Goal: Contribute content: Contribute content

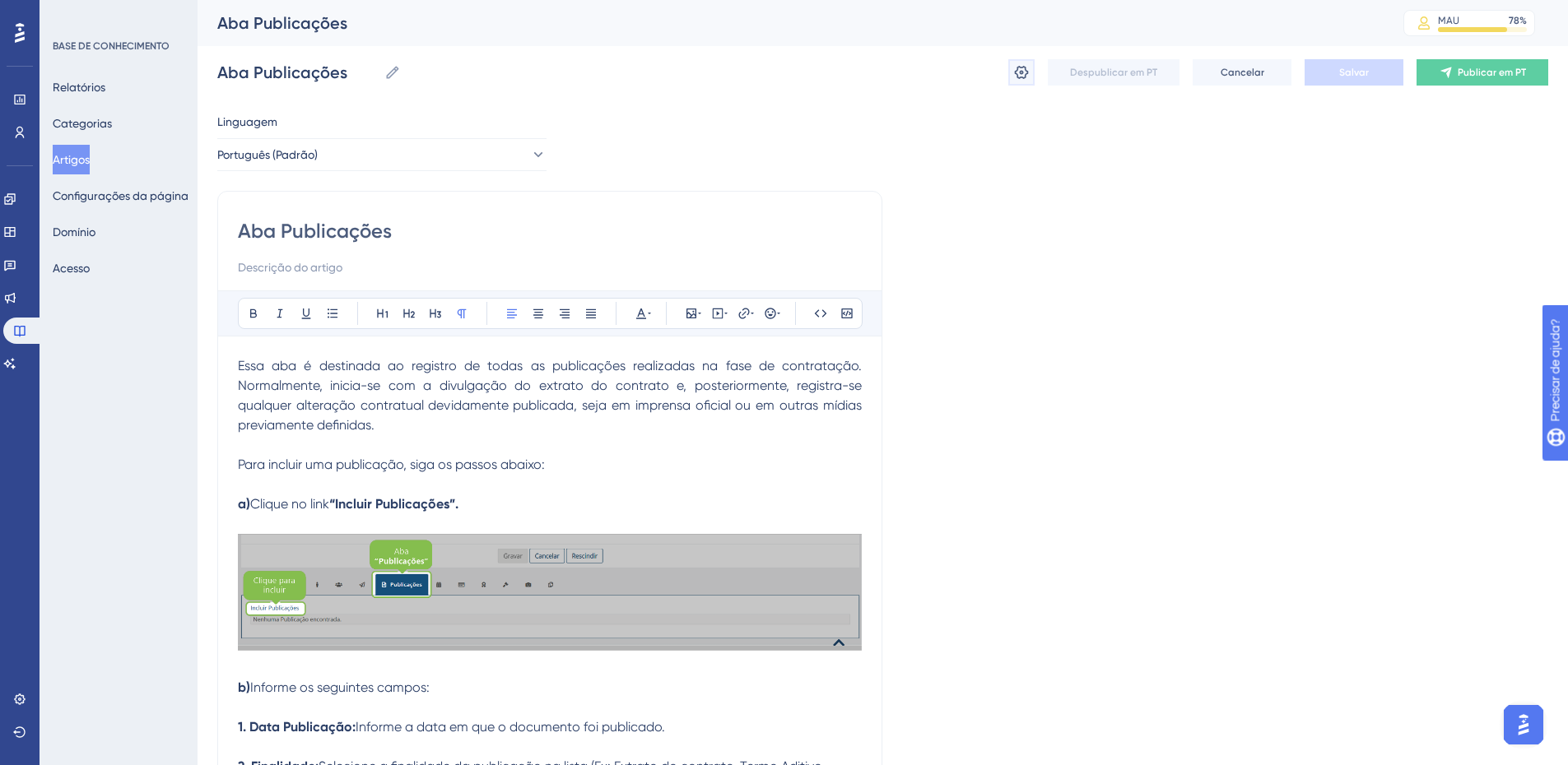
click at [1023, 76] on icon at bounding box center [1022, 73] width 17 height 17
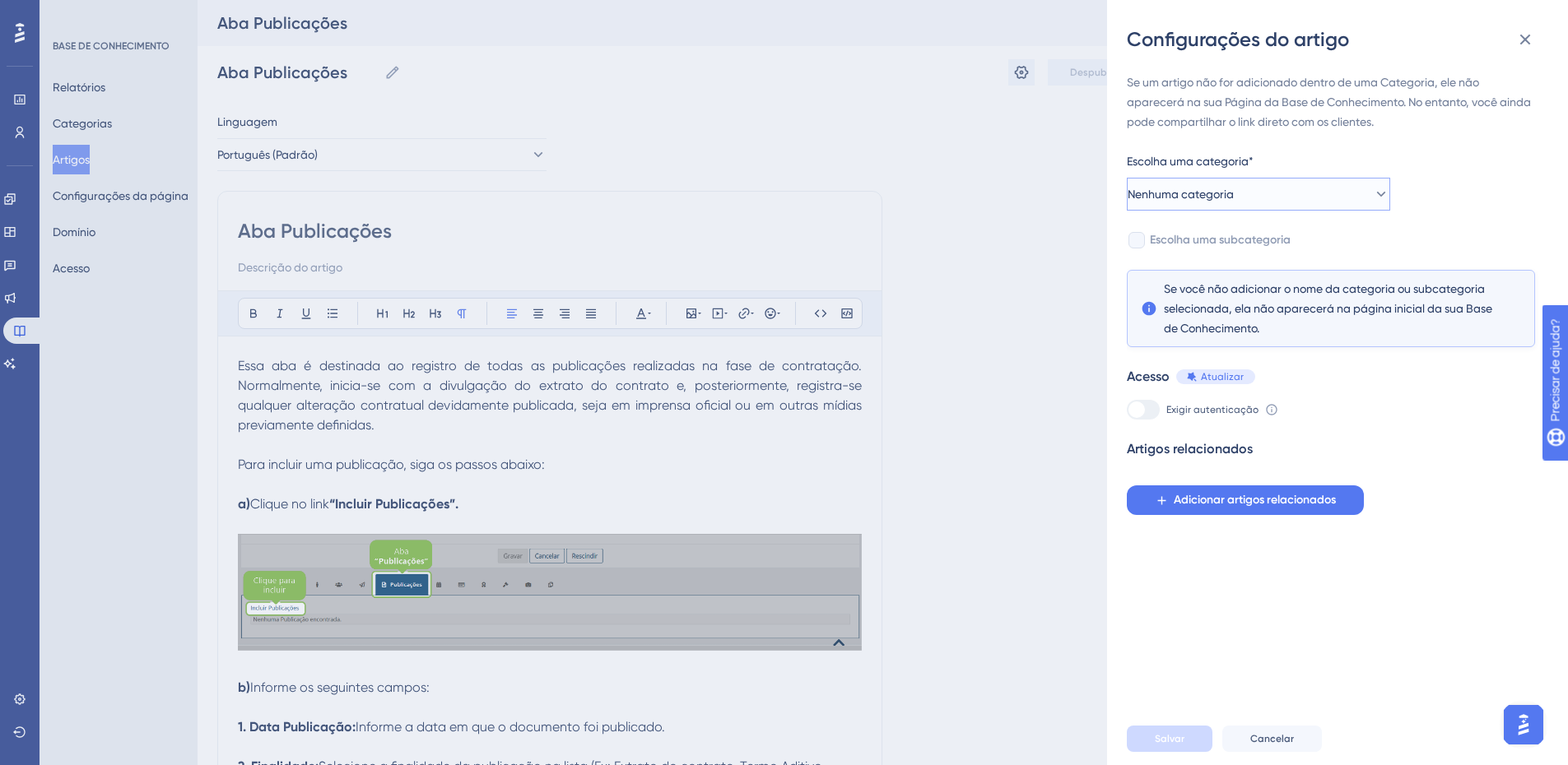
click at [1199, 204] on button "Nenhuma categoria" at bounding box center [1259, 194] width 263 height 33
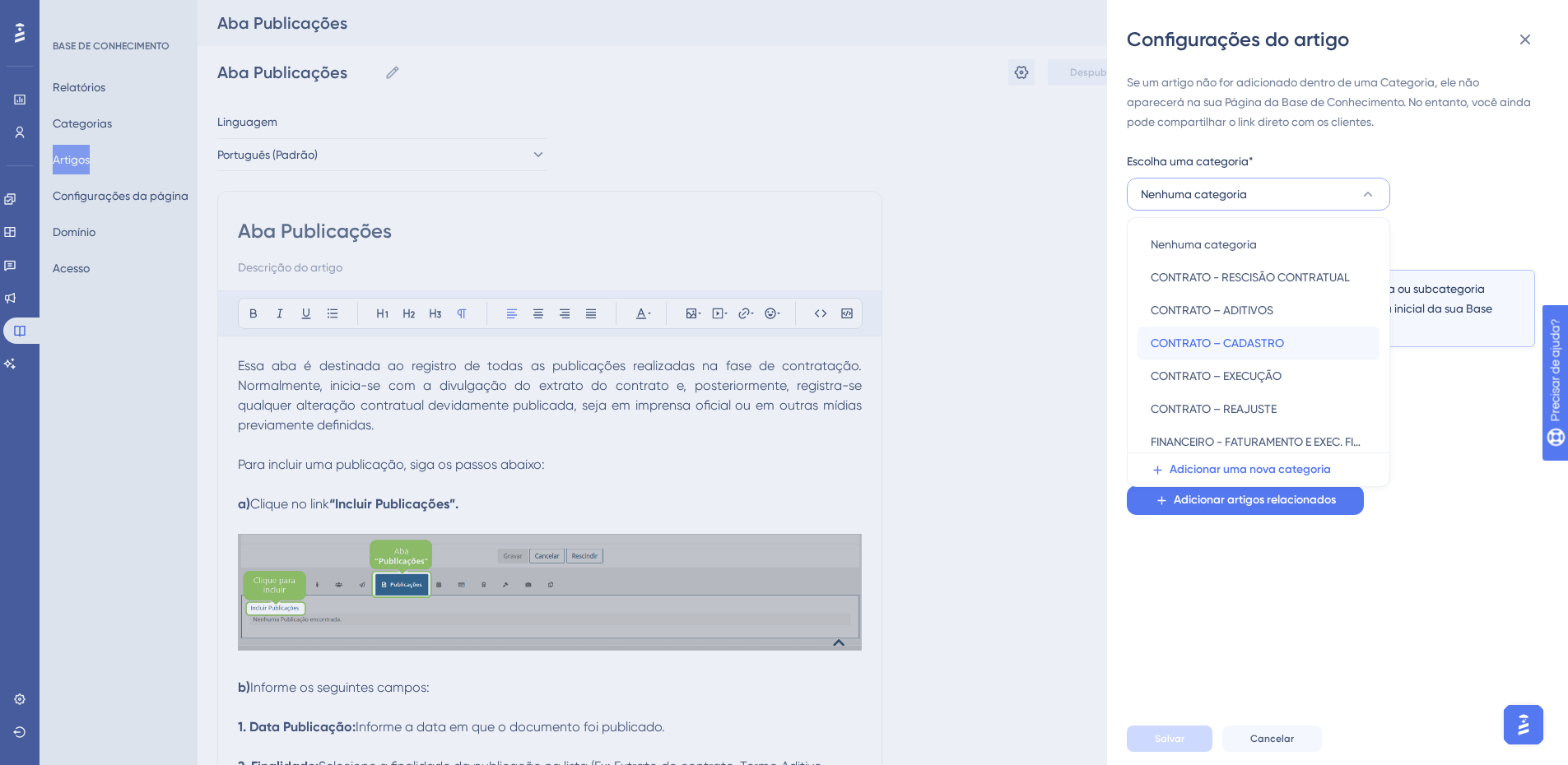
click at [1189, 341] on font "CONTRATO – CADASTRO" at bounding box center [1217, 343] width 133 height 13
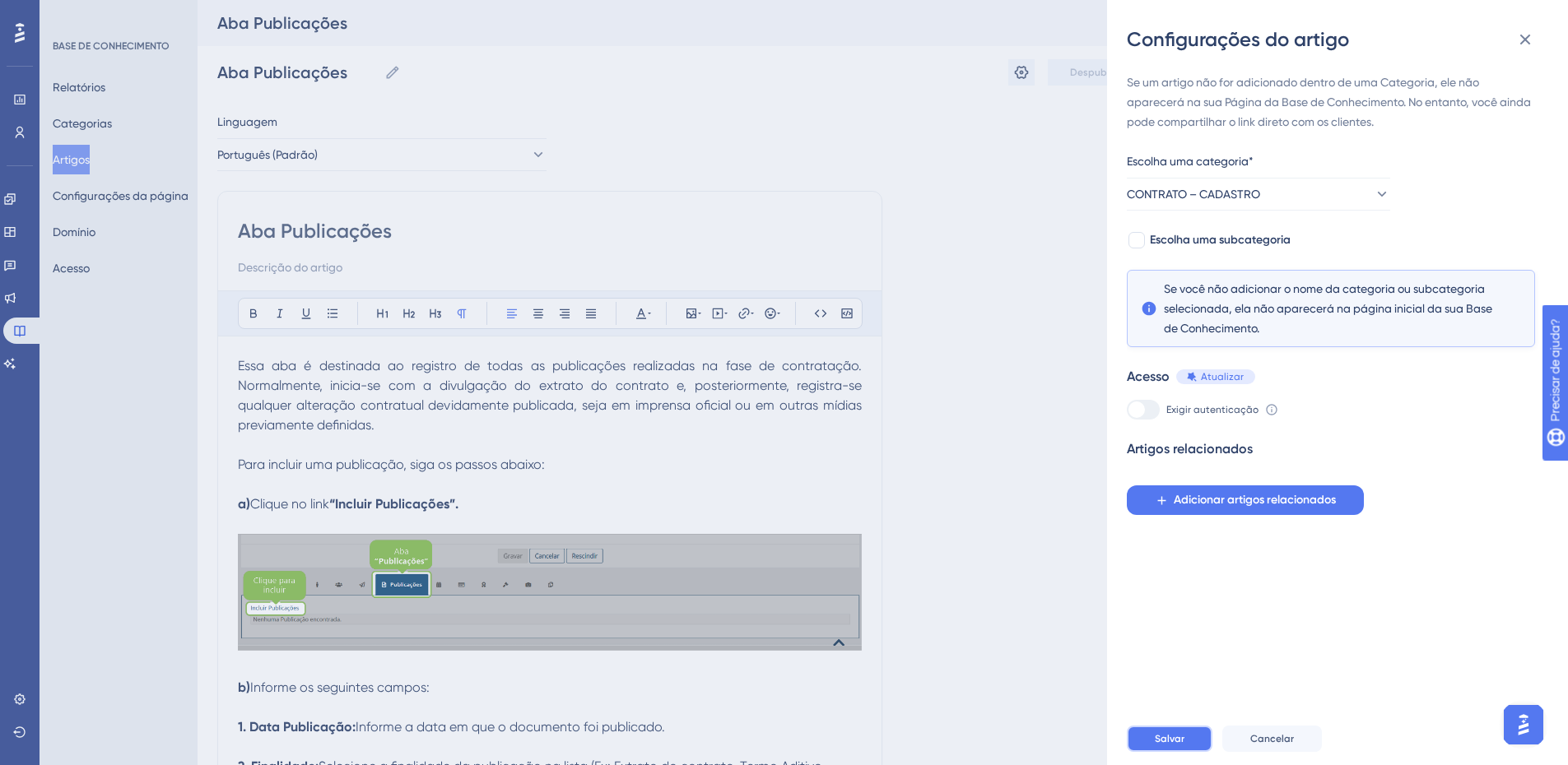
click at [1185, 747] on button "Salvar" at bounding box center [1170, 739] width 86 height 26
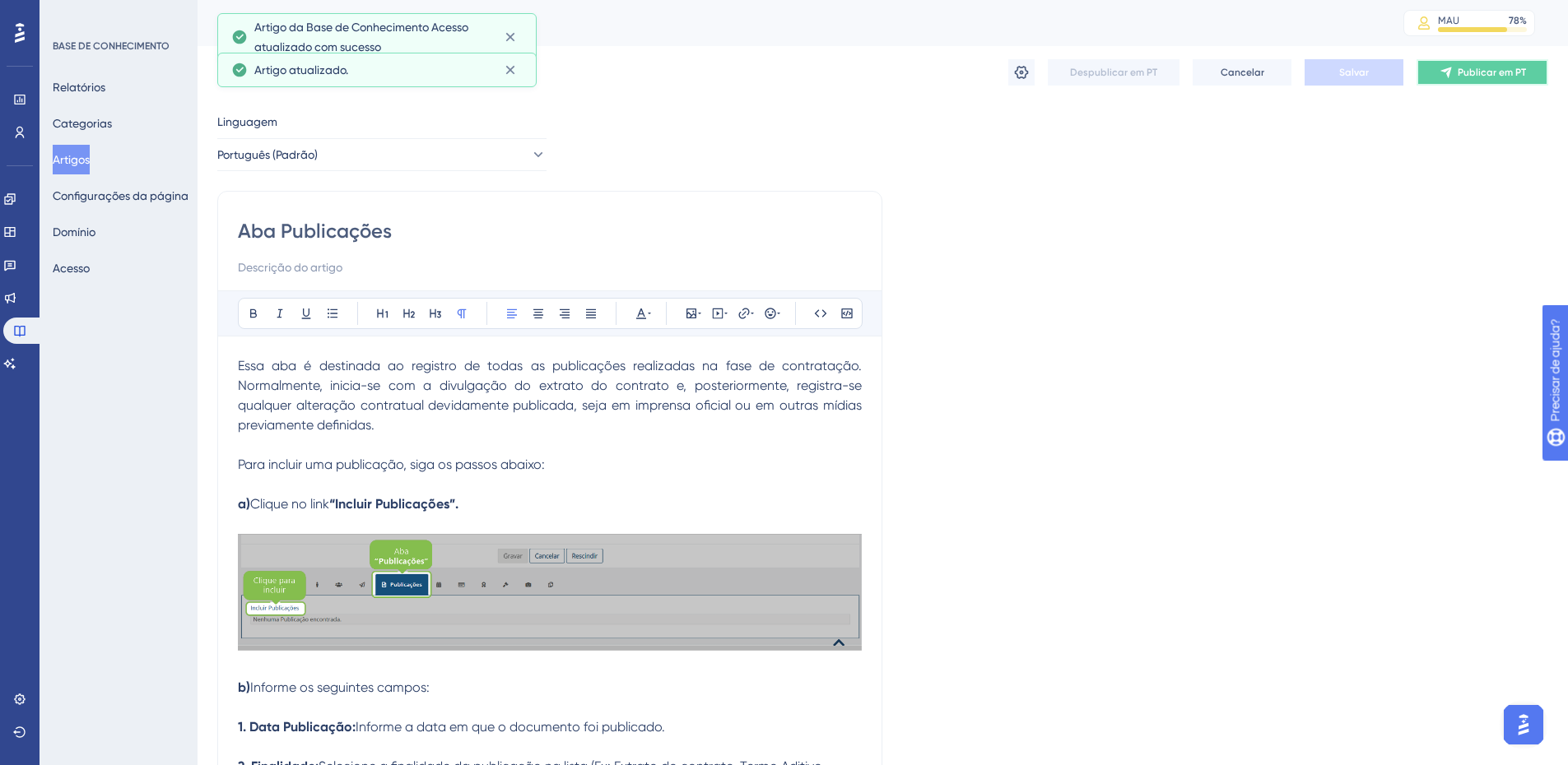
click at [1463, 74] on font "Publicar em PT" at bounding box center [1491, 72] width 68 height 11
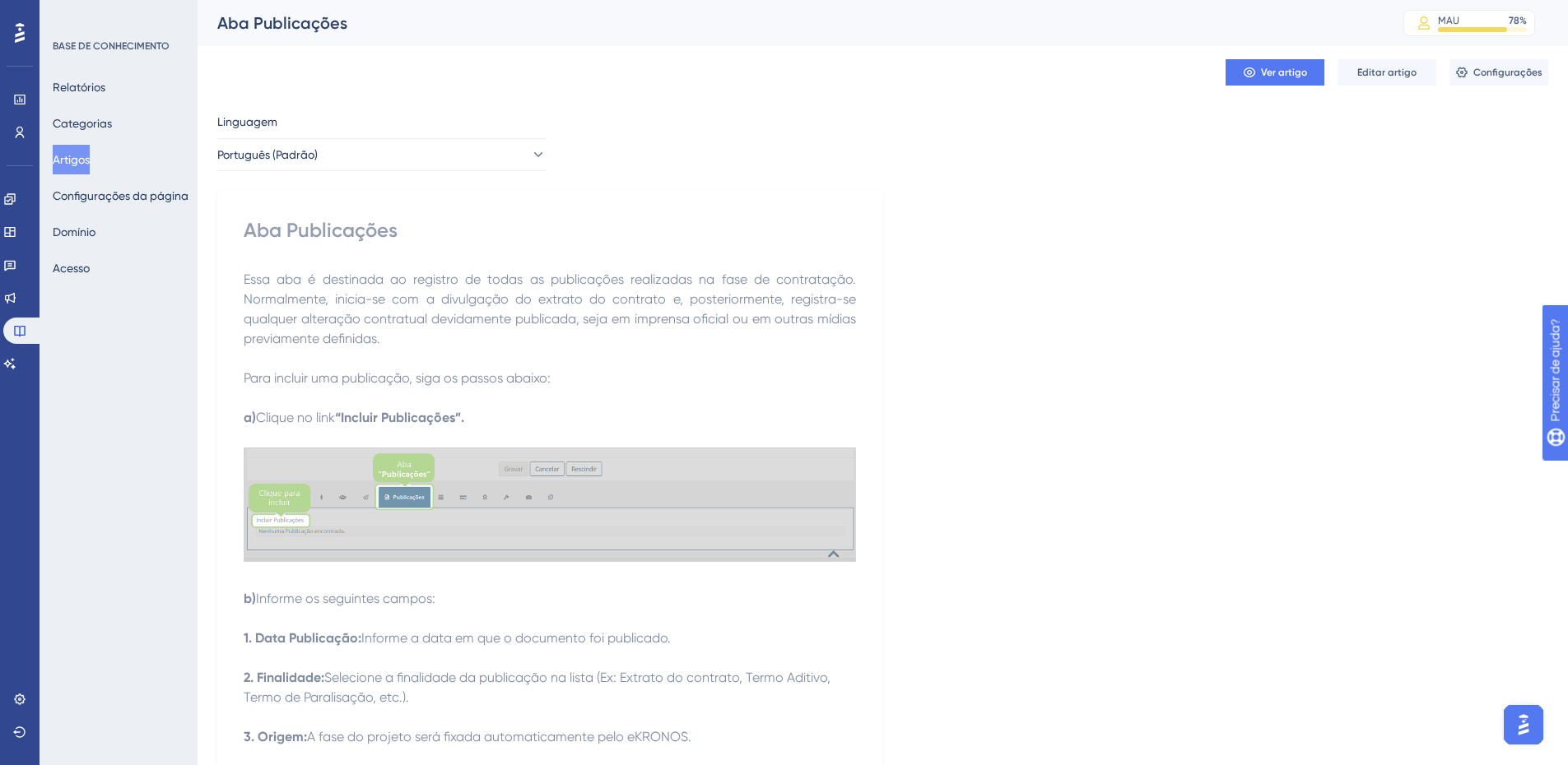
click at [82, 163] on font "Artigos" at bounding box center [71, 160] width 37 height 13
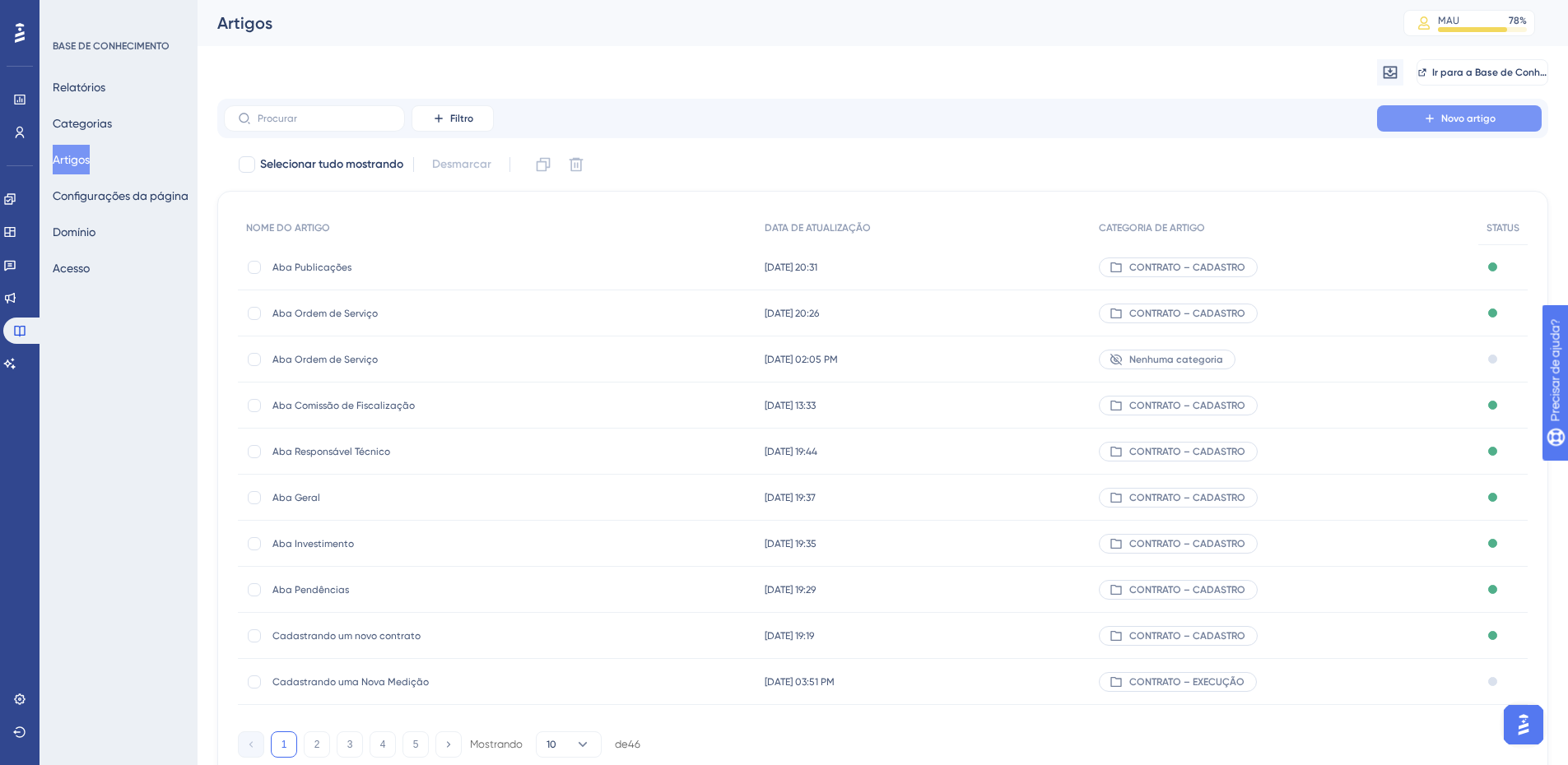
click at [1457, 120] on font "Novo artigo" at bounding box center [1468, 118] width 54 height 11
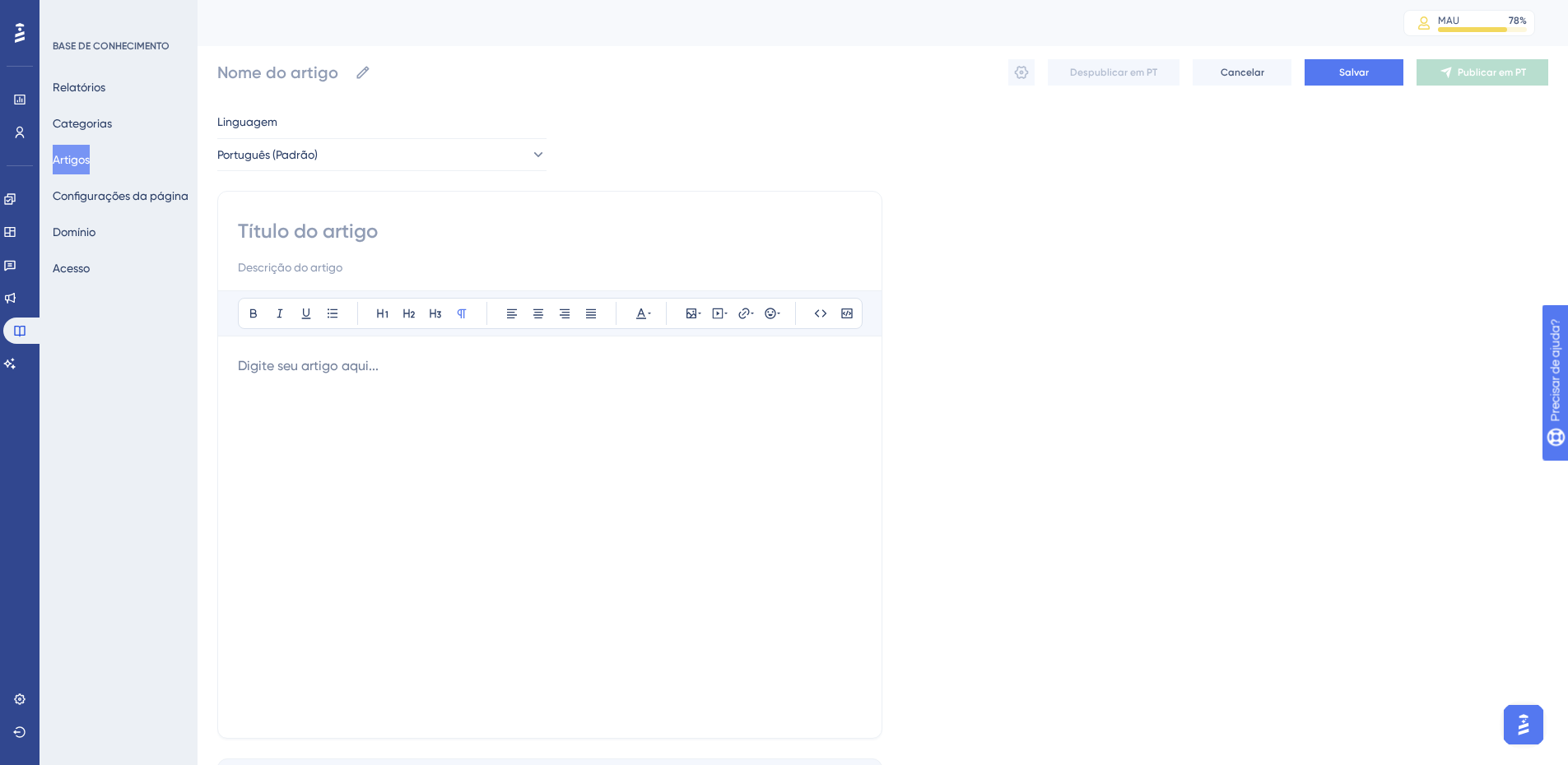
click at [239, 234] on input at bounding box center [550, 231] width 624 height 26
paste input "2.8 – Aba Aditivo de Prazo"
type input "2.8 – Aba Aditivo de Prazo"
drag, startPoint x: 275, startPoint y: 234, endPoint x: 201, endPoint y: 230, distance: 74.1
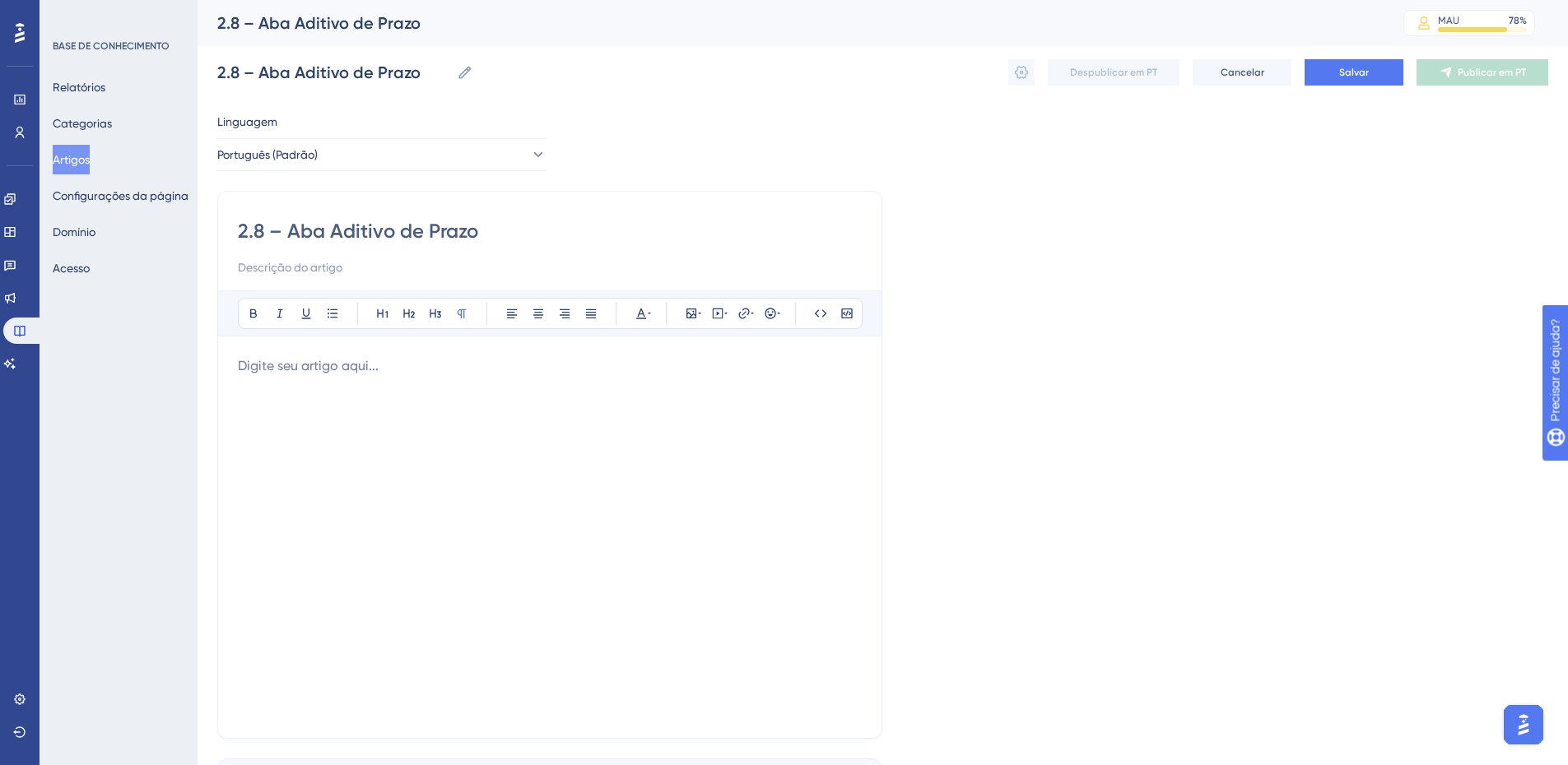
click at [201, 230] on div "Desempenho Usuários Noivado Widgets Opinião Atualizações de produtos Base de co…" at bounding box center [883, 432] width 1371 height 864
type input "Aba Aditivo de Prazo"
click at [275, 372] on p at bounding box center [550, 366] width 624 height 20
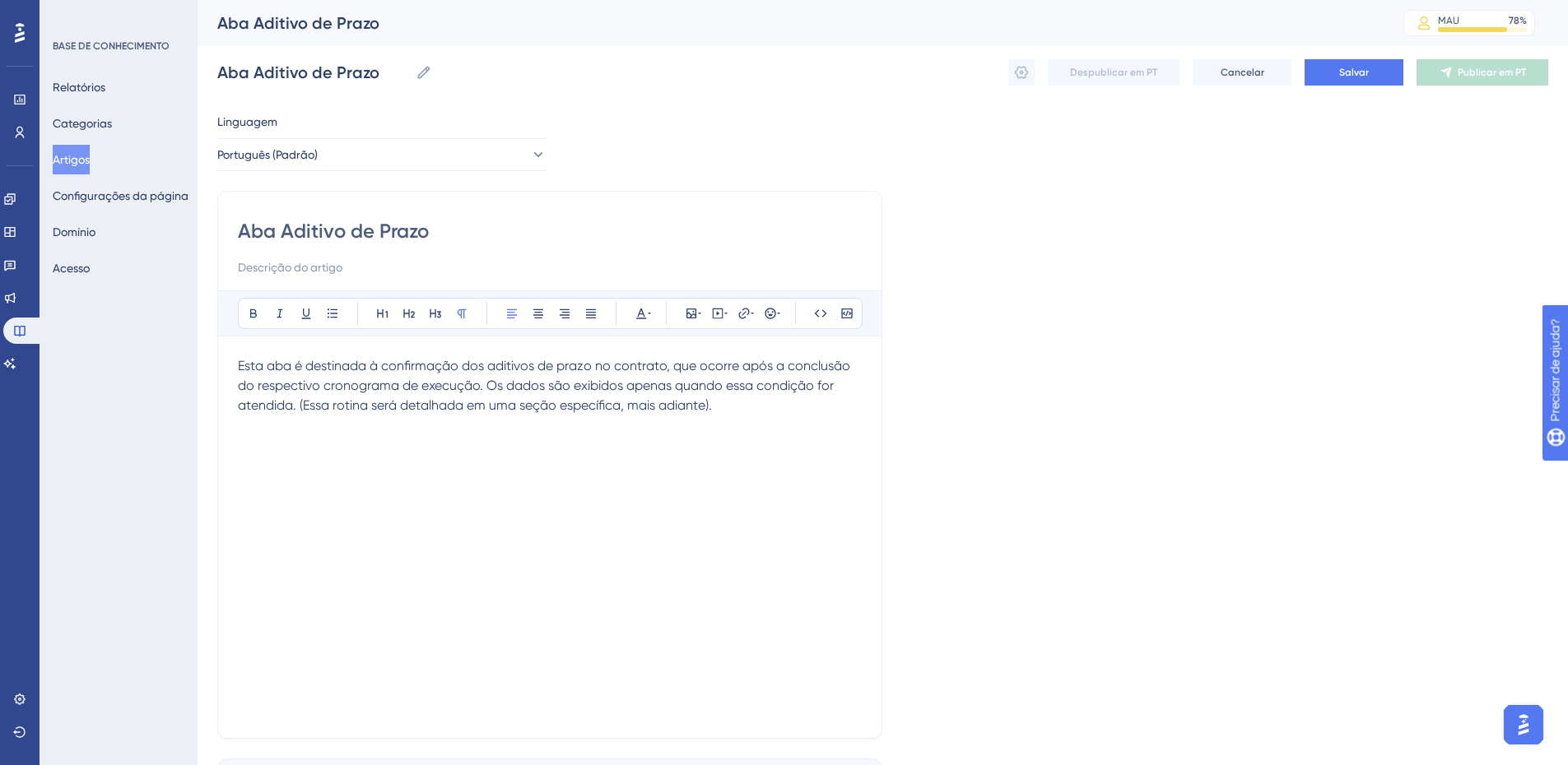
drag, startPoint x: 721, startPoint y: 381, endPoint x: 132, endPoint y: 360, distance: 589.4
click at [198, 366] on div "Desempenho Usuários Noivado Widgets Opinião Atualizações de produtos Base de co…" at bounding box center [883, 432] width 1371 height 864
click at [590, 313] on icon at bounding box center [591, 313] width 13 height 13
click at [757, 420] on div "Esta aba é destinada à confirmação dos aditivos de prazo no contrato, que ocorr…" at bounding box center [550, 537] width 624 height 362
click at [733, 403] on p "Esta aba é destinada à confirmação dos aditivos de prazo no contrato, que ocorr…" at bounding box center [550, 386] width 624 height 60
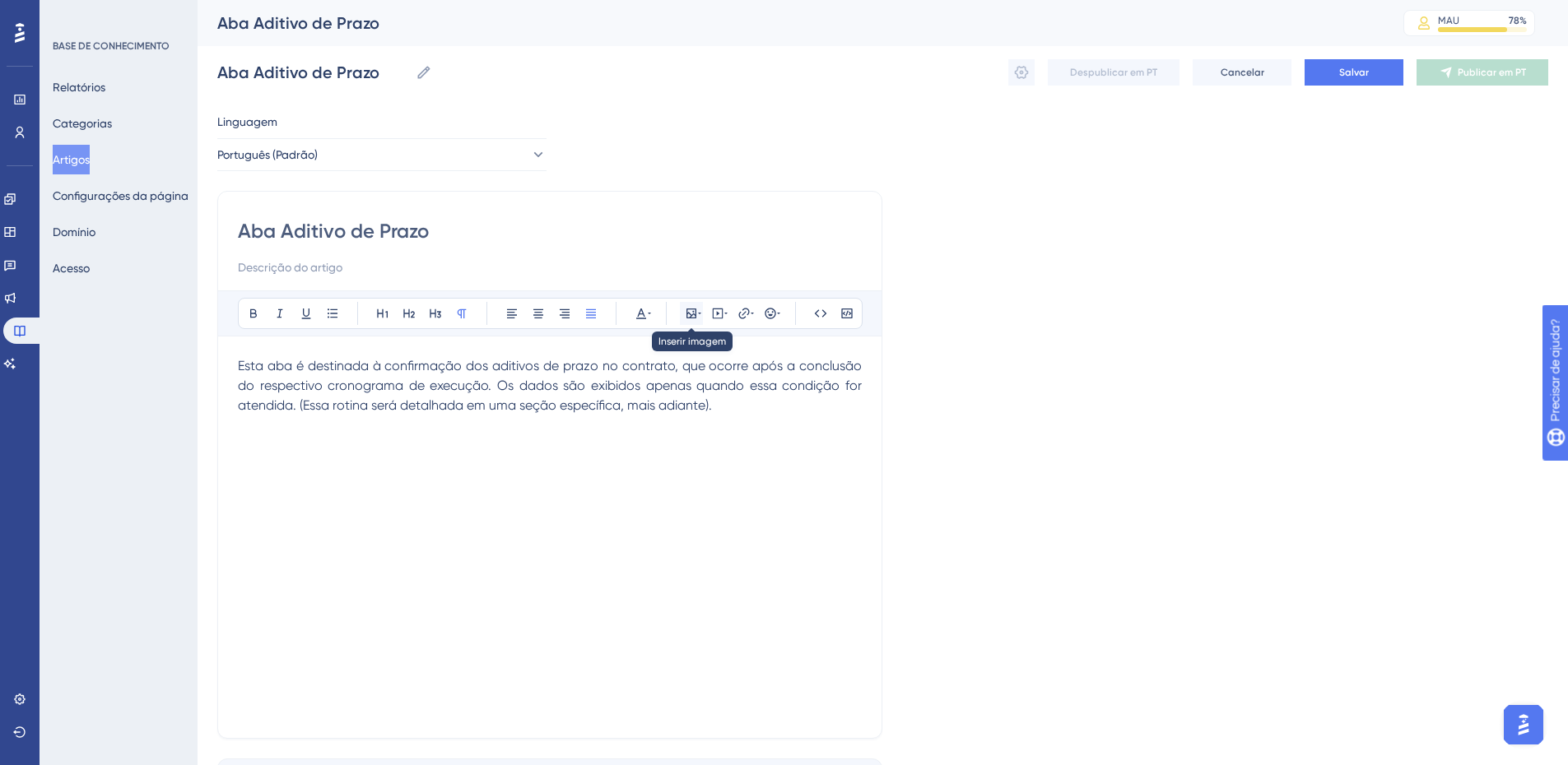
click at [692, 313] on icon at bounding box center [692, 313] width 13 height 13
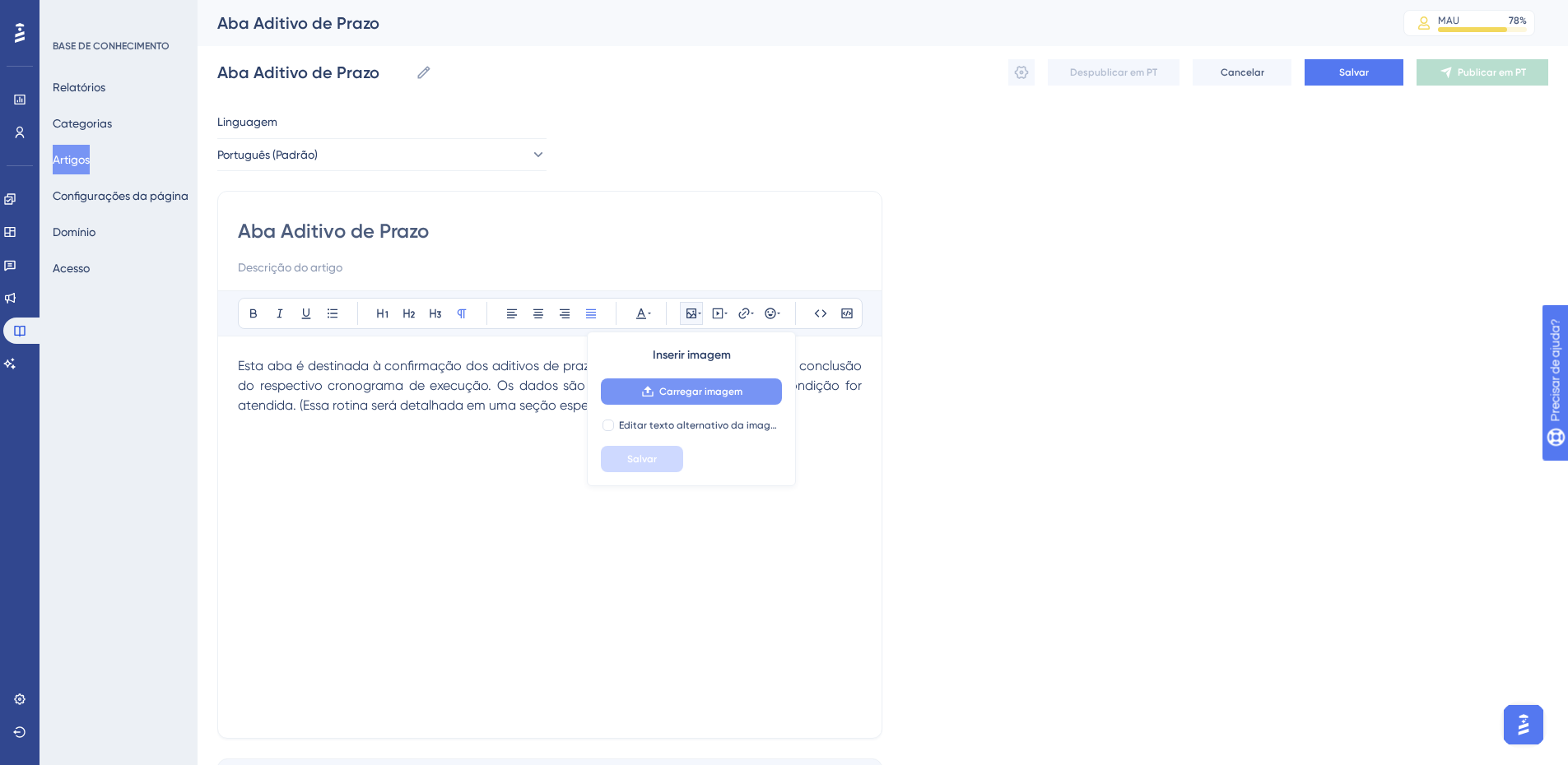
click at [649, 394] on icon at bounding box center [648, 392] width 13 height 13
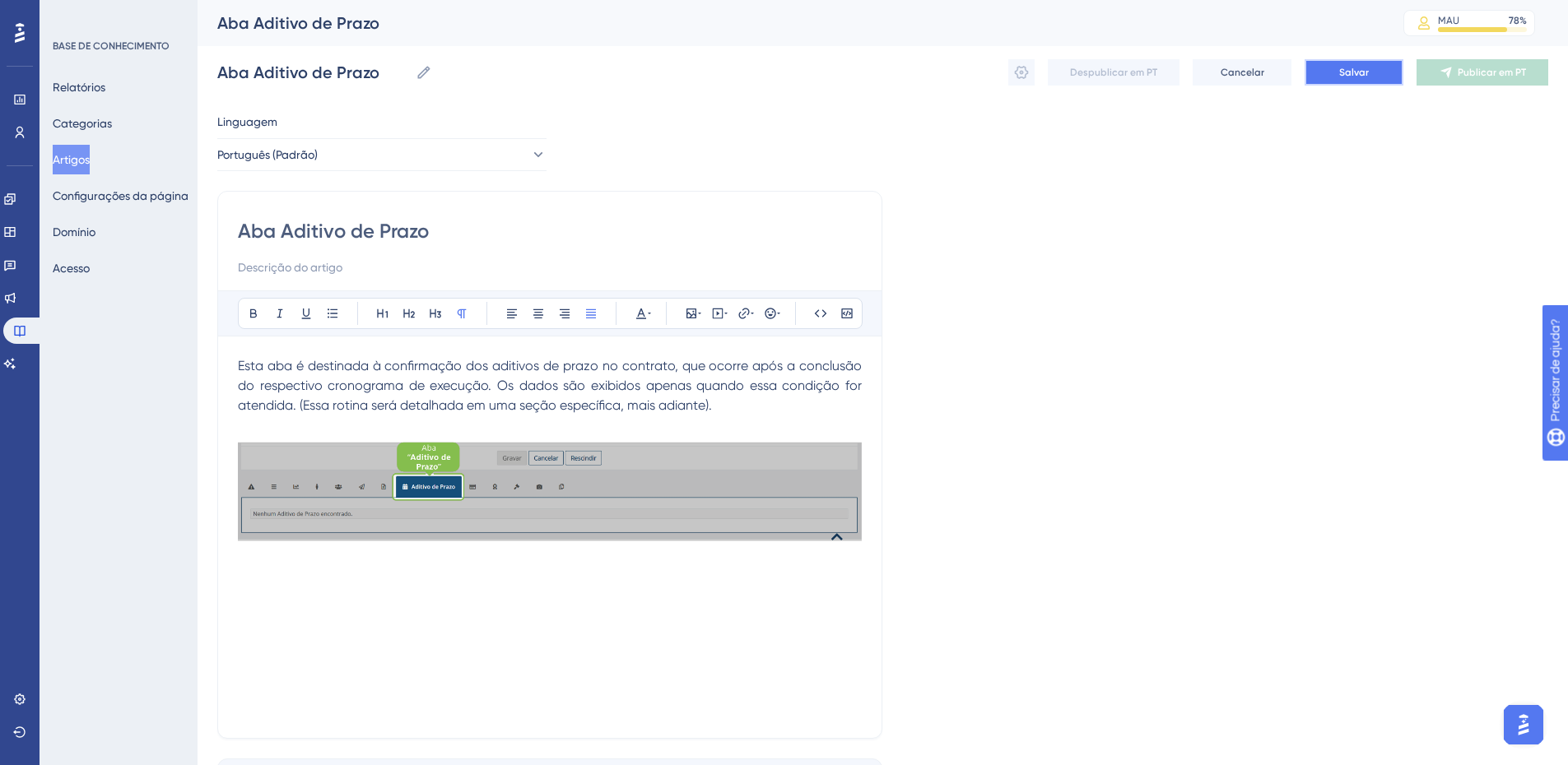
click at [1332, 76] on button "Salvar" at bounding box center [1354, 73] width 99 height 26
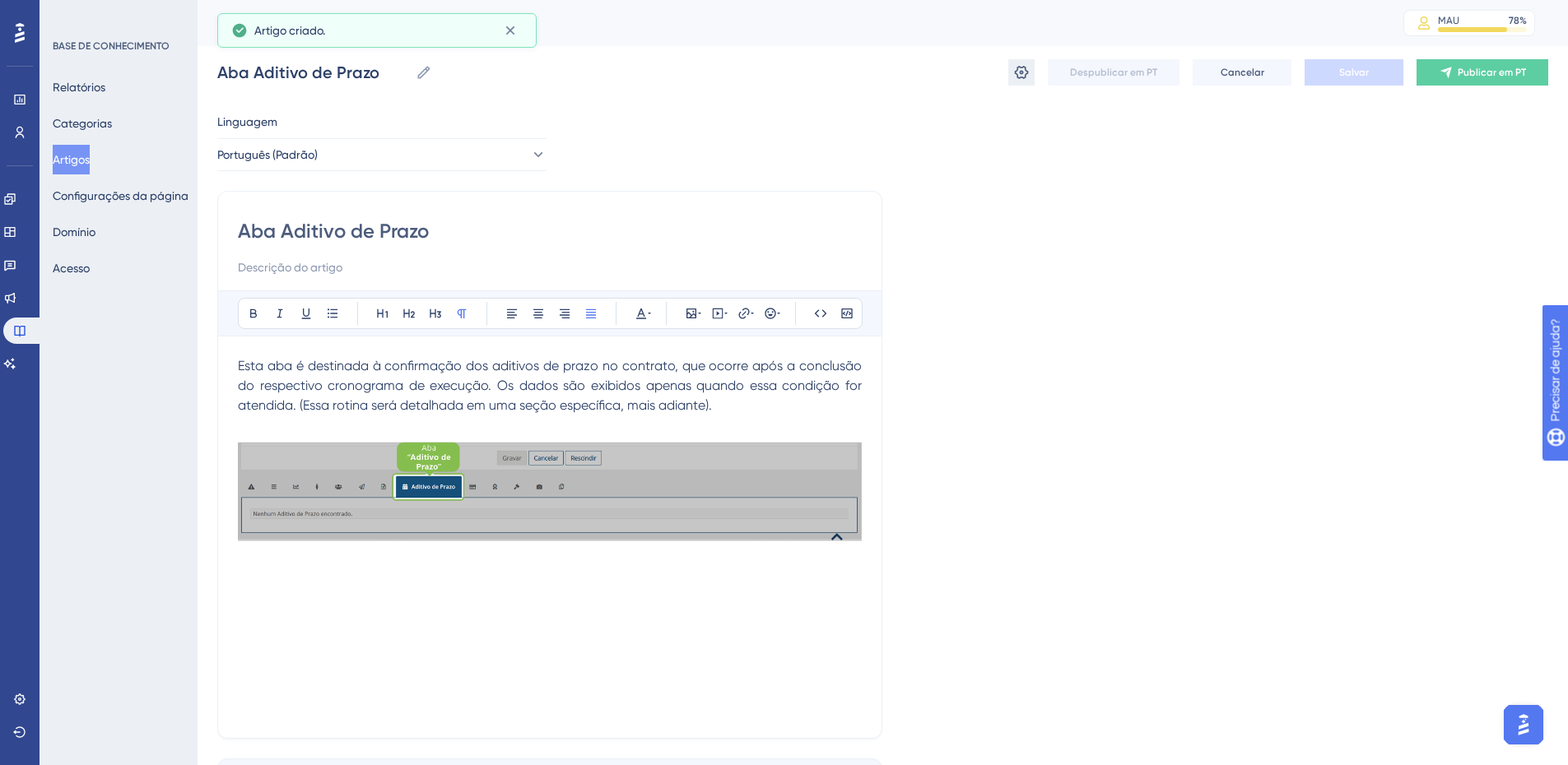
click at [1015, 76] on icon at bounding box center [1022, 73] width 17 height 17
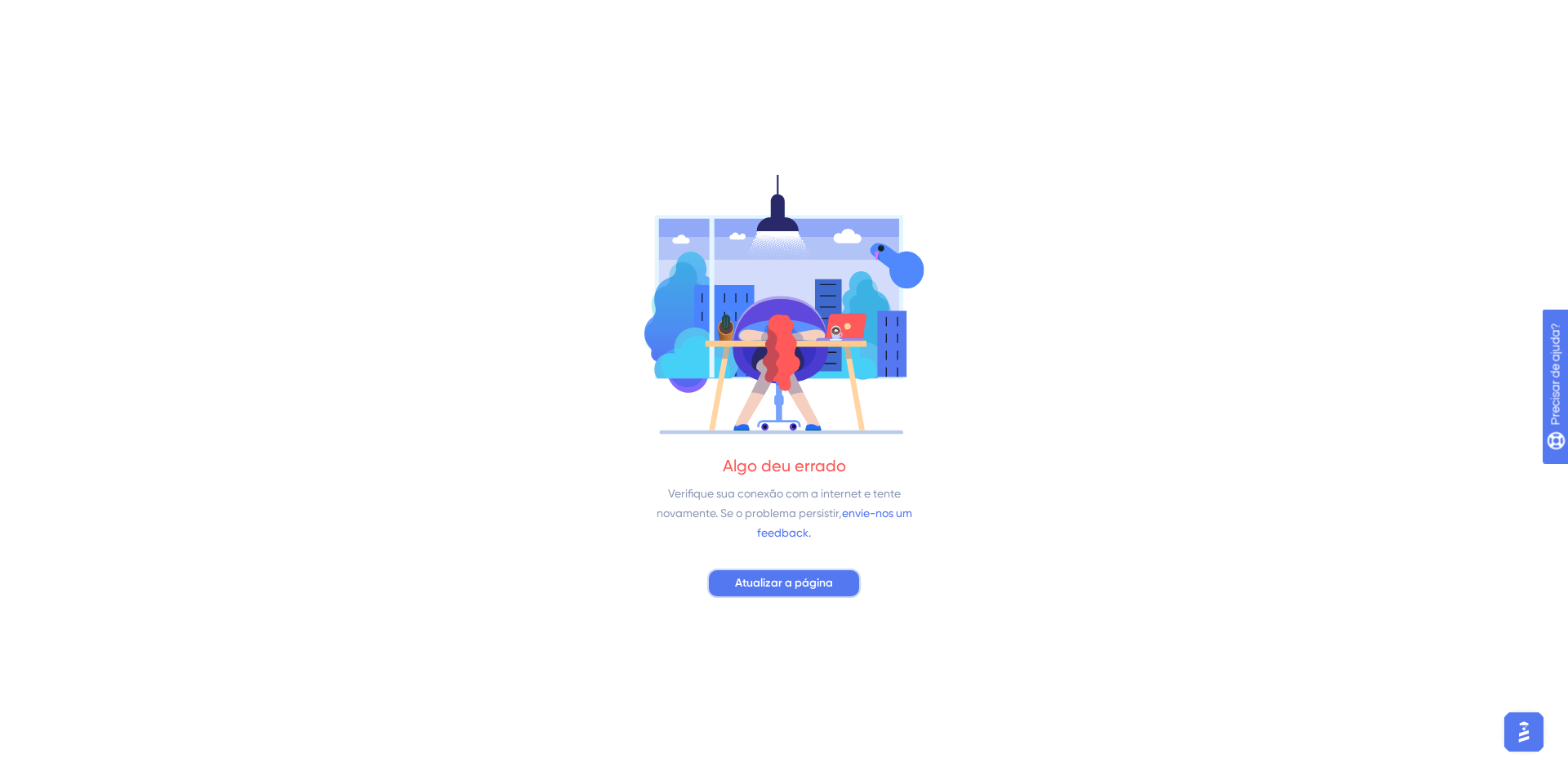
click at [799, 576] on font "Atualizar a página" at bounding box center [784, 582] width 98 height 14
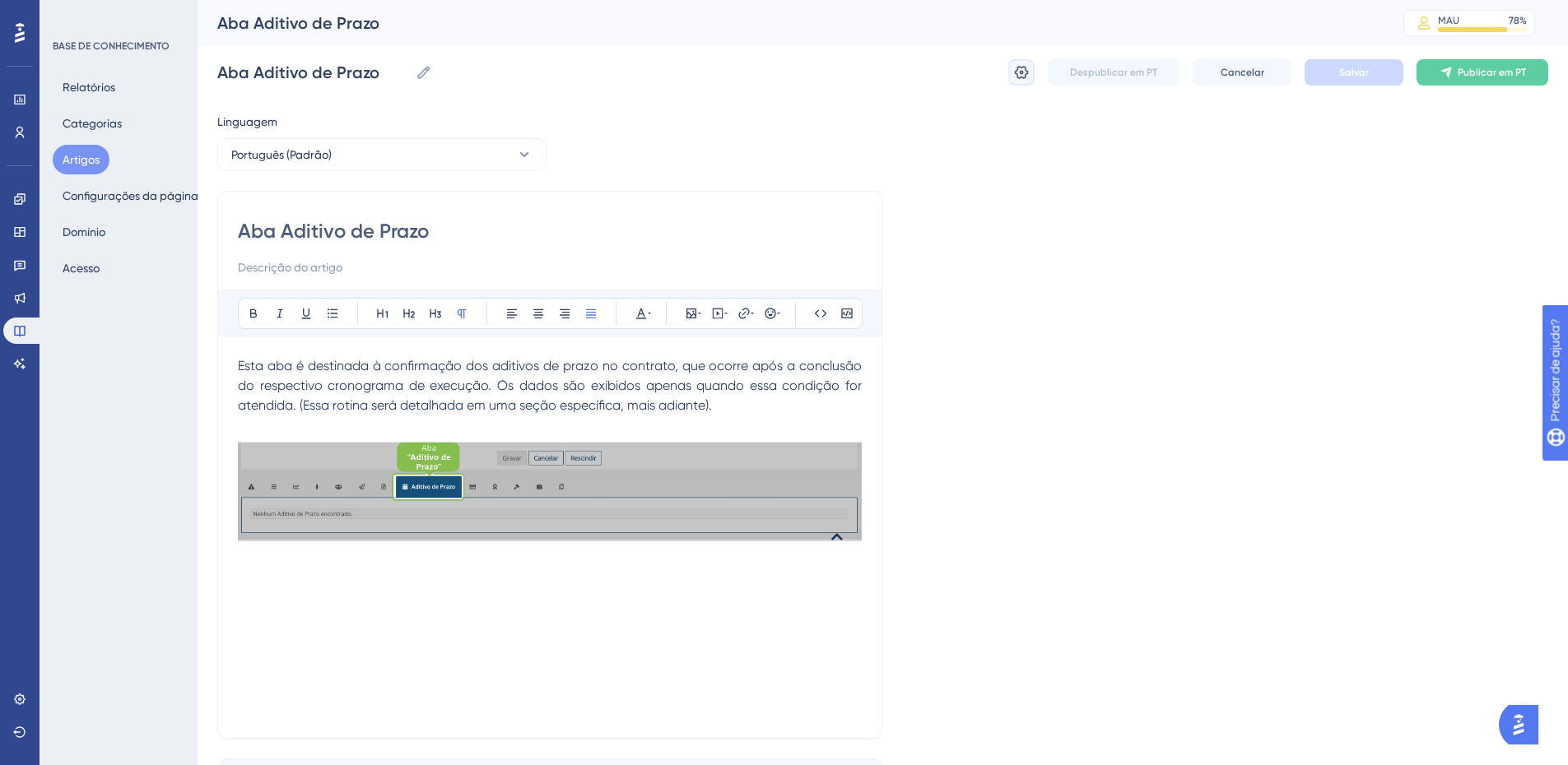
click at [1016, 74] on icon at bounding box center [1022, 73] width 14 height 13
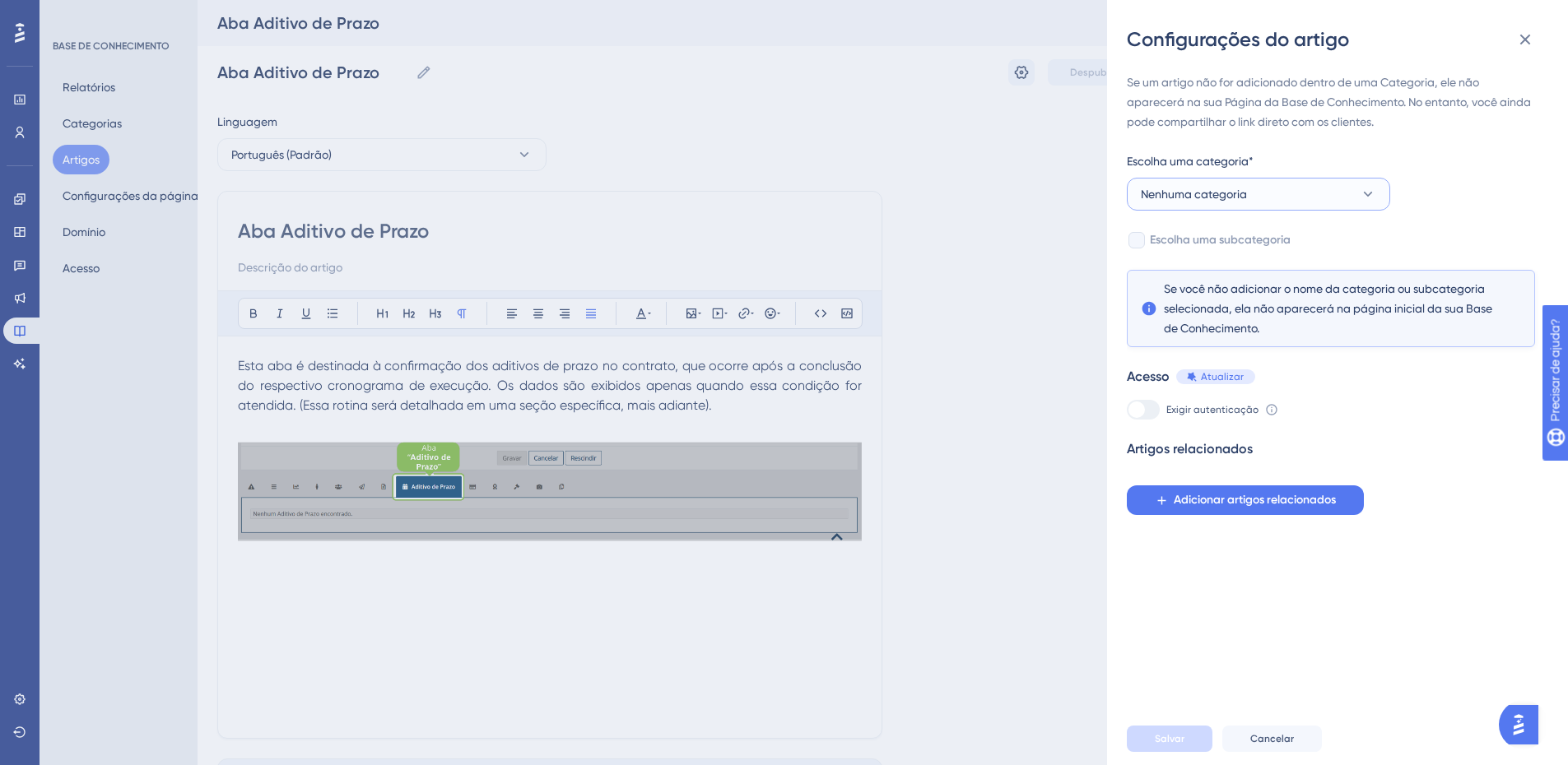
click at [1223, 202] on span "Nenhuma categoria" at bounding box center [1195, 194] width 106 height 20
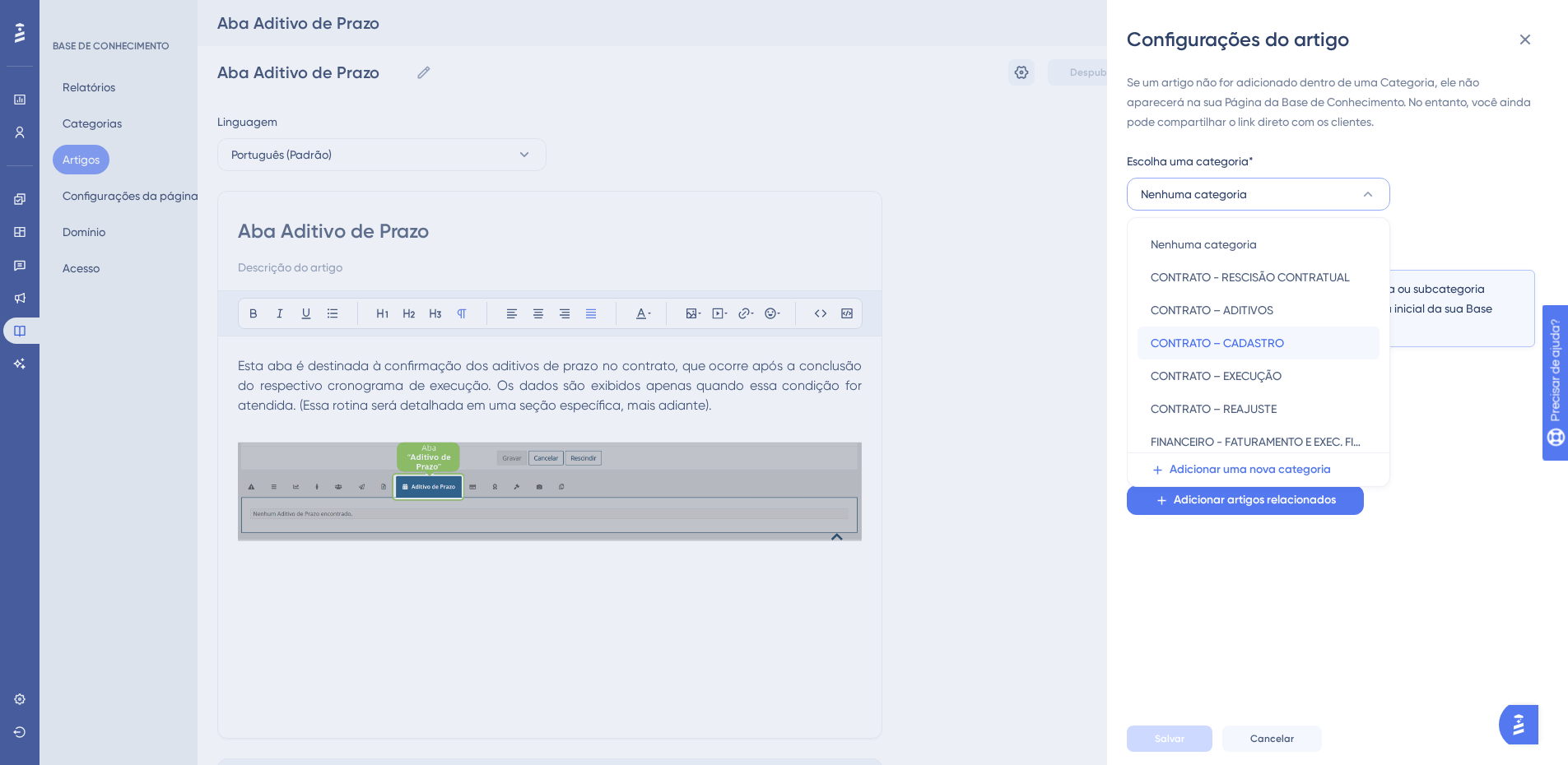
click at [1214, 340] on font "CONTRATO – CADASTRO" at bounding box center [1217, 343] width 133 height 13
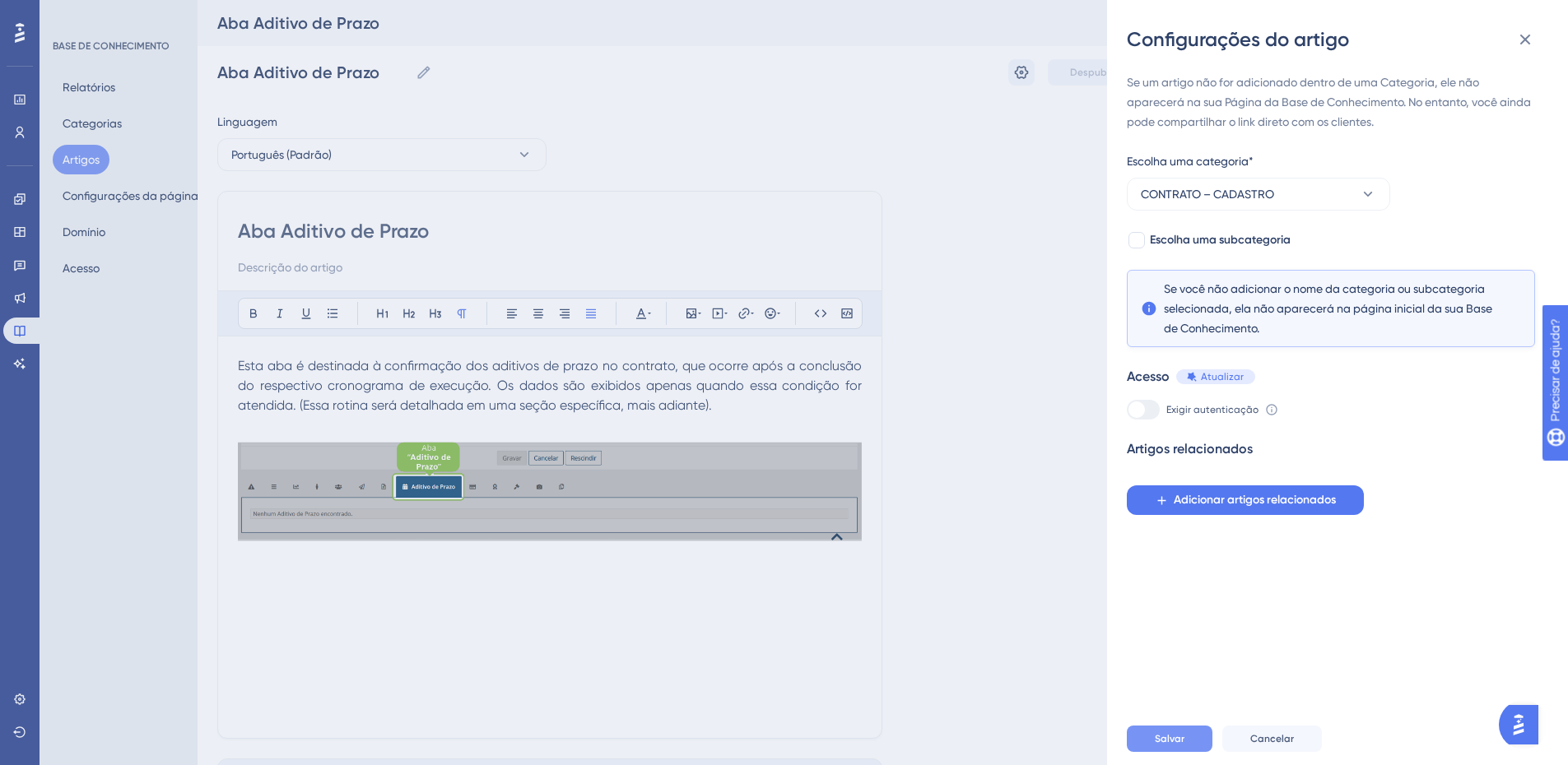
click at [1151, 750] on button "Salvar" at bounding box center [1170, 739] width 86 height 26
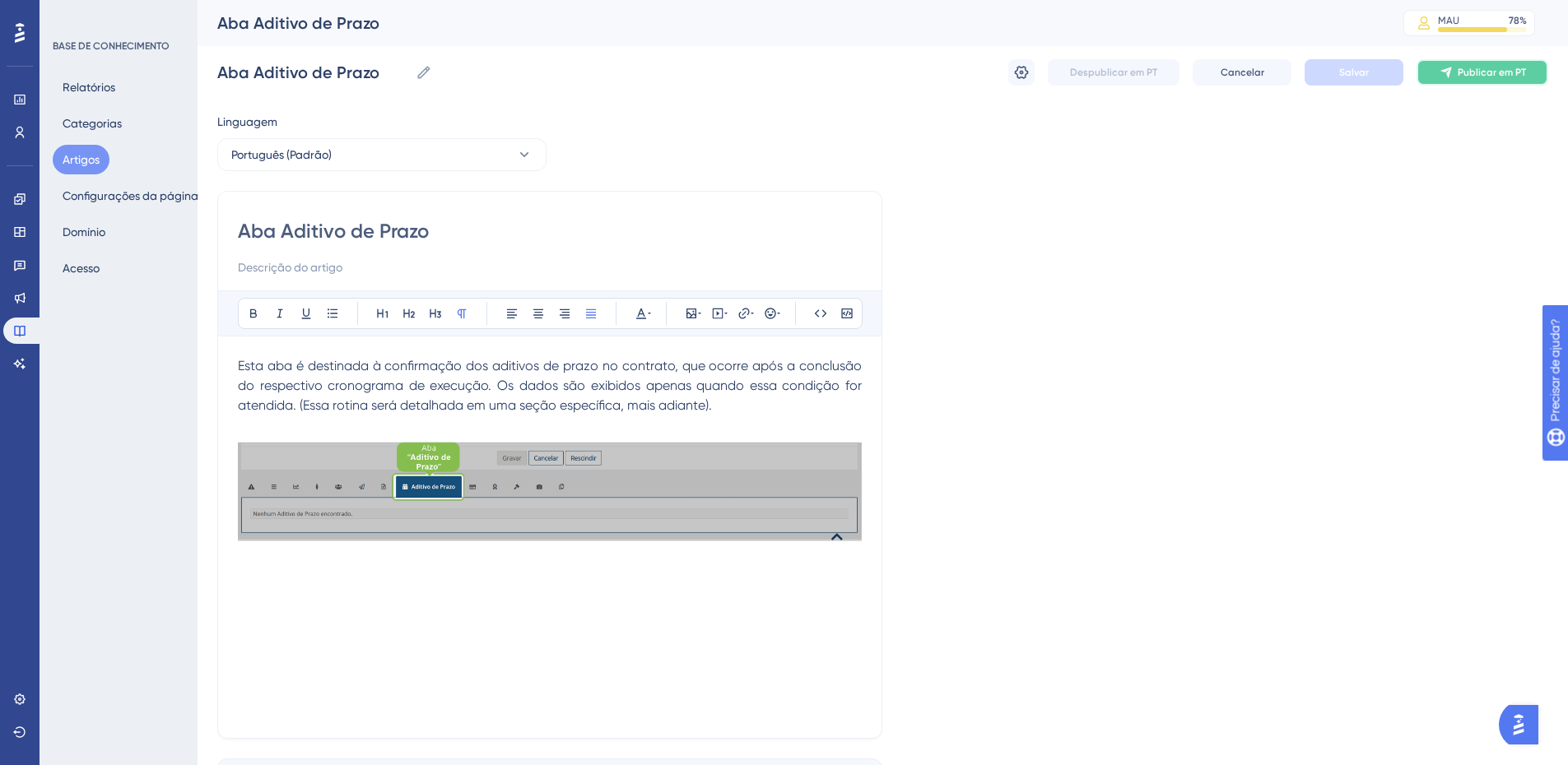
click at [1461, 72] on font "Publicar em PT" at bounding box center [1491, 72] width 68 height 11
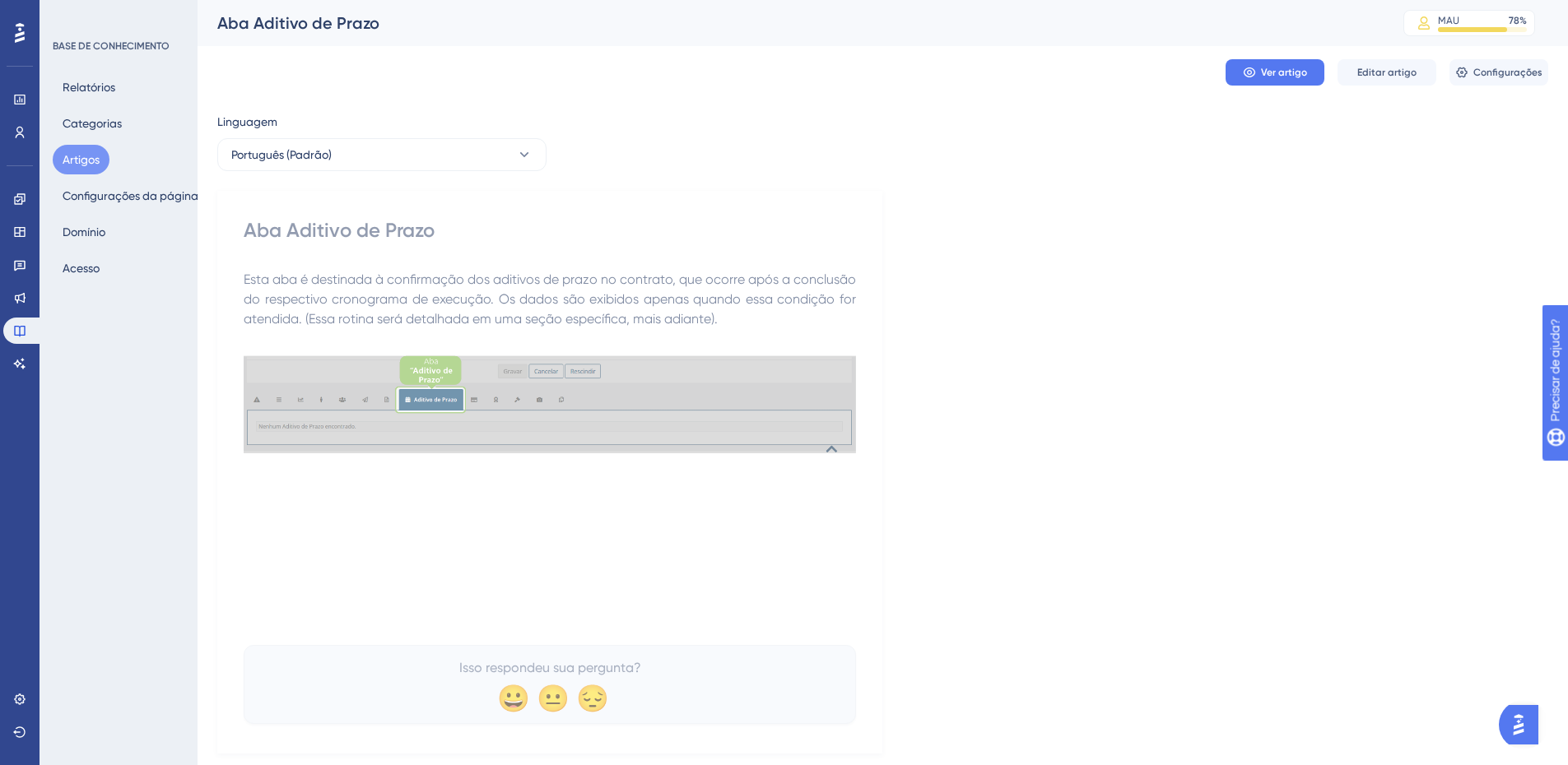
click at [1258, 154] on div "Linguagem Português (Padrão) Aba Aditivo de Prazo Esta aba é destinada à confir…" at bounding box center [883, 433] width 1331 height 642
click at [96, 160] on font "Artigos" at bounding box center [81, 160] width 37 height 13
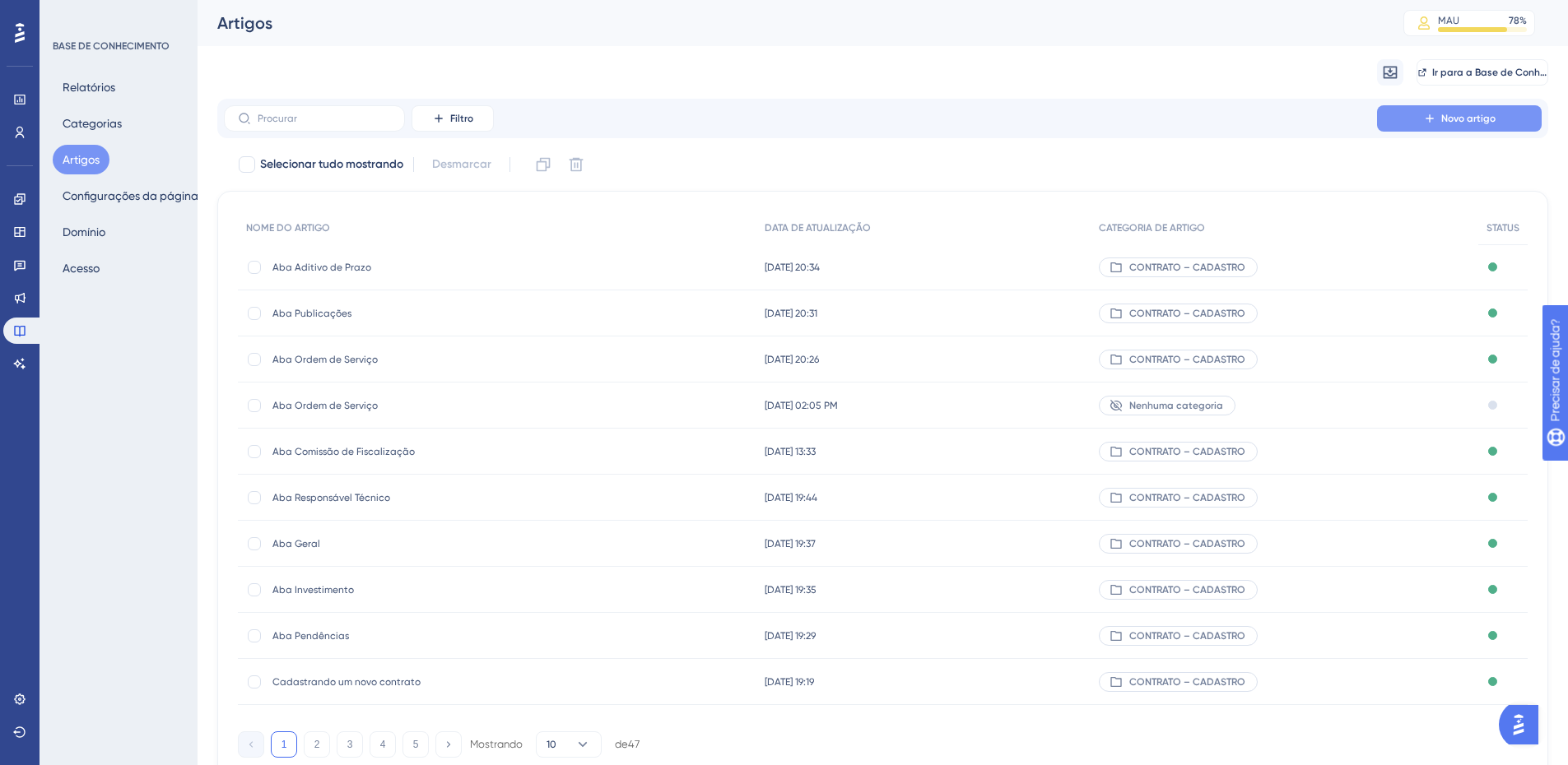
click at [1448, 115] on font "Novo artigo" at bounding box center [1468, 118] width 54 height 11
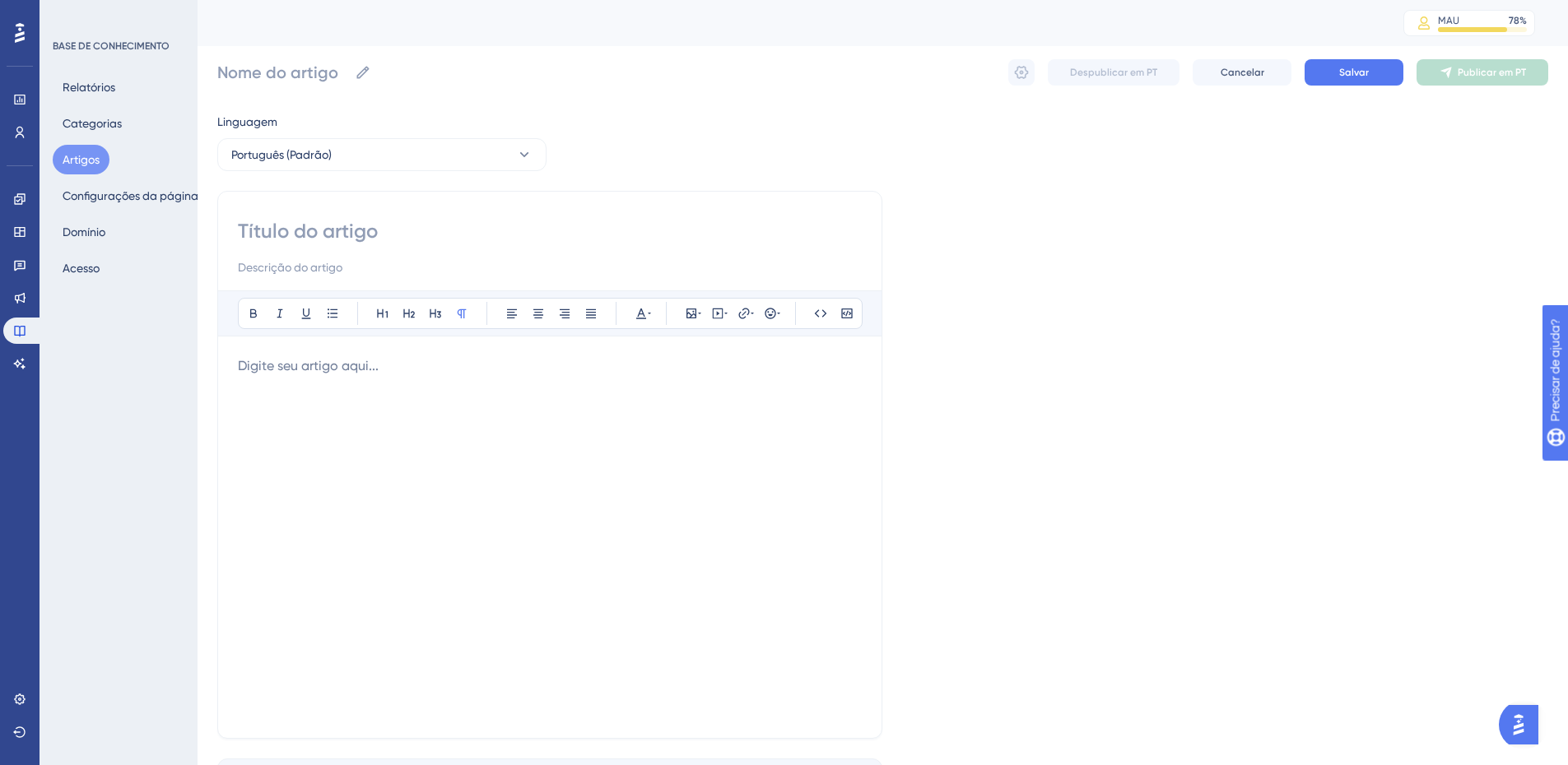
click at [306, 230] on input at bounding box center [550, 231] width 624 height 26
paste input "Aba Conta Corrente"
type input "Aba Conta Corrente"
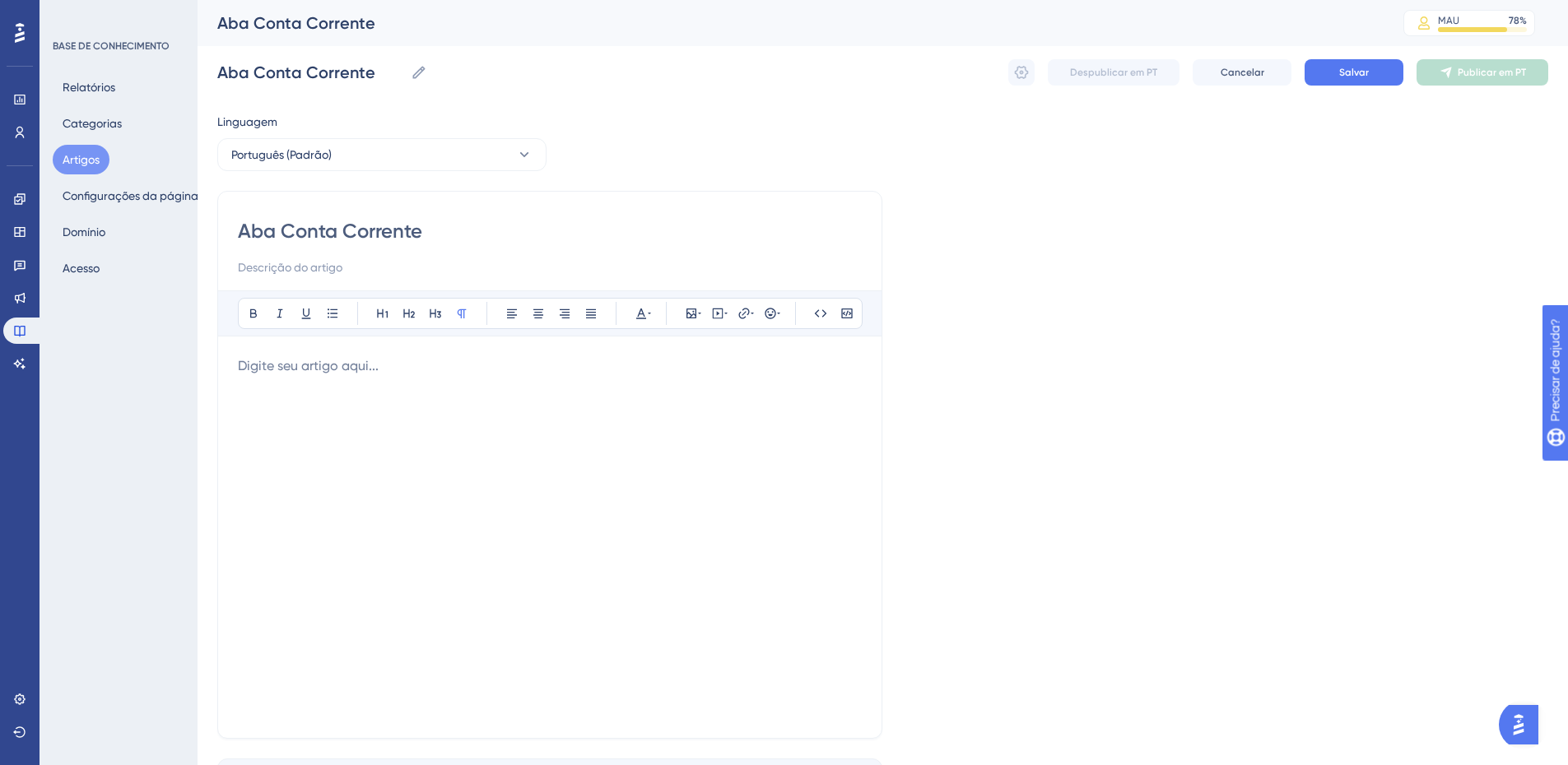
click at [372, 371] on p at bounding box center [550, 366] width 624 height 20
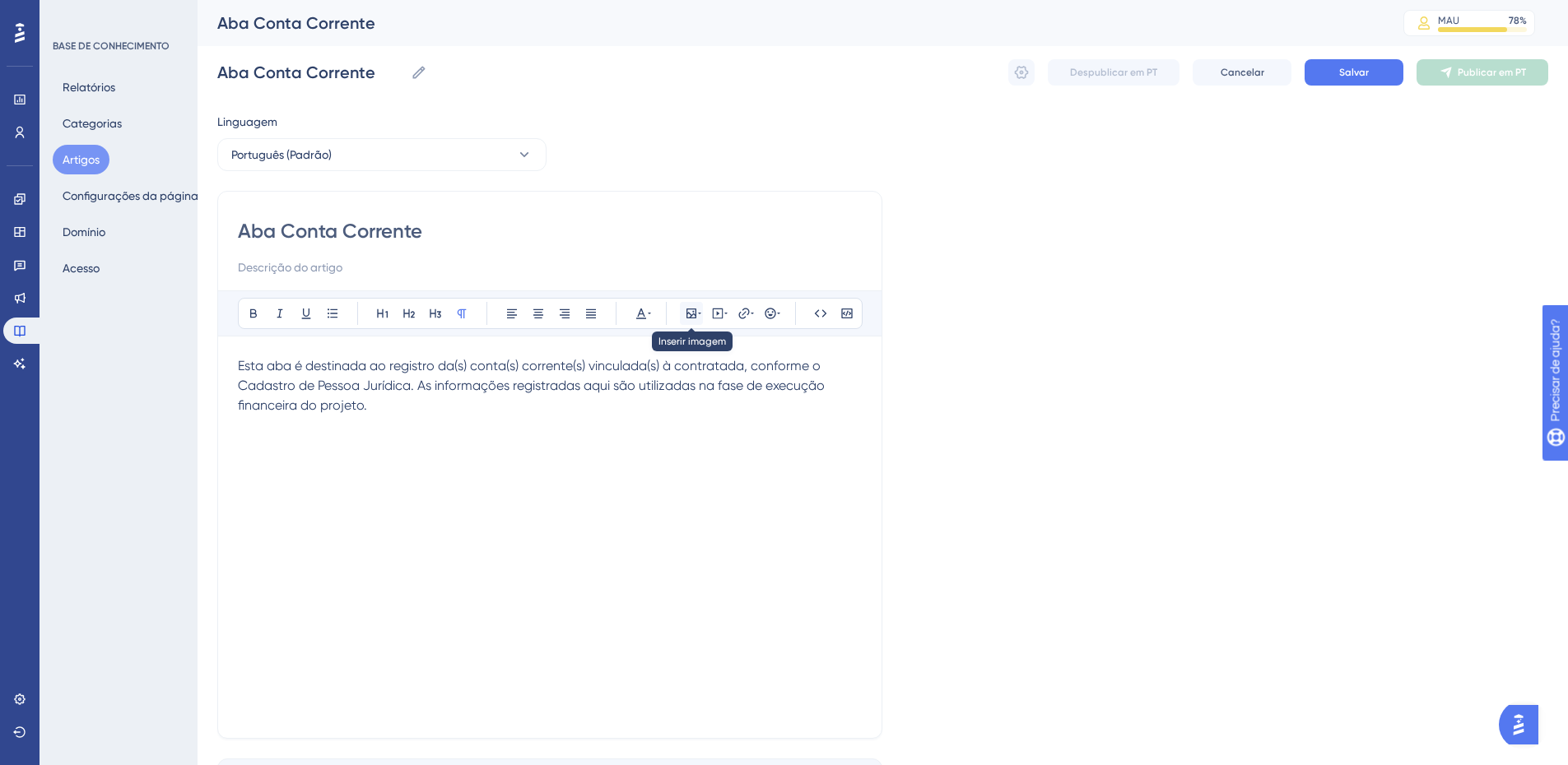
click at [692, 311] on icon at bounding box center [692, 313] width 13 height 13
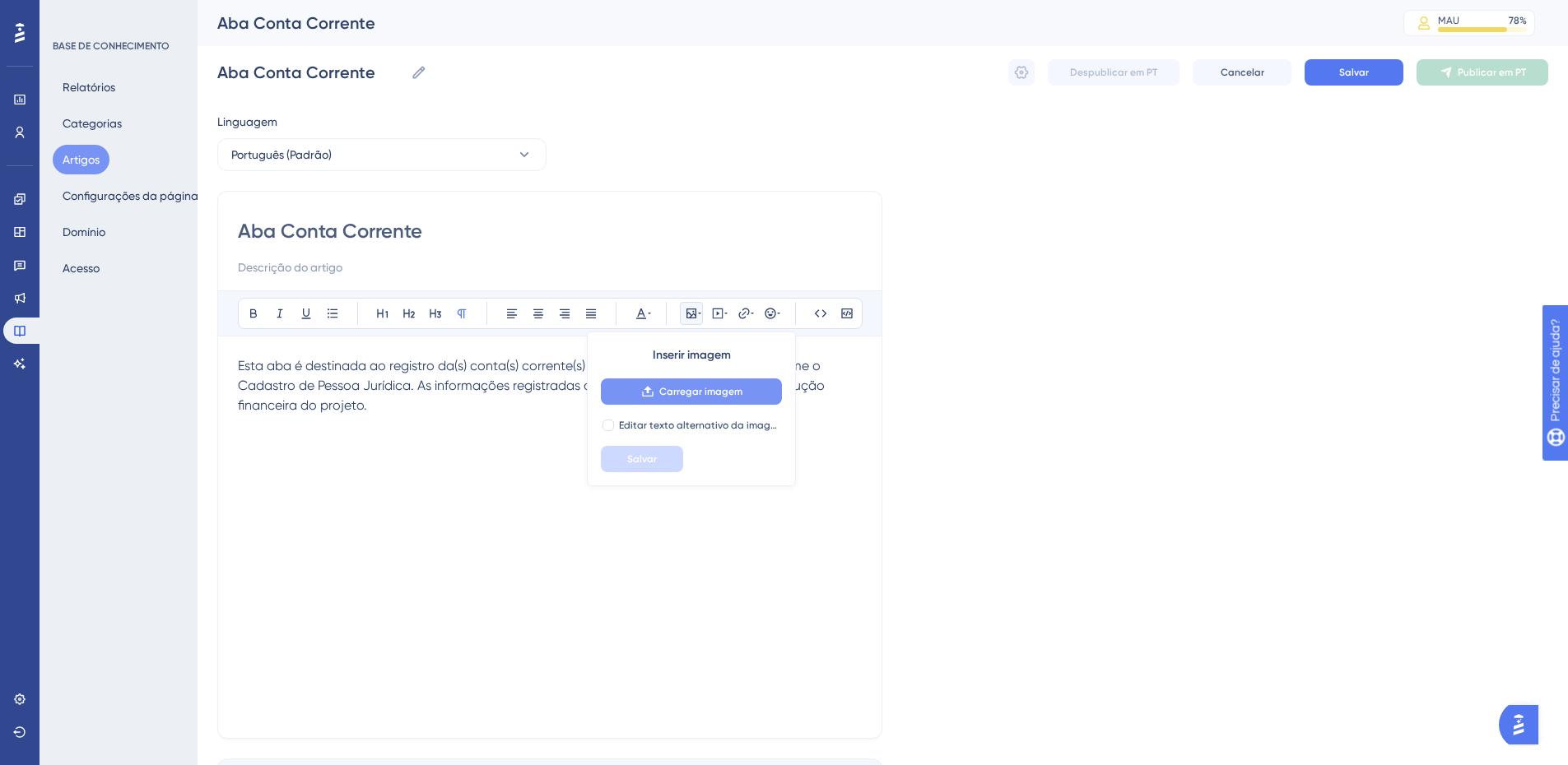
click at [673, 391] on font "Carregar imagem" at bounding box center [701, 392] width 83 height 11
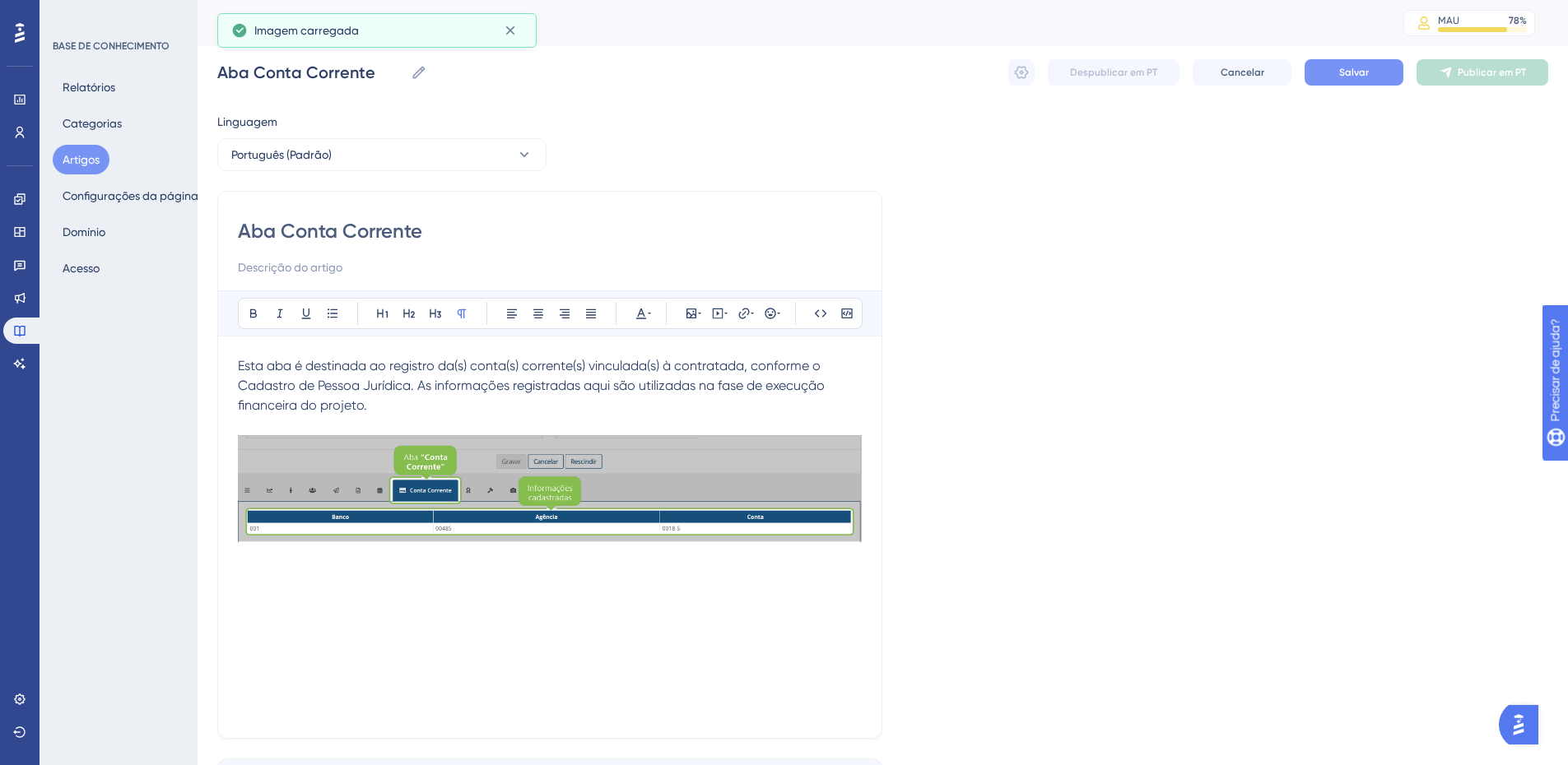
click at [1358, 66] on span "Salvar" at bounding box center [1354, 73] width 30 height 13
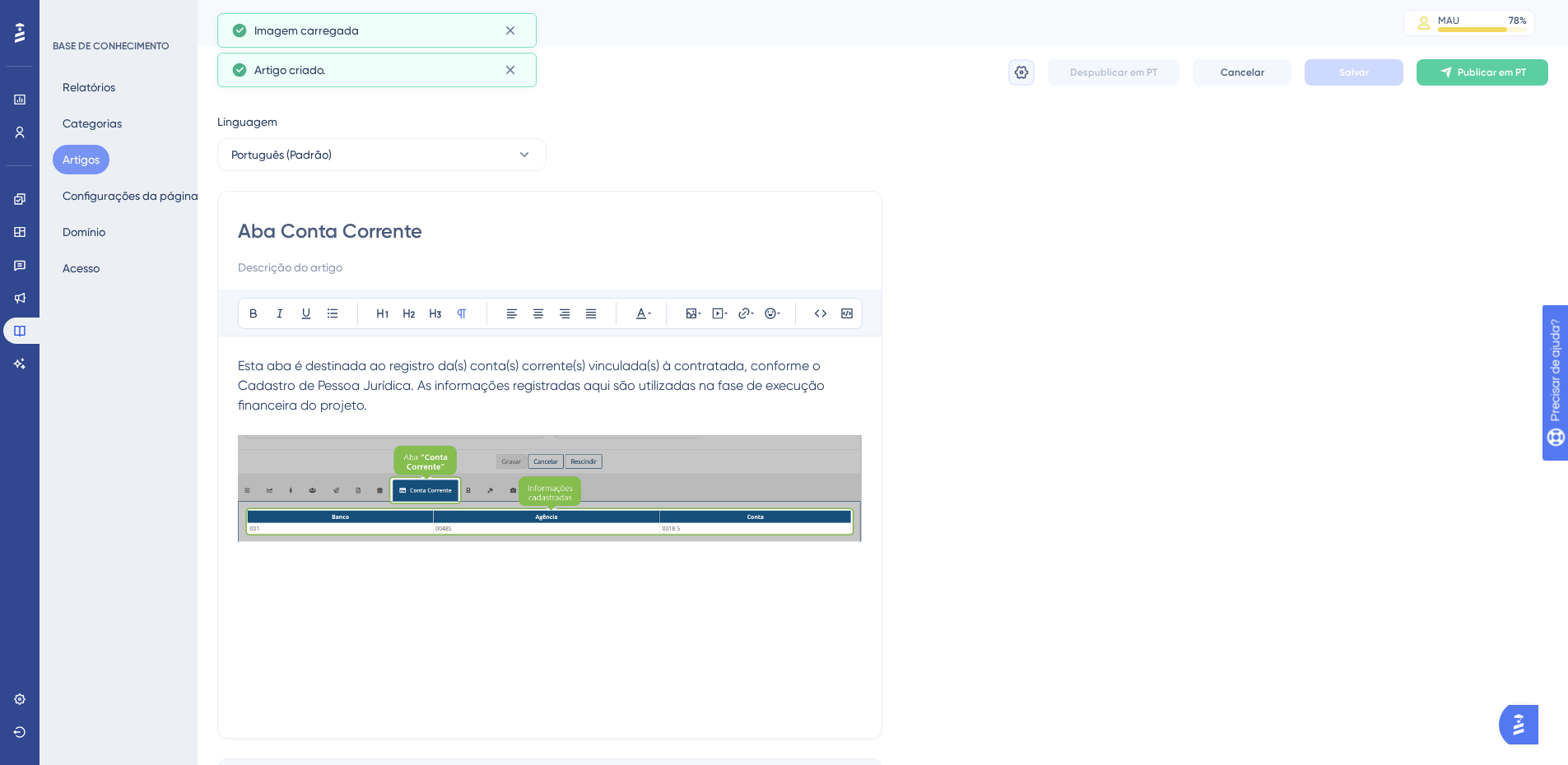
click at [1021, 73] on icon at bounding box center [1022, 73] width 14 height 13
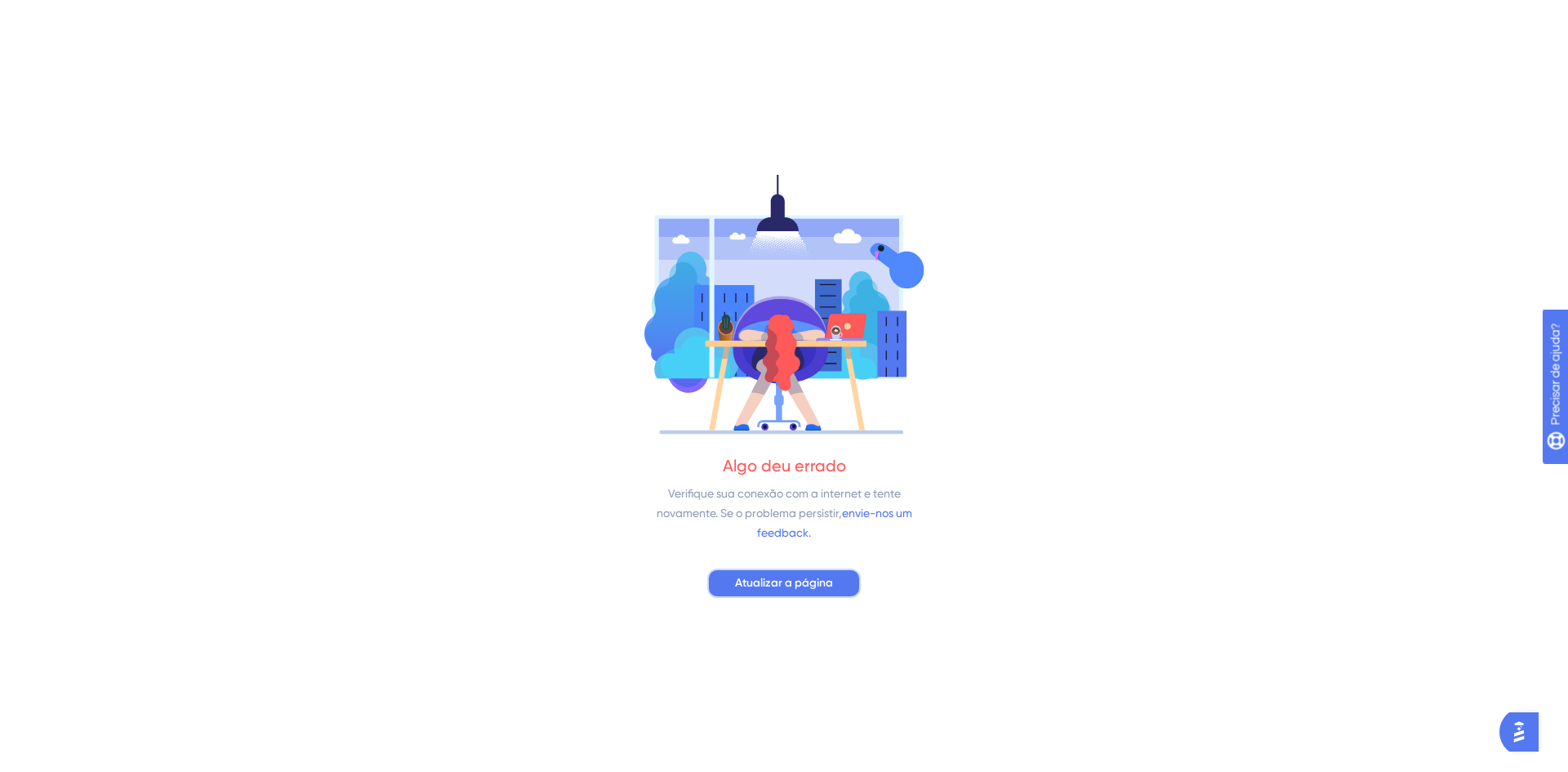
click at [758, 588] on font "Atualizar a página" at bounding box center [784, 582] width 98 height 14
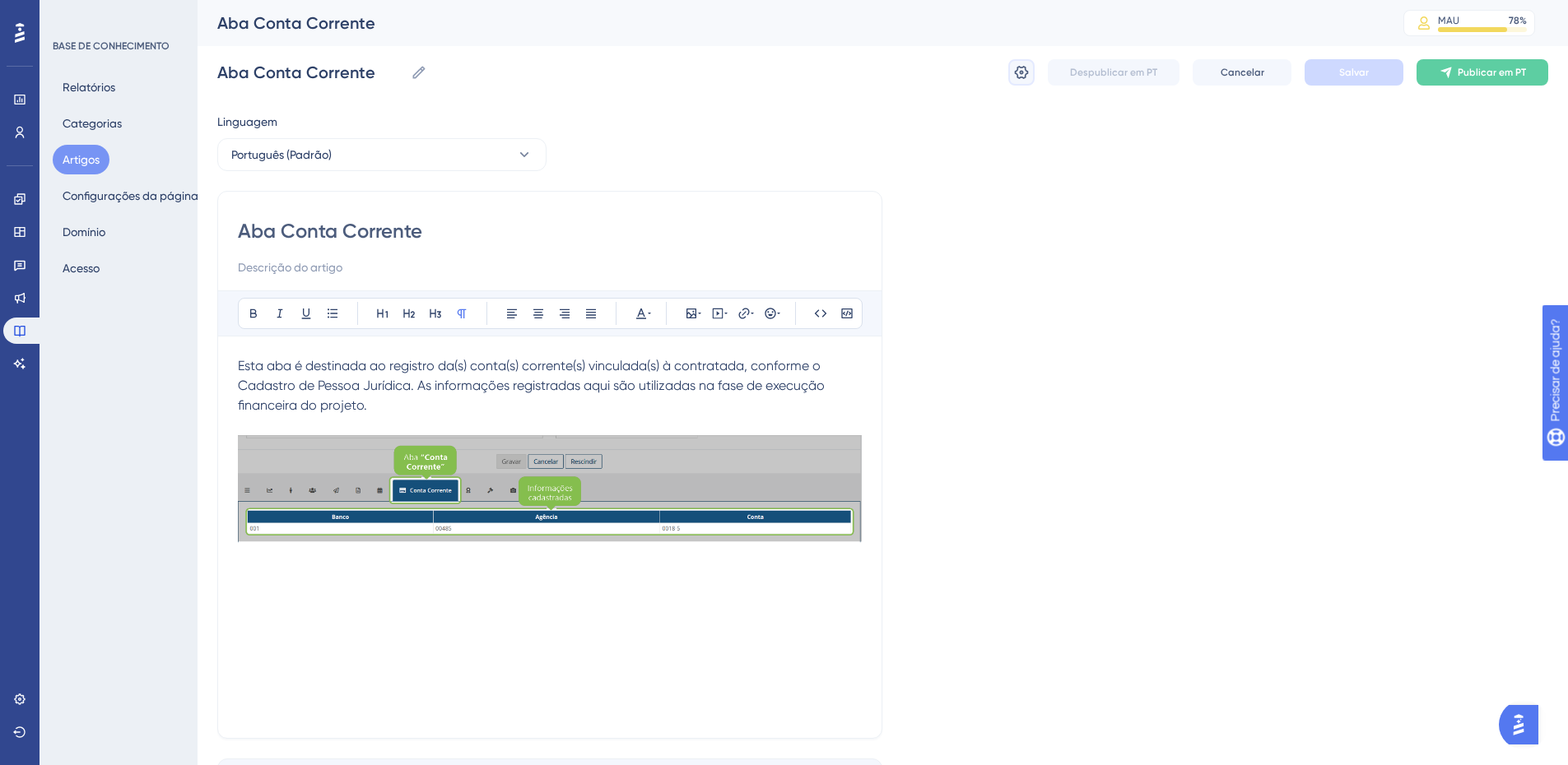
click at [1018, 77] on icon at bounding box center [1022, 73] width 14 height 13
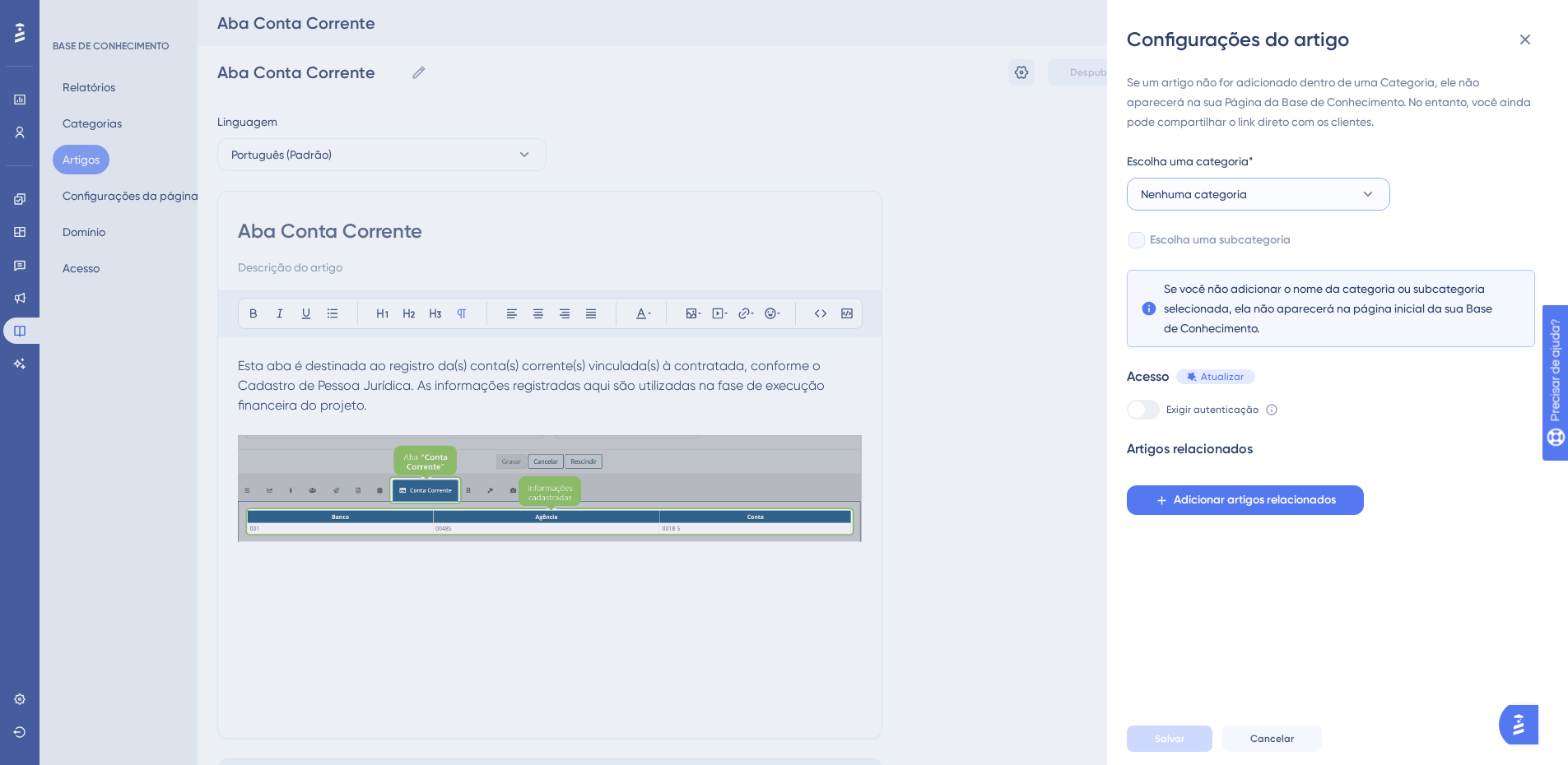
click at [1194, 192] on font "Nenhuma categoria" at bounding box center [1195, 194] width 106 height 13
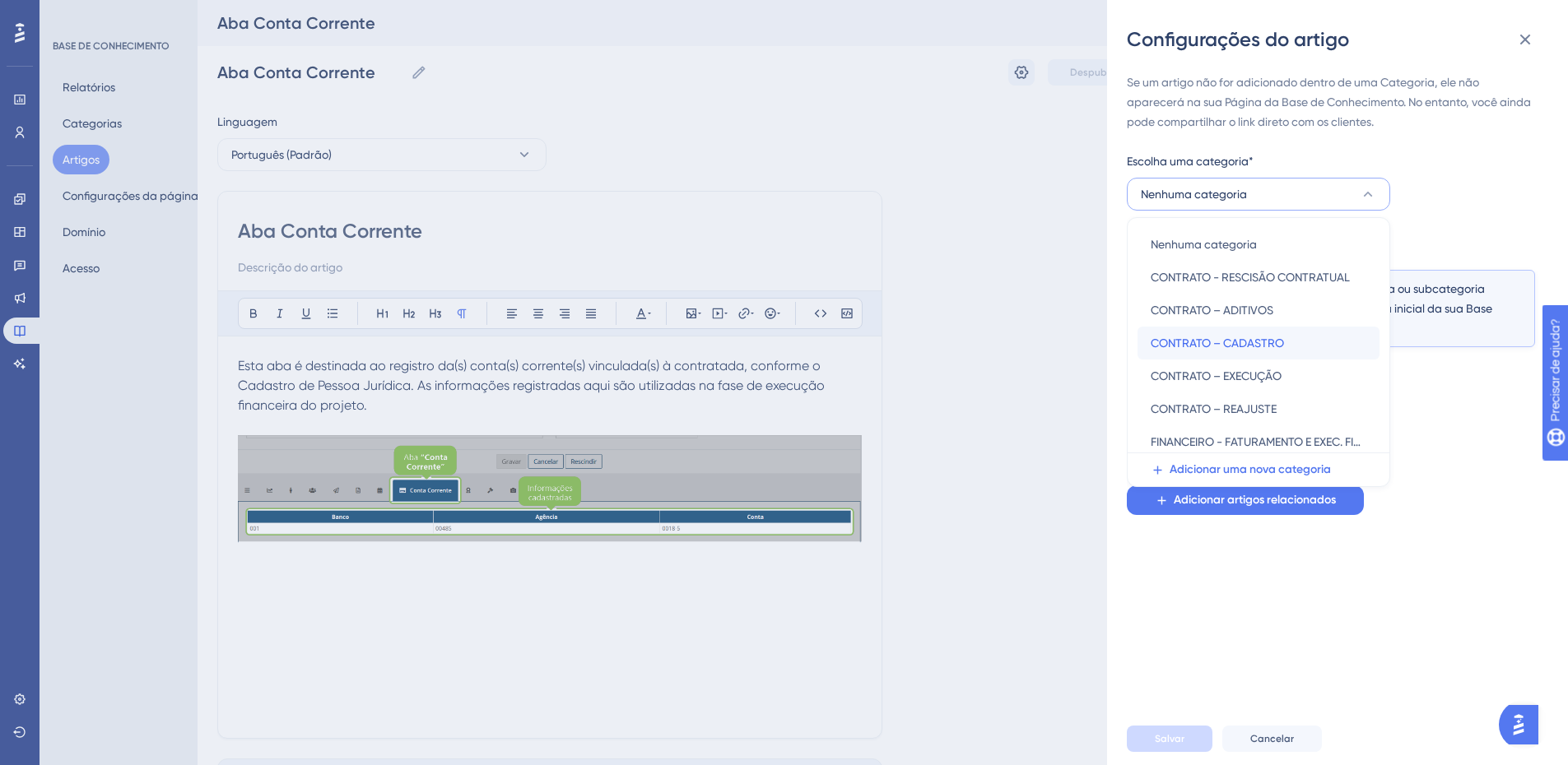
click at [1178, 341] on font "CONTRATO – CADASTRO" at bounding box center [1217, 343] width 133 height 13
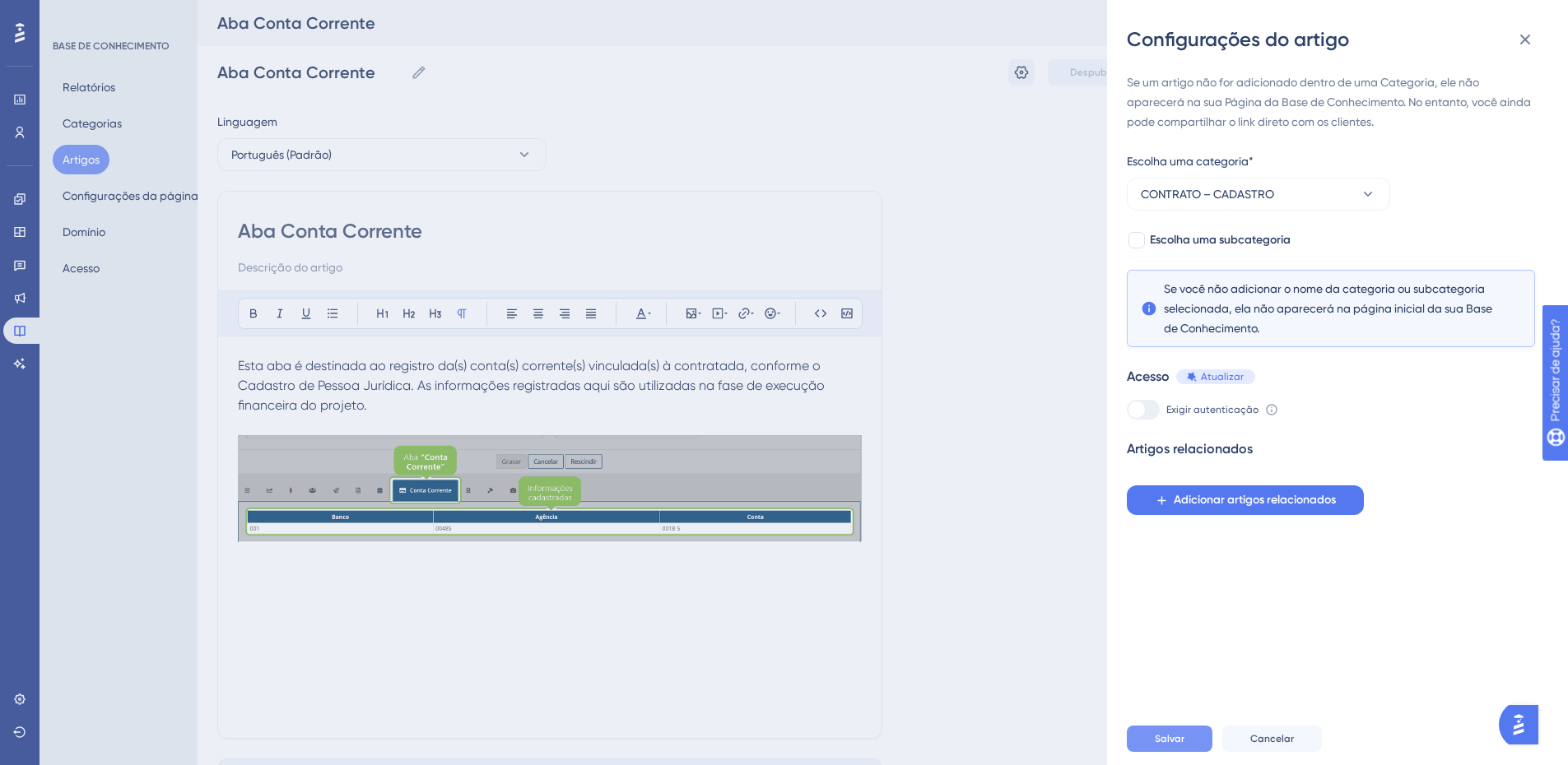
click at [1148, 748] on button "Salvar" at bounding box center [1170, 739] width 86 height 26
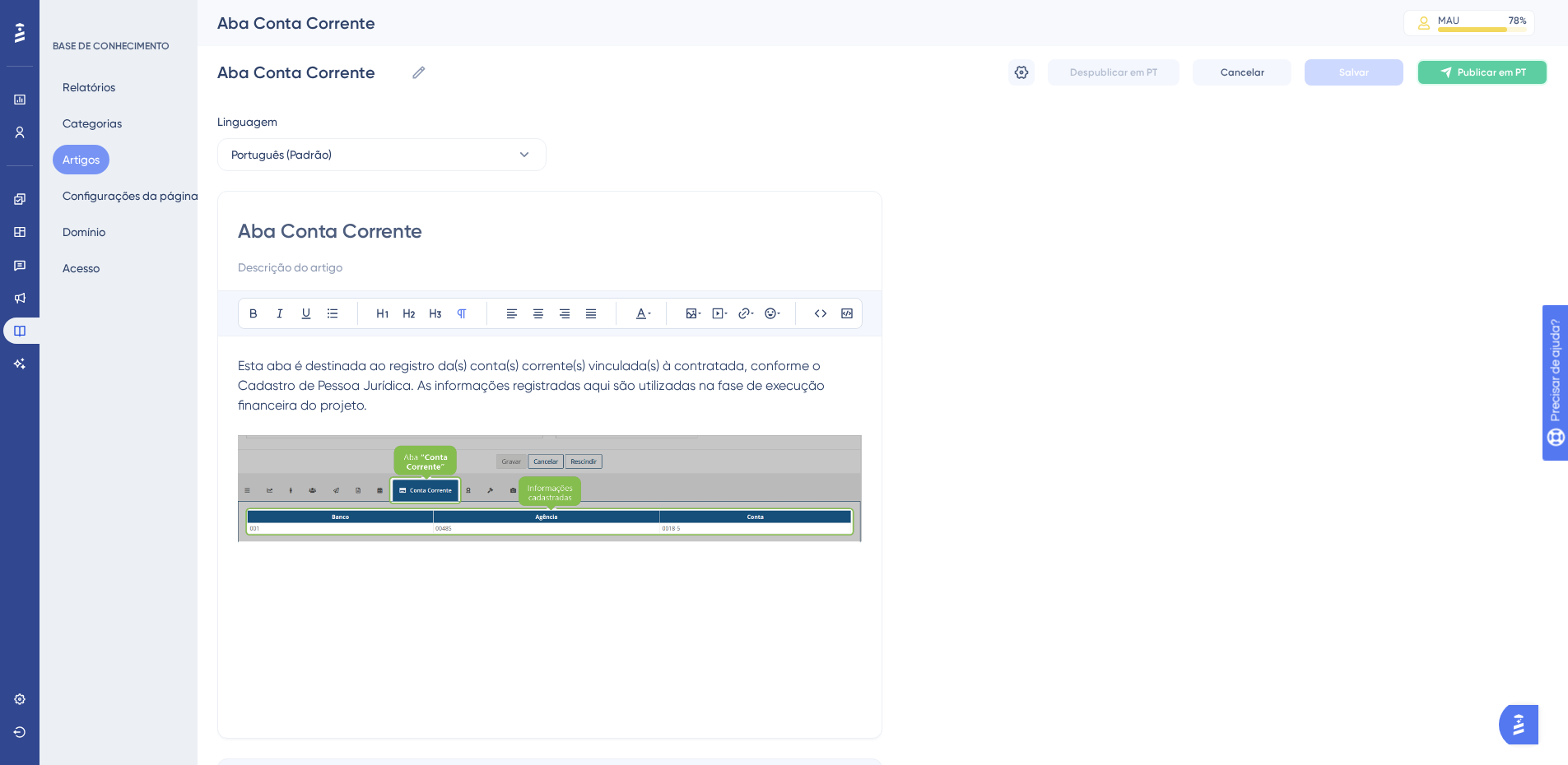
click at [1476, 74] on font "Publicar em PT" at bounding box center [1491, 72] width 68 height 11
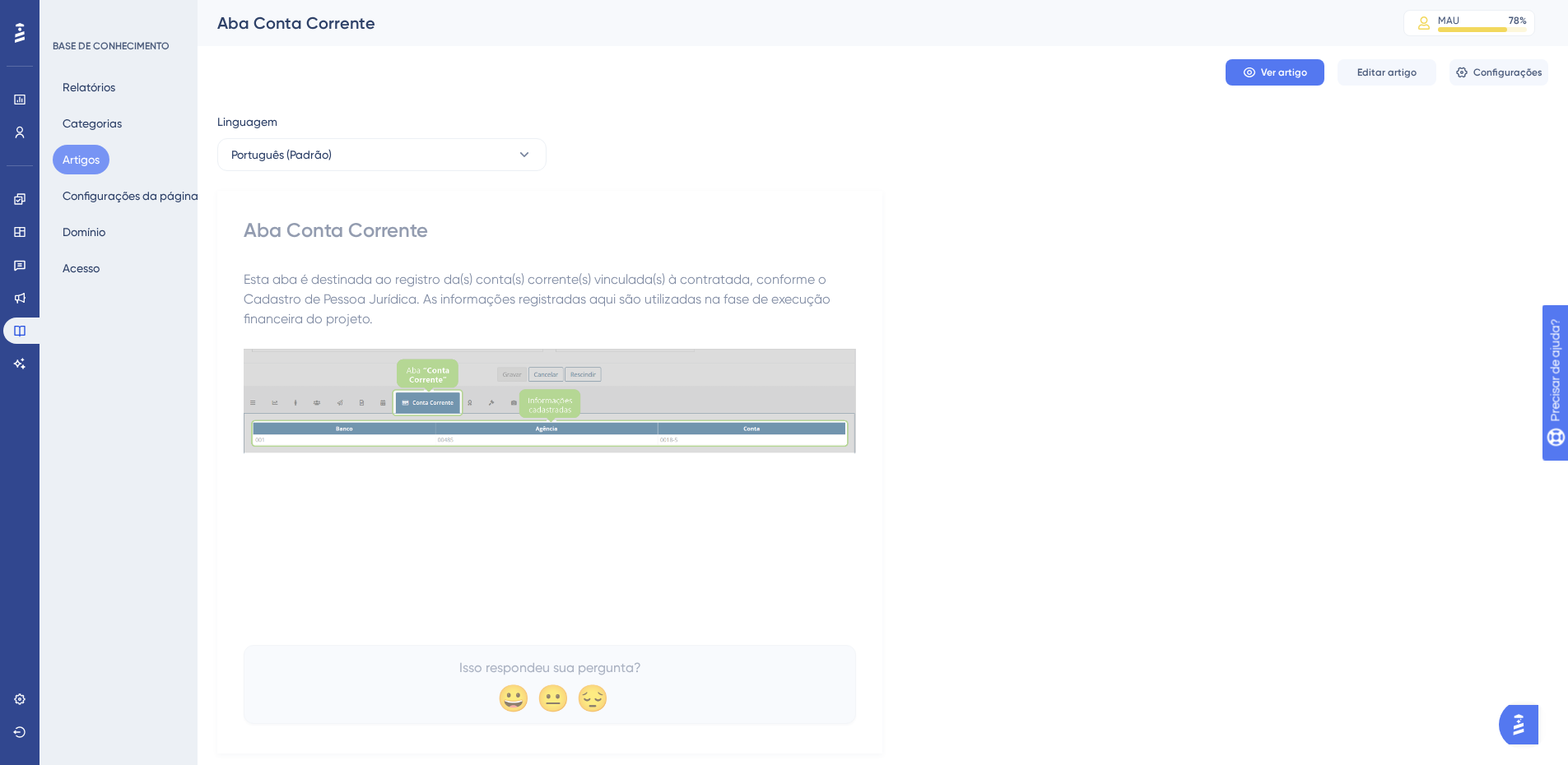
click at [67, 153] on font "Artigos" at bounding box center [81, 160] width 37 height 13
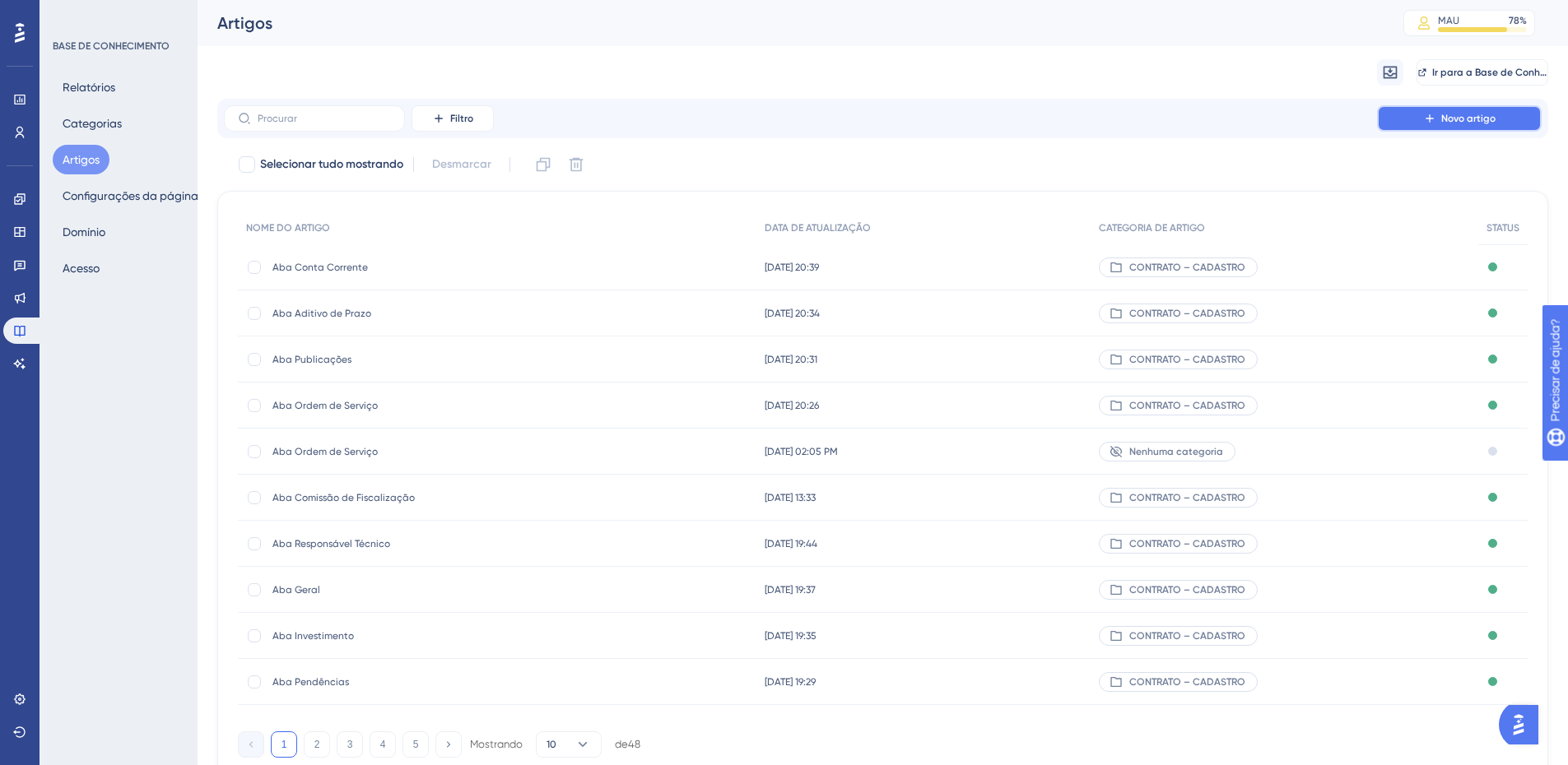
click at [1421, 115] on button "Novo artigo" at bounding box center [1460, 118] width 164 height 26
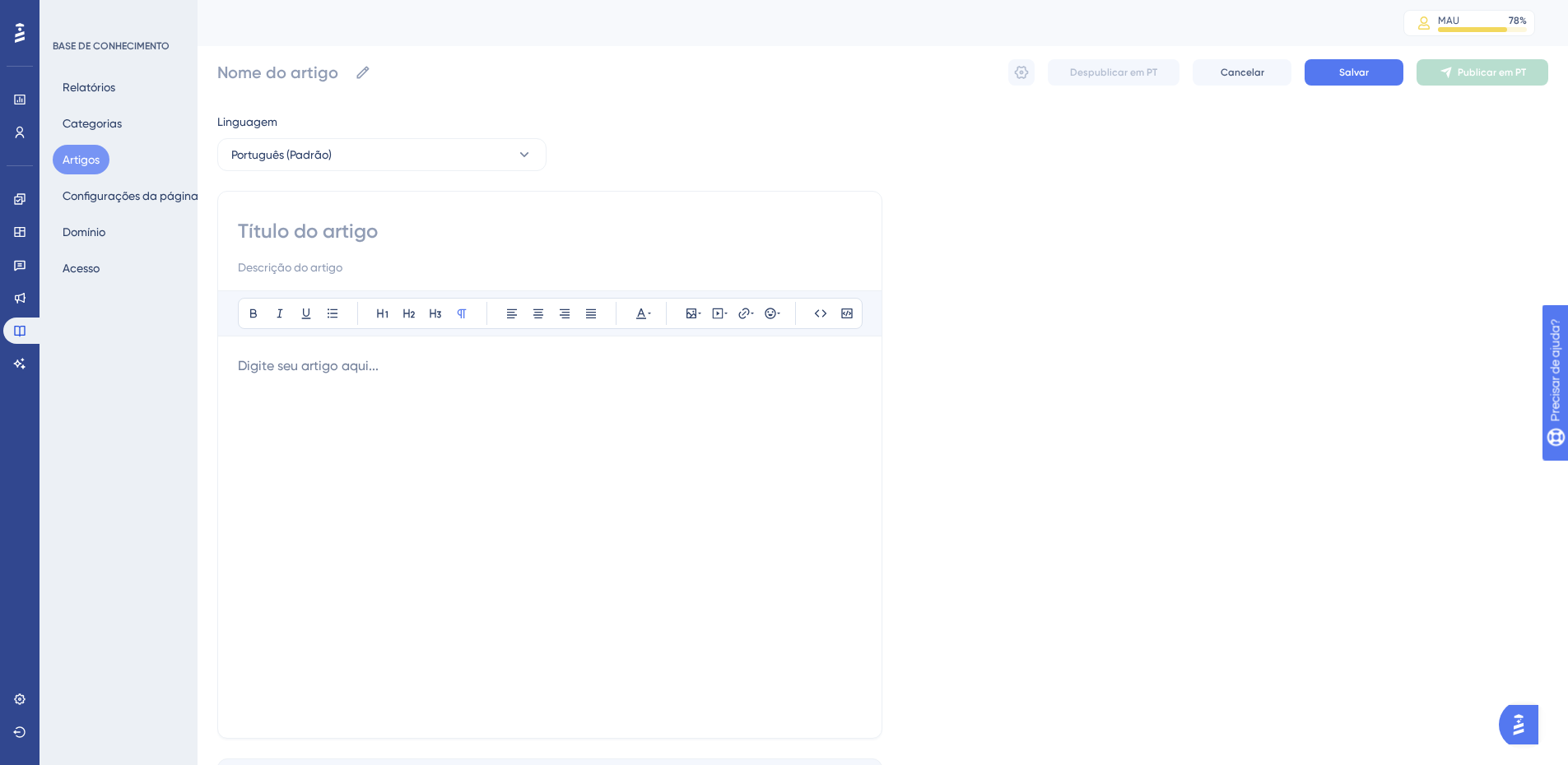
click at [261, 238] on input at bounding box center [550, 231] width 624 height 26
paste input "Aba Seguros (Garantia/Resp. Civil)"
type input "Aba Seguros (Garantia/Resp. Civil)"
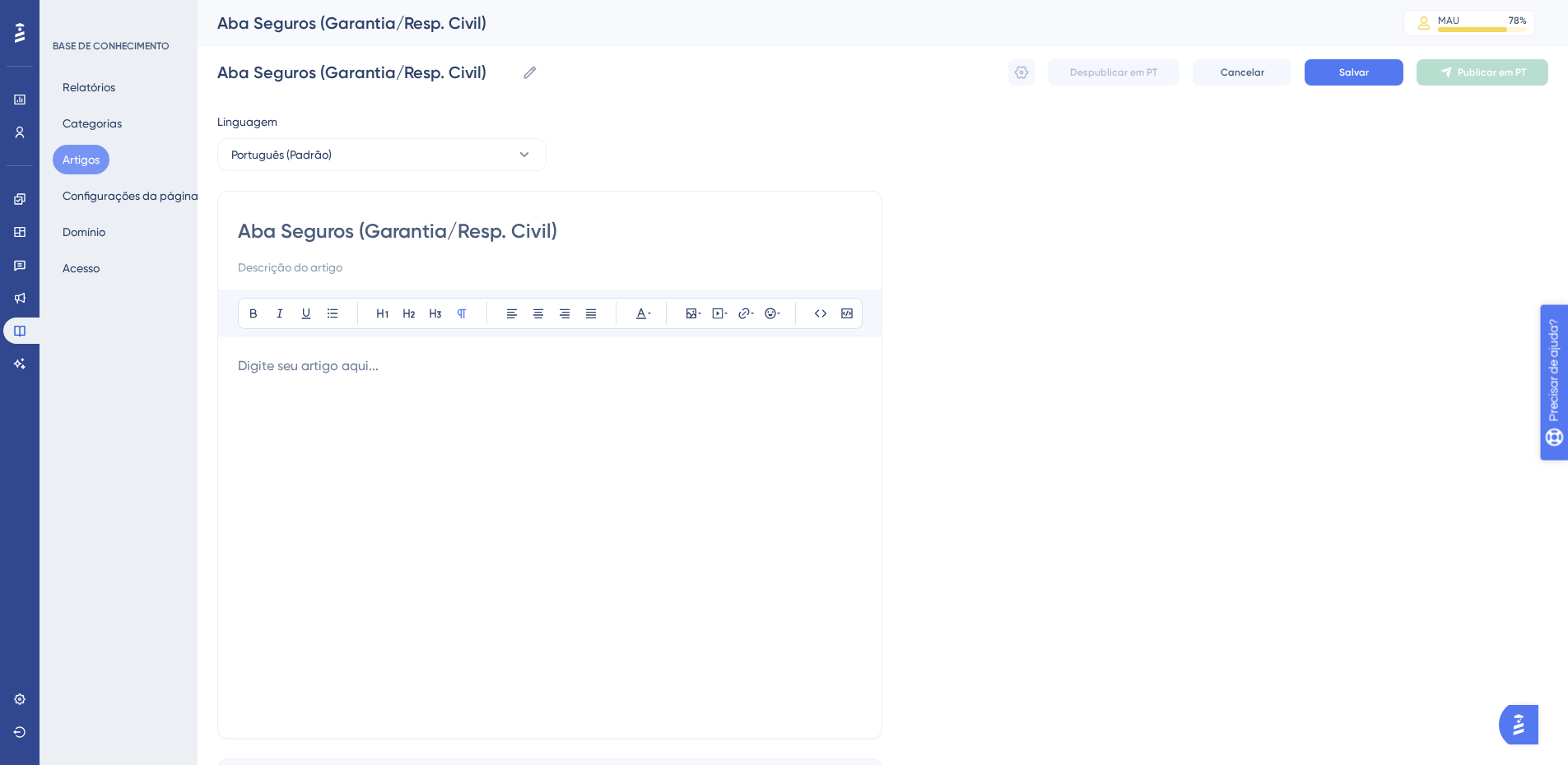
type input "Aba Seguros (Garantia/Resp. Civil)"
click at [274, 373] on p at bounding box center [550, 366] width 624 height 20
drag, startPoint x: 363, startPoint y: 231, endPoint x: 487, endPoint y: 227, distance: 124.1
click at [487, 227] on input "Aba Seguros (Garantia/Resp. Civil)" at bounding box center [550, 231] width 624 height 26
click at [380, 409] on div "Esta aba é destinada ao registro dos seguros de garantia e/ou responsabilidade …" at bounding box center [550, 537] width 624 height 362
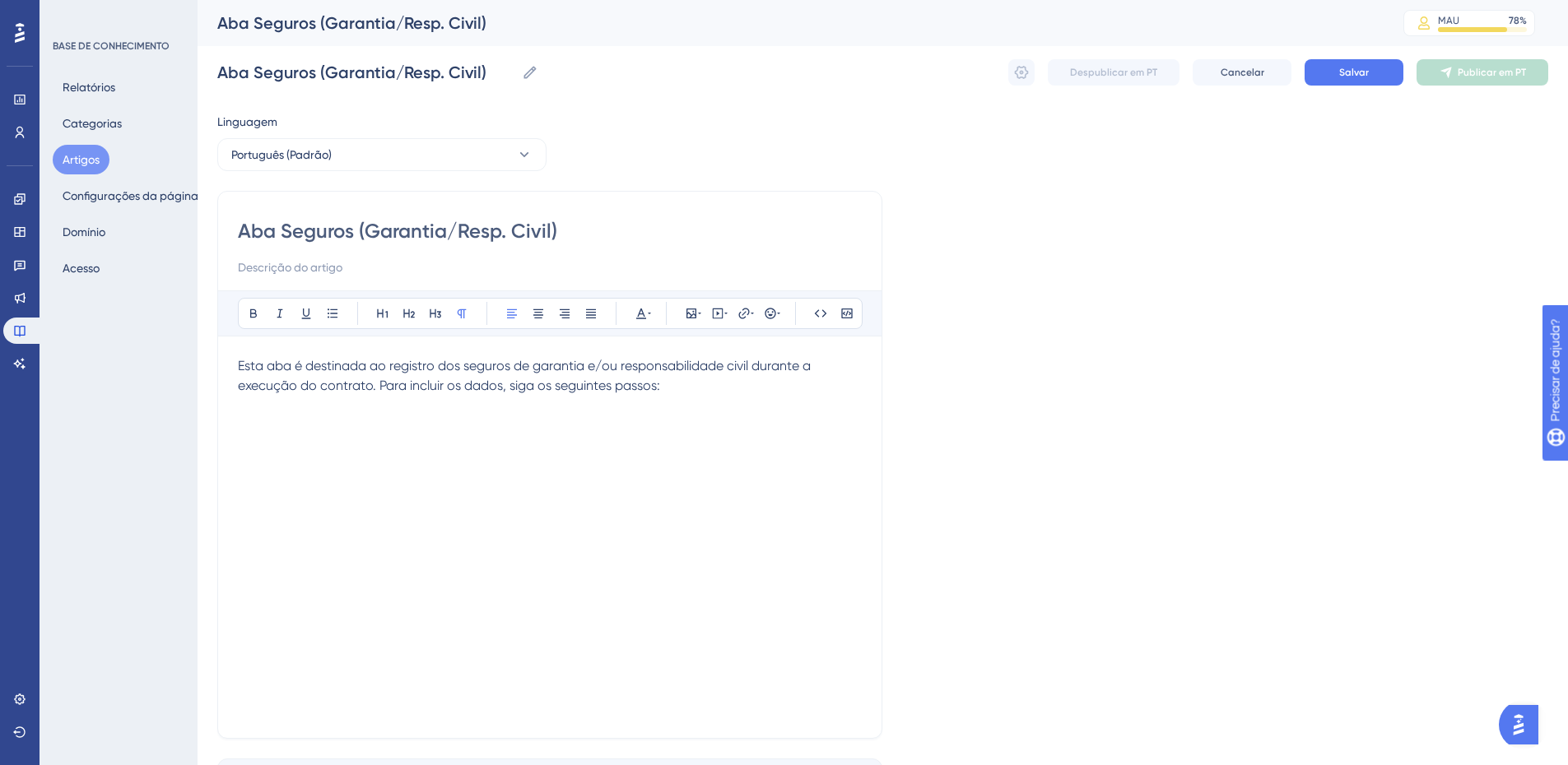
click at [363, 243] on input "Aba Seguros (Garantia/Resp. Civil)" at bounding box center [550, 231] width 624 height 26
drag, startPoint x: 357, startPoint y: 225, endPoint x: 436, endPoint y: 243, distance: 81.0
click at [436, 243] on input "Aba Seguros (Garantia/Resp. Civil)" at bounding box center [550, 231] width 624 height 26
click at [449, 224] on input "Aba Seguros (Garantia/Resp. Civil)" at bounding box center [550, 231] width 624 height 26
click at [391, 69] on input "Aba Seguros (Garantia/Resp. Civil)" at bounding box center [366, 72] width 298 height 23
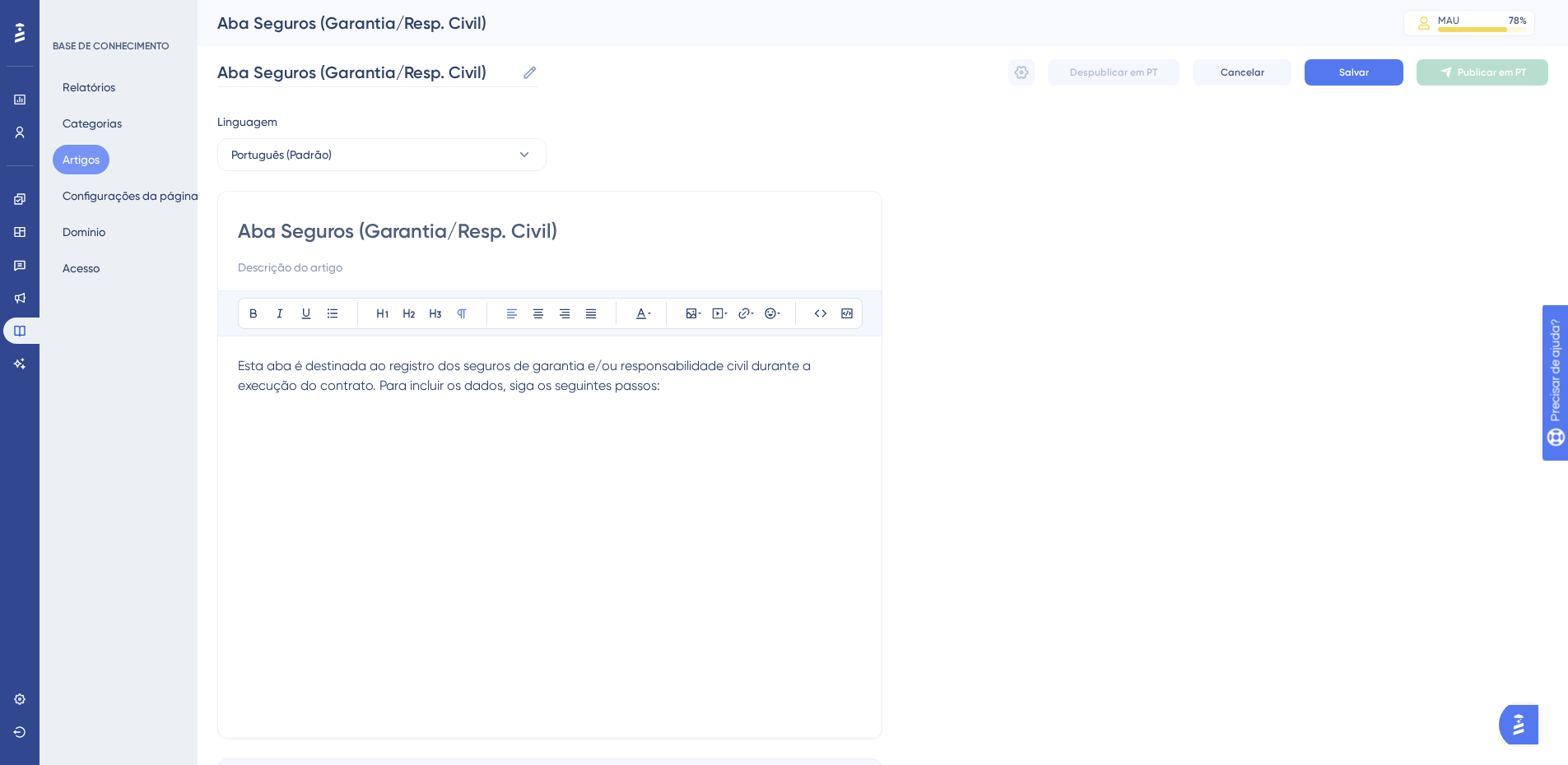
drag, startPoint x: 323, startPoint y: 70, endPoint x: 409, endPoint y: 70, distance: 86.0
click at [409, 70] on input "Aba Seguros (Garantia/Resp. Civil)" at bounding box center [366, 72] width 298 height 23
click at [345, 68] on input "Aba Seguros (Garantia/Resp. Civil)" at bounding box center [366, 72] width 298 height 23
click at [370, 18] on font "Aba Seguros (Garantia/Resp. Civil)" at bounding box center [352, 22] width 269 height 20
click at [527, 74] on icon at bounding box center [530, 72] width 12 height 12
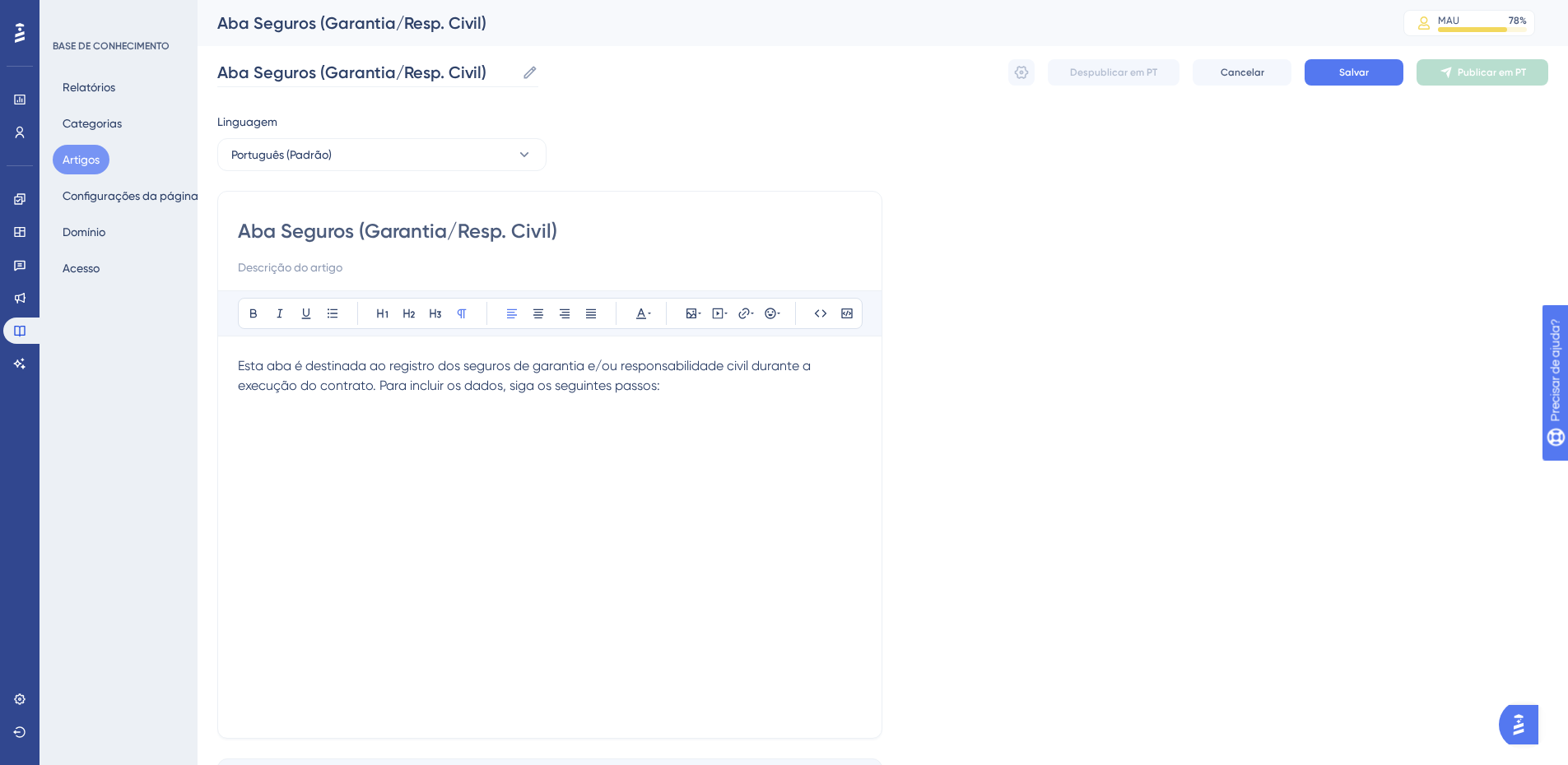
click at [515, 74] on input "Aba Seguros (Garantia/Resp. Civil)" at bounding box center [366, 72] width 298 height 23
click at [528, 74] on icon at bounding box center [530, 73] width 17 height 17
click at [515, 74] on input "Aba Seguros (Garantia/Resp. Civil)" at bounding box center [366, 72] width 298 height 23
drag, startPoint x: 482, startPoint y: 65, endPoint x: 424, endPoint y: 68, distance: 58.1
click at [424, 68] on input "Aba Seguros (Garantia/Resp. Civil)" at bounding box center [366, 72] width 298 height 23
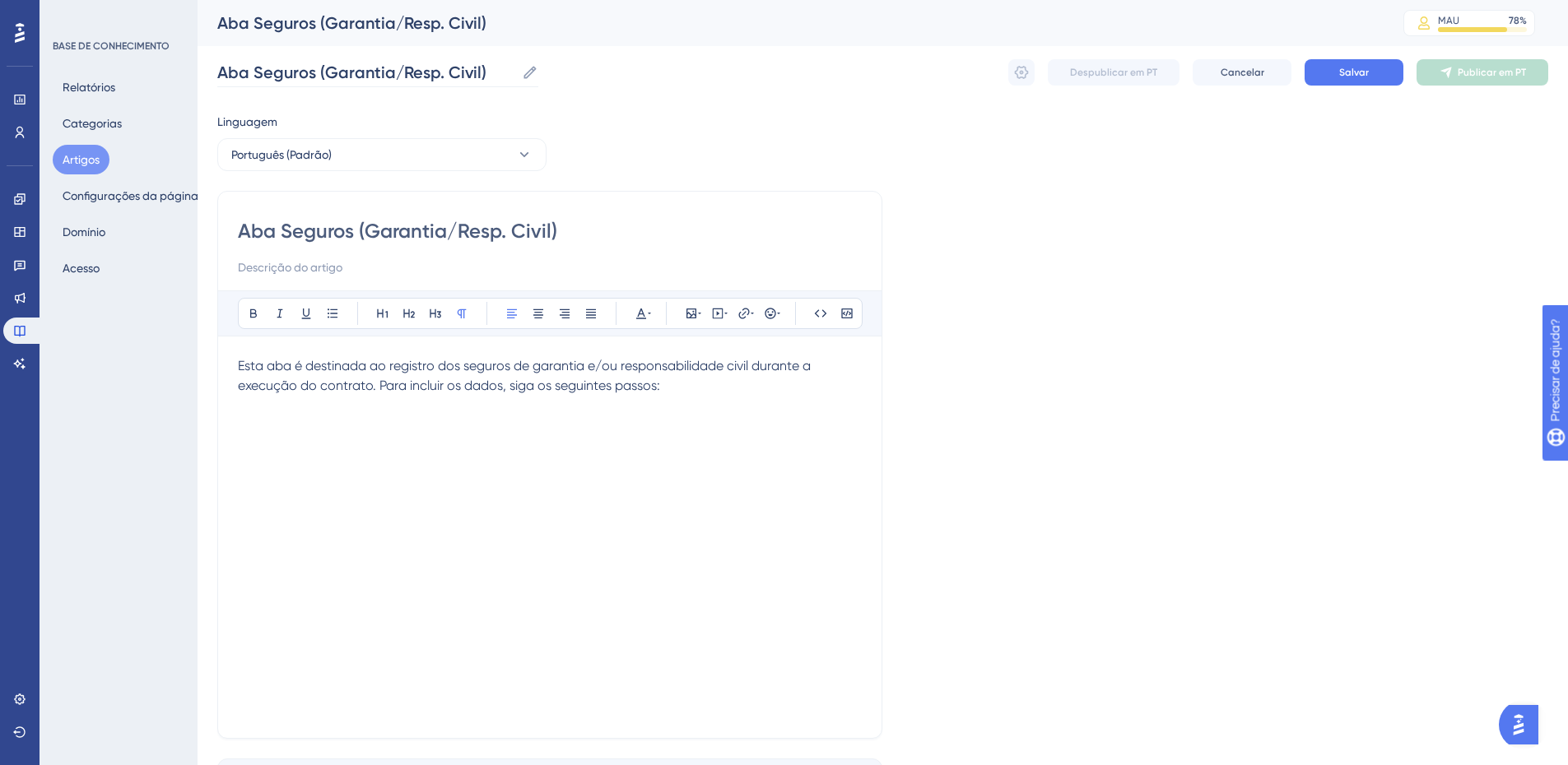
click at [423, 71] on input "Aba Seguros (Garantia/Resp. Civil)" at bounding box center [366, 72] width 298 height 23
click at [385, 66] on input "Aba Seguros (Garantia/Resp. Civil)" at bounding box center [366, 72] width 298 height 23
click at [335, 146] on button "Português (Padrão)" at bounding box center [382, 154] width 329 height 33
click at [541, 513] on div "Esta aba é destinada ao registro dos seguros de garantia e/ou responsabilidade …" at bounding box center [550, 537] width 624 height 362
click at [478, 452] on div "Esta aba é destinada ao registro dos seguros de garantia e/ou responsabilidade …" at bounding box center [550, 537] width 624 height 362
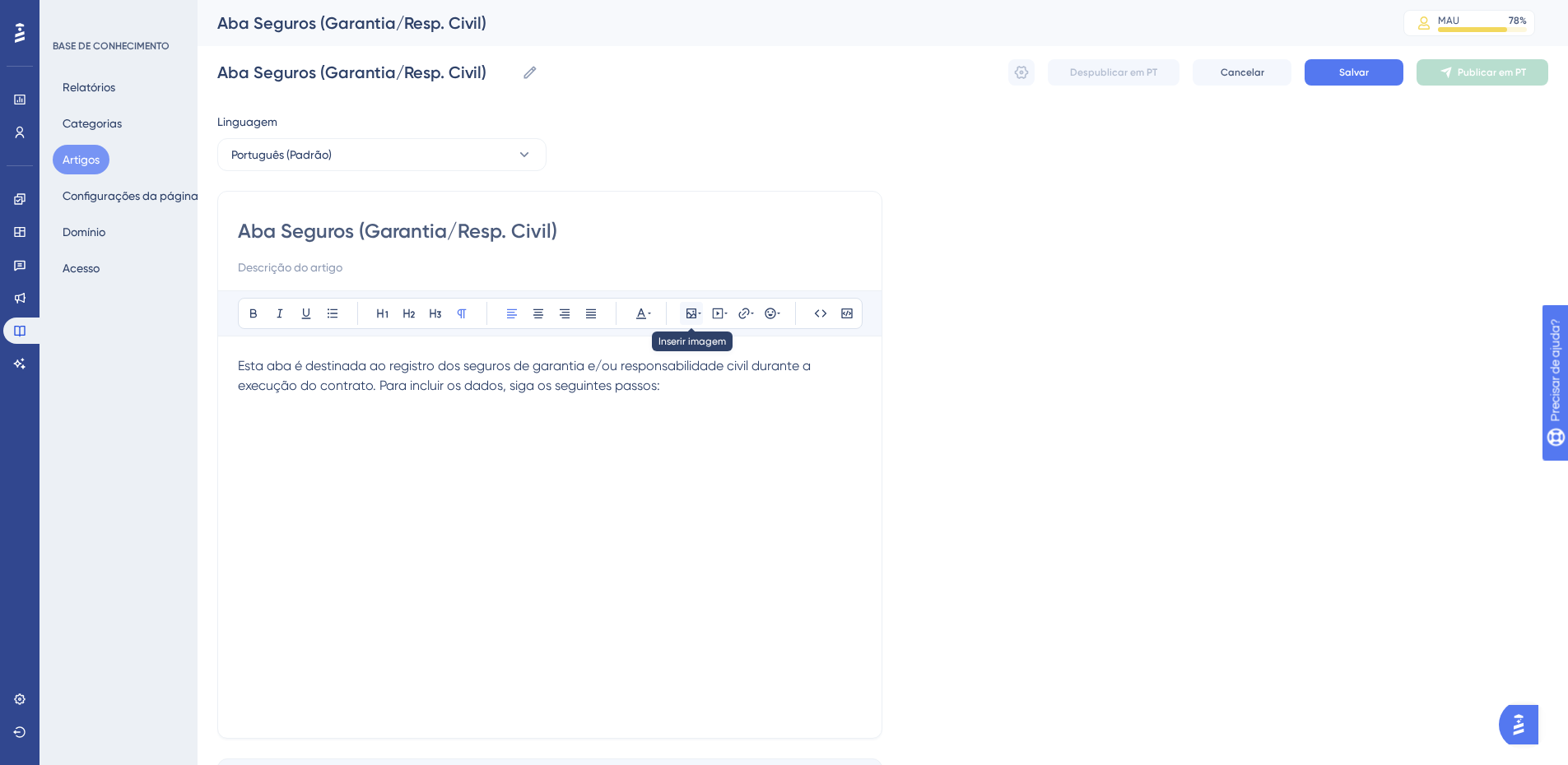
click at [686, 303] on button at bounding box center [692, 313] width 23 height 23
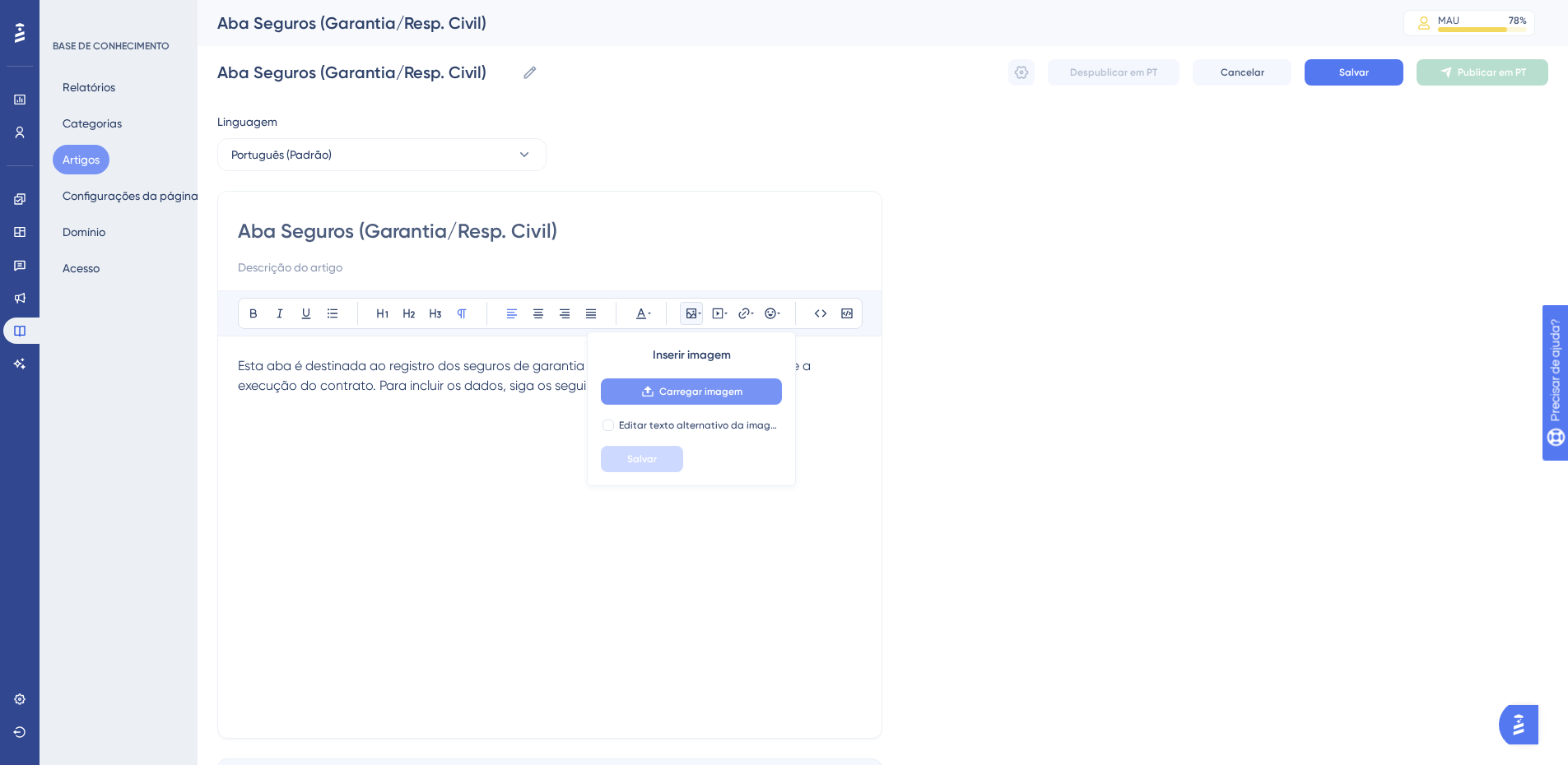
click at [670, 392] on font "Carregar imagem" at bounding box center [701, 392] width 83 height 11
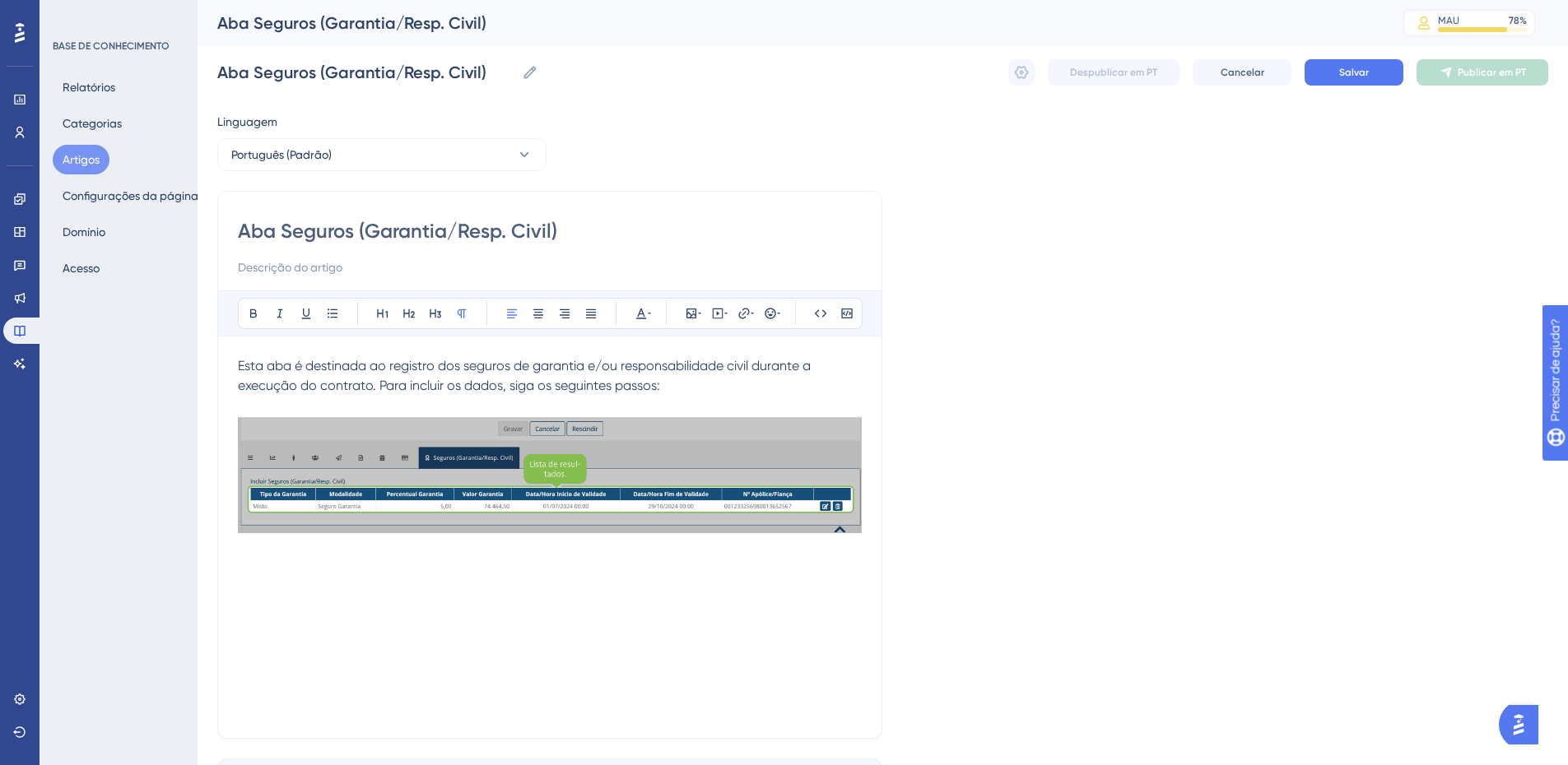
click at [565, 473] on img at bounding box center [550, 475] width 624 height 120
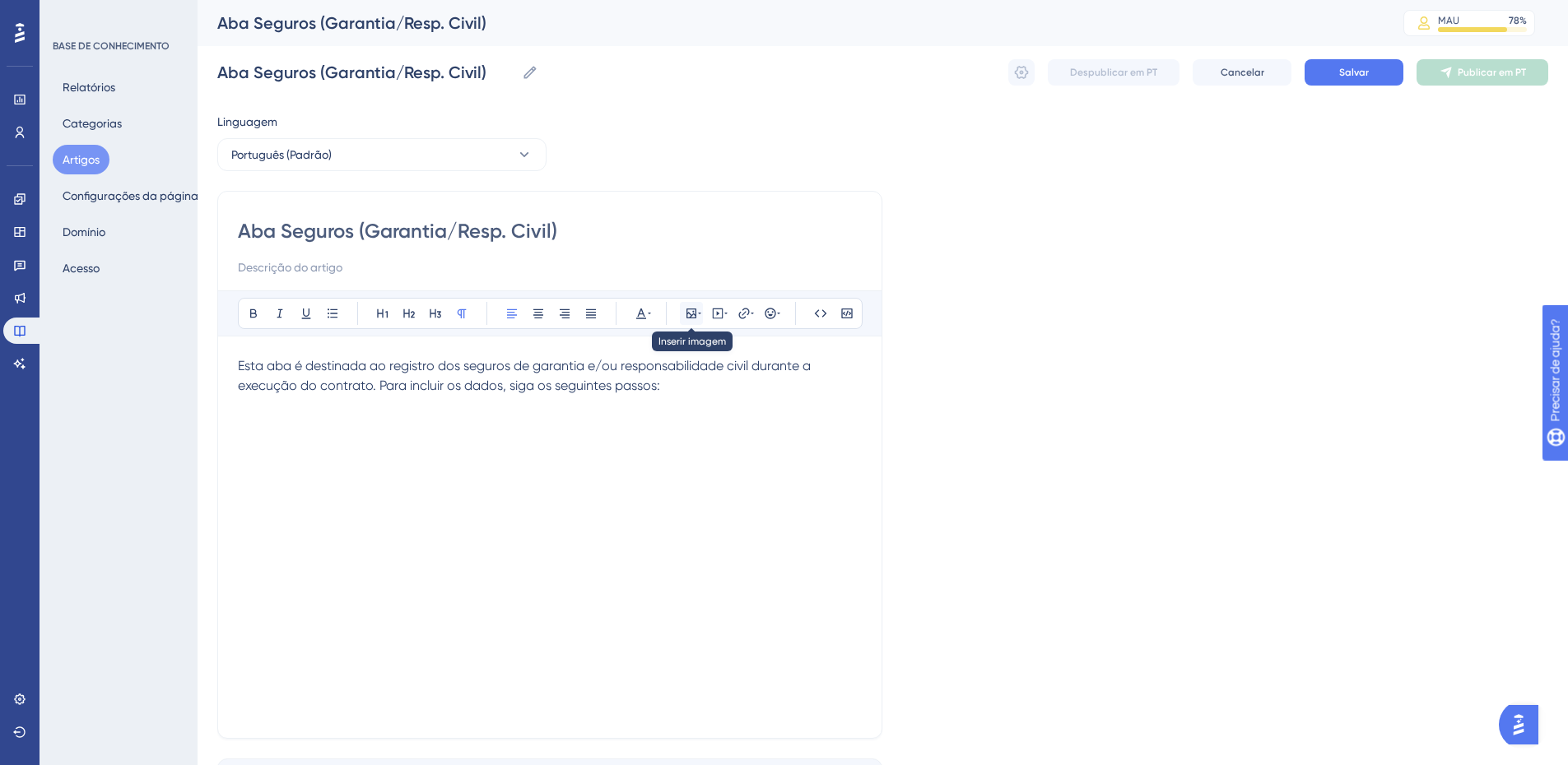
click at [692, 313] on icon at bounding box center [692, 313] width 13 height 13
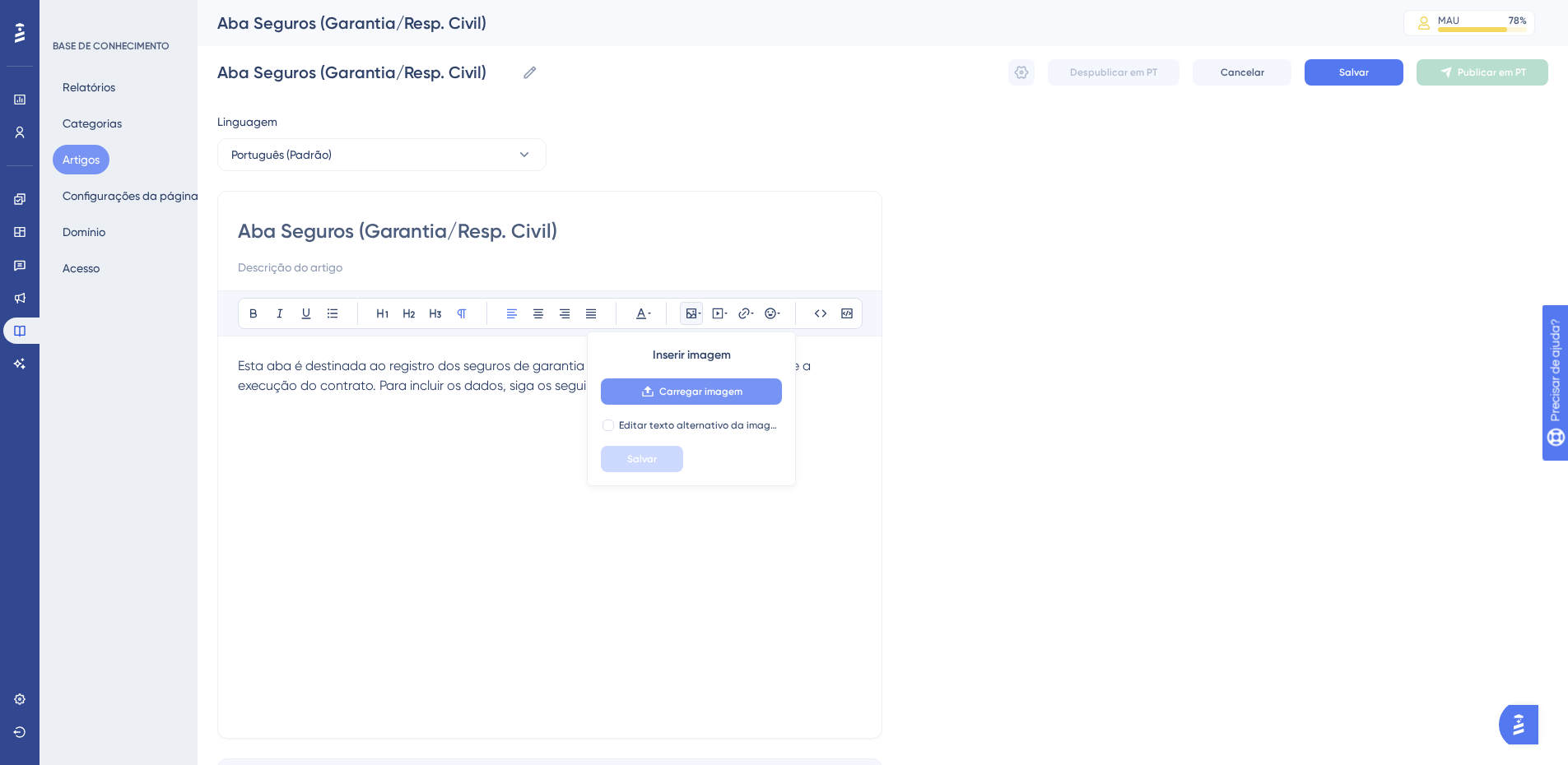
click at [666, 389] on font "Carregar imagem" at bounding box center [701, 392] width 83 height 11
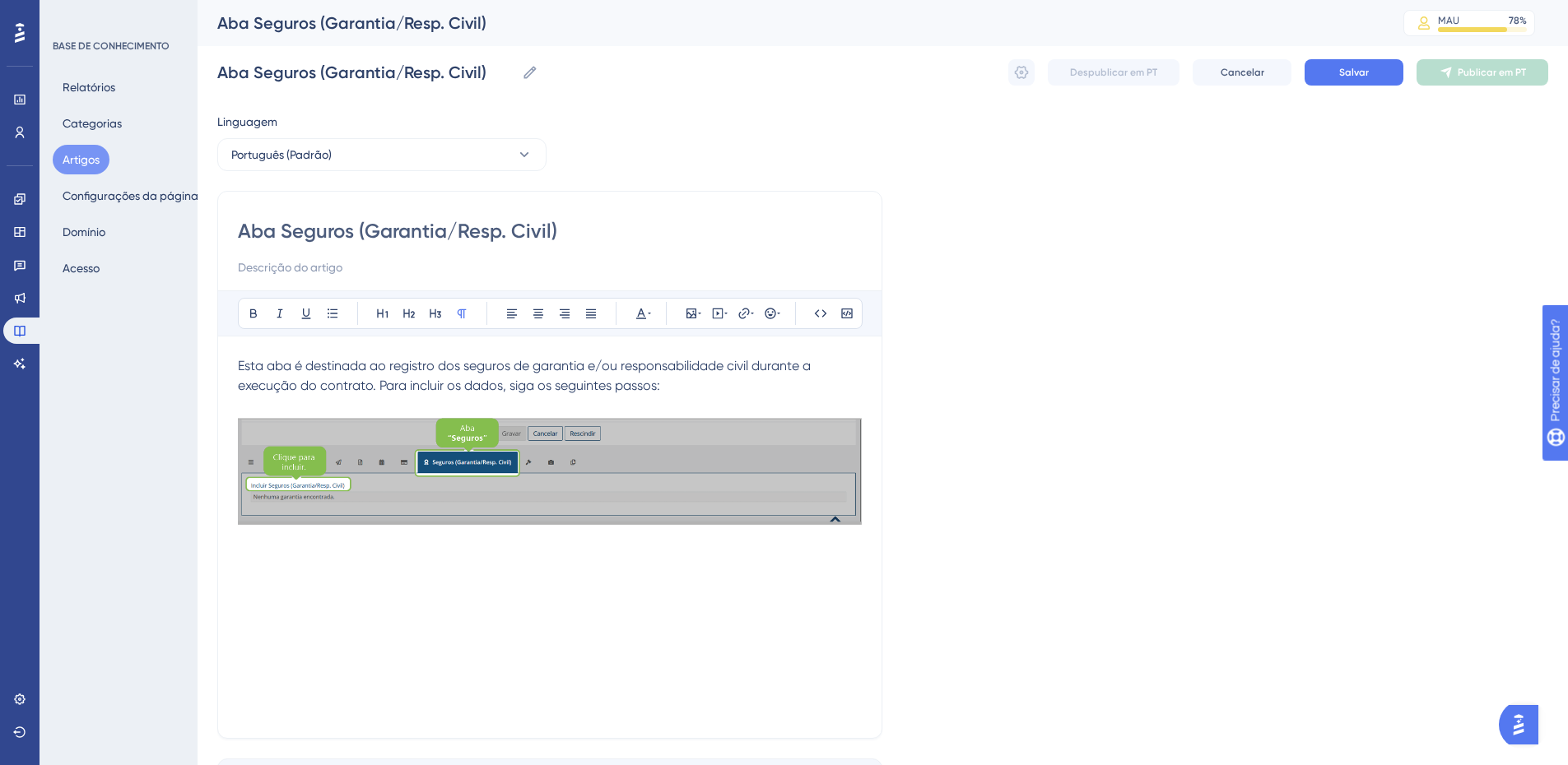
click at [249, 555] on div "Esta aba é destinada ao registro dos seguros de garantia e/ou responsabilidade …" at bounding box center [550, 537] width 624 height 362
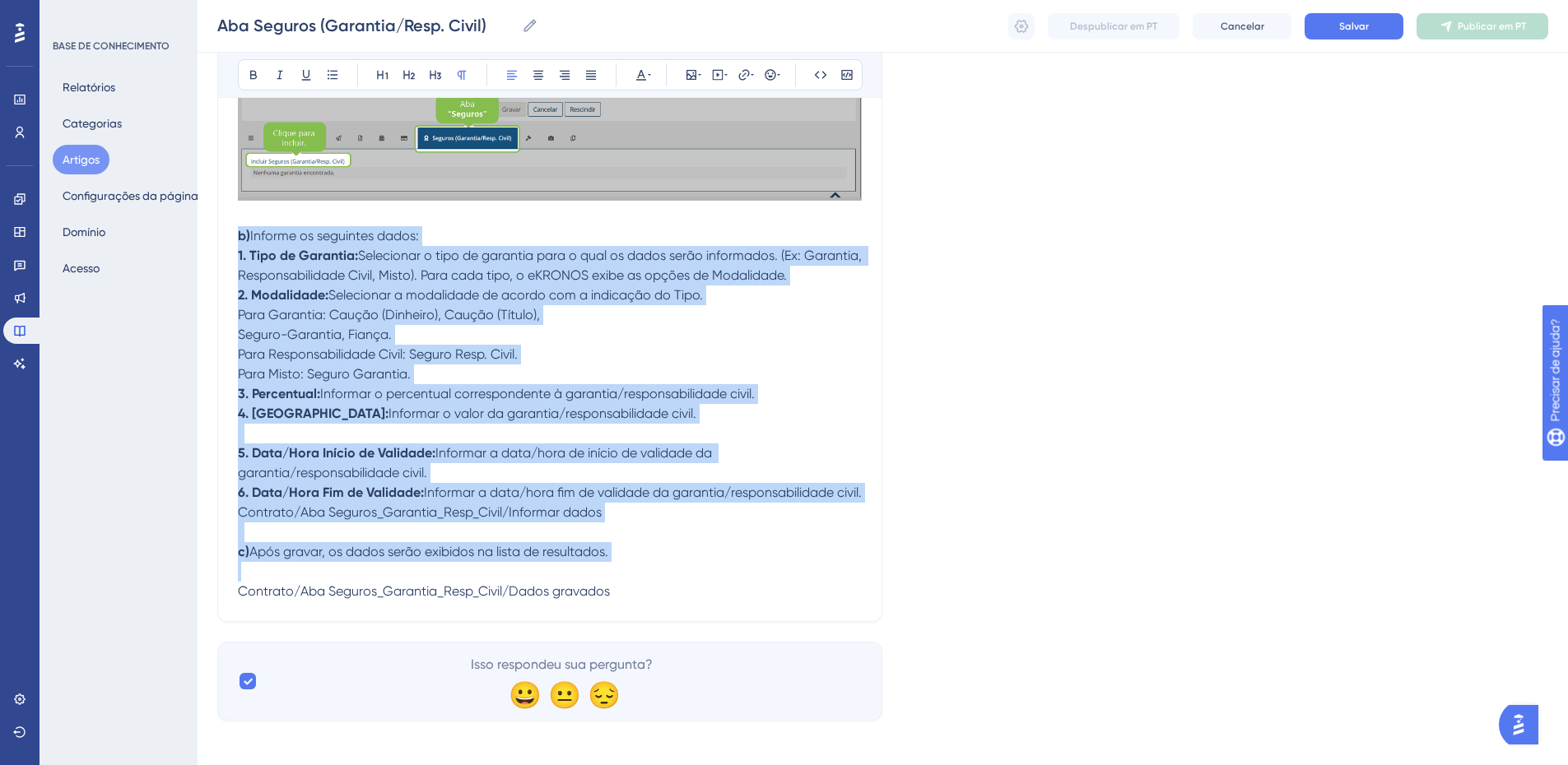
scroll to position [322, 0]
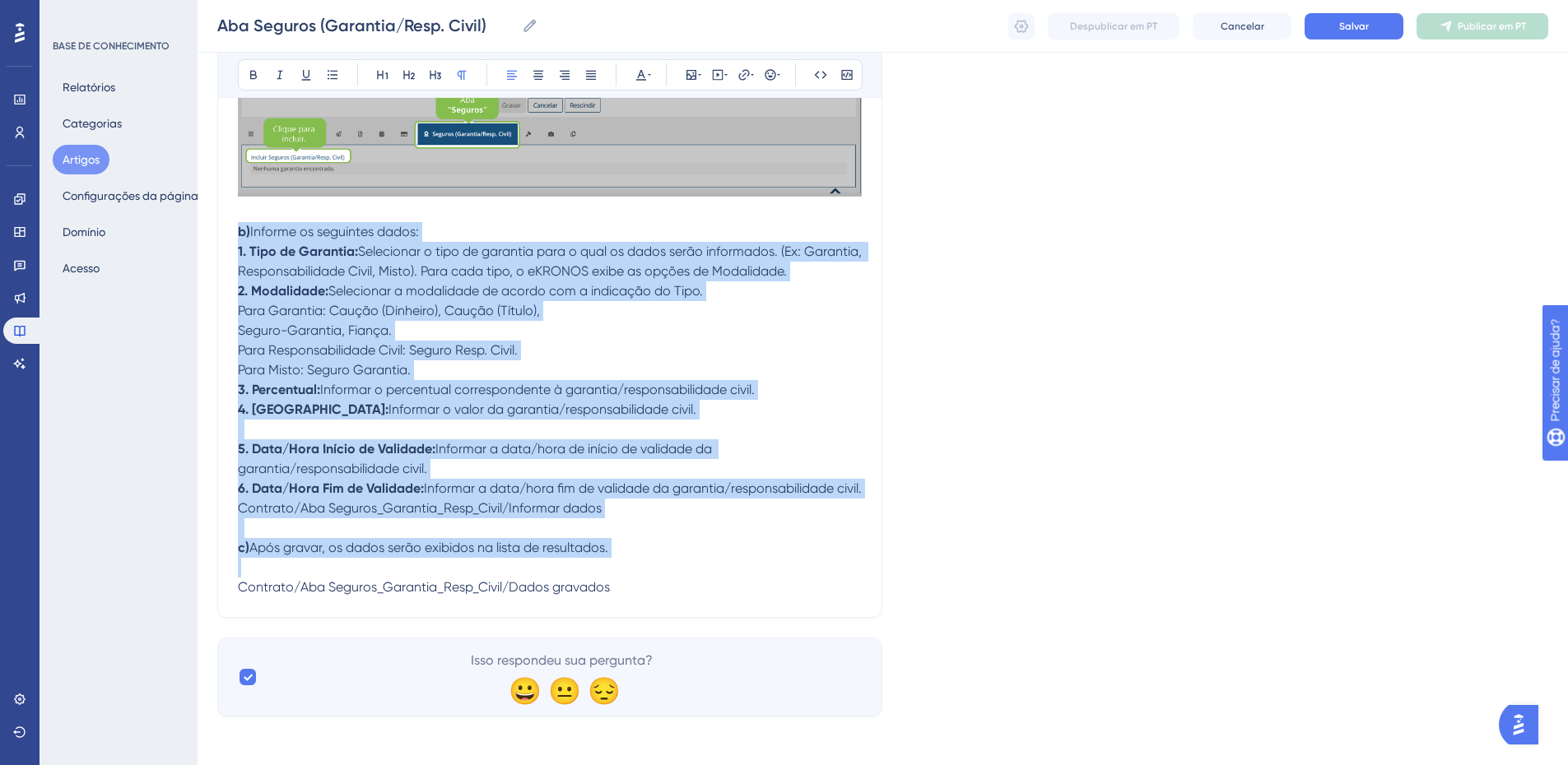
drag, startPoint x: 238, startPoint y: 394, endPoint x: 652, endPoint y: 630, distance: 476.5
click at [652, 618] on div "Aba Seguros (Garantia/Resp. Civil) Audacioso itálico Sublinhado Ponto de bala T…" at bounding box center [550, 241] width 665 height 756
click at [589, 76] on icon at bounding box center [591, 75] width 13 height 13
click at [443, 223] on p "b) Informe os seguintes dados:" at bounding box center [550, 231] width 624 height 20
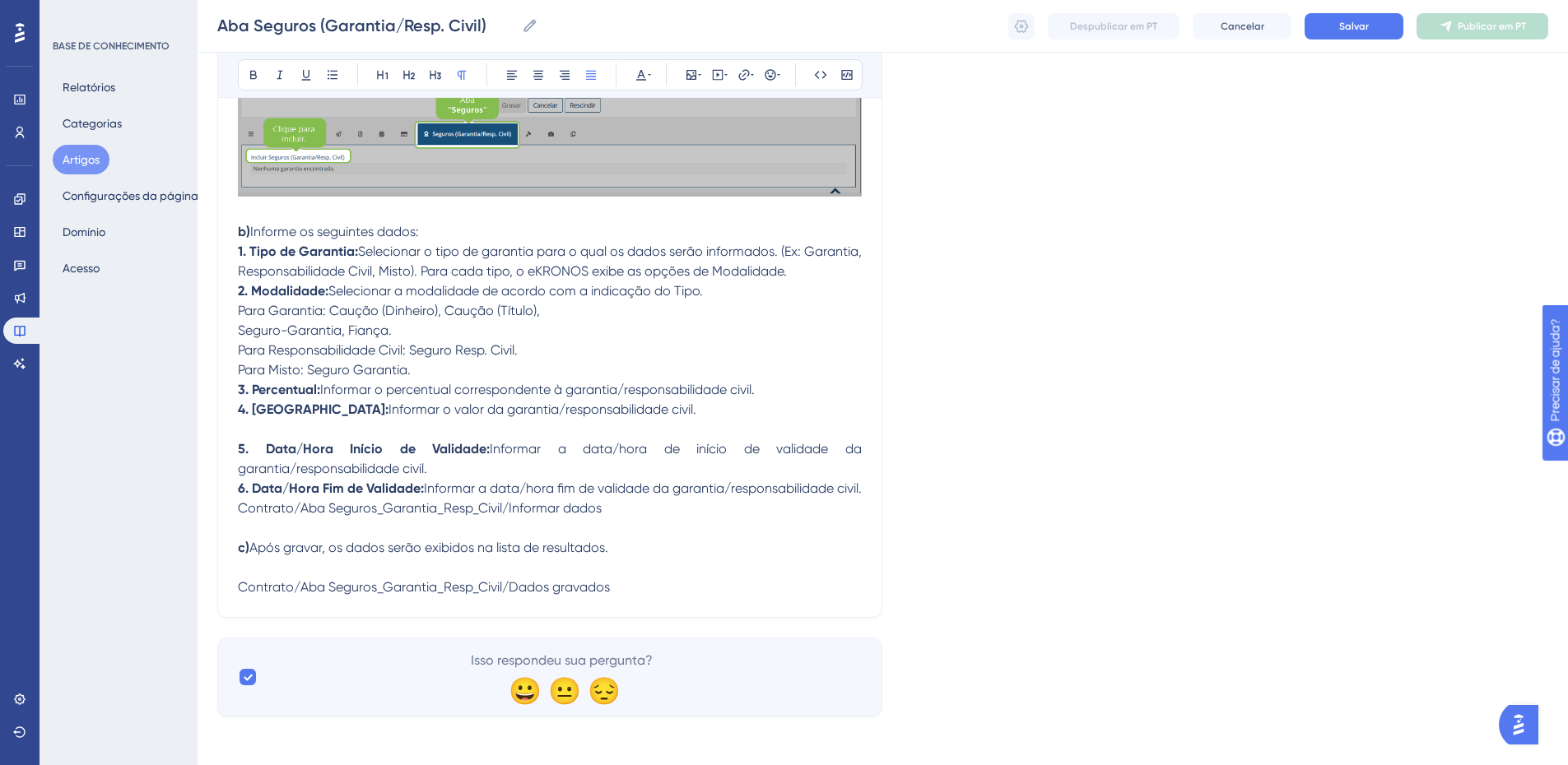
click at [442, 228] on p "b) Informe os seguintes dados:" at bounding box center [550, 231] width 624 height 20
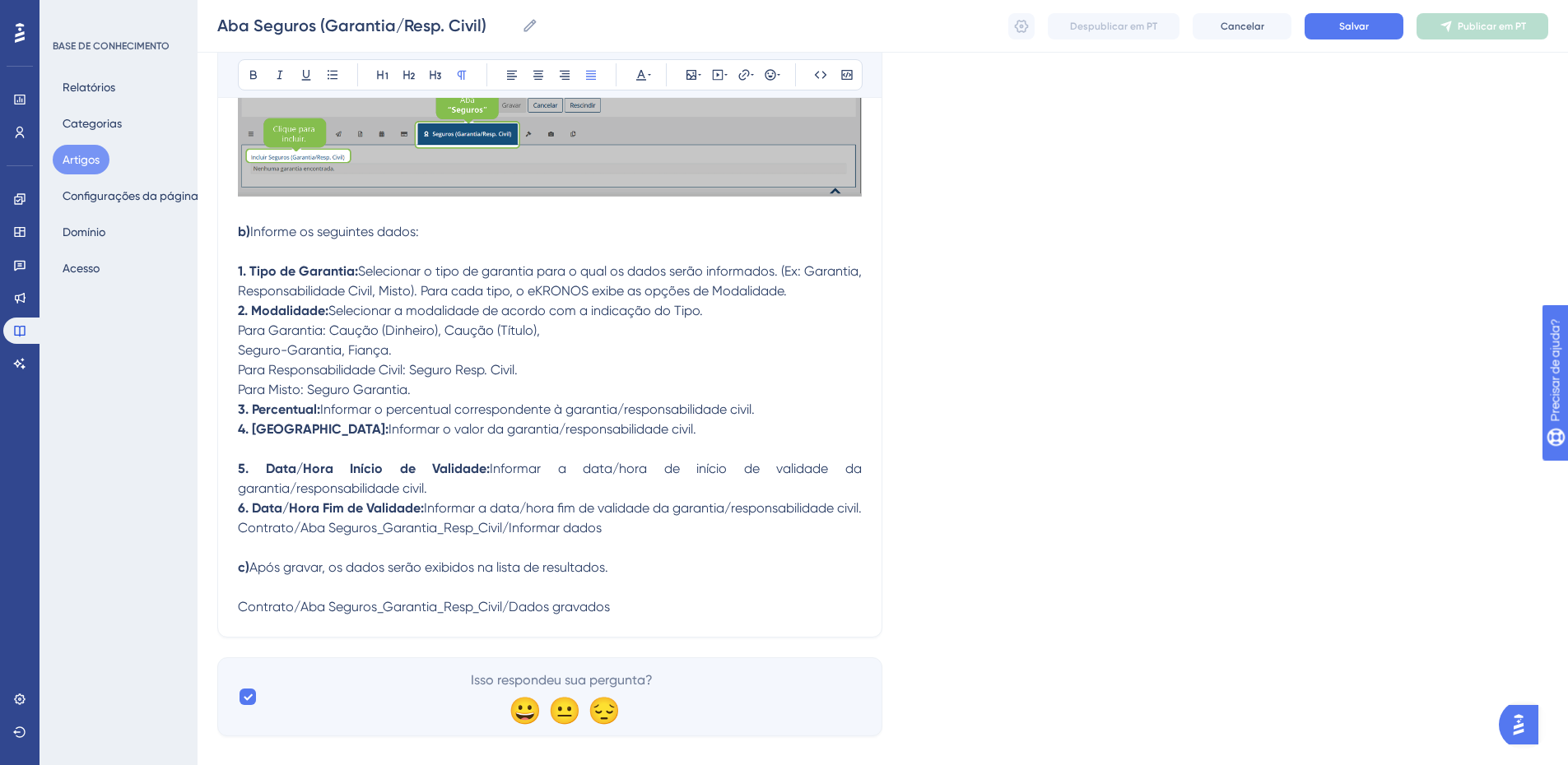
click at [861, 292] on p "1. Tipo de Garantia: Selecionar o tipo de garantia para o qual os dados serão i…" at bounding box center [550, 281] width 624 height 39
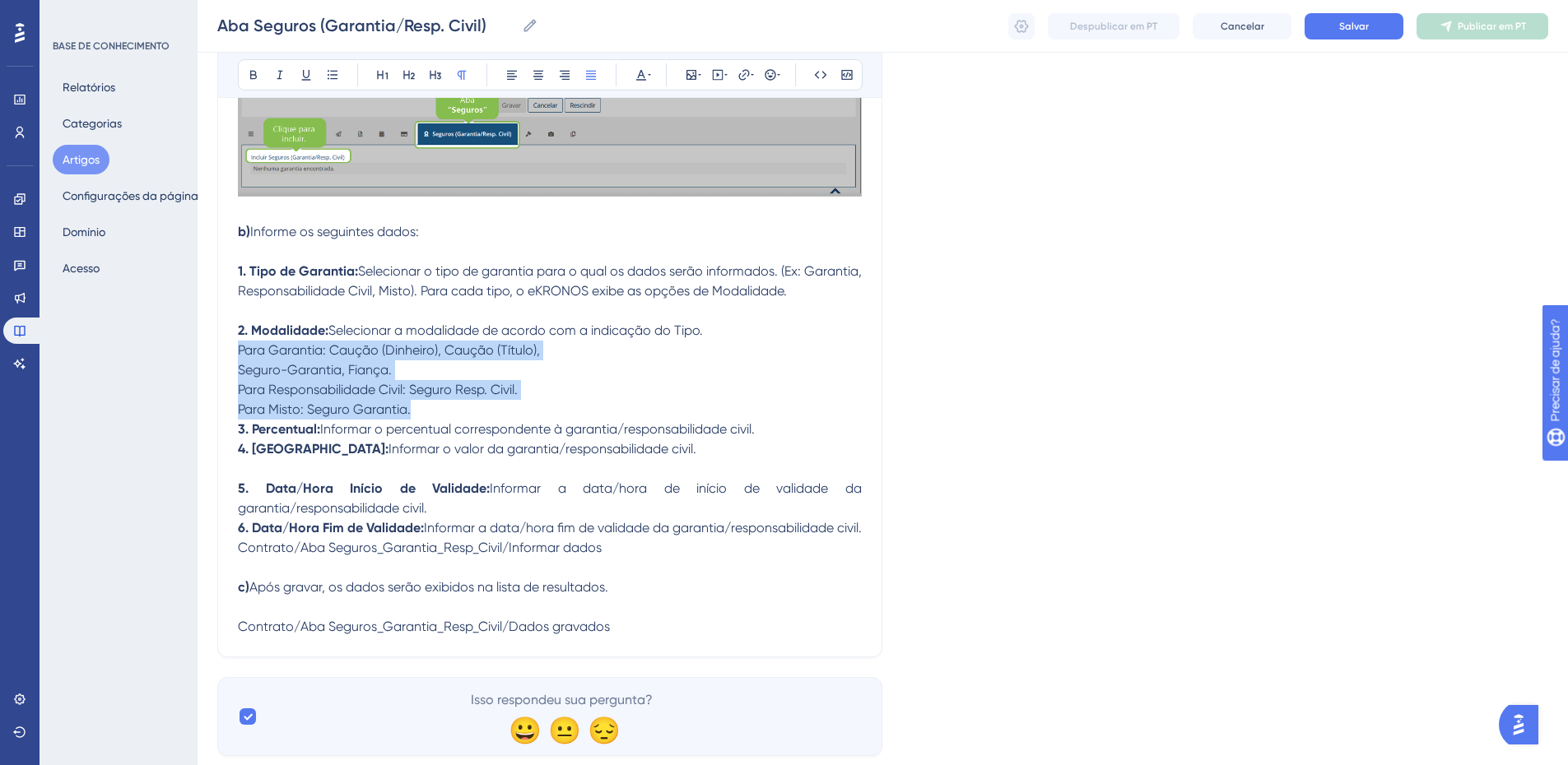
drag, startPoint x: 238, startPoint y: 352, endPoint x: 428, endPoint y: 408, distance: 198.1
click at [428, 408] on div "Esta aba é destinada ao registro dos seguros de garantia e/ou responsabilidade …" at bounding box center [550, 332] width 624 height 609
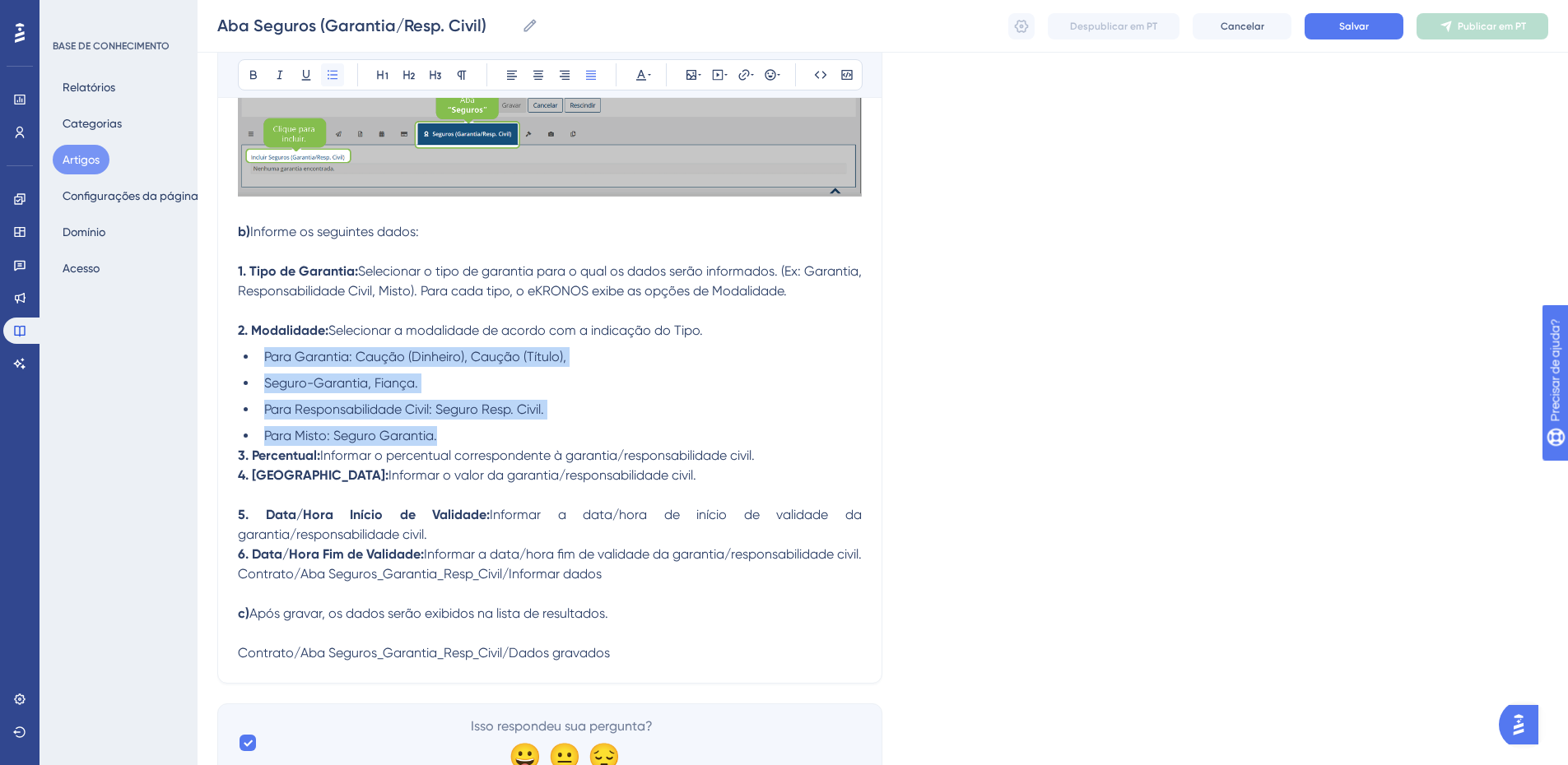
click at [332, 74] on icon at bounding box center [332, 75] width 13 height 13
click at [471, 429] on li "Para Misto: Seguro Garantia." at bounding box center [559, 436] width 604 height 20
click at [469, 432] on li "Para Misto: Seguro Garantia." at bounding box center [559, 436] width 604 height 20
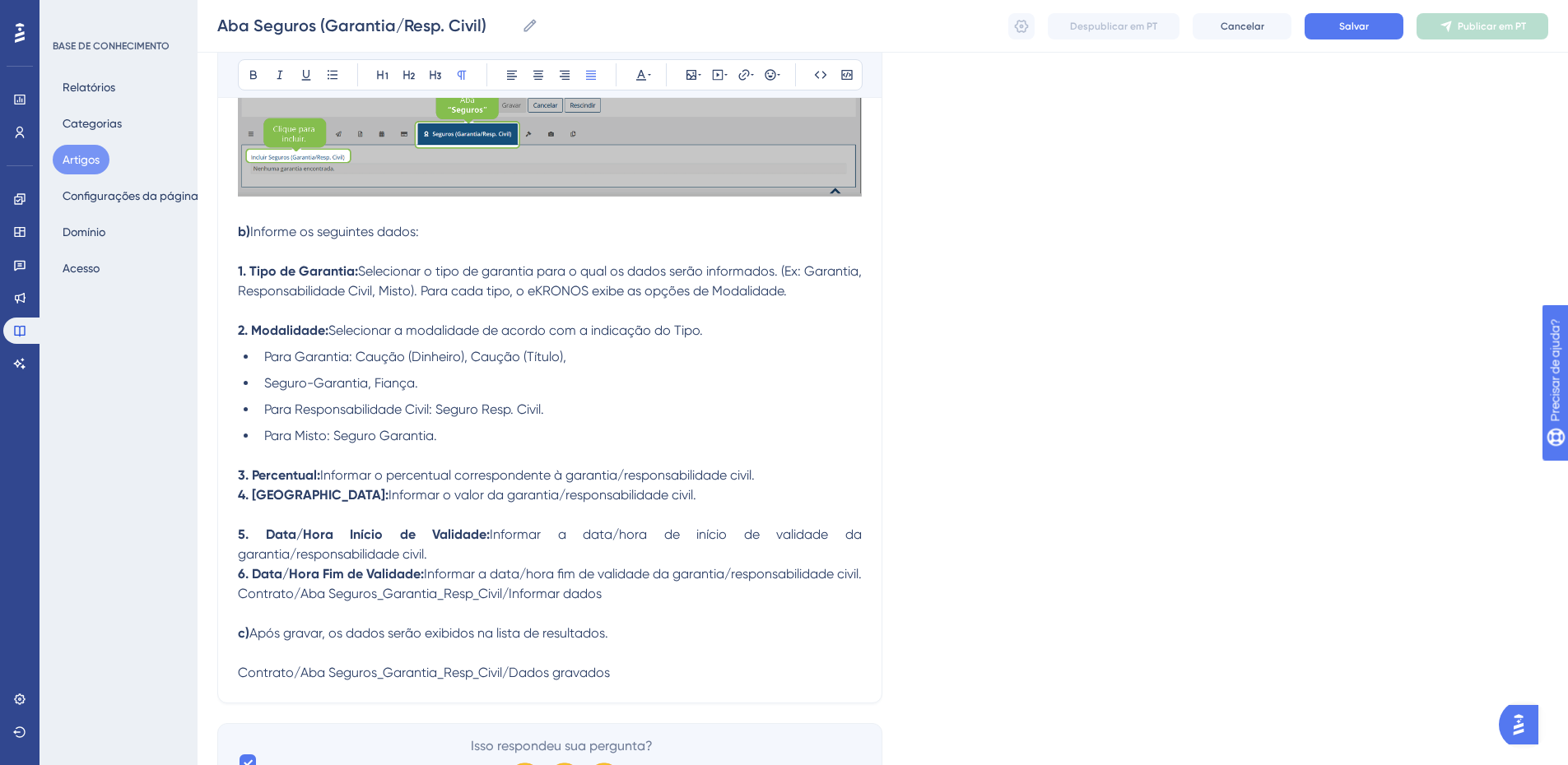
click at [765, 478] on p "3. Percentual: Informar o percentual correspondente à garantia/responsabilidade…" at bounding box center [550, 475] width 624 height 20
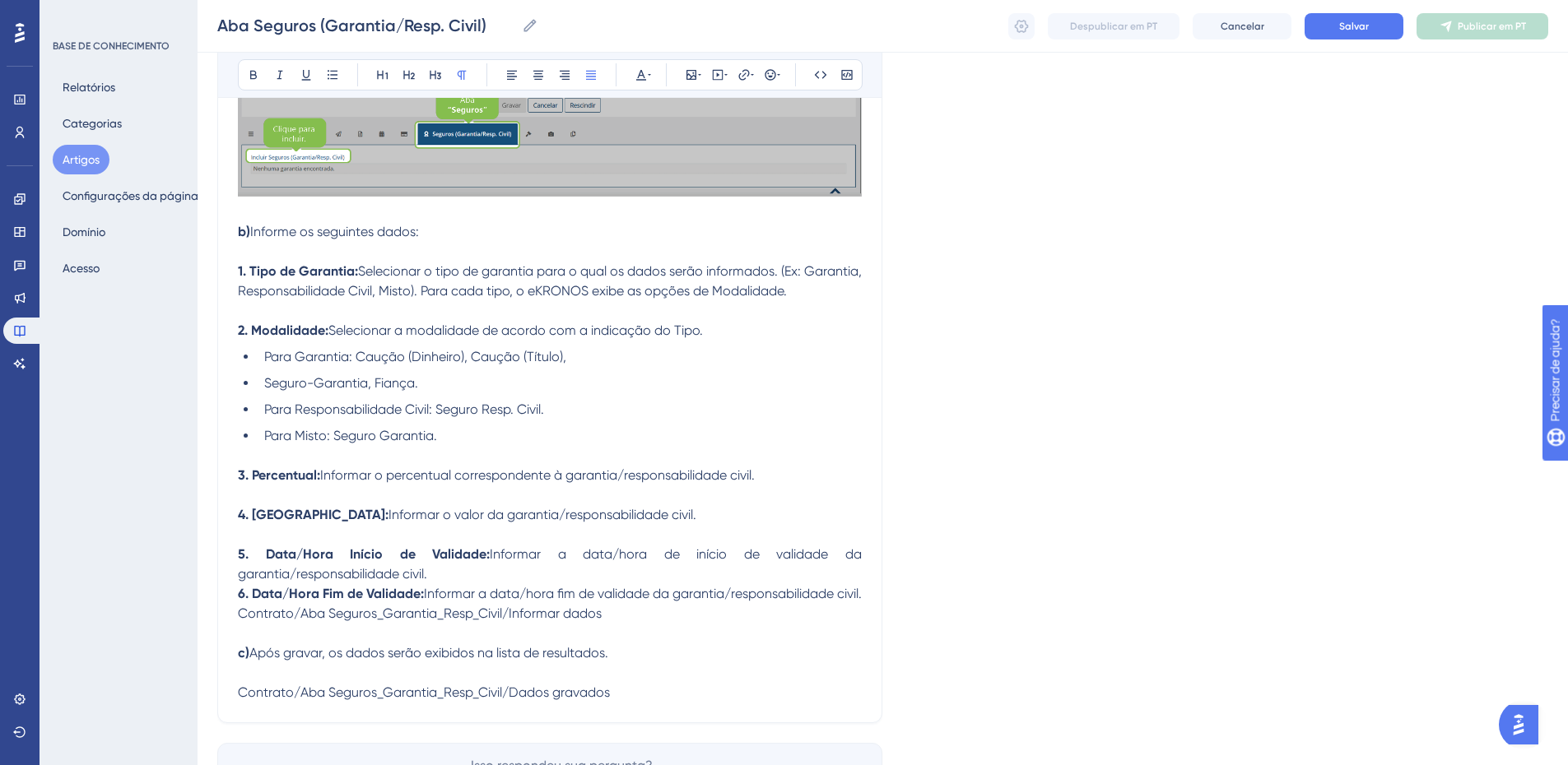
click at [479, 578] on p "5. Data/Hora Início de Validade: Informar a data/hora de início de validade da …" at bounding box center [550, 564] width 624 height 39
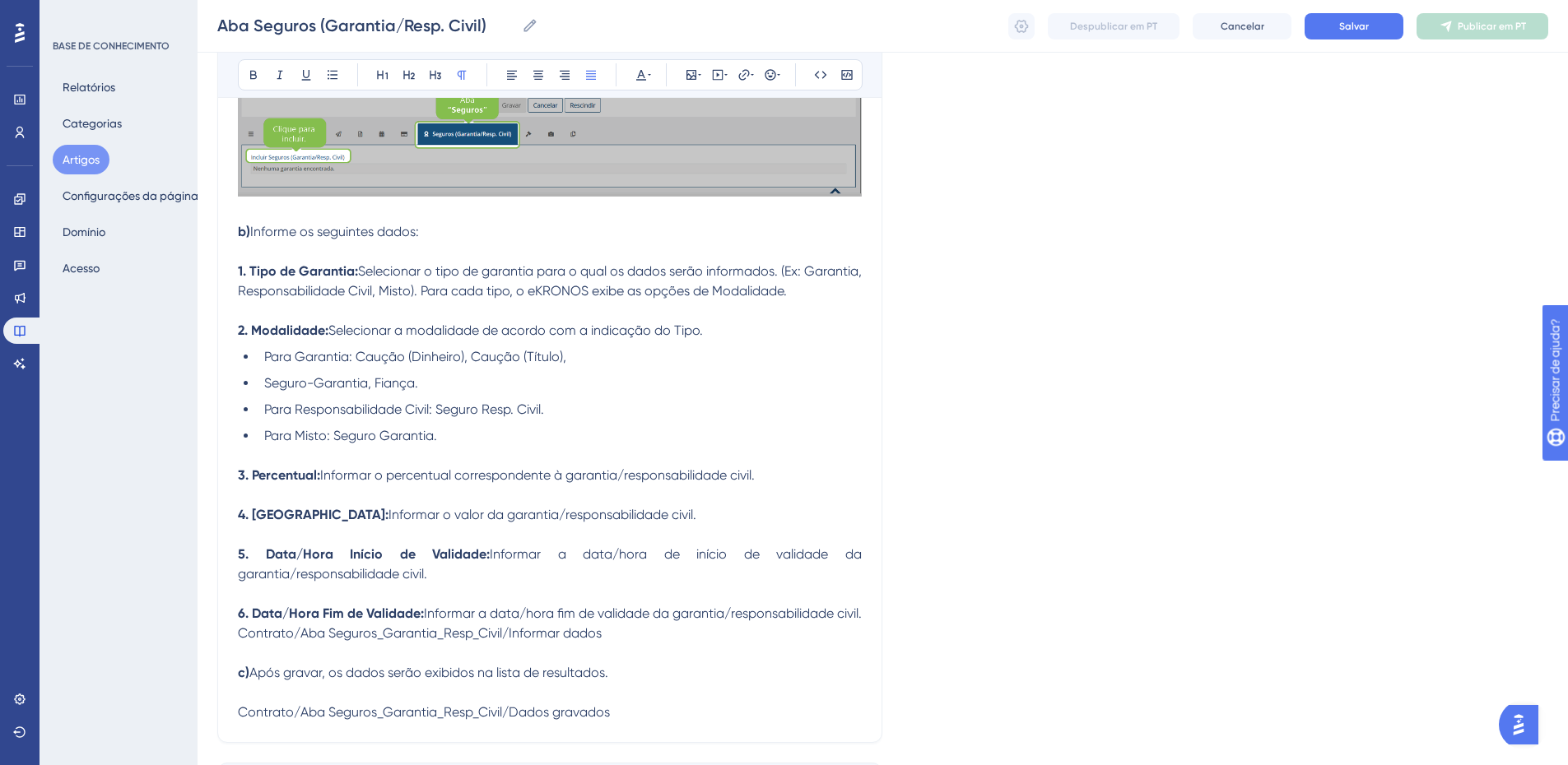
click at [317, 624] on p "6. Data/Hora Fim de Validade: Informar a data/hora fim de validade da garantia/…" at bounding box center [550, 613] width 624 height 20
click at [289, 572] on span "Informar a data/hora de início de validade da garantia/responsabilidade civil." at bounding box center [552, 564] width 627 height 35
click at [242, 578] on span "Informar a data/hora de início de validade da garantia /responsabilidade civil." at bounding box center [552, 564] width 627 height 35
click at [847, 551] on span "Informar a data/hora de início de validade da garantia / responsabilidade civil." at bounding box center [552, 564] width 627 height 35
click at [712, 580] on p "5. Data/Hora Início de Validade: Informar a data/hora de início de validade da …" at bounding box center [550, 564] width 624 height 39
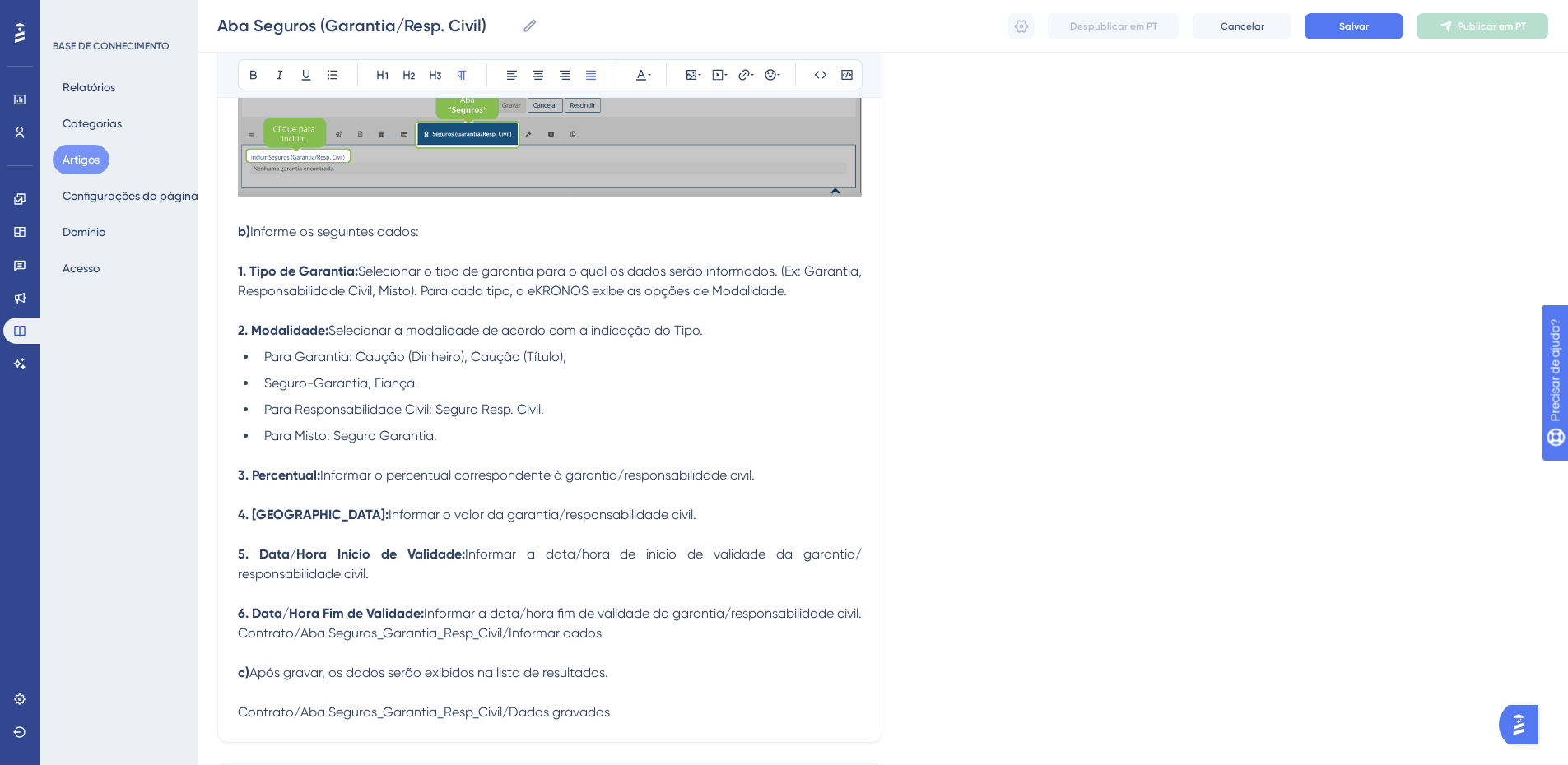
click at [350, 641] on span "Contrato/Aba Seguros_Garantia_Resp_Civil/Informar dados" at bounding box center [420, 633] width 364 height 16
click at [326, 624] on p "6. Data/Hora Fim de Validade: Informar a data/hora fim de validade da garantia/…" at bounding box center [550, 613] width 624 height 20
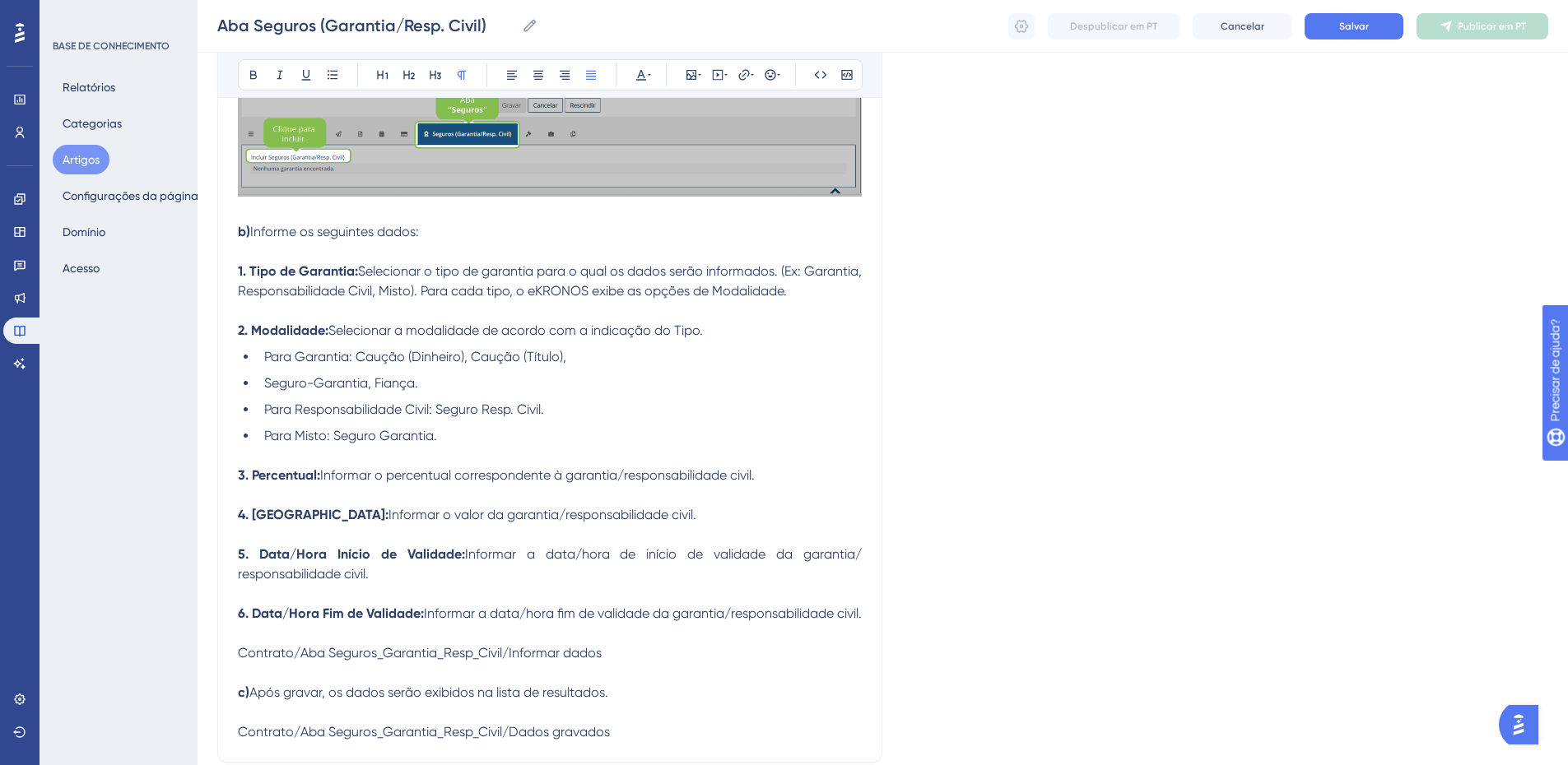
click at [517, 661] on span "Contrato/Aba Seguros_Garantia_Resp_Civil/Informar dados" at bounding box center [420, 653] width 364 height 16
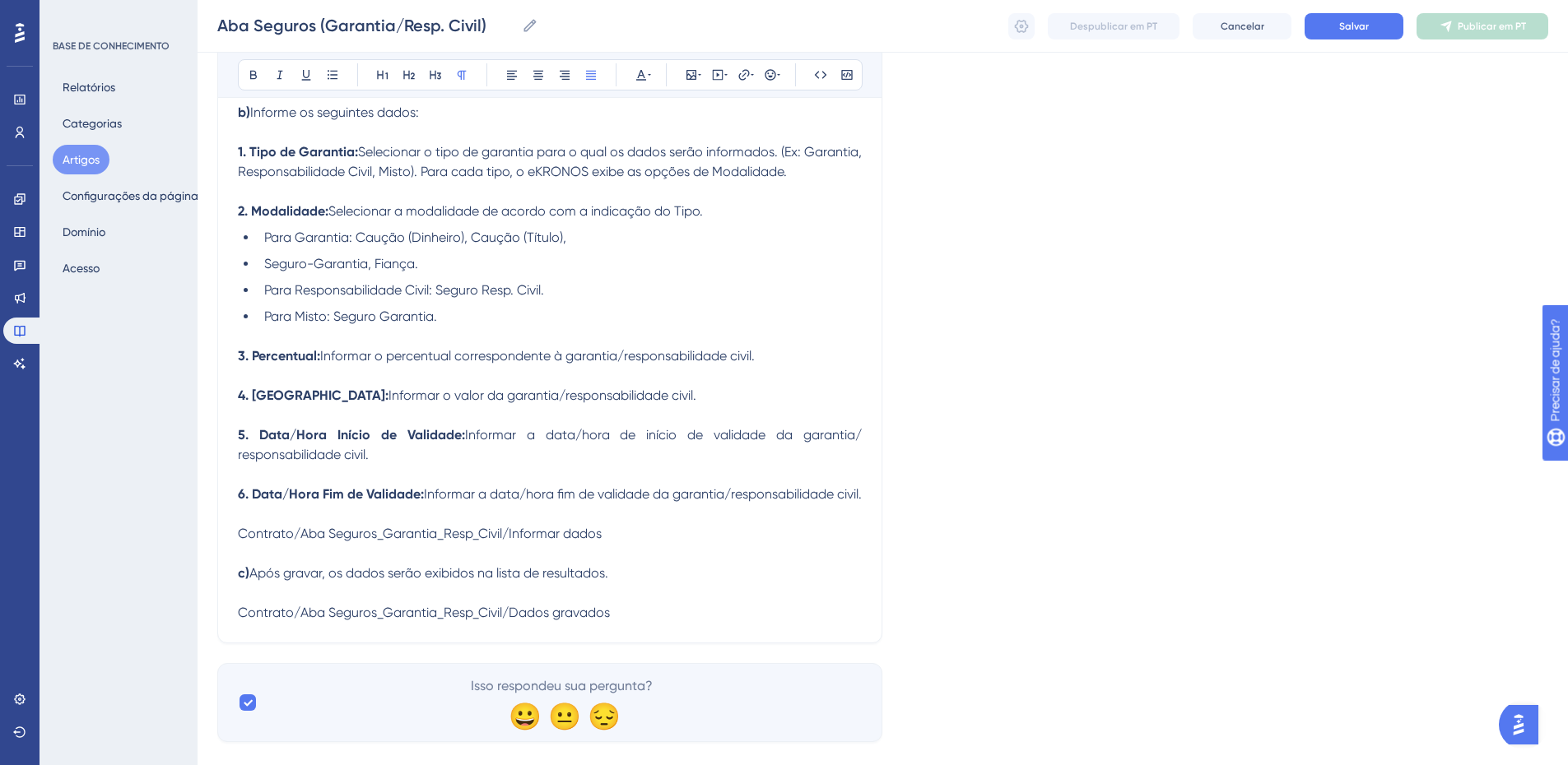
scroll to position [486, 0]
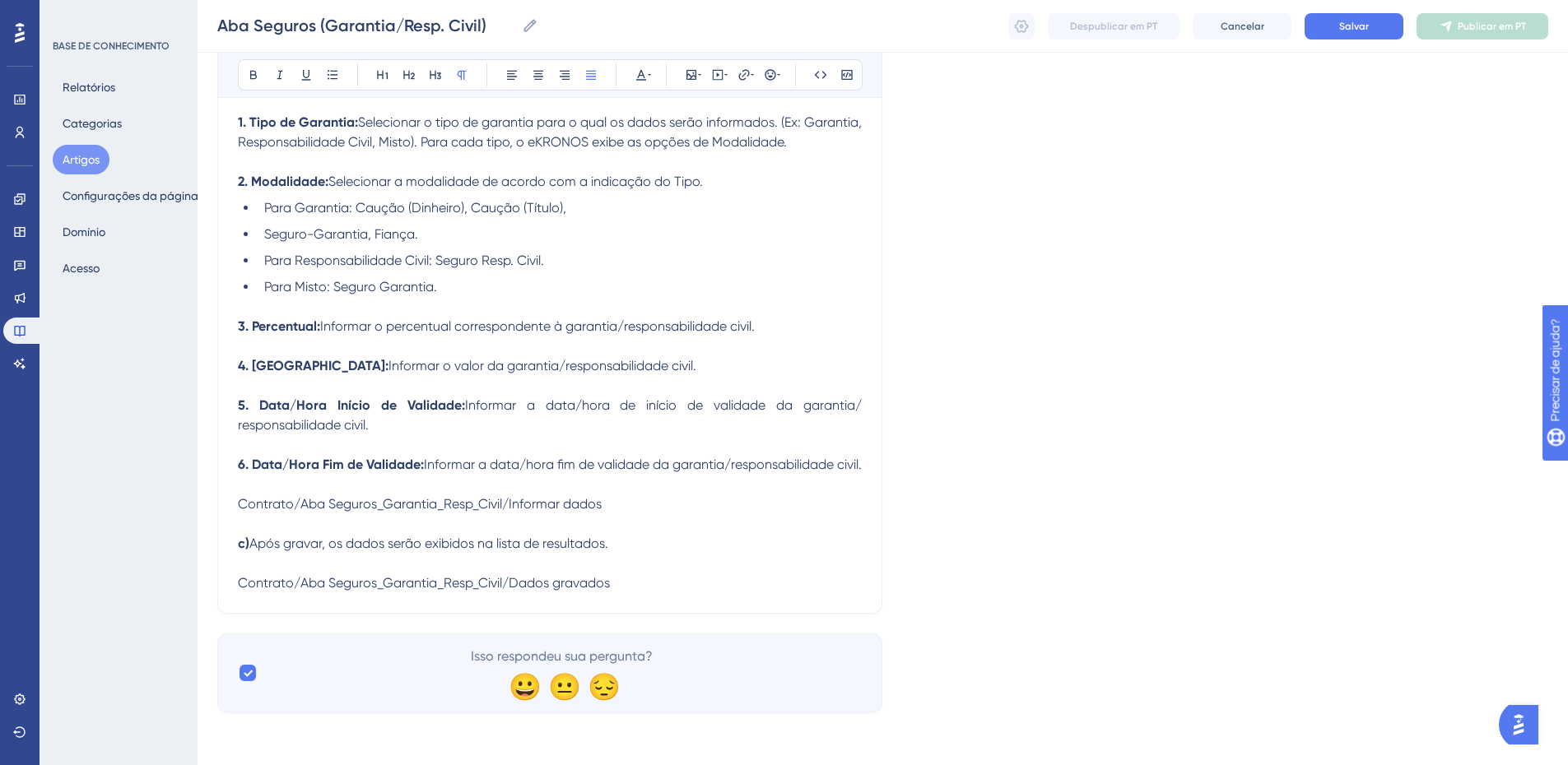
click at [280, 508] on span "Contrato/Aba Seguros_Garantia_Resp_Civil/Informar dados" at bounding box center [420, 504] width 364 height 16
click at [281, 508] on span "Contrato/Aba Seguros_Garantia_Resp_Civil/Informar dados" at bounding box center [420, 504] width 364 height 16
click at [689, 72] on icon at bounding box center [692, 75] width 13 height 13
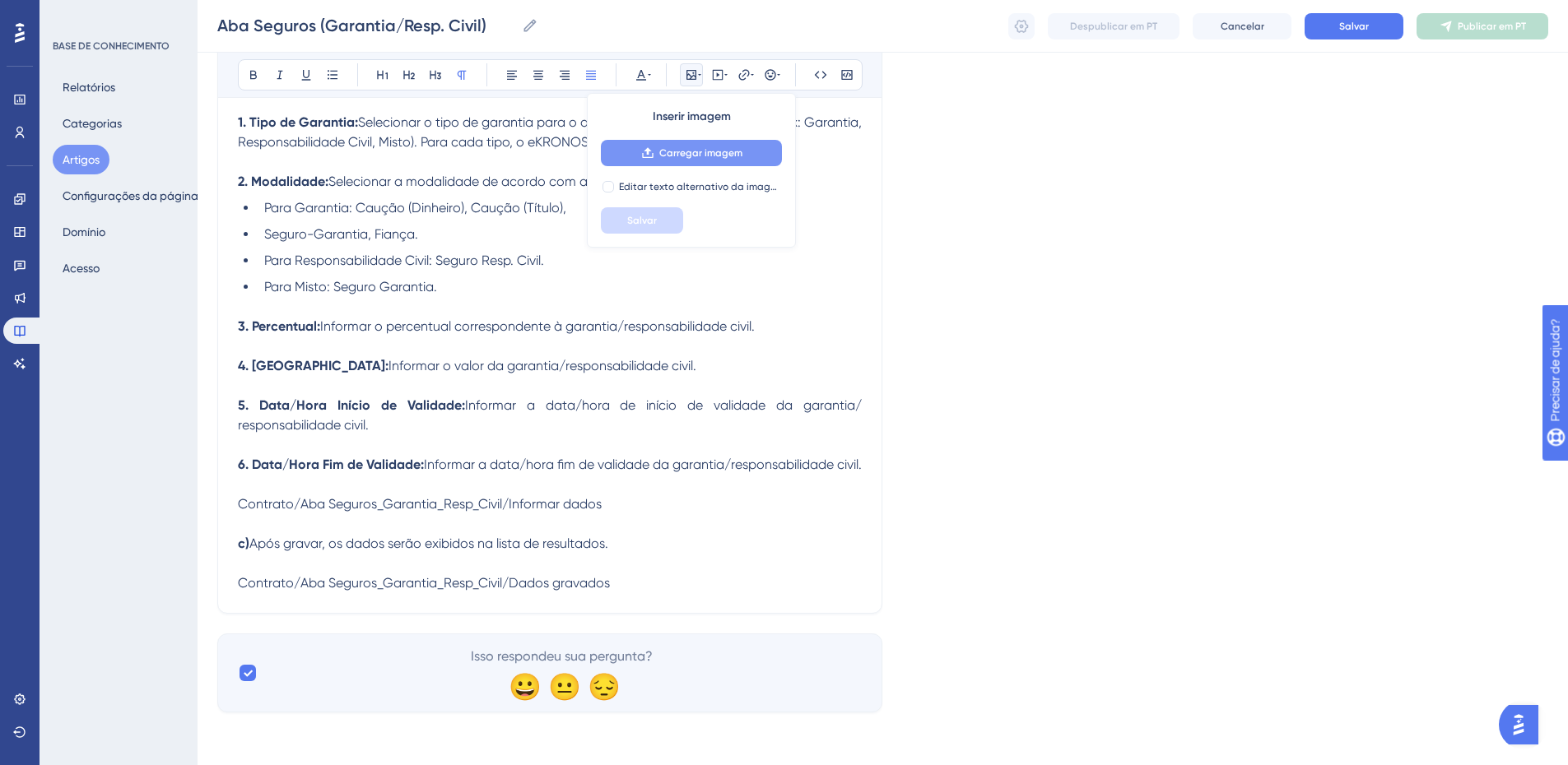
click at [661, 148] on font "Carregar imagem" at bounding box center [701, 153] width 83 height 11
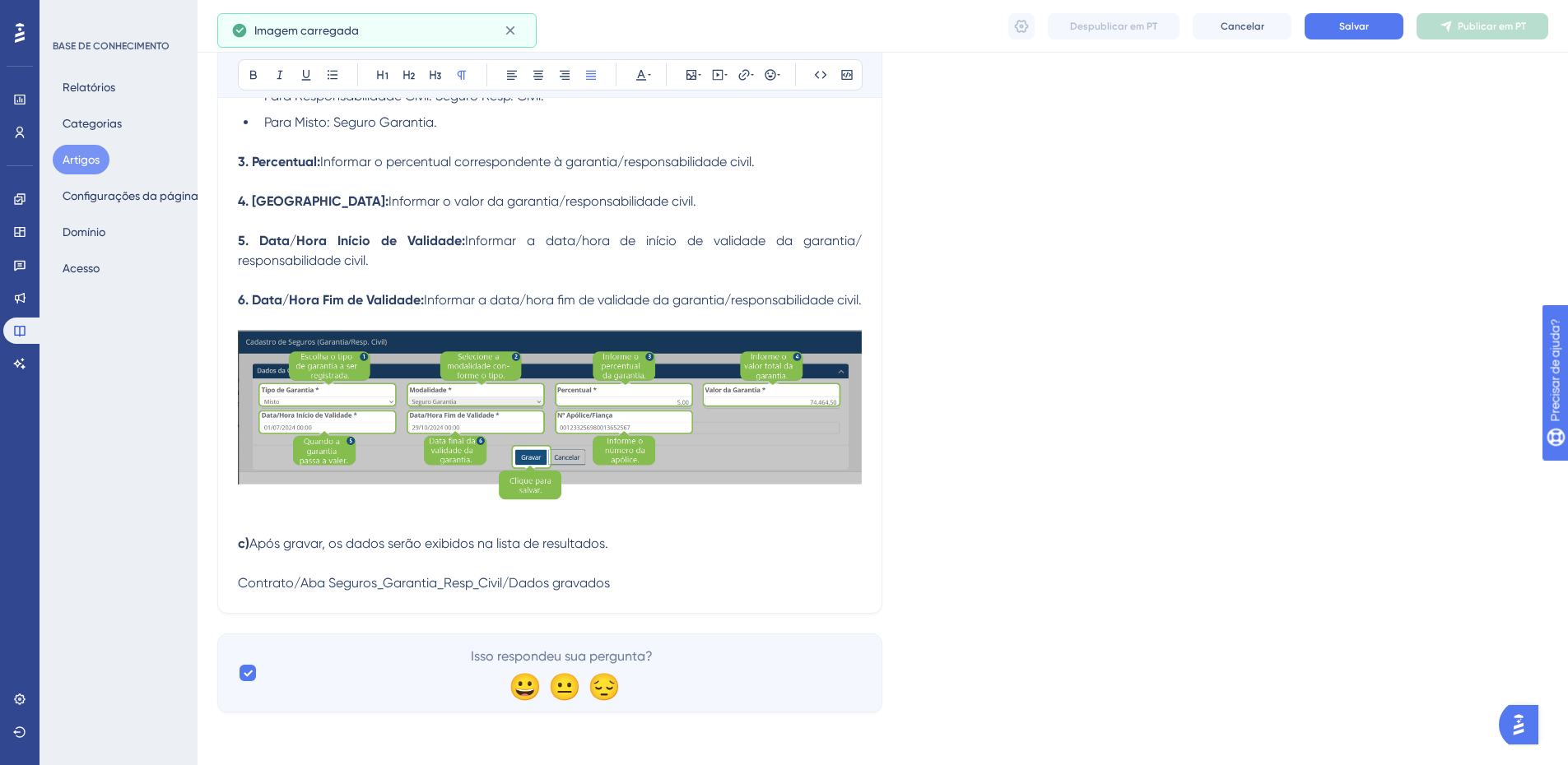
scroll to position [655, 0]
click at [365, 588] on span "Contrato/Aba Seguros_Garantia_Resp_Civil/Dados gravados" at bounding box center [424, 583] width 372 height 16
click at [693, 78] on icon at bounding box center [692, 75] width 13 height 13
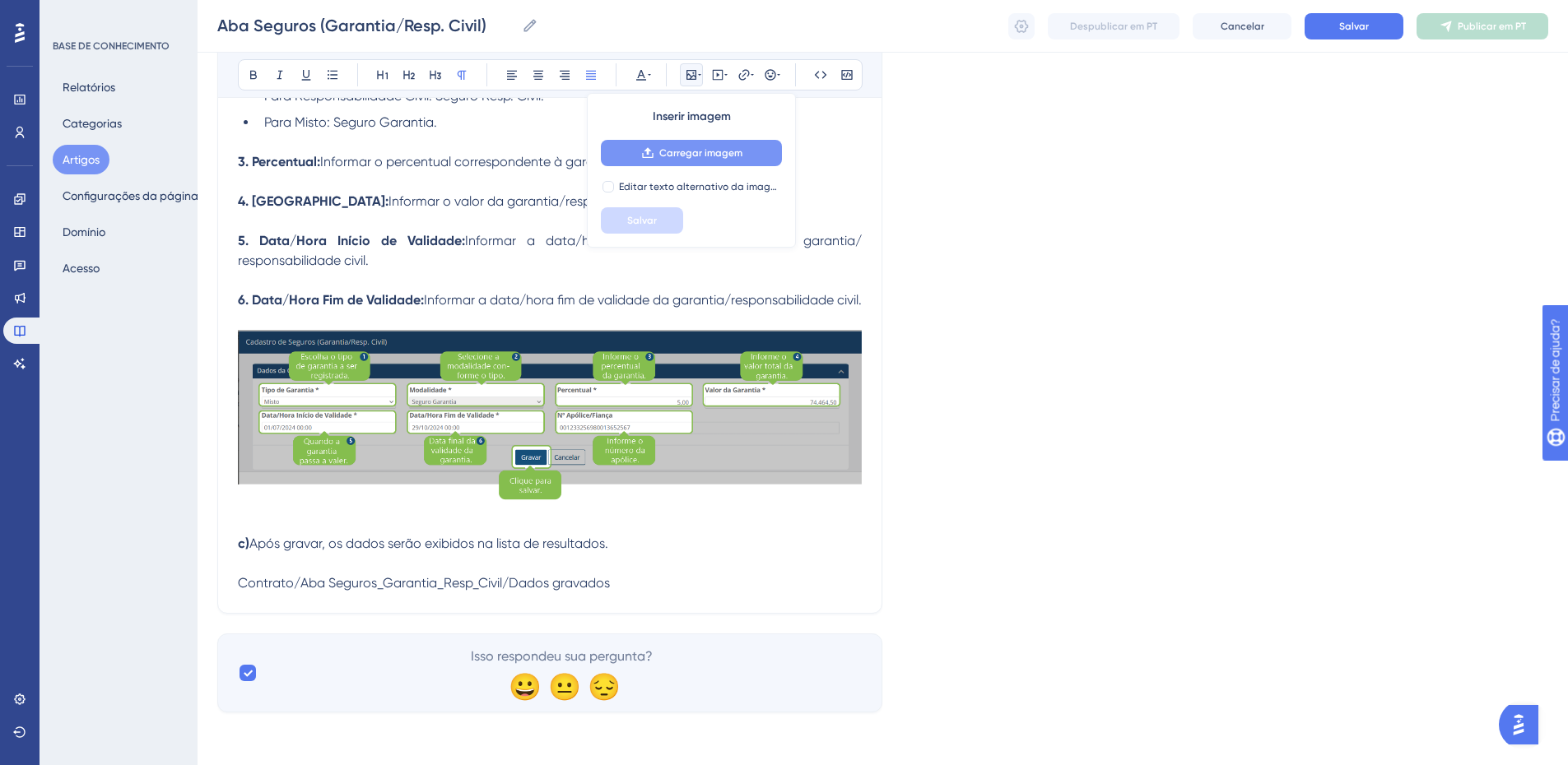
click at [674, 153] on font "Carregar imagem" at bounding box center [701, 153] width 83 height 11
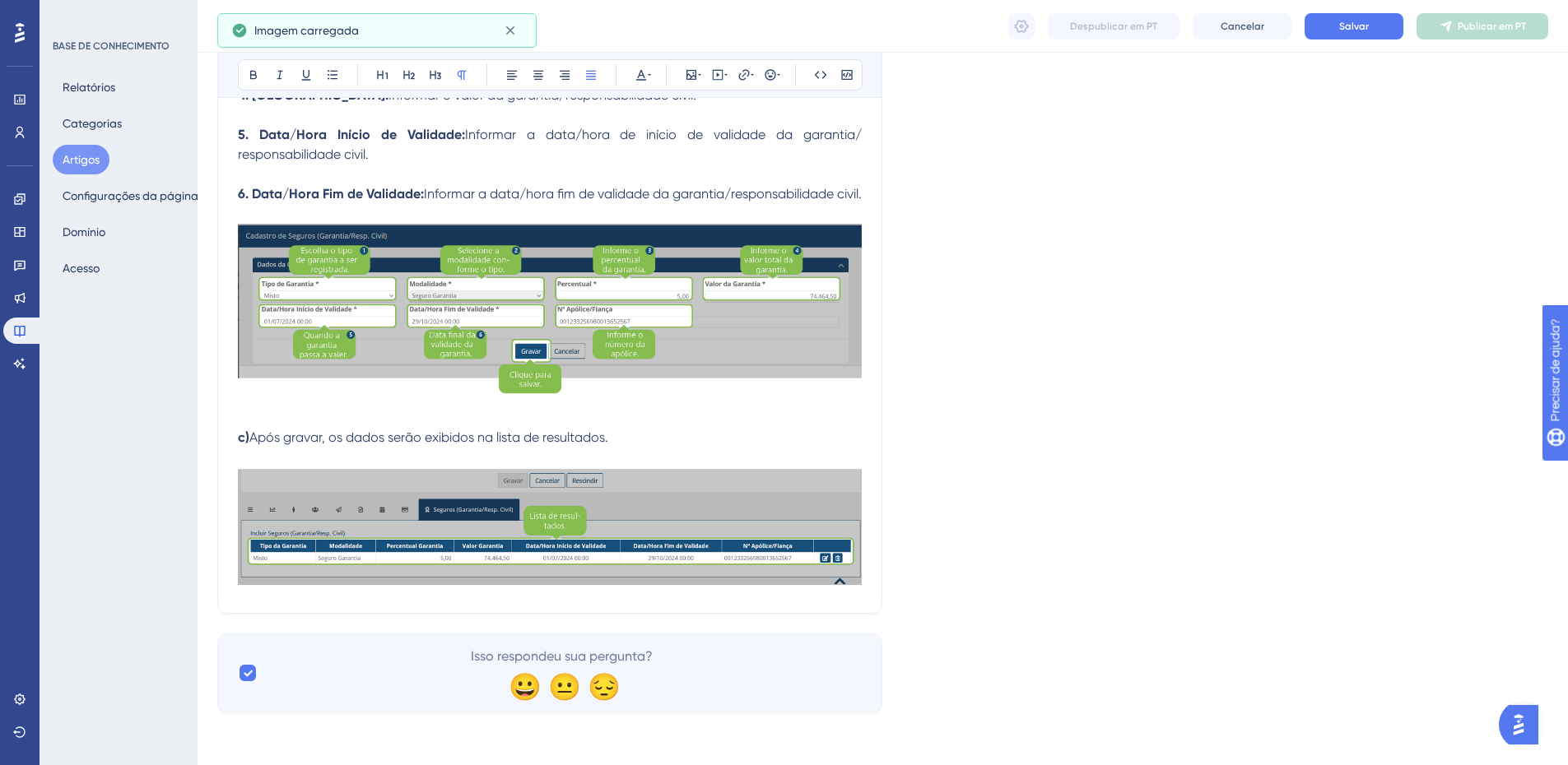
scroll to position [761, 0]
click at [1335, 20] on button "Salvar" at bounding box center [1354, 26] width 99 height 26
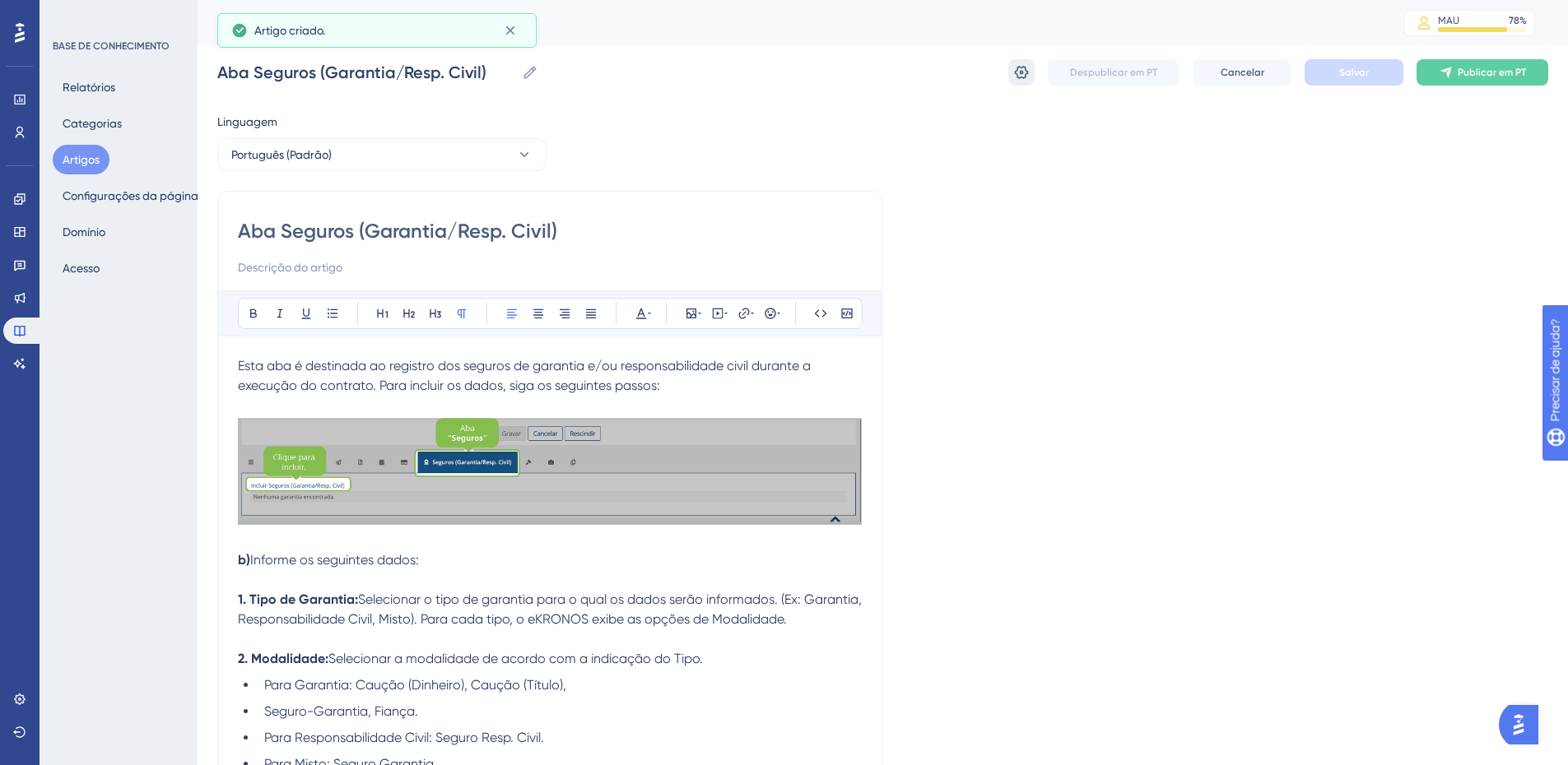
click at [1019, 66] on icon at bounding box center [1022, 73] width 17 height 17
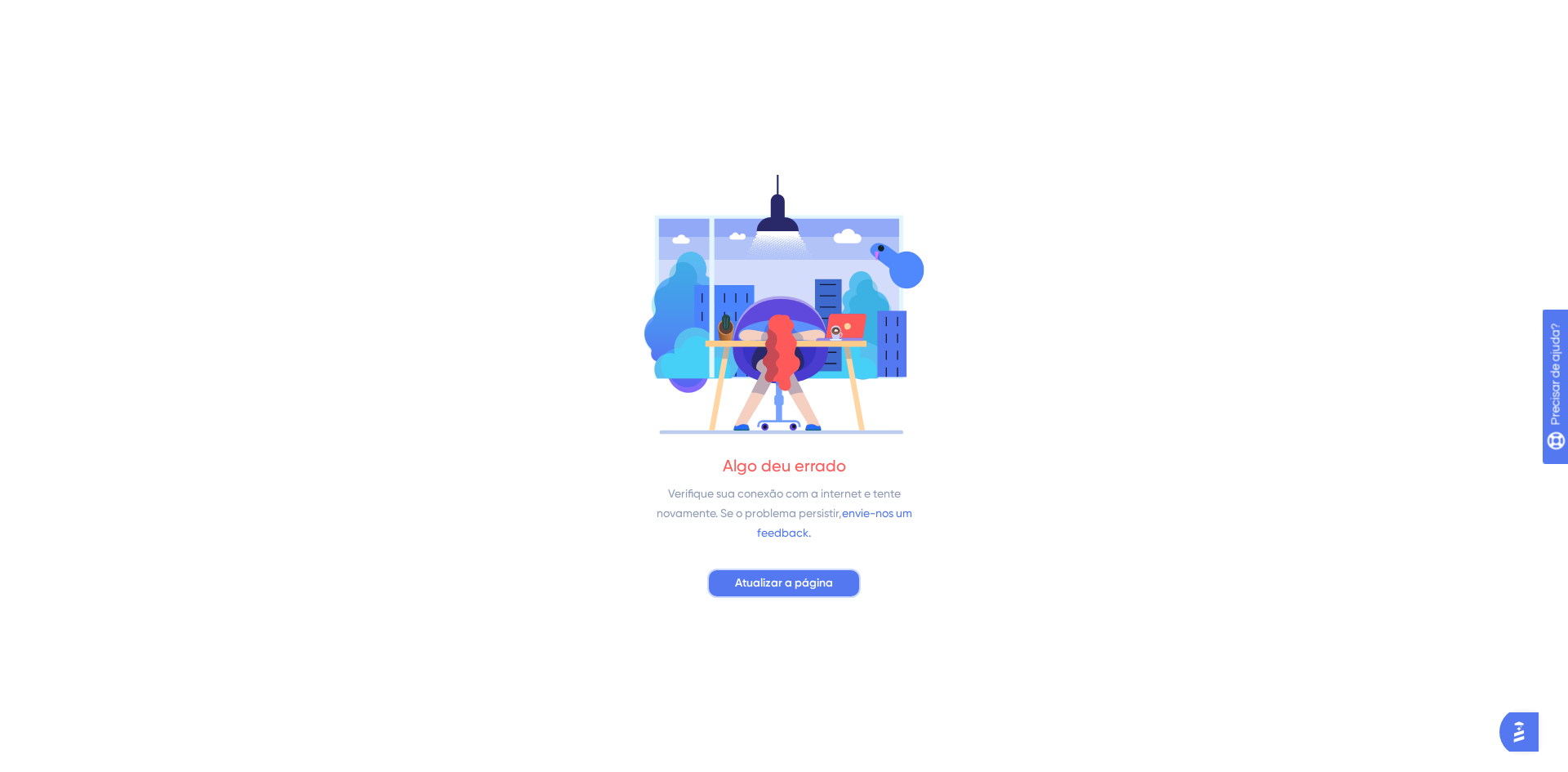
click at [763, 584] on font "Atualizar a página" at bounding box center [784, 582] width 98 height 14
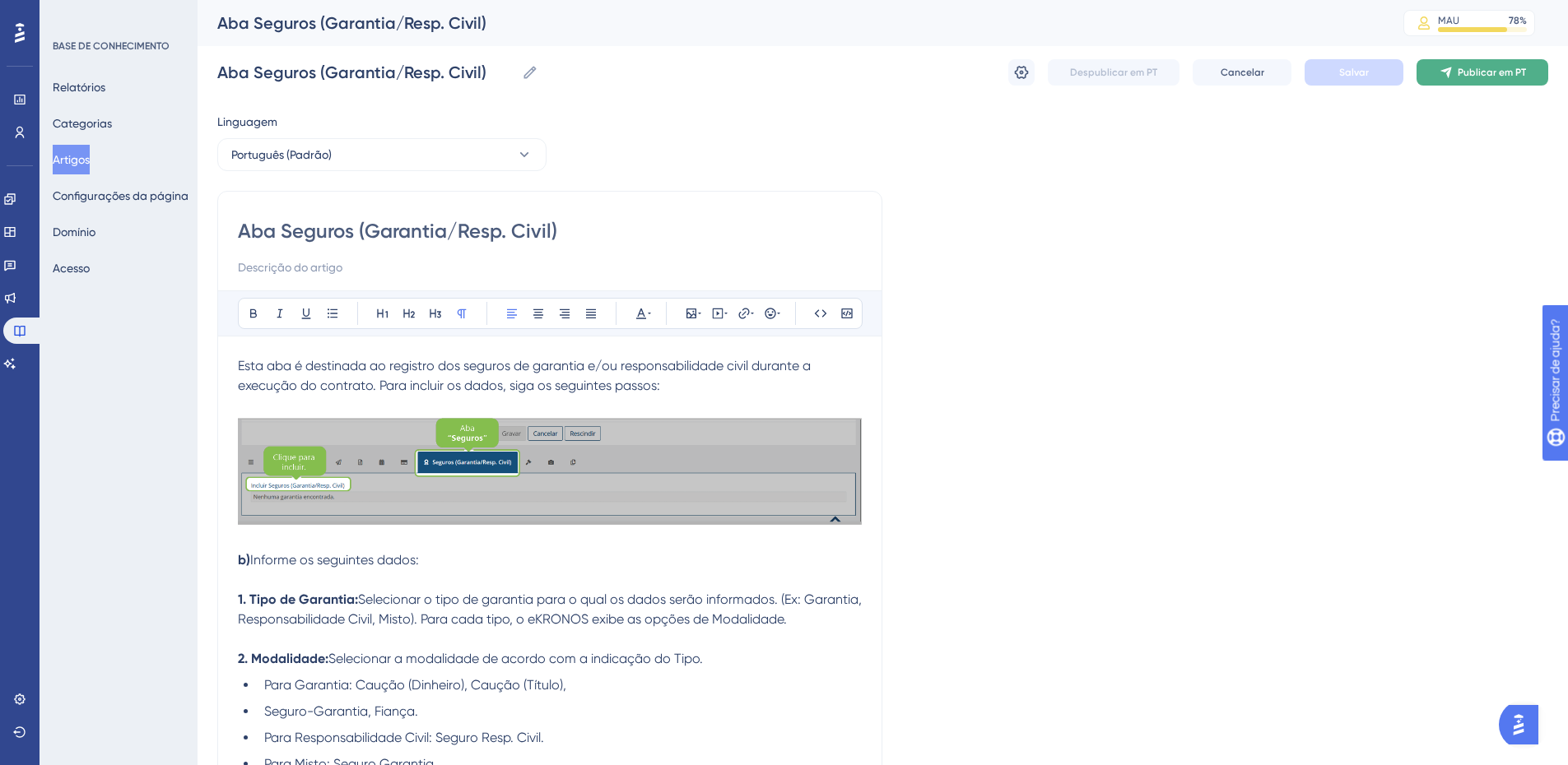
click at [1499, 77] on font "Publicar em PT" at bounding box center [1491, 72] width 68 height 11
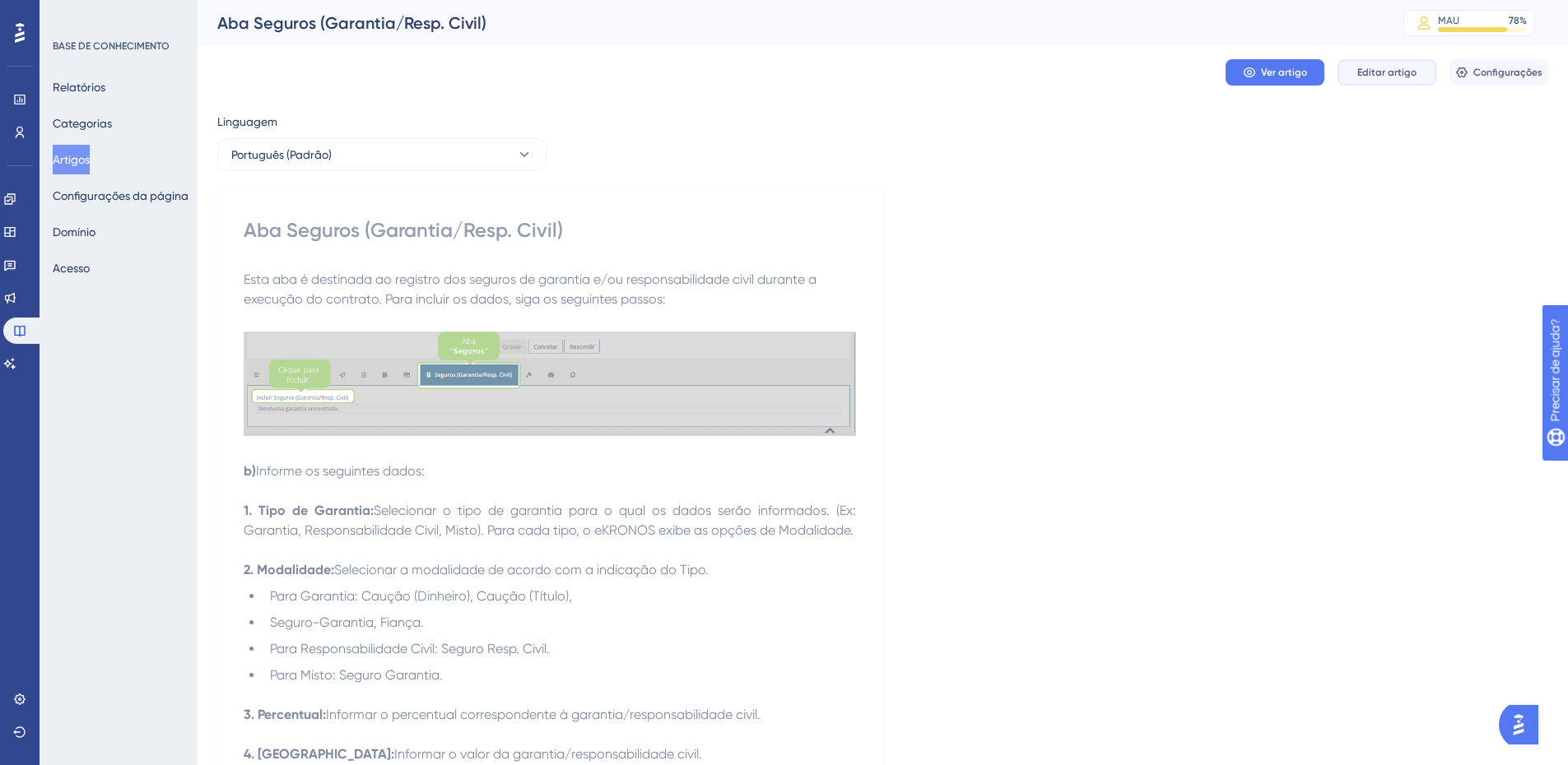
click at [1400, 76] on font "Editar artigo" at bounding box center [1388, 72] width 60 height 11
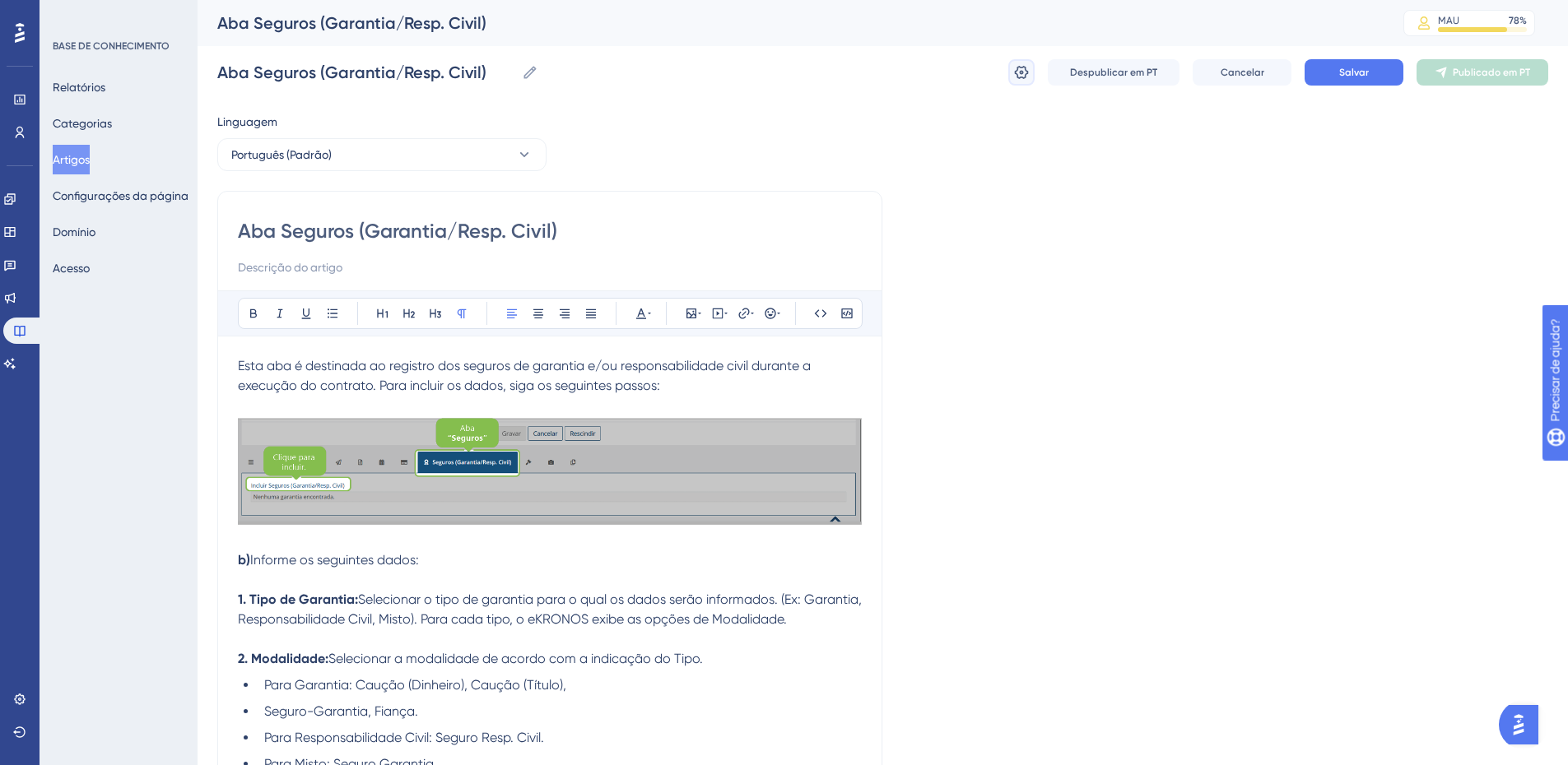
click at [1023, 74] on icon at bounding box center [1022, 73] width 14 height 13
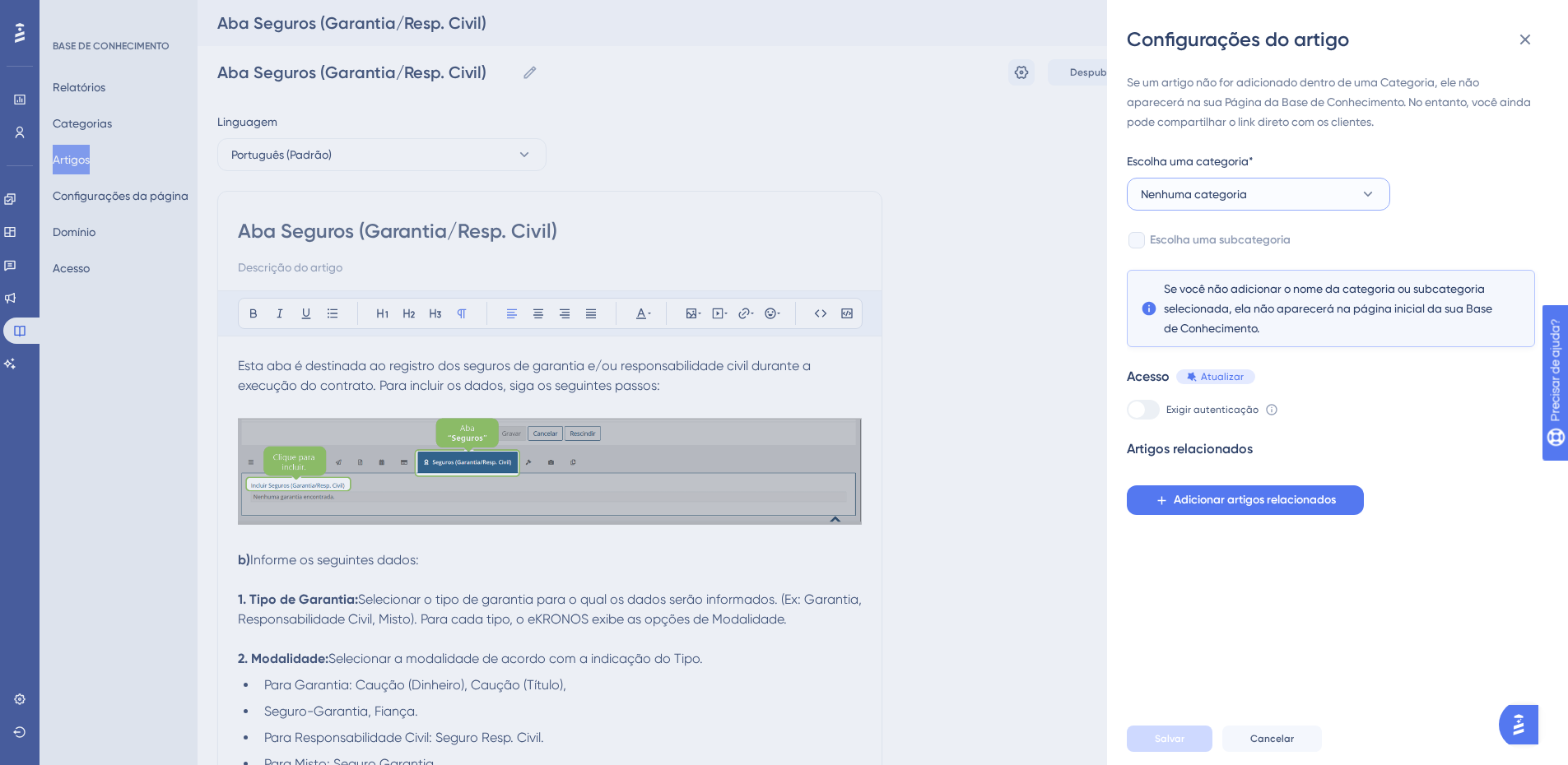
click at [1203, 192] on font "Nenhuma categoria" at bounding box center [1195, 194] width 106 height 13
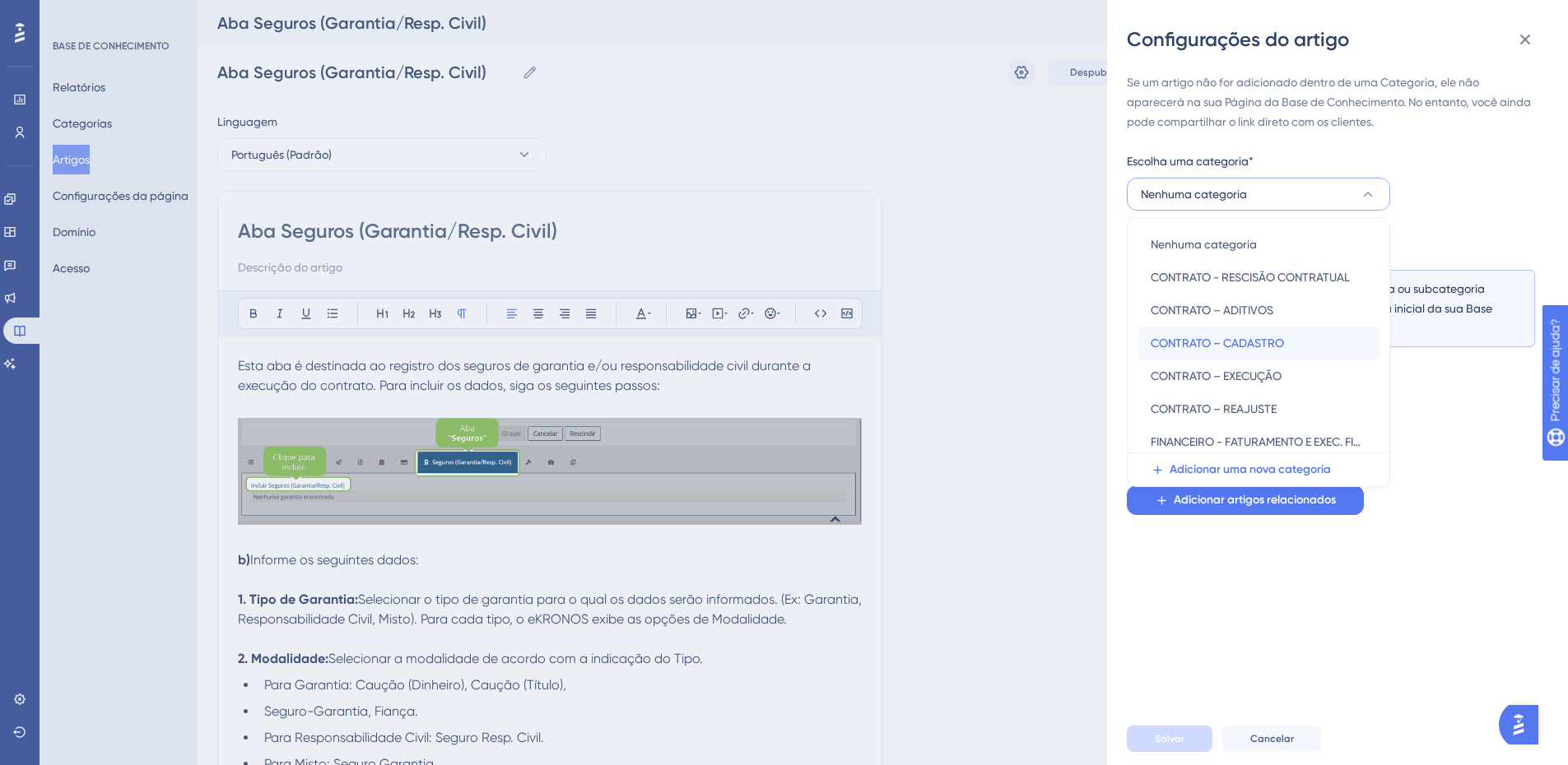
click at [1204, 331] on div "CONTRATO – CADASTRO CONTRATO – CADASTRO" at bounding box center [1258, 342] width 216 height 33
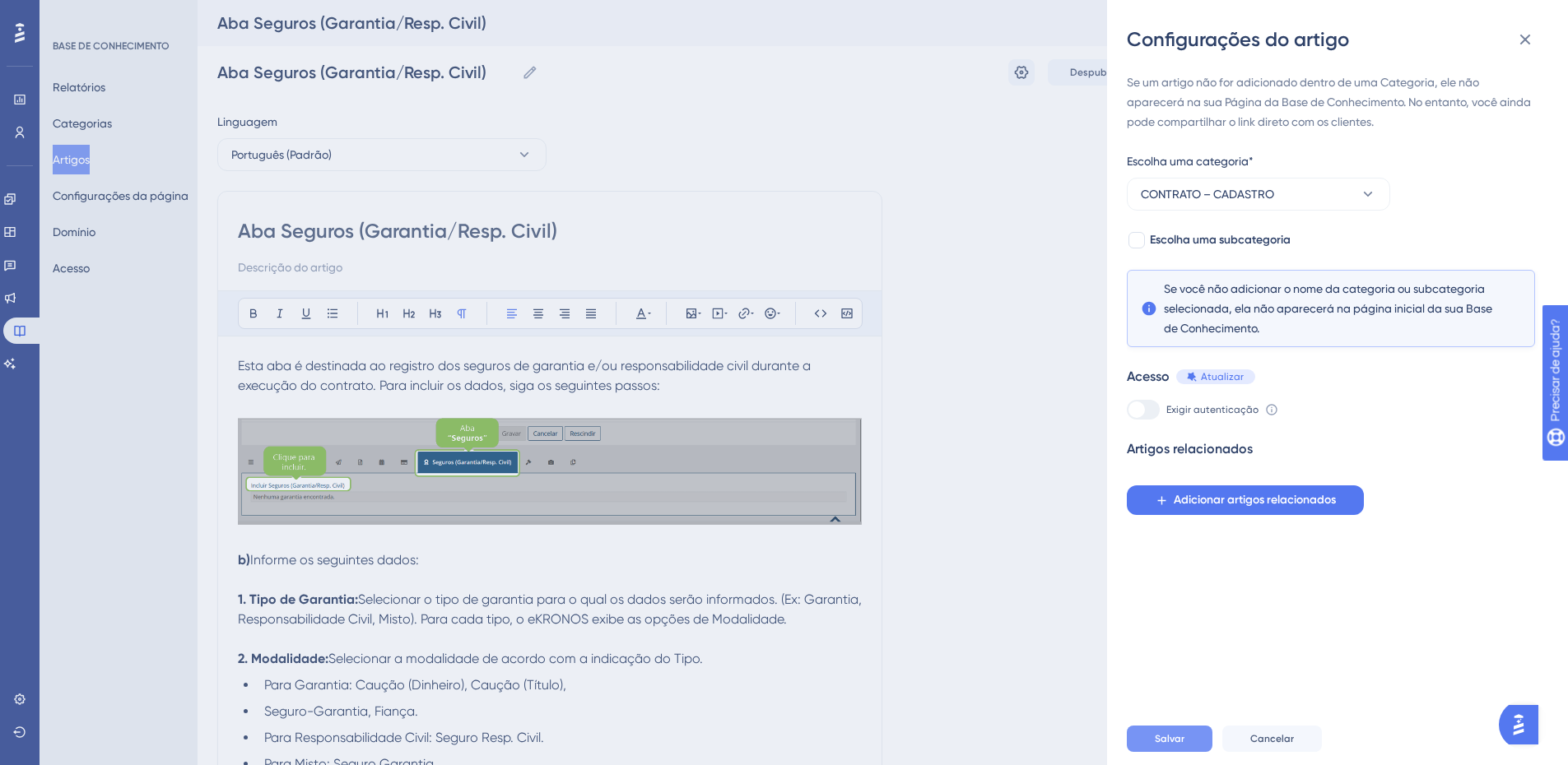
click at [1172, 744] on font "Salvar" at bounding box center [1170, 739] width 30 height 11
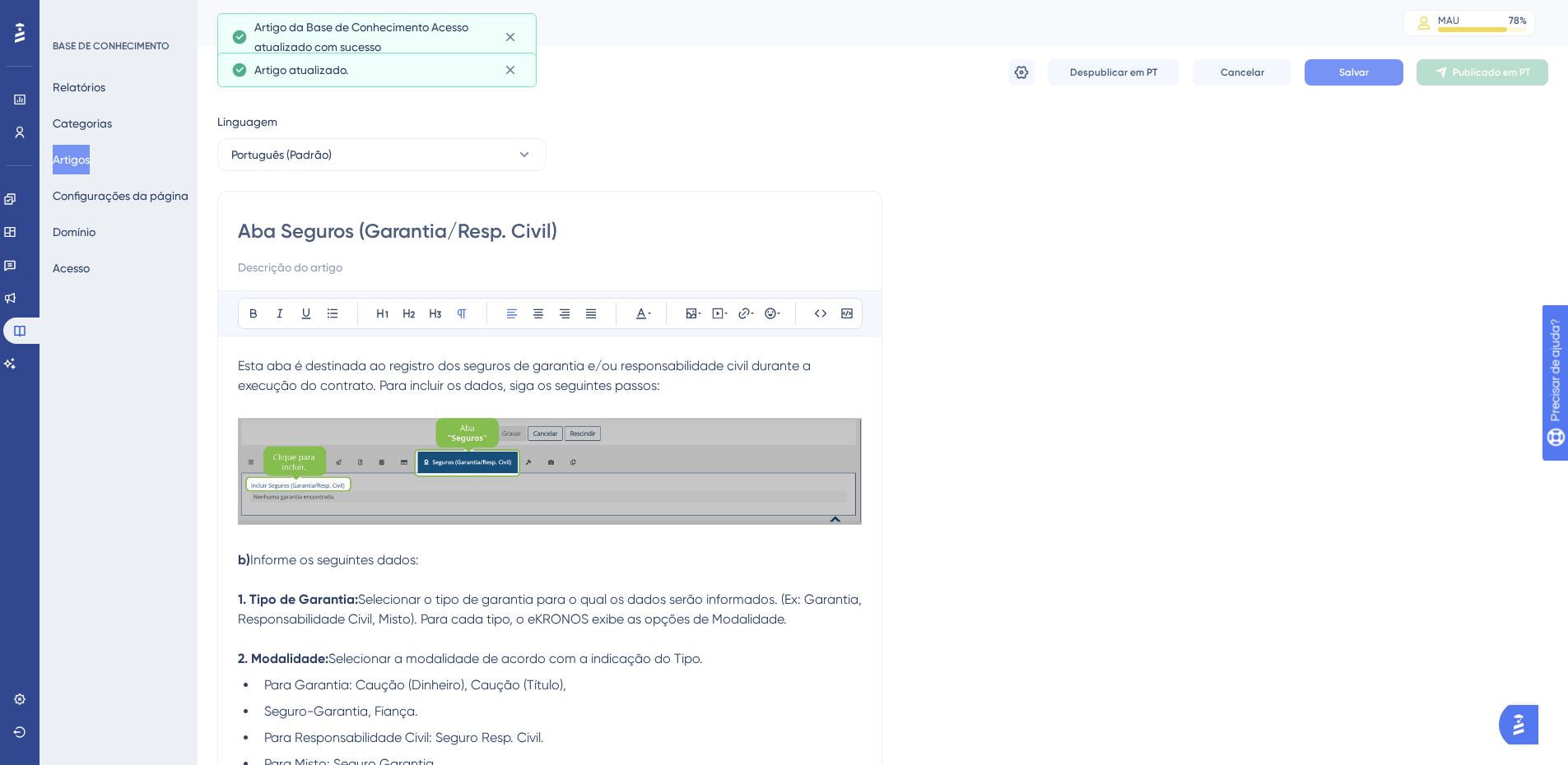
click at [1358, 69] on font "Salvar" at bounding box center [1354, 72] width 30 height 11
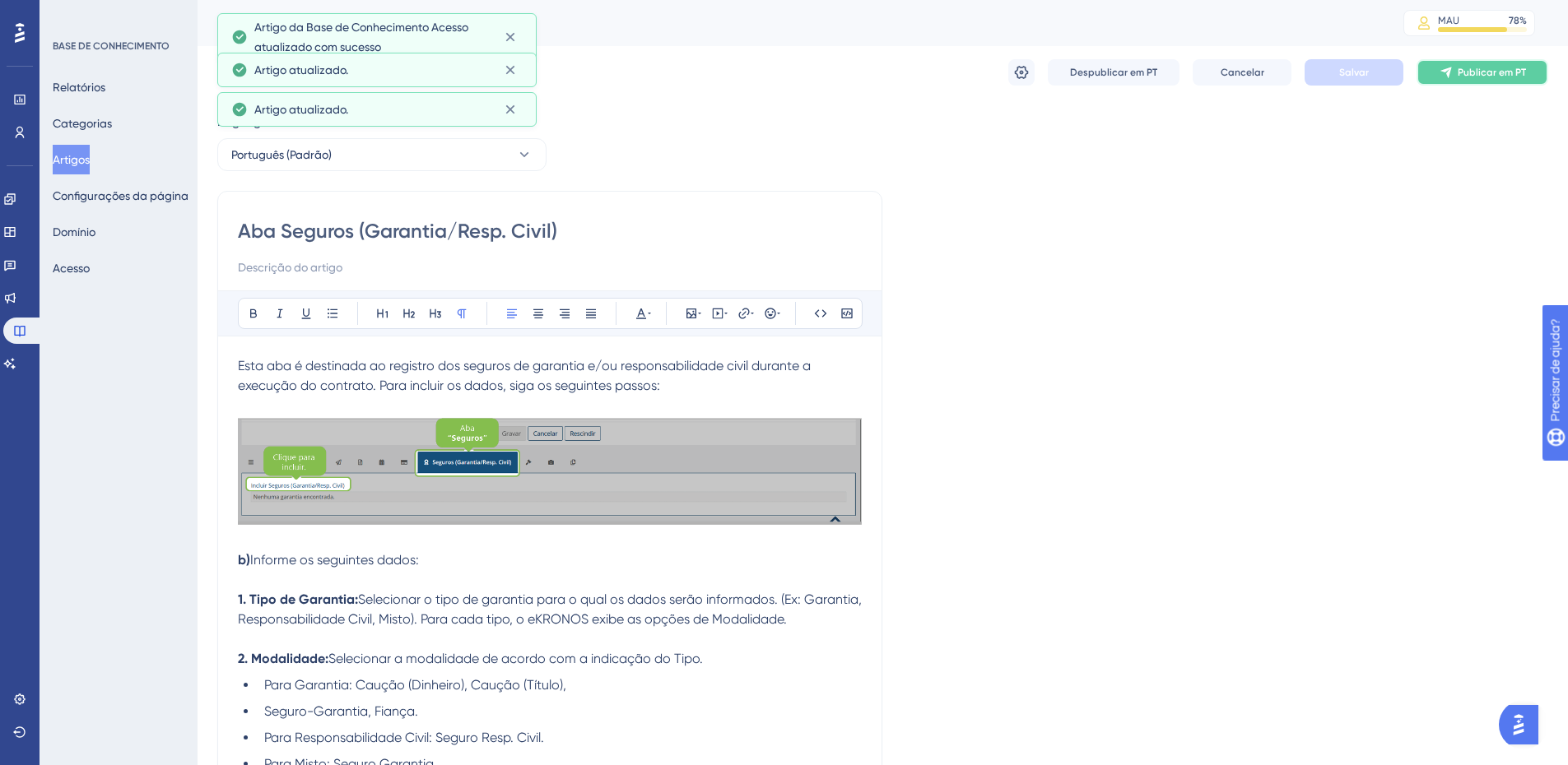
click at [1466, 72] on font "Publicar em PT" at bounding box center [1491, 72] width 68 height 11
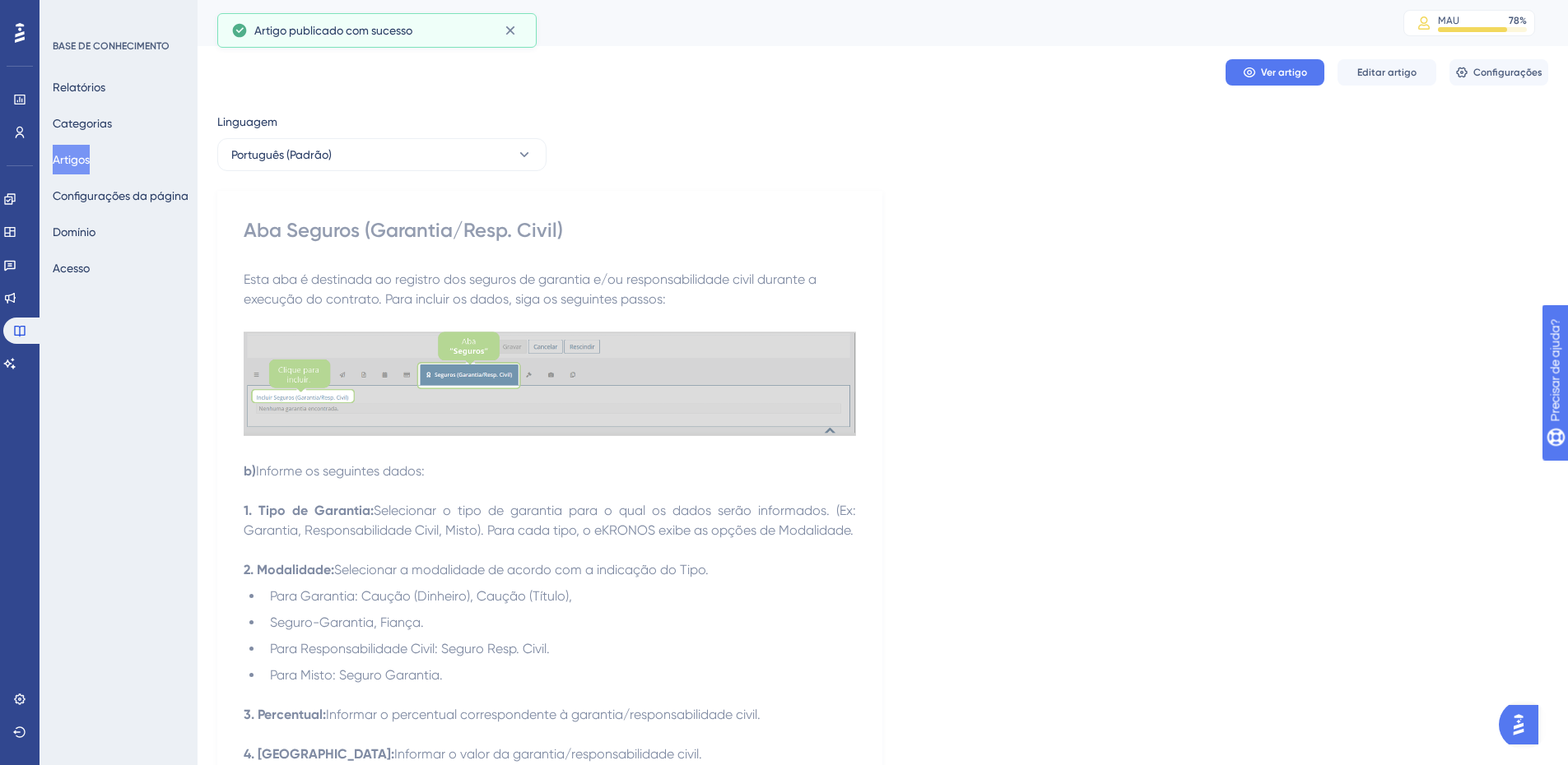
click at [90, 159] on font "Artigos" at bounding box center [71, 160] width 37 height 13
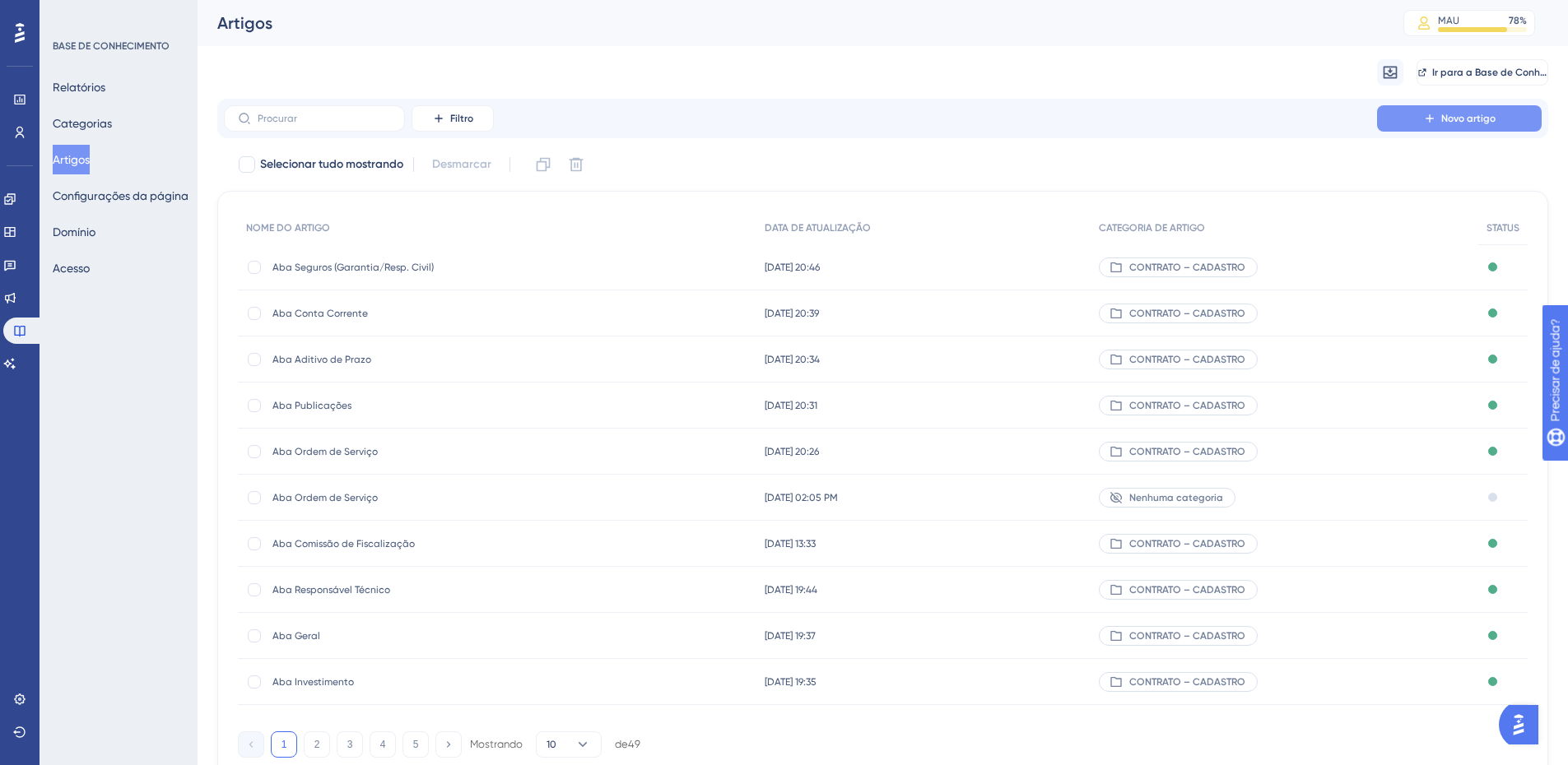
click at [1428, 116] on icon at bounding box center [1430, 118] width 13 height 13
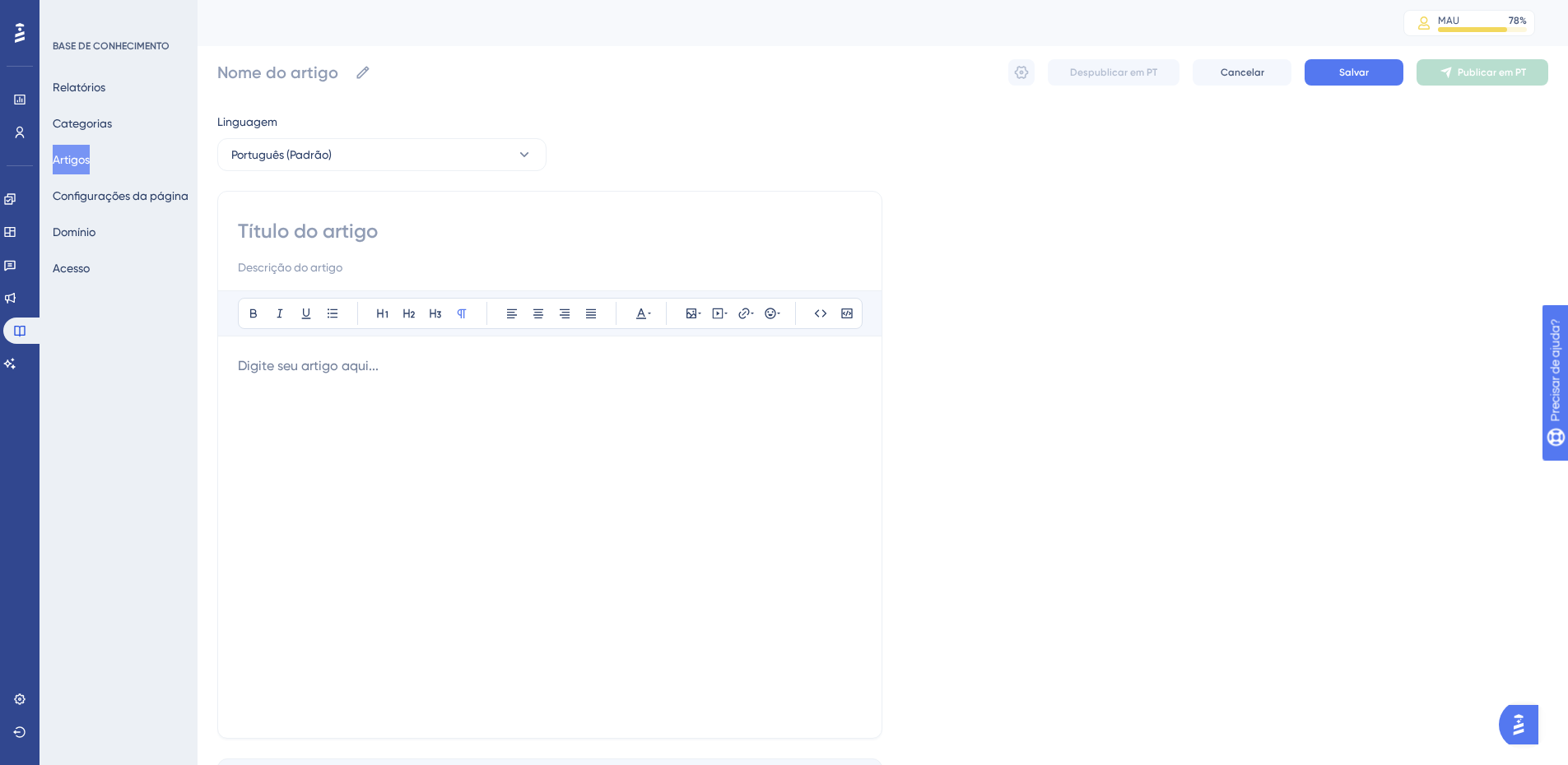
click at [321, 227] on input at bounding box center [550, 231] width 624 height 26
paste input "Aba Cronograma/Termos"
type input "Aba Cronograma/Termos"
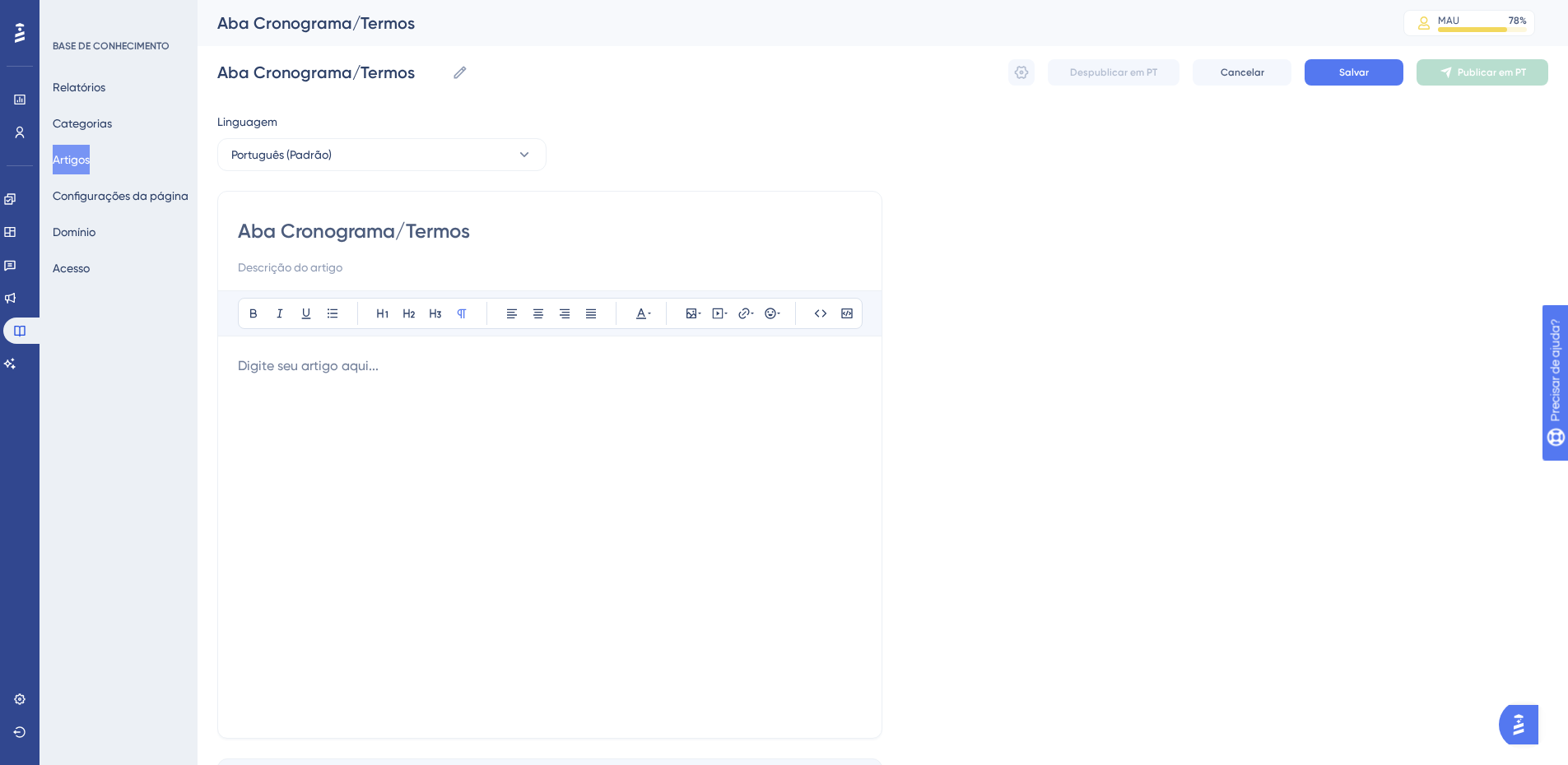
click at [263, 268] on input at bounding box center [550, 267] width 624 height 20
paste input "Cronograma de Execução | Controle e Acompanhamento de Obra | Cronograma Compara…"
type input "Cronograma de Execução | Controle e Acompanhamento de Obra | Cronograma Compara…"
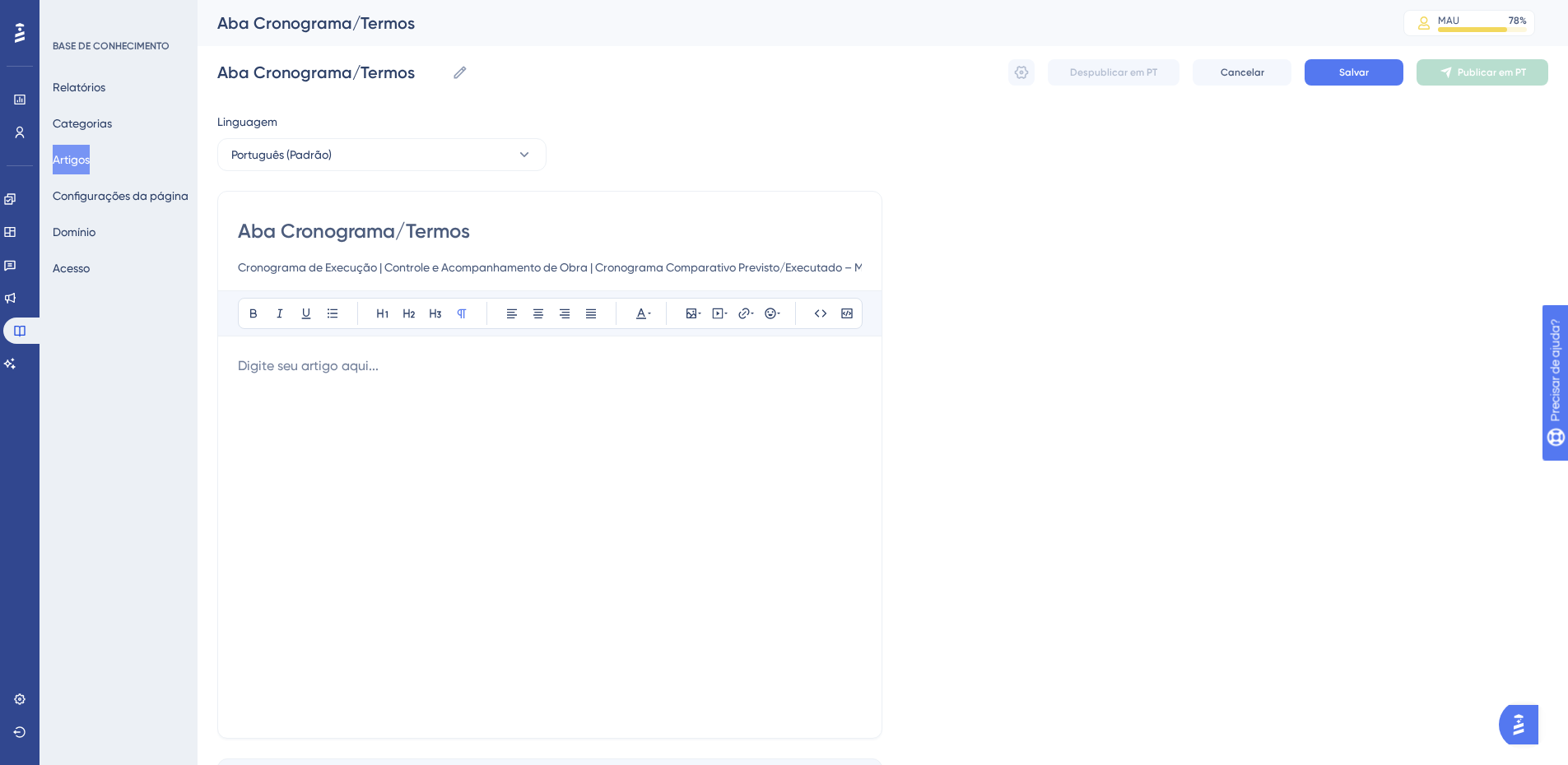
click at [549, 427] on div at bounding box center [550, 537] width 624 height 362
click at [596, 269] on input "Cronograma de Execução | Controle e Acompanhamento de Obra | Cronograma Compara…" at bounding box center [550, 267] width 624 height 20
click at [567, 366] on p at bounding box center [550, 366] width 624 height 20
click at [409, 275] on input "Cronograma de Execução | Controle e Acompanhamento de Obra | Cronograma Compara…" at bounding box center [550, 267] width 624 height 20
click at [255, 357] on p at bounding box center [550, 366] width 624 height 20
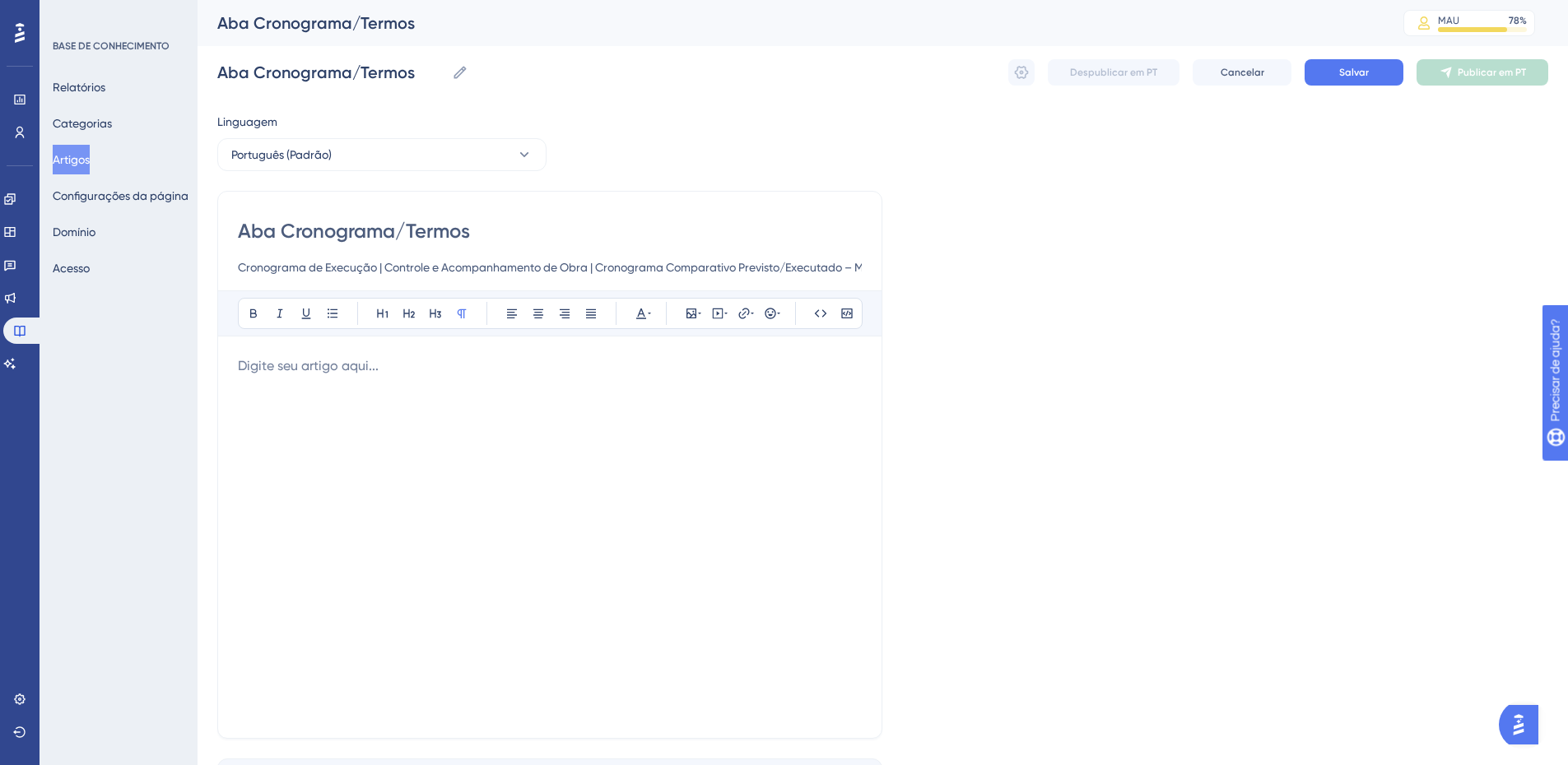
click at [302, 382] on div at bounding box center [550, 537] width 624 height 362
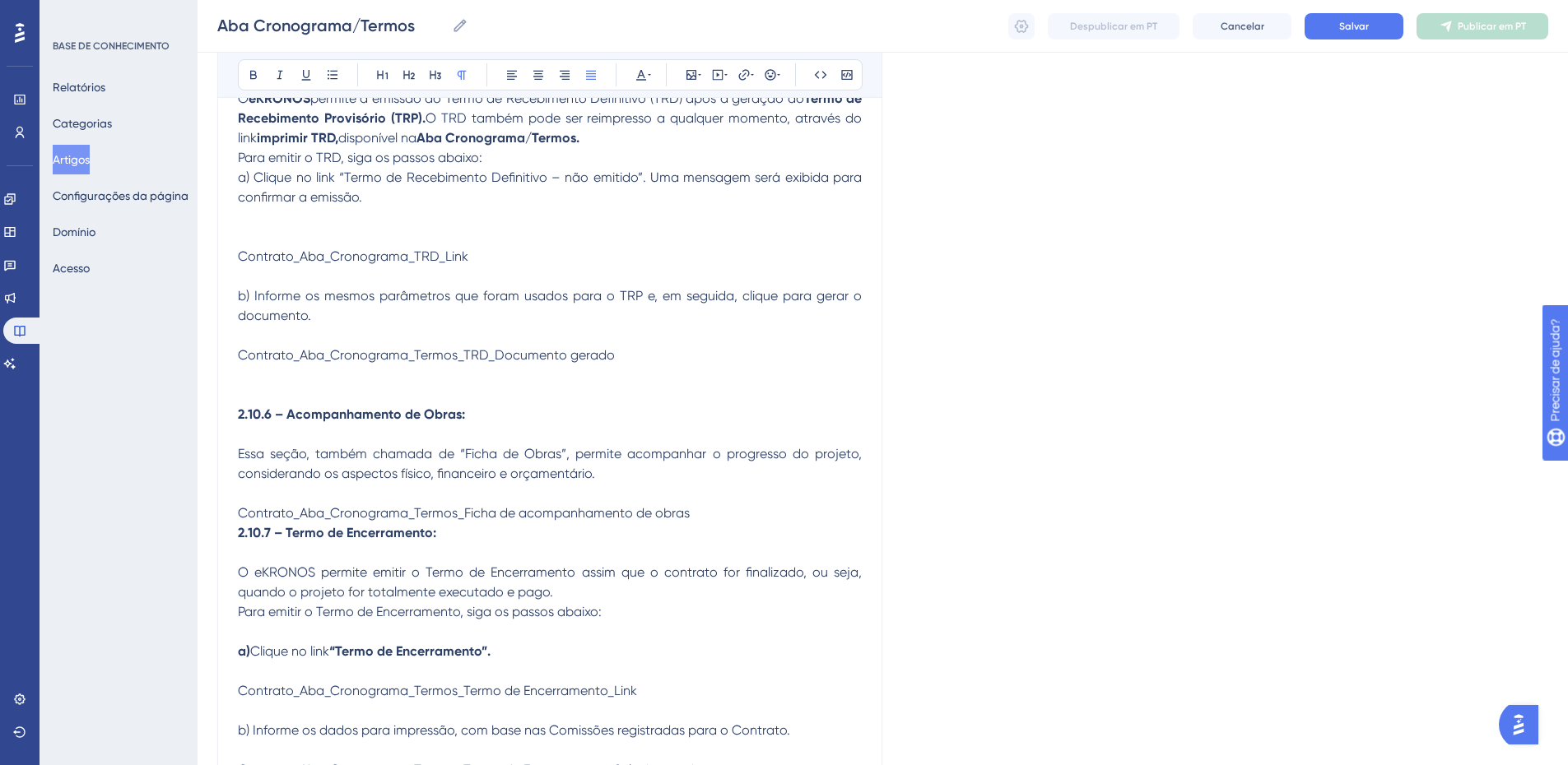
click at [337, 407] on strong "2.10.6 – Acompanhamento de Obras:" at bounding box center [351, 414] width 227 height 16
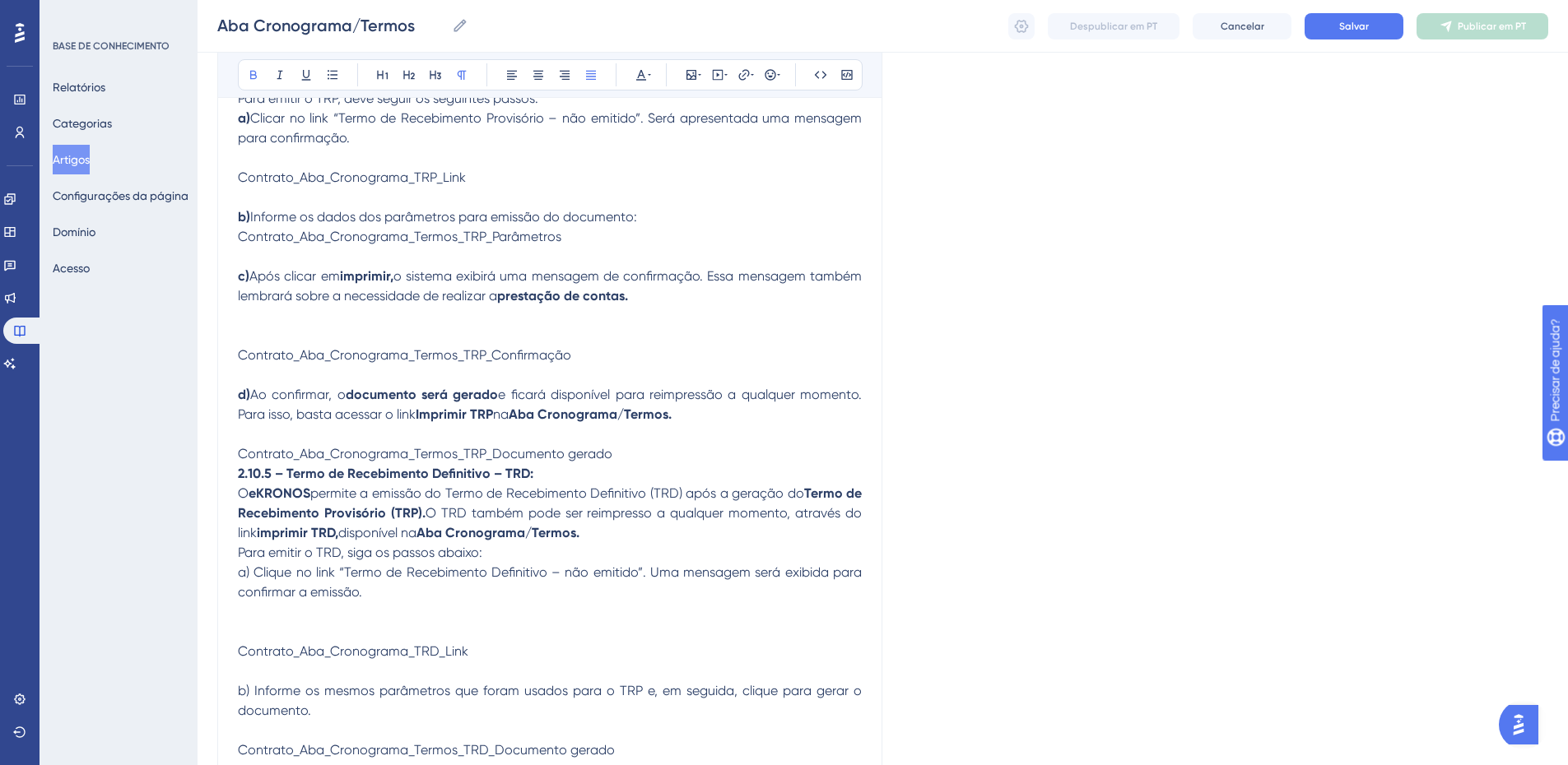
click at [336, 385] on p "d) Ao confirmar, o documento será gerado e ficará disponível para reimpressão a…" at bounding box center [550, 405] width 624 height 39
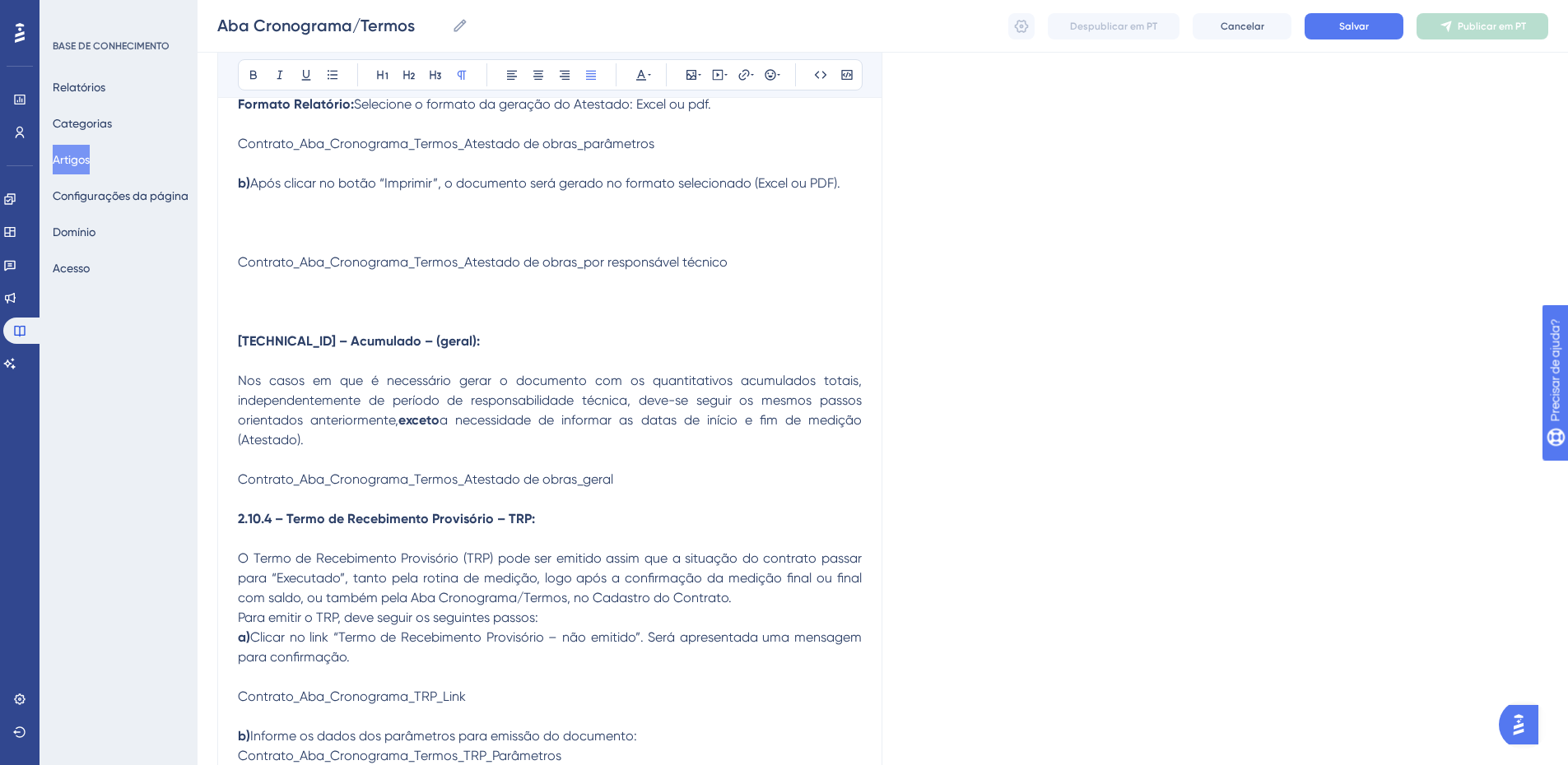
click at [336, 373] on span "Nos casos em que é necessário gerar o documento com os quantitativos acumulados…" at bounding box center [552, 400] width 627 height 55
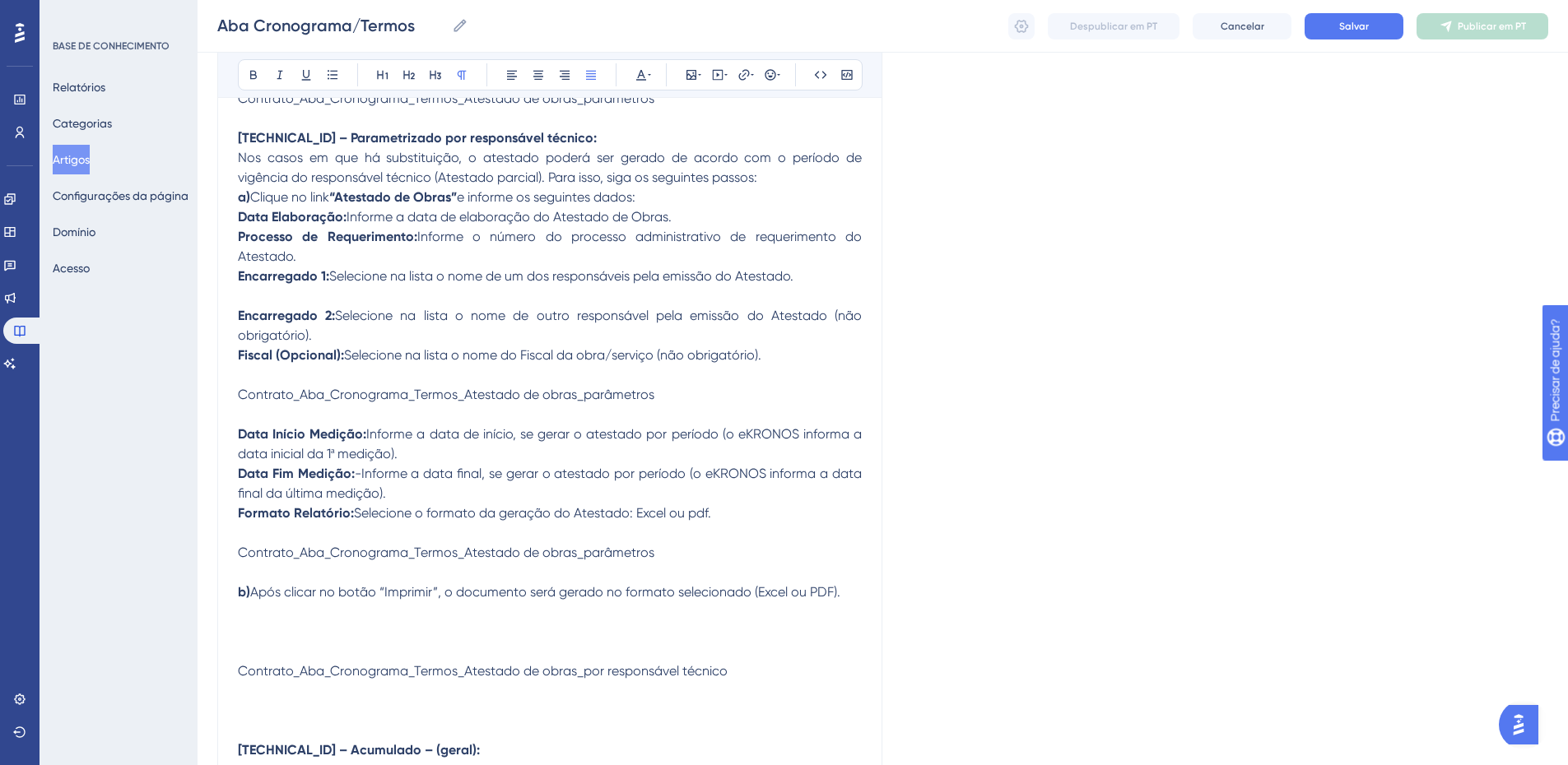
click at [336, 385] on p "Contrato_Aba_Cronograma_Termos_Atestado de obras_parâmetros" at bounding box center [550, 395] width 624 height 20
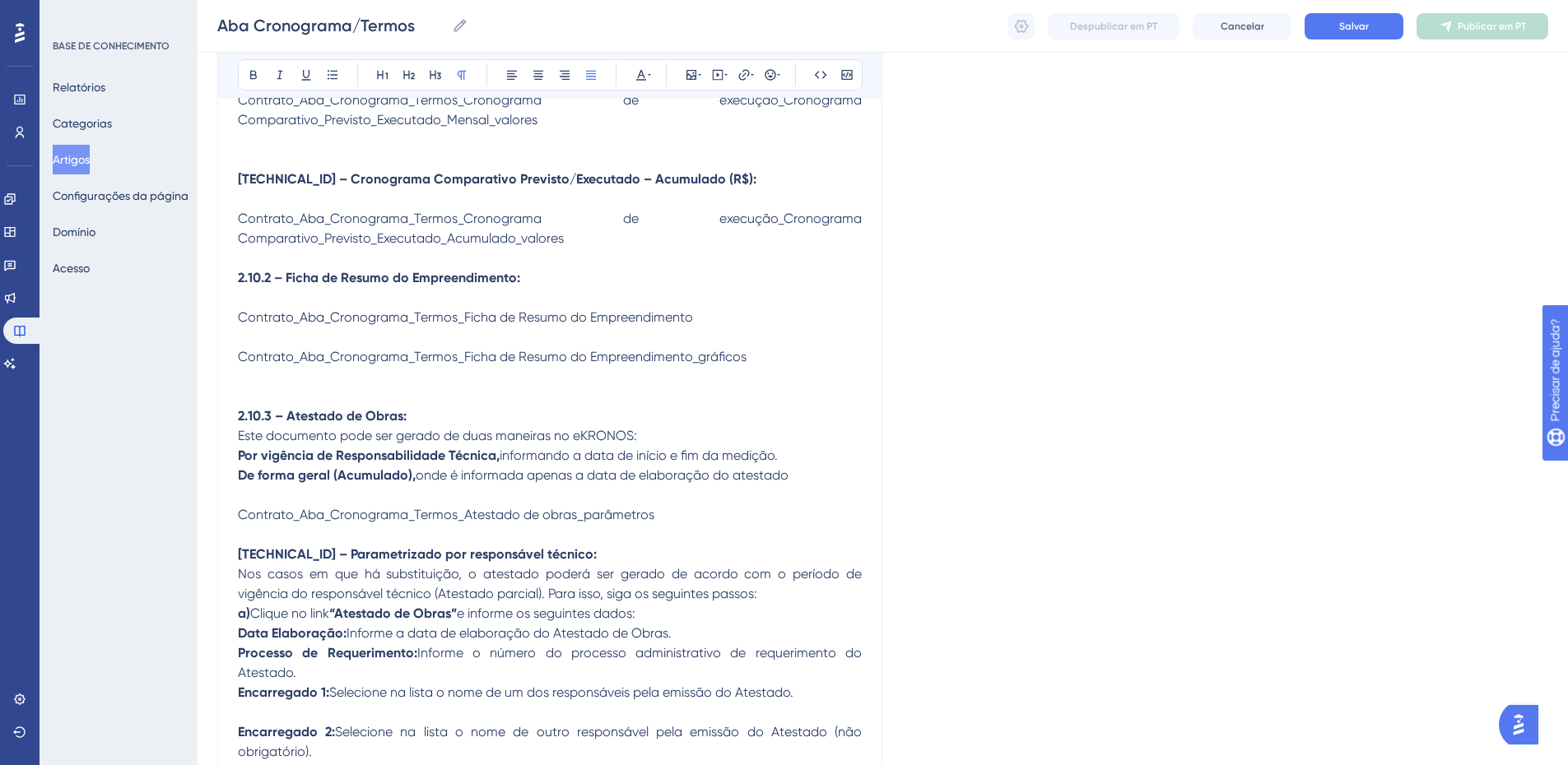
click at [336, 367] on p at bounding box center [550, 376] width 624 height 20
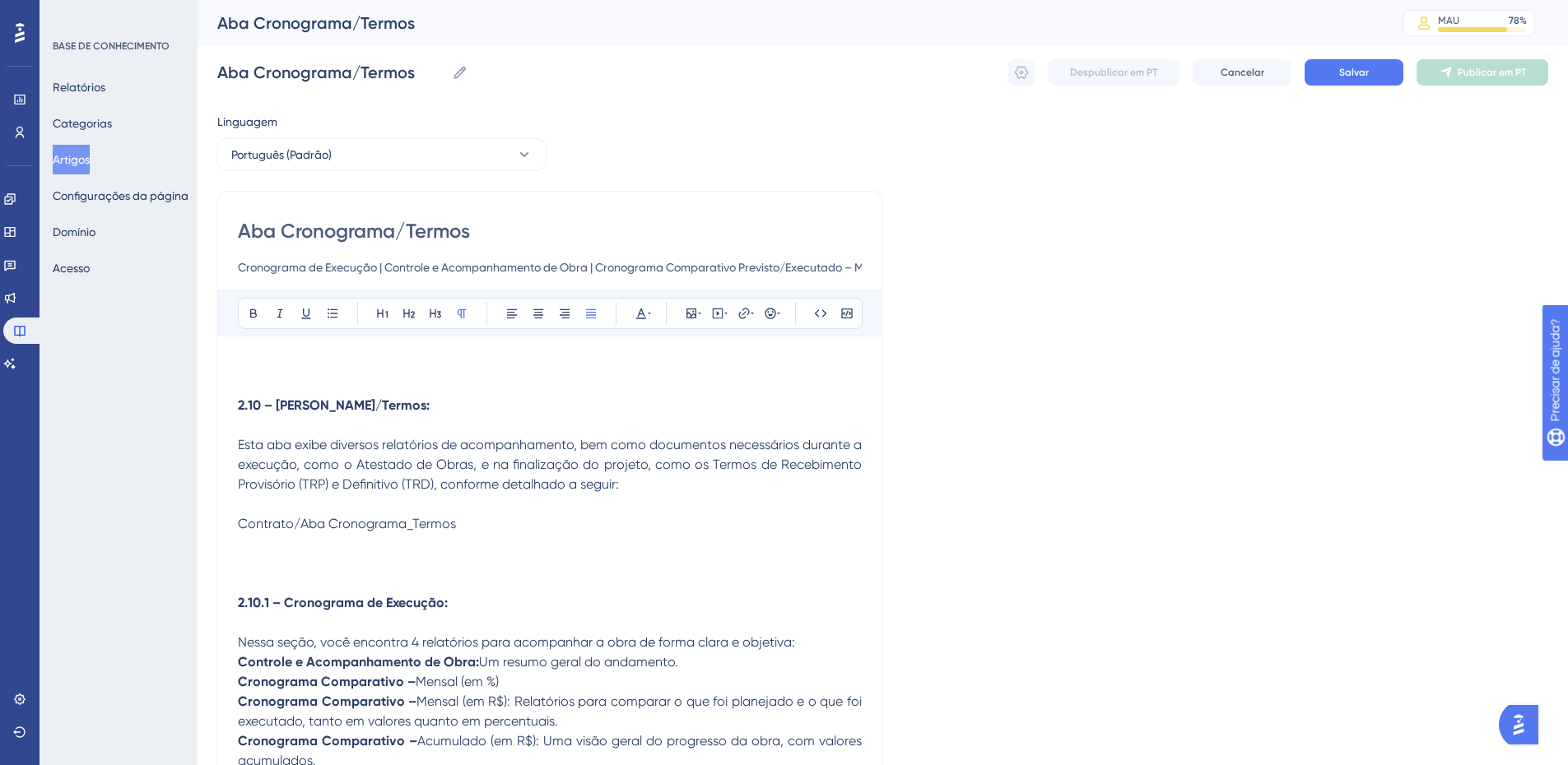
click at [336, 363] on p at bounding box center [550, 366] width 624 height 20
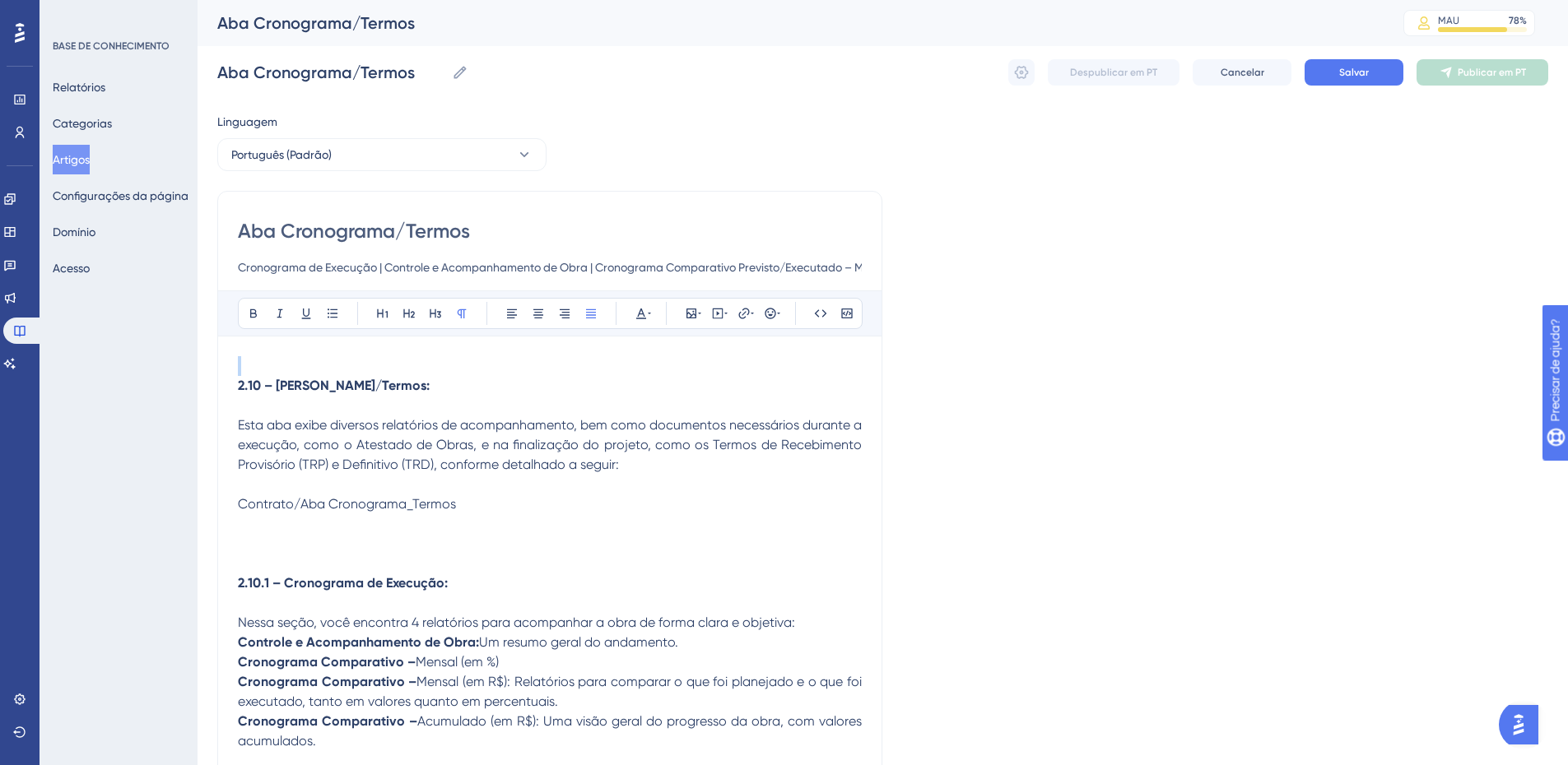
drag, startPoint x: 442, startPoint y: 383, endPoint x: 230, endPoint y: 349, distance: 214.7
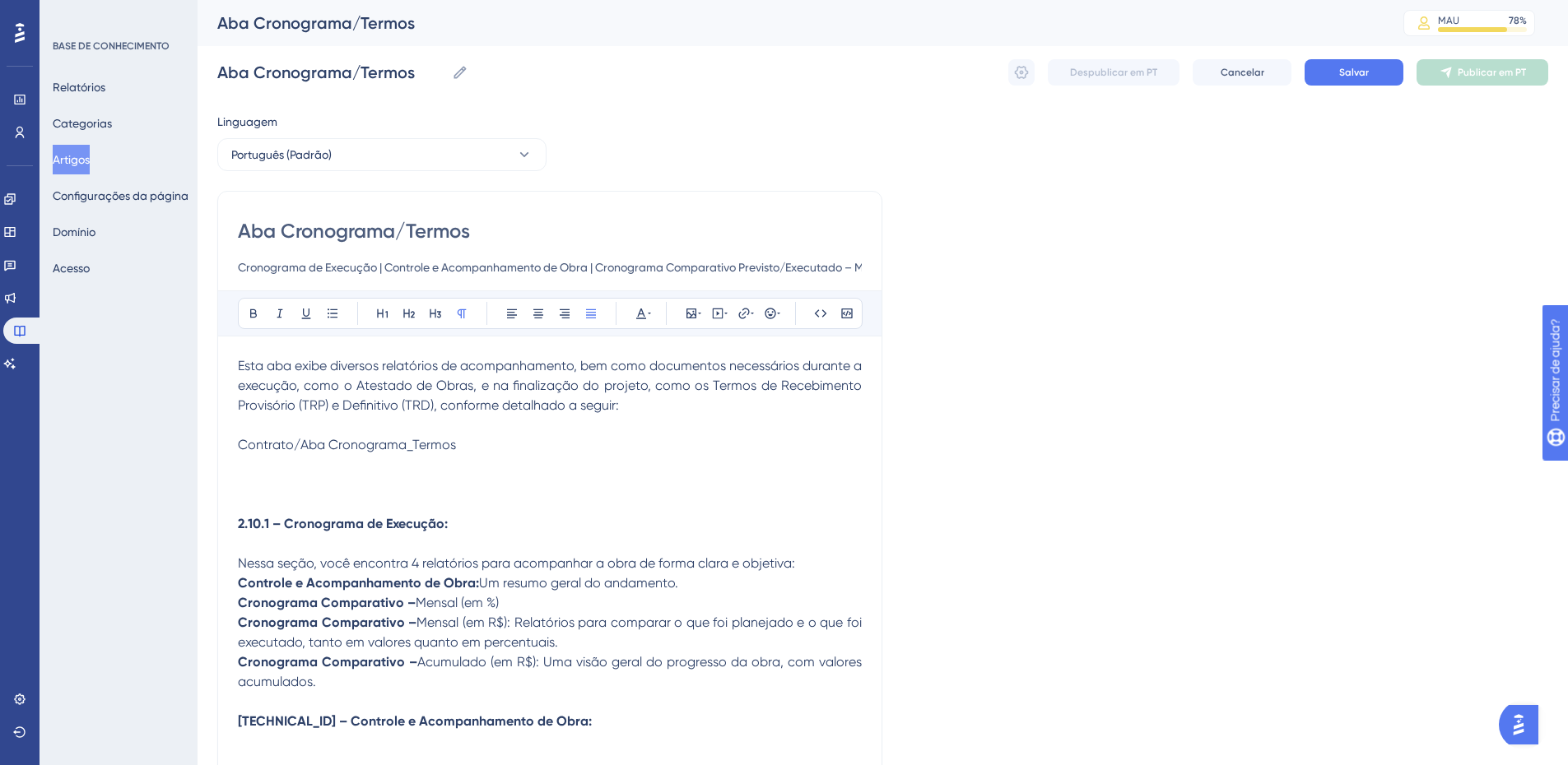
click at [339, 441] on span "Contrato/Aba Cronograma_Termos" at bounding box center [347, 444] width 218 height 16
click at [696, 314] on icon at bounding box center [692, 313] width 10 height 10
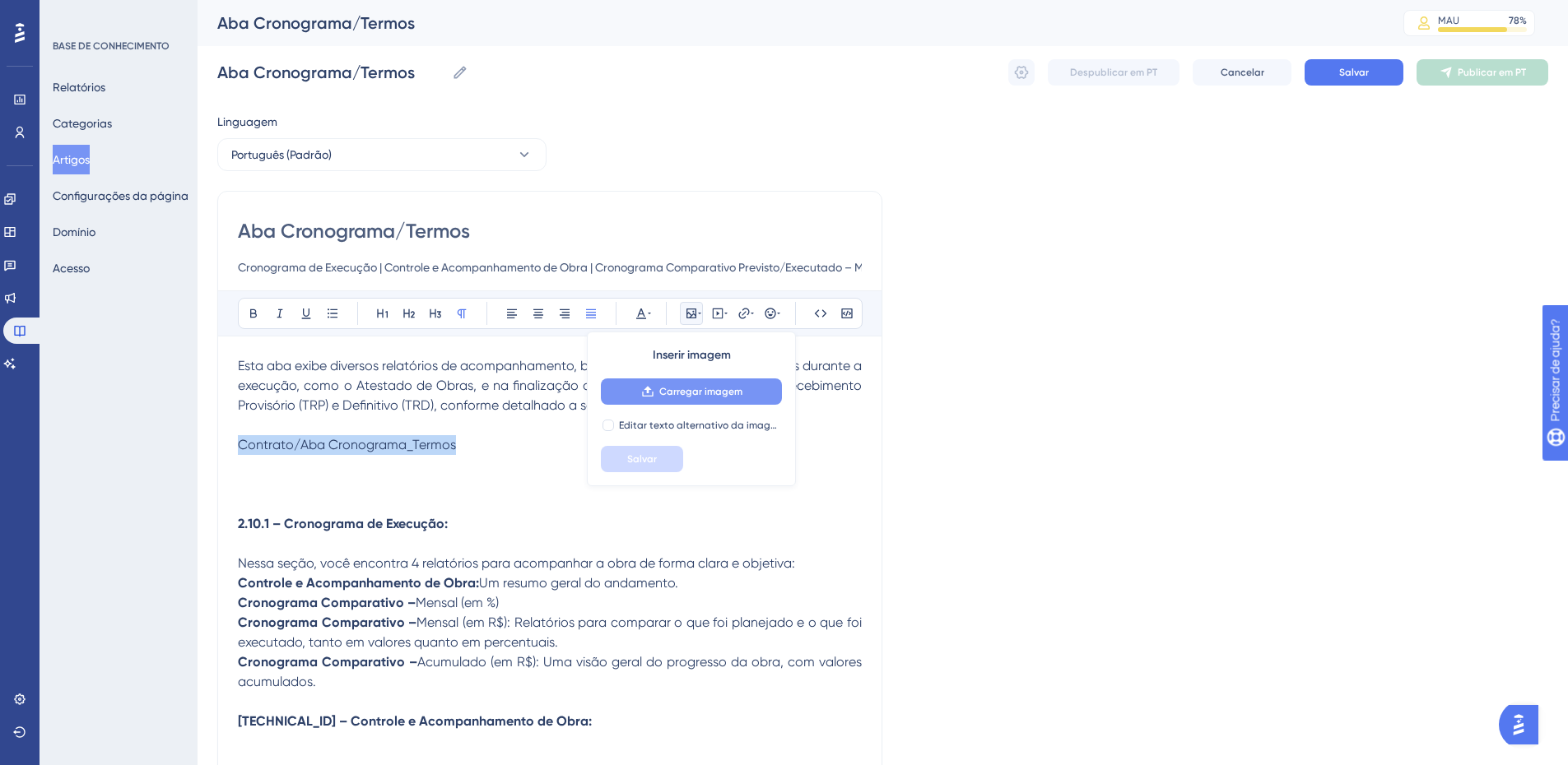
click at [672, 397] on span "Carregar imagem" at bounding box center [701, 392] width 83 height 13
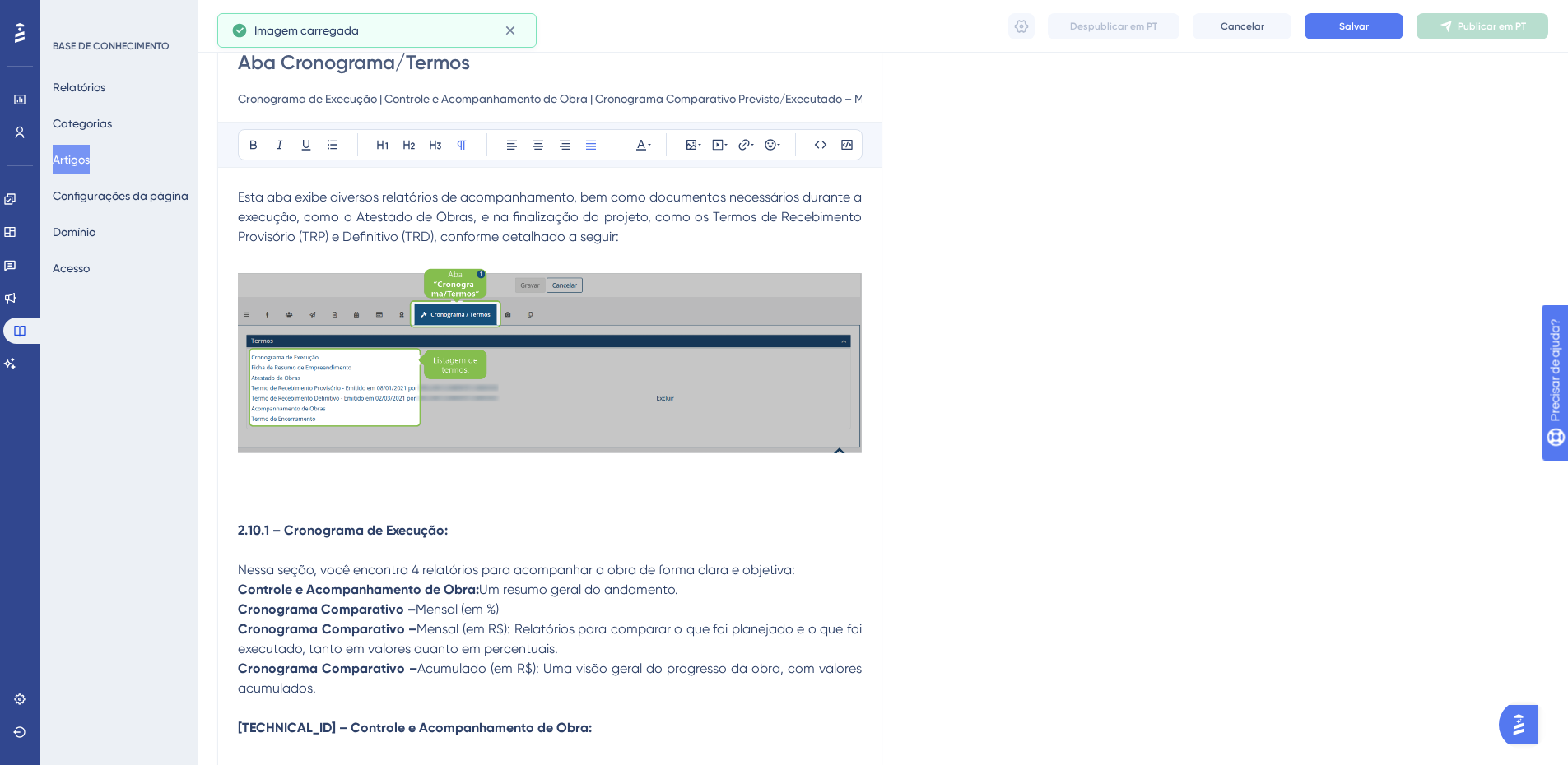
scroll to position [164, 0]
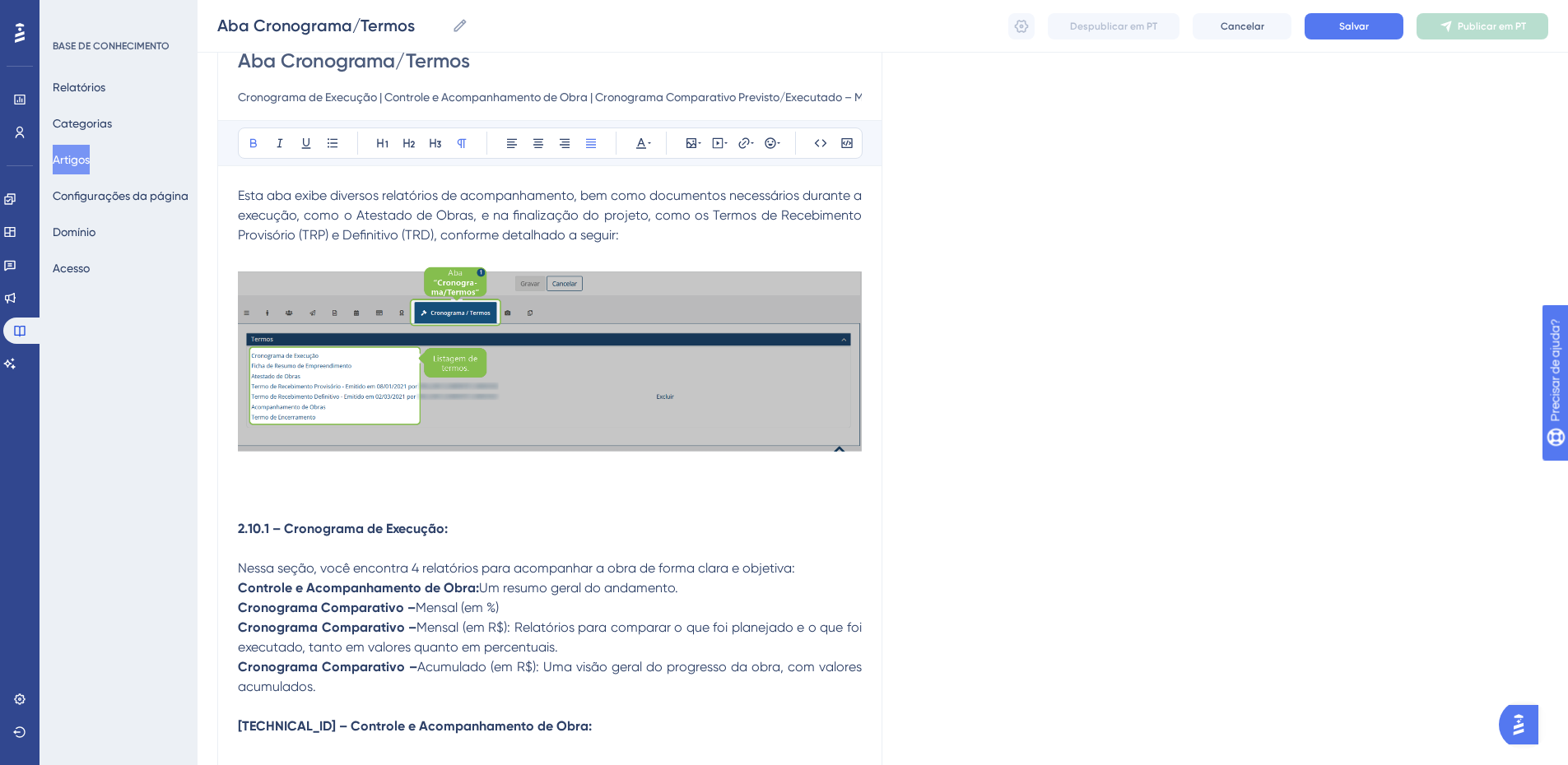
drag, startPoint x: 278, startPoint y: 527, endPoint x: 227, endPoint y: 527, distance: 51.0
click at [247, 526] on strong "Cronograma de Execução:" at bounding box center [320, 528] width 164 height 16
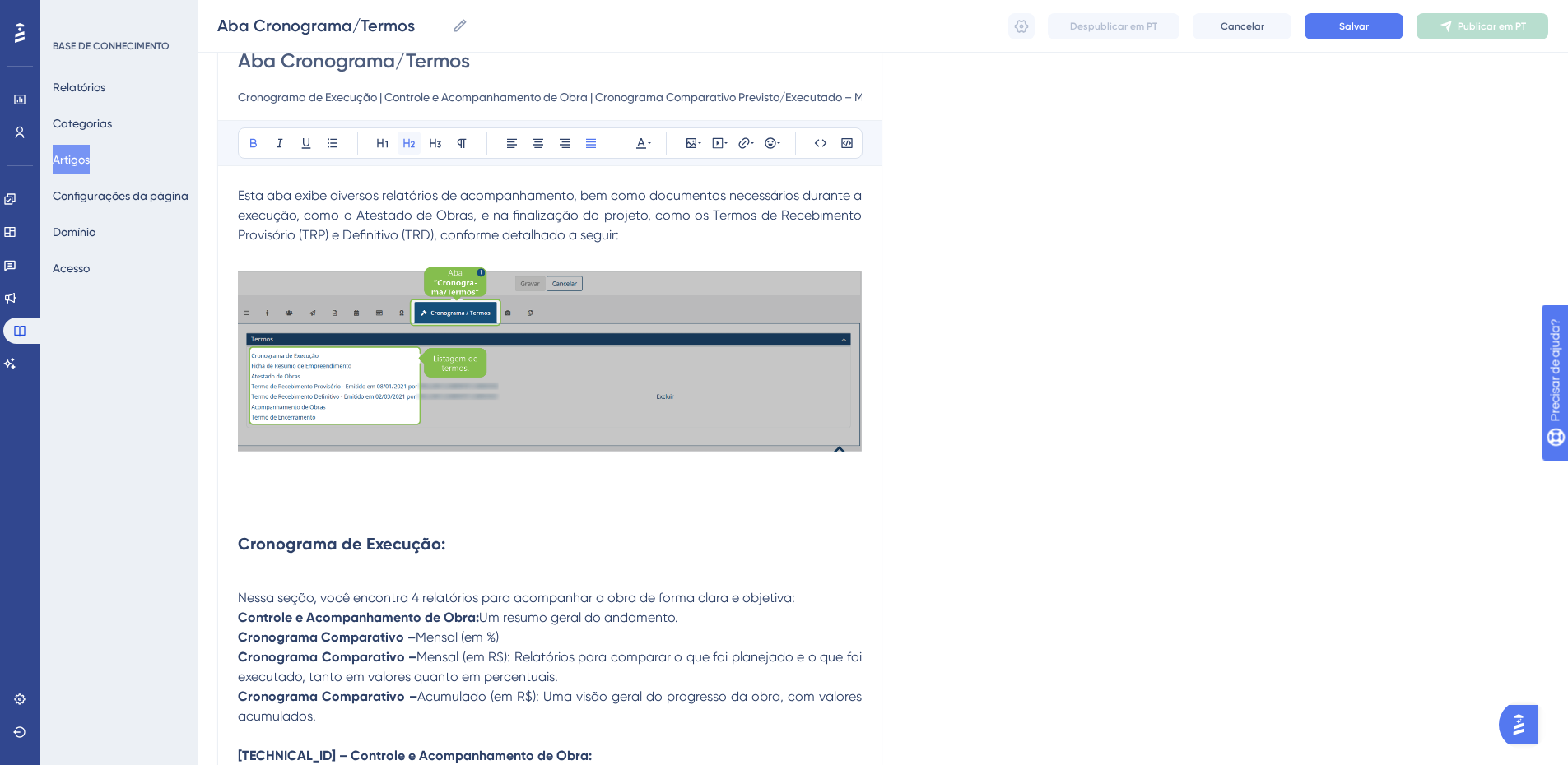
click at [408, 145] on icon at bounding box center [409, 143] width 13 height 13
click at [249, 143] on icon at bounding box center [254, 143] width 13 height 13
click at [267, 481] on p at bounding box center [550, 489] width 624 height 20
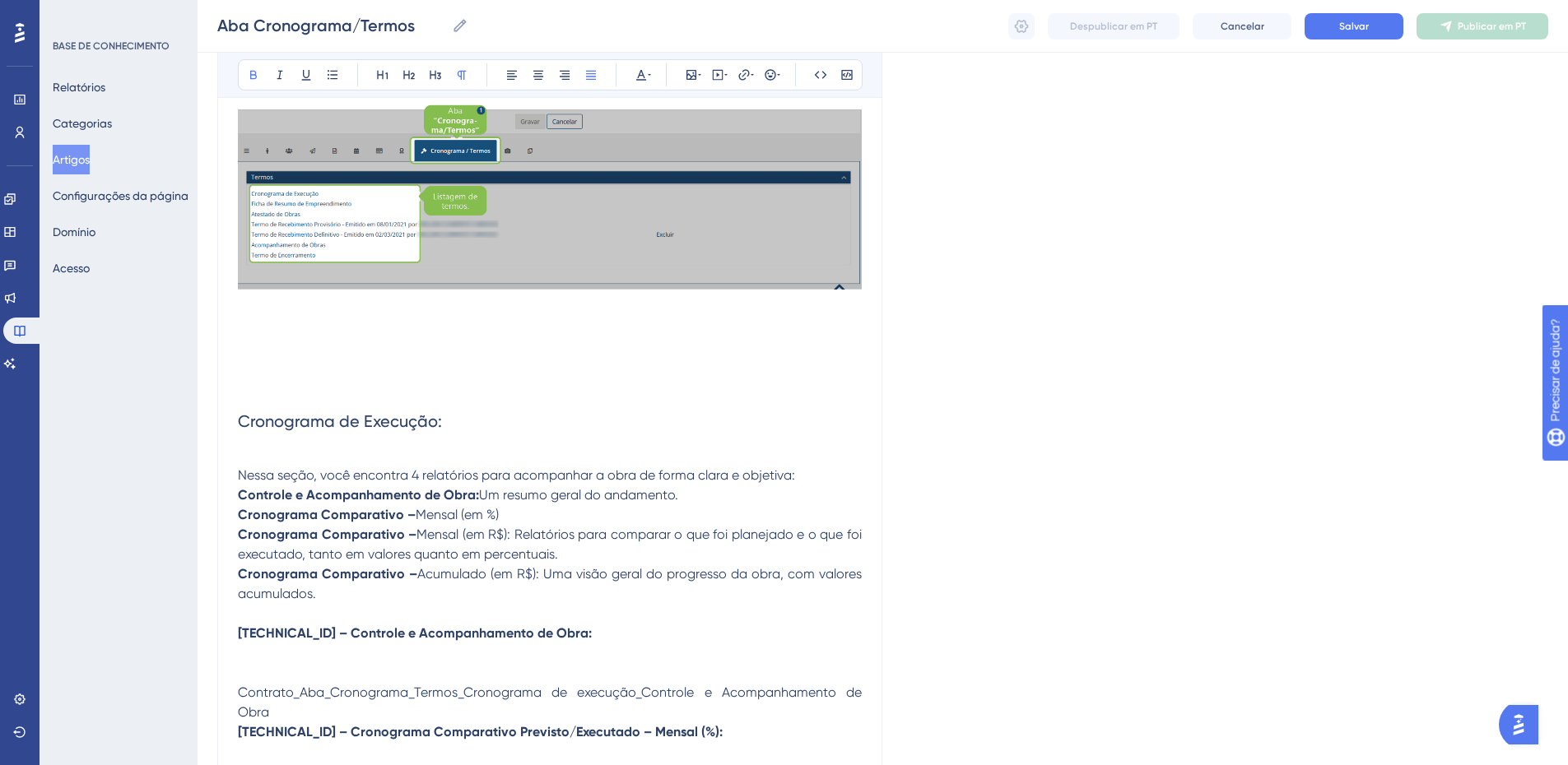
scroll to position [328, 0]
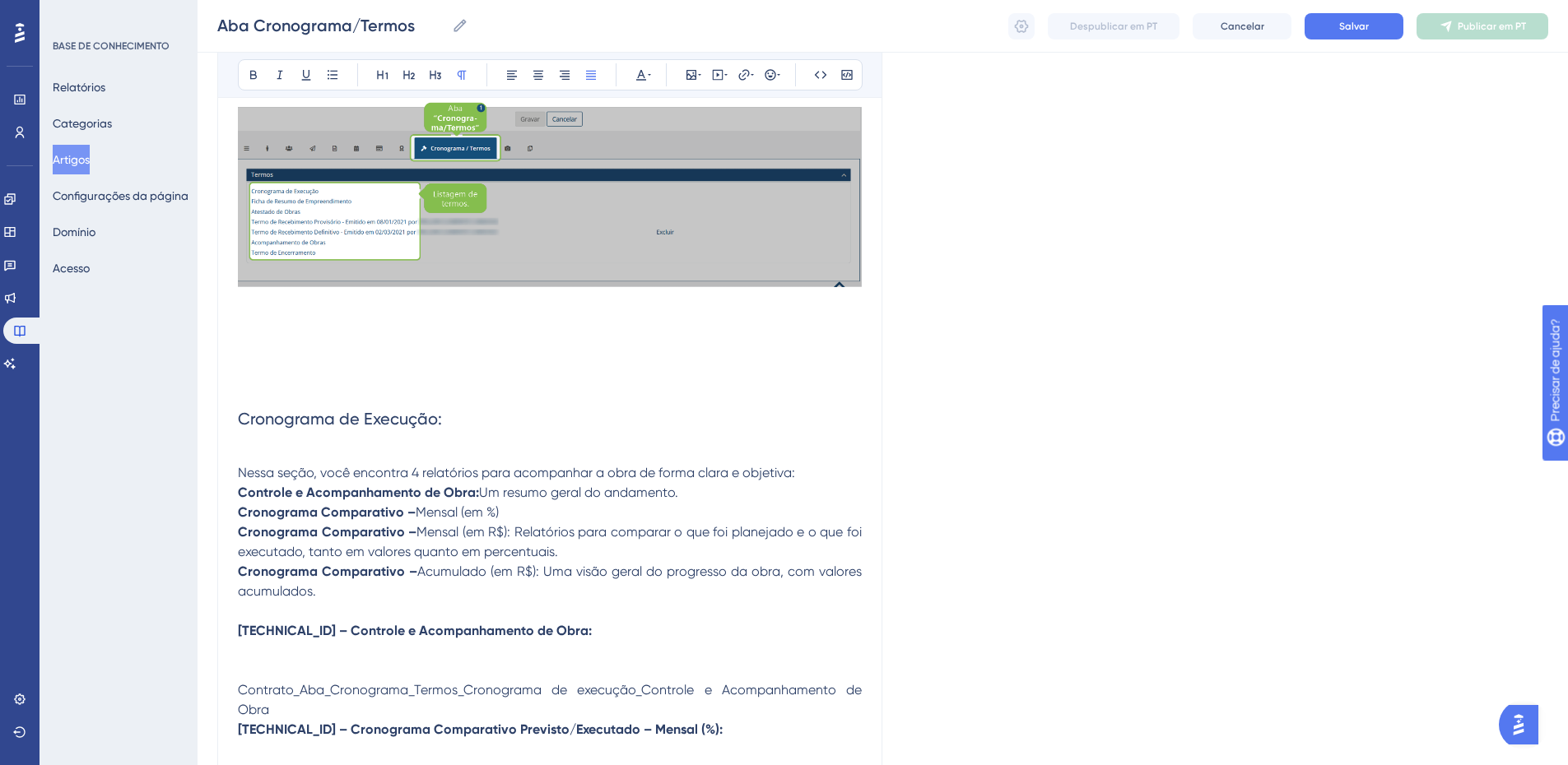
click at [256, 457] on p at bounding box center [550, 452] width 624 height 20
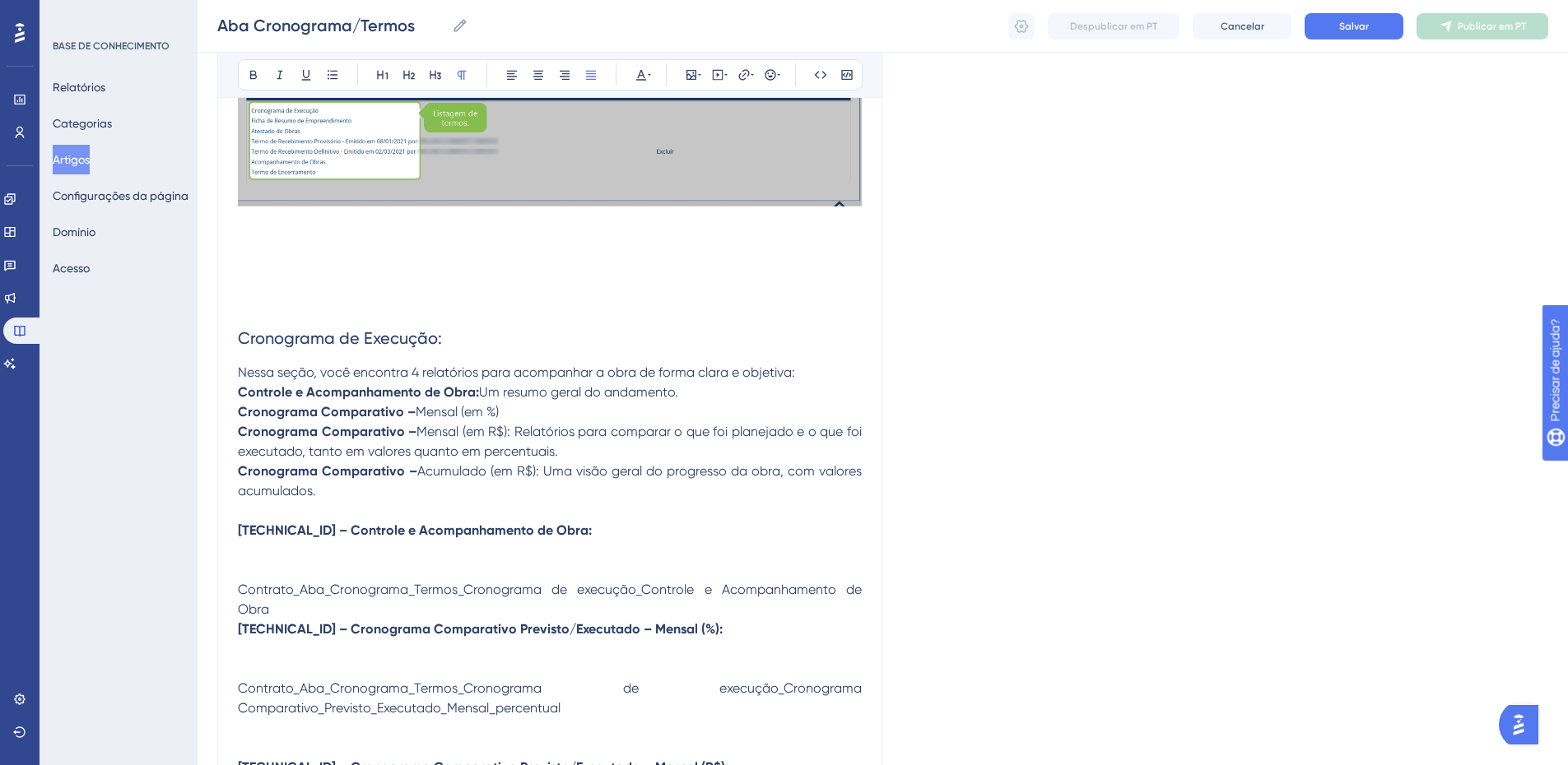
scroll to position [410, 0]
click at [822, 367] on p "Nessa seção, você encontra 4 relatórios para acompanhar a obra de forma clara e…" at bounding box center [550, 371] width 624 height 20
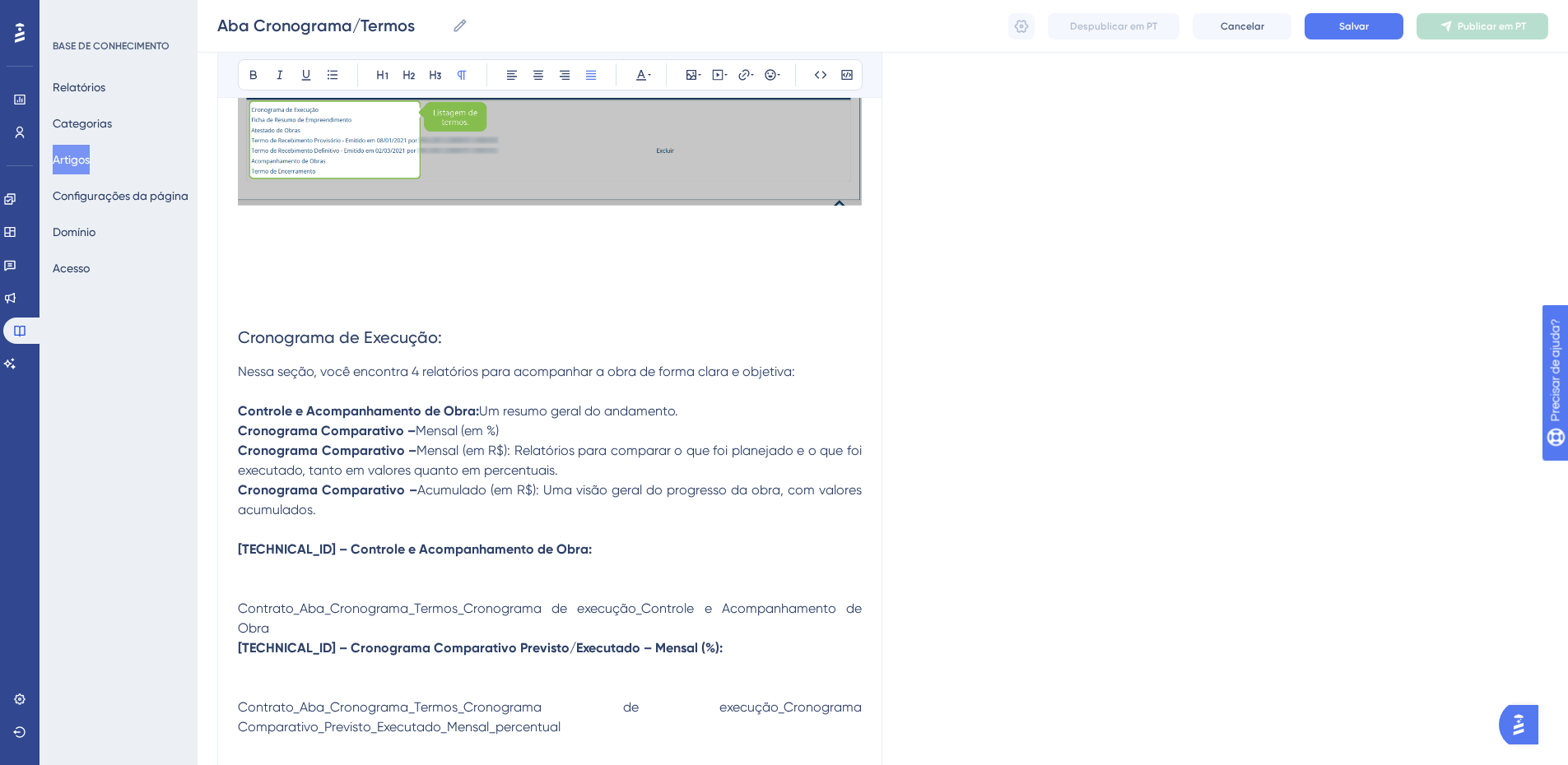
click at [709, 410] on p "Controle e Acompanhamento de Obra: Um resumo geral do andamento." at bounding box center [550, 410] width 624 height 20
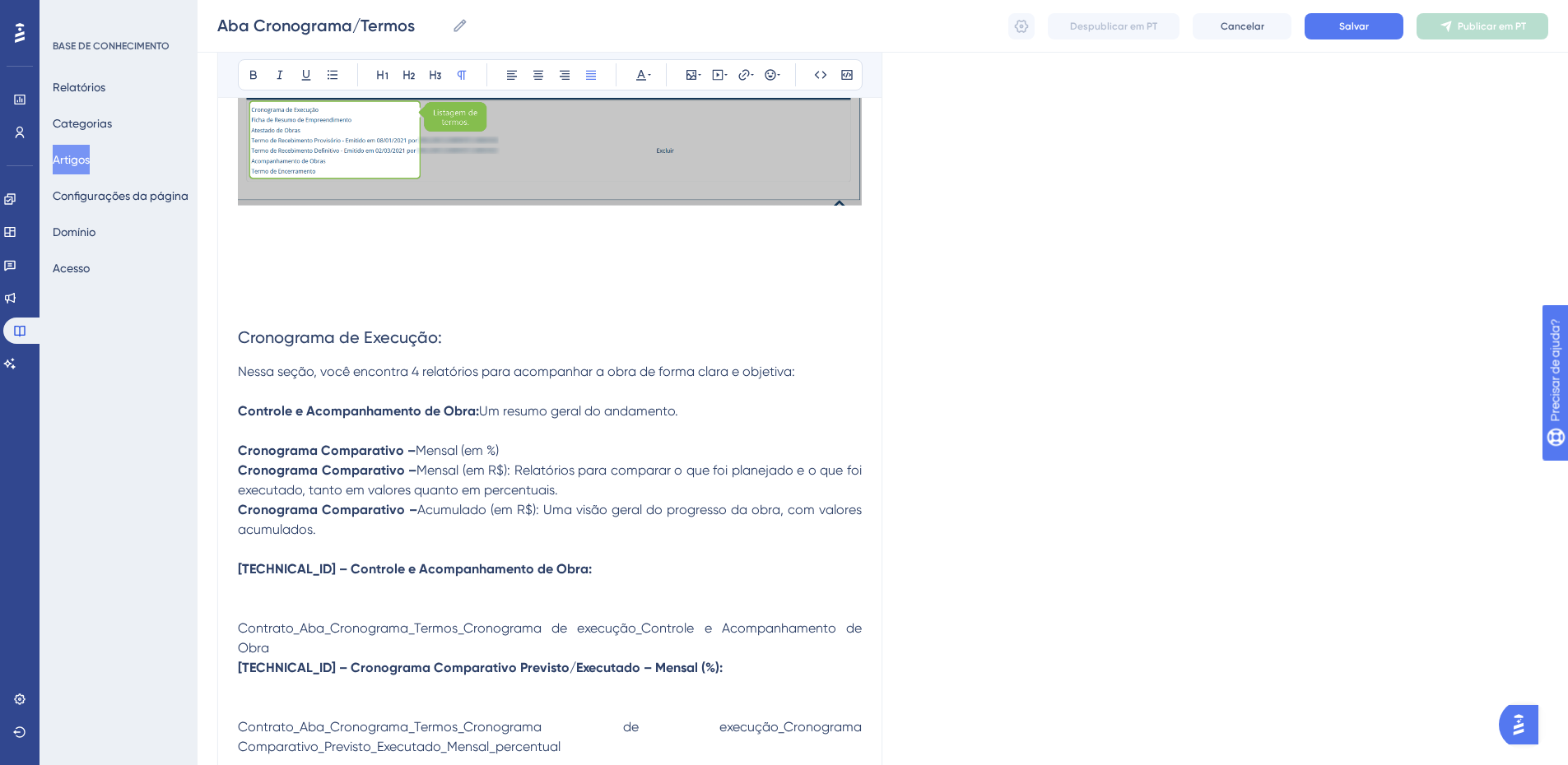
click at [553, 448] on p "Cronograma Comparativo – Mensal (em %)" at bounding box center [550, 451] width 624 height 20
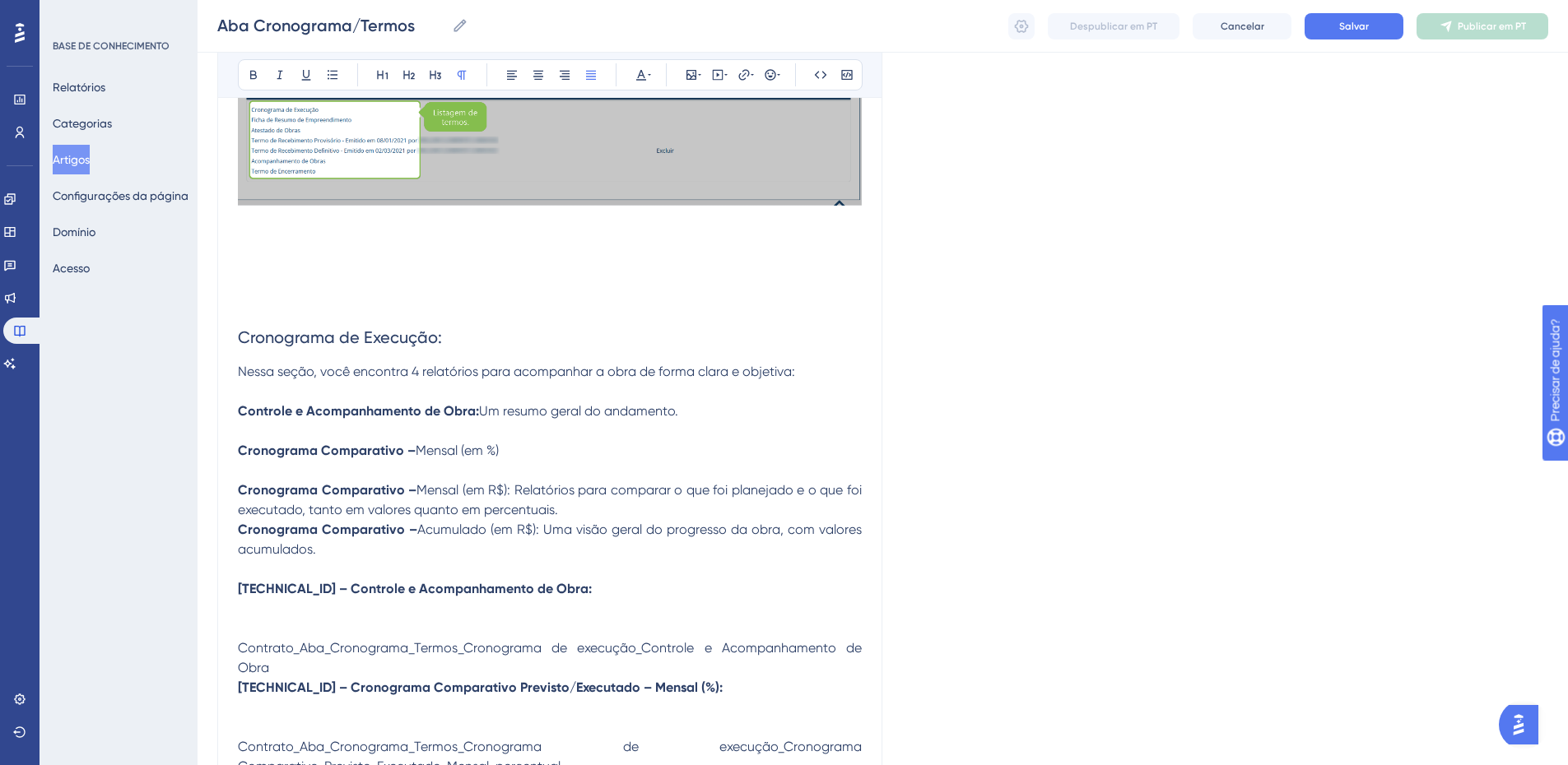
click at [569, 513] on p "Cronograma Comparativo – Mensal (em R$): Relatórios para comparar o que foi pla…" at bounding box center [550, 500] width 624 height 39
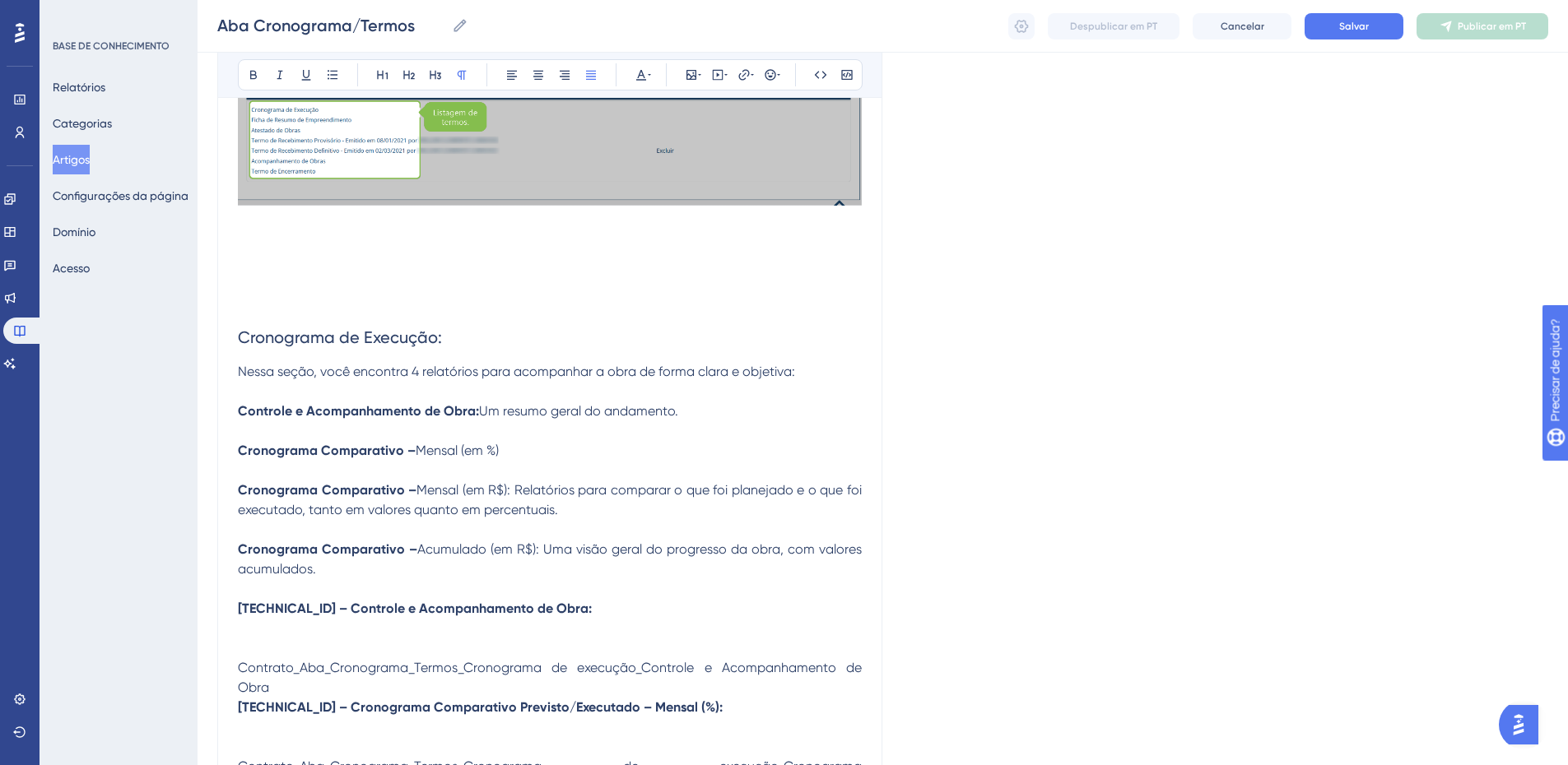
click at [422, 563] on p "Cronograma Comparativo – Acumulado (em R$): Uma visão geral do progresso da obr…" at bounding box center [550, 560] width 624 height 39
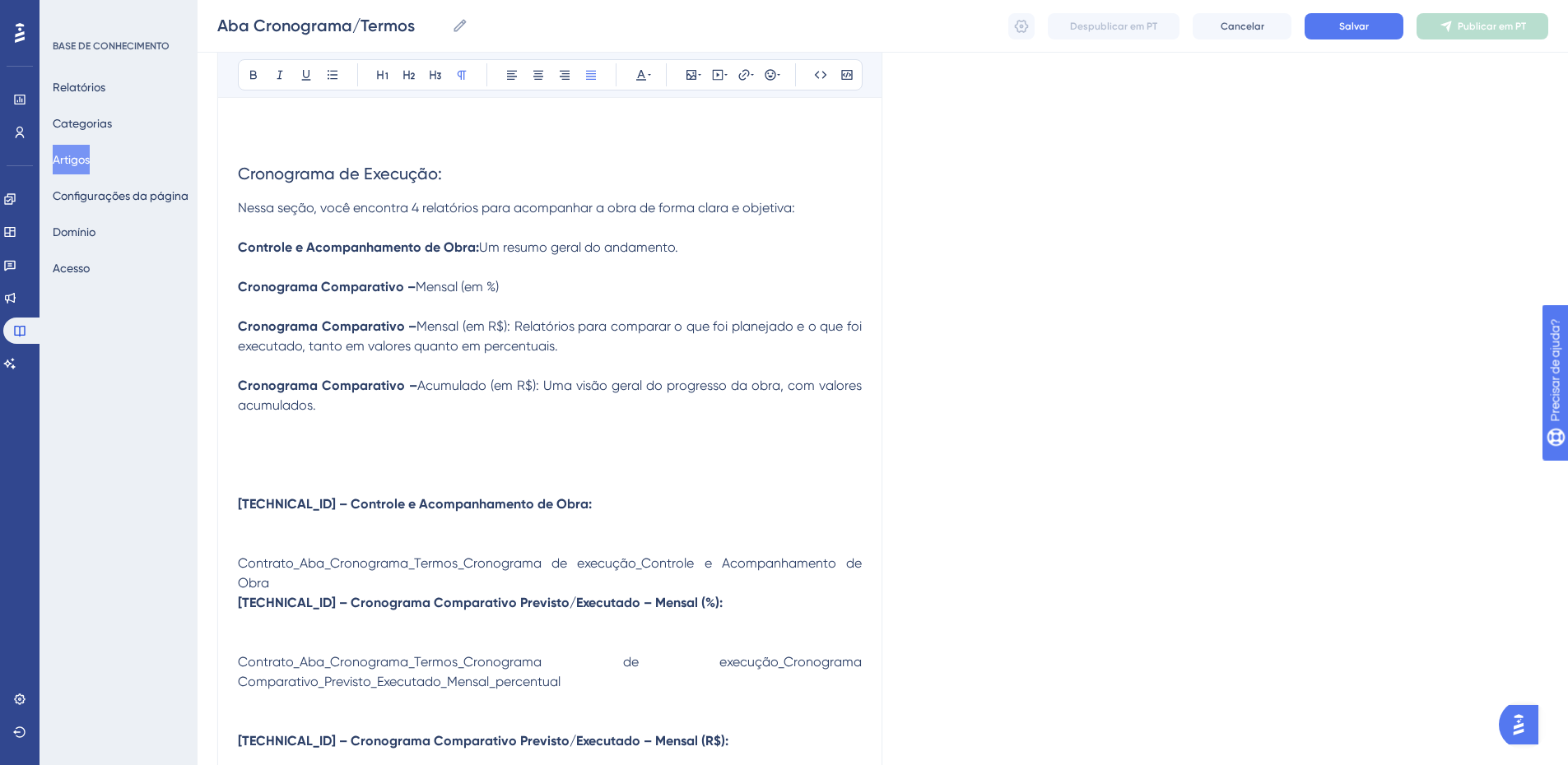
scroll to position [575, 0]
drag, startPoint x: 290, startPoint y: 506, endPoint x: 233, endPoint y: 500, distance: 57.3
click at [513, 507] on p "Controle e Acompanhamento de Obra:" at bounding box center [550, 503] width 624 height 20
drag, startPoint x: 506, startPoint y: 507, endPoint x: 219, endPoint y: 493, distance: 287.3
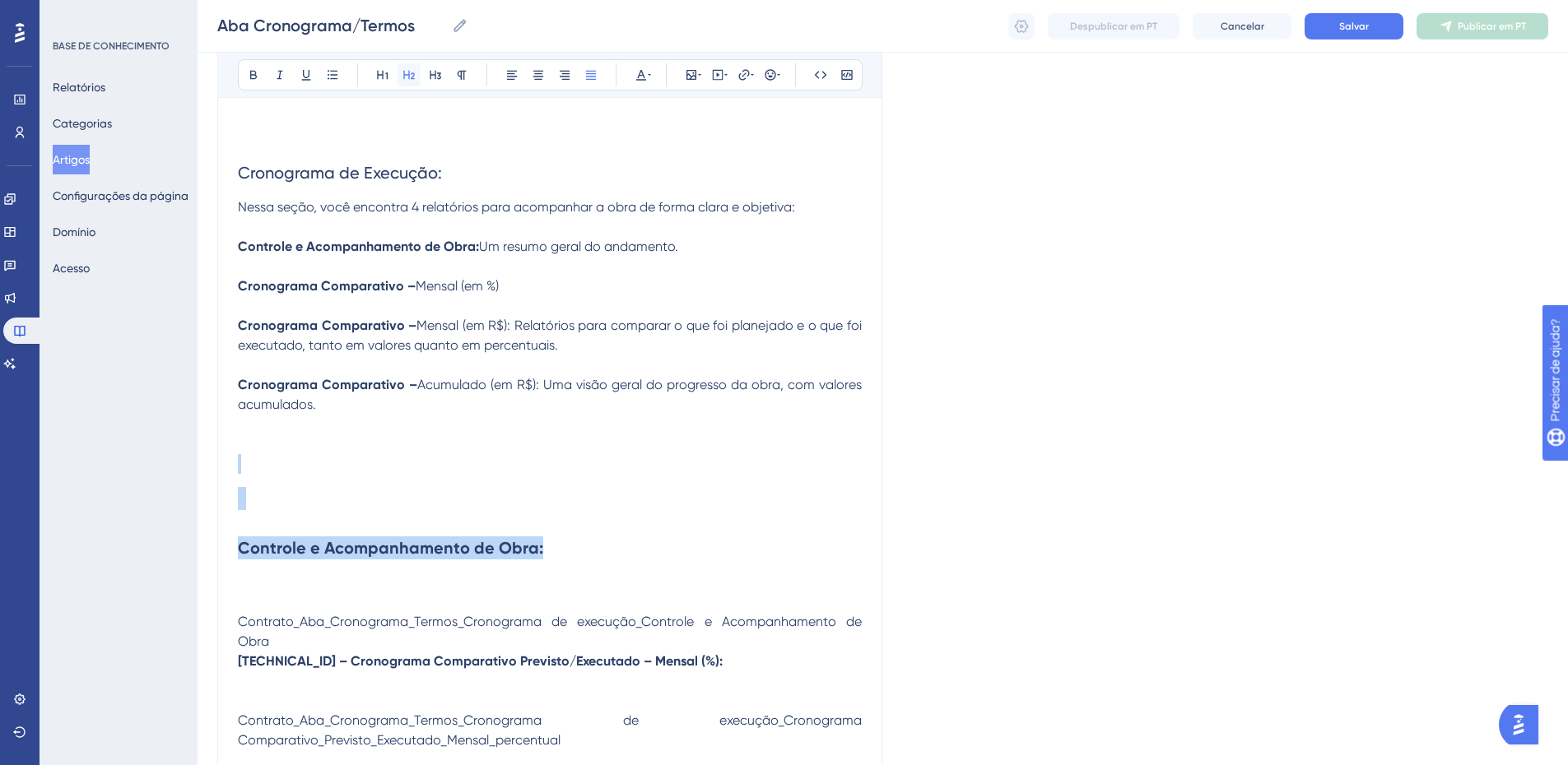
click at [401, 80] on button at bounding box center [409, 75] width 23 height 23
click at [245, 78] on button at bounding box center [253, 75] width 23 height 23
click at [255, 76] on icon at bounding box center [254, 75] width 13 height 13
click at [304, 520] on h2 at bounding box center [550, 498] width 624 height 49
click at [289, 590] on p at bounding box center [550, 582] width 624 height 20
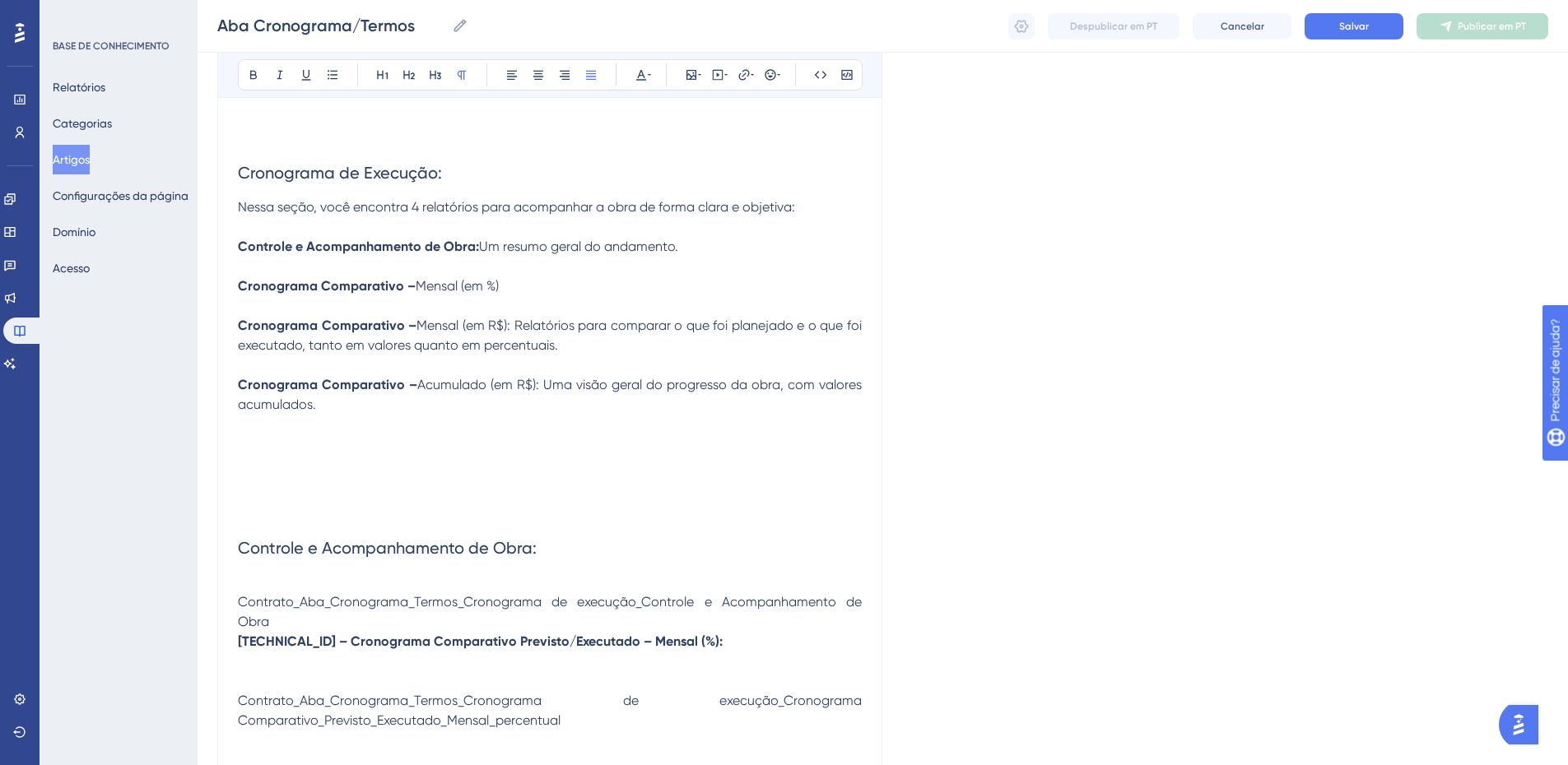
click at [269, 583] on p at bounding box center [550, 582] width 624 height 20
click at [596, 596] on span "Contrato_Aba_Cronograma_Termos_Cronograma de execução_Controle e Acompanhamento…" at bounding box center [552, 612] width 627 height 35
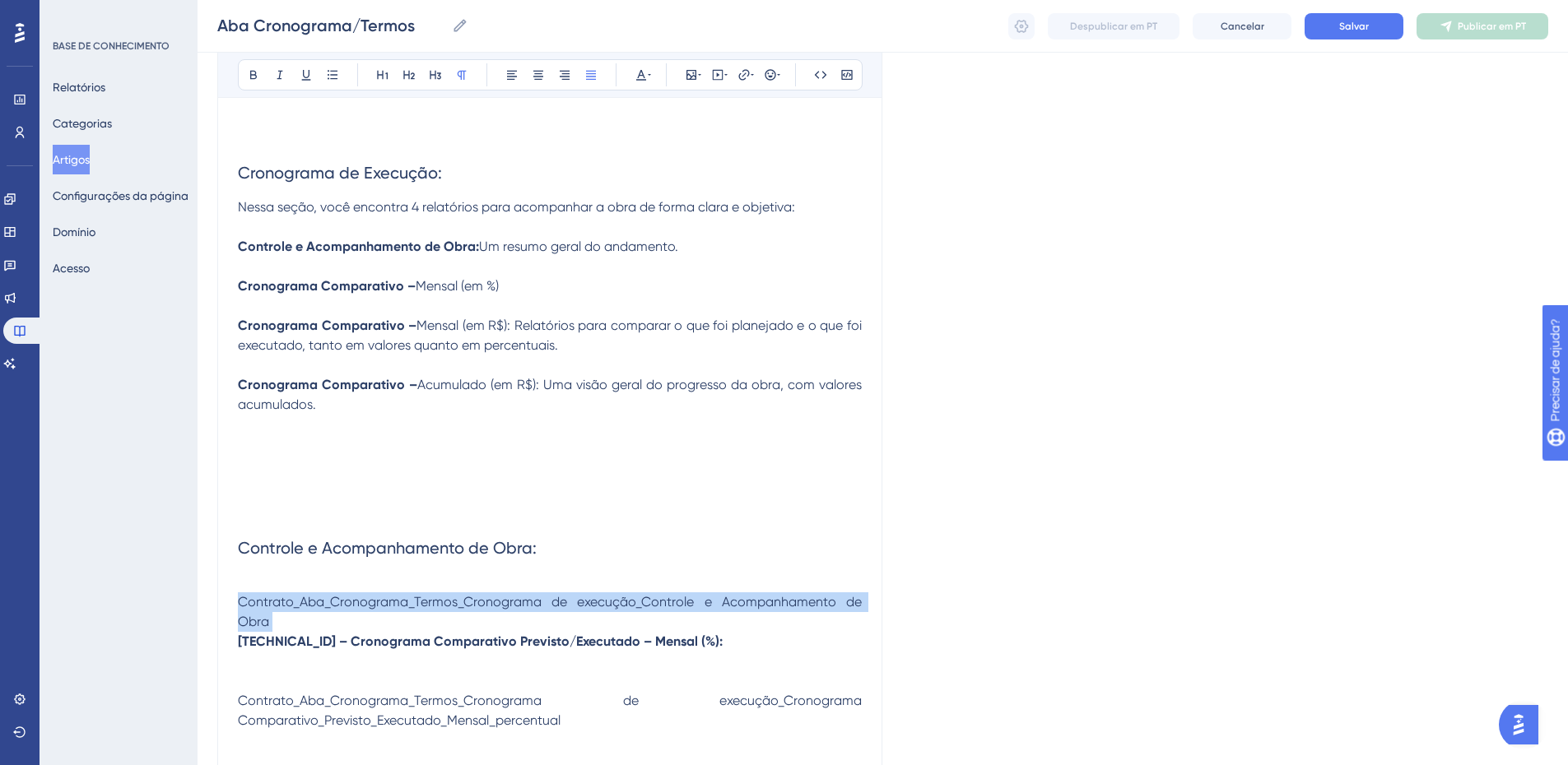
click at [596, 596] on span "Contrato_Aba_Cronograma_Termos_Cronograma de execução_Controle e Acompanhamento…" at bounding box center [552, 612] width 627 height 35
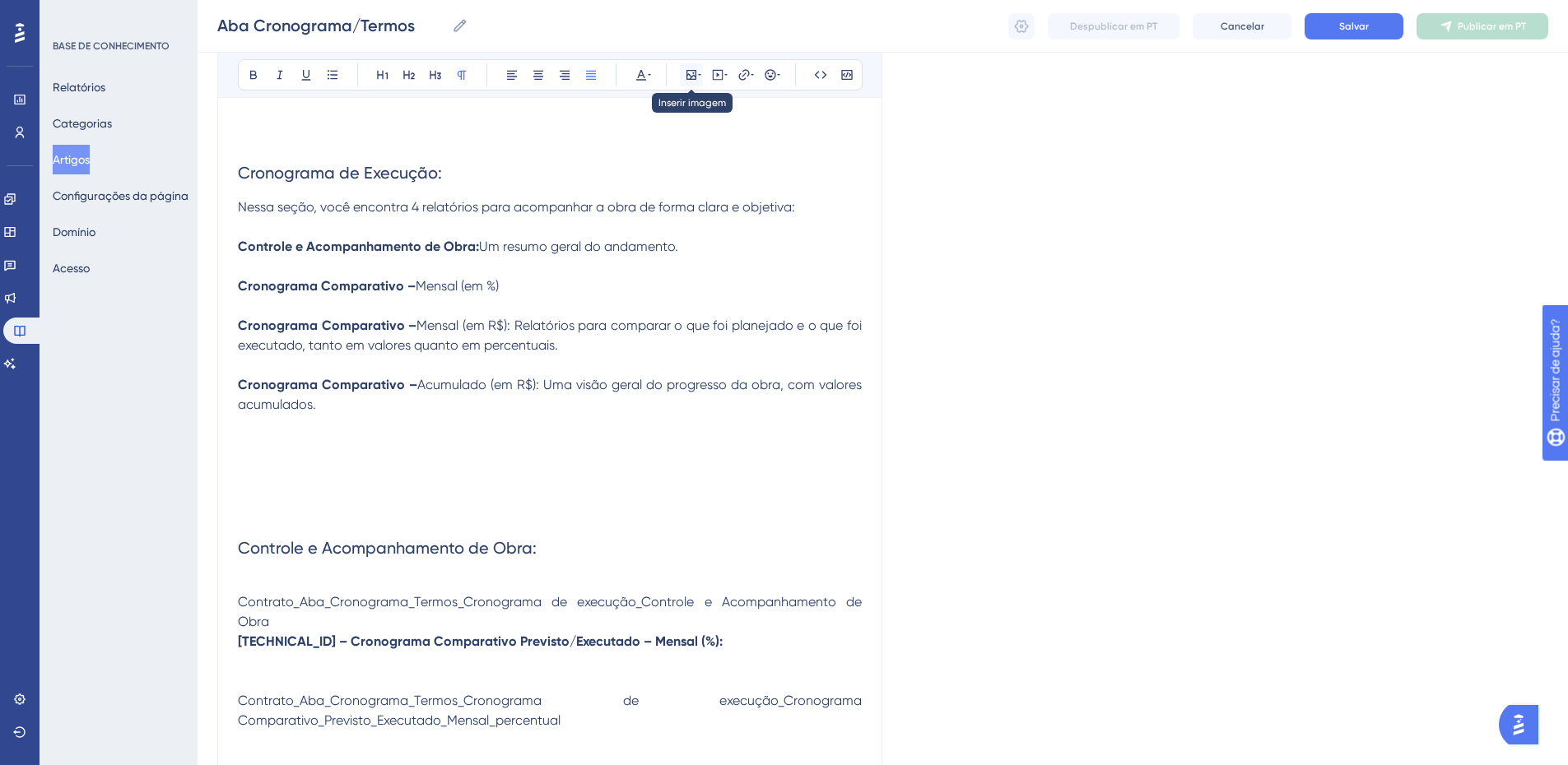
click at [690, 74] on icon at bounding box center [692, 75] width 13 height 13
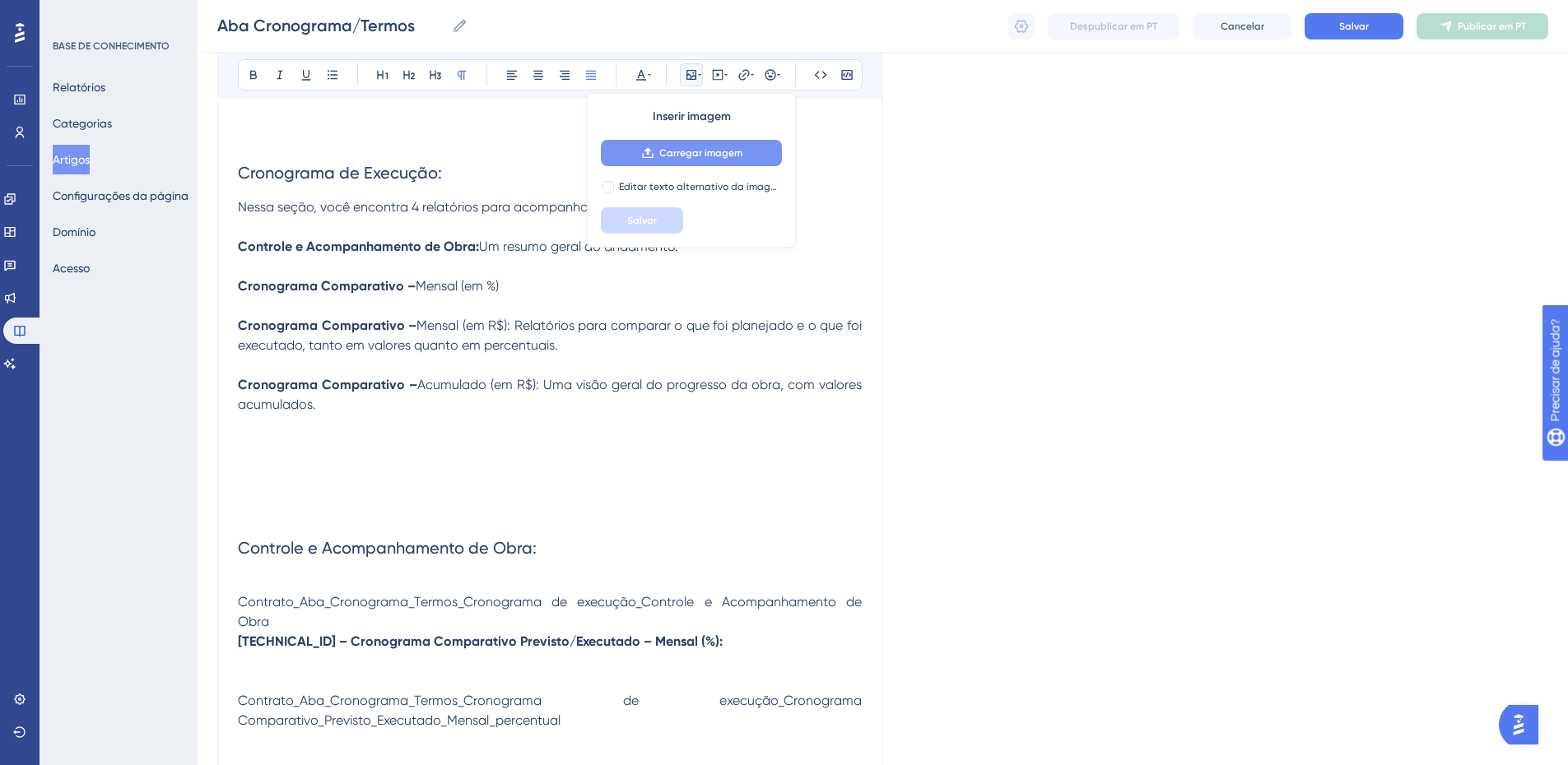
click at [660, 151] on font "Carregar imagem" at bounding box center [701, 153] width 83 height 11
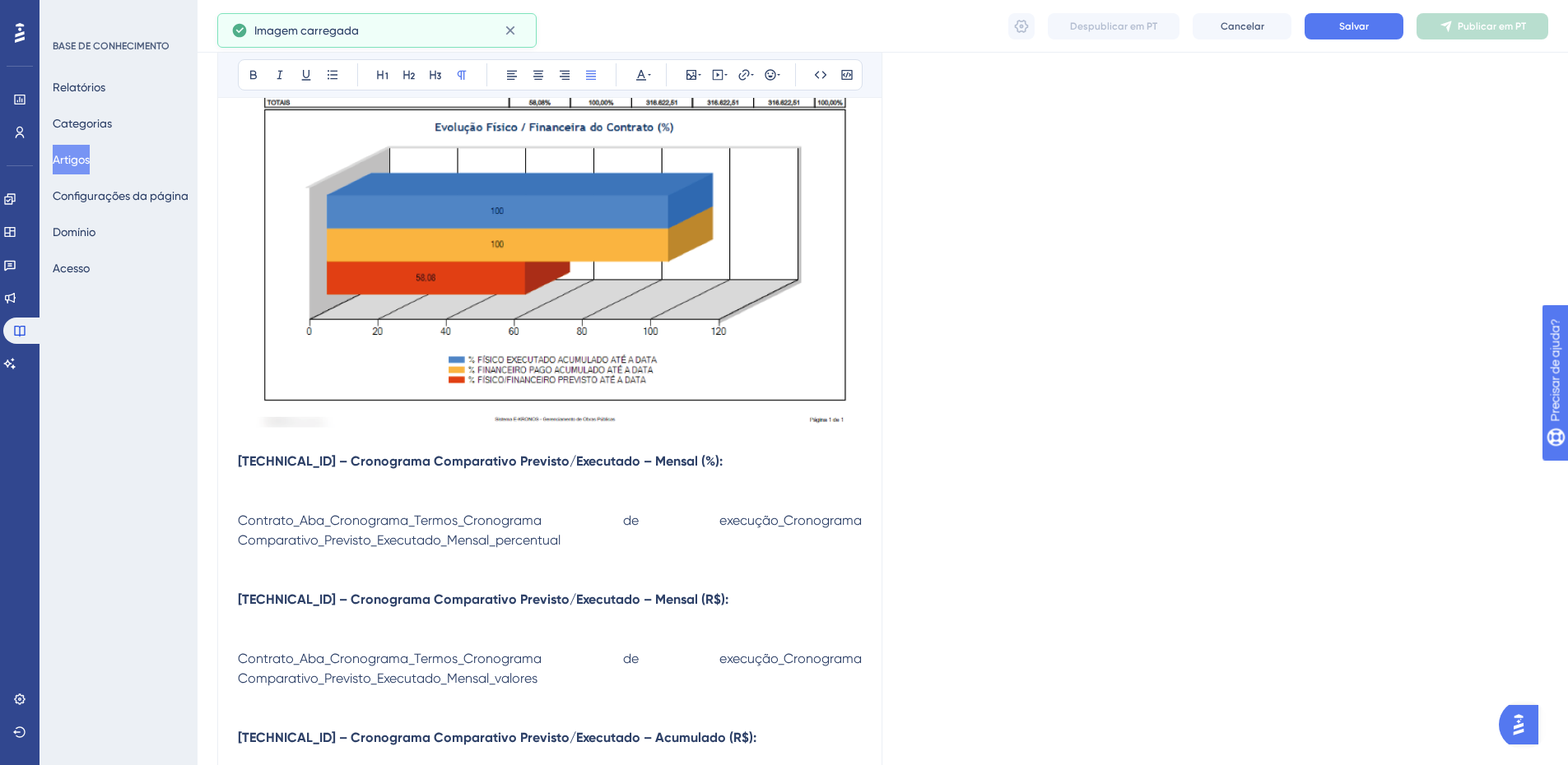
scroll to position [1518, 0]
click at [525, 464] on strong "2.10.1.2 – Cronograma Comparativo Previsto/Executado – Mensal (%):" at bounding box center [481, 462] width 485 height 16
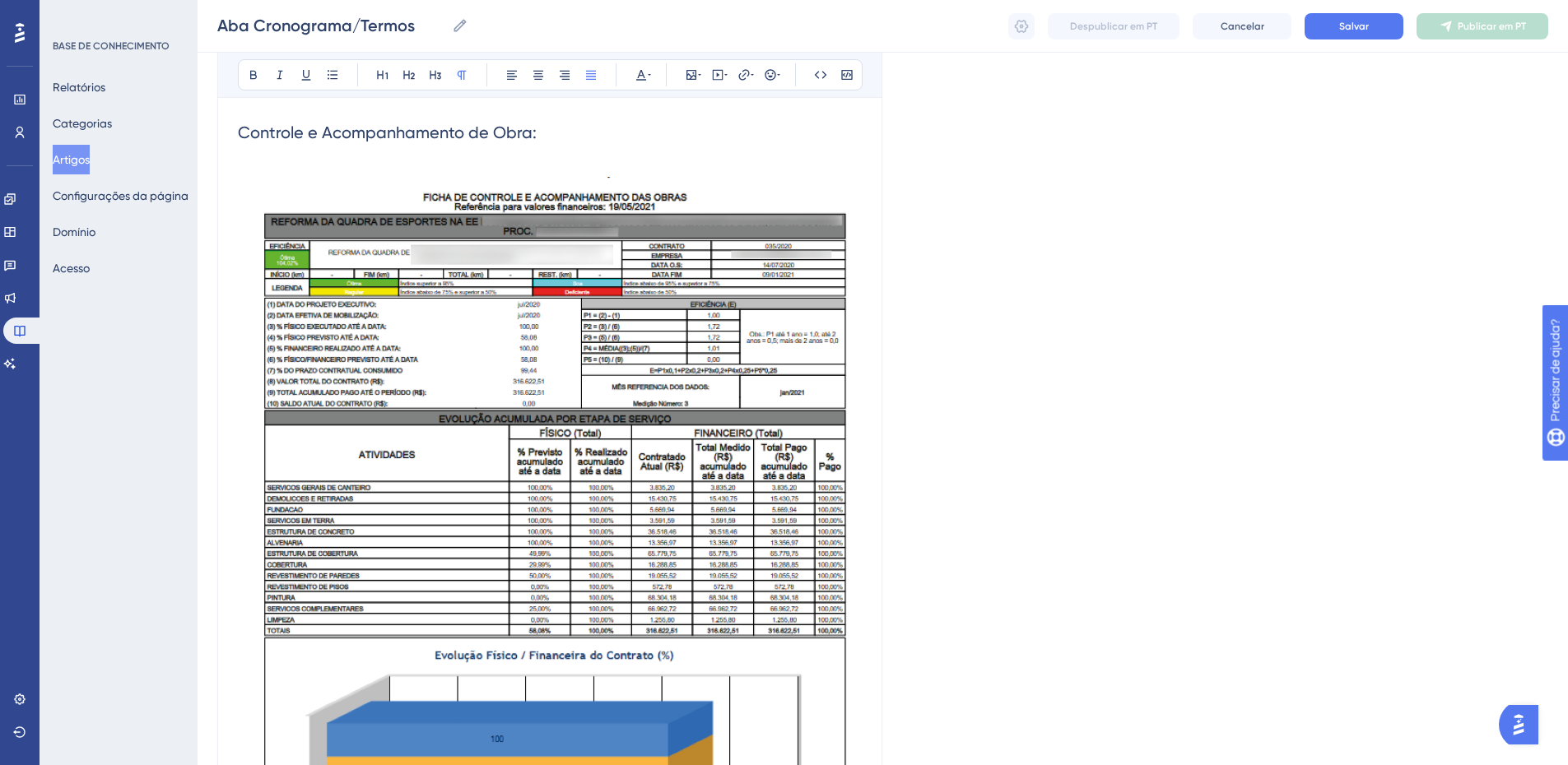
scroll to position [970, 0]
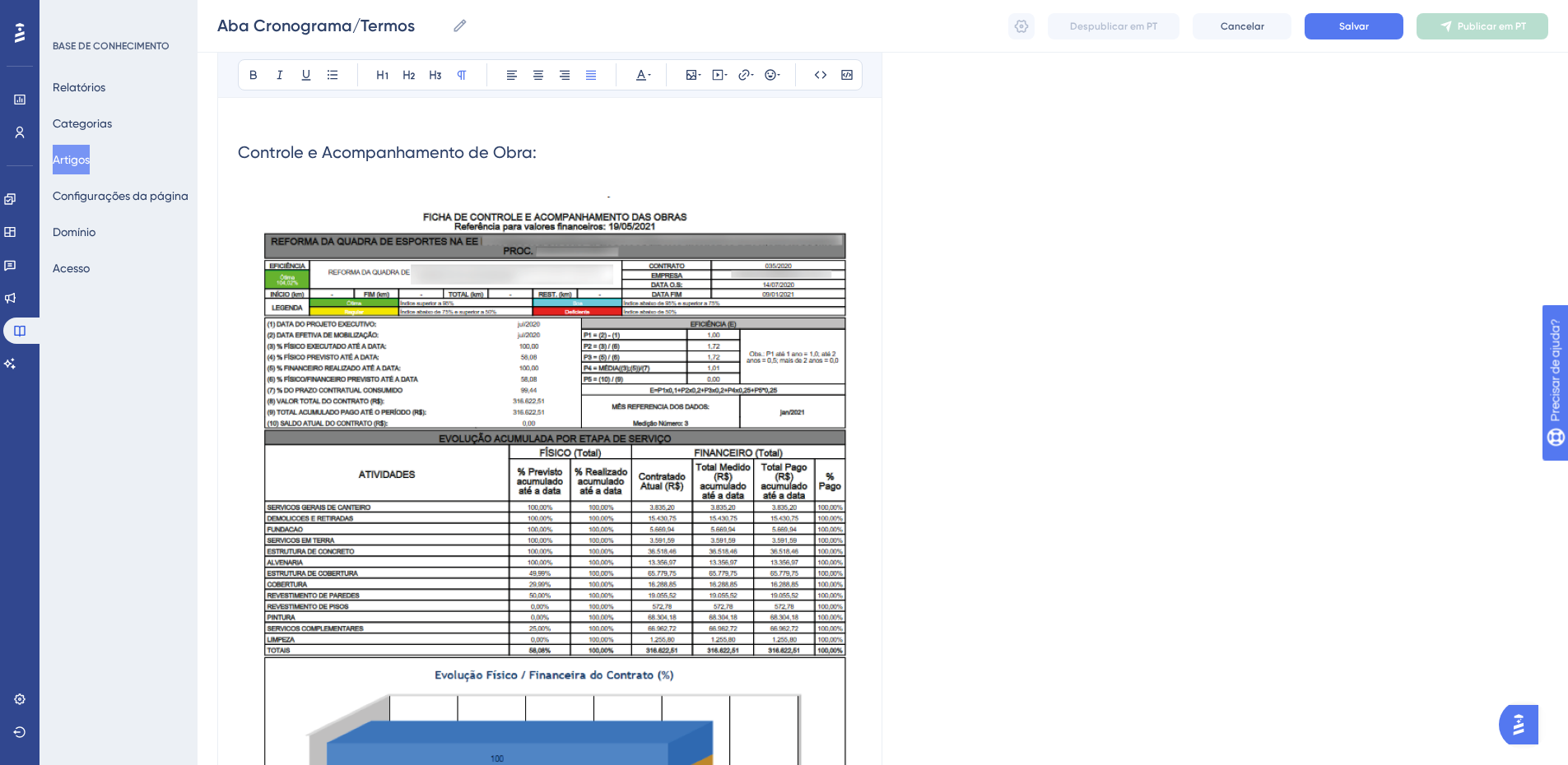
click at [545, 152] on h2 "Controle e Acompanhamento de Obra:" at bounding box center [550, 152] width 624 height 49
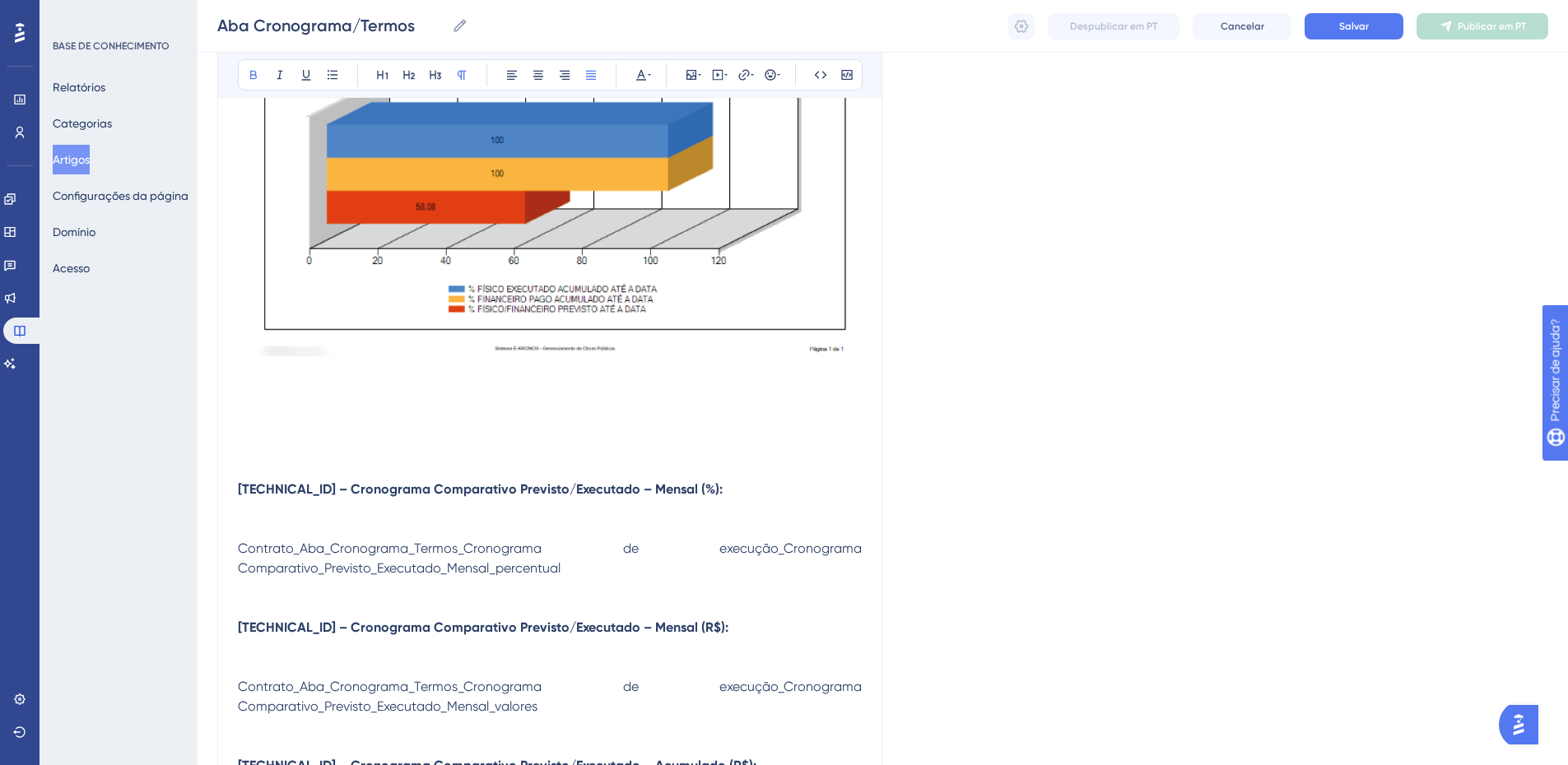
scroll to position [1637, 0]
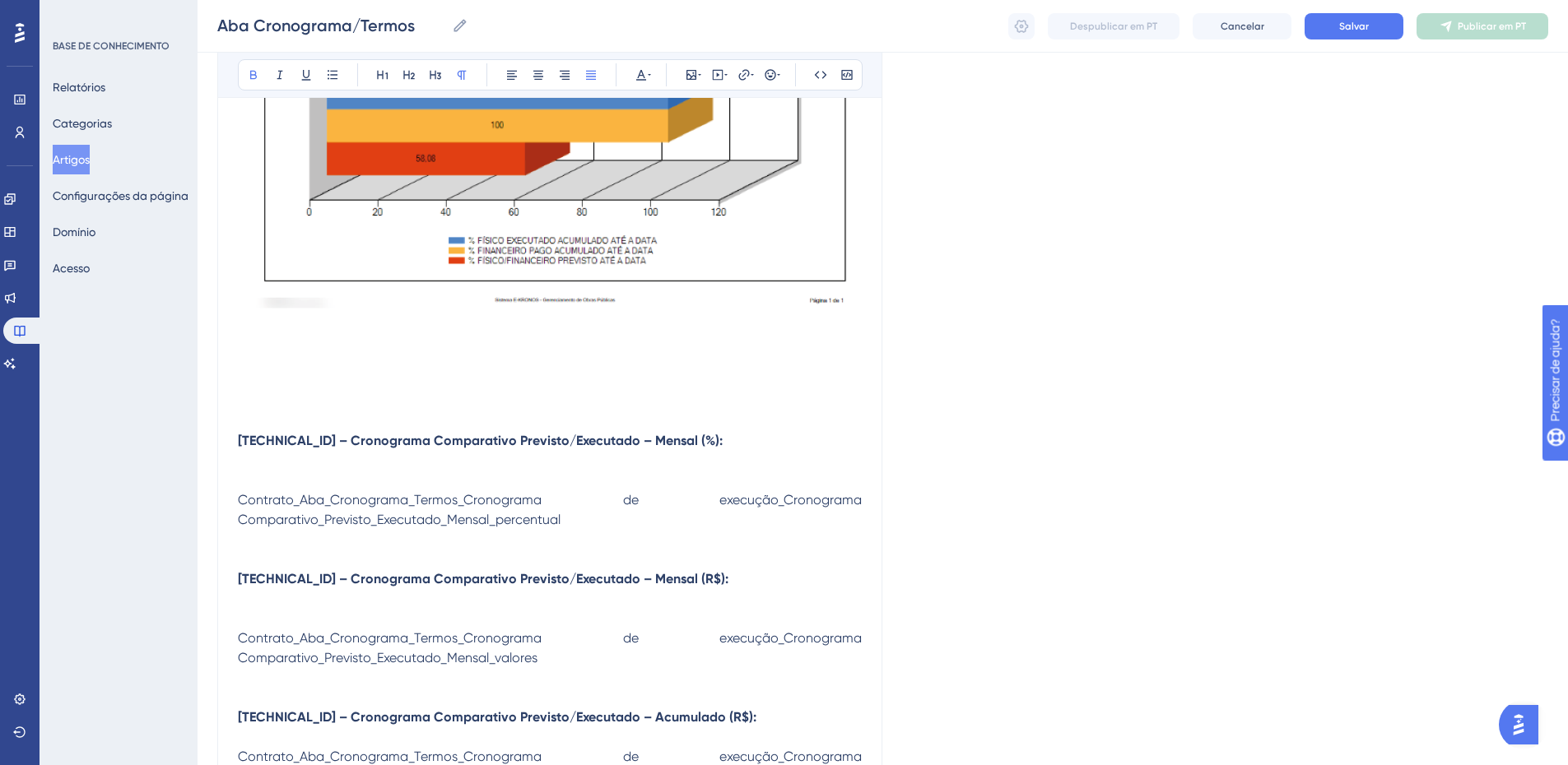
drag, startPoint x: 296, startPoint y: 436, endPoint x: 234, endPoint y: 436, distance: 62.0
click at [249, 439] on strong "Cronograma Comparativo Previsto/Executado – Mensal (%):" at bounding box center [424, 440] width 372 height 16
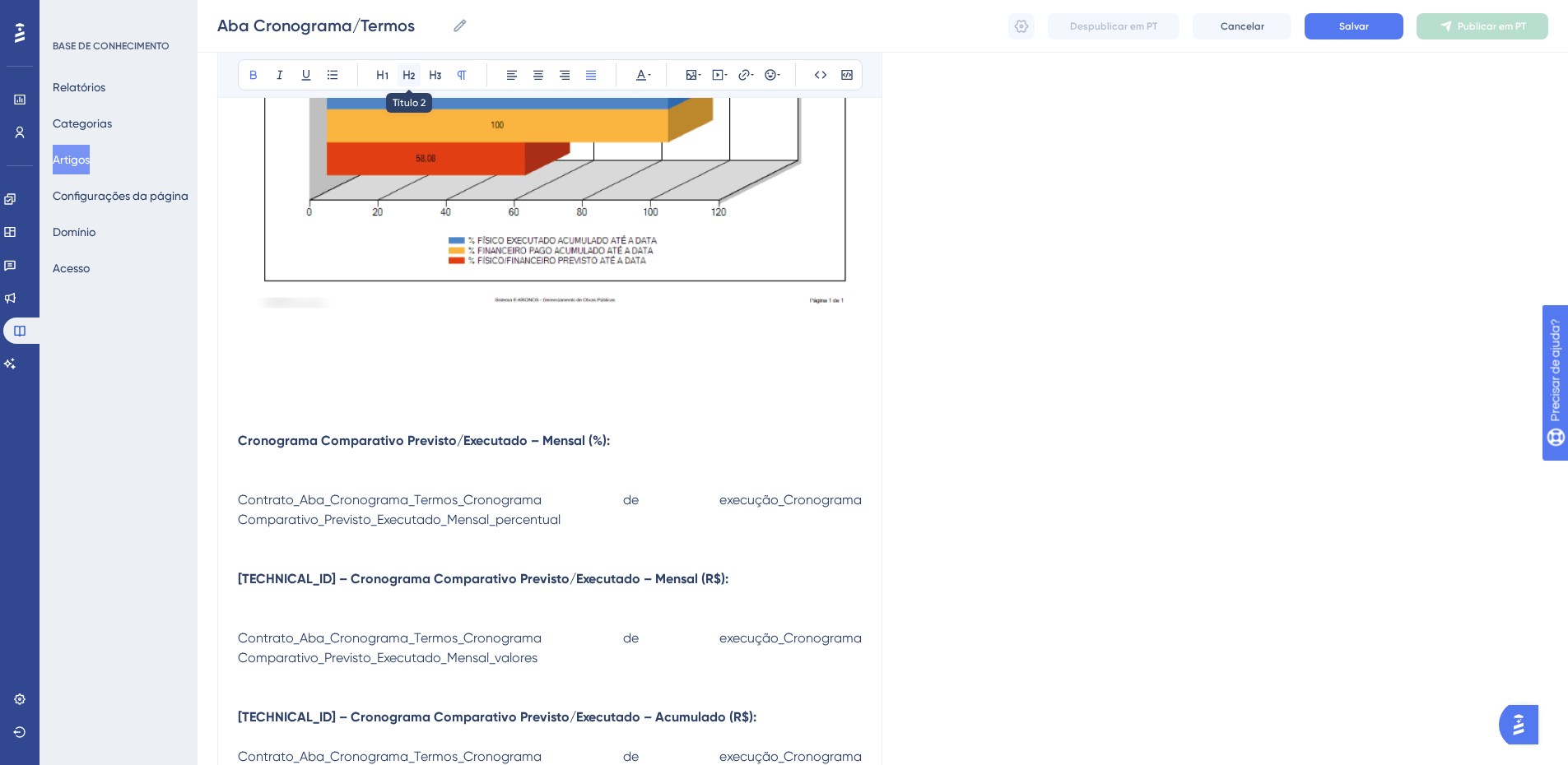
click at [405, 73] on icon at bounding box center [409, 75] width 13 height 13
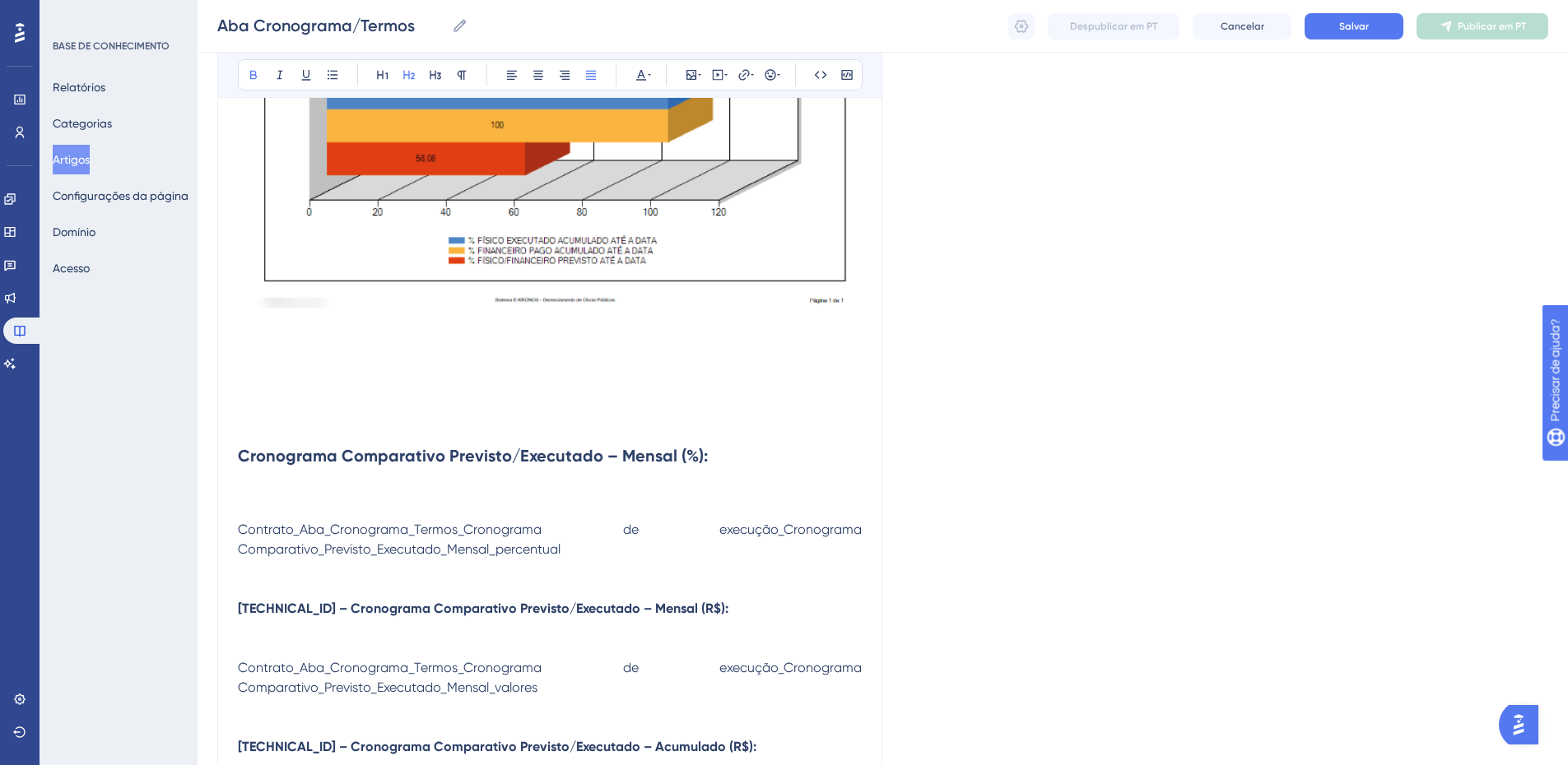
click at [771, 448] on h2 "Cronograma Comparativo Previsto/Executado – Mensal (%):" at bounding box center [550, 455] width 624 height 49
click at [726, 447] on h2 "Cronograma Comparativo Previsto/Executado – Mensal (%):" at bounding box center [550, 455] width 624 height 49
drag, startPoint x: 733, startPoint y: 467, endPoint x: 219, endPoint y: 447, distance: 514.4
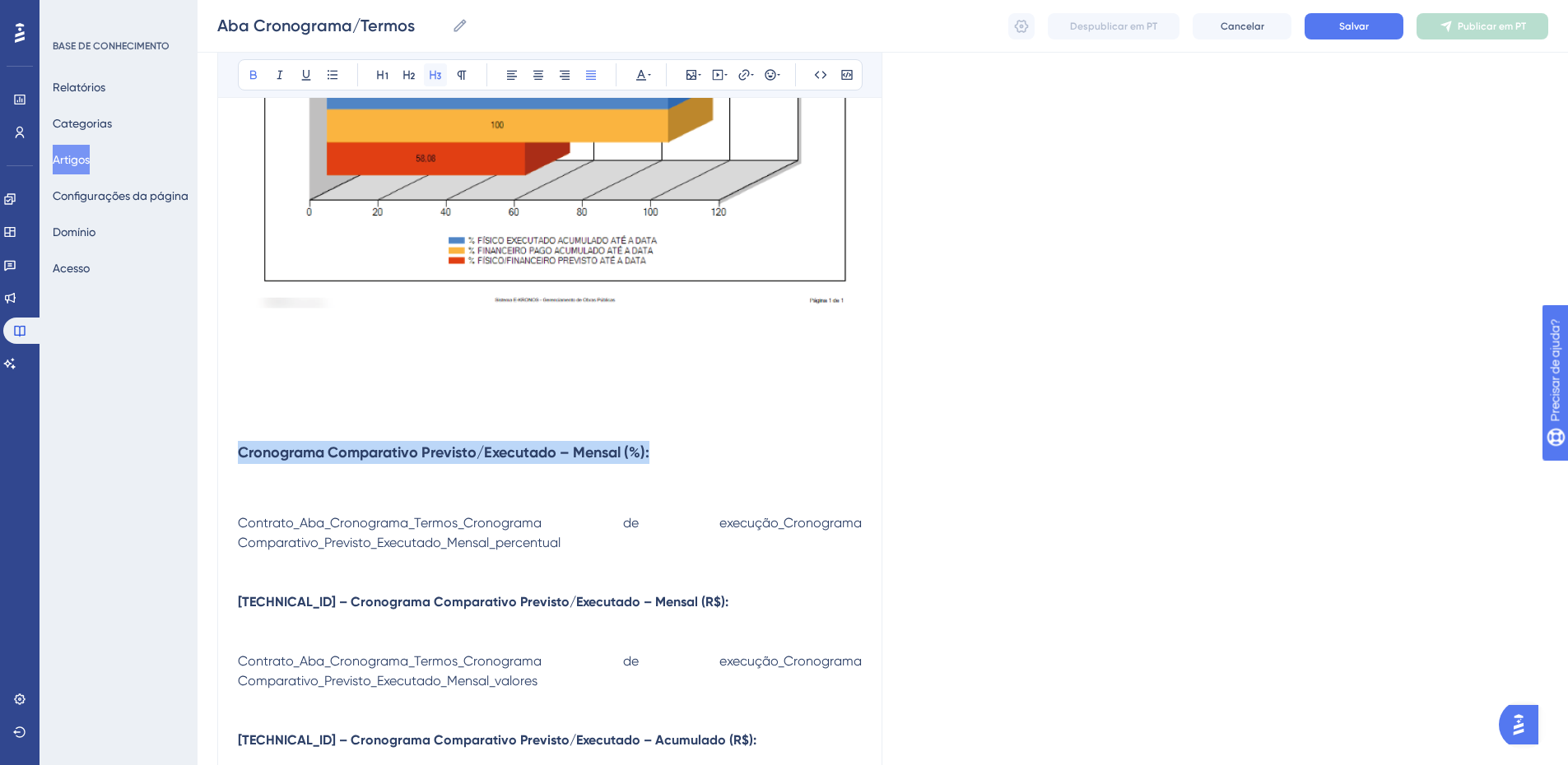
click at [430, 77] on icon at bounding box center [435, 76] width 11 height 9
click at [708, 460] on h3 "Cronograma Comparativo Previsto/Executado – Mensal (%):" at bounding box center [550, 452] width 624 height 43
click at [667, 451] on h3 "Cronograma Comparativo Previsto/Executado – Mensal (%):" at bounding box center [550, 452] width 624 height 43
click at [666, 448] on h3 "Cronograma Comparativo Previsto/Executado – Mensal (%):" at bounding box center [550, 452] width 624 height 43
drag, startPoint x: 666, startPoint y: 448, endPoint x: 142, endPoint y: 415, distance: 525.0
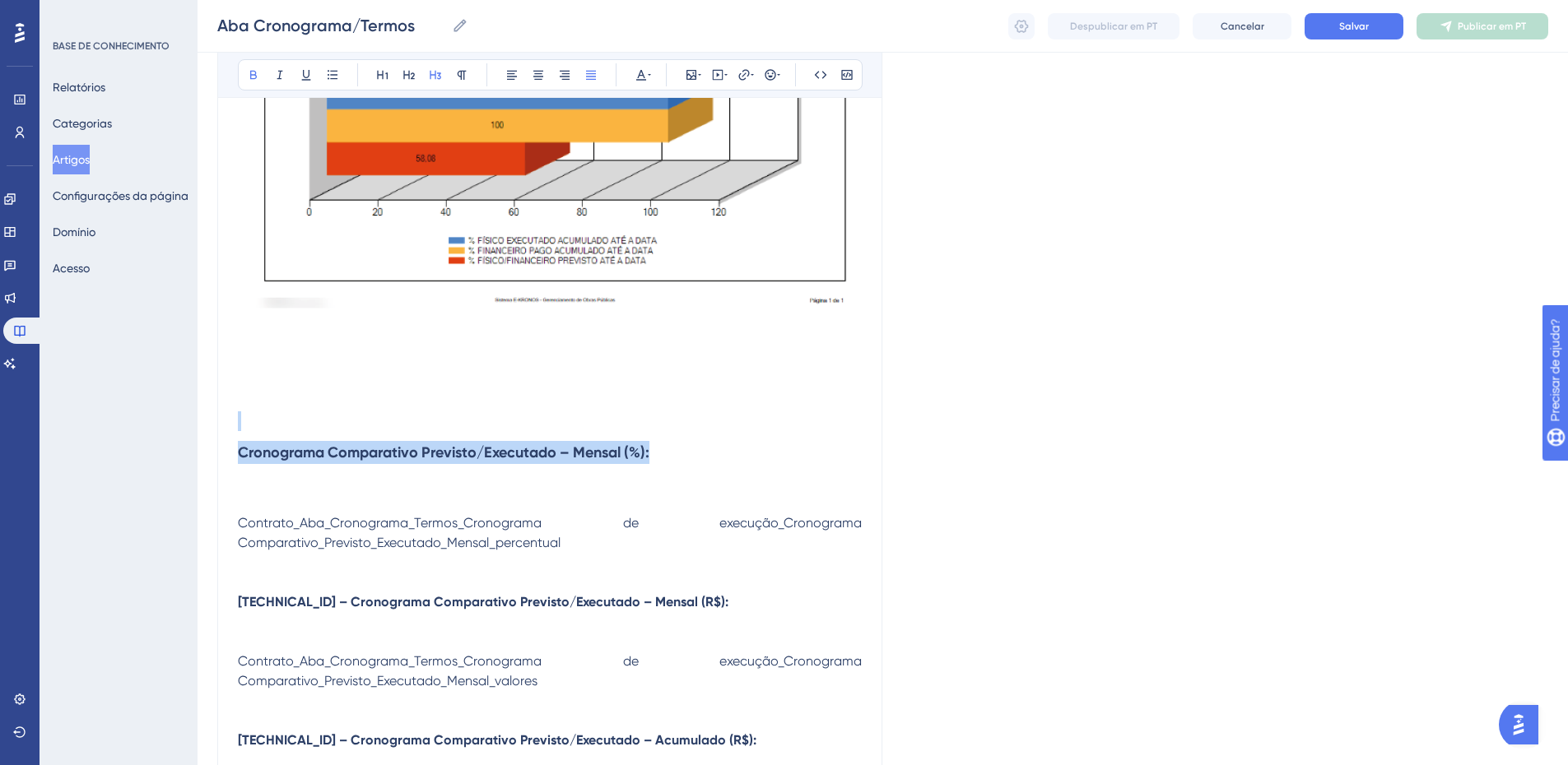
click at [404, 76] on icon at bounding box center [409, 76] width 11 height 9
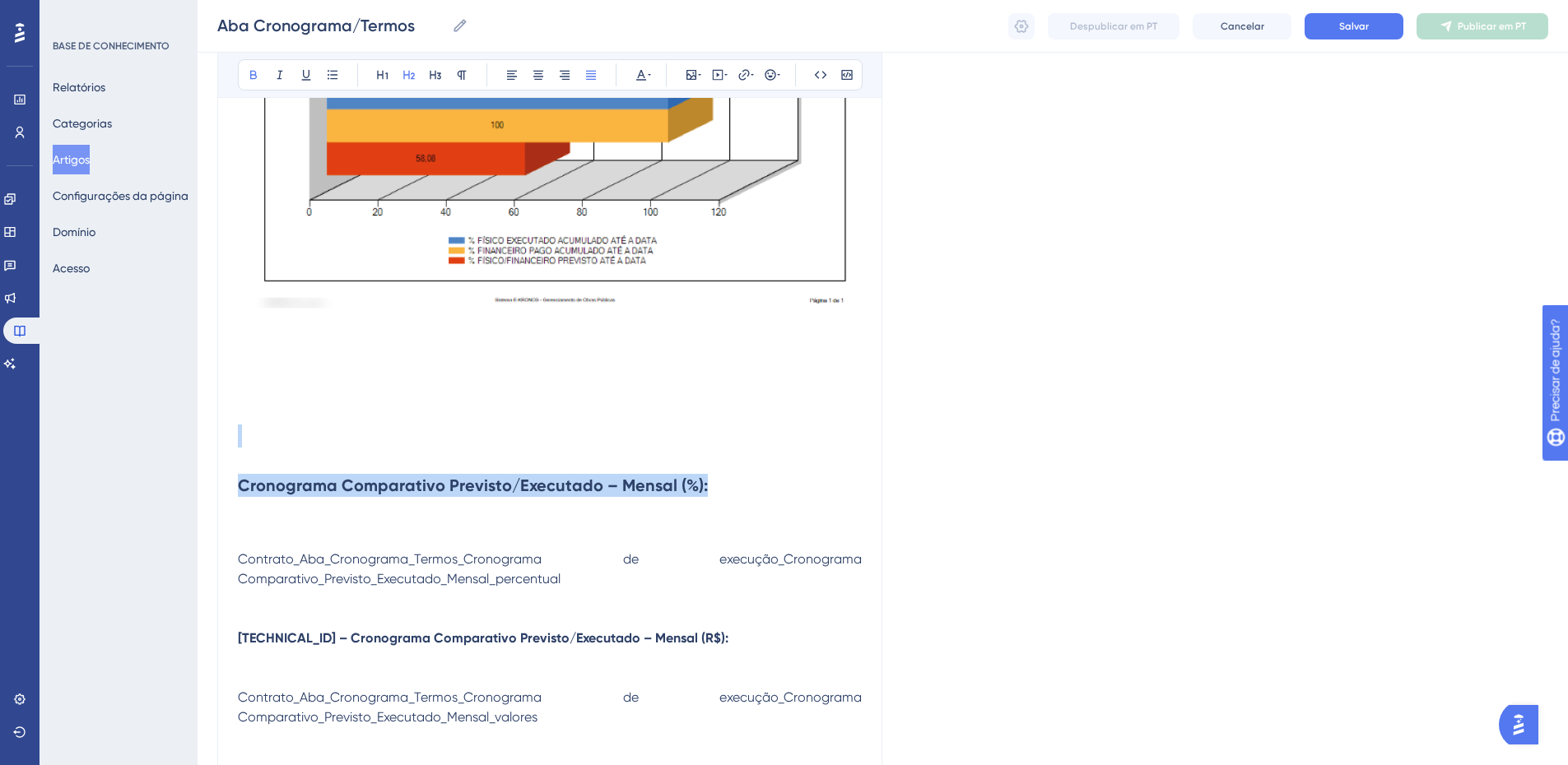
click at [276, 445] on h2 at bounding box center [550, 436] width 624 height 49
click at [248, 78] on icon at bounding box center [254, 75] width 13 height 13
click at [353, 520] on p at bounding box center [550, 520] width 624 height 20
click at [364, 557] on span "Contrato_Aba_Cronograma_Termos_Cronograma de execução_Cronograma Comparativo_Pr…" at bounding box center [552, 569] width 627 height 35
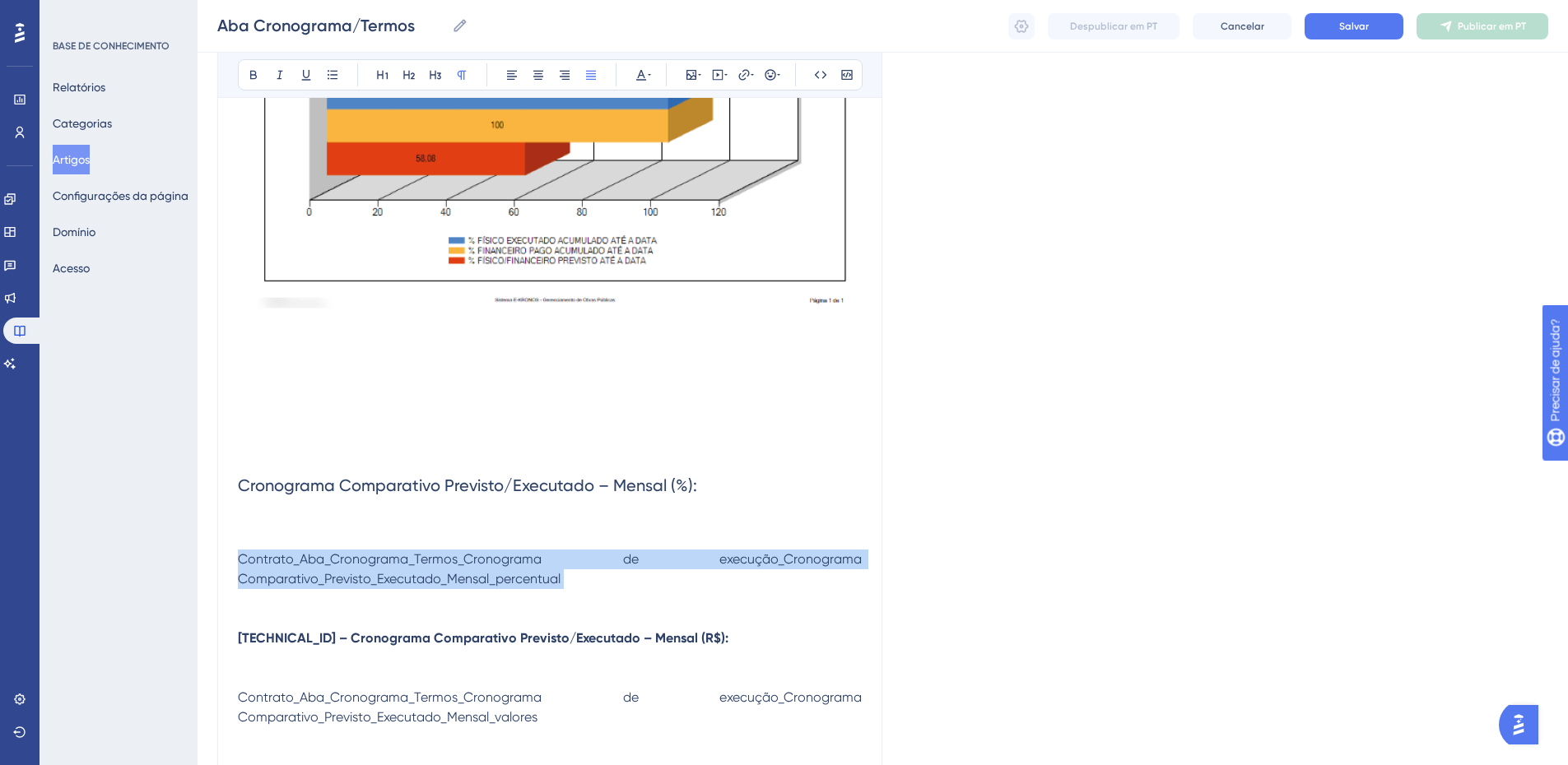
click at [364, 557] on span "Contrato_Aba_Cronograma_Termos_Cronograma de execução_Cronograma Comparativo_Pr…" at bounding box center [552, 569] width 627 height 35
drag, startPoint x: 506, startPoint y: 77, endPoint x: 499, endPoint y: 92, distance: 16.6
click at [506, 76] on icon at bounding box center [512, 75] width 13 height 13
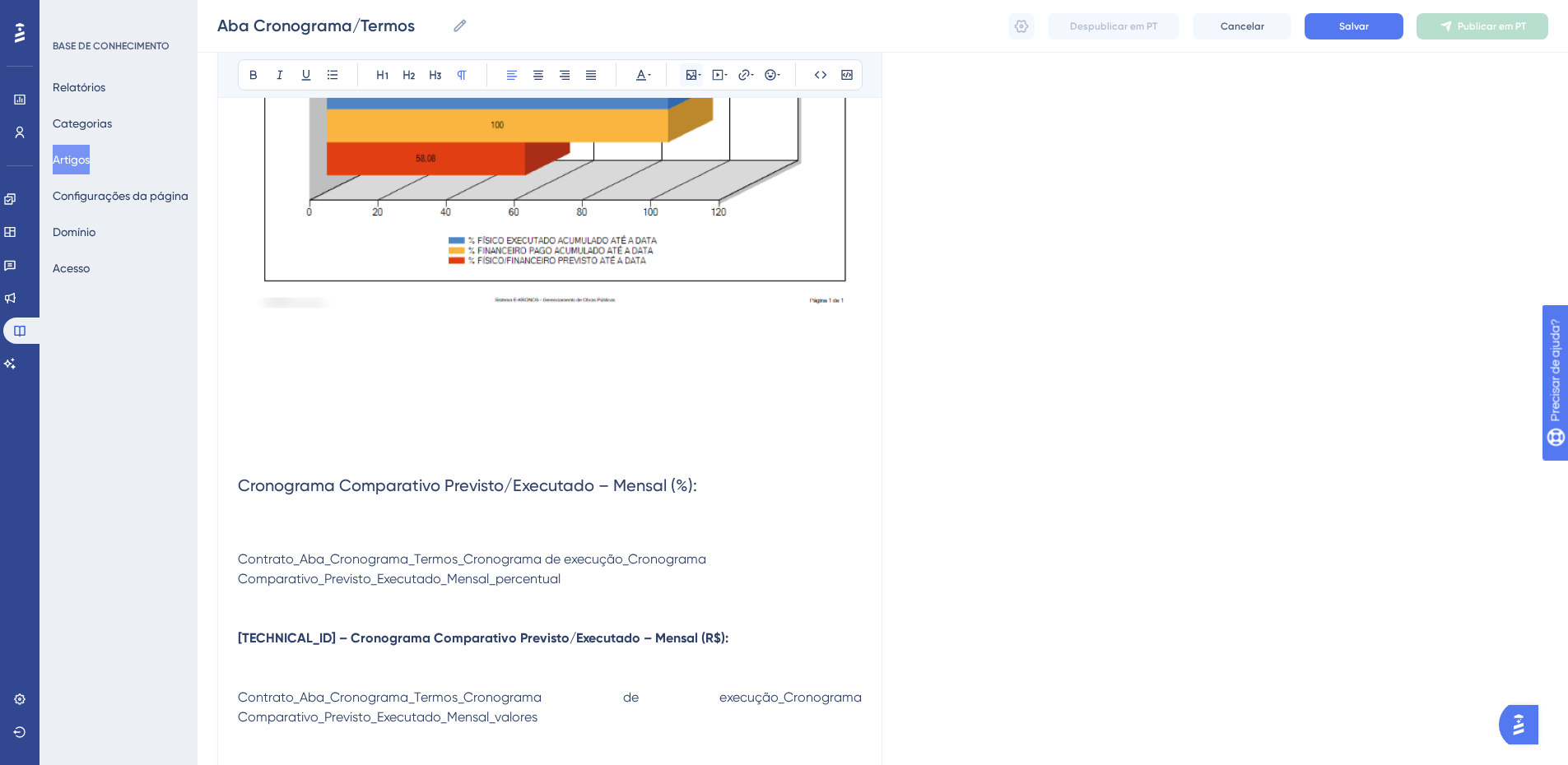
click at [694, 73] on icon at bounding box center [692, 75] width 10 height 10
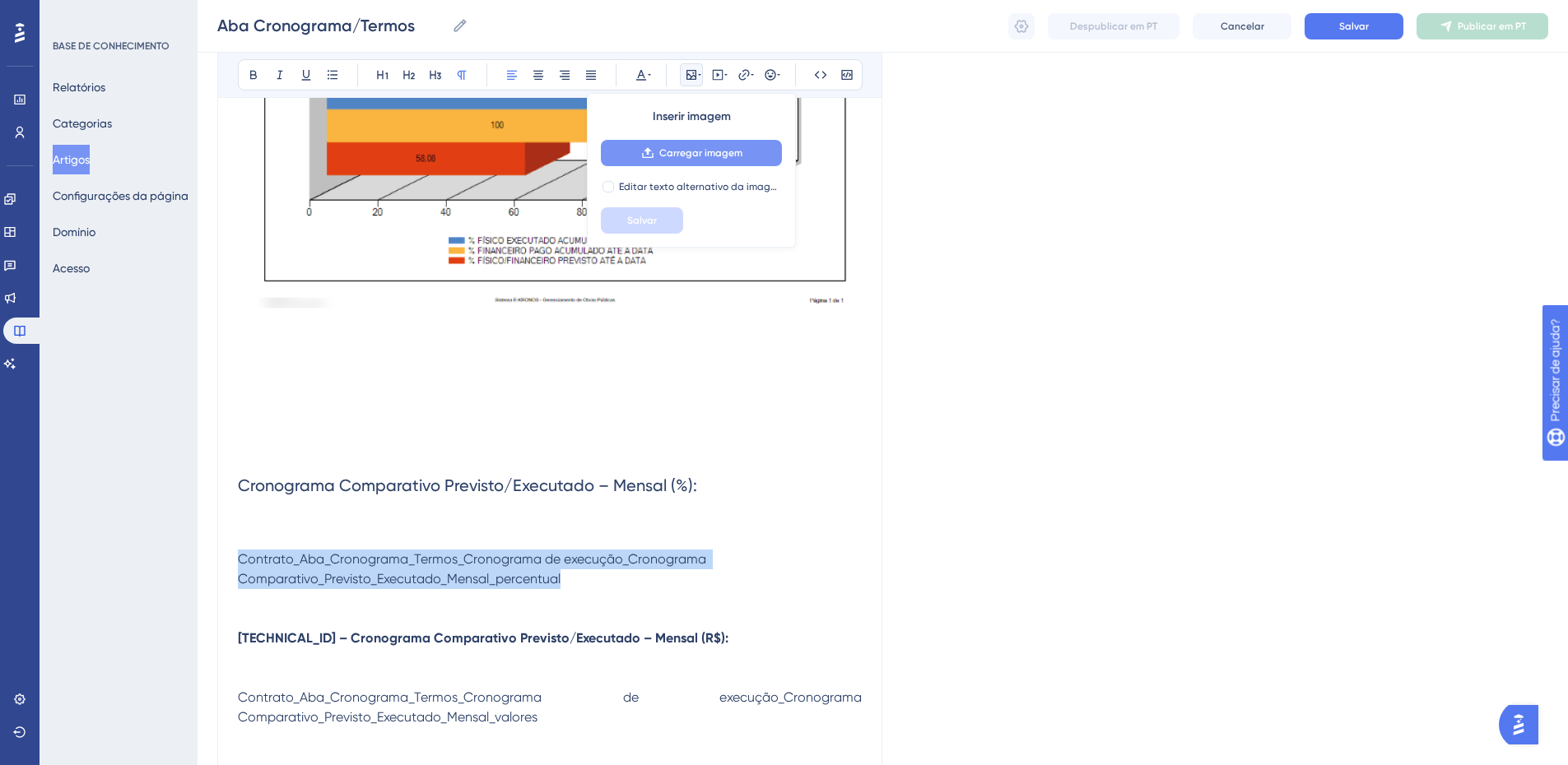
click at [683, 154] on font "Carregar imagem" at bounding box center [701, 153] width 83 height 11
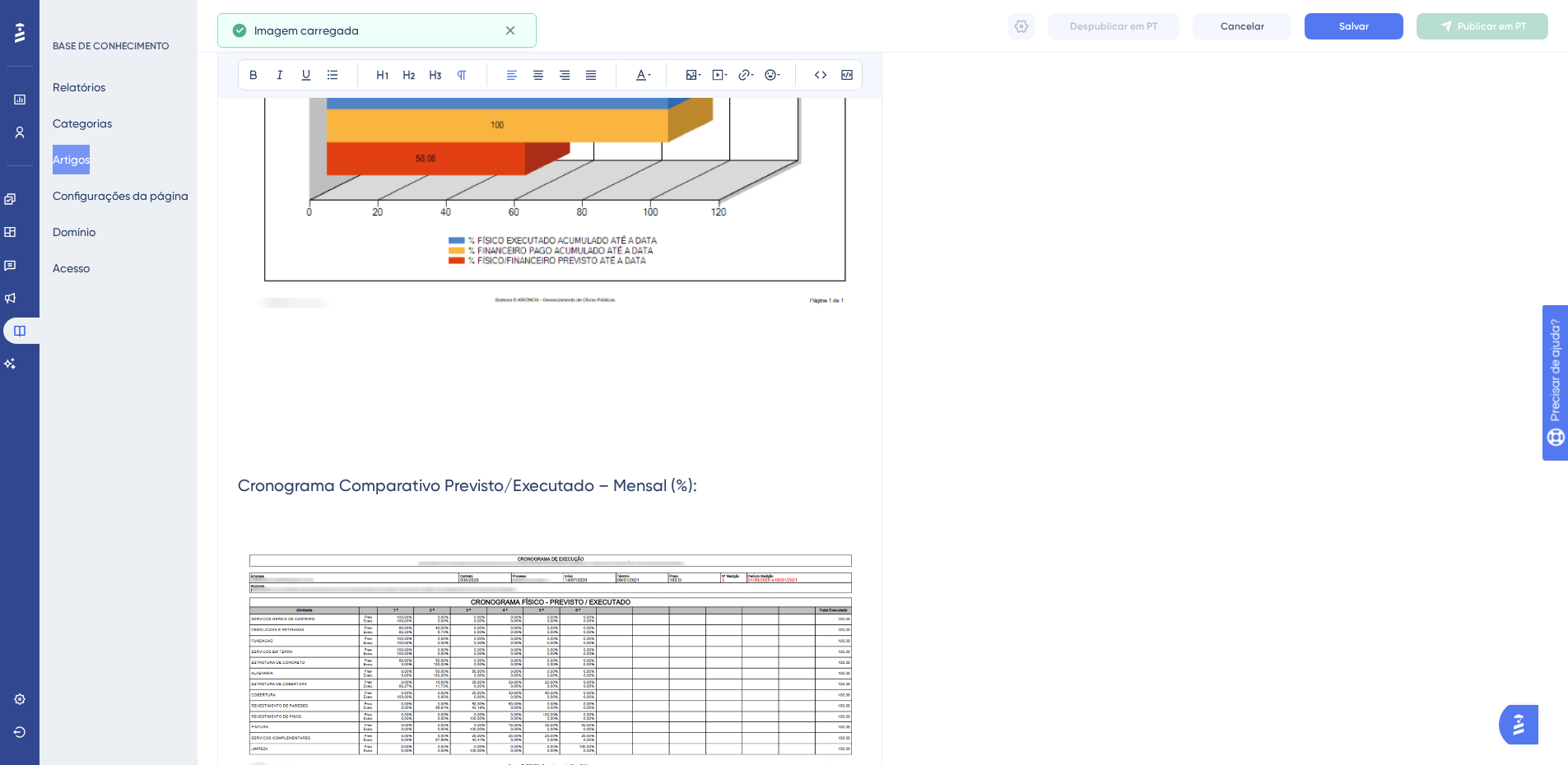
scroll to position [1642, 0]
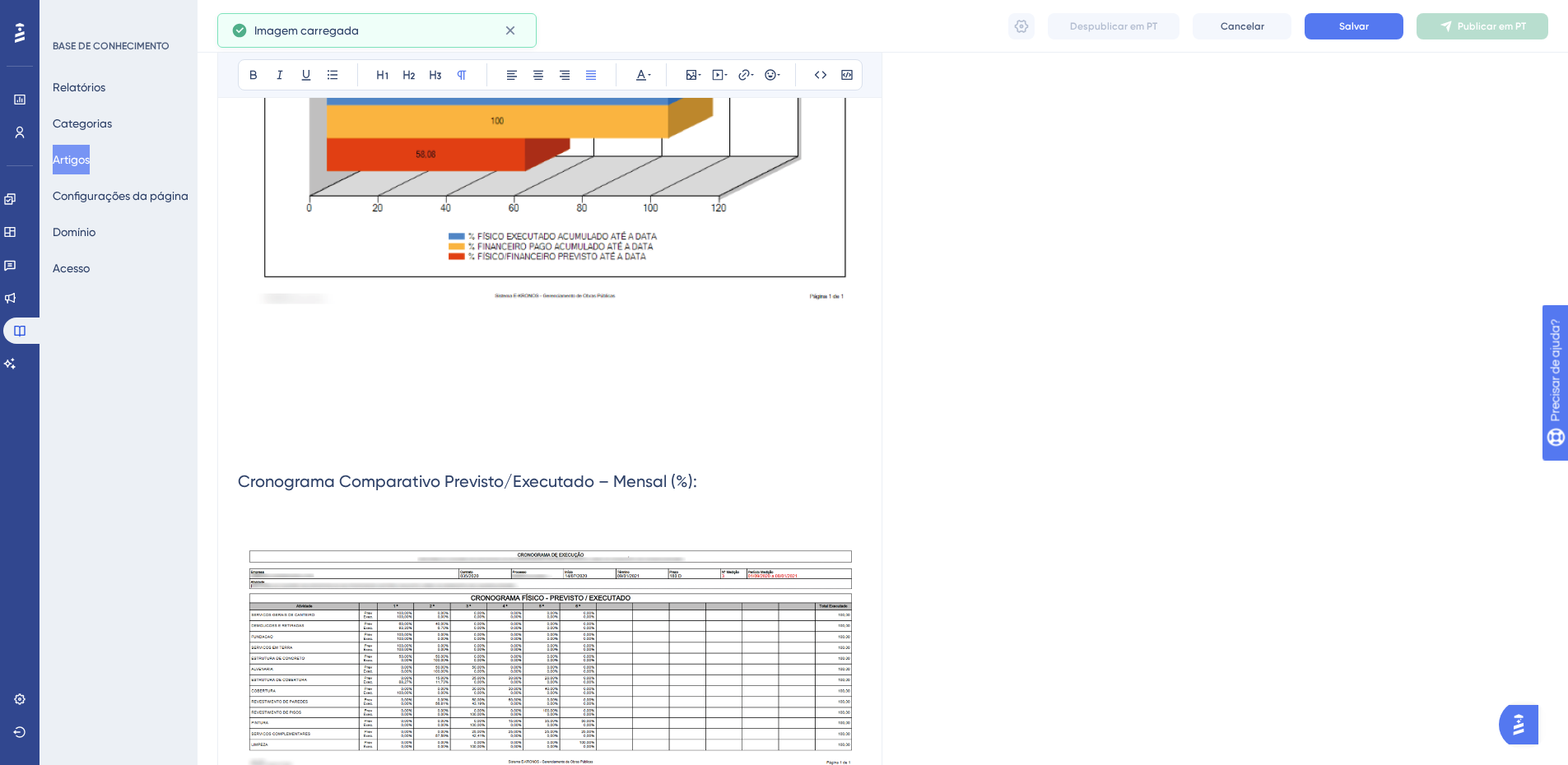
click at [303, 513] on p at bounding box center [550, 515] width 624 height 20
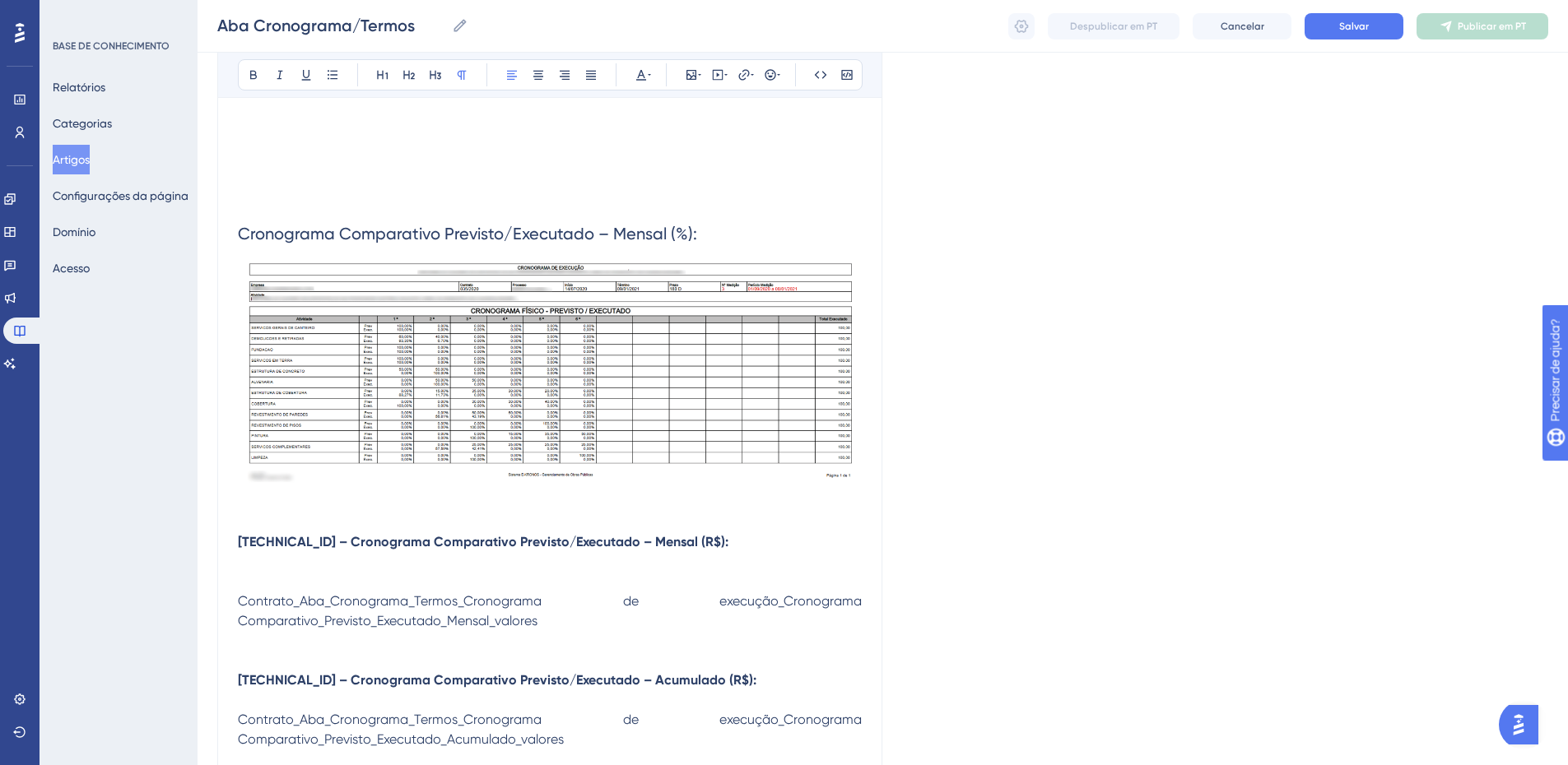
scroll to position [1888, 0]
click at [721, 230] on h2 "Cronograma Comparativo Previsto/Executado – Mensal (%):" at bounding box center [550, 234] width 624 height 49
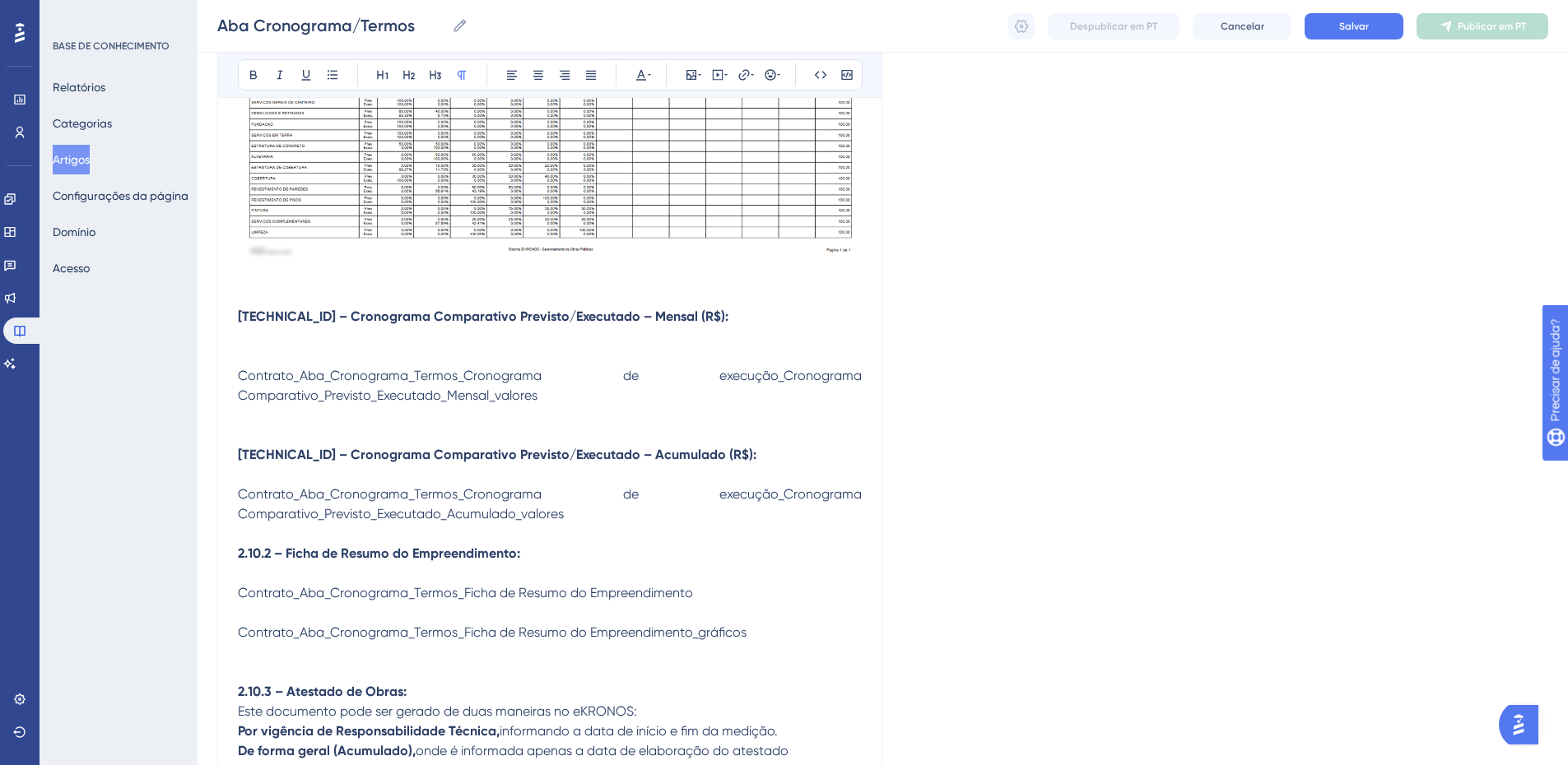
scroll to position [2135, 0]
click at [242, 311] on strong "2.10.1.3 – Cronograma Comparativo Previsto/Executado – Mensal (R$):" at bounding box center [483, 315] width 491 height 16
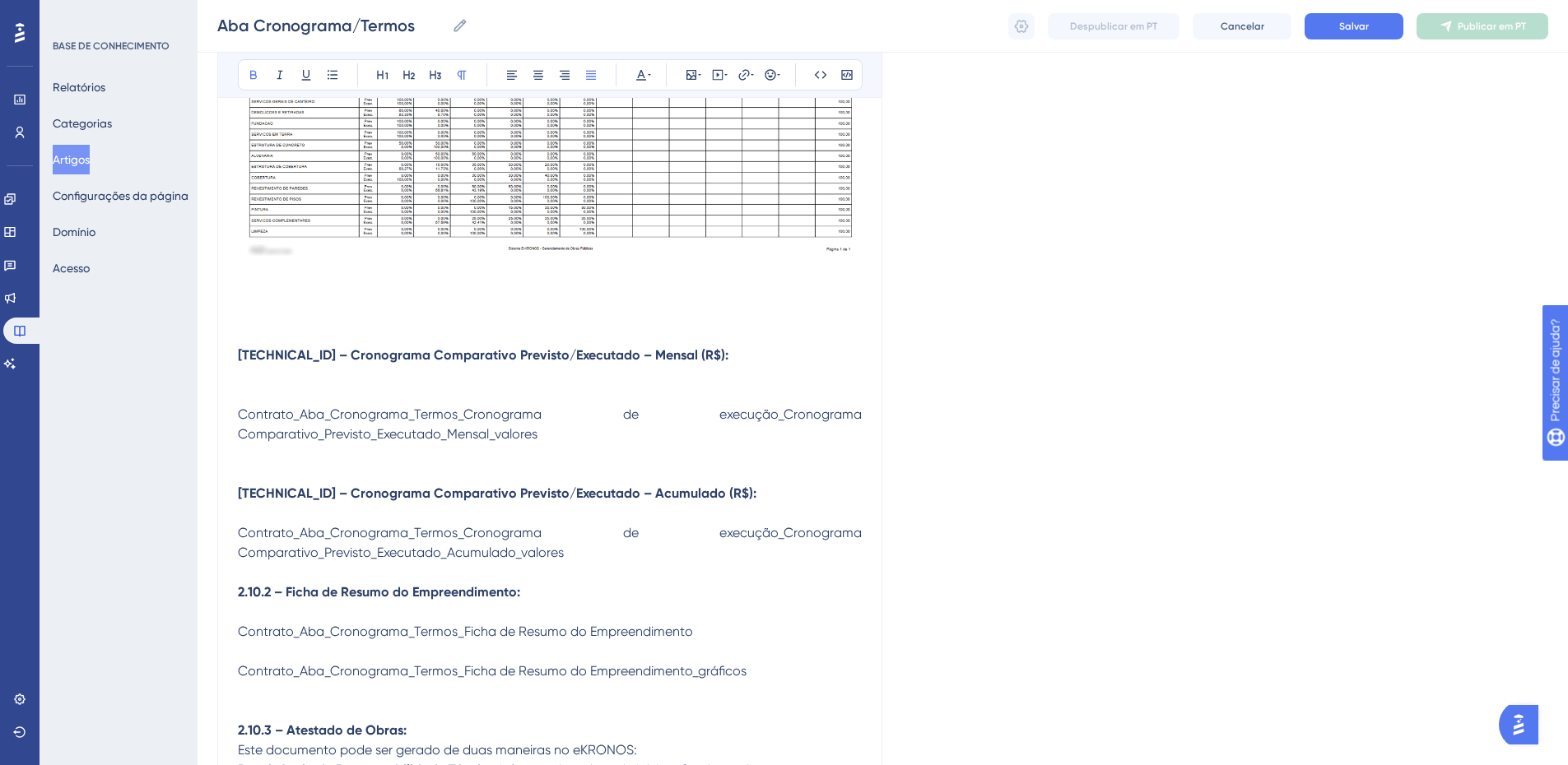
drag, startPoint x: 295, startPoint y: 358, endPoint x: 226, endPoint y: 357, distance: 69.0
click at [226, 357] on div "Aba Cronograma/Termos Cronograma de Execução | Controle e Acompanhamento de Obr…" at bounding box center [550, 472] width 665 height 4846
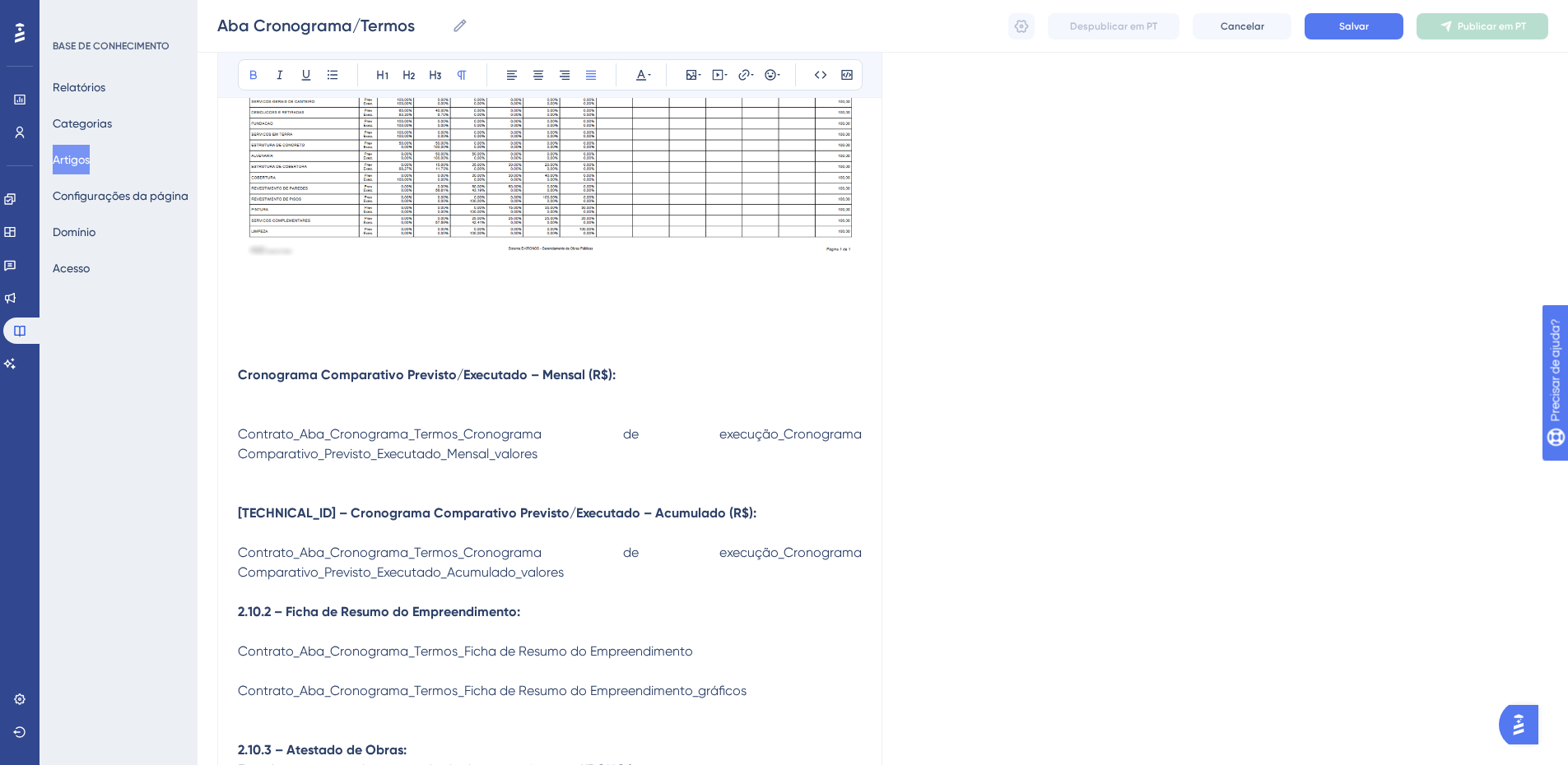
click at [296, 378] on strong "Cronograma Comparativo Previsto/Executado – Mensal (R$):" at bounding box center [427, 374] width 378 height 16
click at [297, 378] on strong "Cronograma Comparativo Previsto/Executado – Mensal (R$):" at bounding box center [427, 374] width 378 height 16
click at [578, 389] on p at bounding box center [550, 395] width 624 height 20
click at [578, 375] on strong "Cronograma Comparativo Previsto/Executado – Mensal (R$):" at bounding box center [427, 374] width 378 height 16
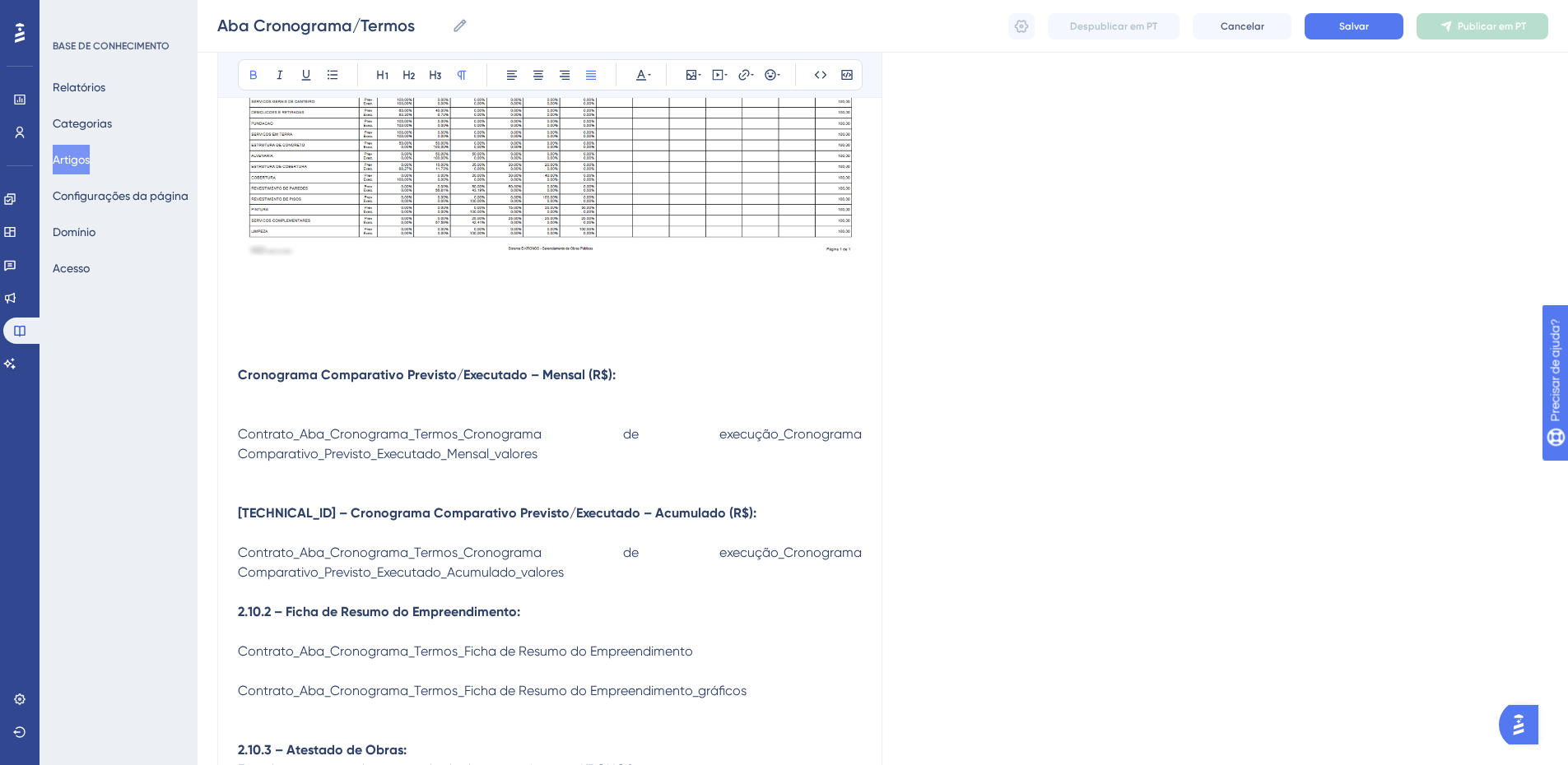
click at [578, 375] on strong "Cronograma Comparativo Previsto/Executado – Mensal (R$):" at bounding box center [427, 374] width 378 height 16
click at [578, 374] on strong "Cronograma Comparativo Previsto/Executado – Mensal (R$):" at bounding box center [427, 374] width 378 height 16
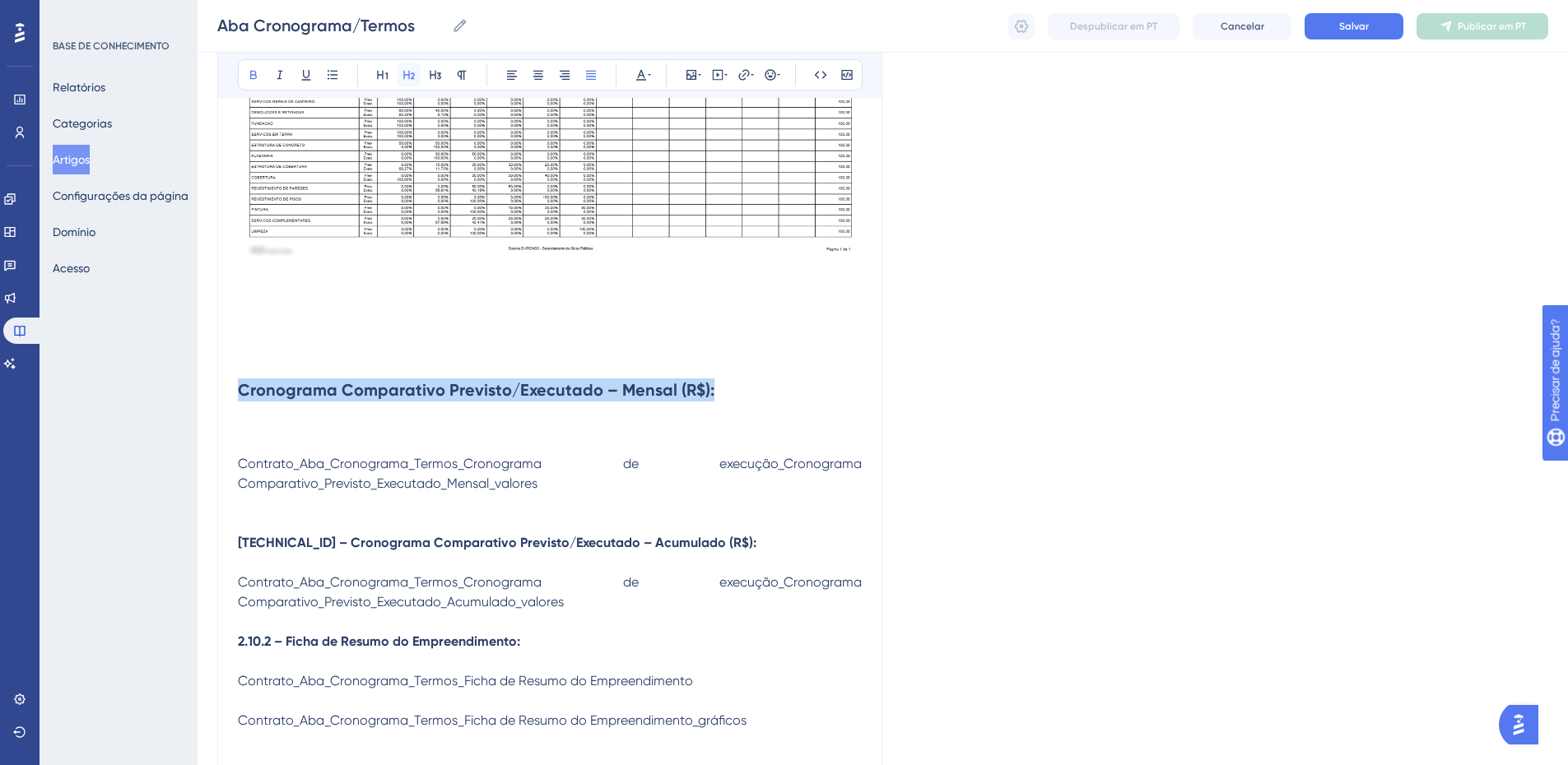
click at [409, 77] on icon at bounding box center [409, 75] width 13 height 13
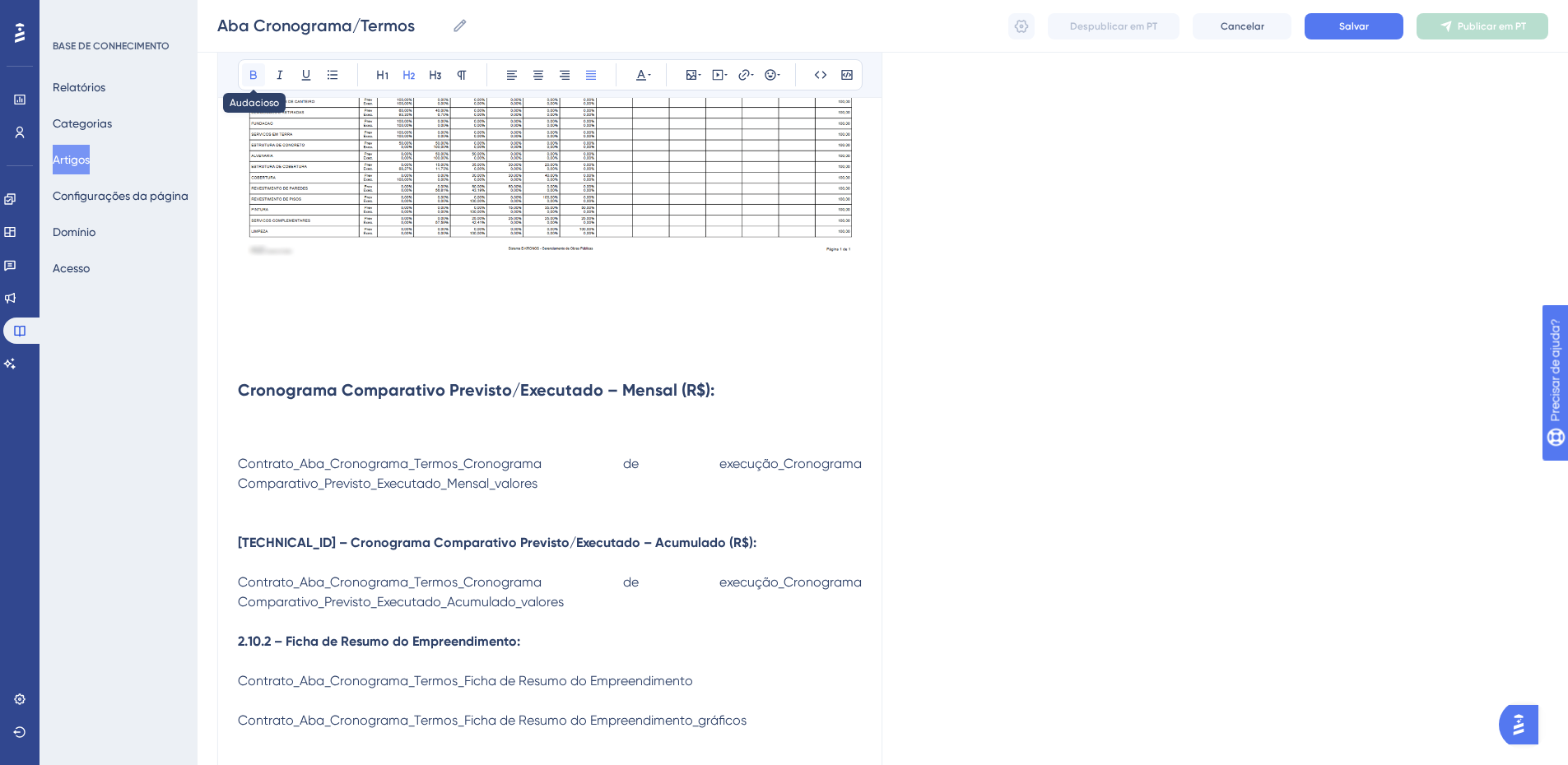
click at [255, 76] on icon at bounding box center [254, 75] width 13 height 13
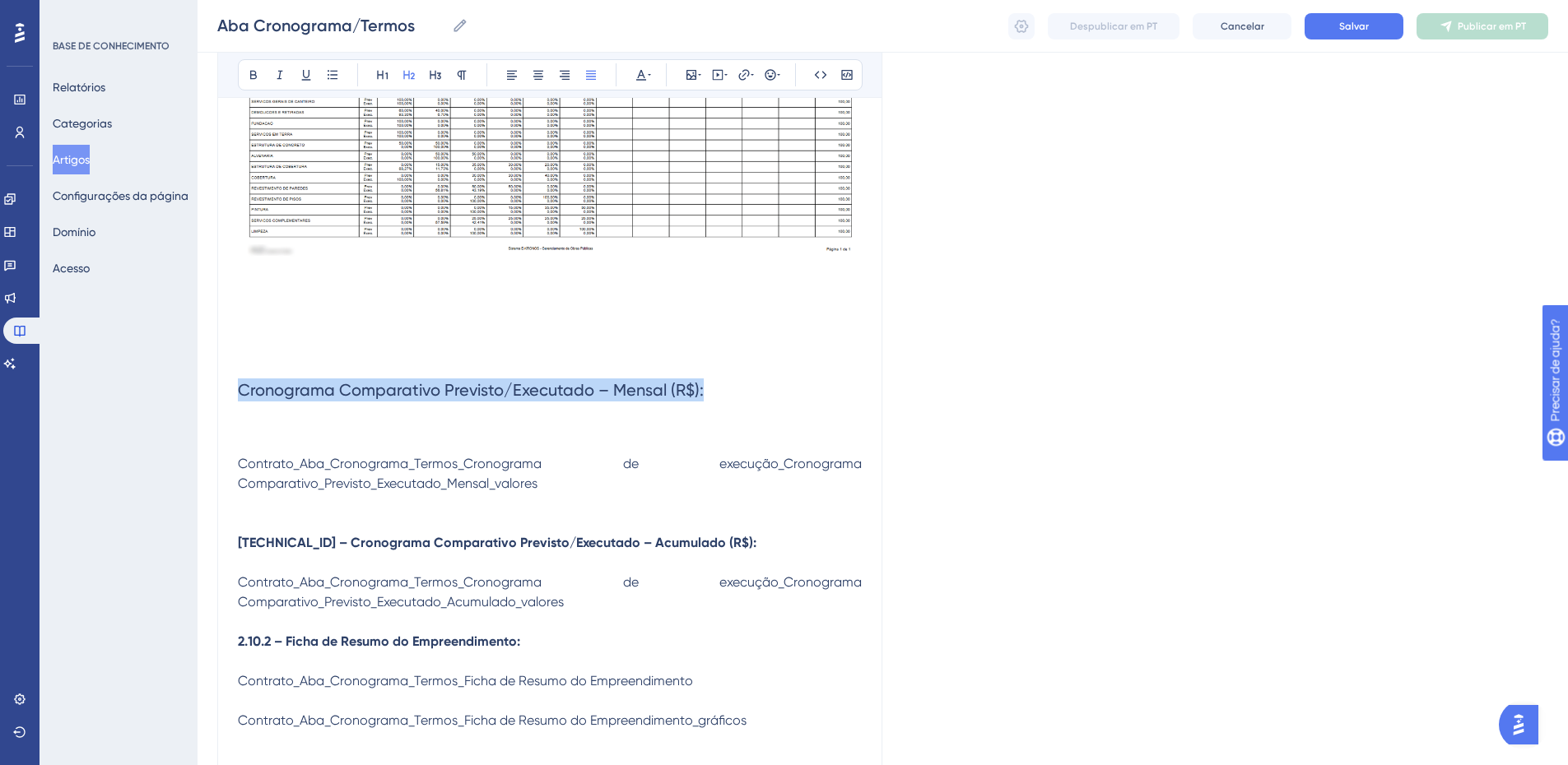
click at [352, 410] on h2 "Cronograma Comparativo Previsto/Executado – Mensal (R$):" at bounding box center [550, 390] width 624 height 49
click at [345, 437] on p at bounding box center [550, 444] width 624 height 20
click at [338, 484] on span "Contrato_Aba_Cronograma_Termos_Cronograma de execução_Cronograma Comparativo_Pr…" at bounding box center [552, 474] width 627 height 35
click at [338, 483] on span "Contrato_Aba_Cronograma_Termos_Cronograma de execução_Cronograma Comparativo_Pr…" at bounding box center [552, 474] width 627 height 35
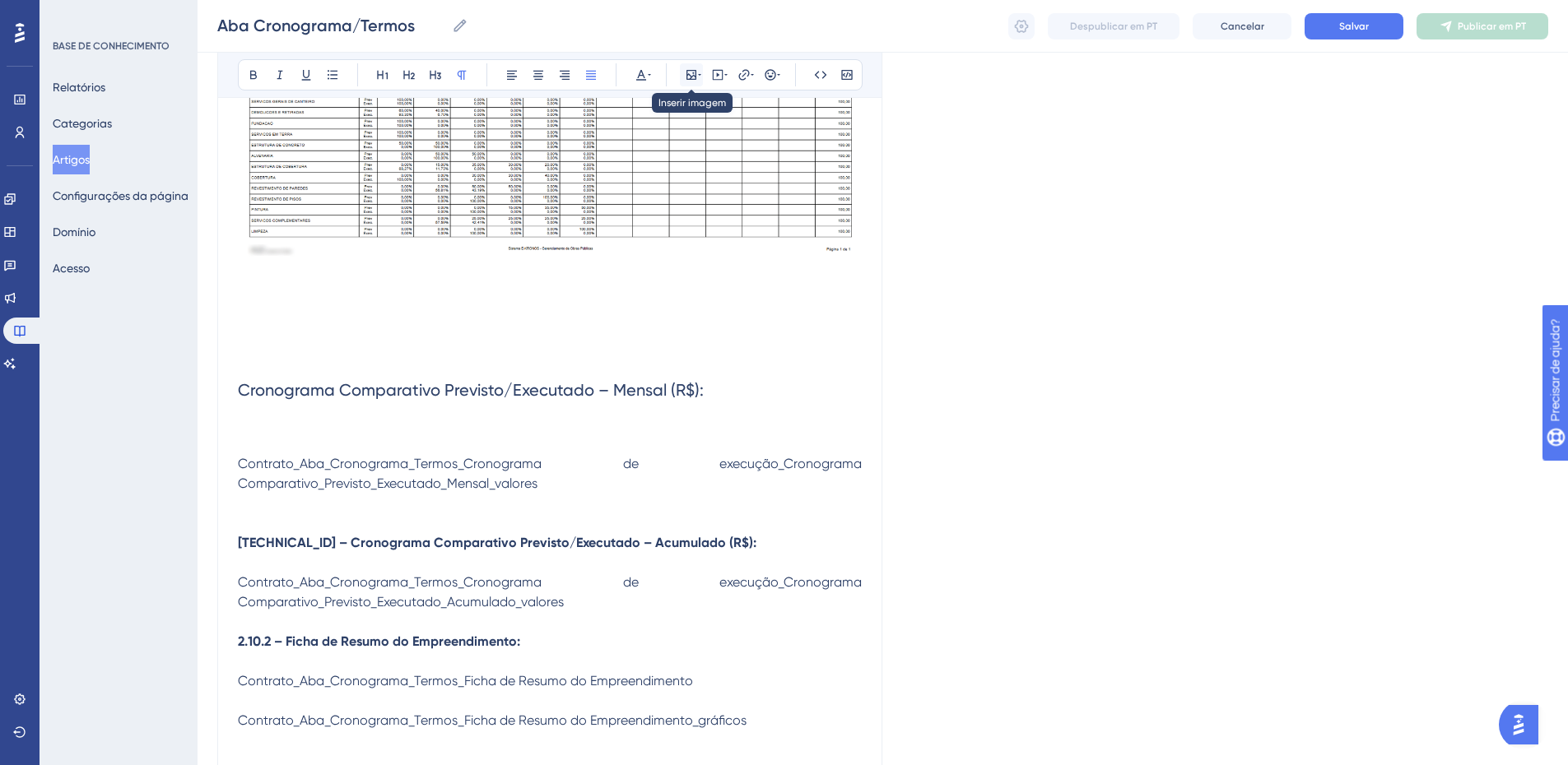
click at [685, 75] on button at bounding box center [692, 75] width 23 height 23
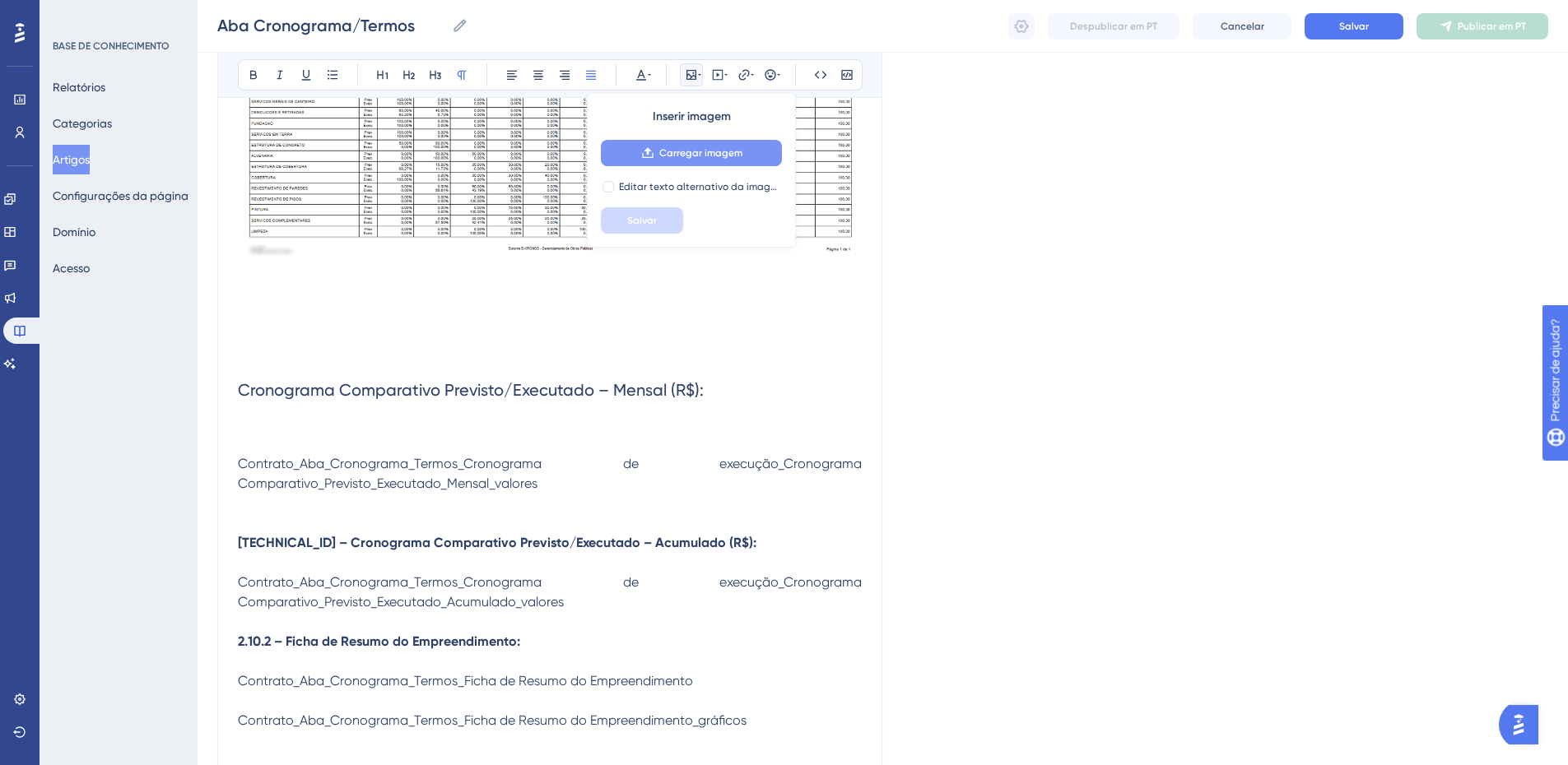
click at [669, 153] on font "Carregar imagem" at bounding box center [701, 153] width 83 height 11
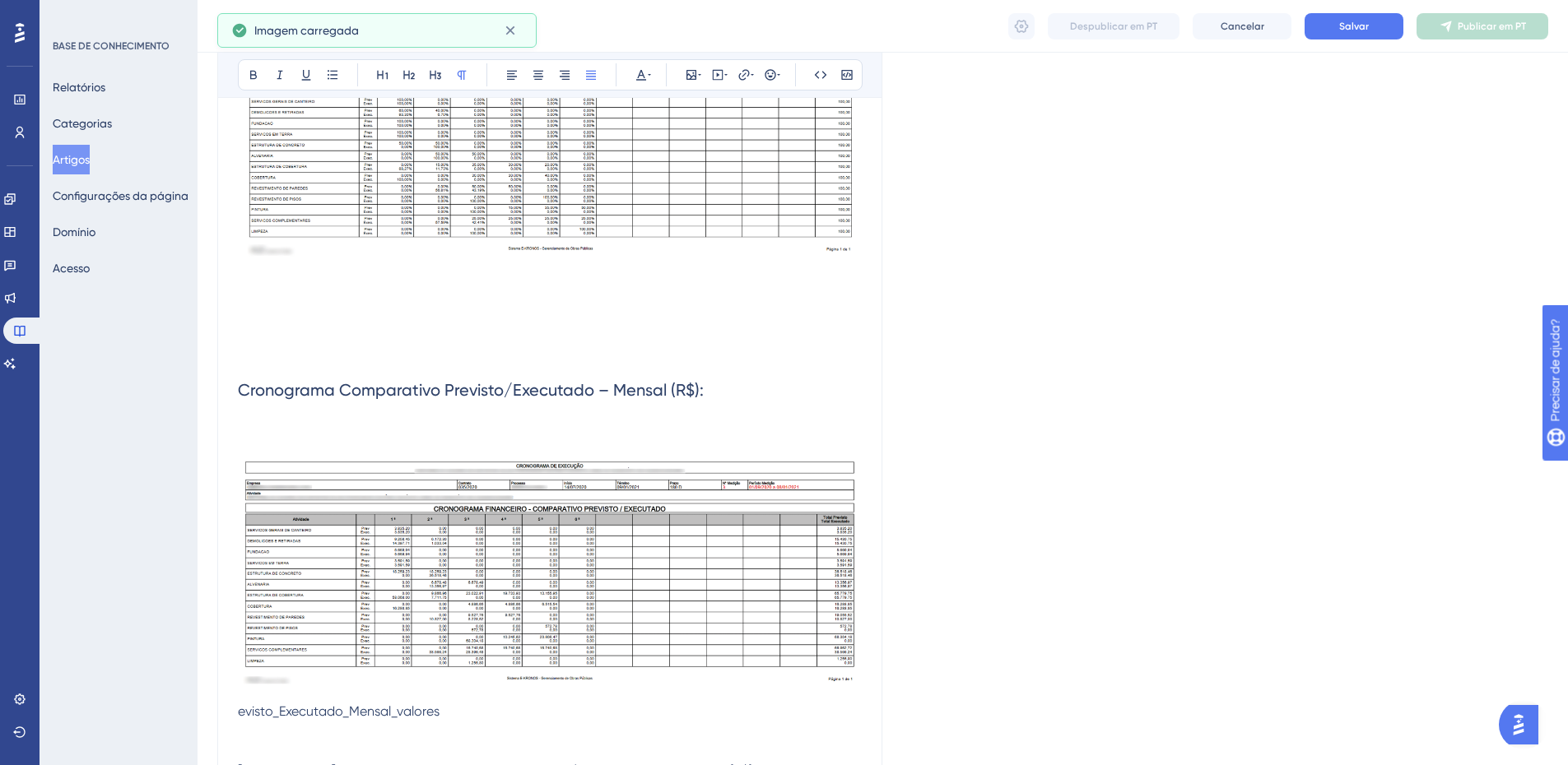
click at [478, 429] on p at bounding box center [550, 424] width 624 height 20
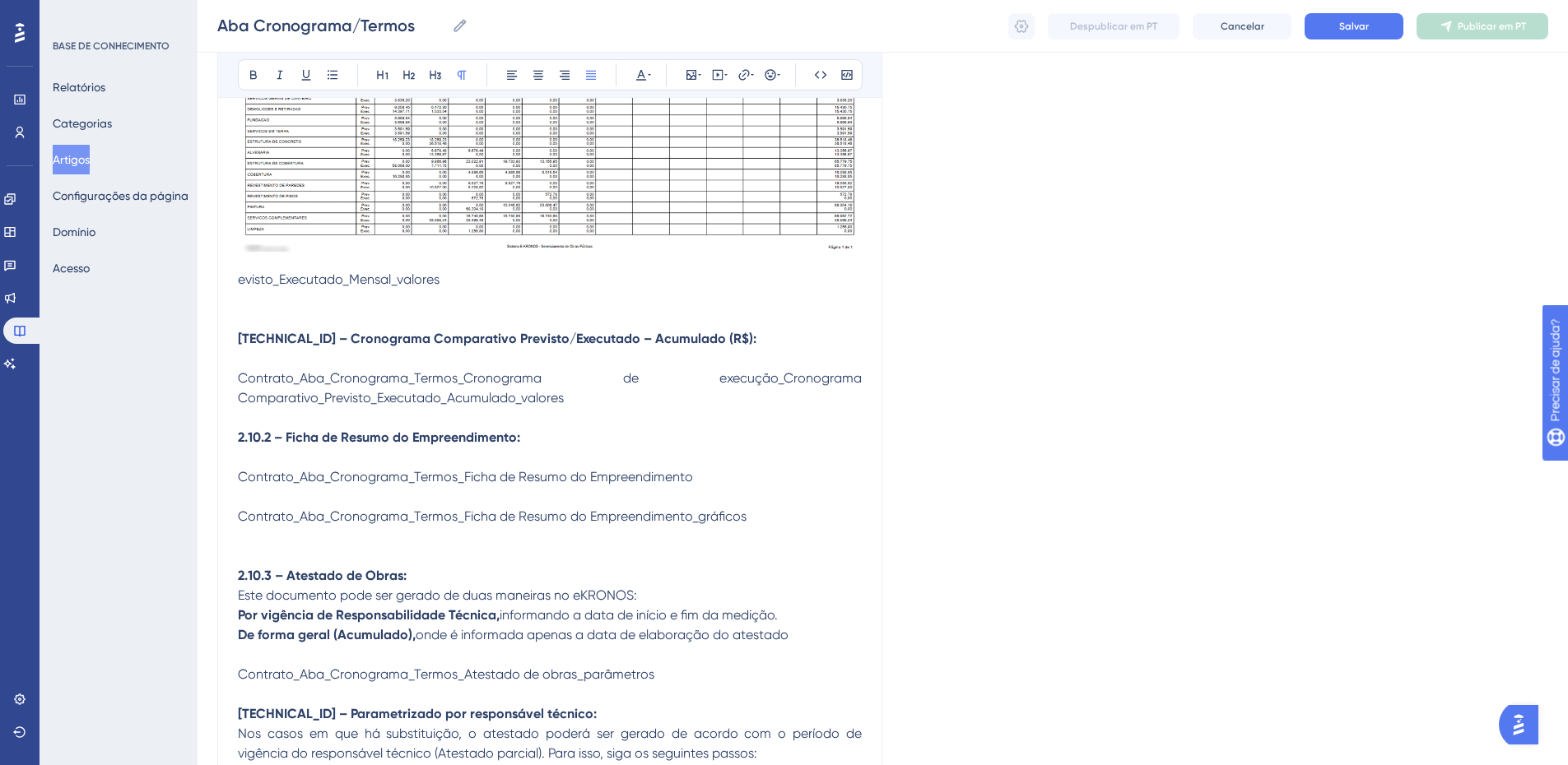
scroll to position [2547, 0]
click at [387, 280] on span "evisto_Executado_Mensal_valores" at bounding box center [339, 280] width 202 height 16
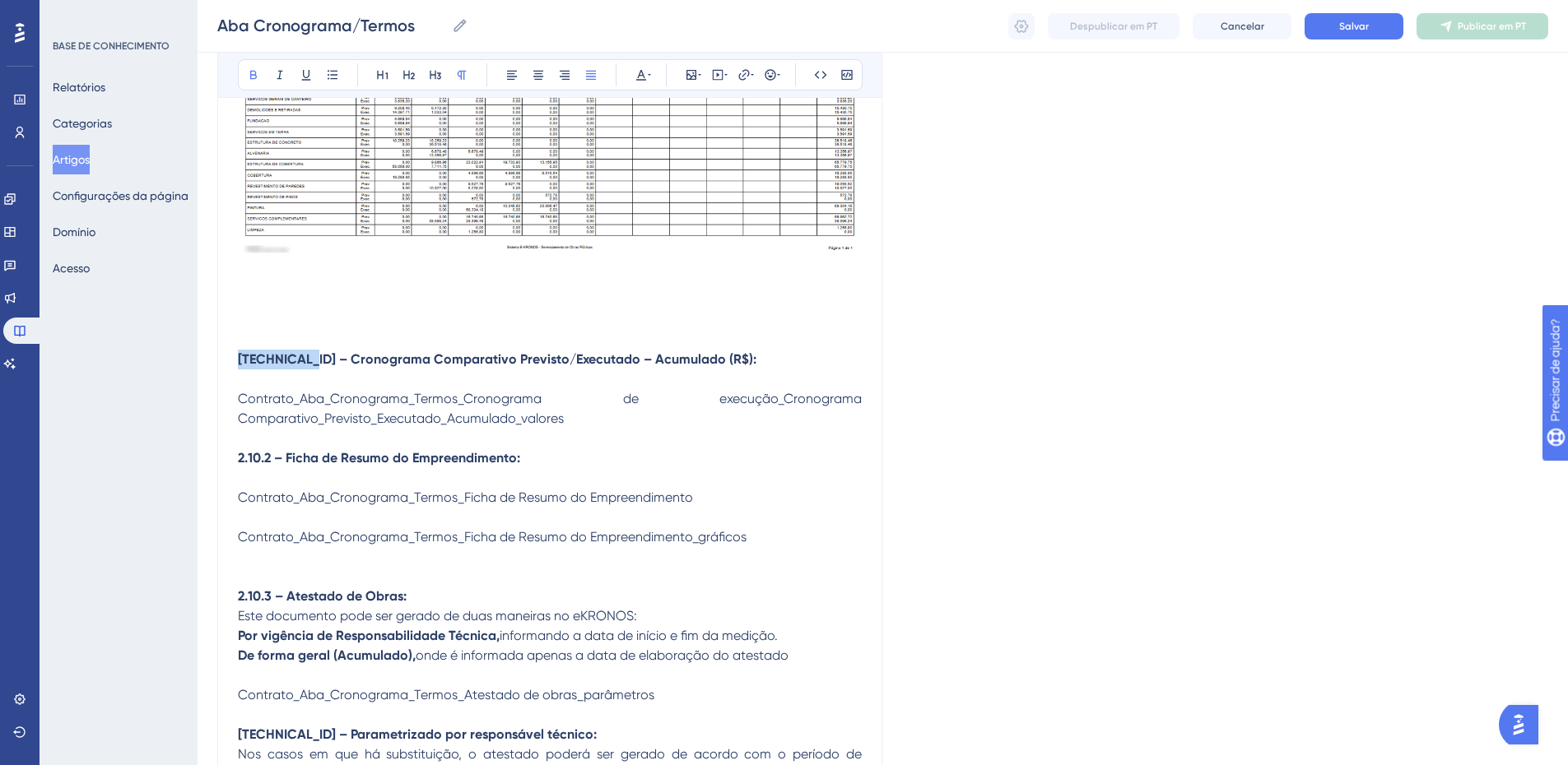
drag, startPoint x: 297, startPoint y: 360, endPoint x: 231, endPoint y: 367, distance: 66.4
click at [231, 367] on div "Aba Cronograma/Termos Cronograma de Execução | Controle e Acompanhamento de Obr…" at bounding box center [550, 199] width 665 height 5123
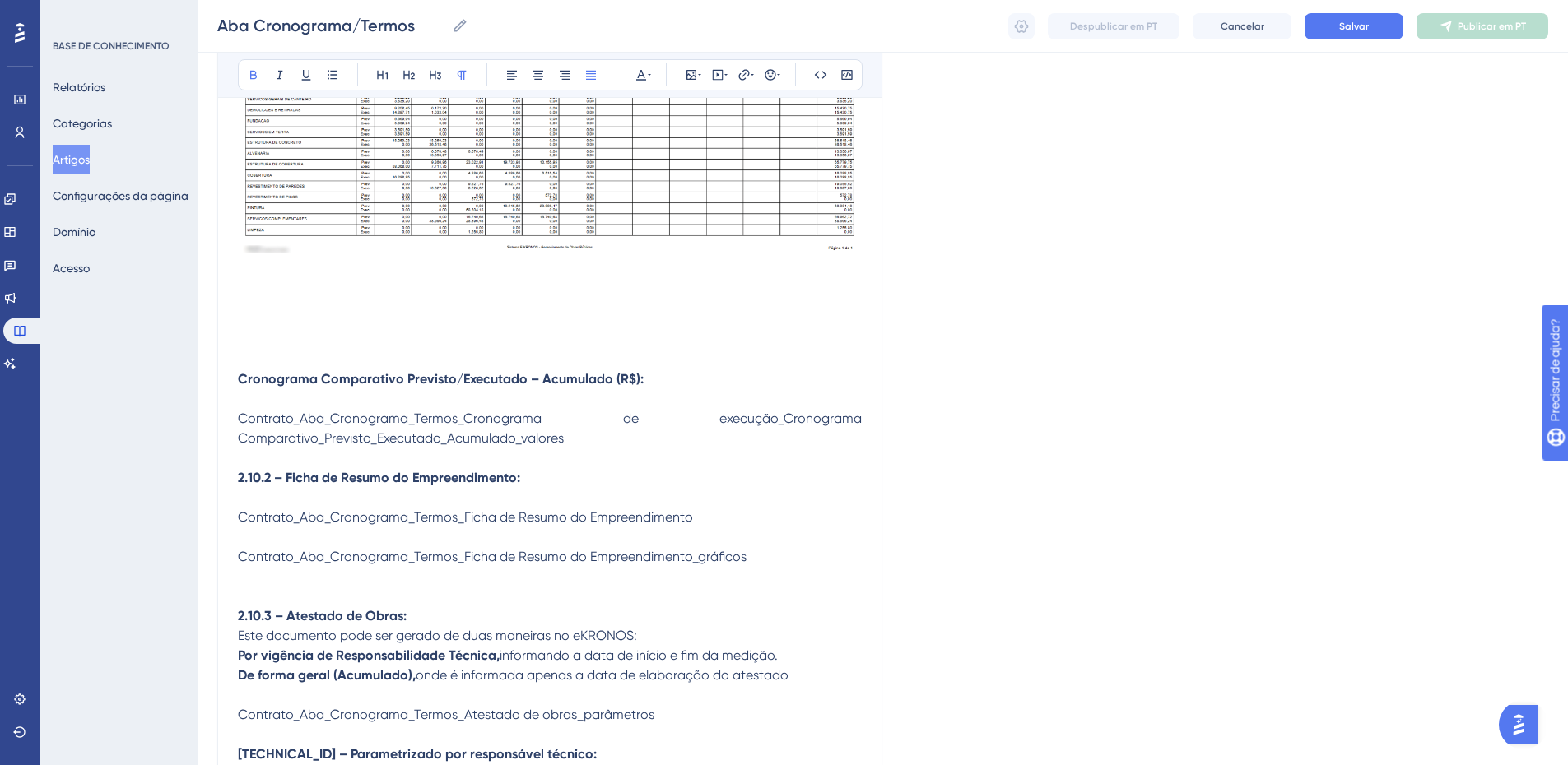
click at [281, 381] on strong "Cronograma Comparativo Previsto/Executado – Acumulado (R$):" at bounding box center [441, 379] width 406 height 16
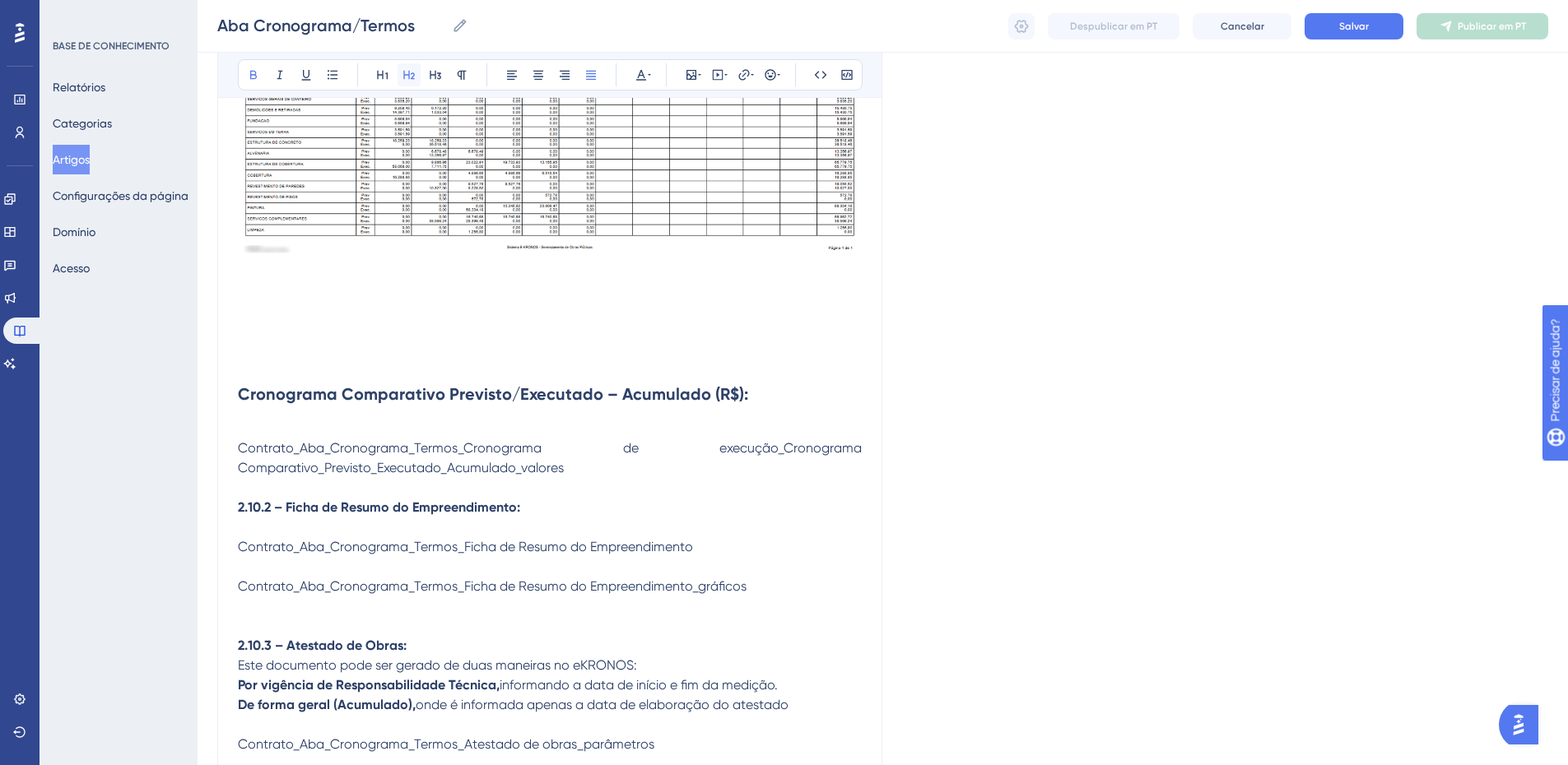
click at [413, 70] on icon at bounding box center [409, 75] width 13 height 13
click at [248, 73] on icon at bounding box center [254, 75] width 13 height 13
click at [285, 438] on p "Contrato_Aba_Cronograma_Termos_Cronograma de execução_Cronograma Comparativo_Pr…" at bounding box center [550, 458] width 624 height 39
click at [268, 446] on span "Contrato_Aba_Cronograma_Termos_Cronograma de execução_Cronograma Comparativo_Pr…" at bounding box center [552, 458] width 627 height 35
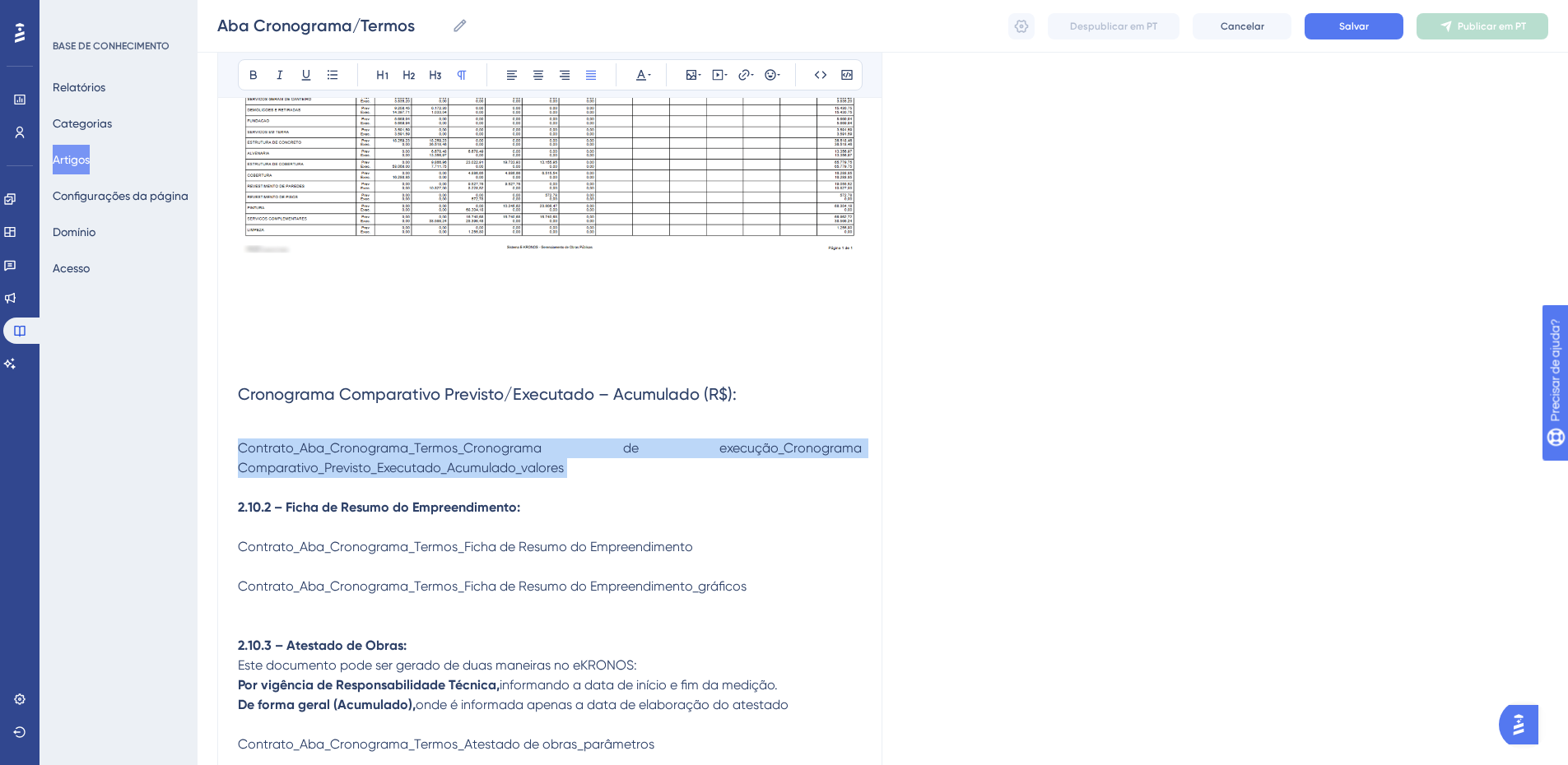
click at [268, 446] on span "Contrato_Aba_Cronograma_Termos_Cronograma de execução_Cronograma Comparativo_Pr…" at bounding box center [552, 458] width 627 height 35
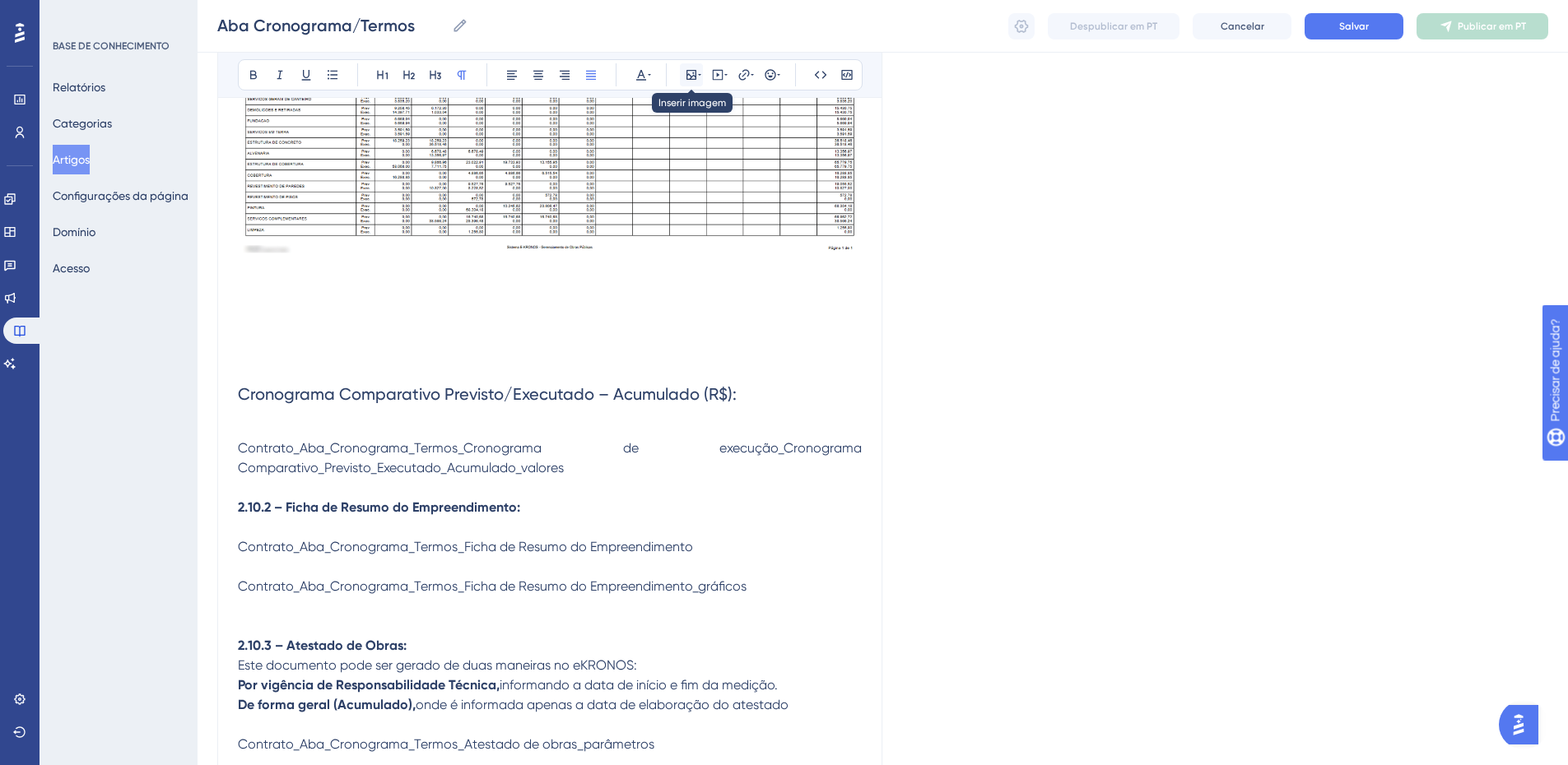
click at [683, 71] on button at bounding box center [692, 75] width 23 height 23
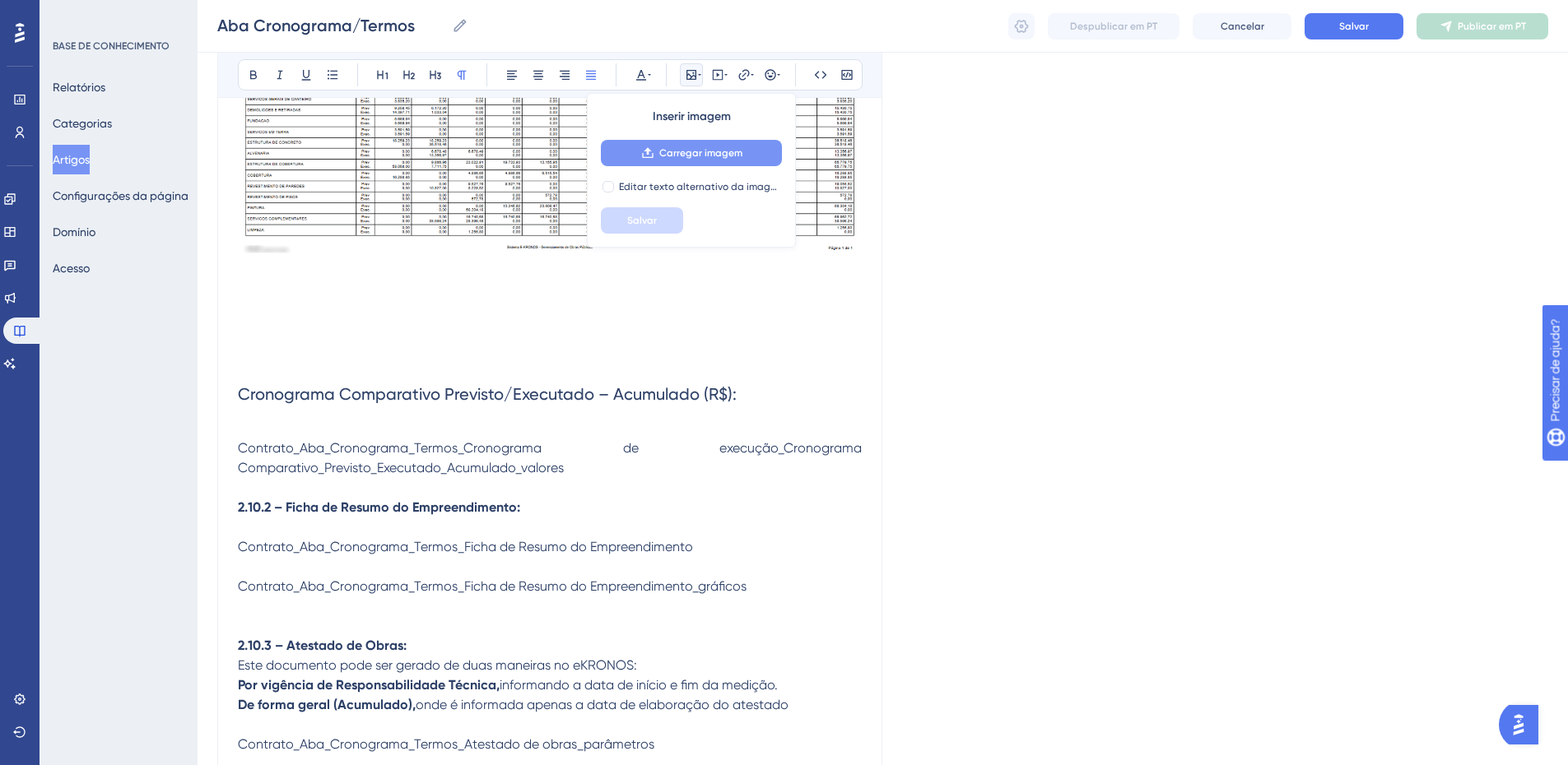
click at [673, 150] on font "Carregar imagem" at bounding box center [701, 153] width 83 height 11
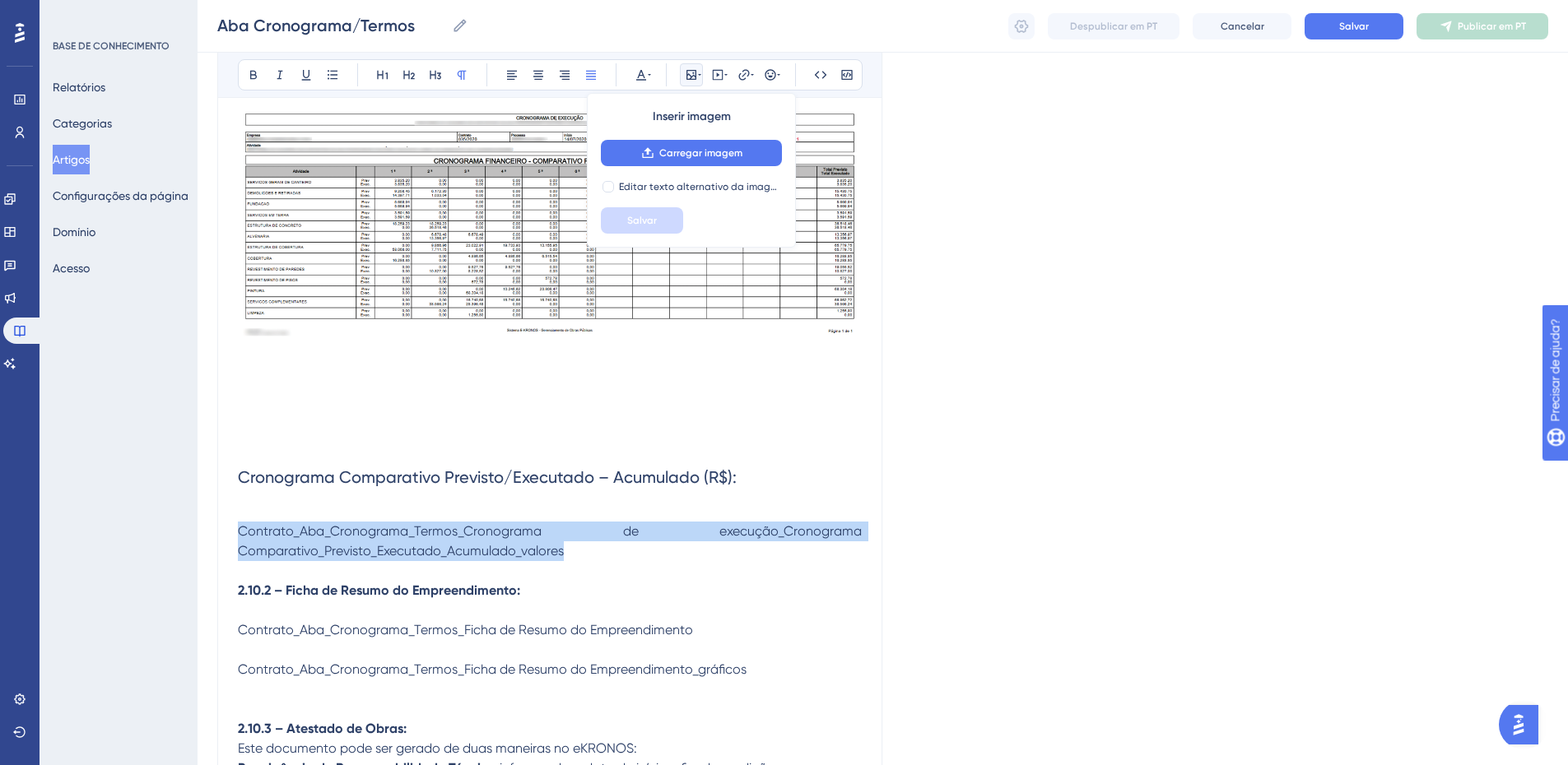
scroll to position [2465, 0]
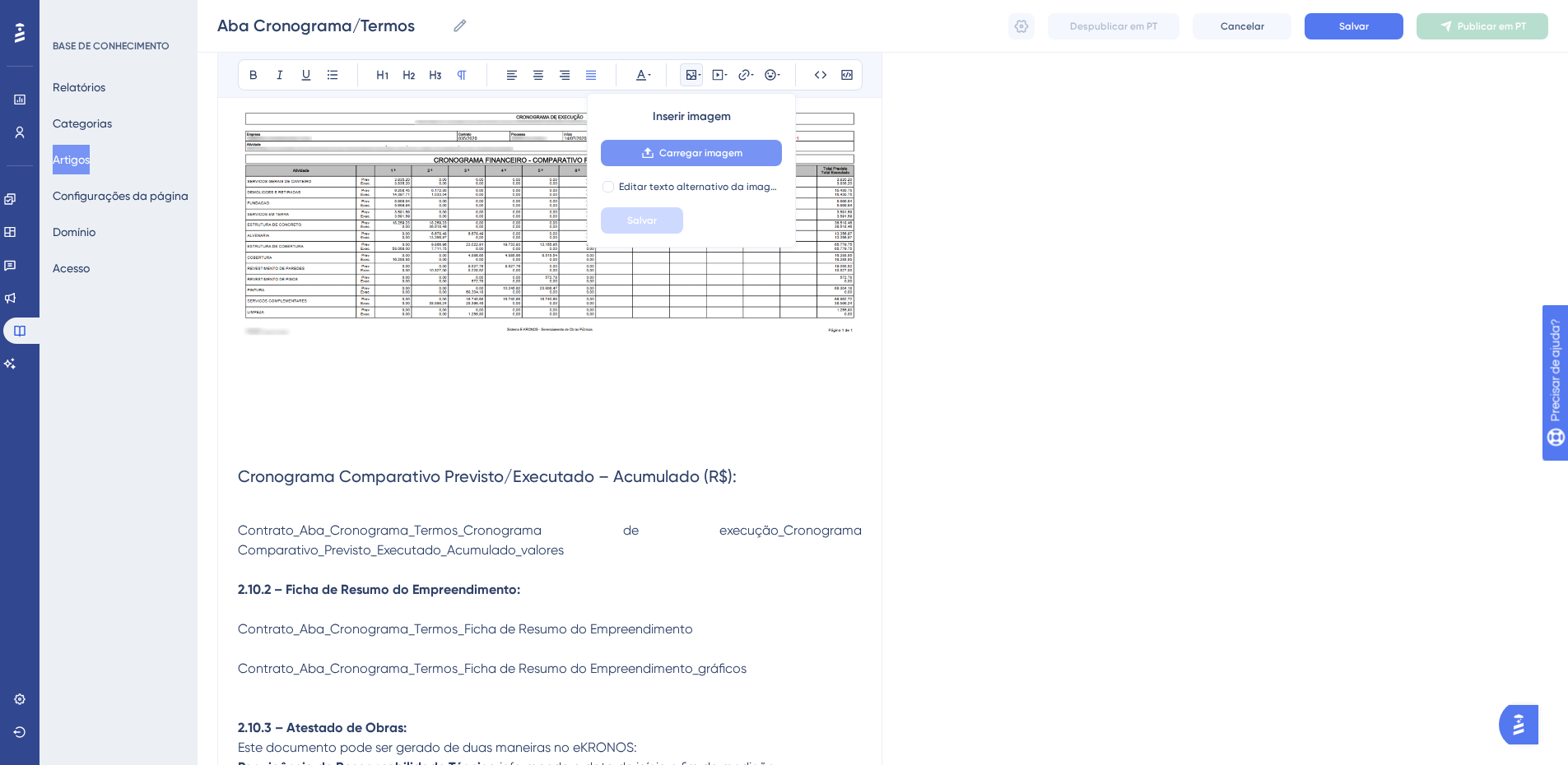
click at [657, 147] on button "Carregar imagem" at bounding box center [692, 153] width 181 height 26
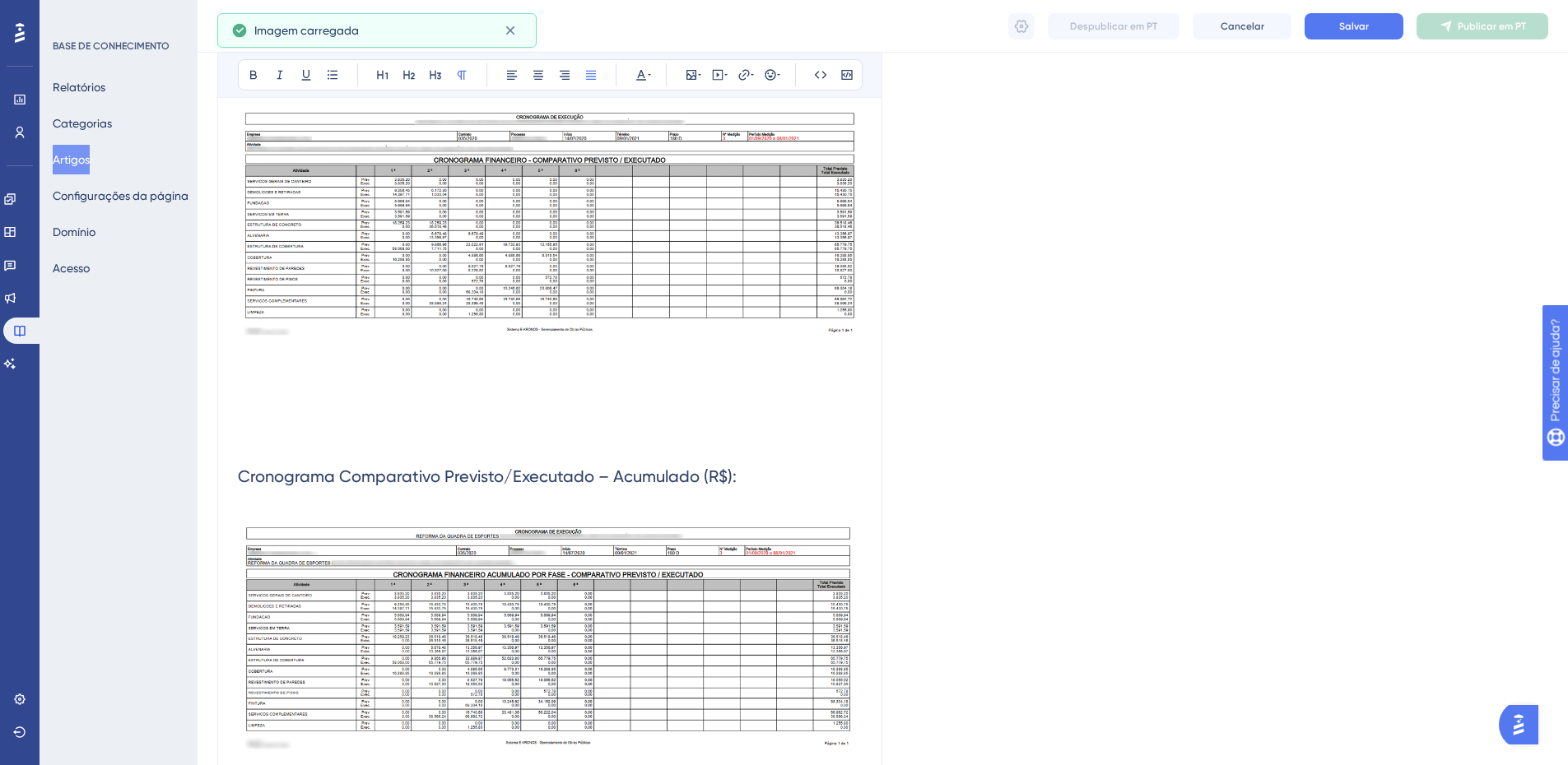
click at [246, 505] on p at bounding box center [550, 510] width 624 height 20
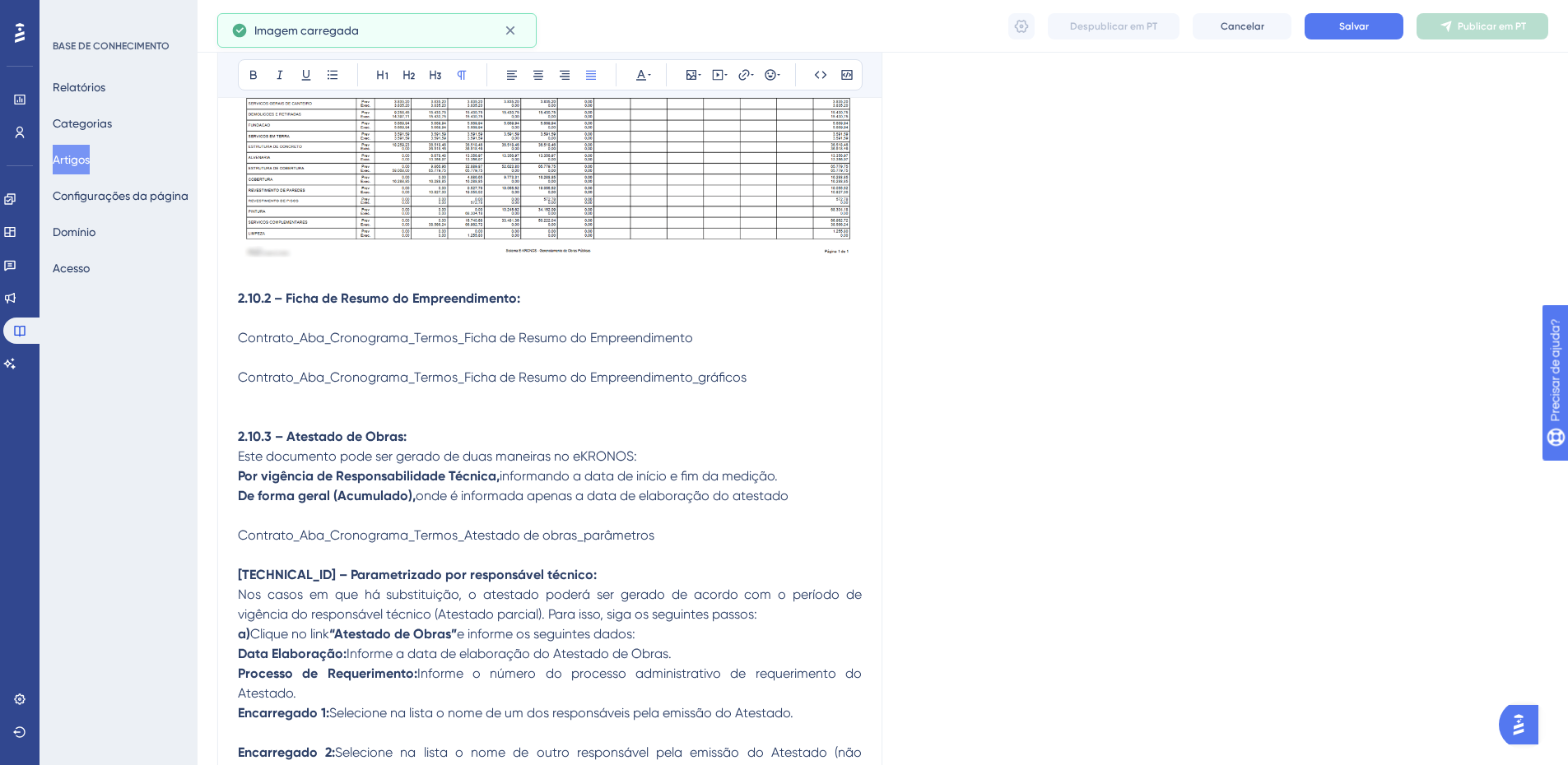
scroll to position [2957, 0]
click at [243, 295] on strong "2.10.2 – Ficha de Resumo do Empreendimento:" at bounding box center [379, 297] width 283 height 16
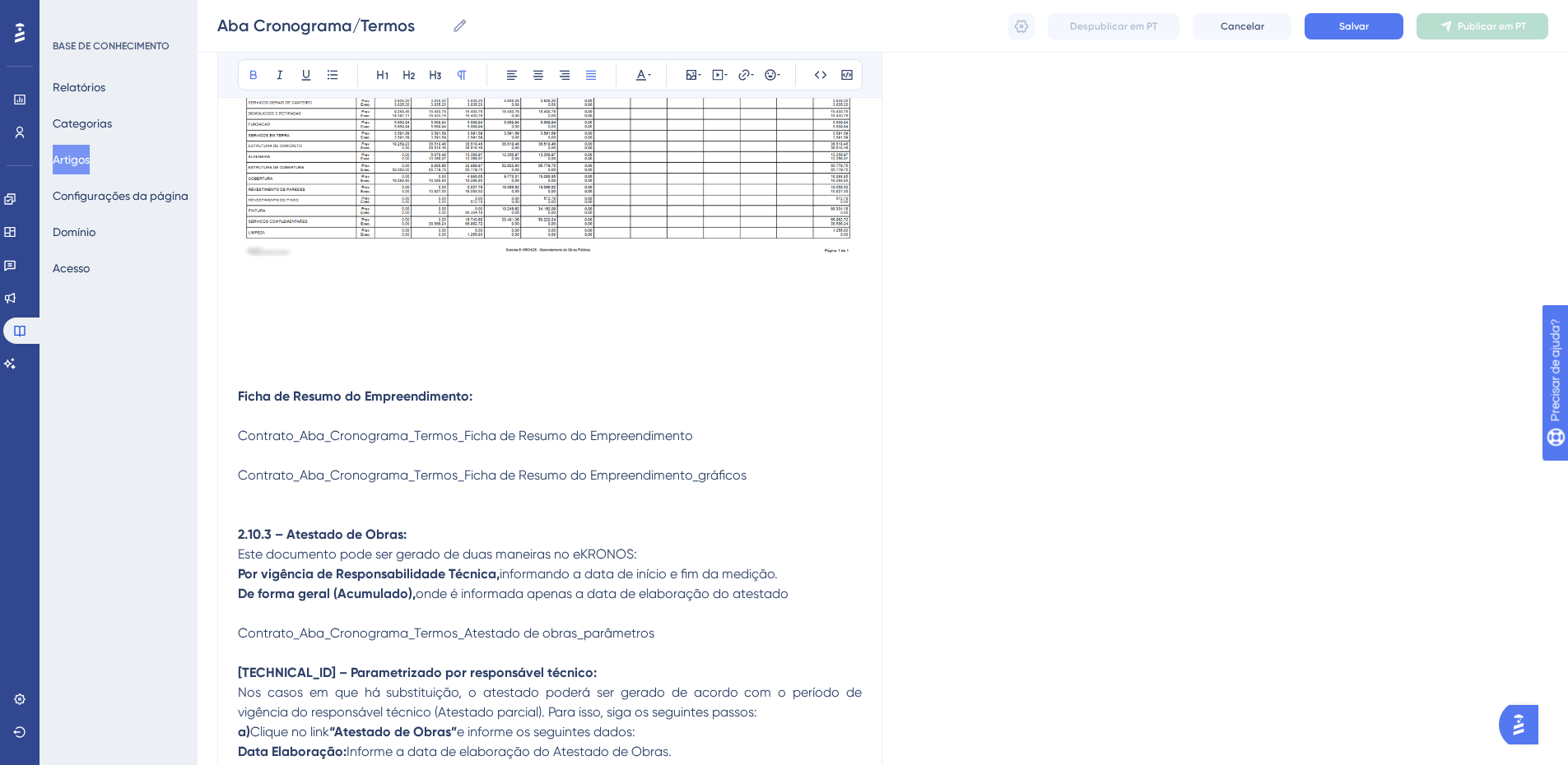
drag, startPoint x: 483, startPoint y: 395, endPoint x: 234, endPoint y: 393, distance: 249.0
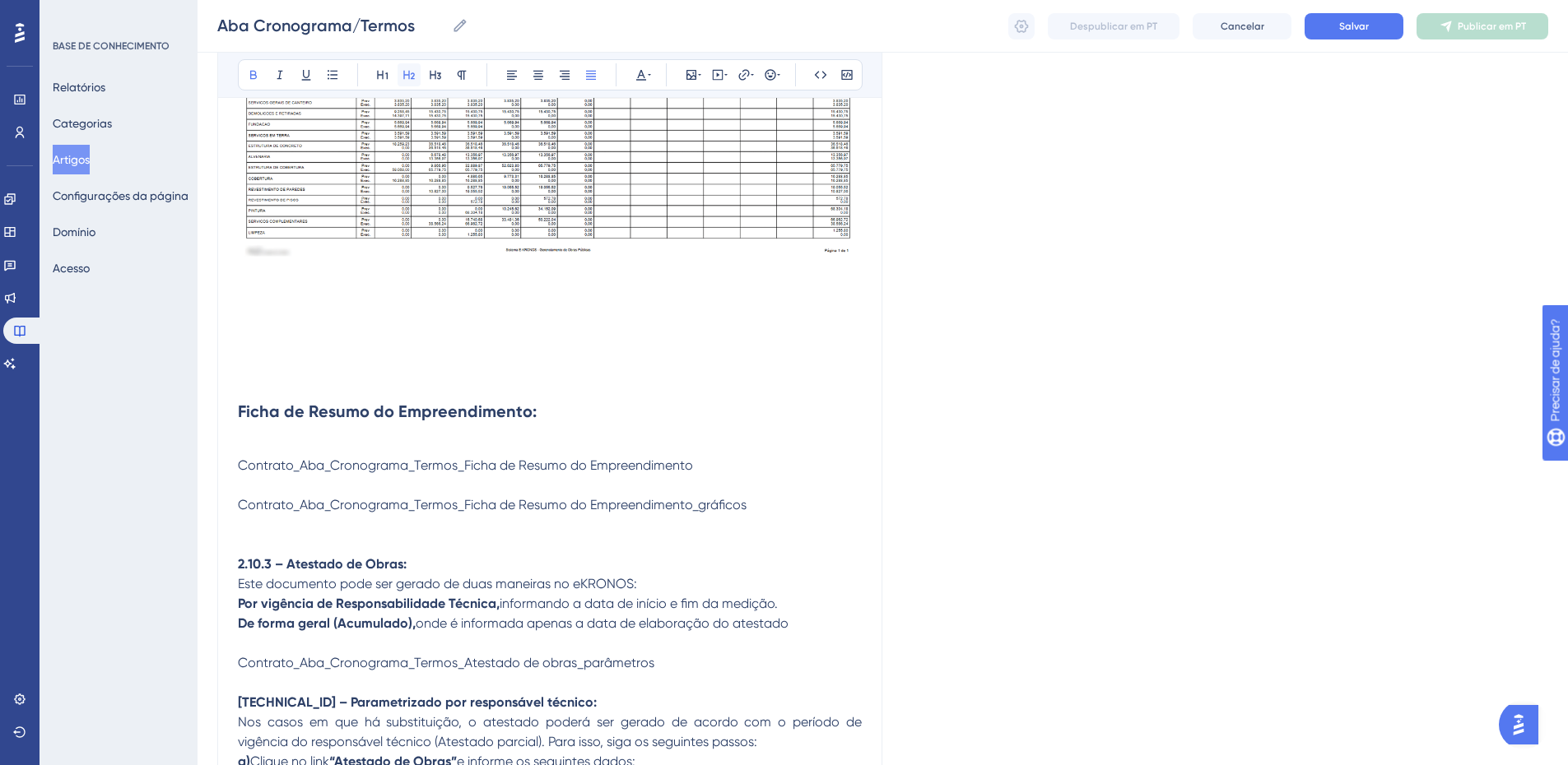
click at [408, 76] on icon at bounding box center [409, 75] width 13 height 13
click at [255, 73] on icon at bounding box center [253, 76] width 7 height 9
click at [344, 438] on p at bounding box center [550, 445] width 624 height 20
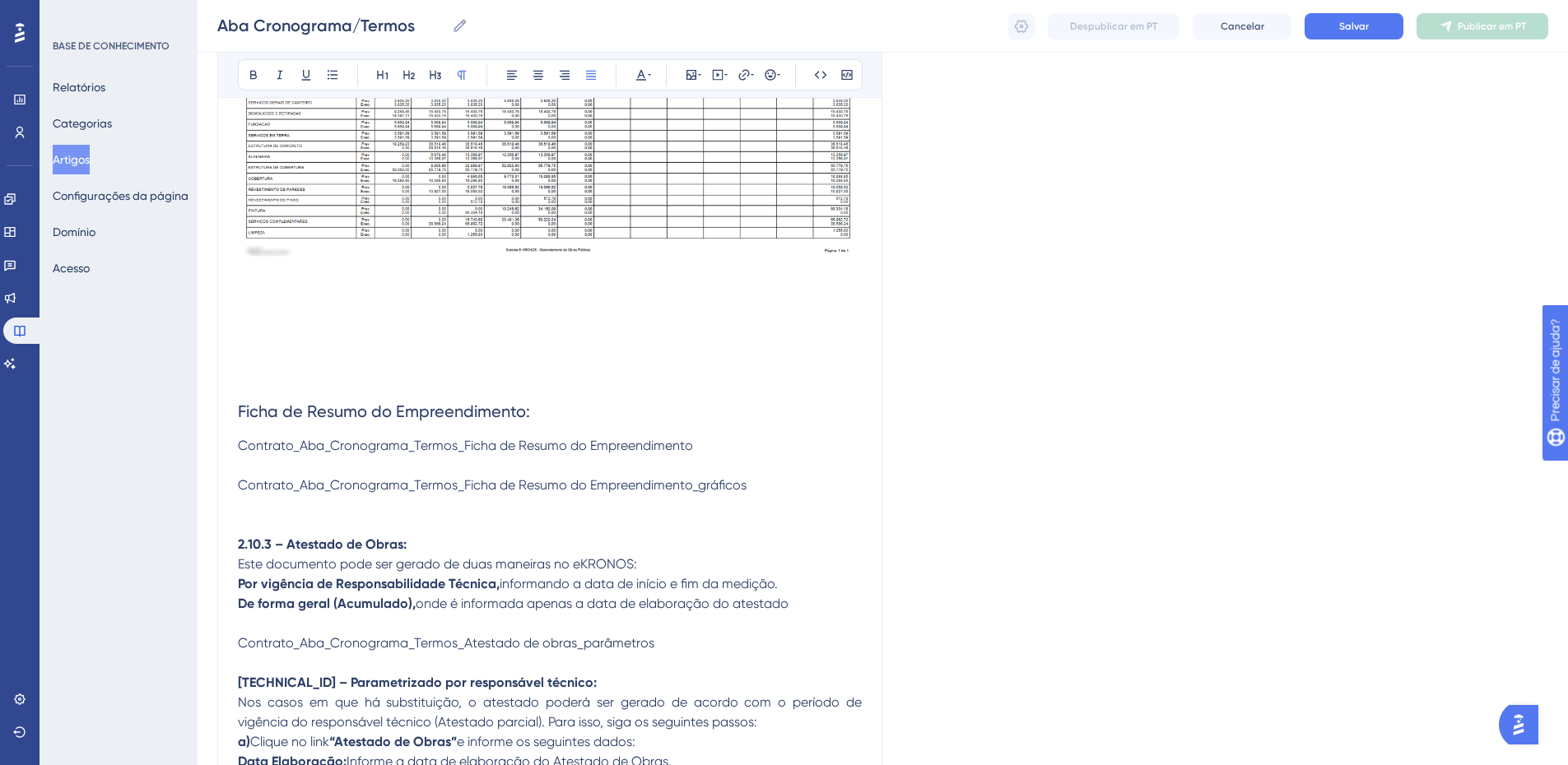
click at [258, 443] on span "Contrato_Aba_Cronograma_Termos_Ficha de Resumo do Empreendimento" at bounding box center [466, 445] width 455 height 16
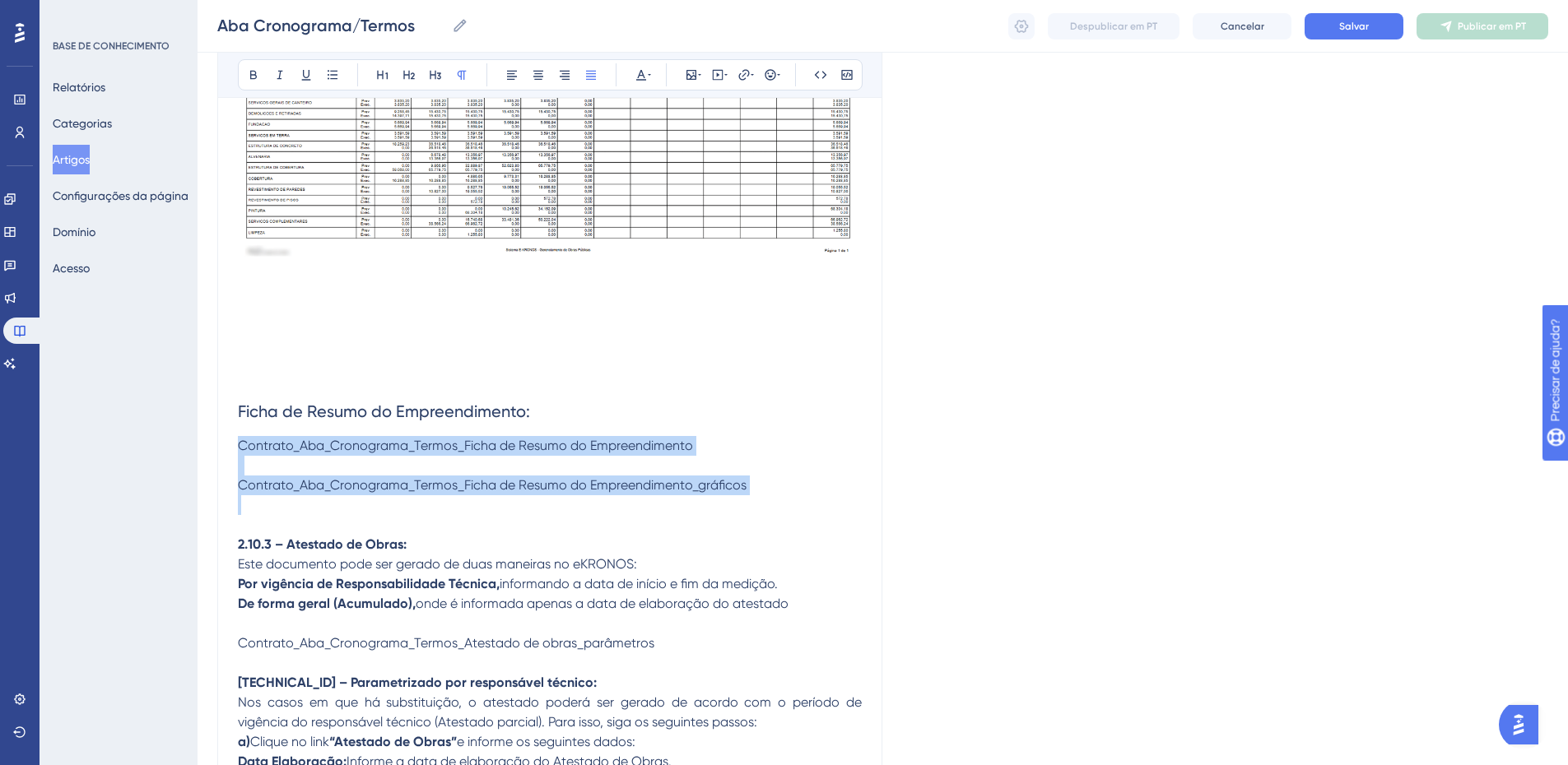
drag, startPoint x: 258, startPoint y: 443, endPoint x: 275, endPoint y: 494, distance: 53.8
click at [275, 494] on div "Esta aba exibe diversos relatórios de acompanhamento, bem como documentos neces…" at bounding box center [550, 40] width 624 height 5295
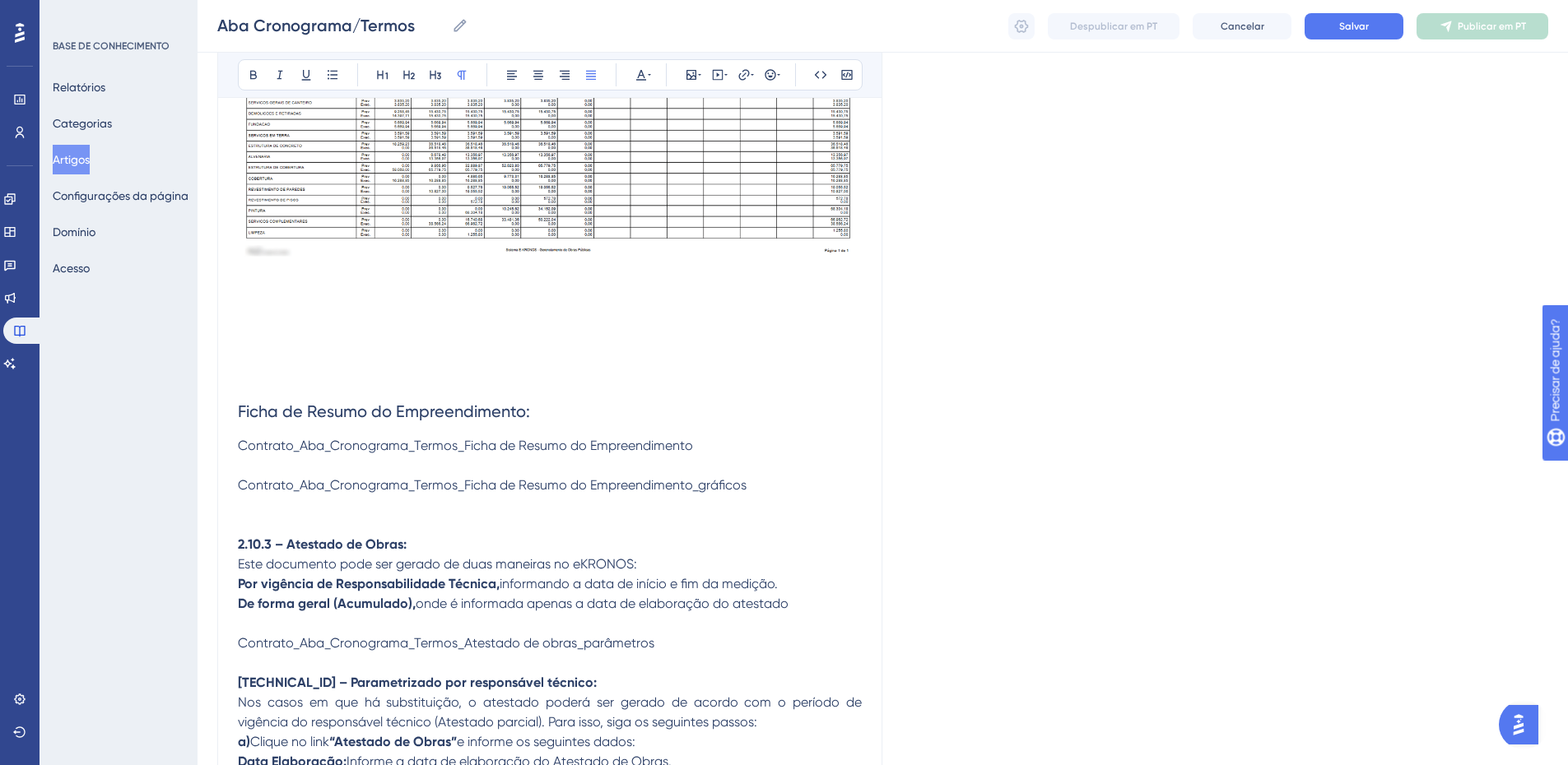
click at [275, 487] on span "Contrato_Aba_Cronograma_Termos_Ficha de Resumo do Empreendimento_gráficos" at bounding box center [492, 485] width 509 height 16
drag, startPoint x: 275, startPoint y: 487, endPoint x: 275, endPoint y: 468, distance: 19.0
click at [275, 468] on div "Esta aba exibe diversos relatórios de acompanhamento, bem como documentos neces…" at bounding box center [550, 40] width 624 height 5295
click at [267, 458] on p at bounding box center [550, 466] width 624 height 20
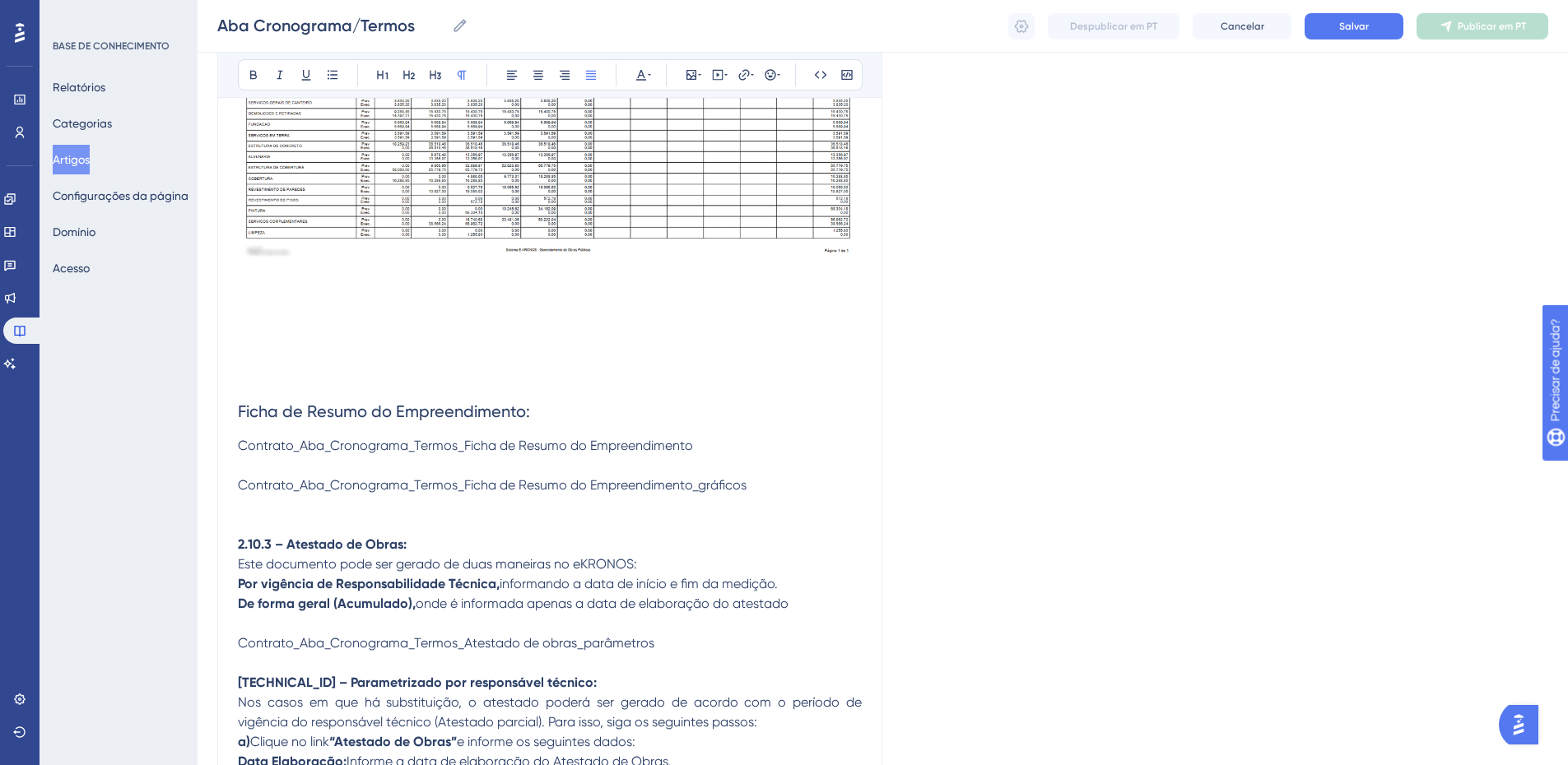
click at [267, 458] on p at bounding box center [550, 466] width 624 height 20
click at [262, 448] on span "Contrato_Aba_Cronograma_Termos_Ficha de Resumo do Empreendimento" at bounding box center [466, 445] width 455 height 16
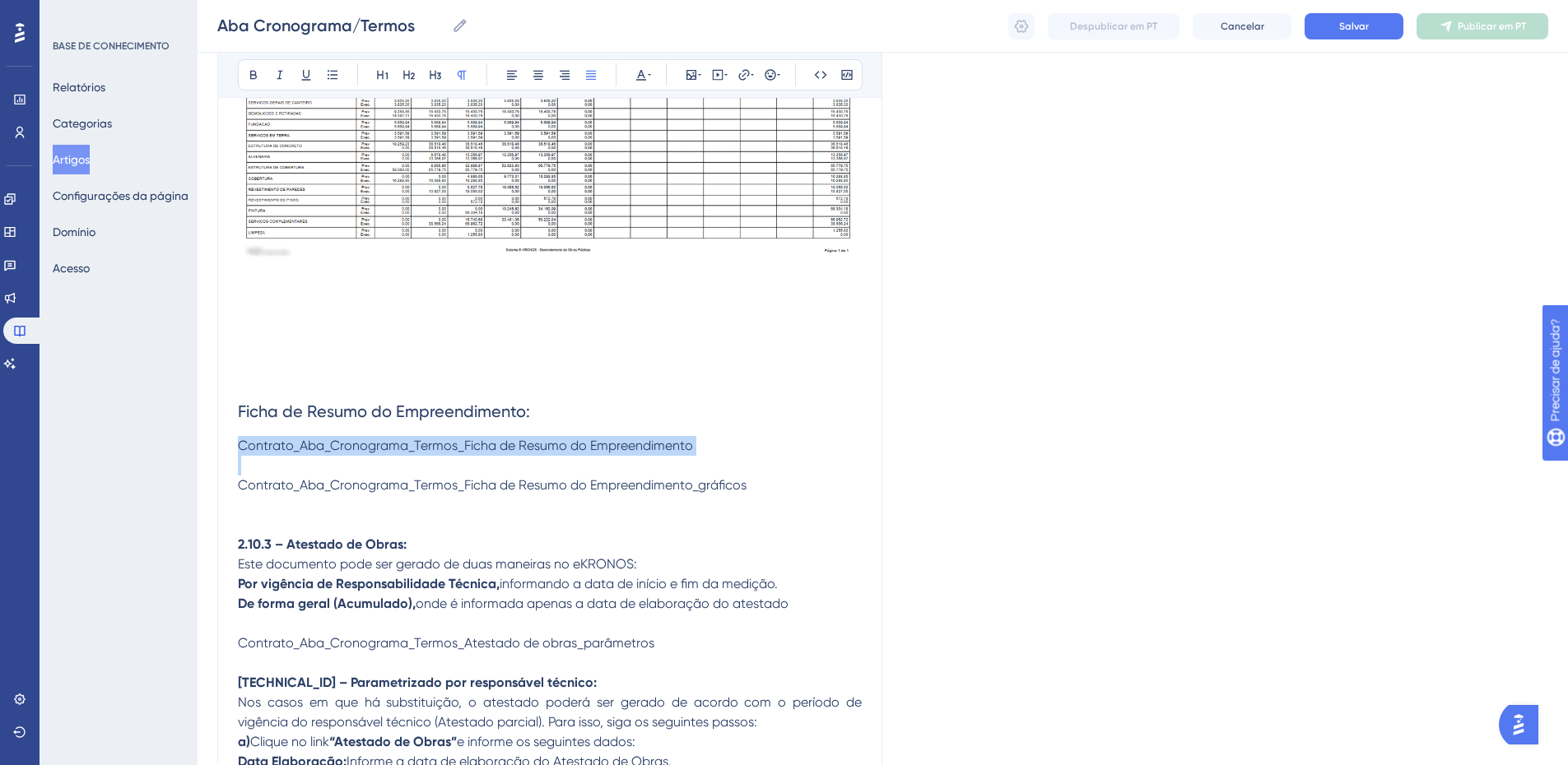
drag, startPoint x: 262, startPoint y: 448, endPoint x: 773, endPoint y: 483, distance: 512.2
click at [773, 483] on div "Esta aba exibe diversos relatórios de acompanhamento, bem como documentos neces…" at bounding box center [550, 40] width 624 height 5295
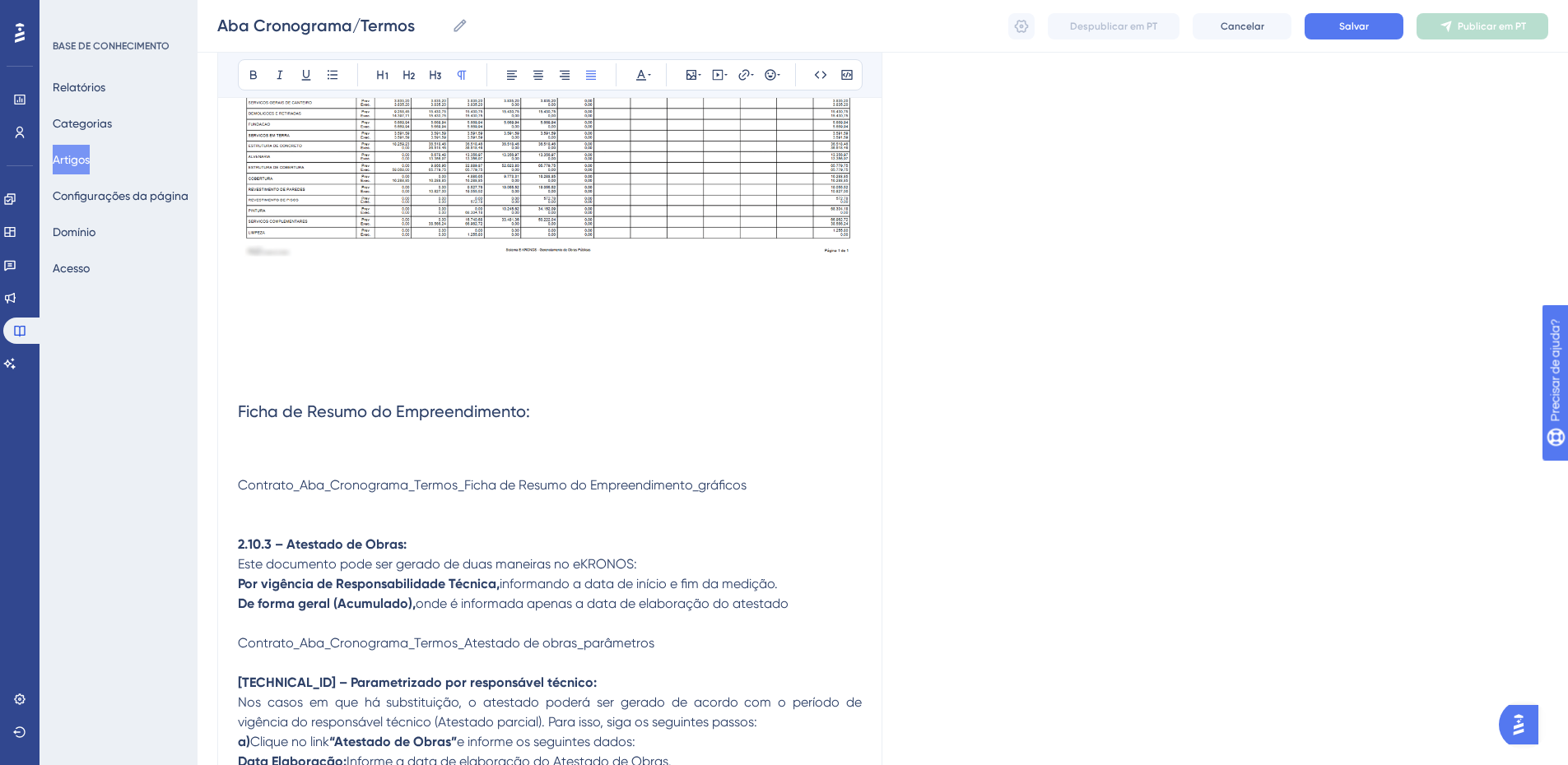
click at [271, 483] on span "Contrato_Aba_Cronograma_Termos_Ficha de Resumo do Empreendimento_gráficos" at bounding box center [492, 485] width 509 height 16
click at [265, 447] on p at bounding box center [550, 445] width 624 height 20
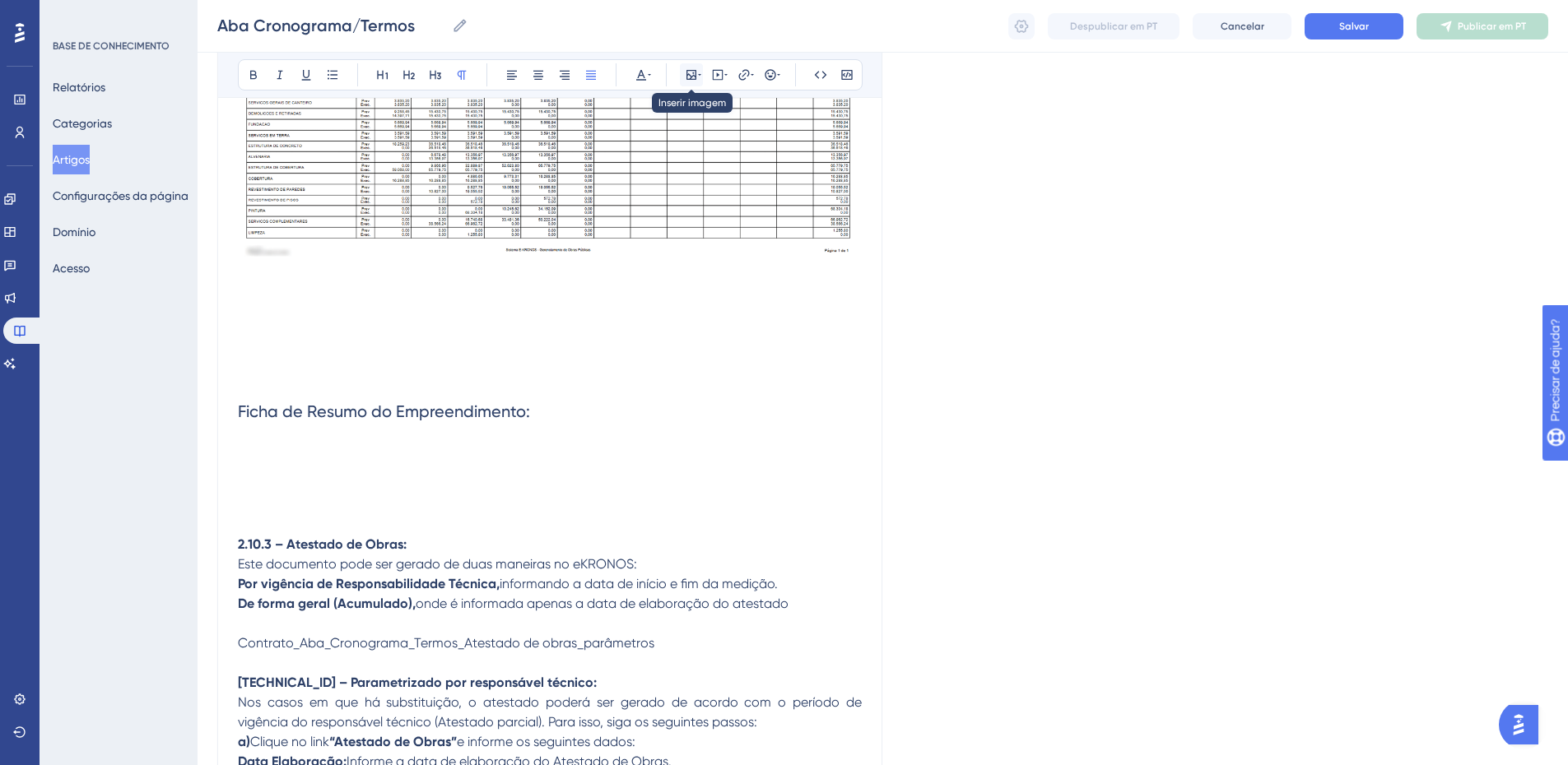
click at [689, 76] on icon at bounding box center [692, 75] width 13 height 13
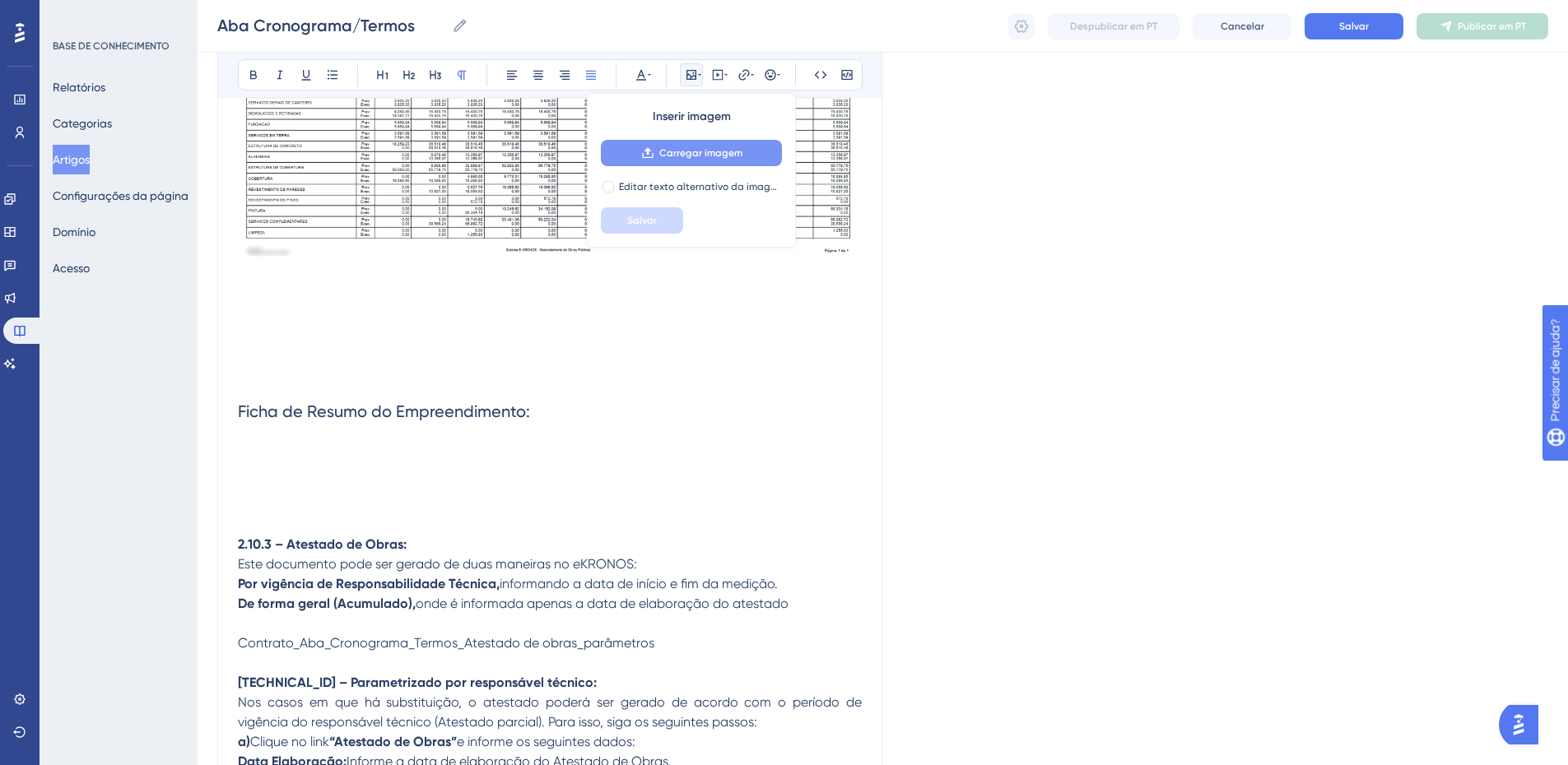
click at [631, 156] on button "Carregar imagem" at bounding box center [692, 153] width 181 height 26
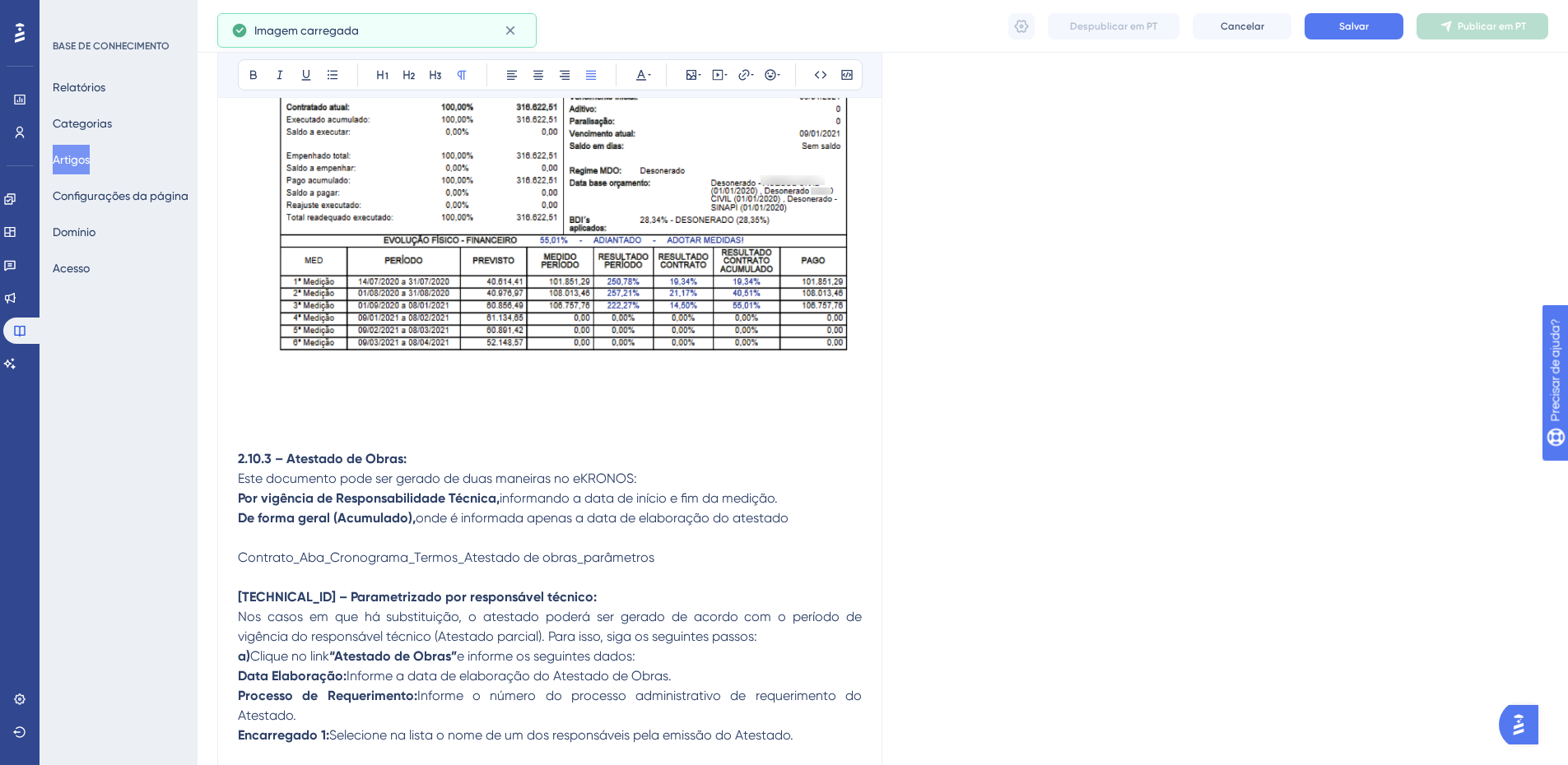
scroll to position [3638, 0]
click at [370, 409] on p at bounding box center [550, 418] width 624 height 20
click at [691, 76] on icon at bounding box center [692, 75] width 10 height 10
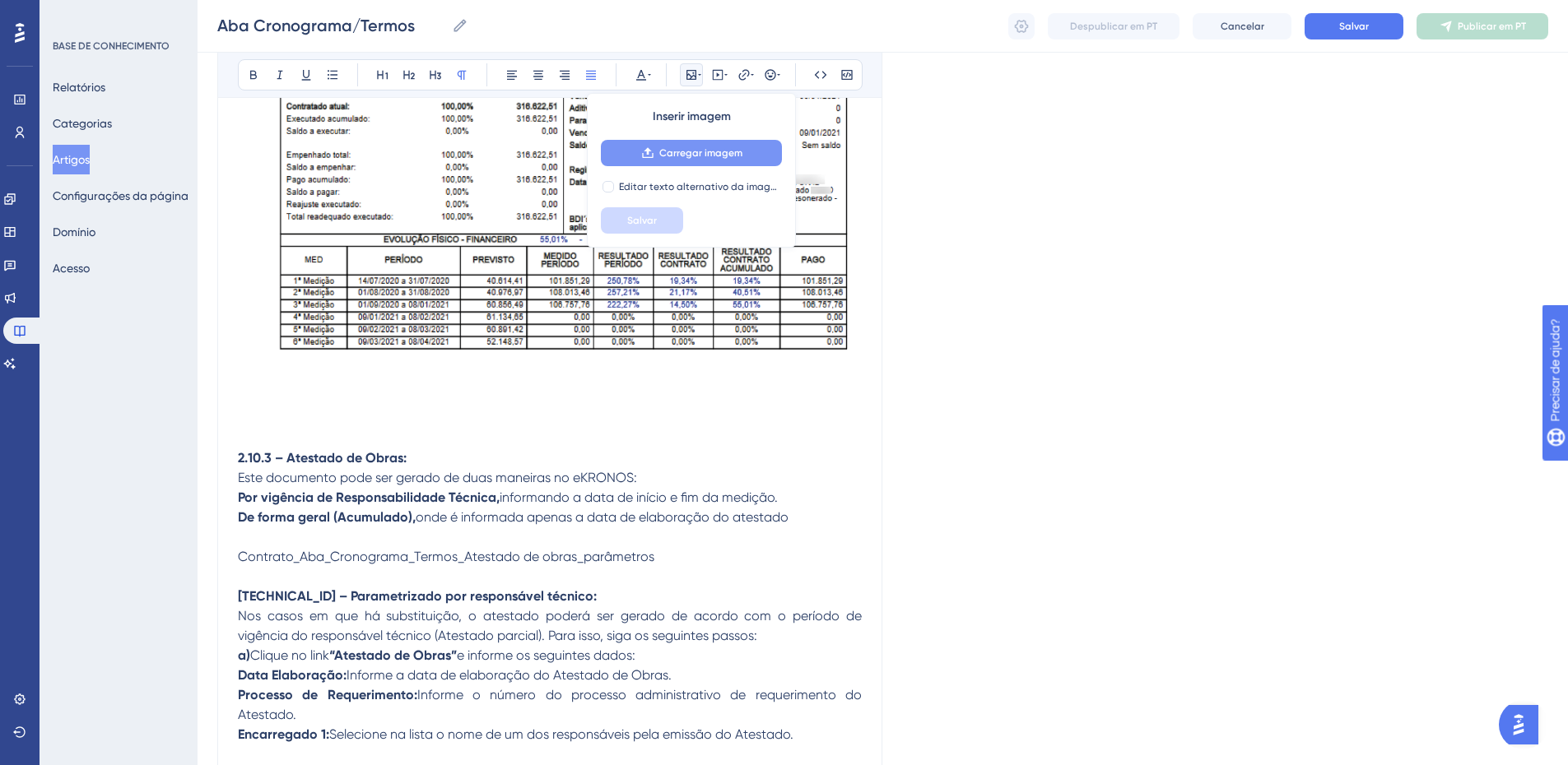
click at [663, 152] on font "Carregar imagem" at bounding box center [701, 153] width 83 height 11
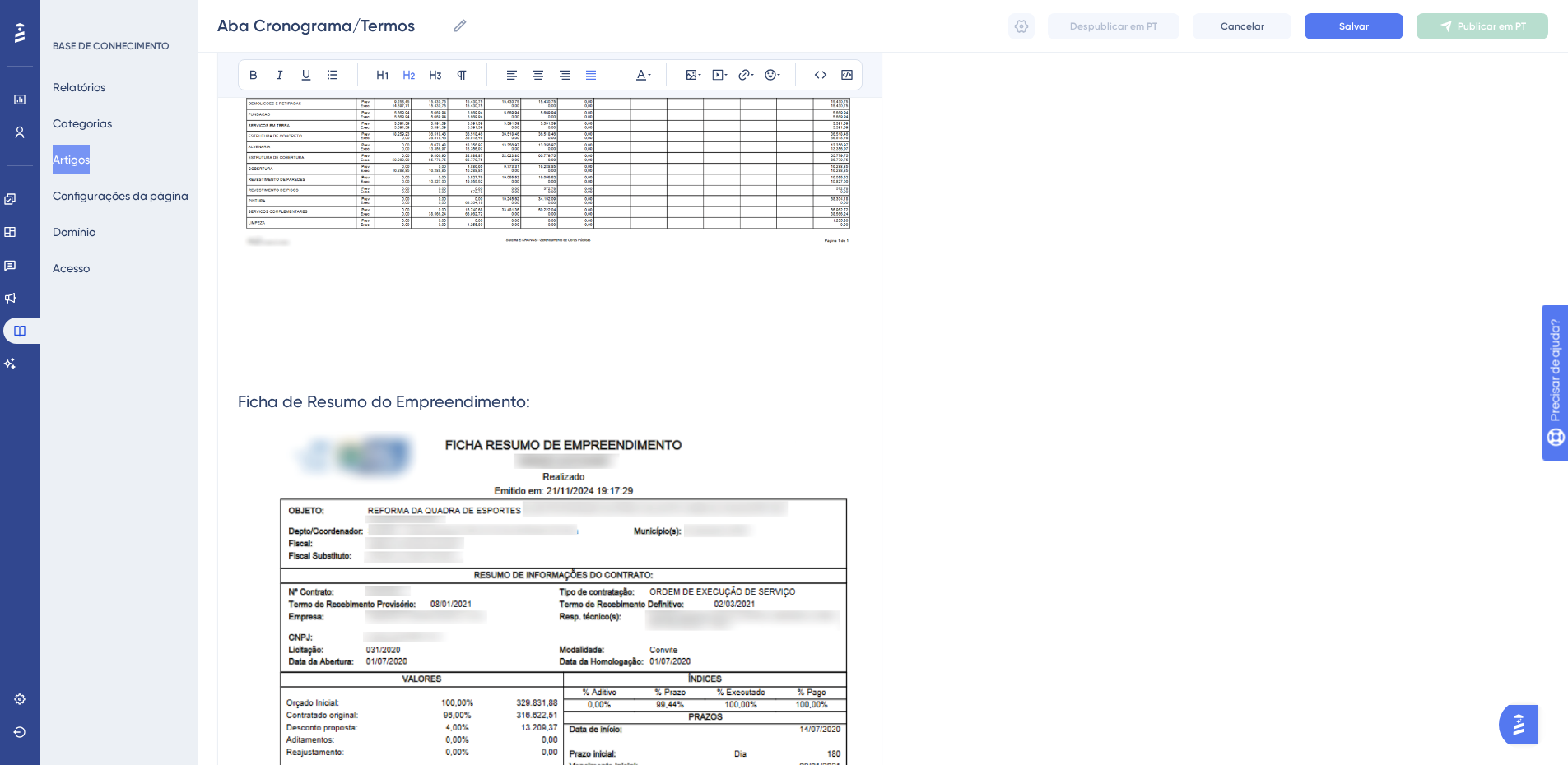
scroll to position [2931, 0]
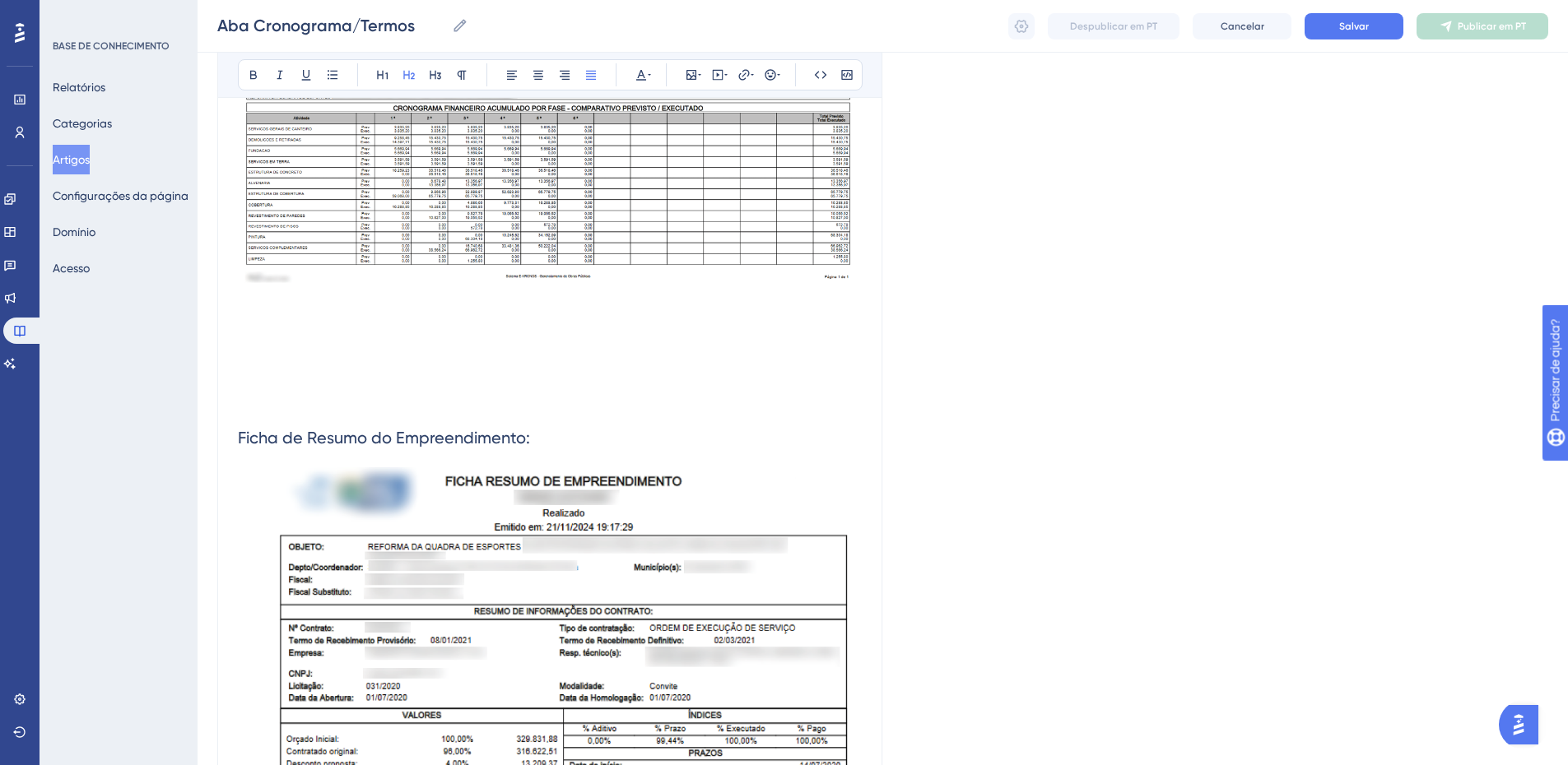
click at [563, 443] on h2 "Ficha de Resumo do Empreendimento:" at bounding box center [550, 438] width 624 height 49
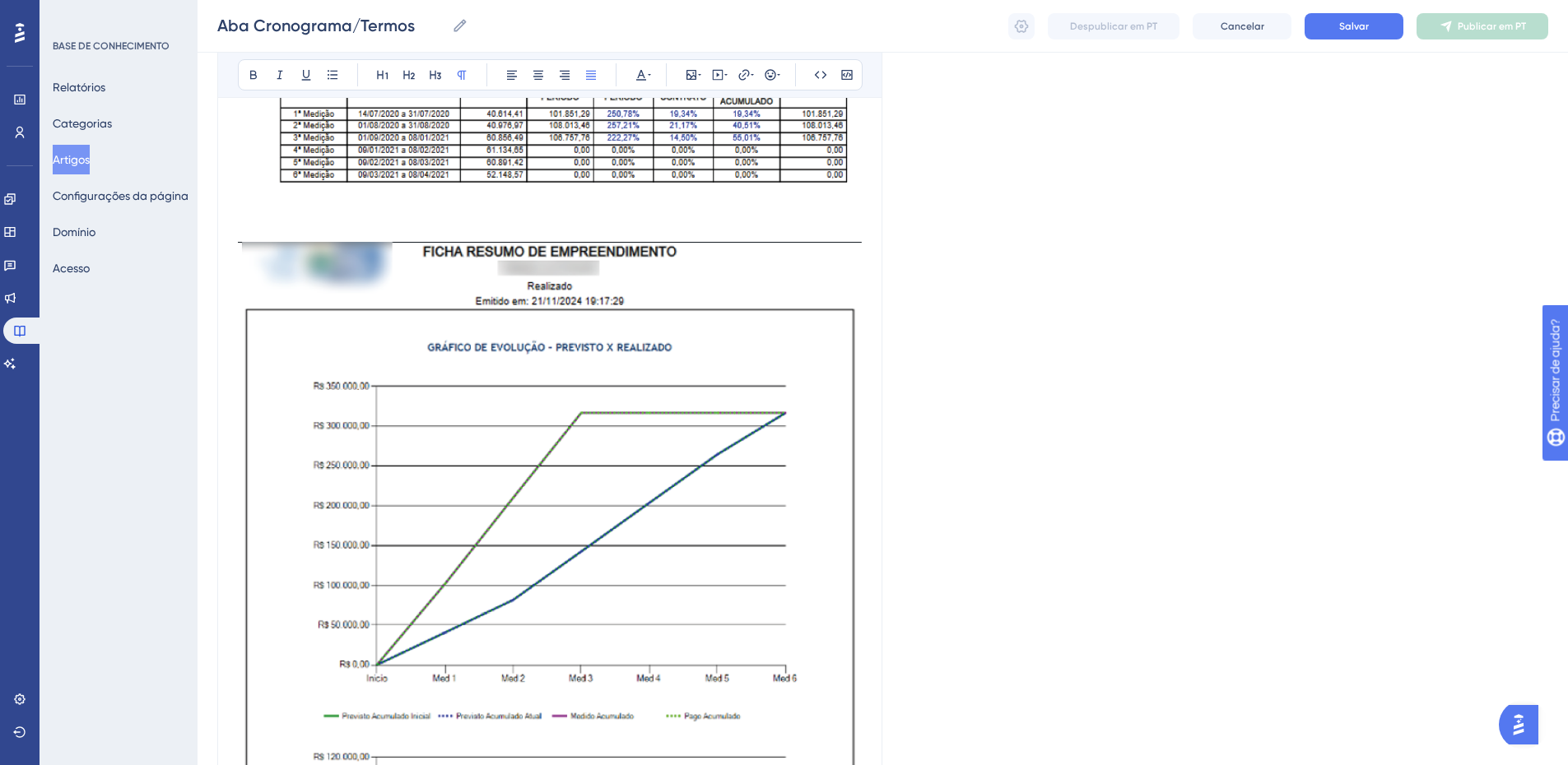
scroll to position [3854, 0]
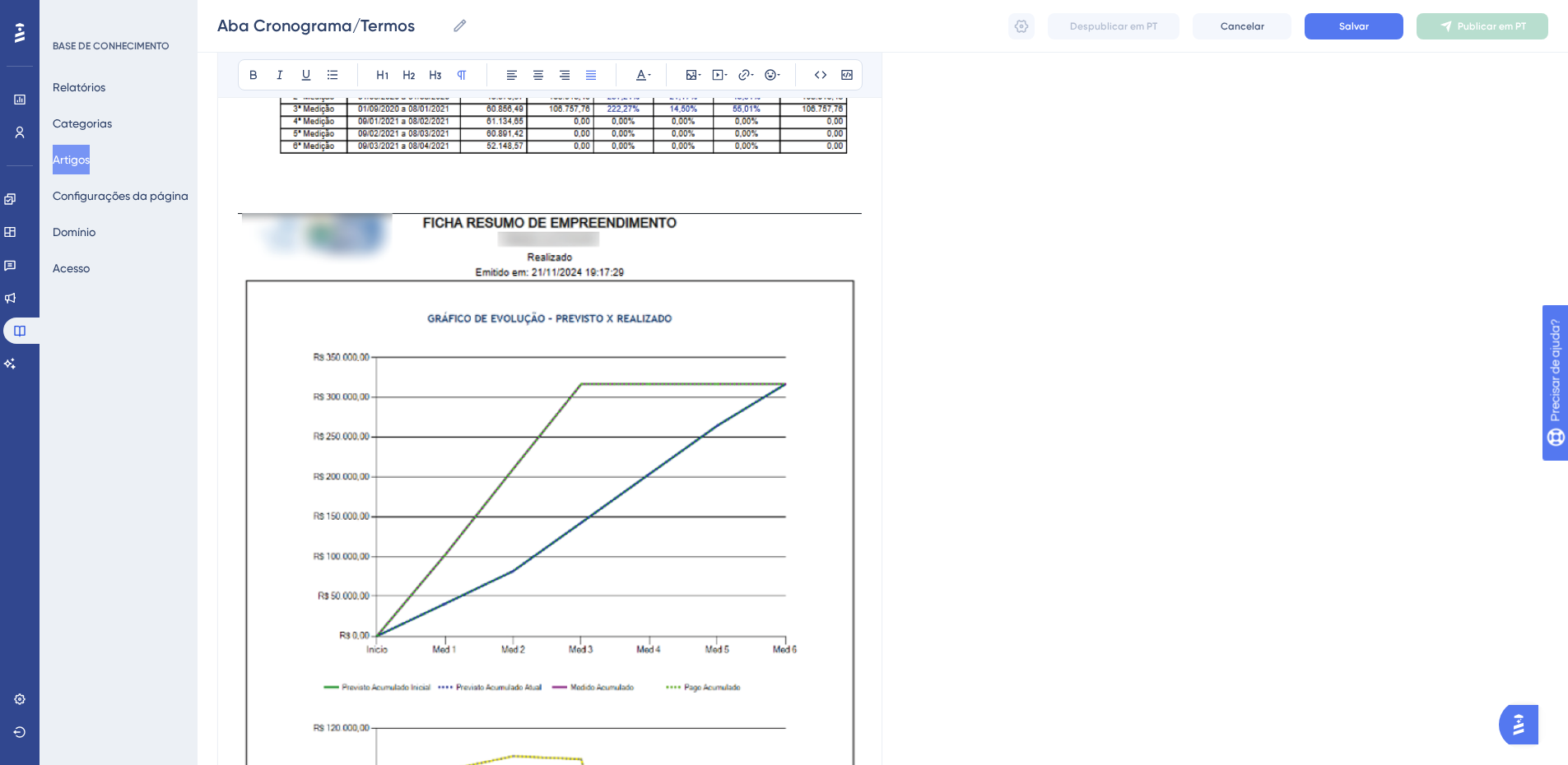
click at [558, 438] on img at bounding box center [550, 660] width 624 height 894
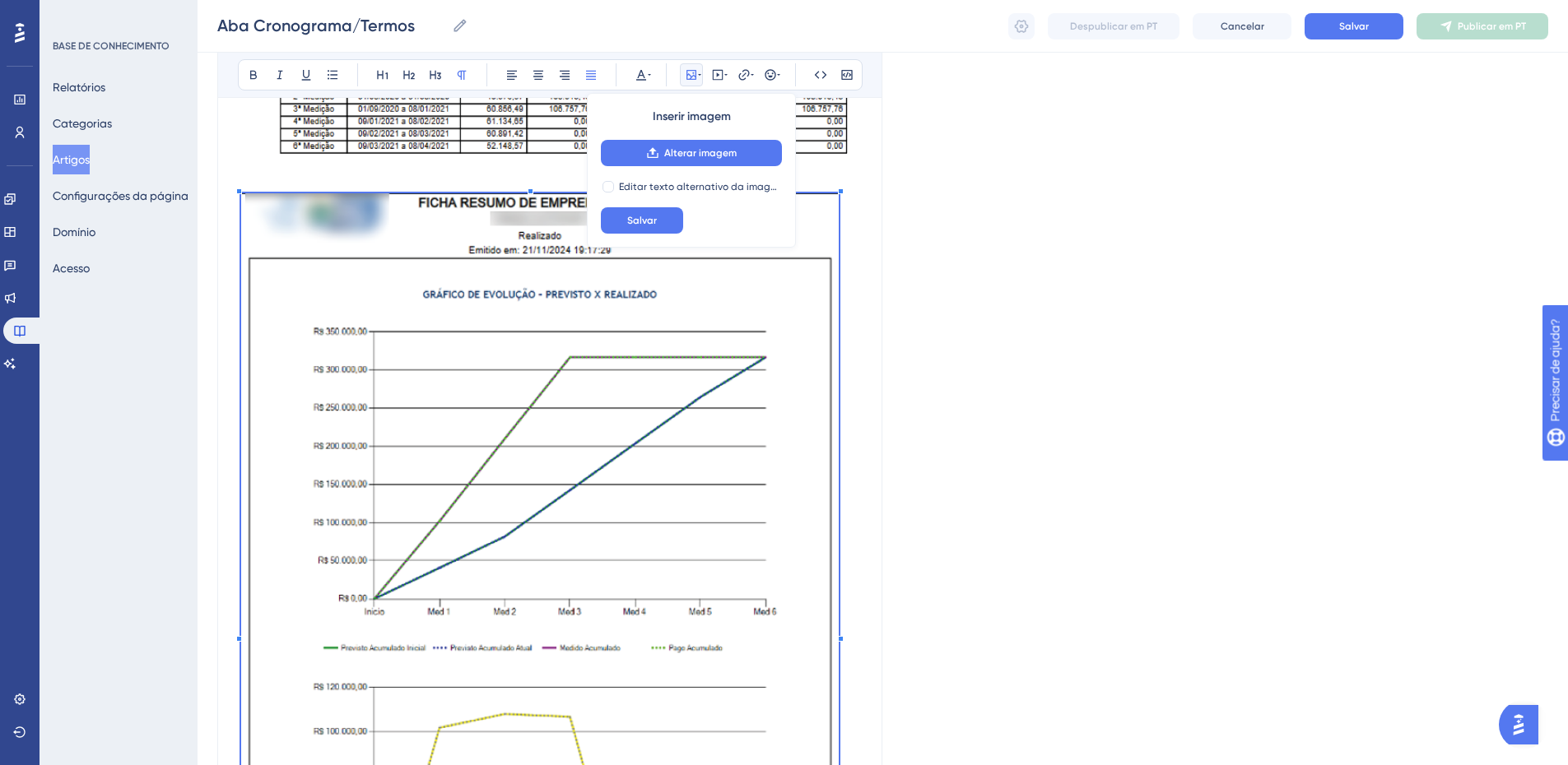
click at [835, 227] on span at bounding box center [539, 624] width 597 height 862
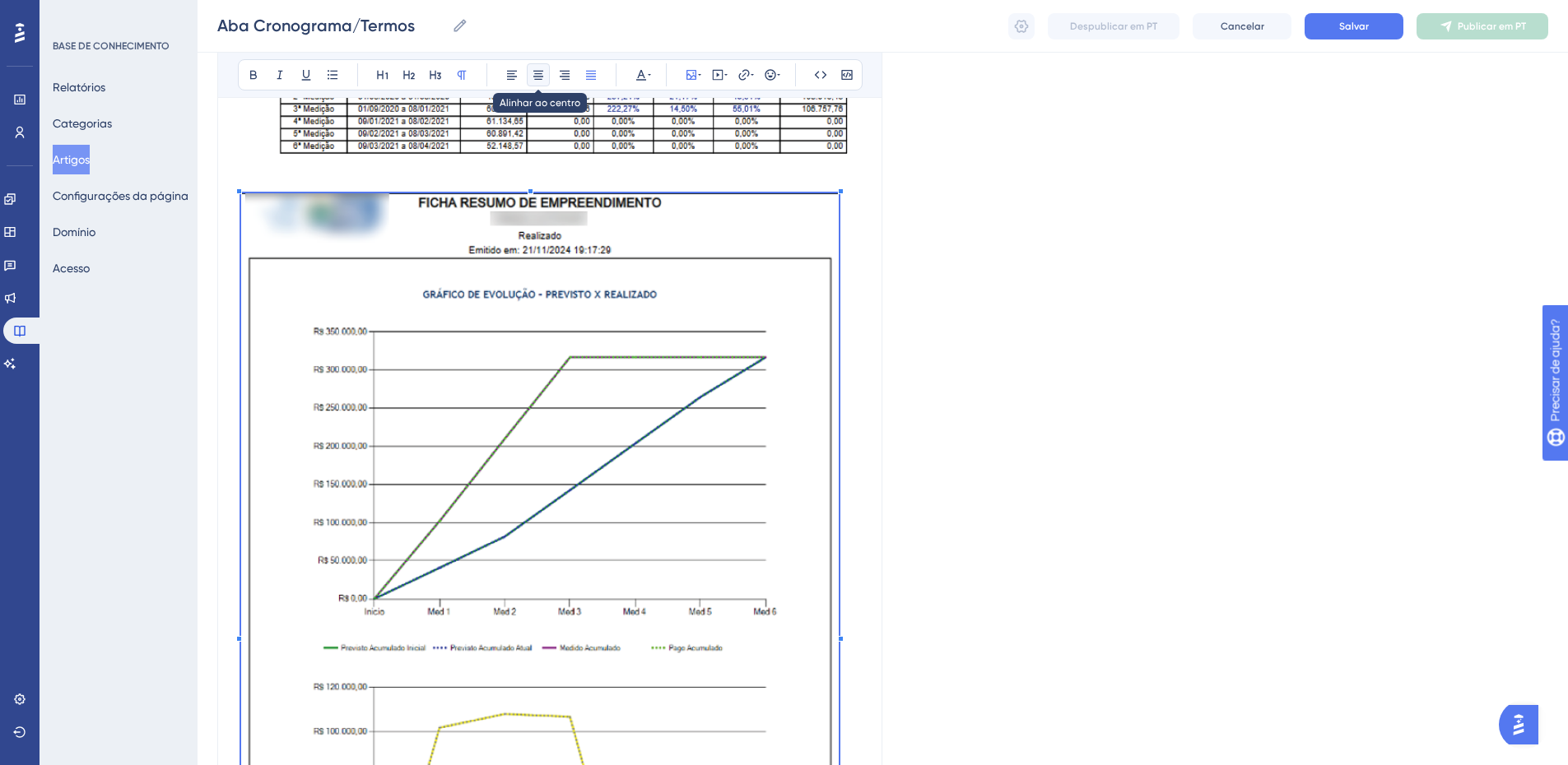
click at [533, 77] on icon at bounding box center [539, 75] width 13 height 13
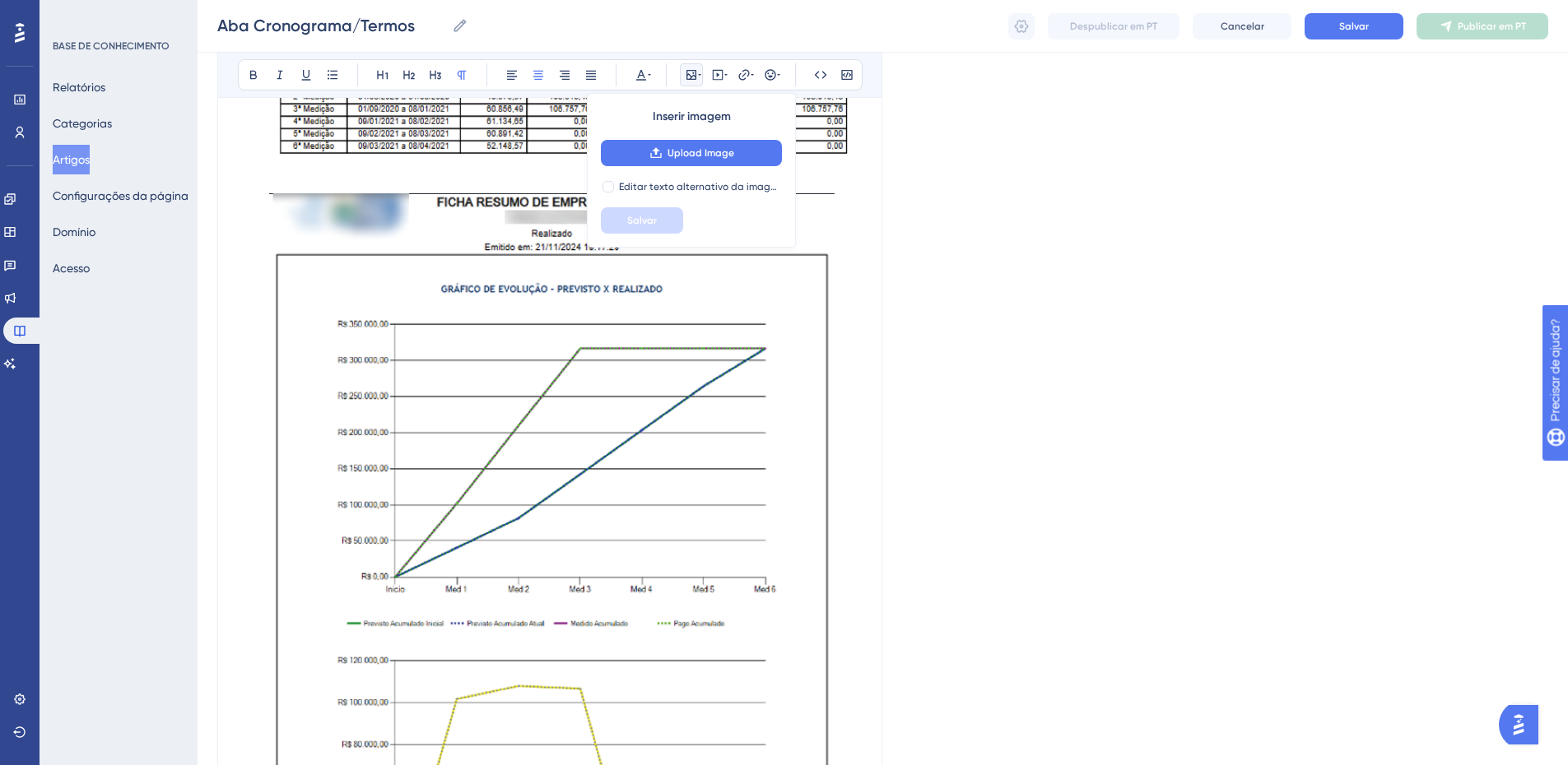
scroll to position [4083, 0]
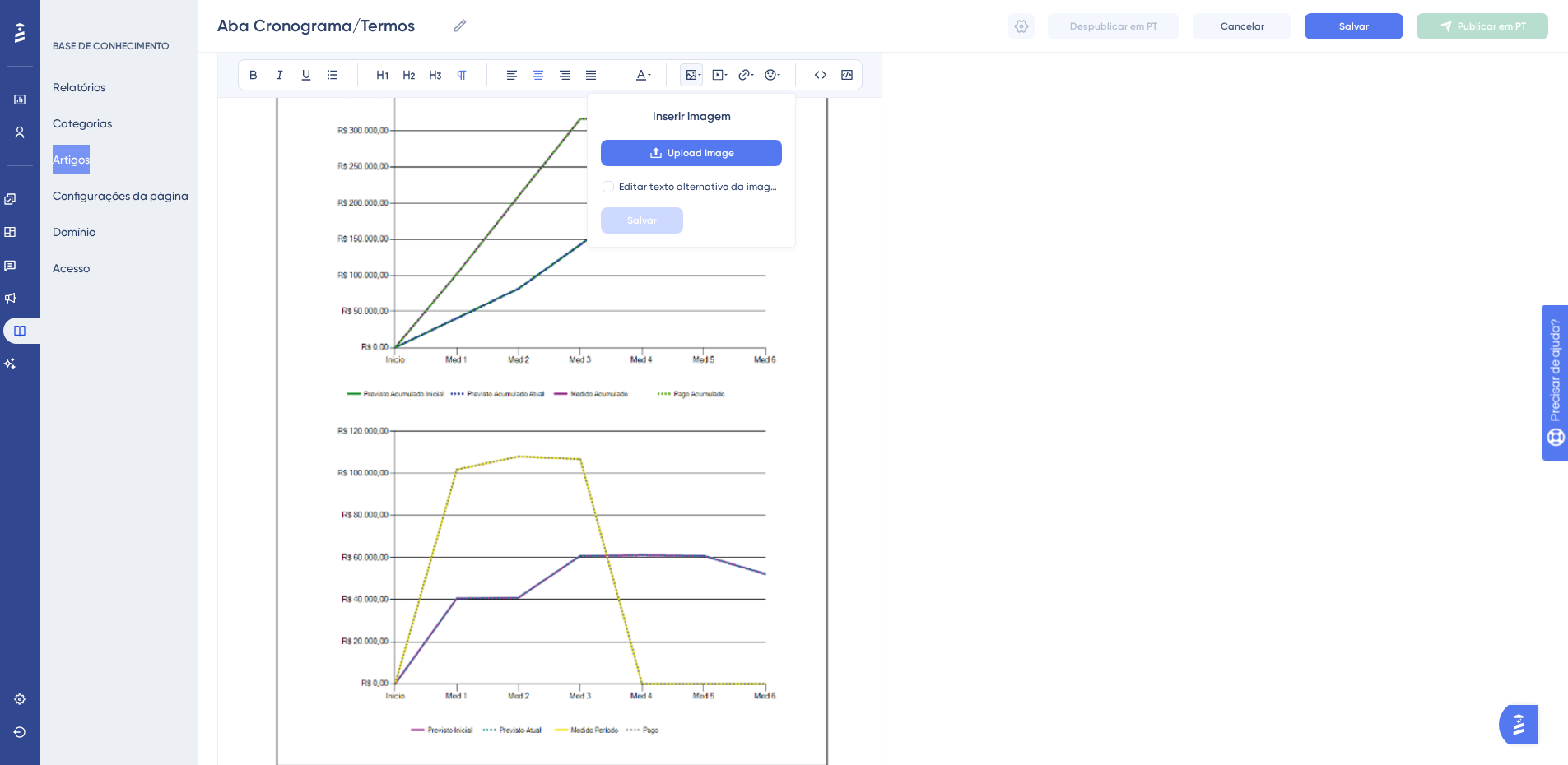
click at [857, 351] on p at bounding box center [550, 371] width 624 height 816
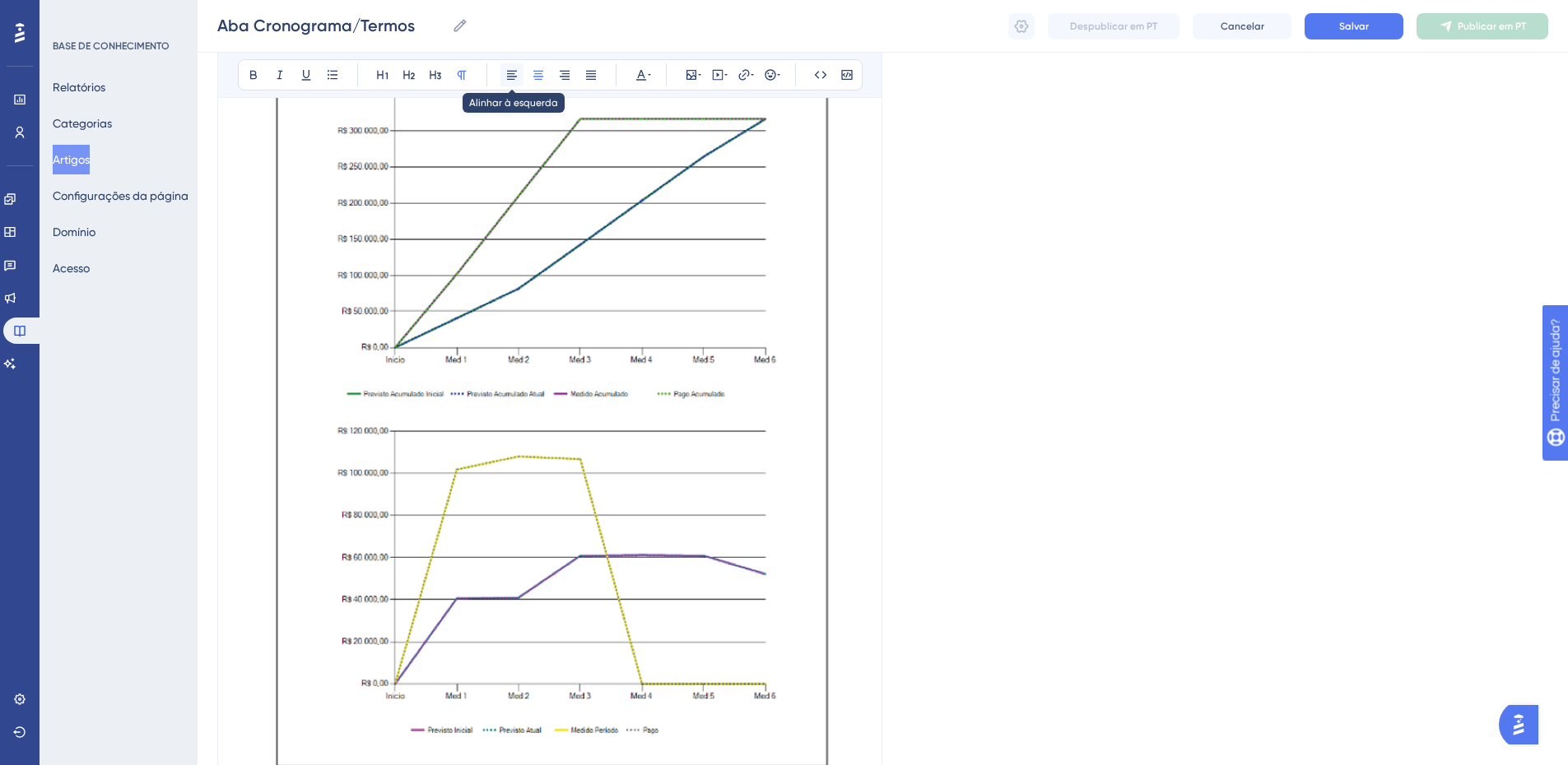
click at [511, 74] on icon at bounding box center [511, 76] width 10 height 9
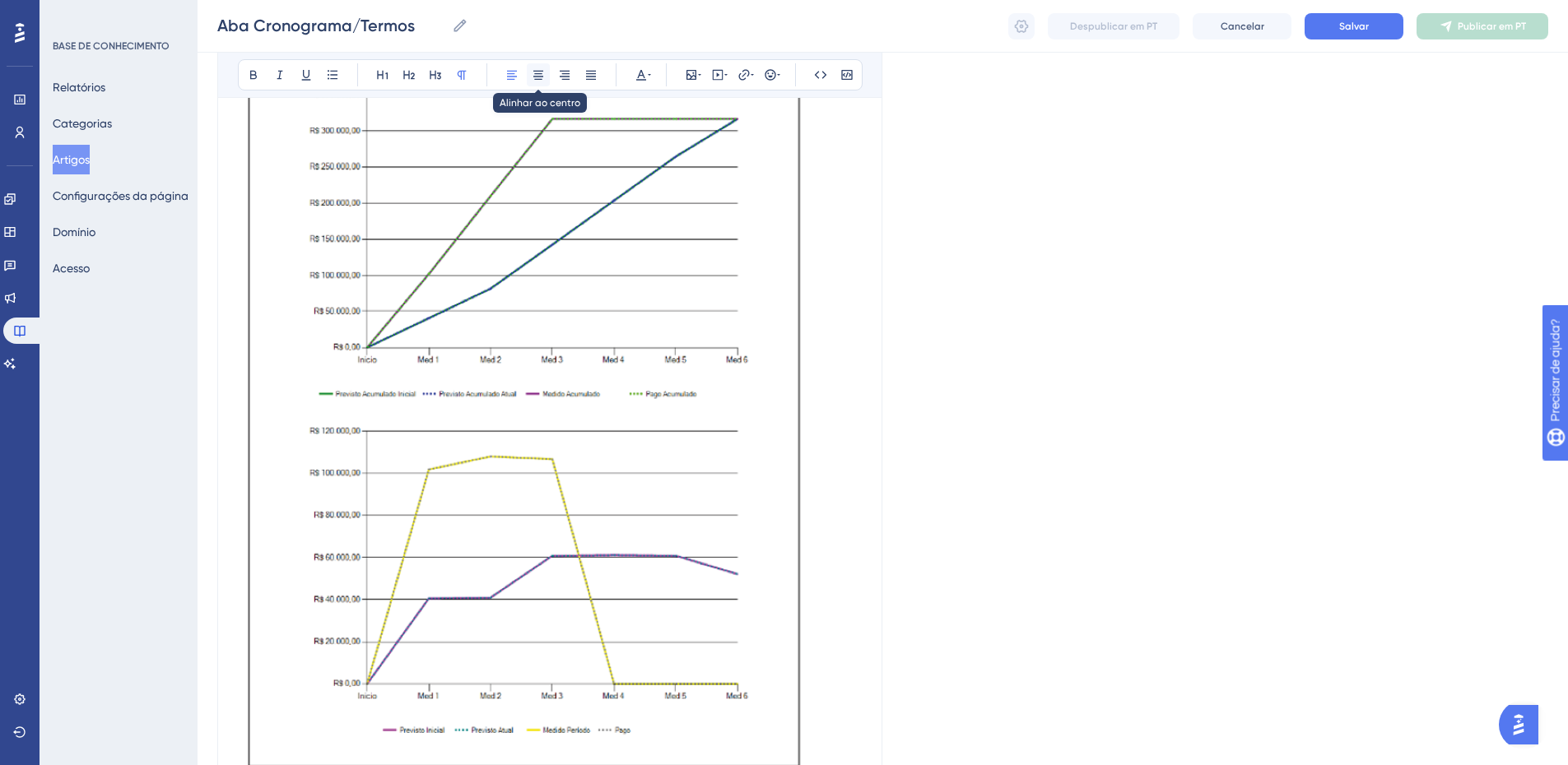
click at [533, 74] on icon at bounding box center [539, 75] width 13 height 13
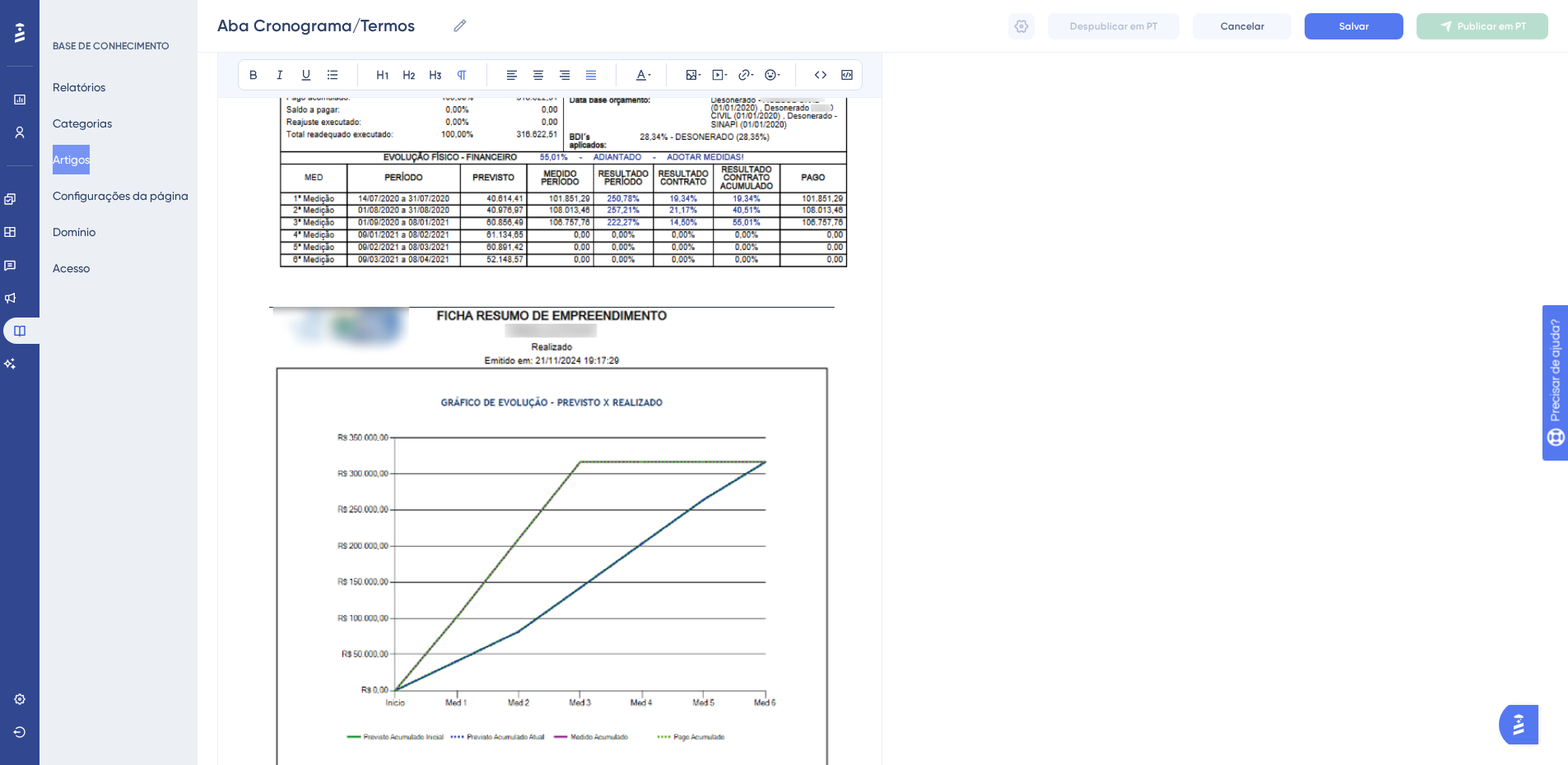
scroll to position [3741, 0]
click at [581, 351] on img at bounding box center [552, 711] width 566 height 811
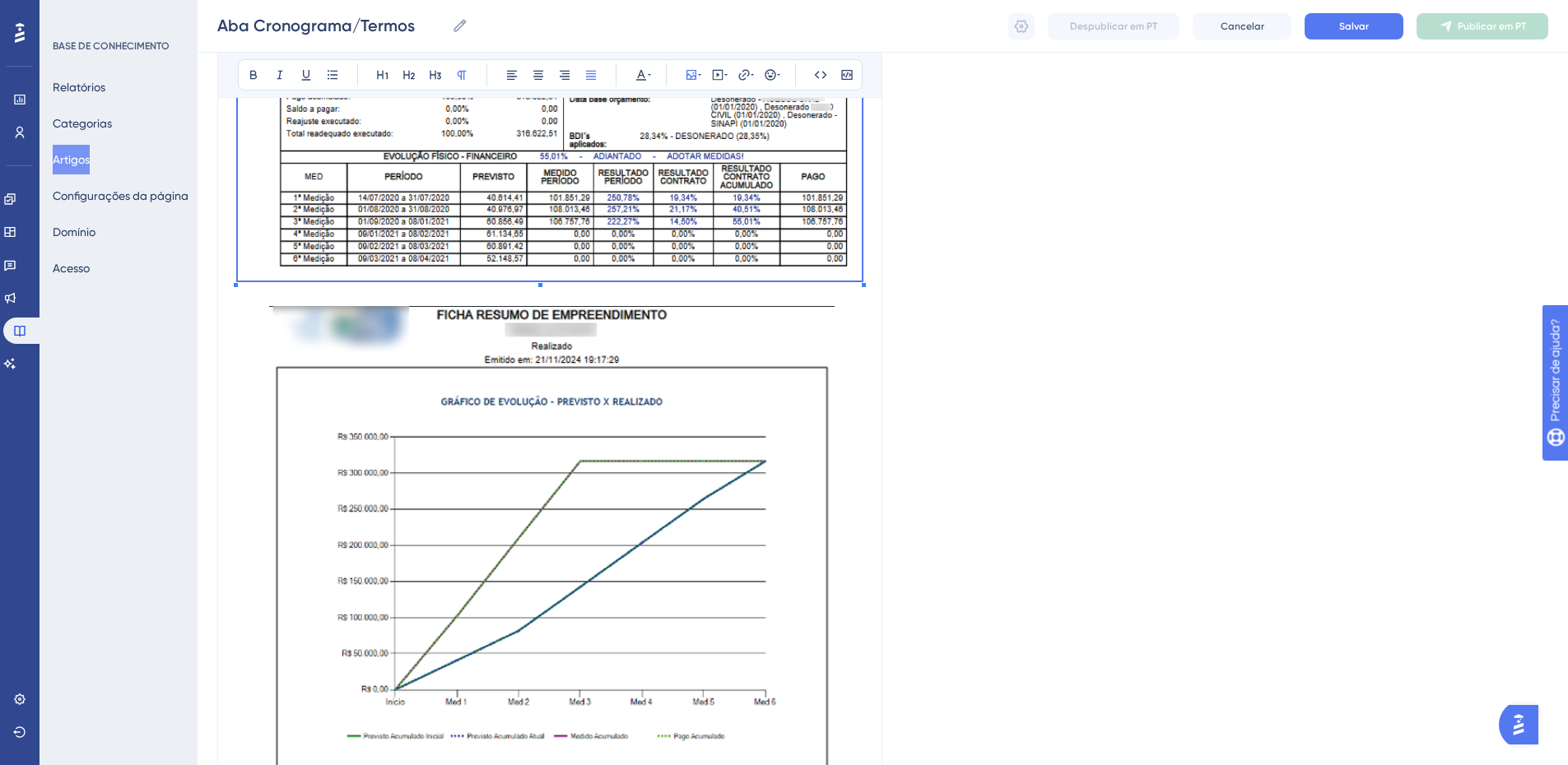
click at [502, 320] on img at bounding box center [552, 711] width 566 height 811
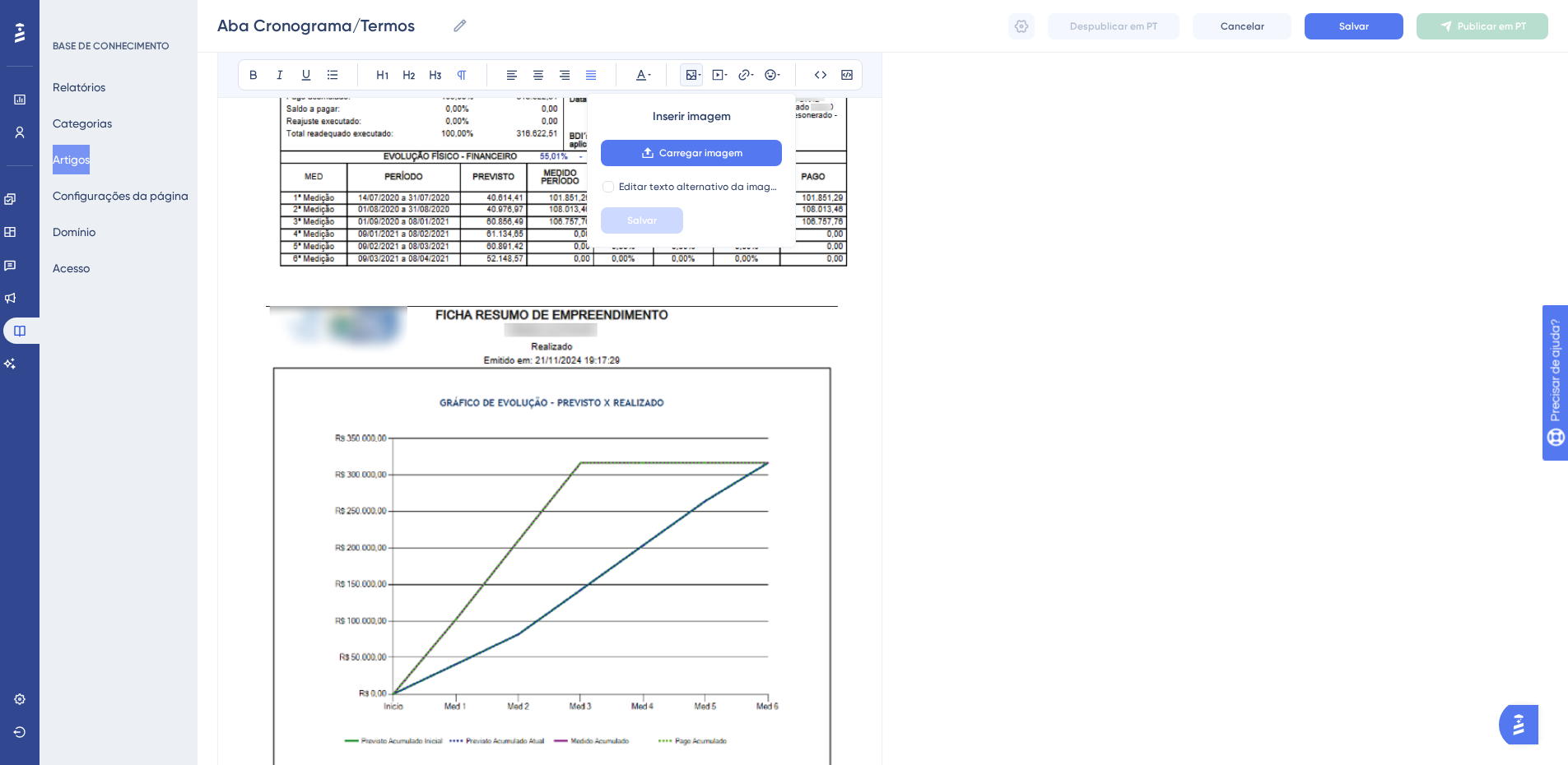
scroll to position [4093, 0]
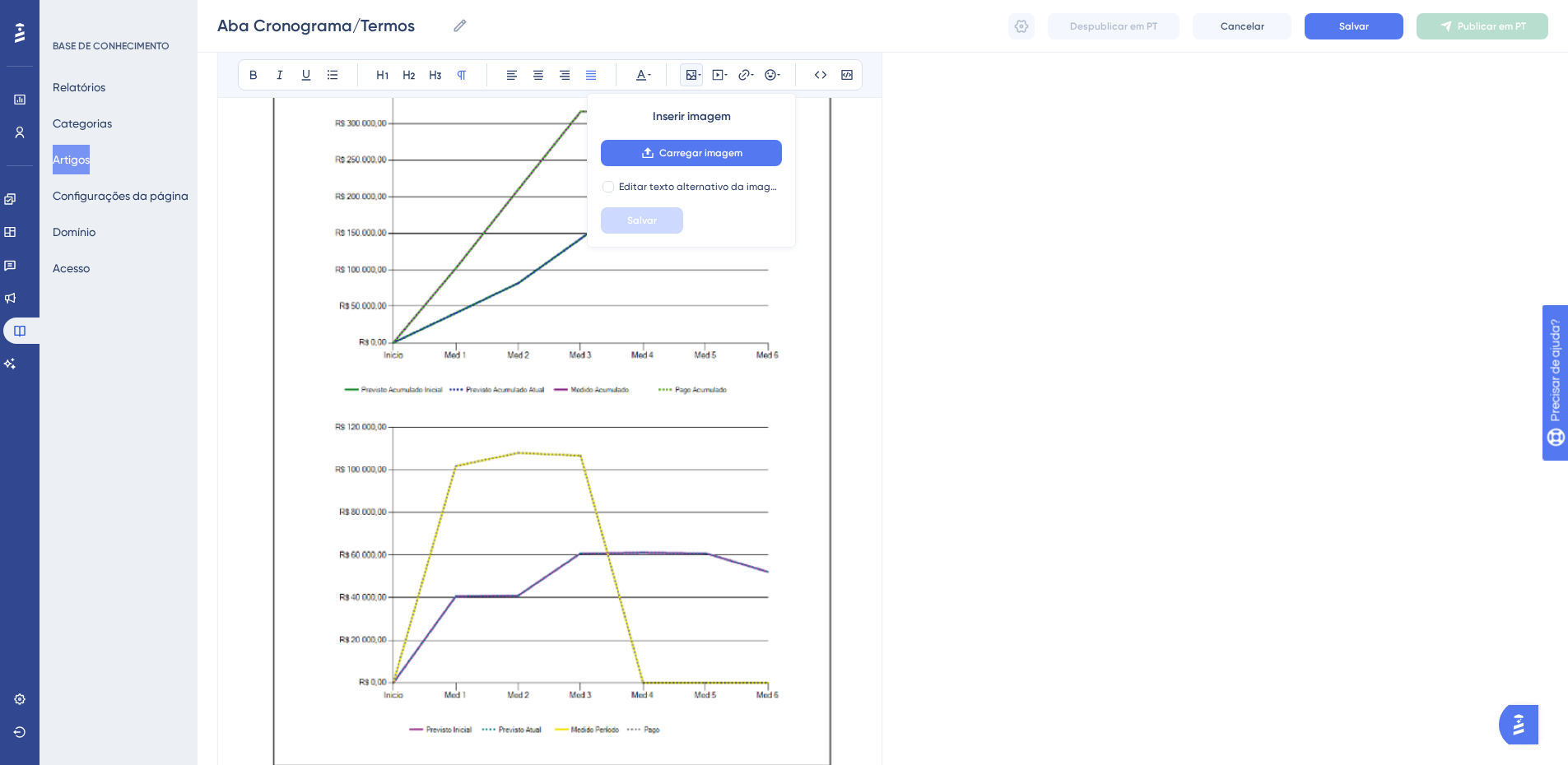
click at [857, 416] on p at bounding box center [550, 367] width 624 height 826
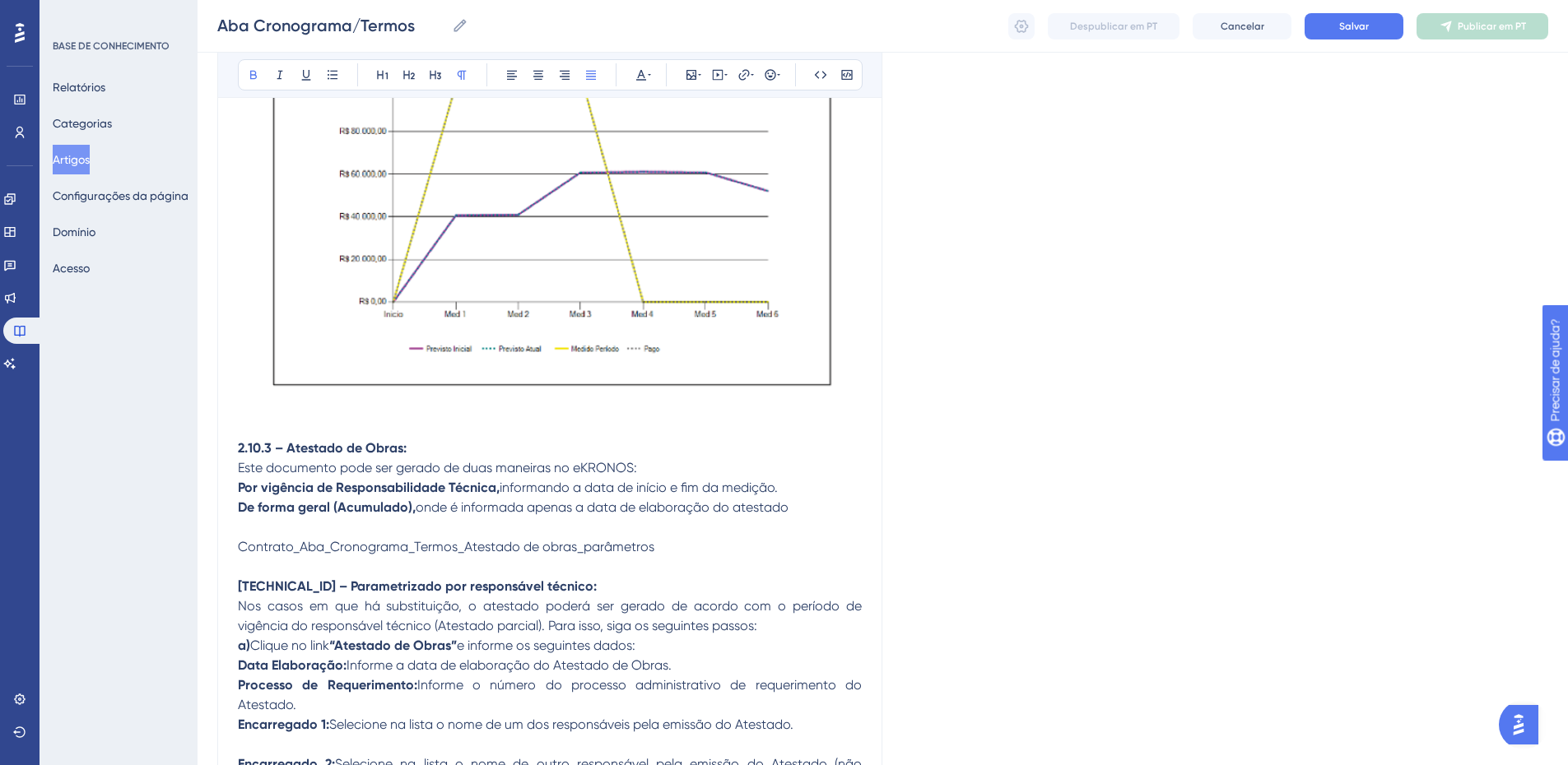
scroll to position [4494, 0]
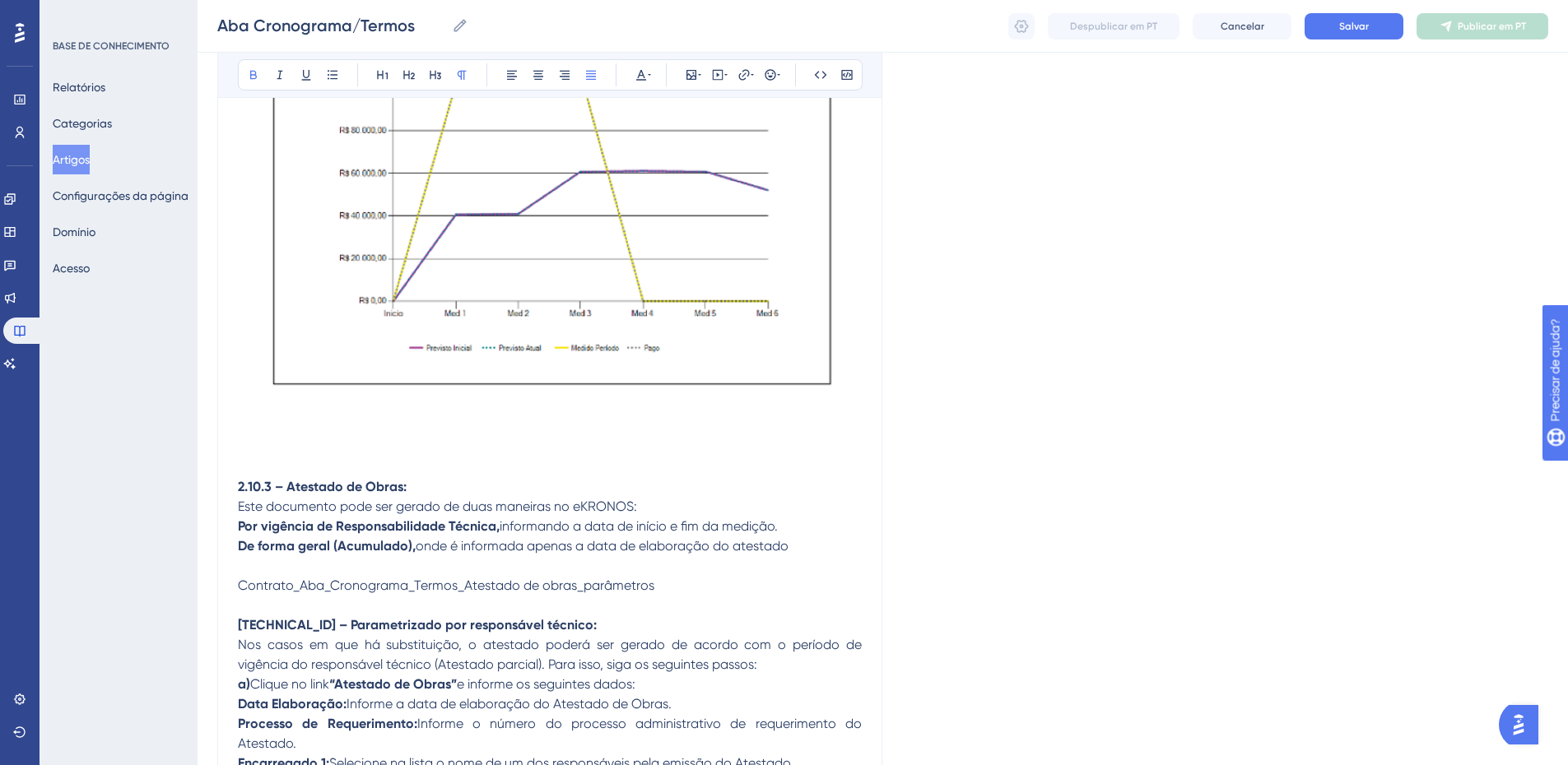
drag, startPoint x: 287, startPoint y: 483, endPoint x: 231, endPoint y: 478, distance: 56.2
click at [318, 487] on strong "Atestado de Obras:" at bounding box center [298, 486] width 120 height 16
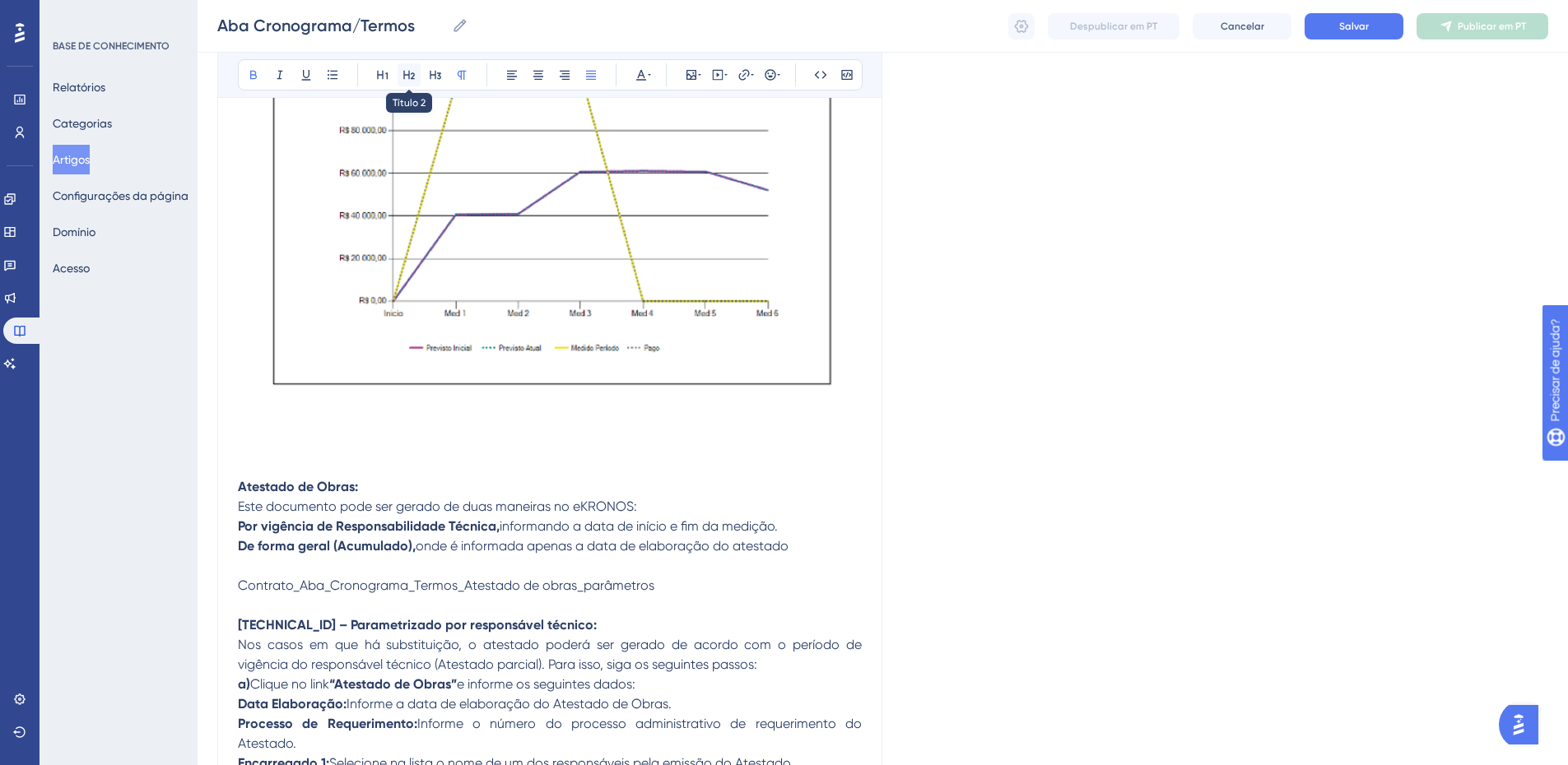
click at [413, 75] on icon at bounding box center [409, 75] width 13 height 13
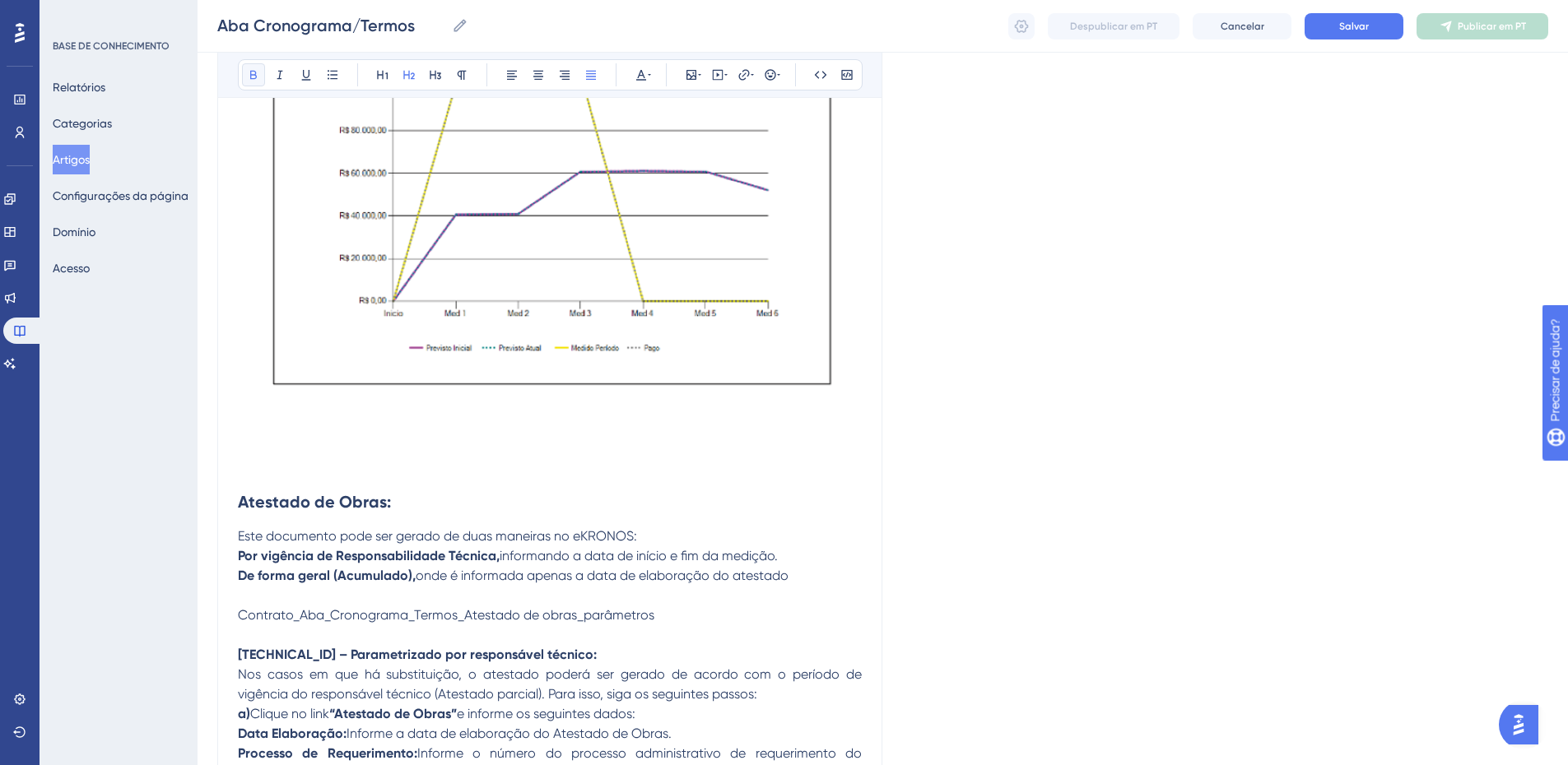
click at [251, 74] on icon at bounding box center [253, 76] width 7 height 9
click at [410, 496] on h2 "Atestado de Obras:" at bounding box center [550, 502] width 624 height 49
drag, startPoint x: 356, startPoint y: 520, endPoint x: 504, endPoint y: 196, distance: 356.2
click at [331, 499] on span "Atestado de Obras:" at bounding box center [313, 501] width 150 height 20
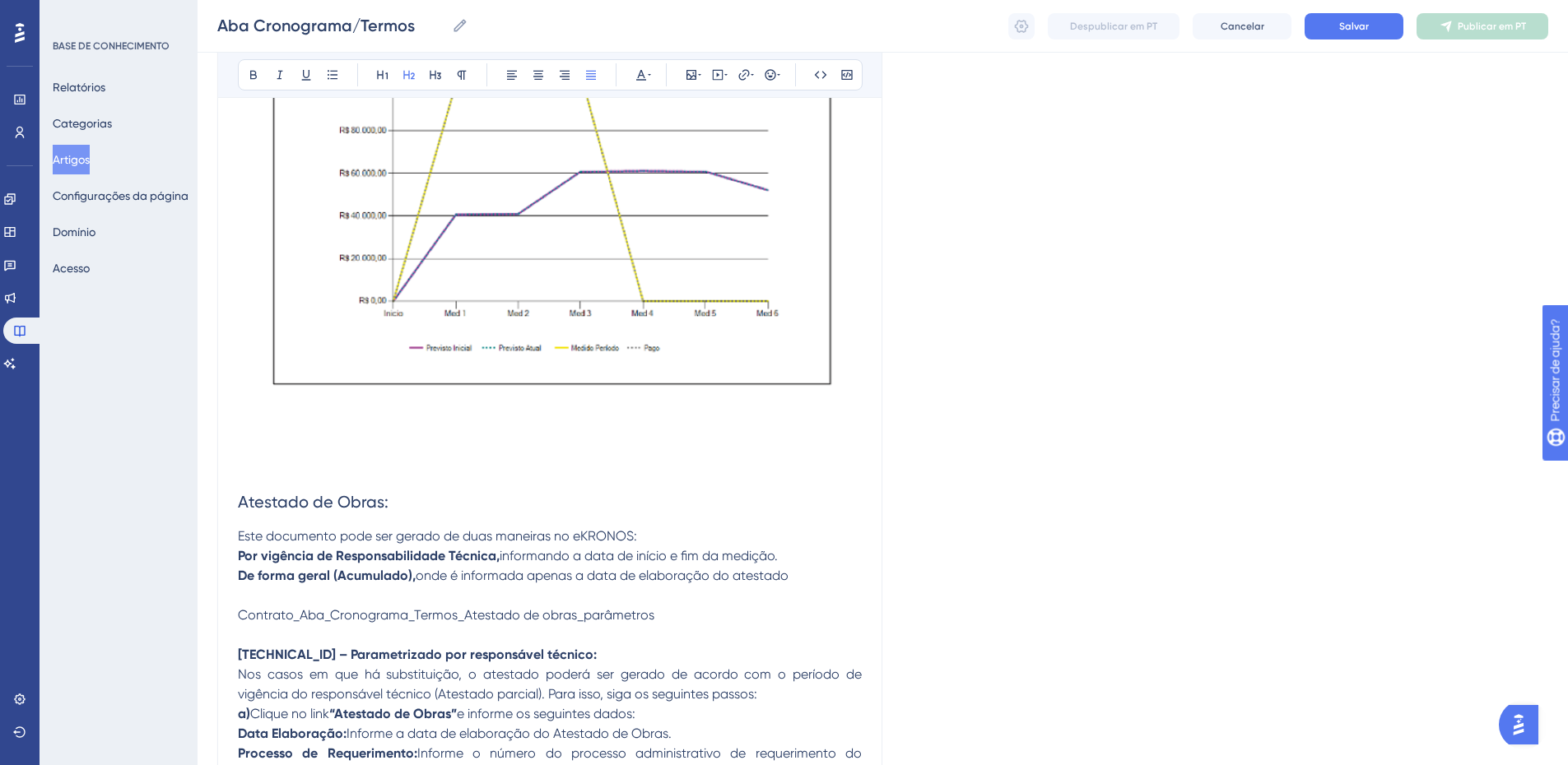
click at [331, 499] on span "Atestado de Obras:" at bounding box center [313, 501] width 150 height 20
click at [477, 487] on h2 "Atestado de Obras:" at bounding box center [550, 502] width 624 height 49
click at [459, 512] on h2 "Atestado de Obras:" at bounding box center [550, 502] width 624 height 49
click at [656, 531] on p "Este documento pode ser gerado de duas maneiras no eKRONOS:" at bounding box center [550, 536] width 624 height 20
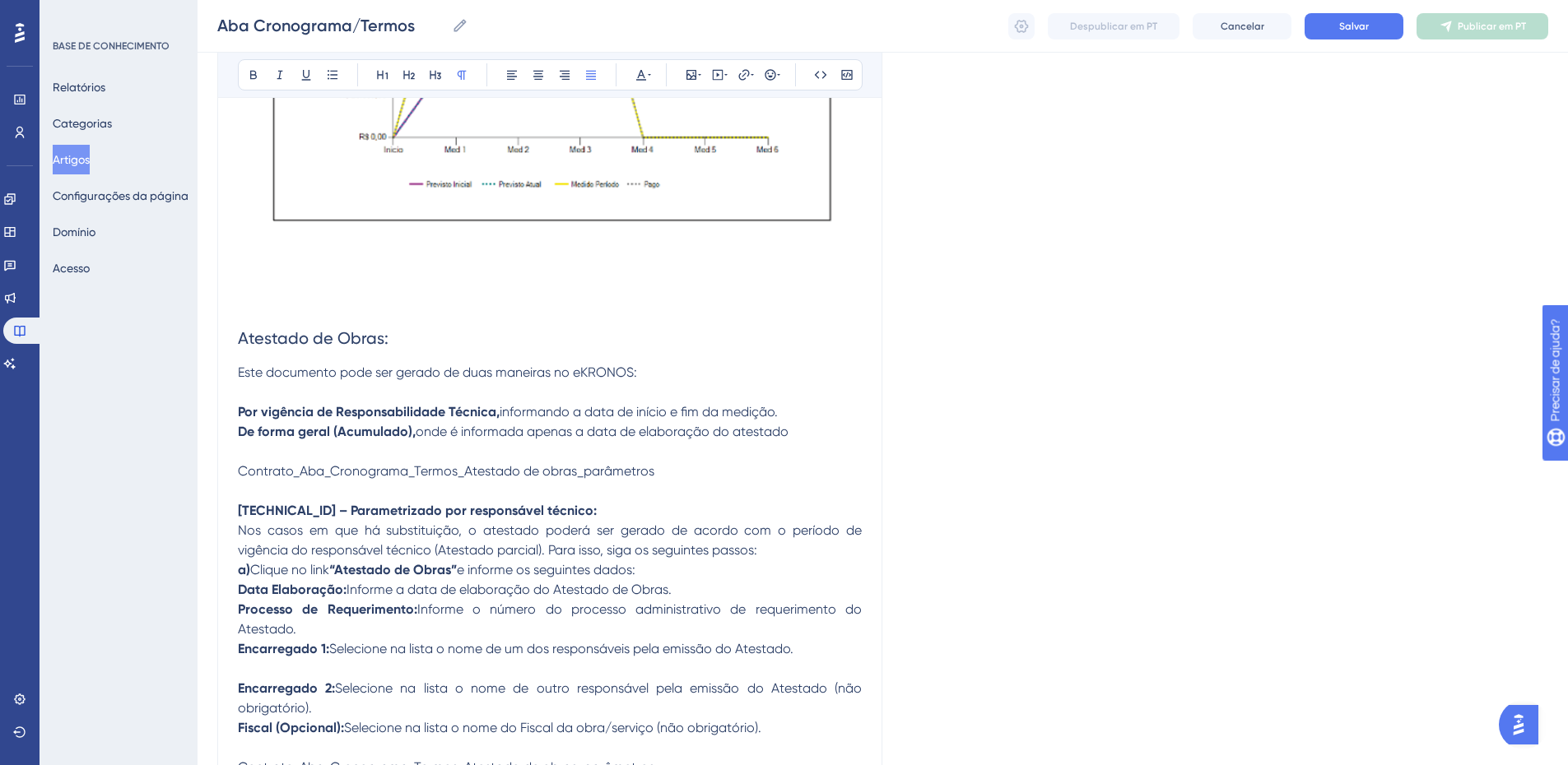
scroll to position [4658, 0]
click at [239, 405] on strong "Por vigência de Responsabilidade Técnica," at bounding box center [369, 410] width 261 height 16
click at [241, 433] on strong "De forma geral (Acumulado)," at bounding box center [327, 430] width 178 height 16
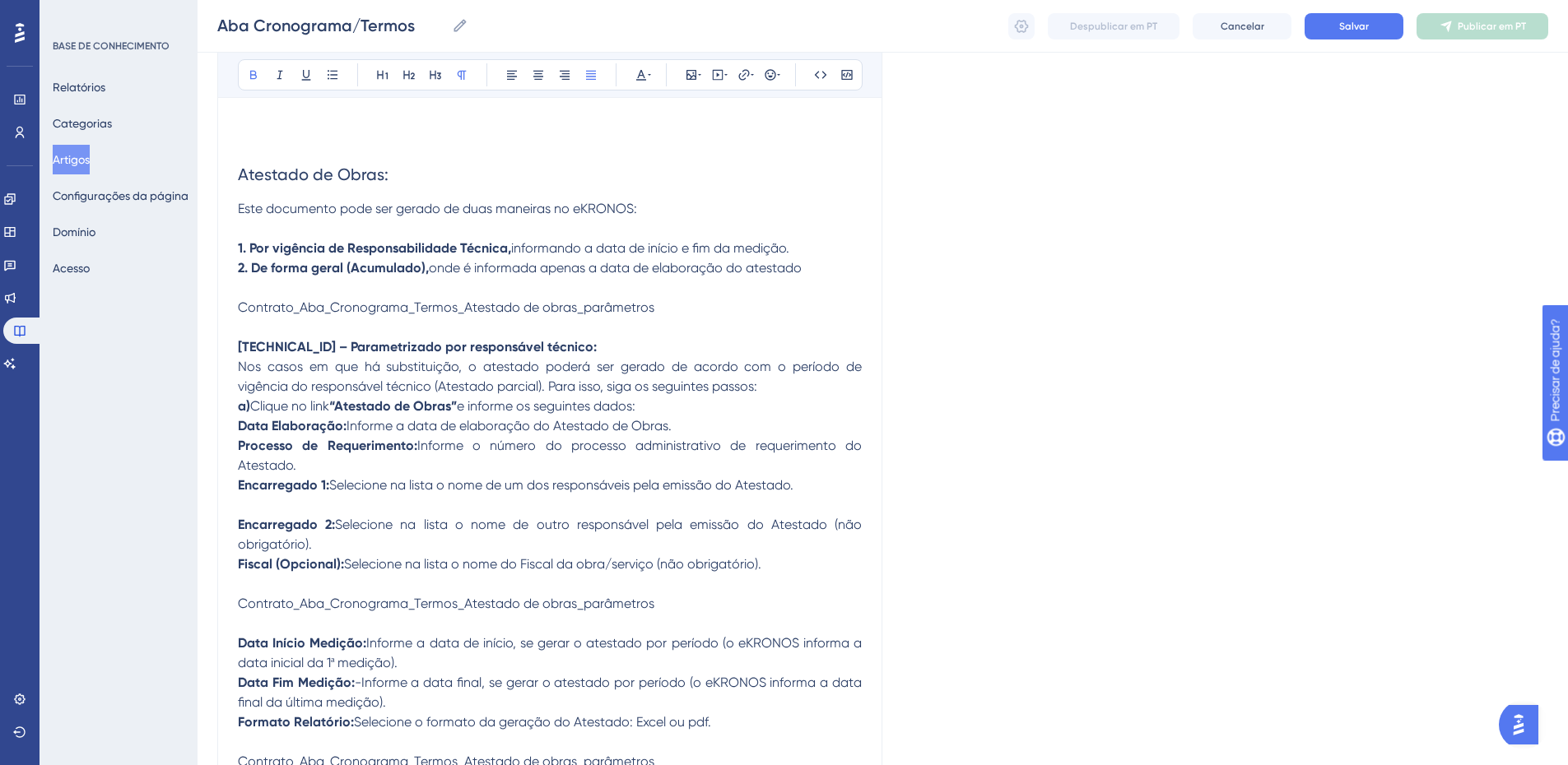
scroll to position [4822, 0]
click at [814, 243] on p "1. Por vigência de Responsabilidade Técnica, informando a data de início e fim …" at bounding box center [550, 247] width 624 height 20
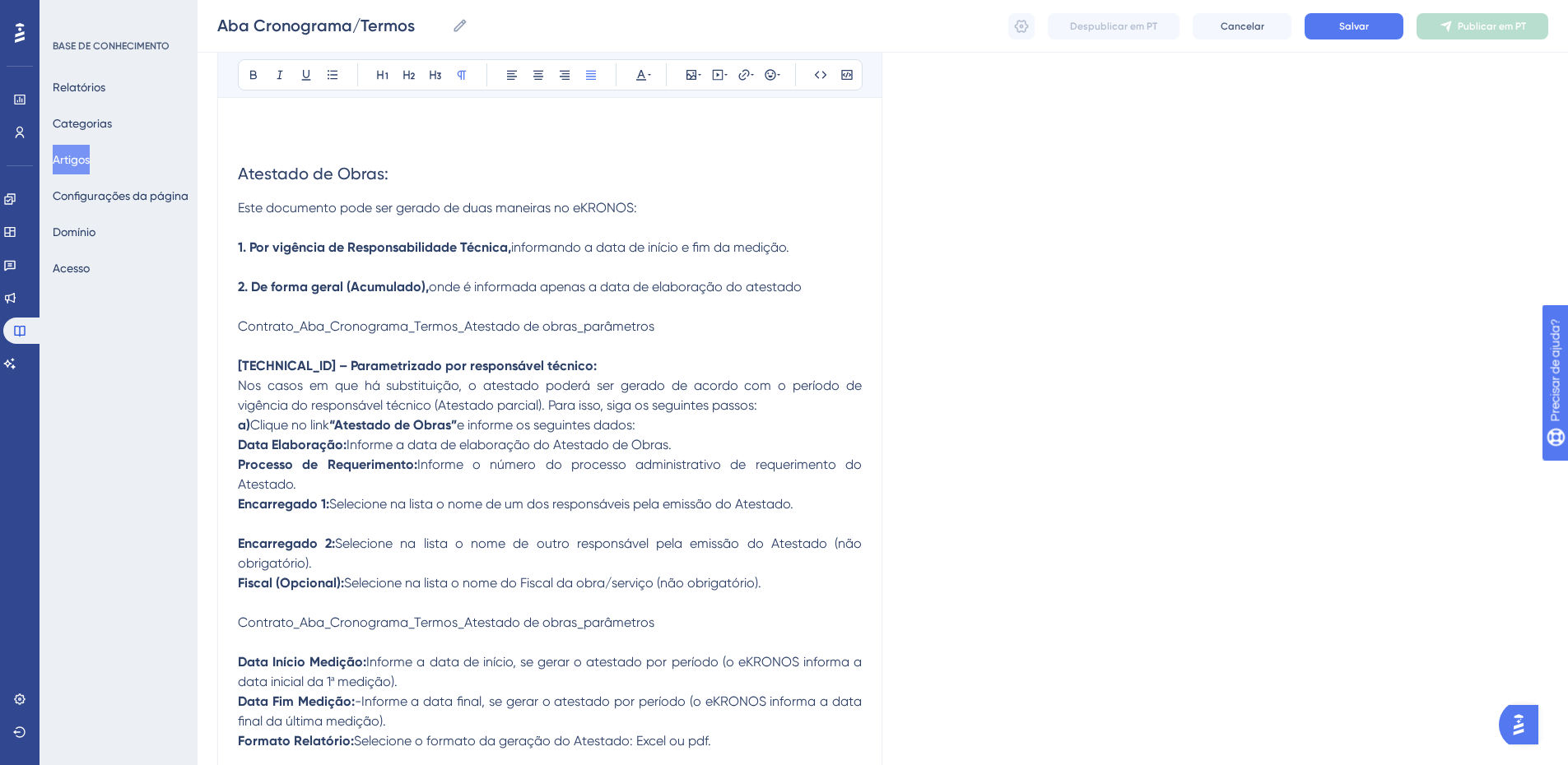
click at [371, 327] on span "Contrato_Aba_Cronograma_Termos_Atestado de obras_parâmetros" at bounding box center [446, 326] width 416 height 16
click at [686, 74] on icon at bounding box center [692, 75] width 13 height 13
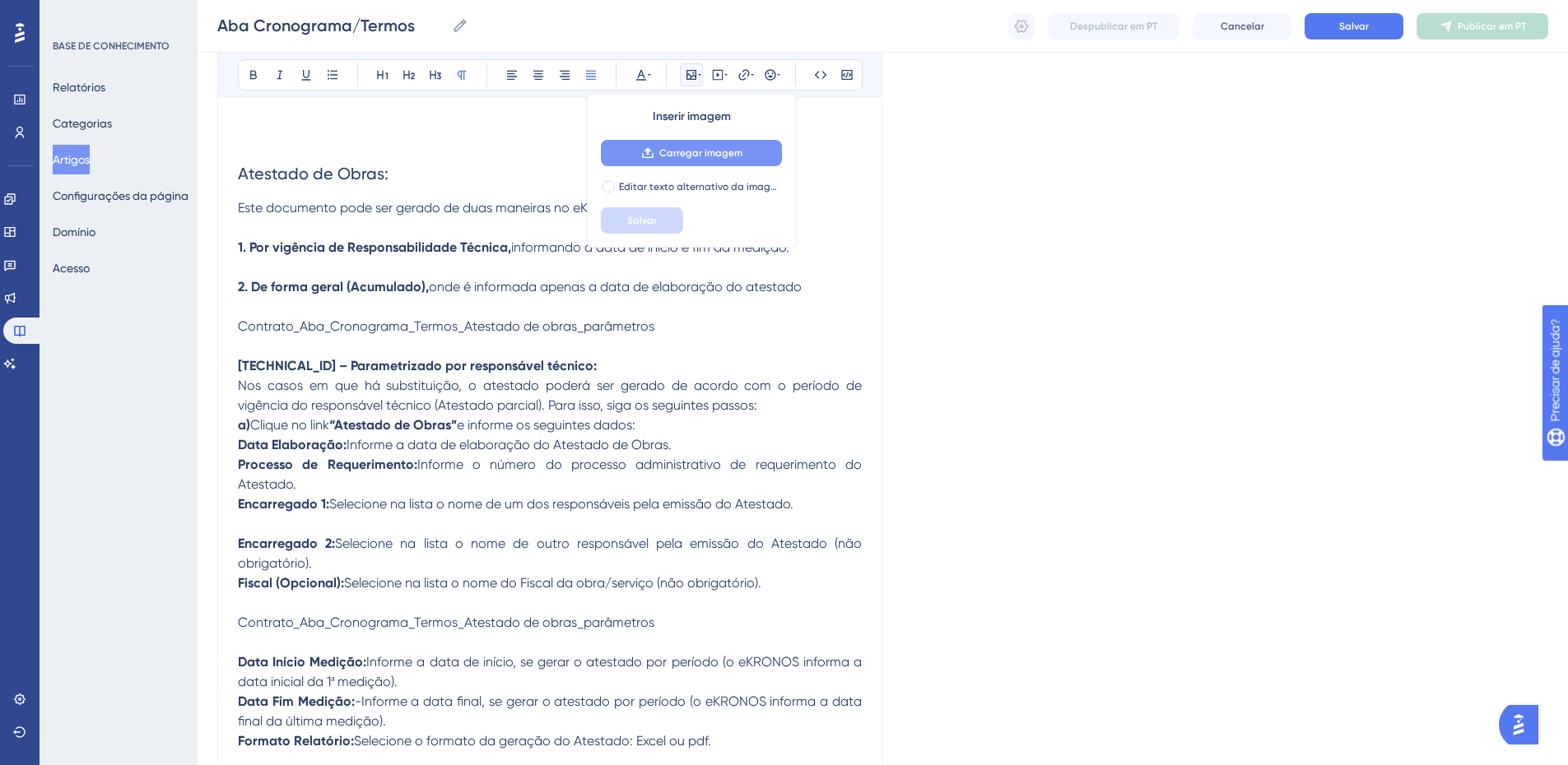
click at [660, 160] on button "Carregar imagem" at bounding box center [692, 153] width 181 height 26
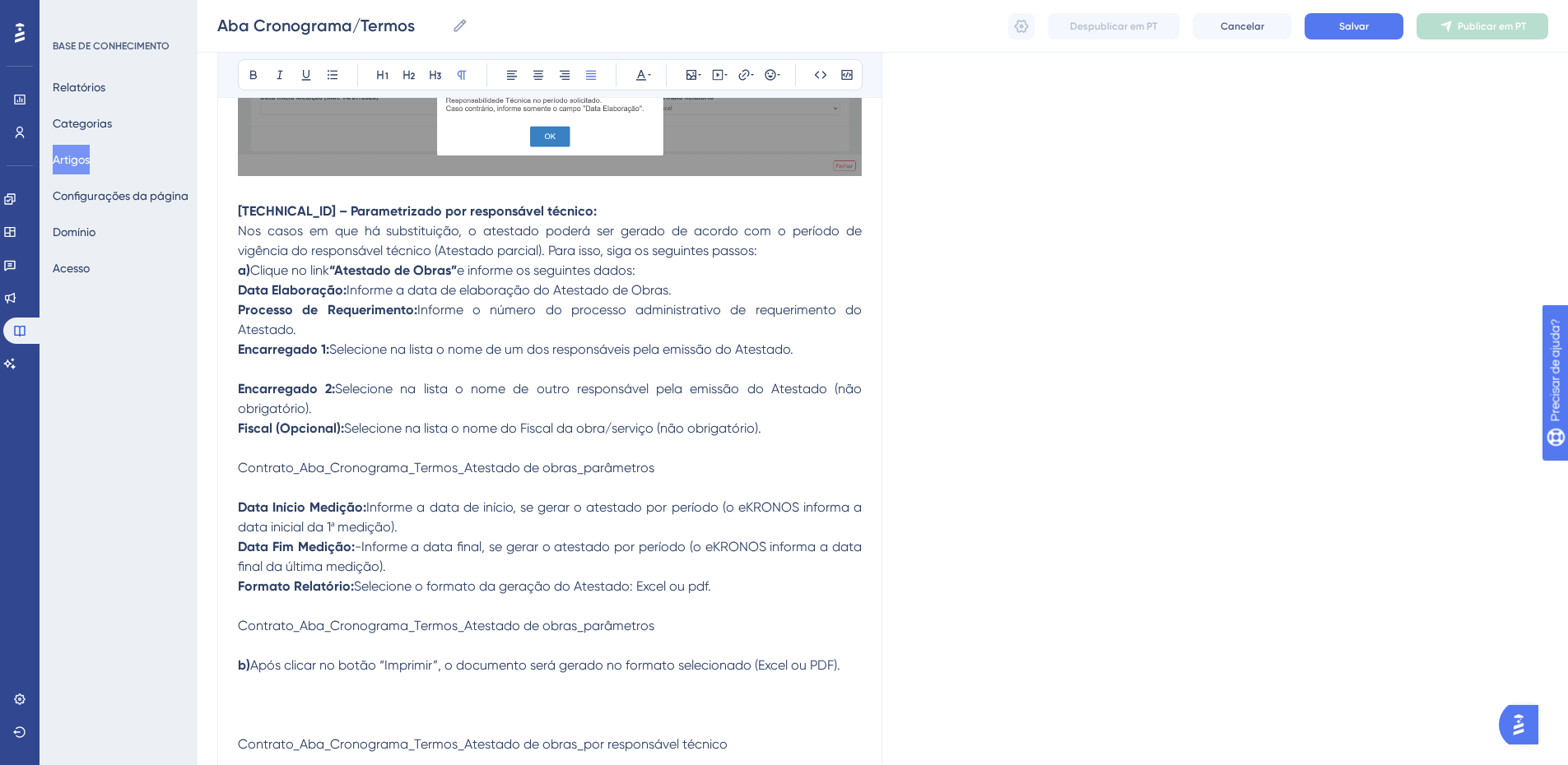
scroll to position [5263, 0]
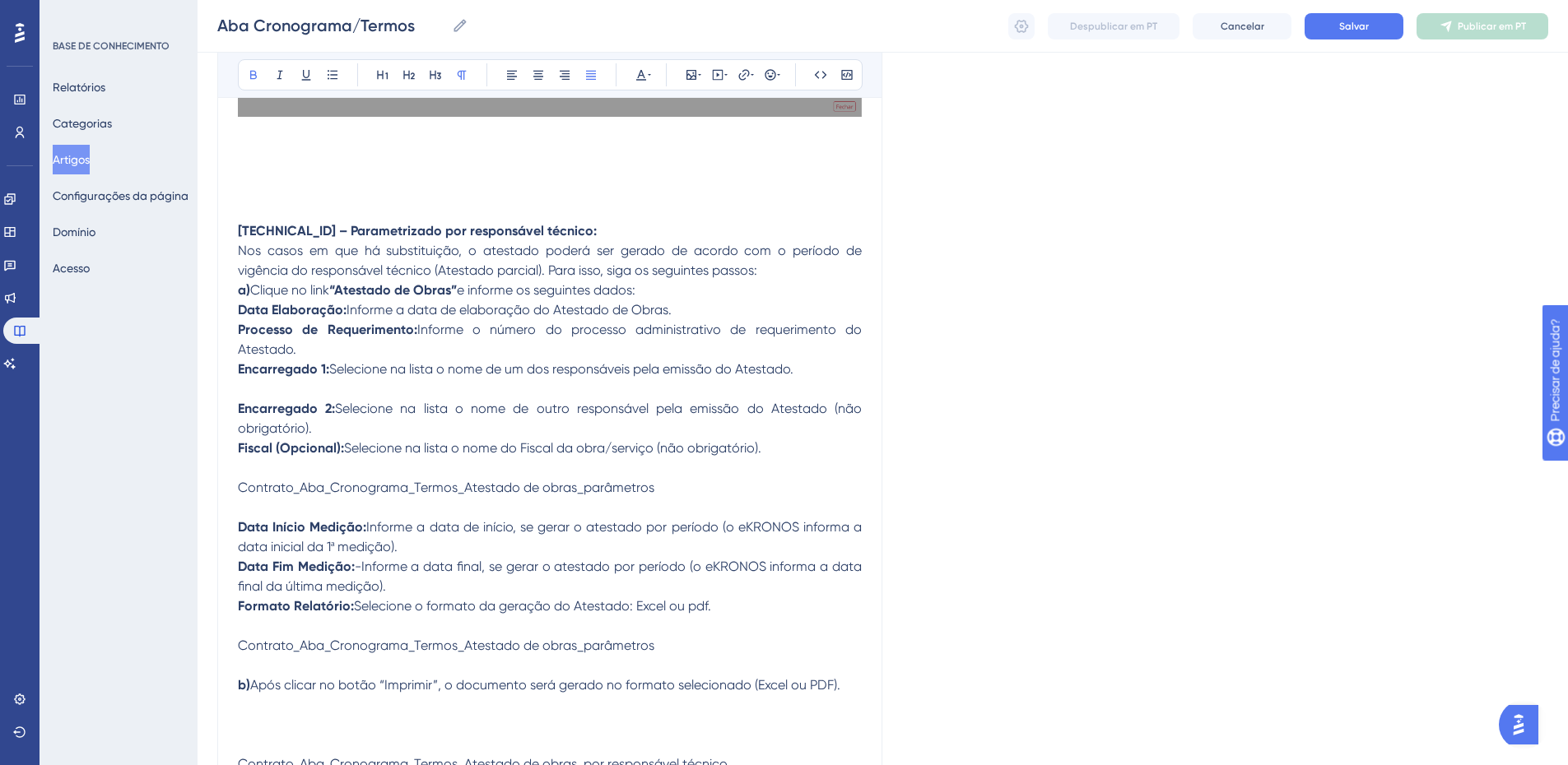
drag, startPoint x: 290, startPoint y: 221, endPoint x: 235, endPoint y: 223, distance: 55.0
click at [252, 230] on strong "Parametrizado por responsável técnico:" at bounding box center [361, 230] width 246 height 16
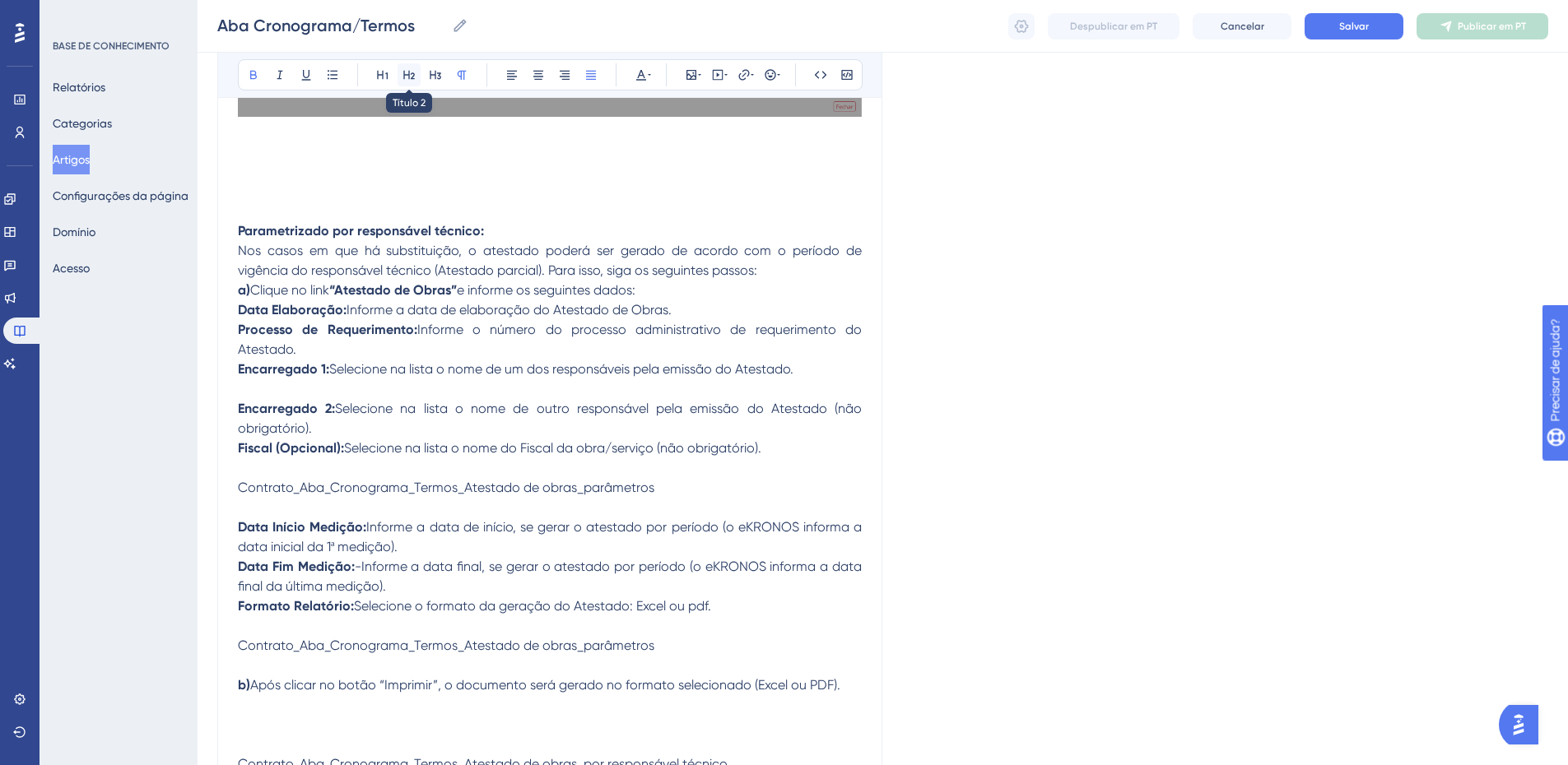
click at [404, 70] on icon at bounding box center [409, 75] width 13 height 13
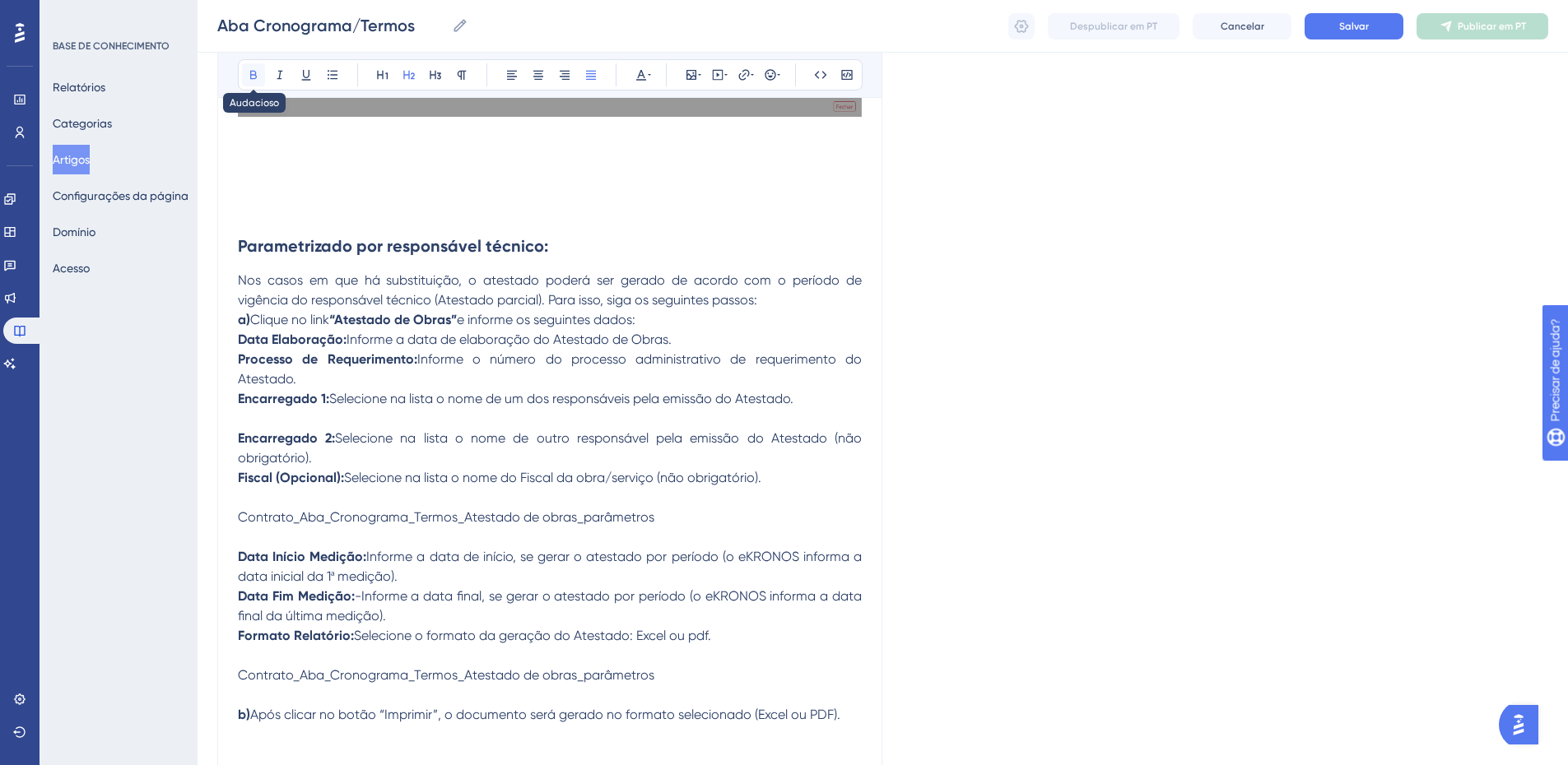
click at [252, 73] on icon at bounding box center [254, 75] width 13 height 13
click at [576, 248] on h2 "Parametrizado por responsável técnico:" at bounding box center [550, 245] width 624 height 49
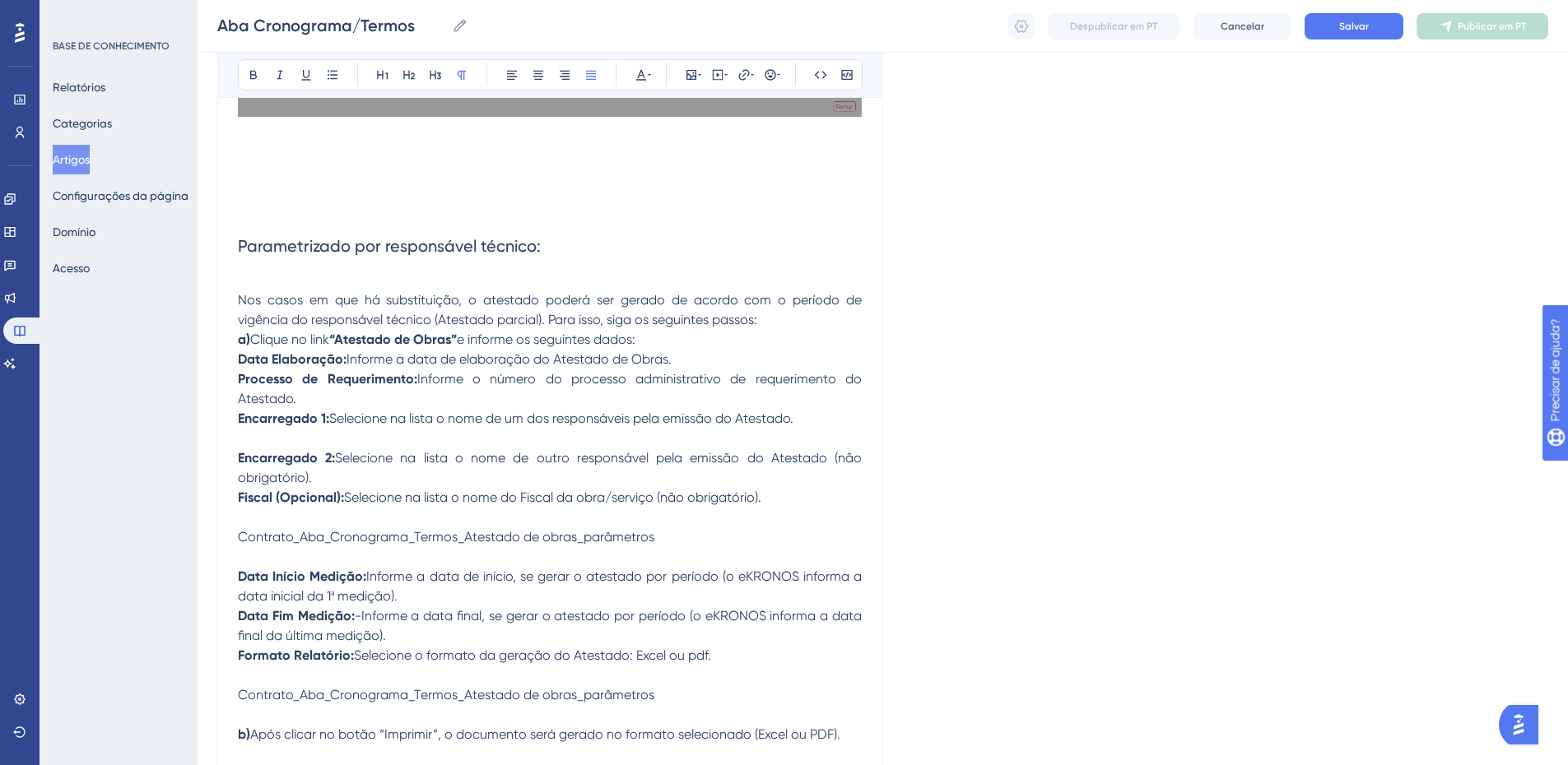
click at [279, 216] on p at bounding box center [550, 211] width 624 height 20
click at [710, 341] on p "a) Clique no link “Atestado de Obras” e informe os seguintes dados:" at bounding box center [550, 340] width 624 height 20
click at [799, 317] on p "Nos casos em que há substituição, o atestado poderá ser gerado de acordo com o …" at bounding box center [550, 310] width 624 height 39
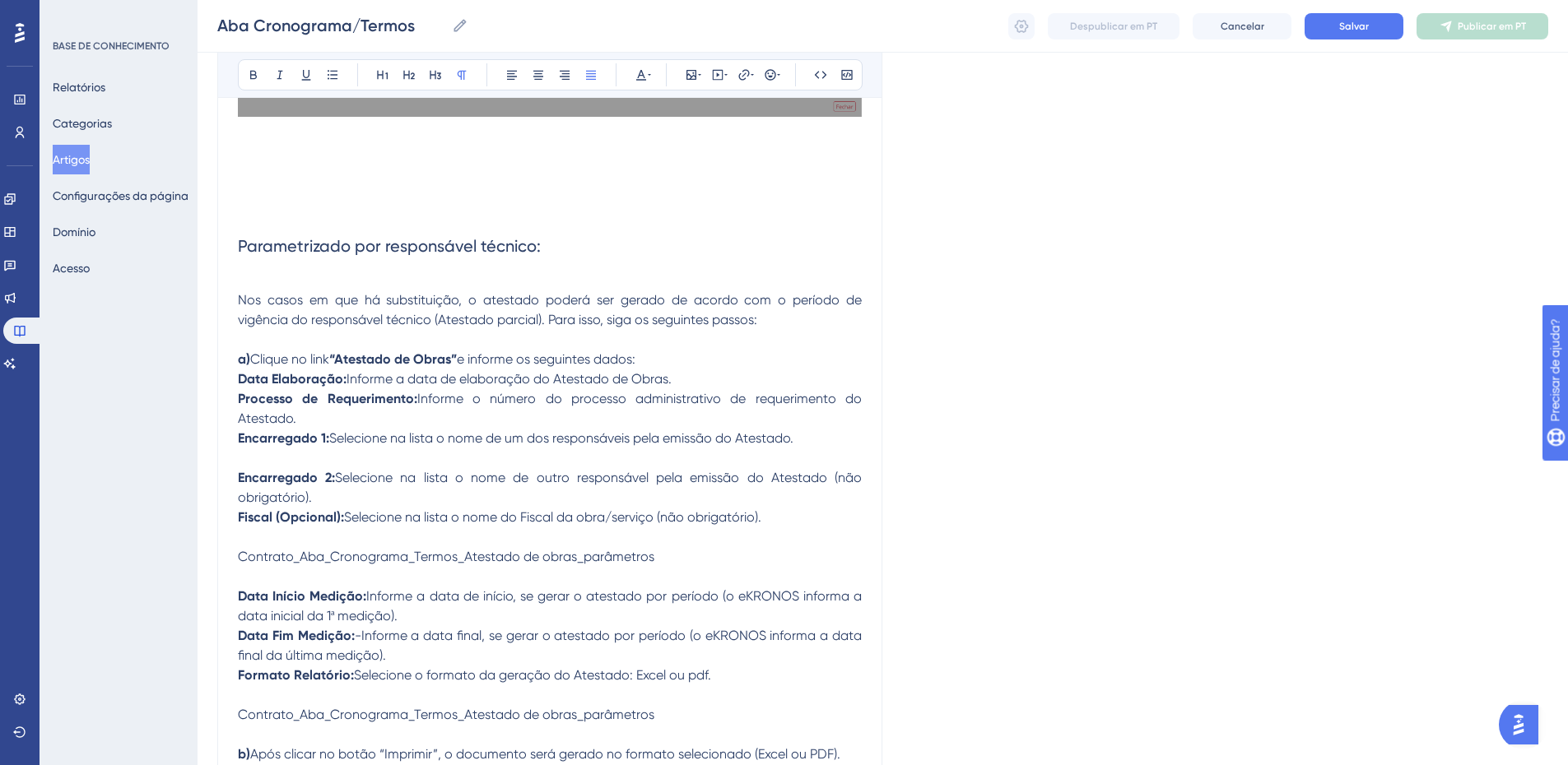
click at [709, 362] on p "a) Clique no link “Atestado de Obras” e informe os seguintes dados:" at bounding box center [550, 359] width 624 height 20
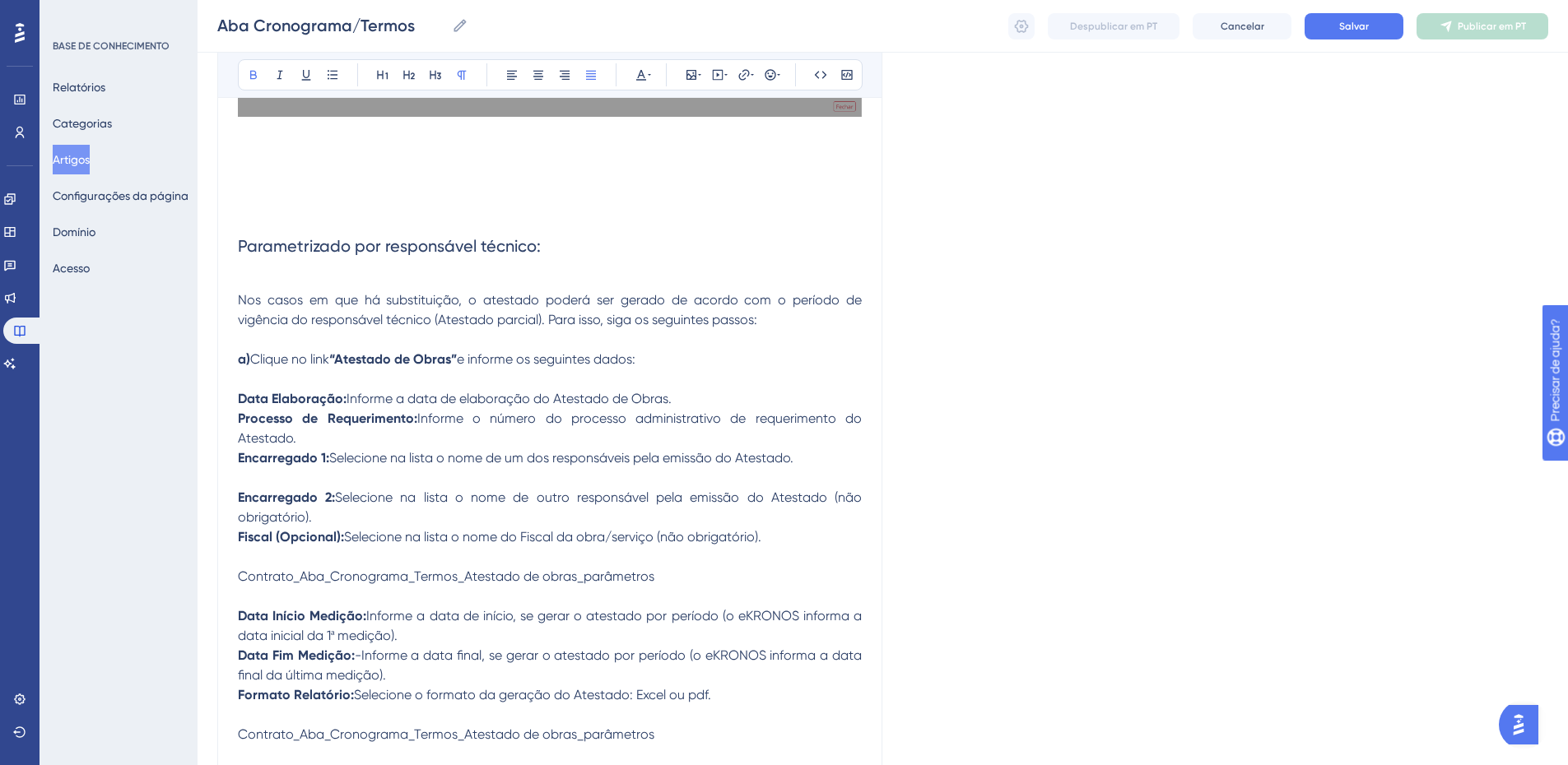
click at [240, 396] on strong "Data Elaboração:" at bounding box center [292, 398] width 108 height 16
click at [241, 420] on strong "Processo de Requerimento:" at bounding box center [328, 418] width 179 height 16
click at [239, 456] on strong "Encarregado 1:" at bounding box center [284, 457] width 91 height 16
click at [710, 388] on p at bounding box center [550, 379] width 624 height 20
click at [702, 401] on p "1. Data Elaboração: Informe a data de elaboração do Atestado de Obras." at bounding box center [550, 398] width 624 height 20
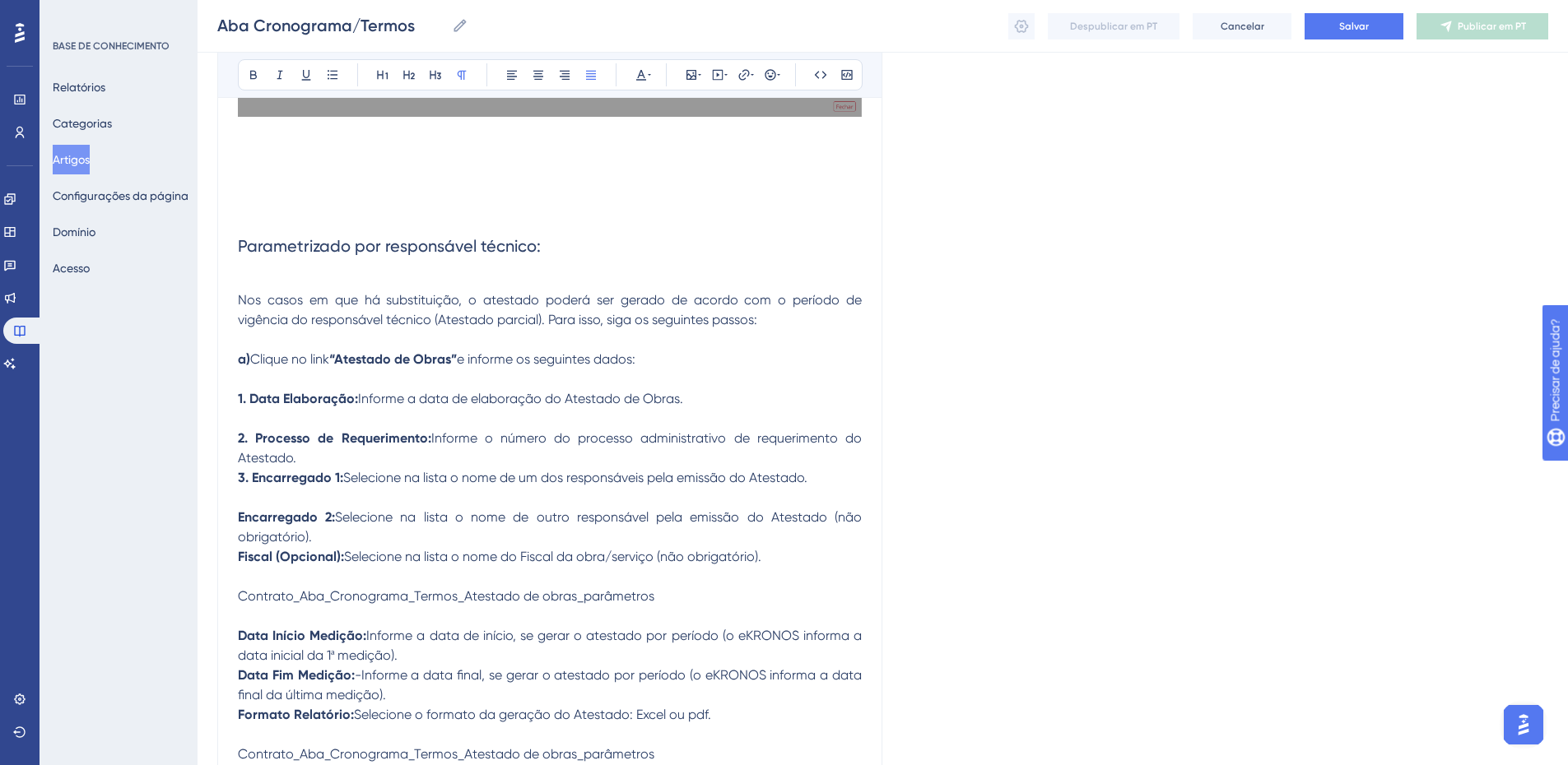
click at [329, 457] on p "2. Processo de Requerimento: Informe o número do processo administrativo de req…" at bounding box center [550, 449] width 624 height 39
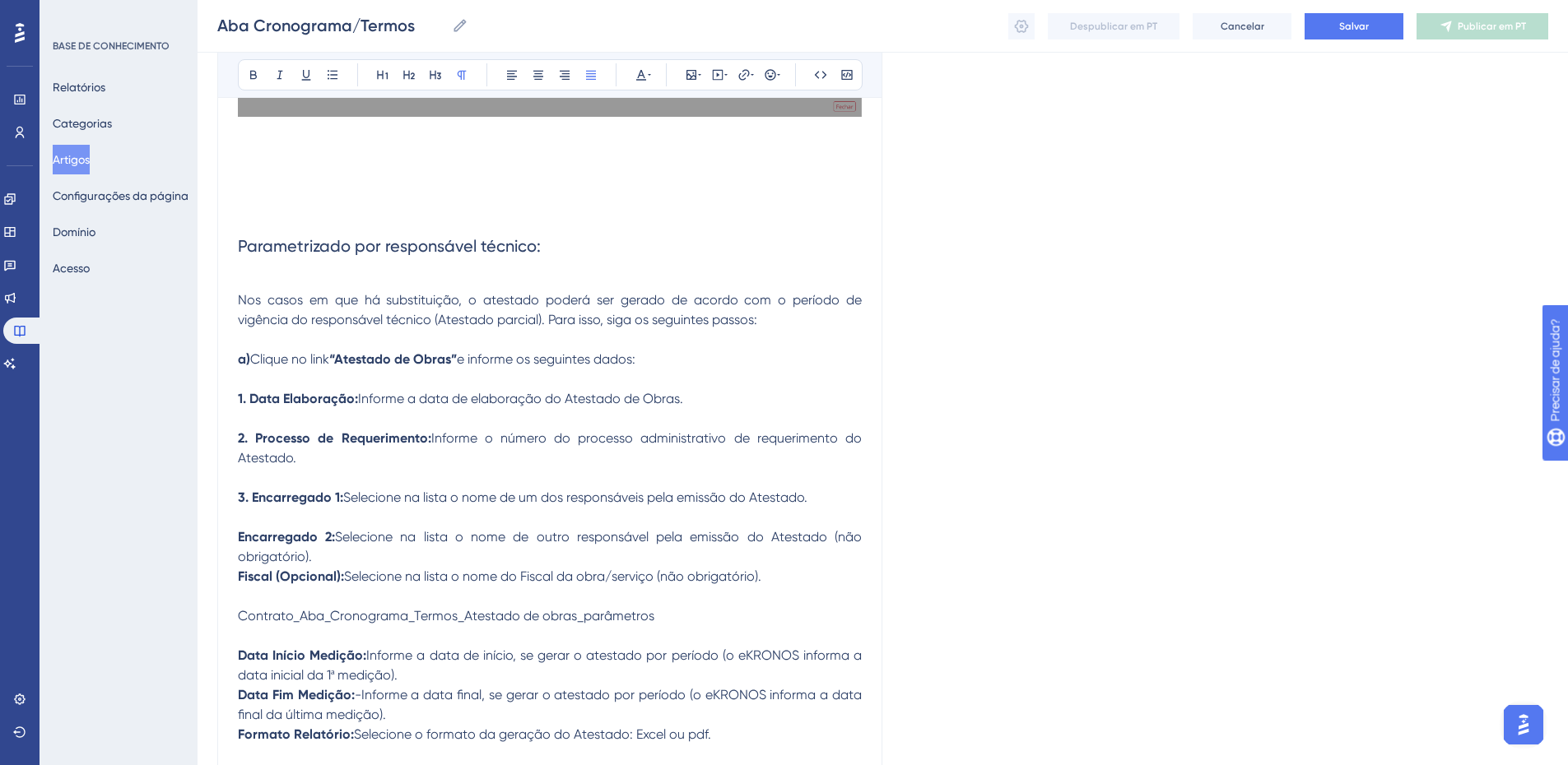
click at [325, 555] on p "Encarregado 2: Selecione na lista o nome de outro responsável pela emissão do A…" at bounding box center [550, 547] width 624 height 39
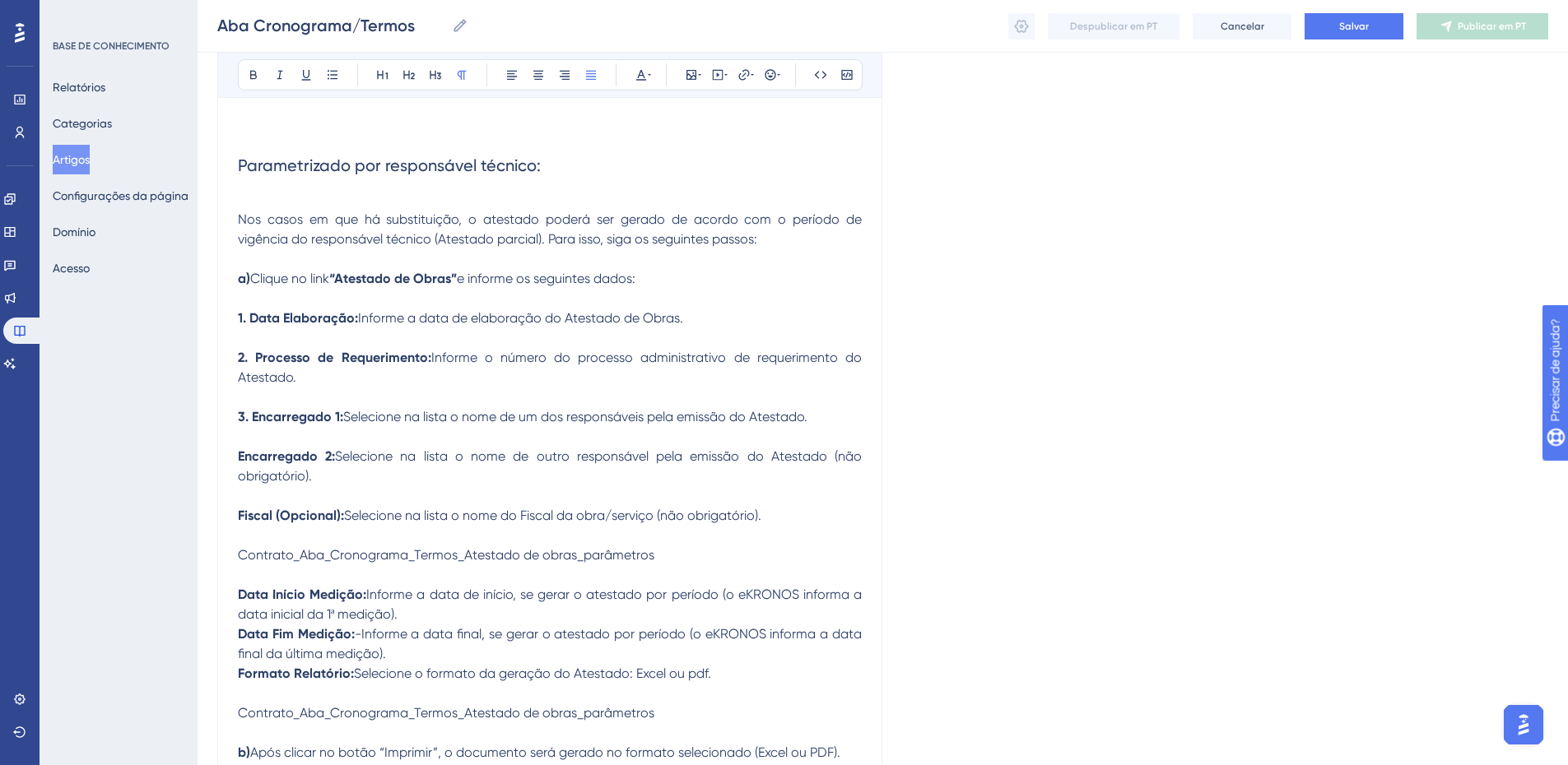
scroll to position [5345, 0]
click at [277, 555] on span "Contrato_Aba_Cronograma_Termos_Atestado de obras_parâmetros" at bounding box center [446, 553] width 416 height 16
click at [331, 434] on p at bounding box center [550, 435] width 624 height 20
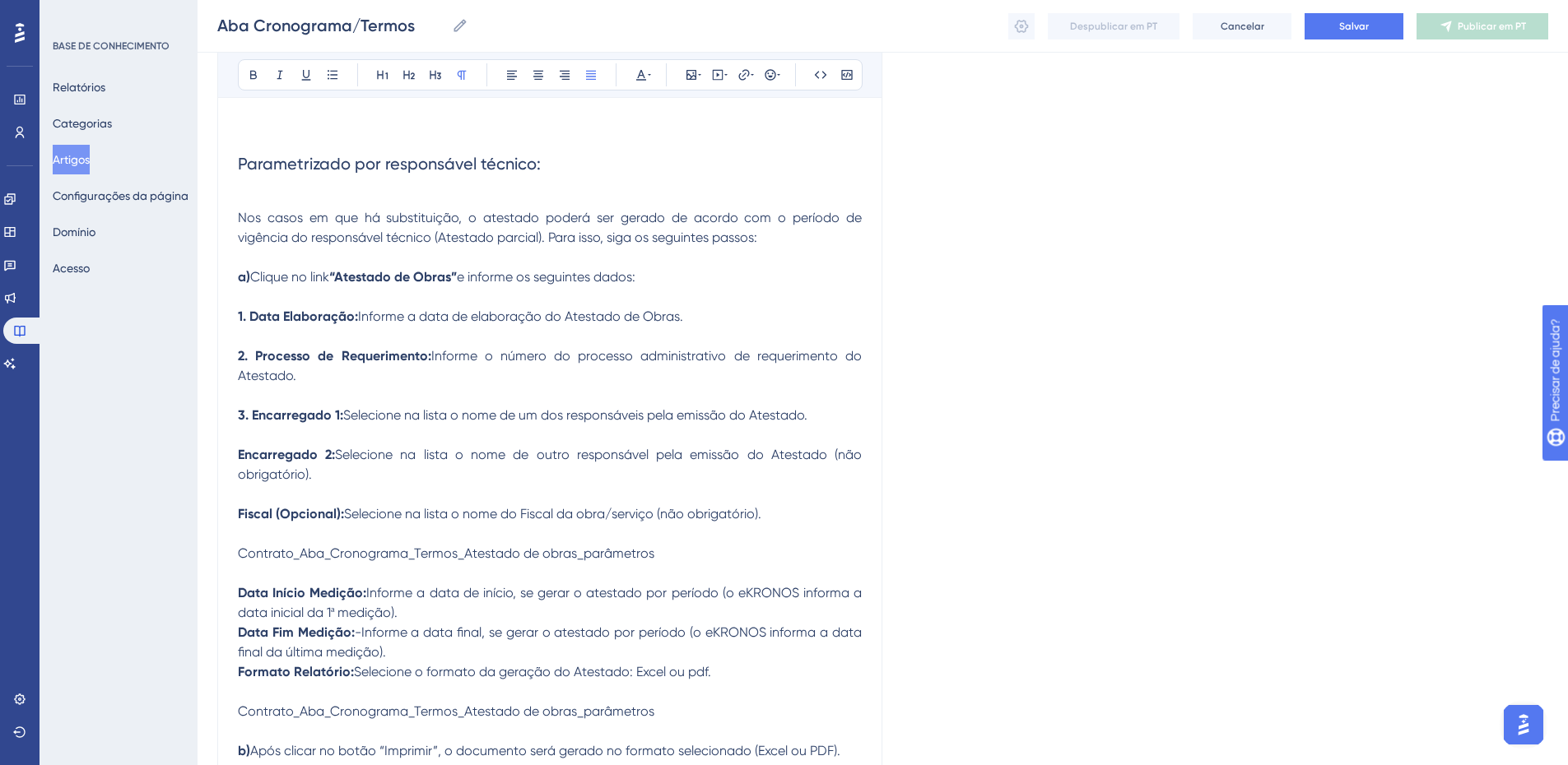
click at [331, 434] on p at bounding box center [550, 435] width 624 height 20
click at [688, 76] on icon at bounding box center [692, 75] width 10 height 10
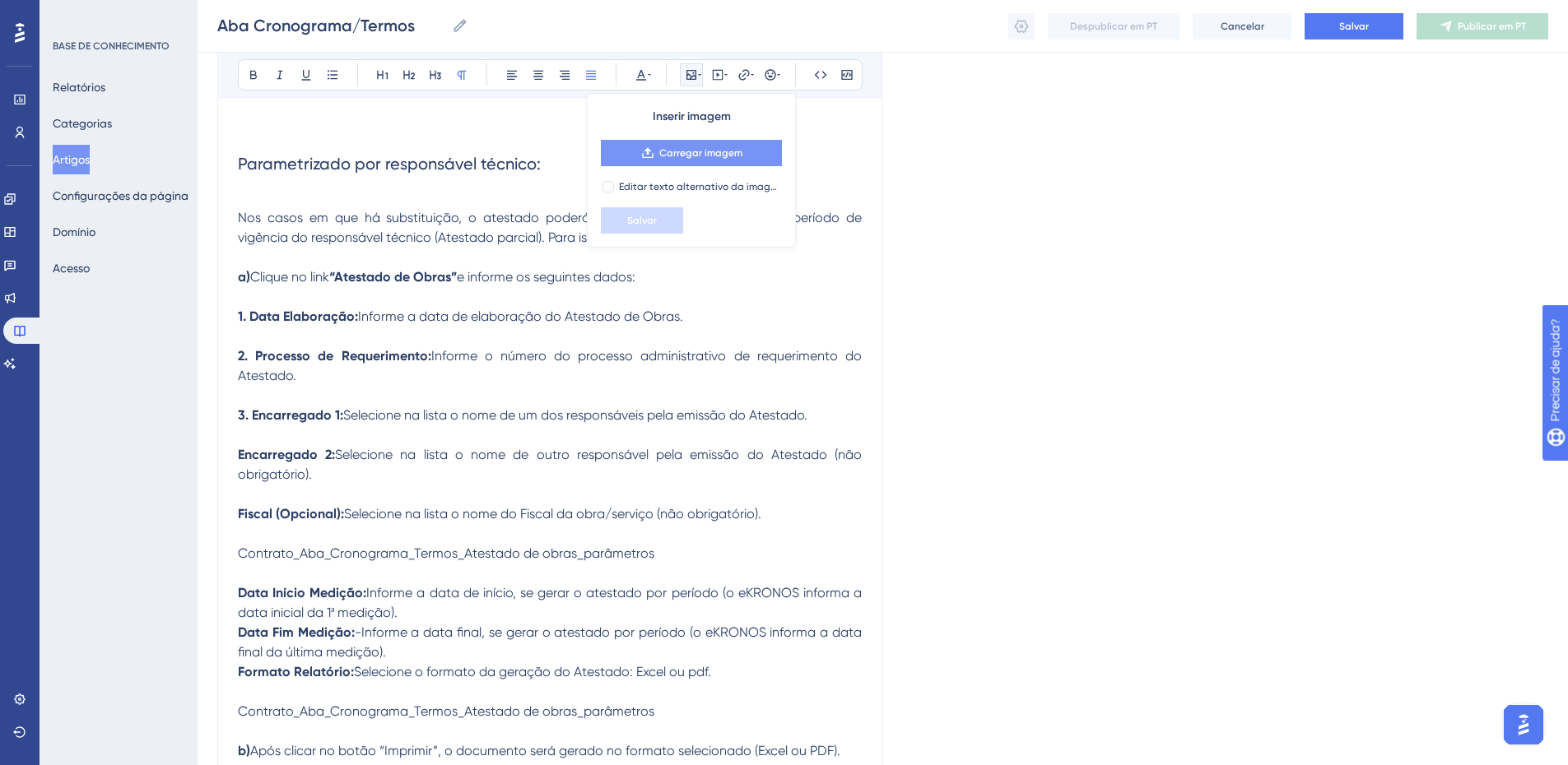
click at [652, 148] on icon at bounding box center [648, 153] width 13 height 13
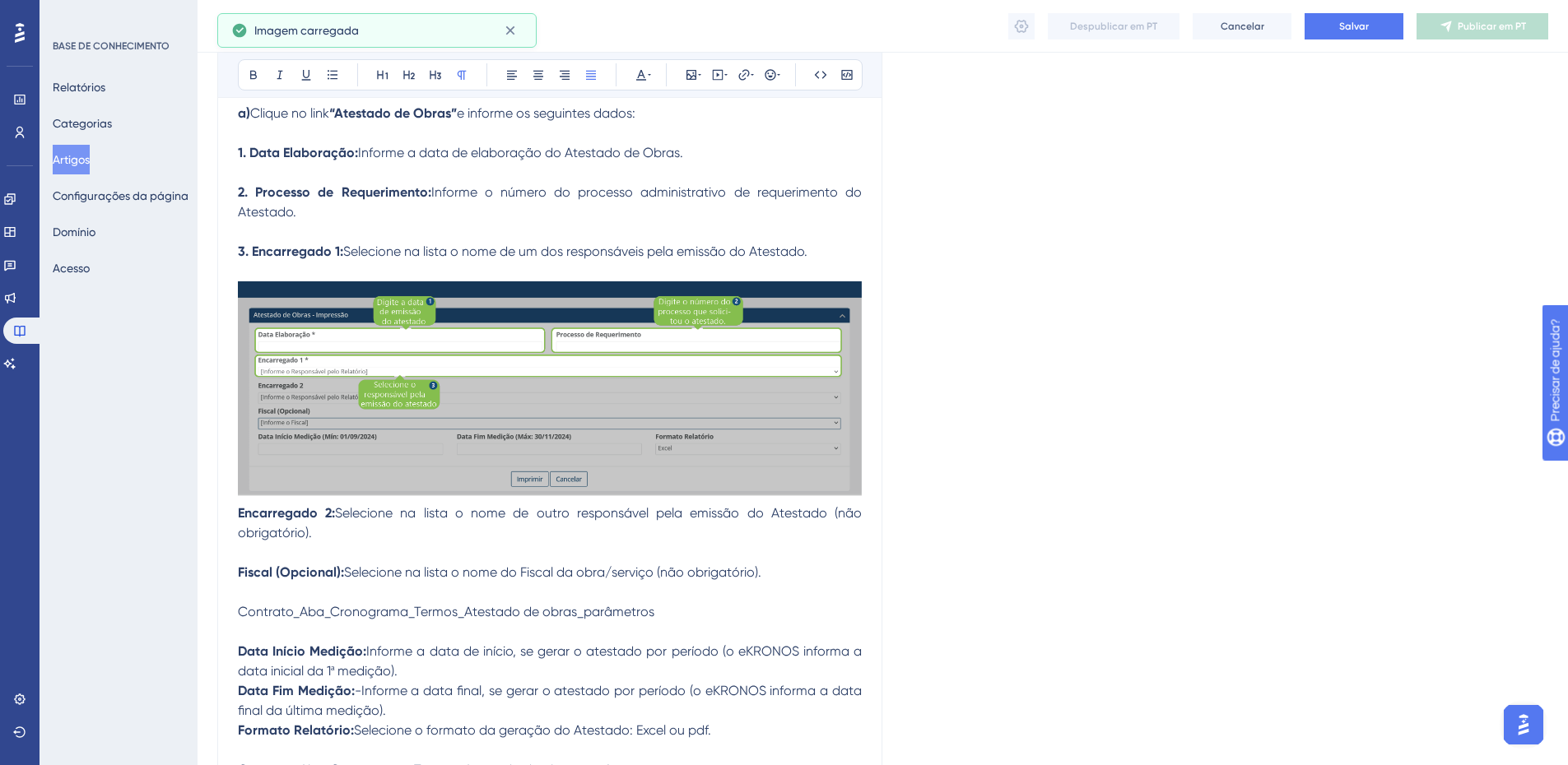
scroll to position [5509, 0]
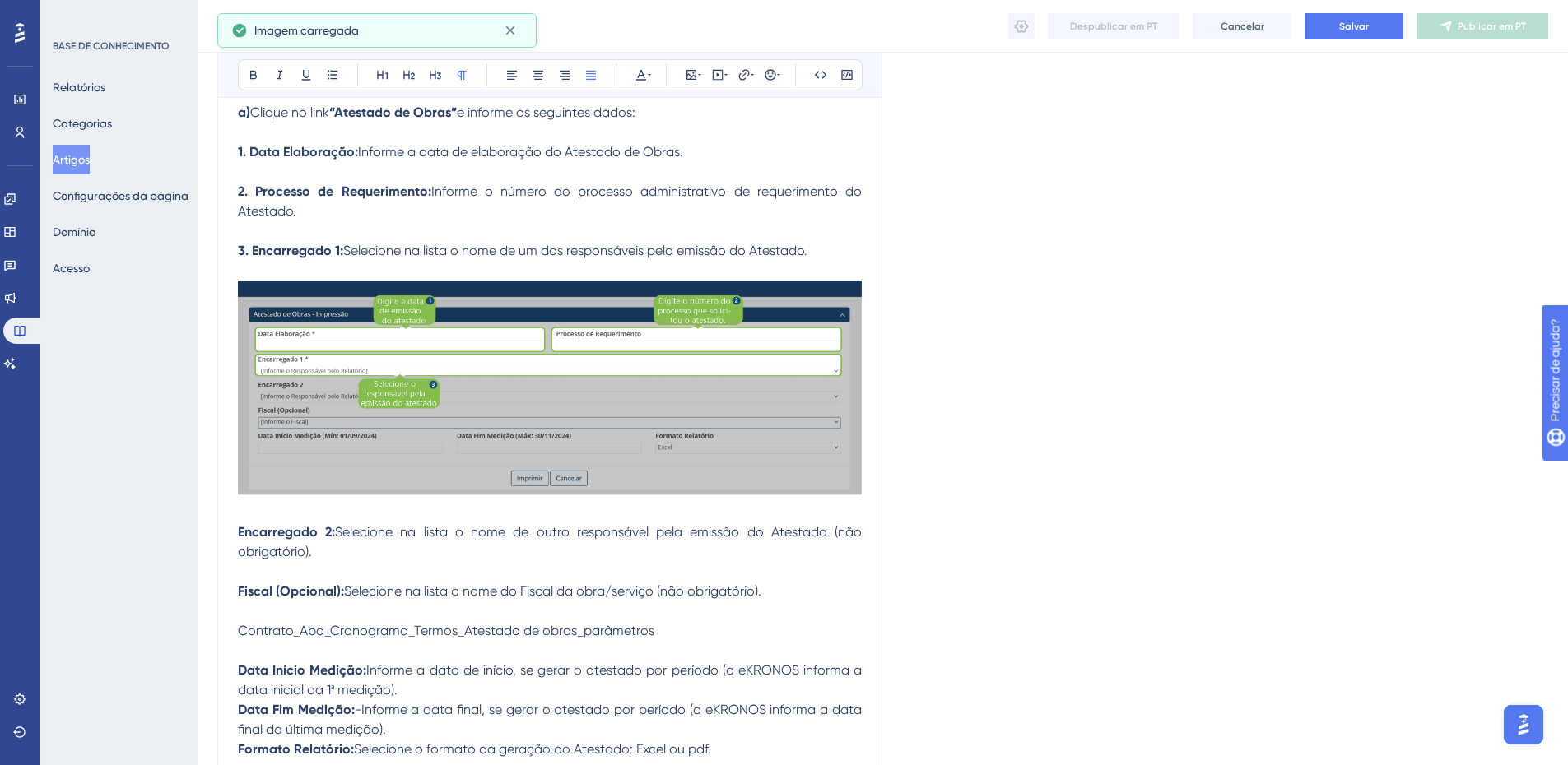
click at [366, 570] on p at bounding box center [550, 571] width 624 height 20
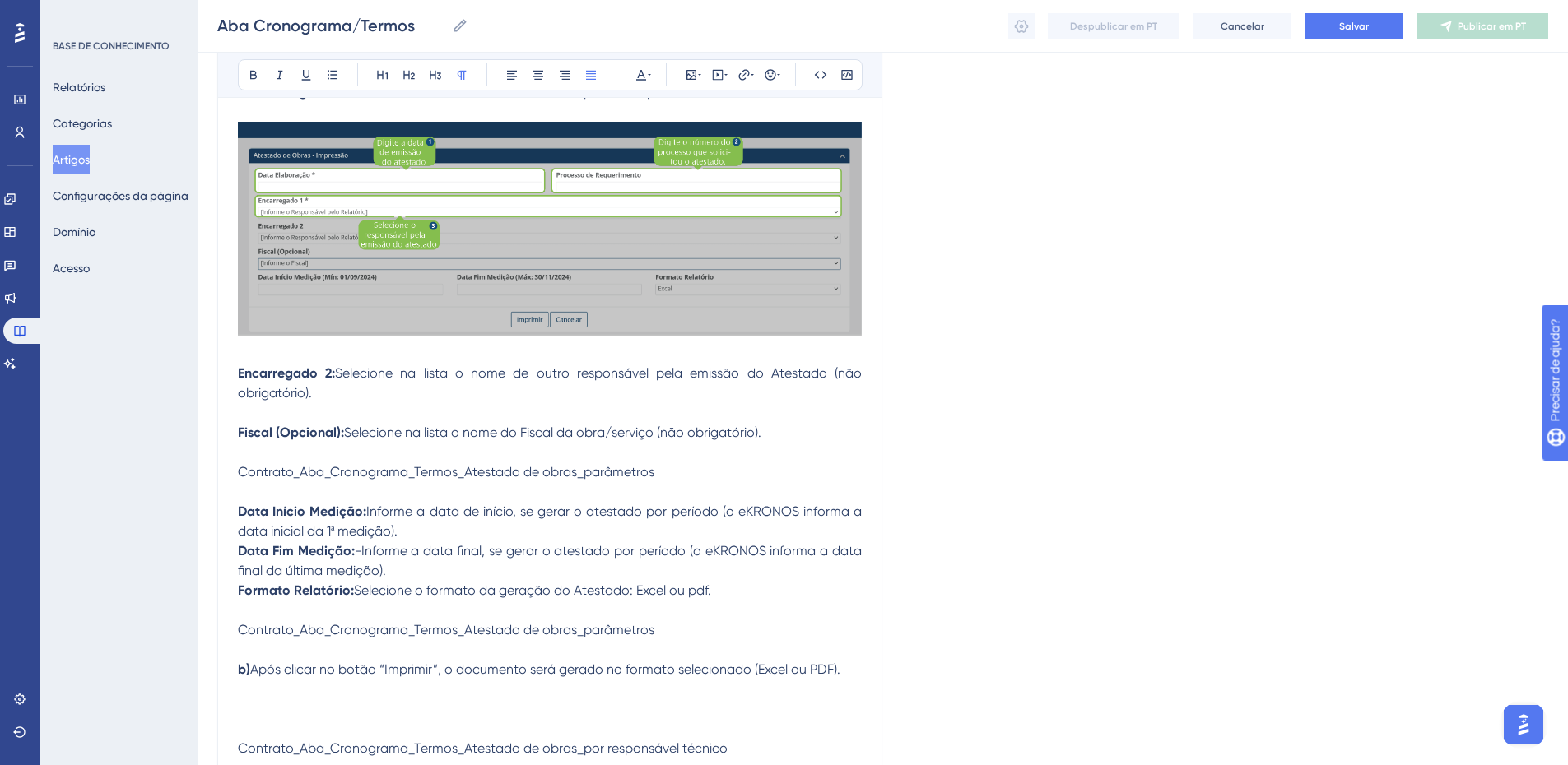
scroll to position [5673, 0]
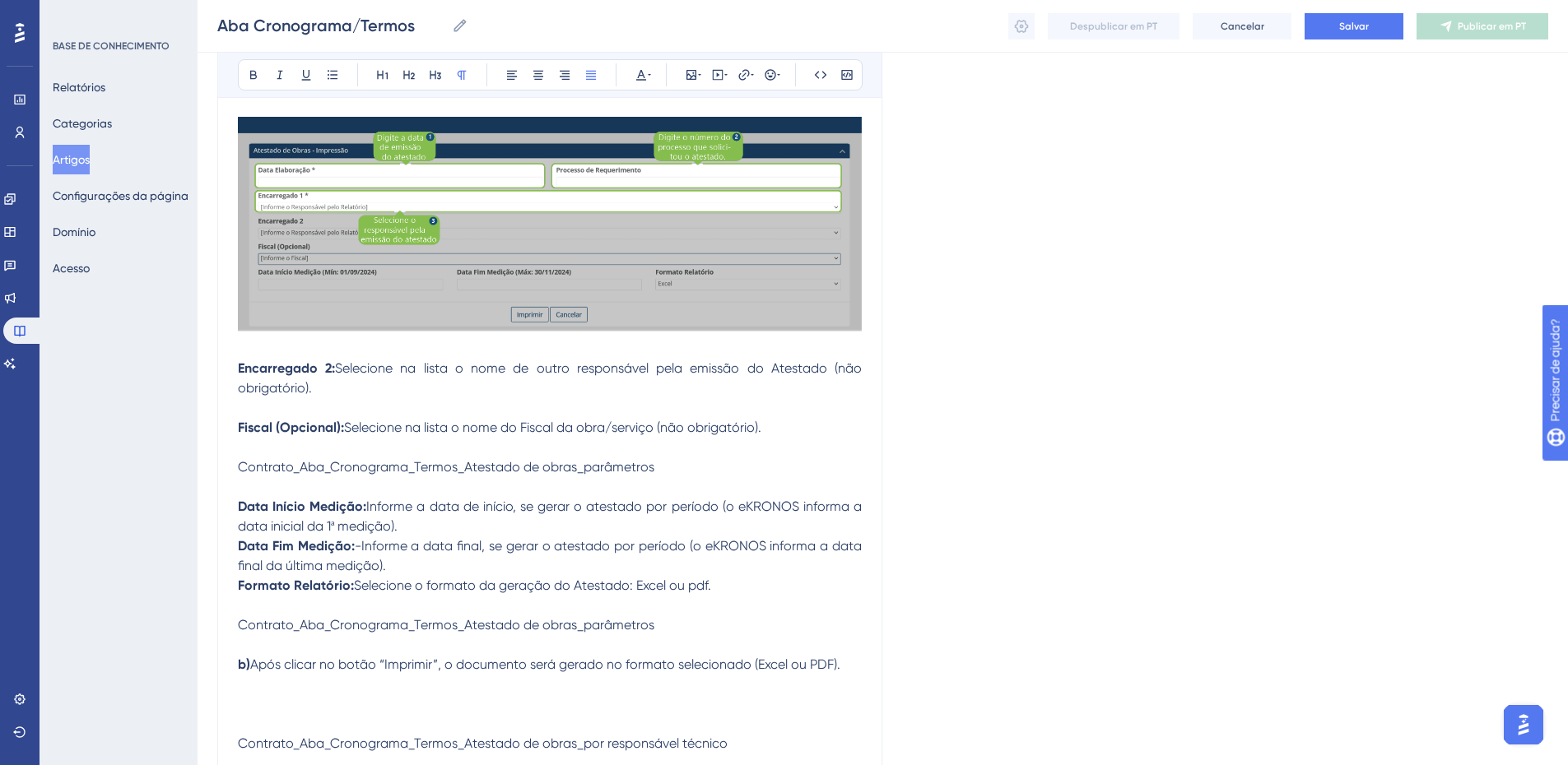
click at [435, 464] on span "Contrato_Aba_Cronograma_Termos_Atestado de obras_parâmetros" at bounding box center [446, 466] width 416 height 16
click at [594, 466] on span "Contrato_Aba_Cronograma_Termos_Atestado de obras_parâmetros" at bounding box center [446, 466] width 416 height 16
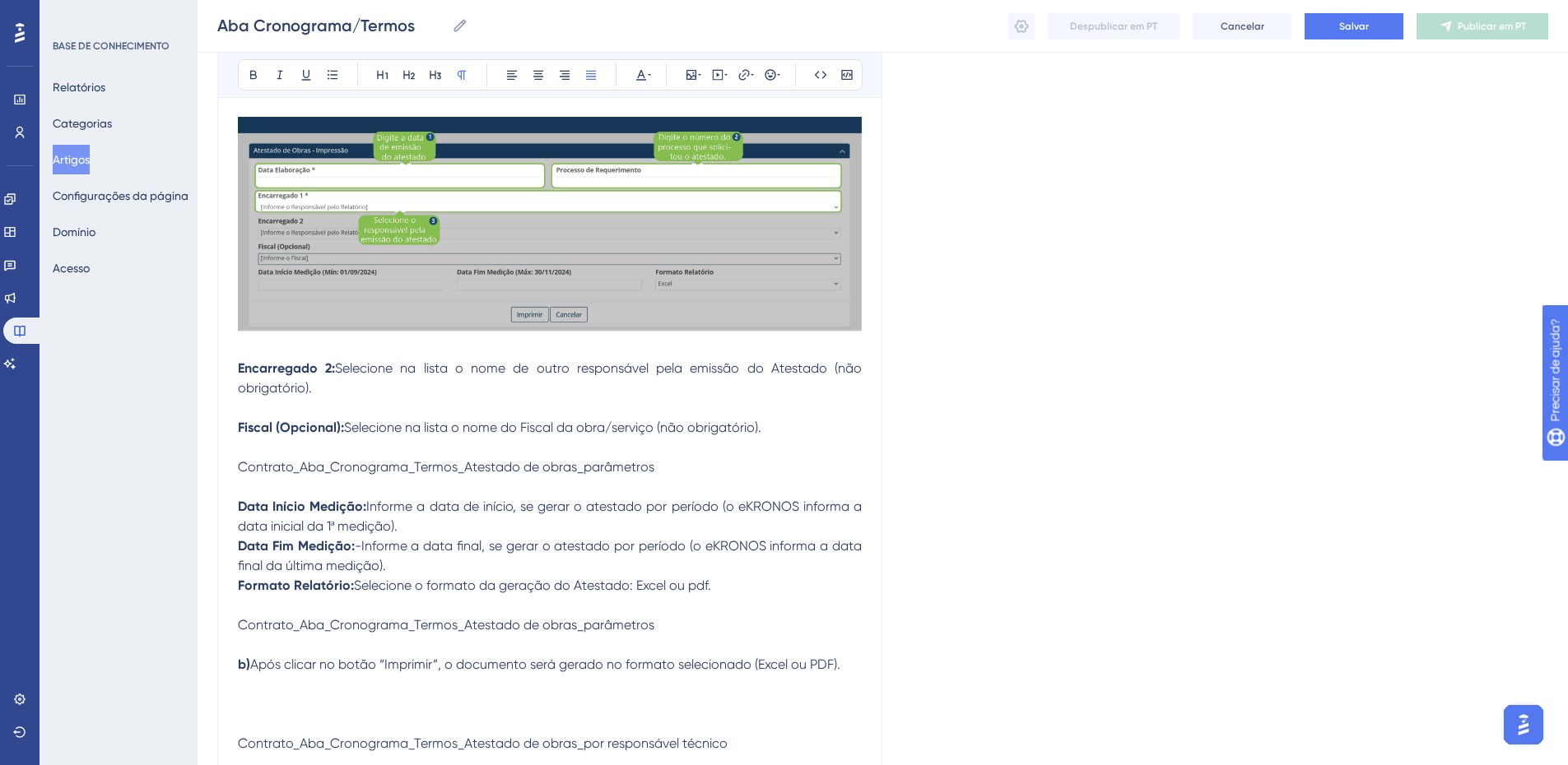
click at [594, 466] on span "Contrato_Aba_Cronograma_Termos_Atestado de obras_parâmetros" at bounding box center [446, 466] width 416 height 16
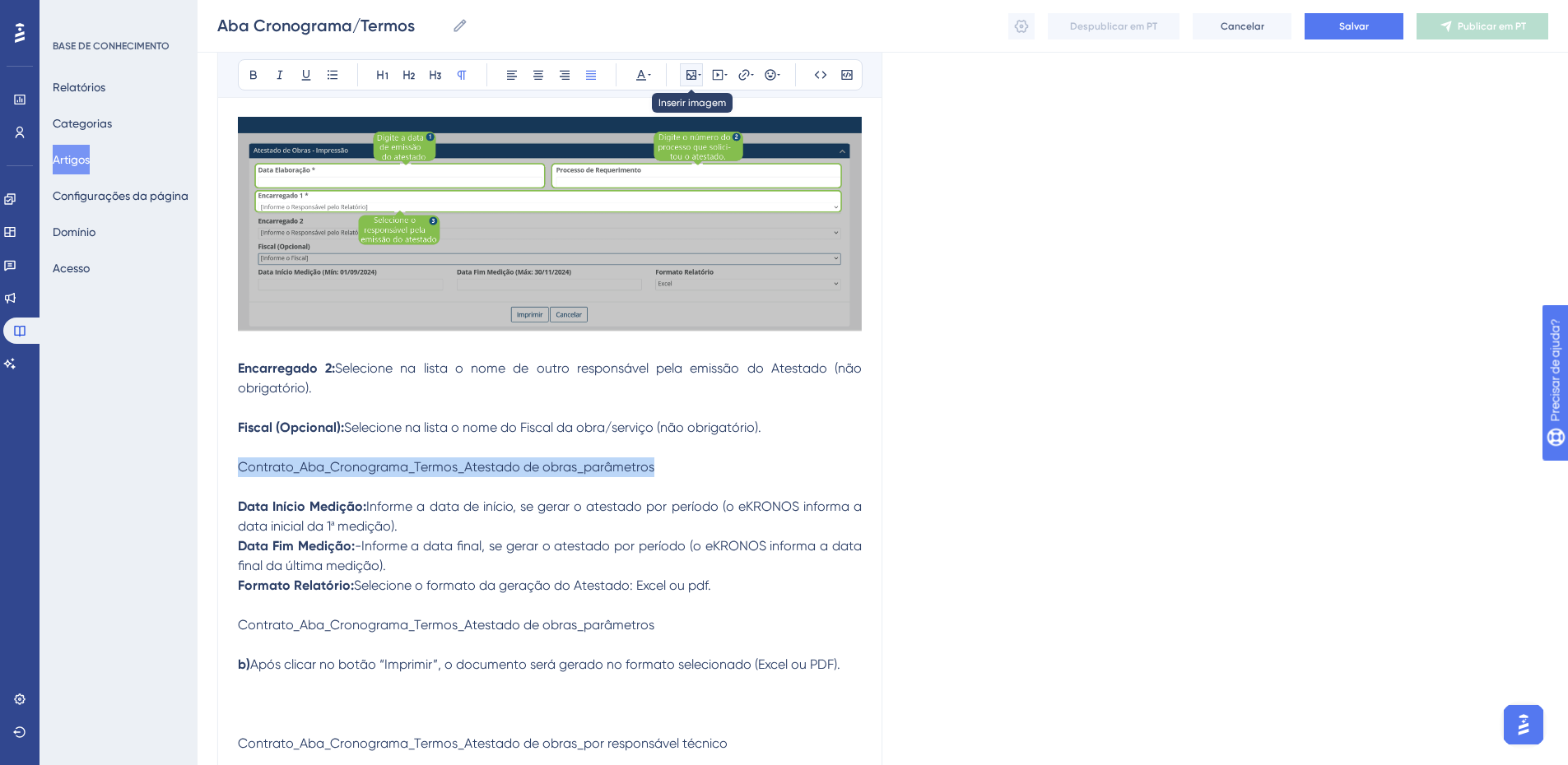
click at [691, 75] on icon at bounding box center [692, 75] width 13 height 13
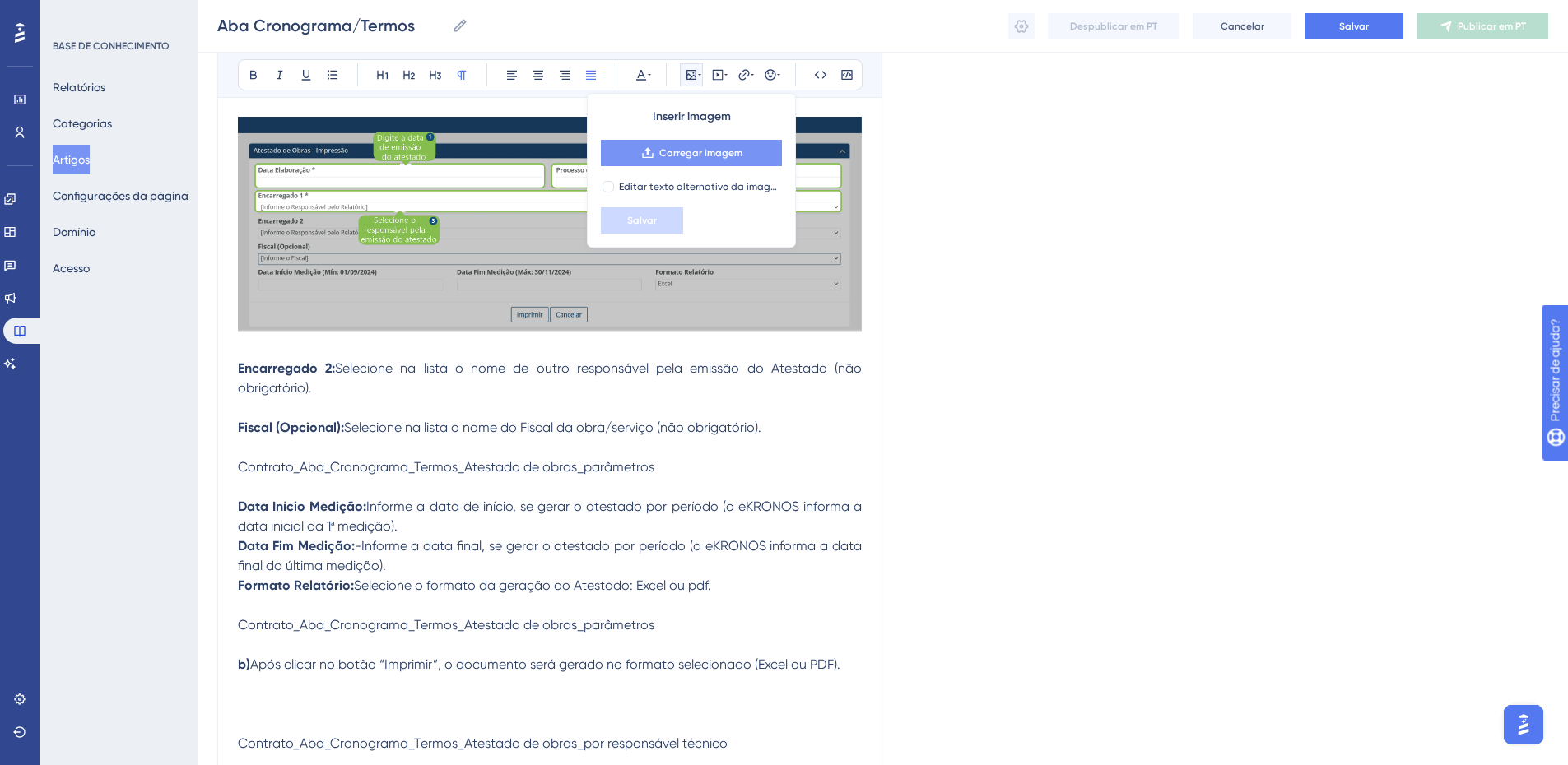
click at [671, 150] on font "Carregar imagem" at bounding box center [701, 153] width 83 height 11
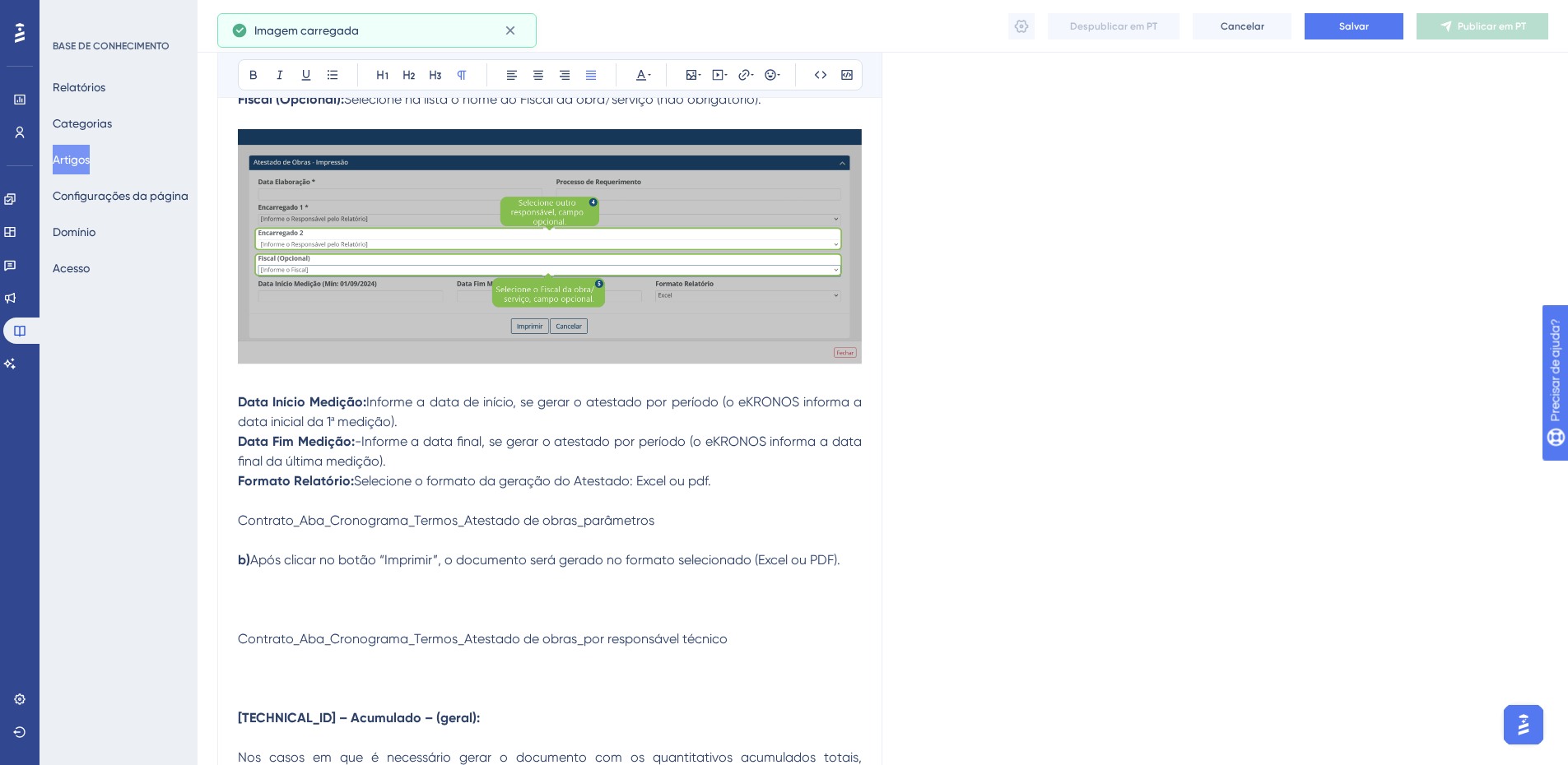
scroll to position [6002, 0]
click at [430, 424] on p "Data Início Medição: Informe a data de início, se gerar o atestado por período …" at bounding box center [550, 411] width 624 height 39
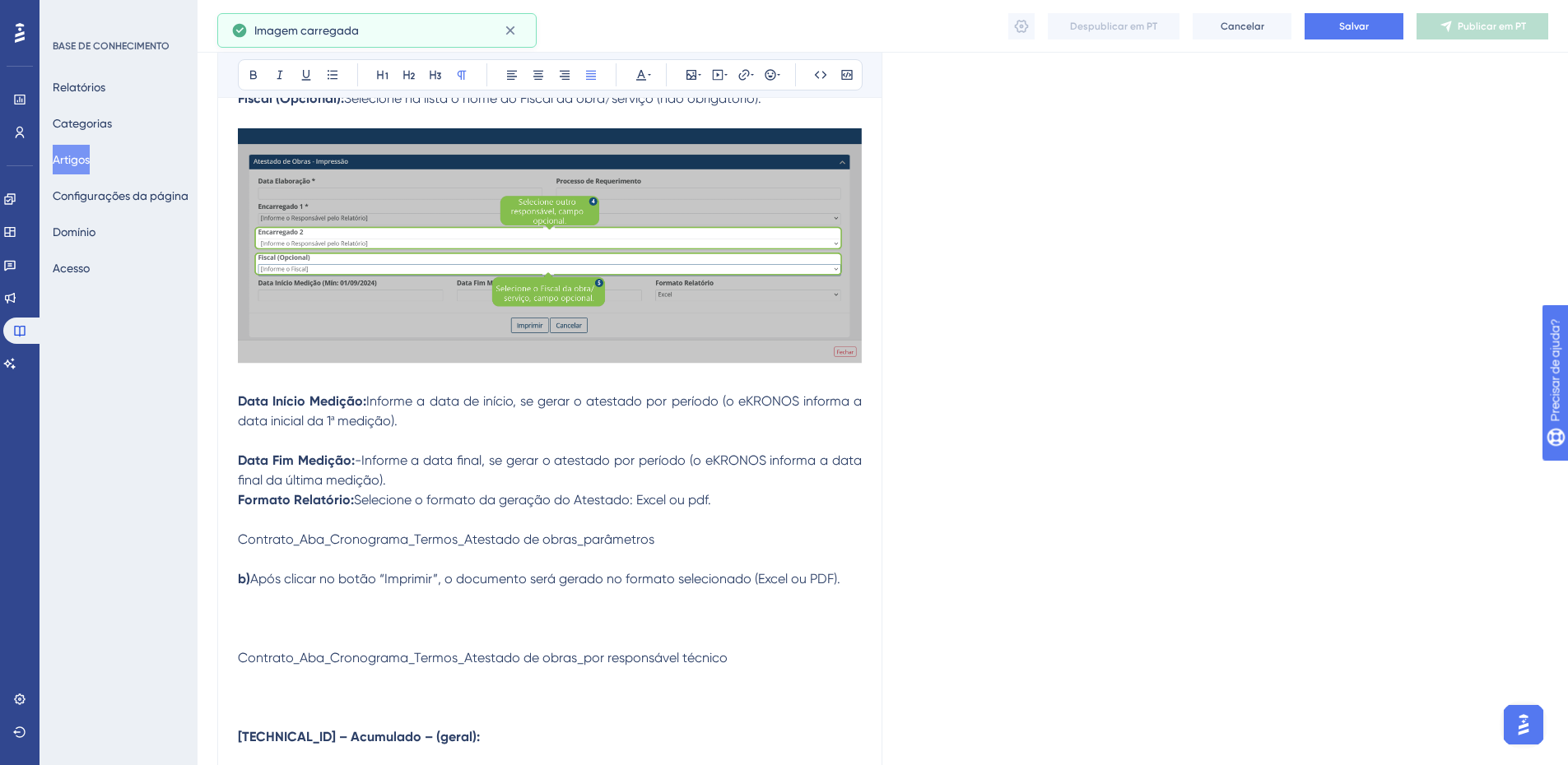
click at [405, 478] on p "Data Fim Medição: -Informe a data final, se gerar o atestado por período (o eKR…" at bounding box center [550, 470] width 624 height 39
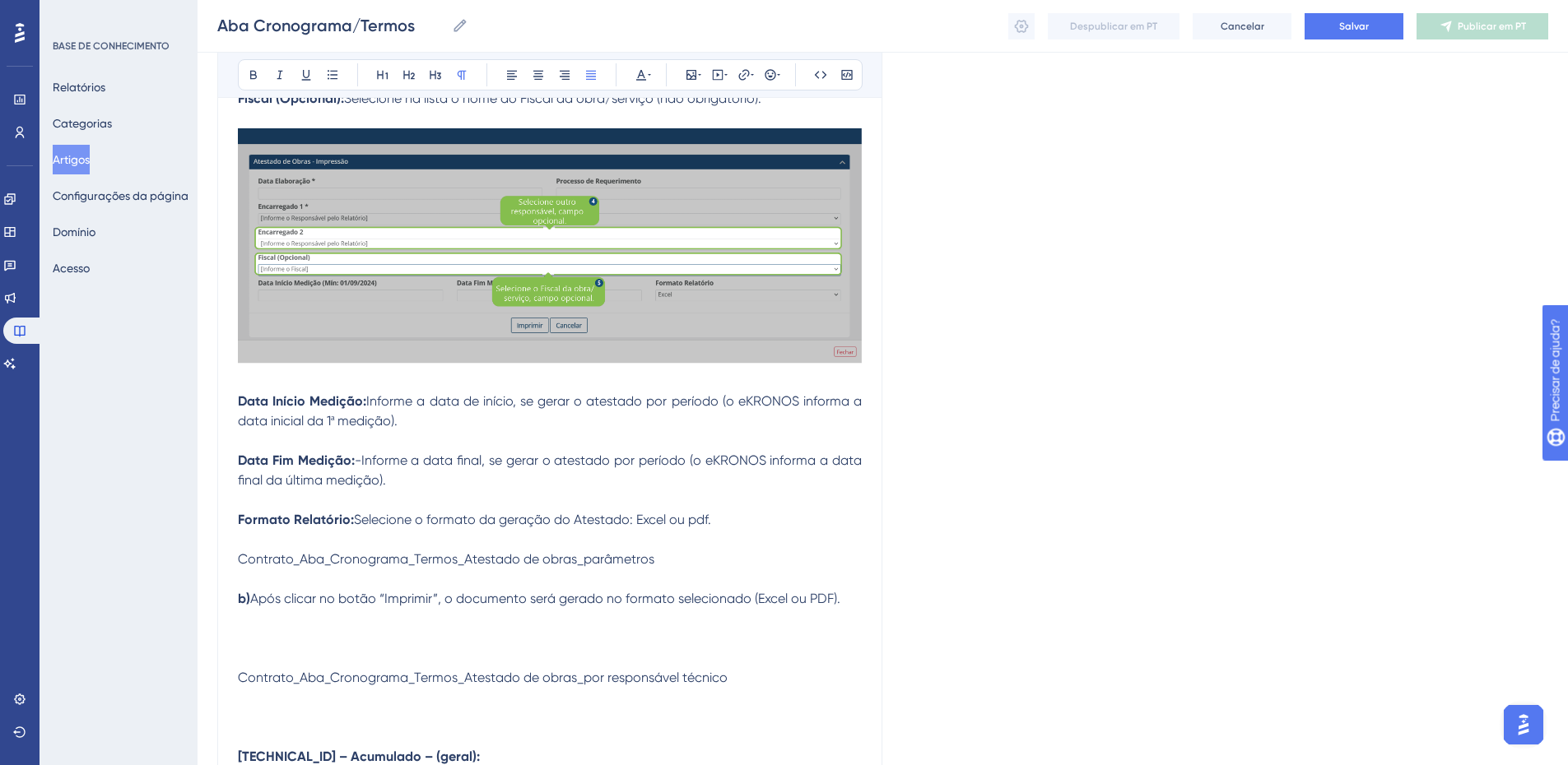
click at [495, 560] on span "Contrato_Aba_Cronograma_Termos_Atestado de obras_parâmetros" at bounding box center [446, 559] width 416 height 16
click at [692, 73] on icon at bounding box center [692, 75] width 13 height 13
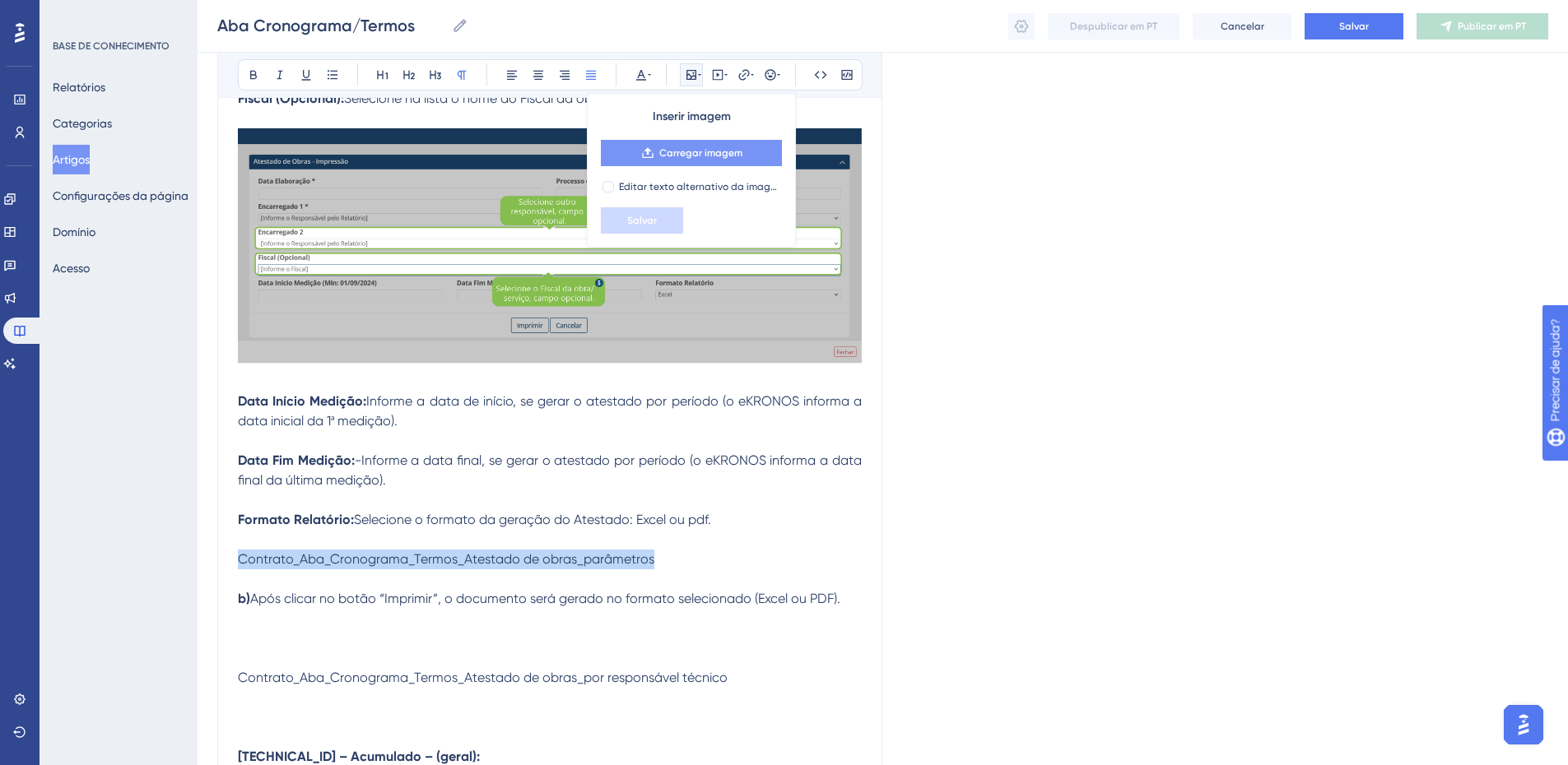
click at [652, 153] on icon at bounding box center [648, 153] width 13 height 13
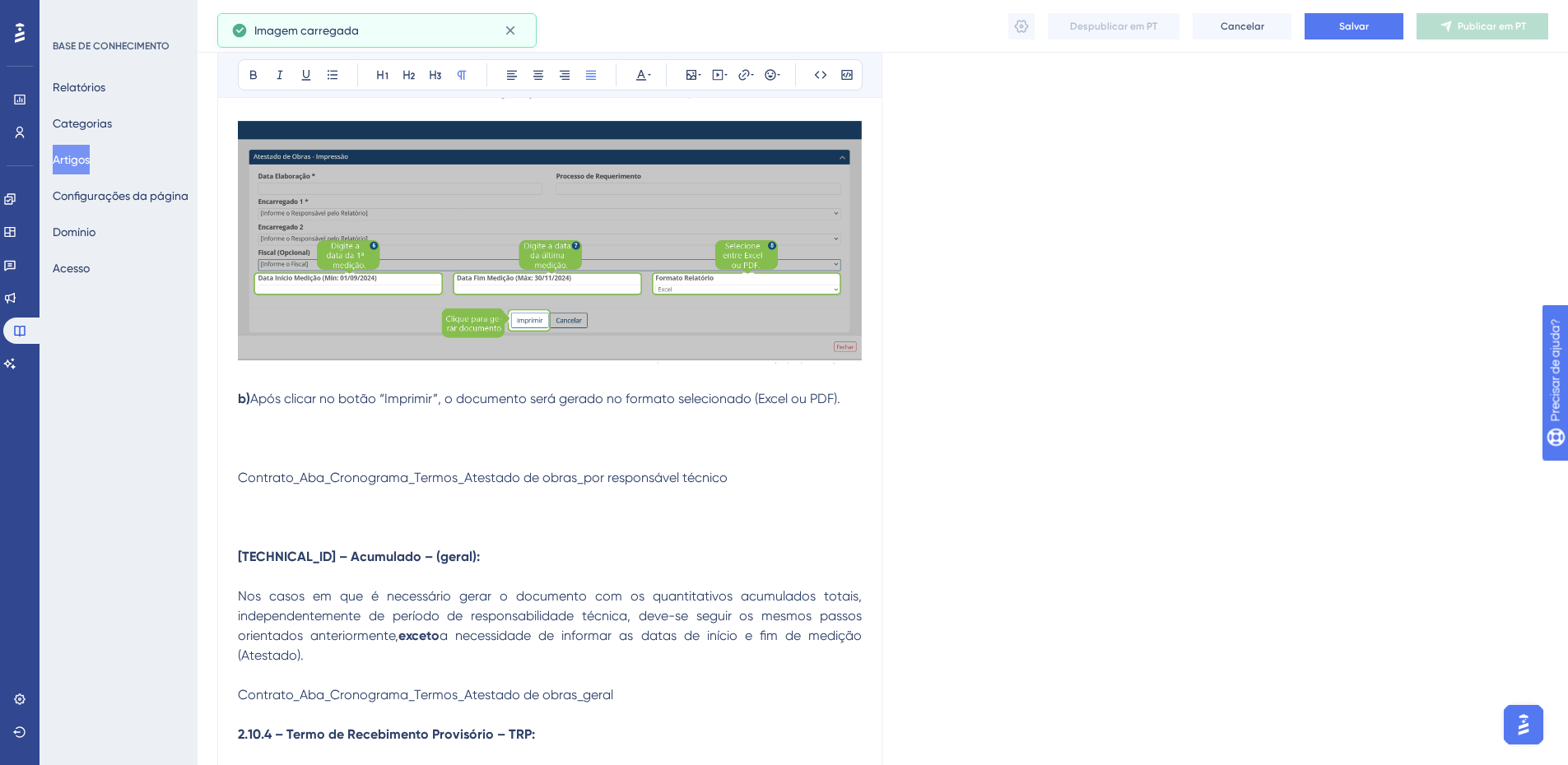
scroll to position [6432, 0]
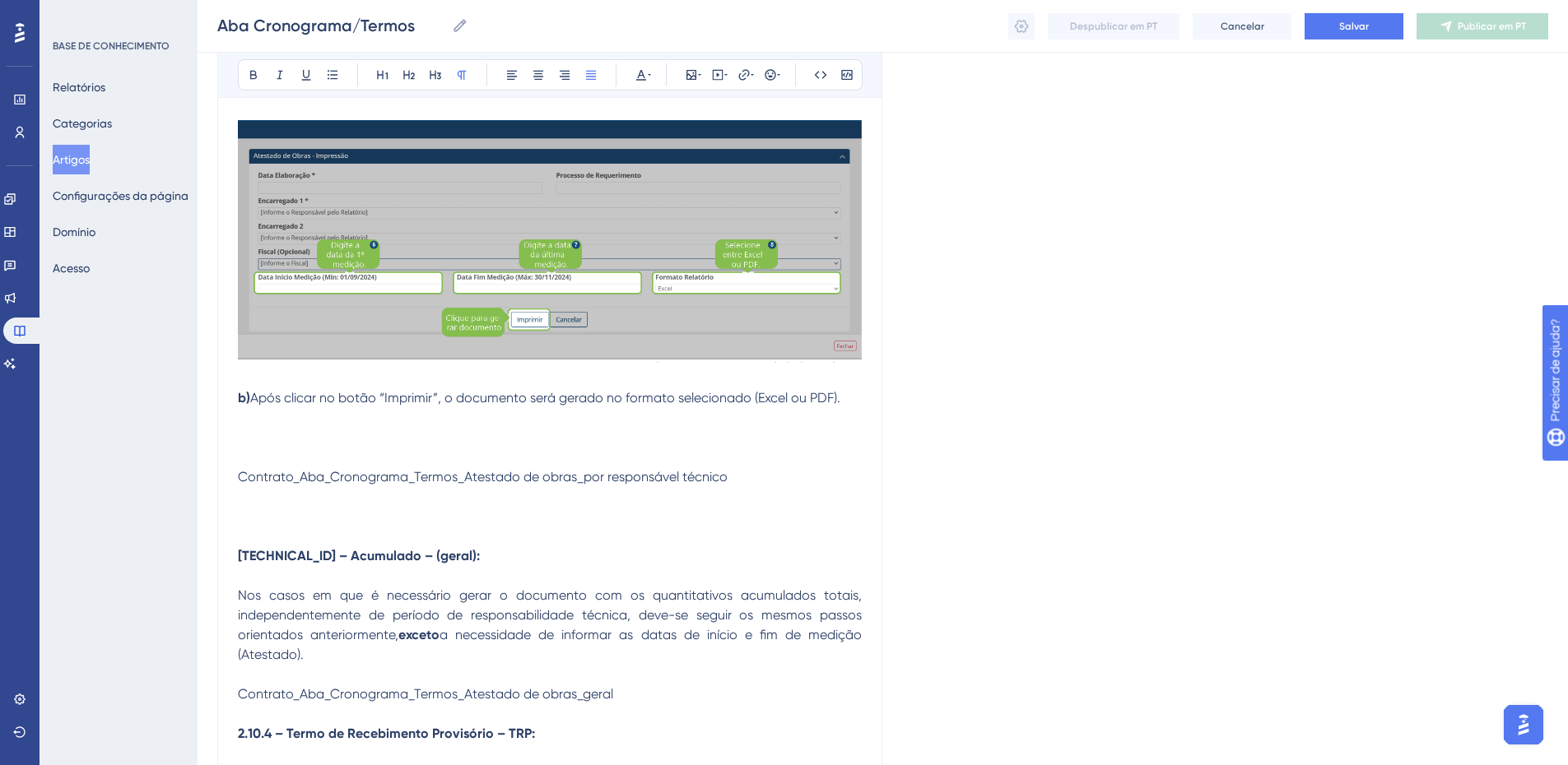
click at [332, 475] on span "Contrato_Aba_Cronograma_Termos_Atestado de obras_por responsável técnico" at bounding box center [483, 477] width 490 height 16
click at [688, 72] on icon at bounding box center [692, 75] width 13 height 13
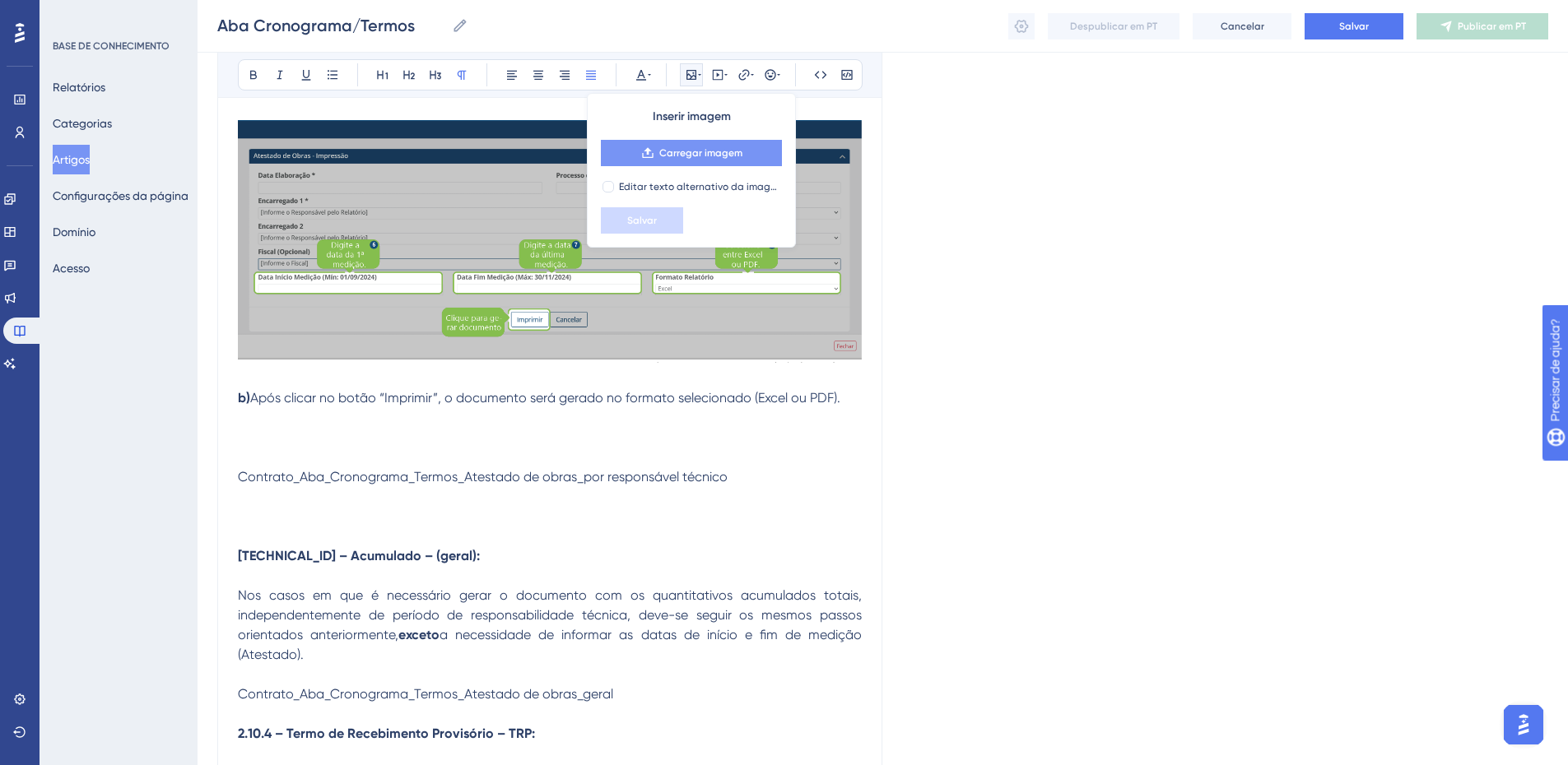
click at [652, 154] on icon at bounding box center [648, 153] width 13 height 13
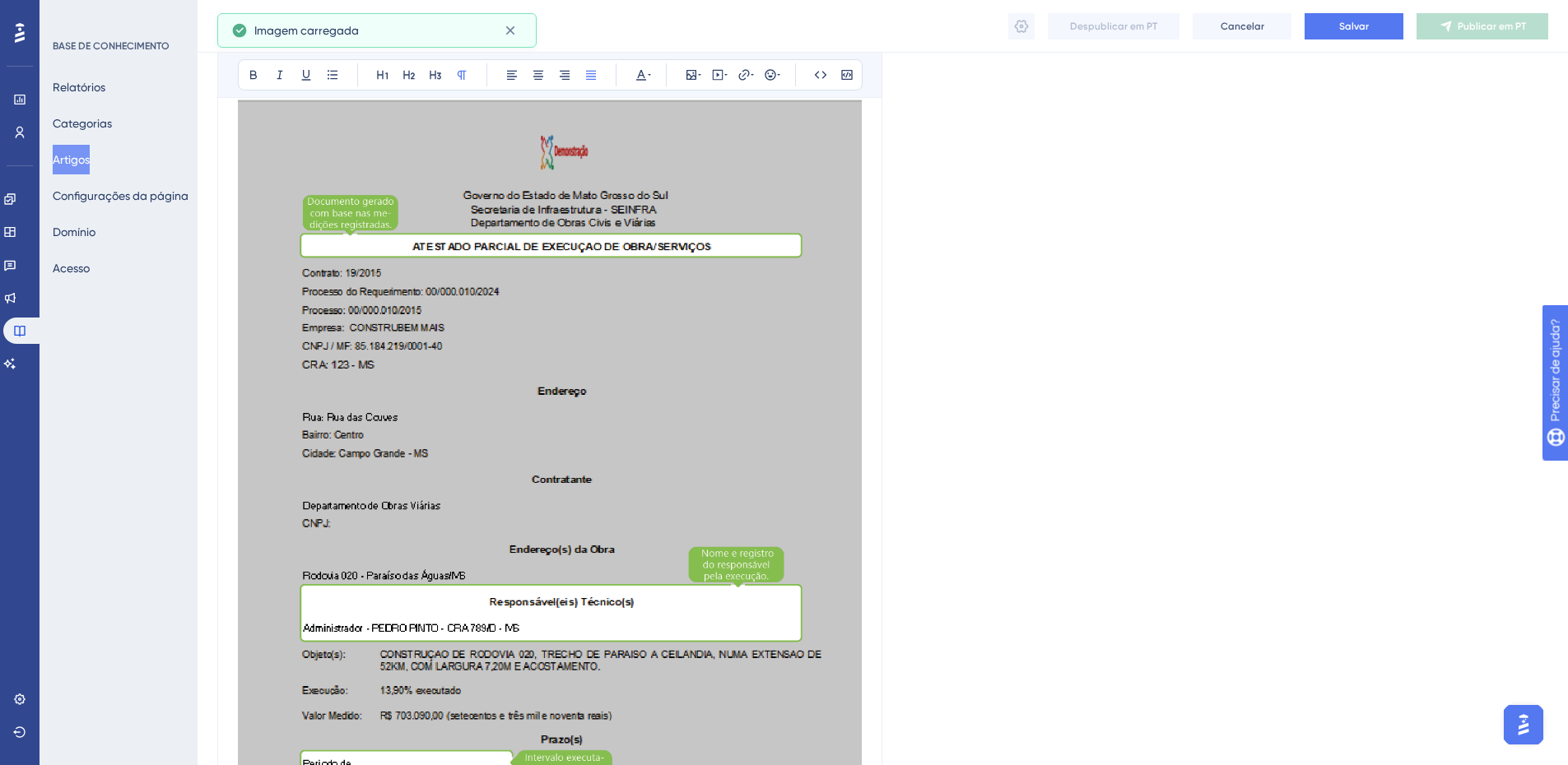
scroll to position [6514, 0]
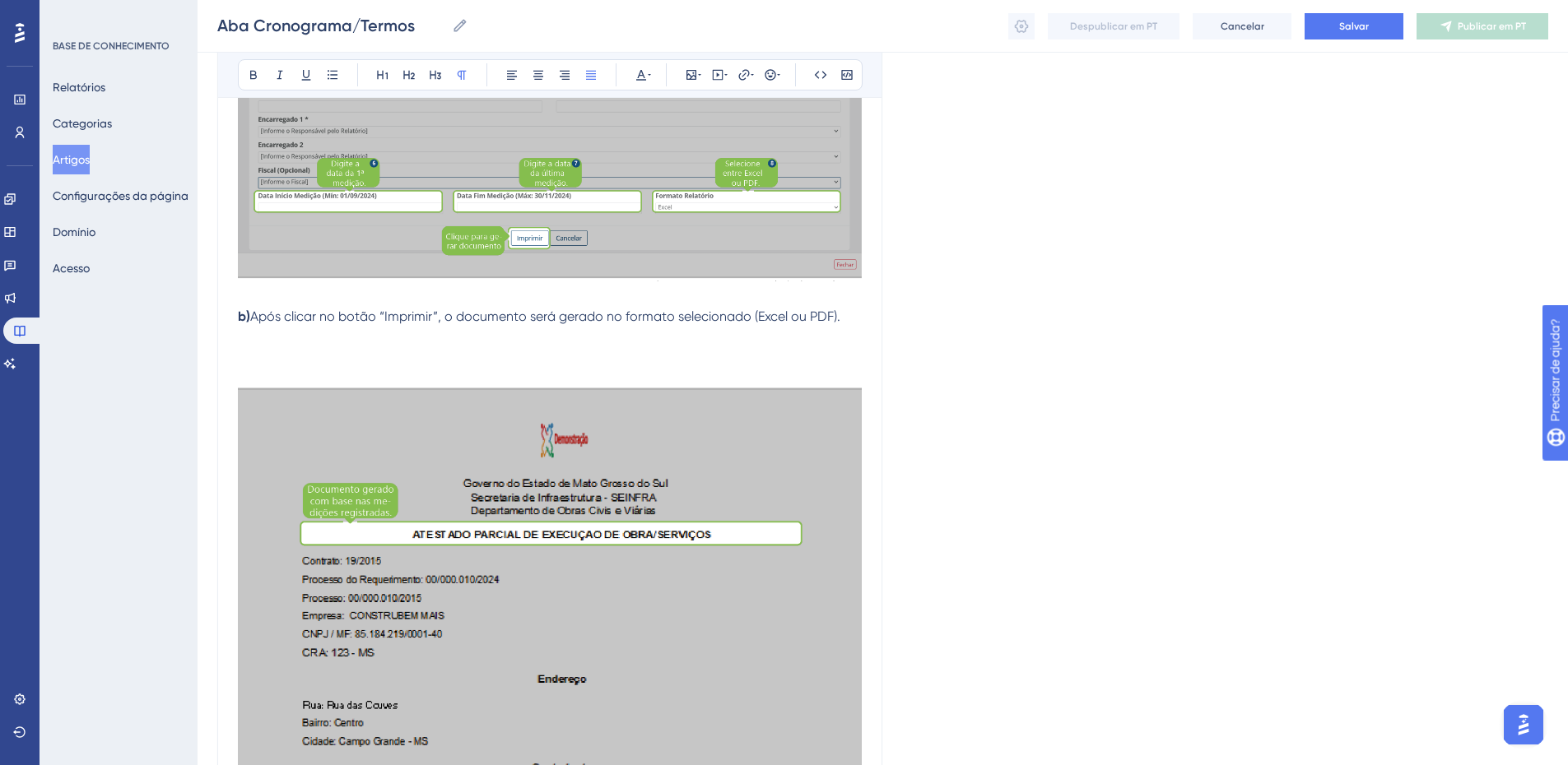
click at [250, 356] on p at bounding box center [550, 355] width 624 height 20
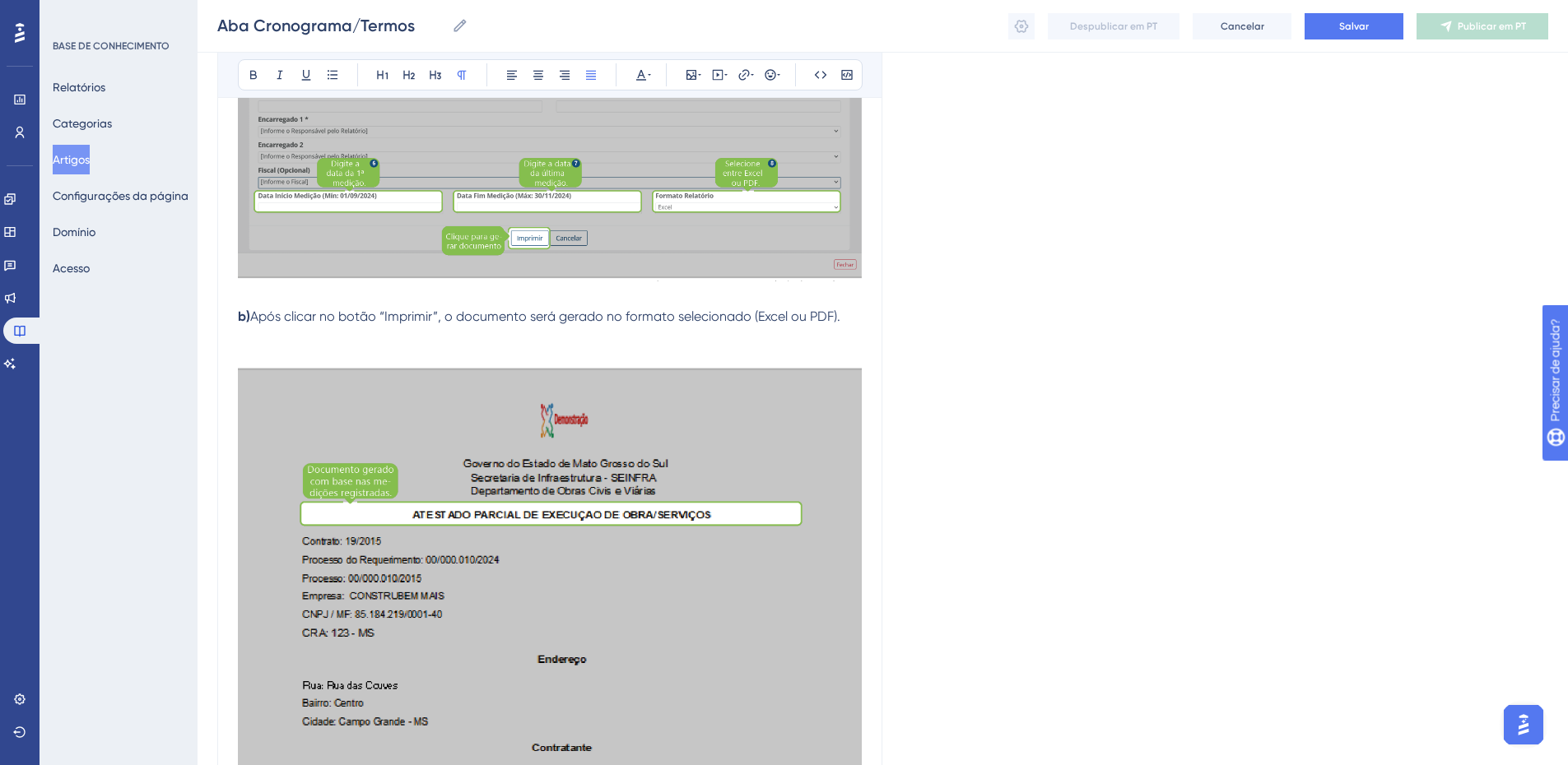
click at [254, 347] on p at bounding box center [550, 355] width 624 height 20
click at [257, 337] on p at bounding box center [550, 336] width 624 height 20
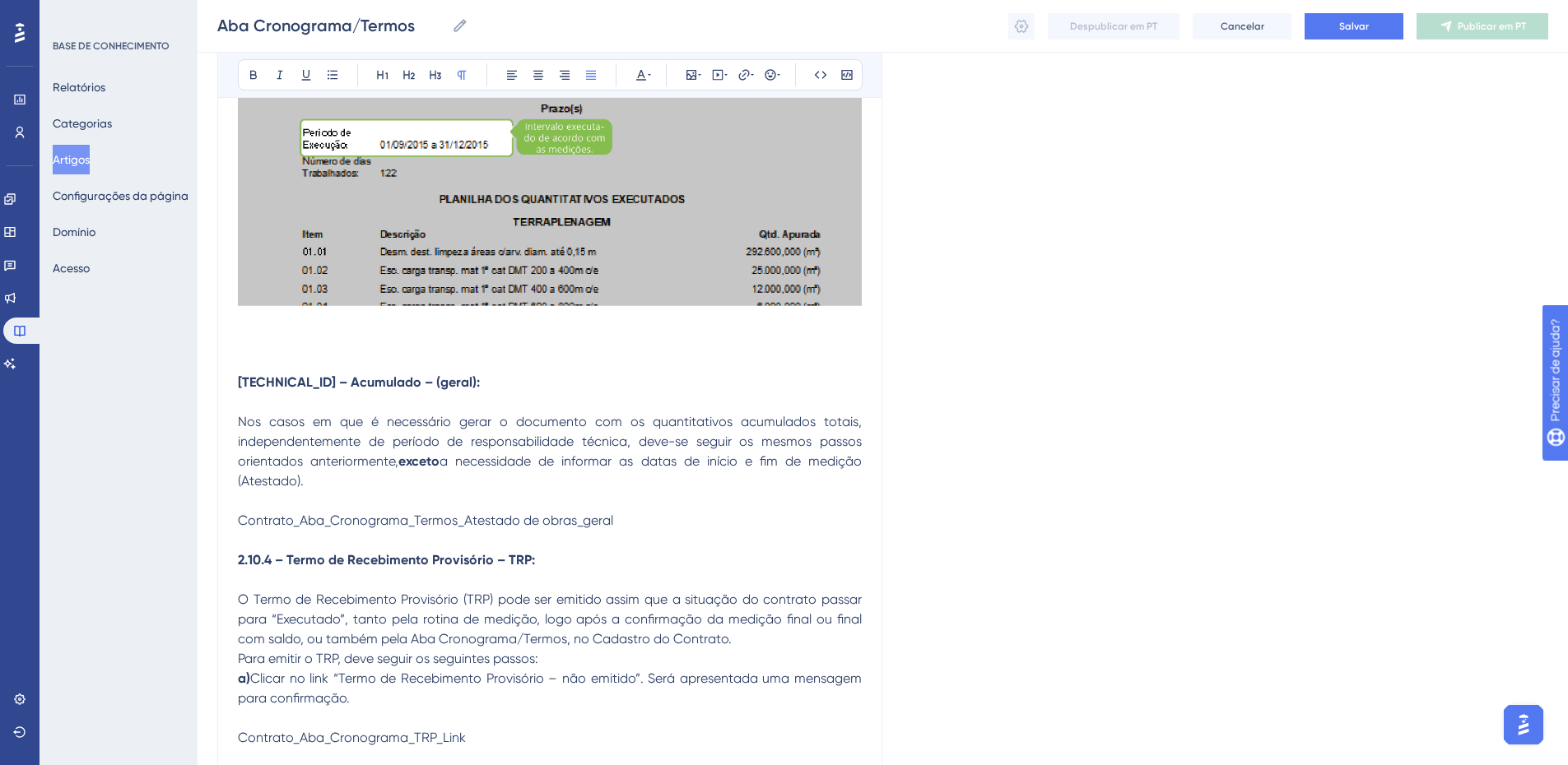
scroll to position [7554, 0]
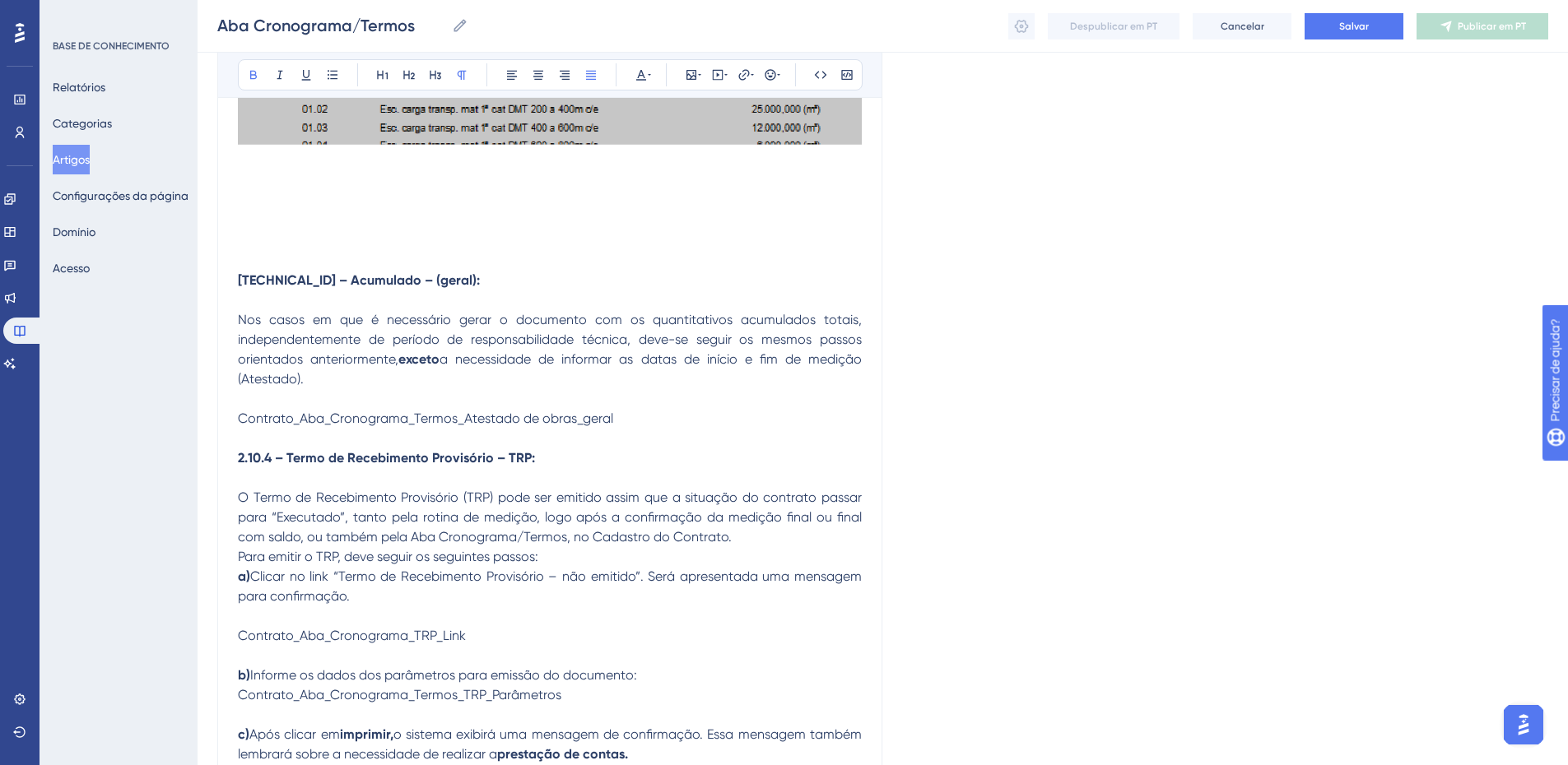
drag, startPoint x: 290, startPoint y: 279, endPoint x: 221, endPoint y: 279, distance: 69.0
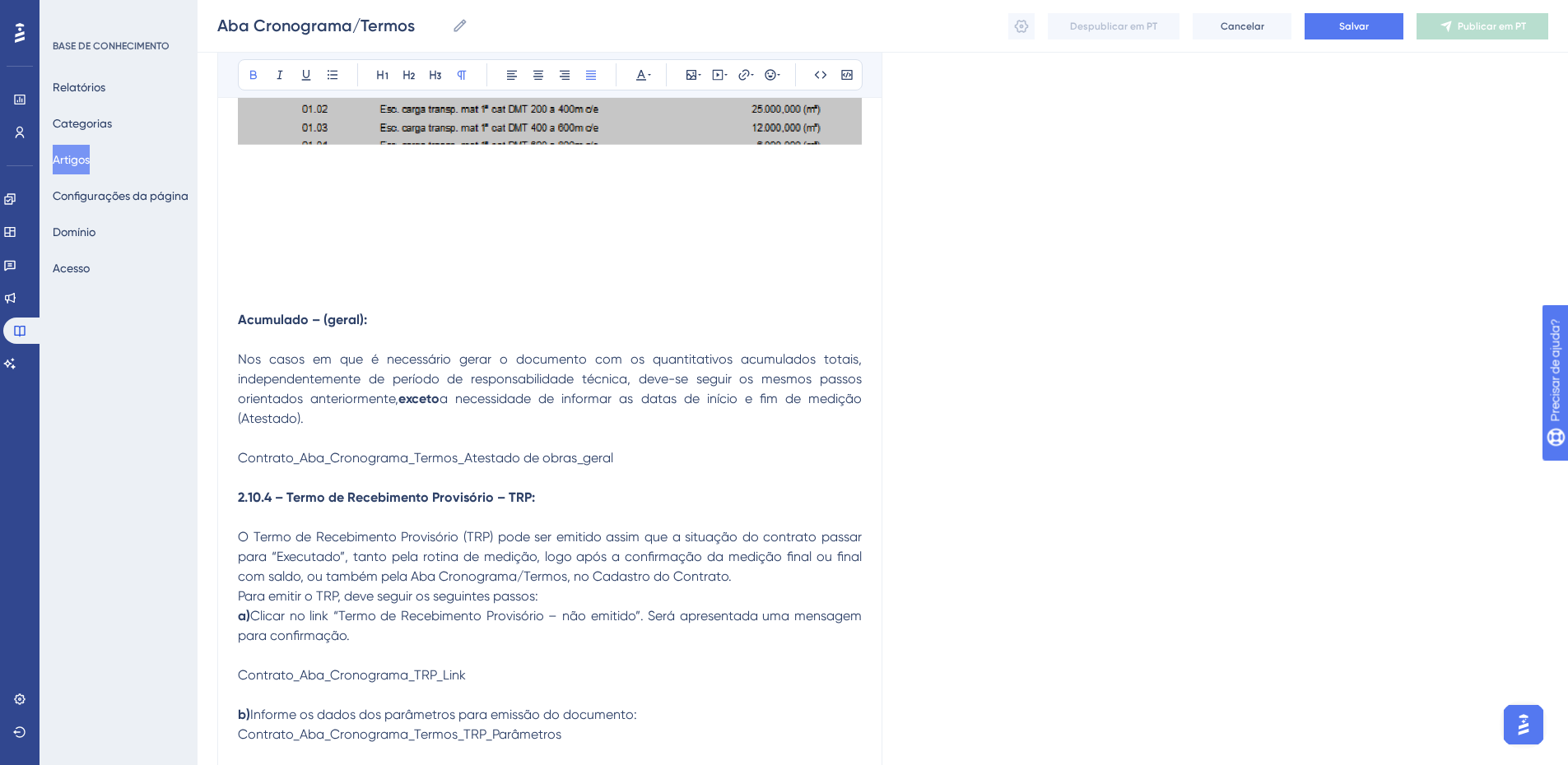
click at [276, 324] on strong "Acumulado – (geral):" at bounding box center [302, 319] width 129 height 16
click at [256, 73] on icon at bounding box center [253, 76] width 7 height 9
click at [407, 80] on icon at bounding box center [409, 75] width 13 height 13
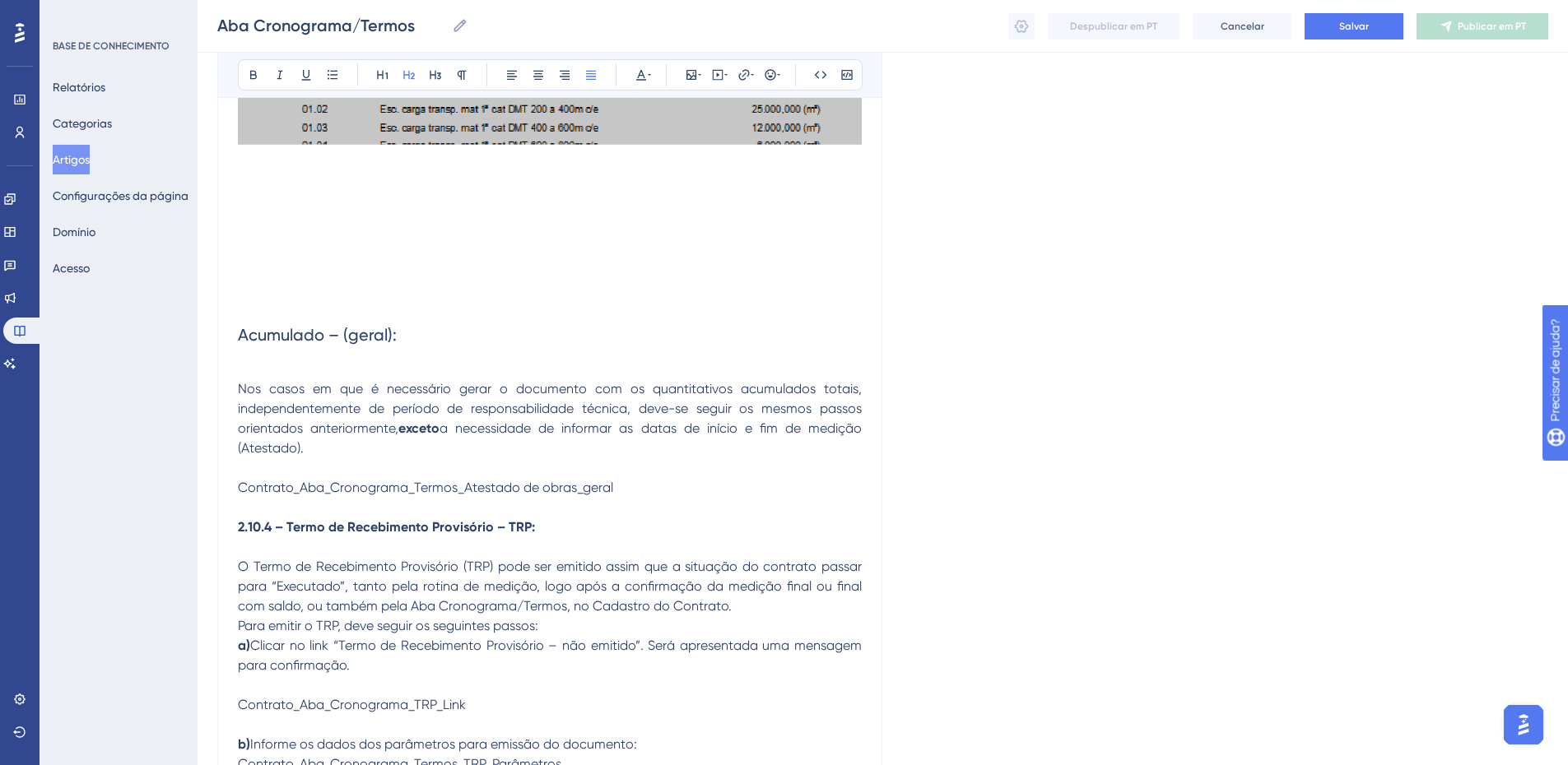
click at [425, 331] on h2 "Acumulado – (geral):" at bounding box center [550, 335] width 624 height 49
click at [325, 360] on p at bounding box center [550, 369] width 624 height 20
click at [282, 486] on span "Contrato_Aba_Cronograma_Termos_Atestado de obras_geral" at bounding box center [426, 487] width 375 height 16
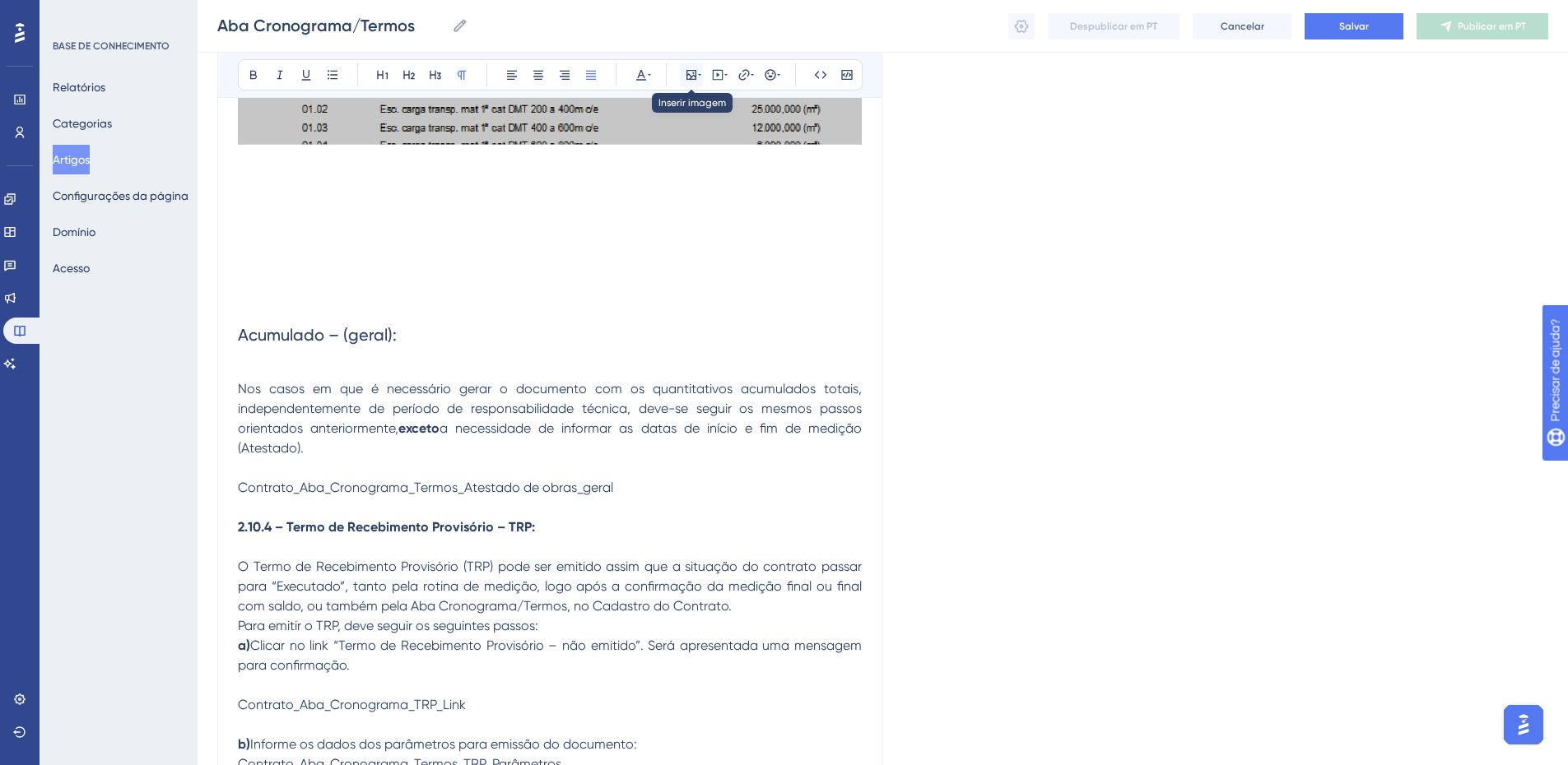
click at [689, 77] on icon at bounding box center [692, 75] width 13 height 13
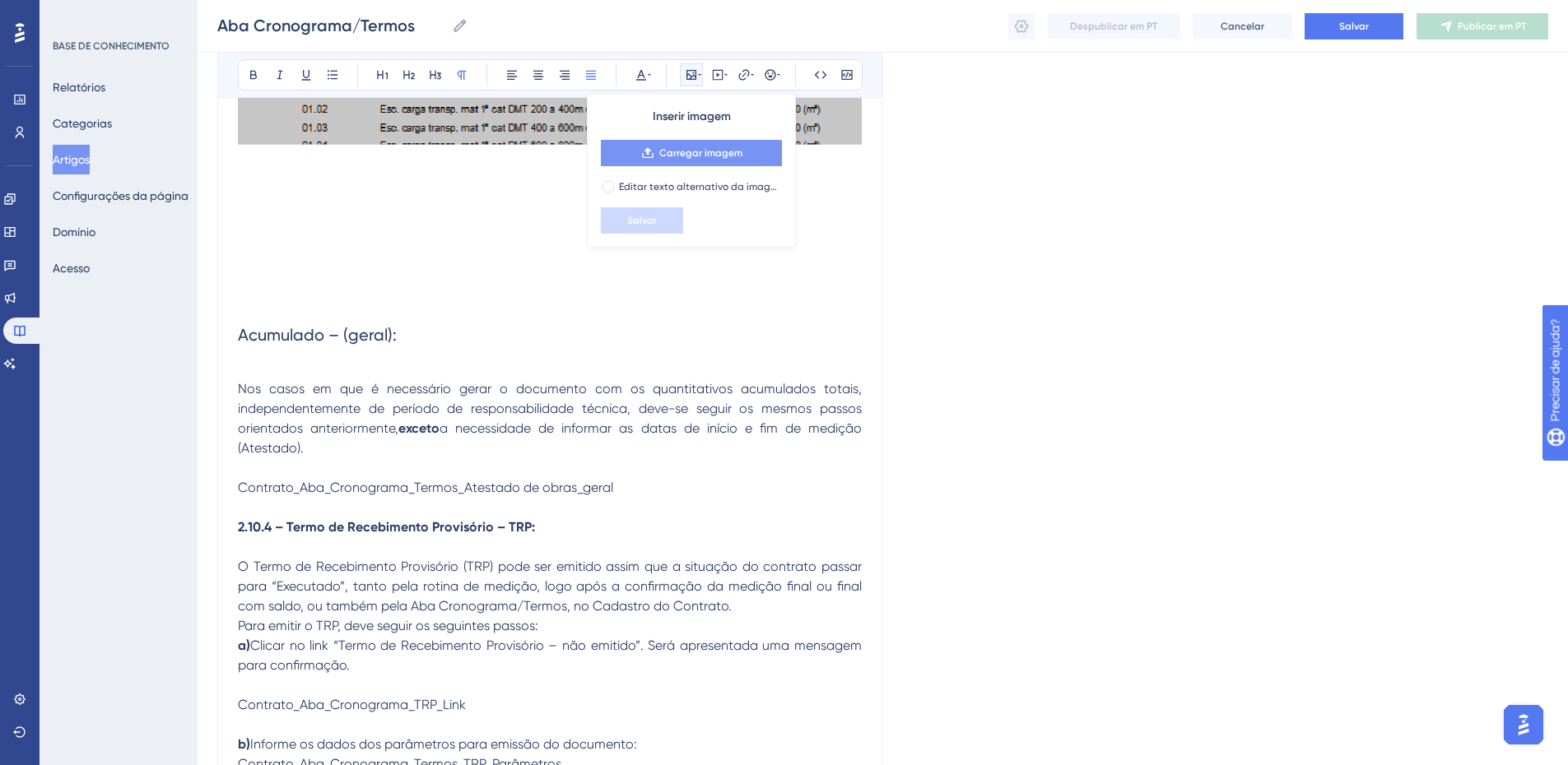
click at [677, 160] on button "Carregar imagem" at bounding box center [692, 153] width 181 height 26
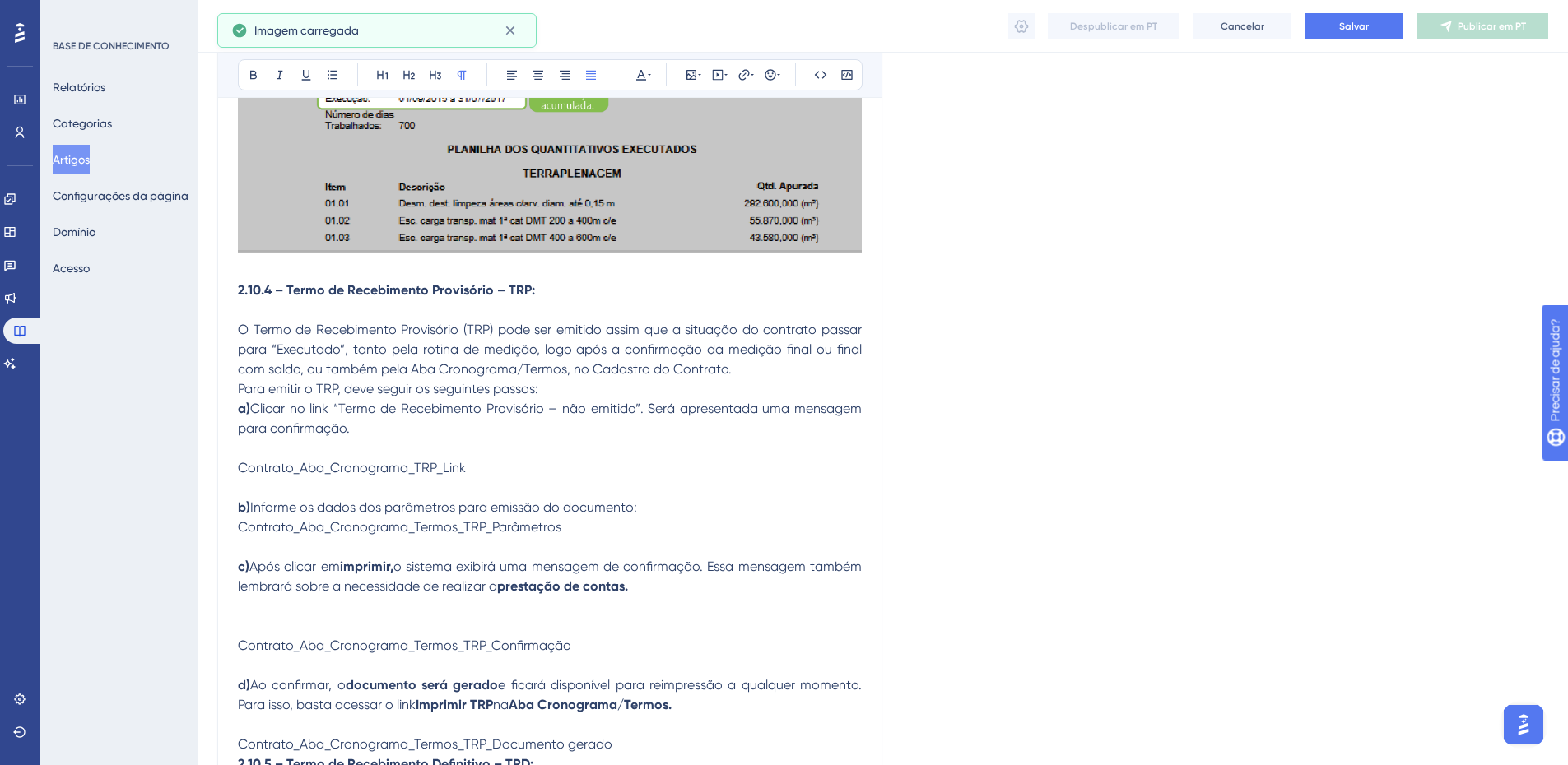
scroll to position [8684, 0]
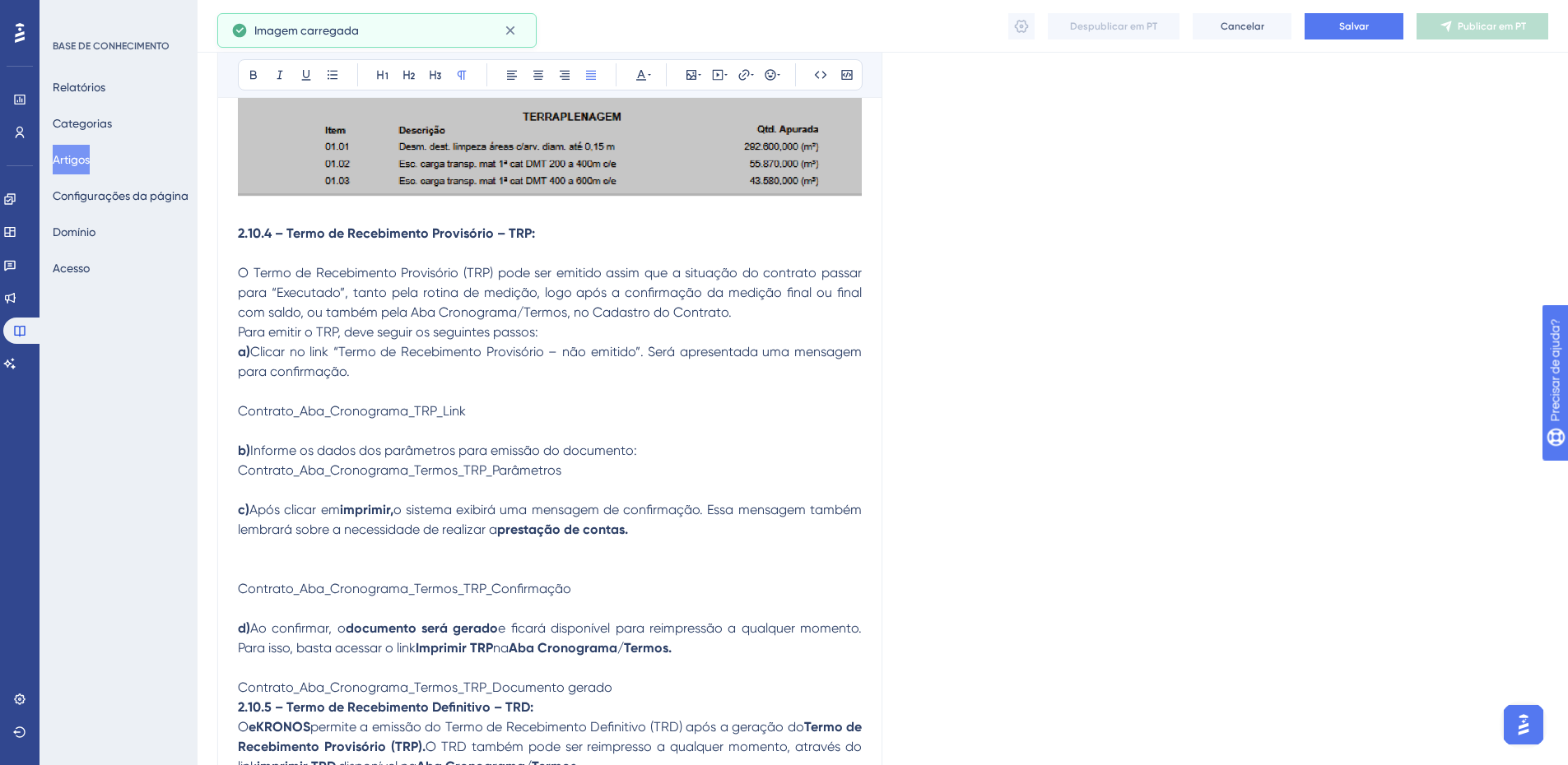
click at [451, 237] on strong "2.10.4 – Termo de Recebimento Provisório – TRP:" at bounding box center [386, 233] width 297 height 16
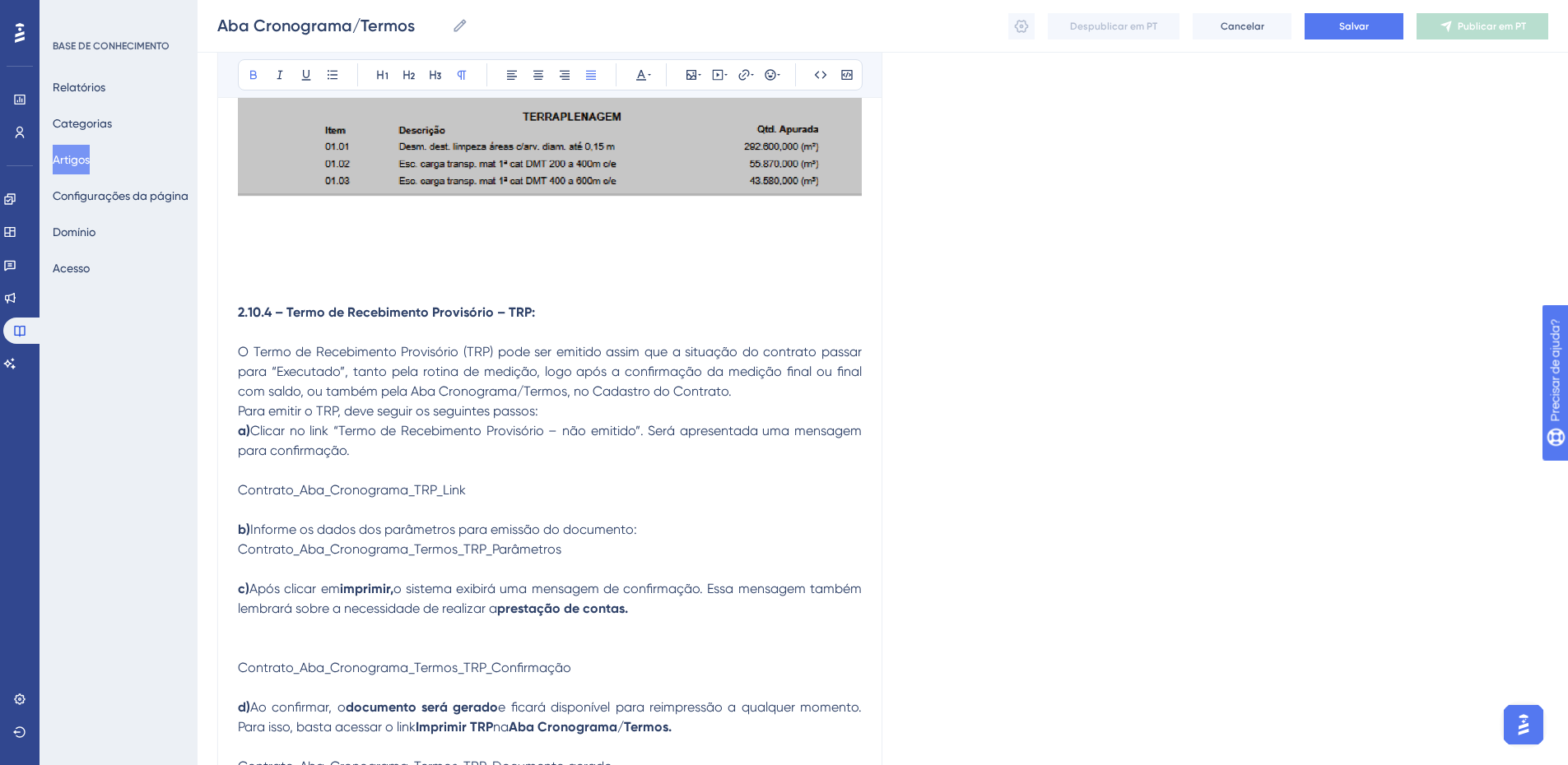
drag, startPoint x: 288, startPoint y: 316, endPoint x: 234, endPoint y: 316, distance: 54.0
drag, startPoint x: 491, startPoint y: 311, endPoint x: 225, endPoint y: 306, distance: 266.0
click at [255, 72] on icon at bounding box center [253, 76] width 7 height 9
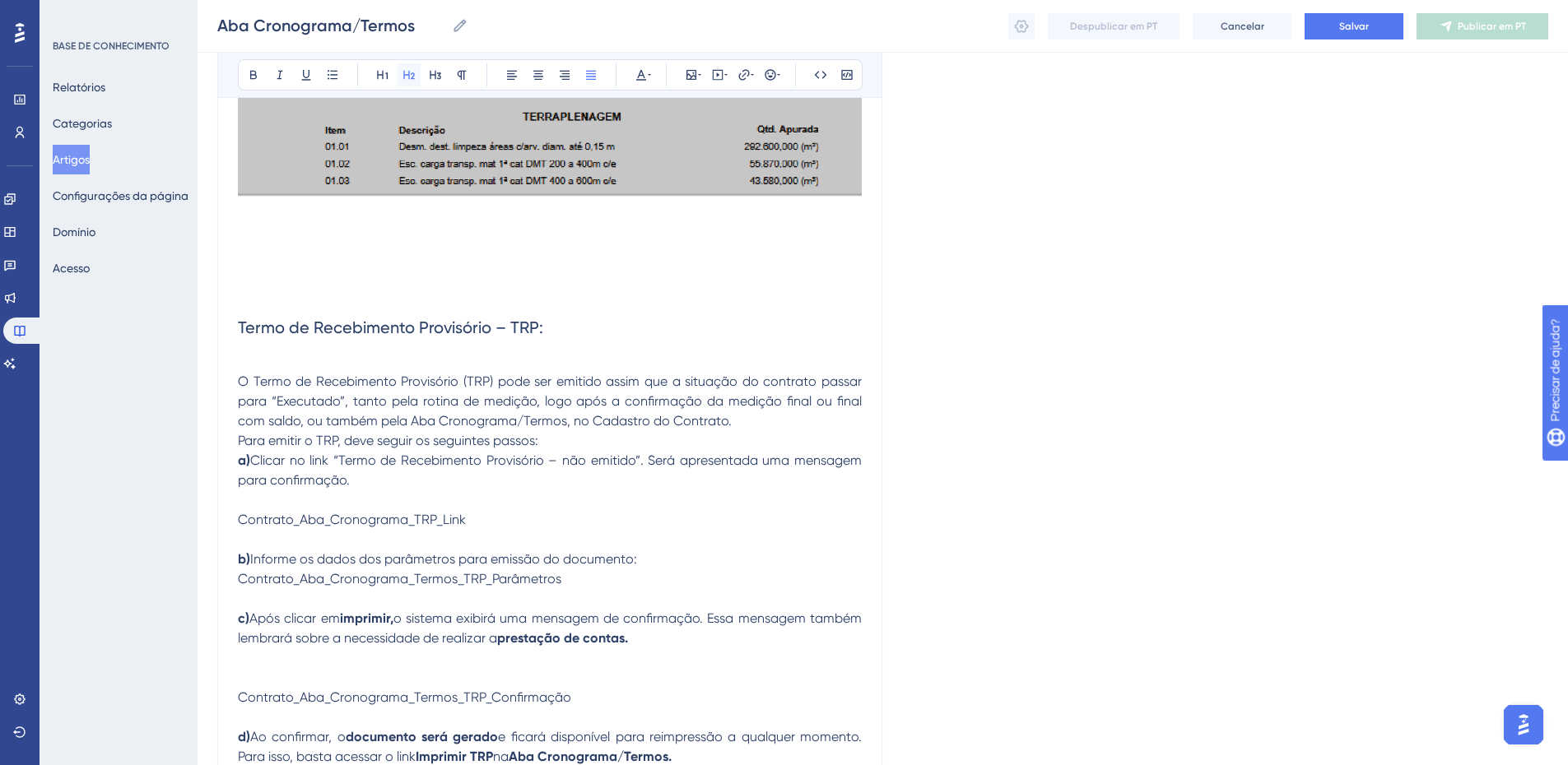
click at [406, 73] on icon at bounding box center [409, 75] width 13 height 13
click at [241, 356] on p at bounding box center [550, 362] width 624 height 20
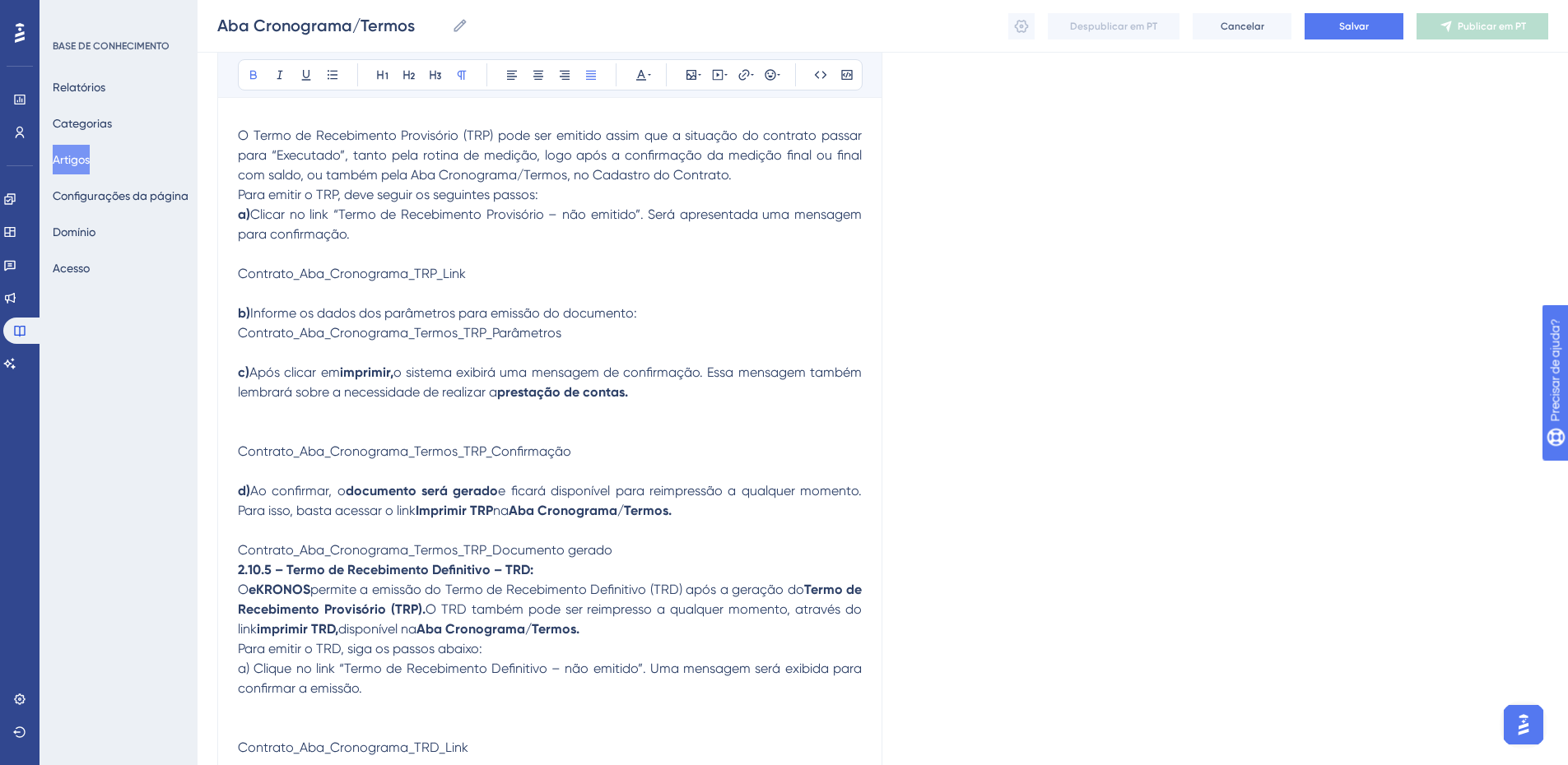
scroll to position [8930, 0]
click at [569, 199] on p "Para emitir o TRP, deve seguir os seguintes passos:" at bounding box center [550, 194] width 624 height 20
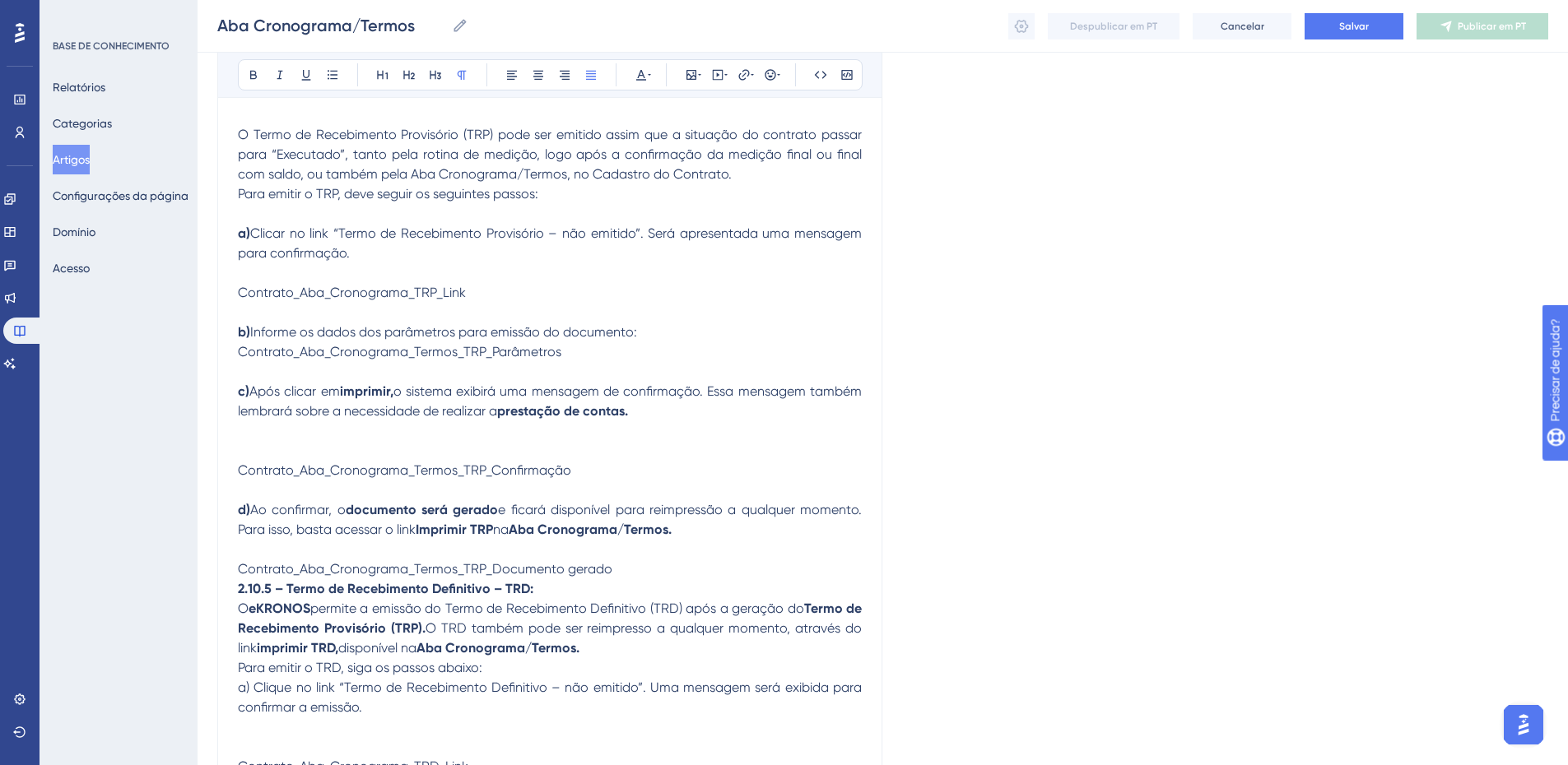
click at [341, 293] on span "Contrato_Aba_Cronograma_TRP_Link" at bounding box center [352, 292] width 228 height 16
click at [687, 73] on icon at bounding box center [692, 75] width 10 height 10
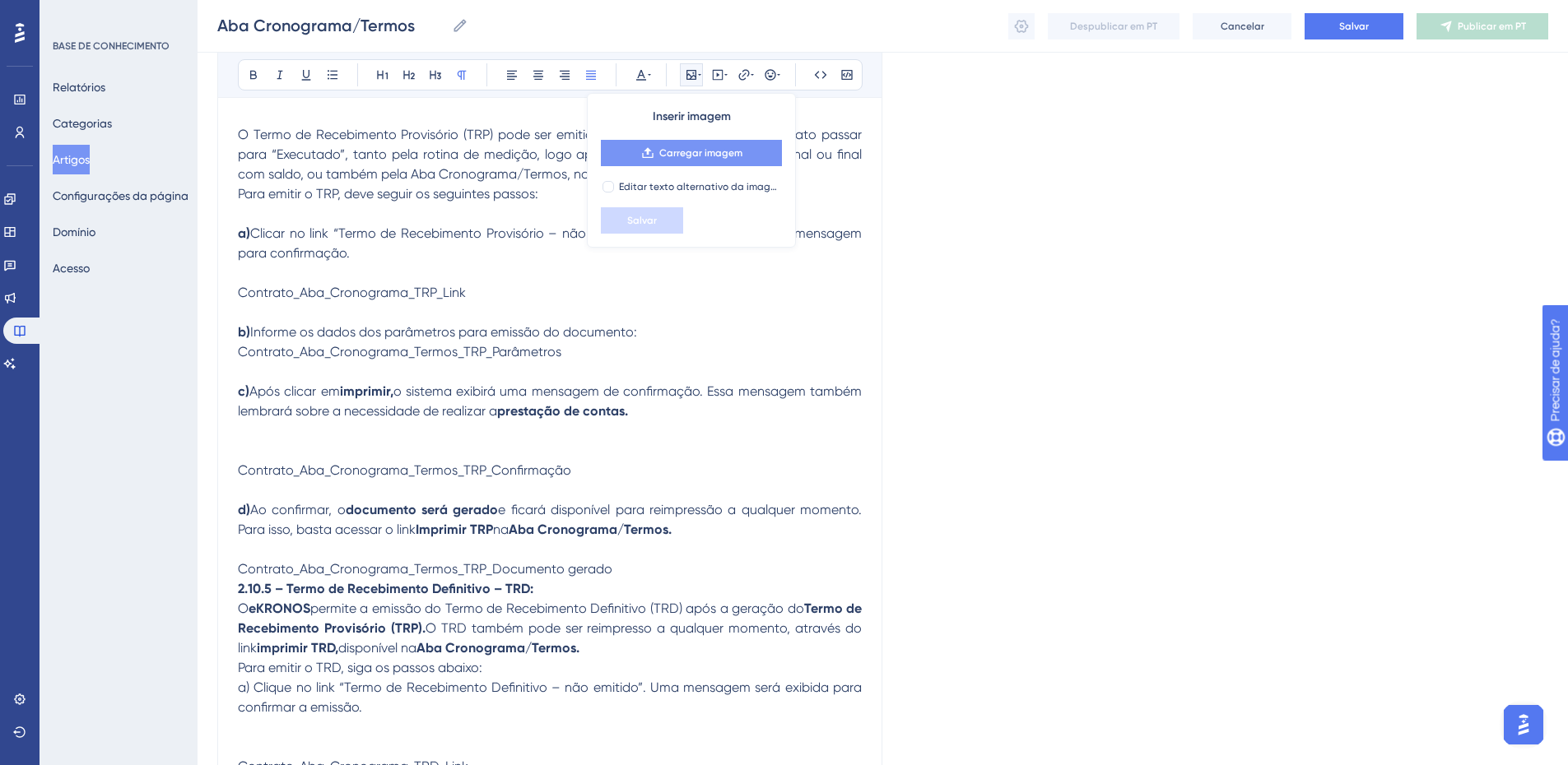
click at [700, 153] on font "Carregar imagem" at bounding box center [701, 153] width 83 height 11
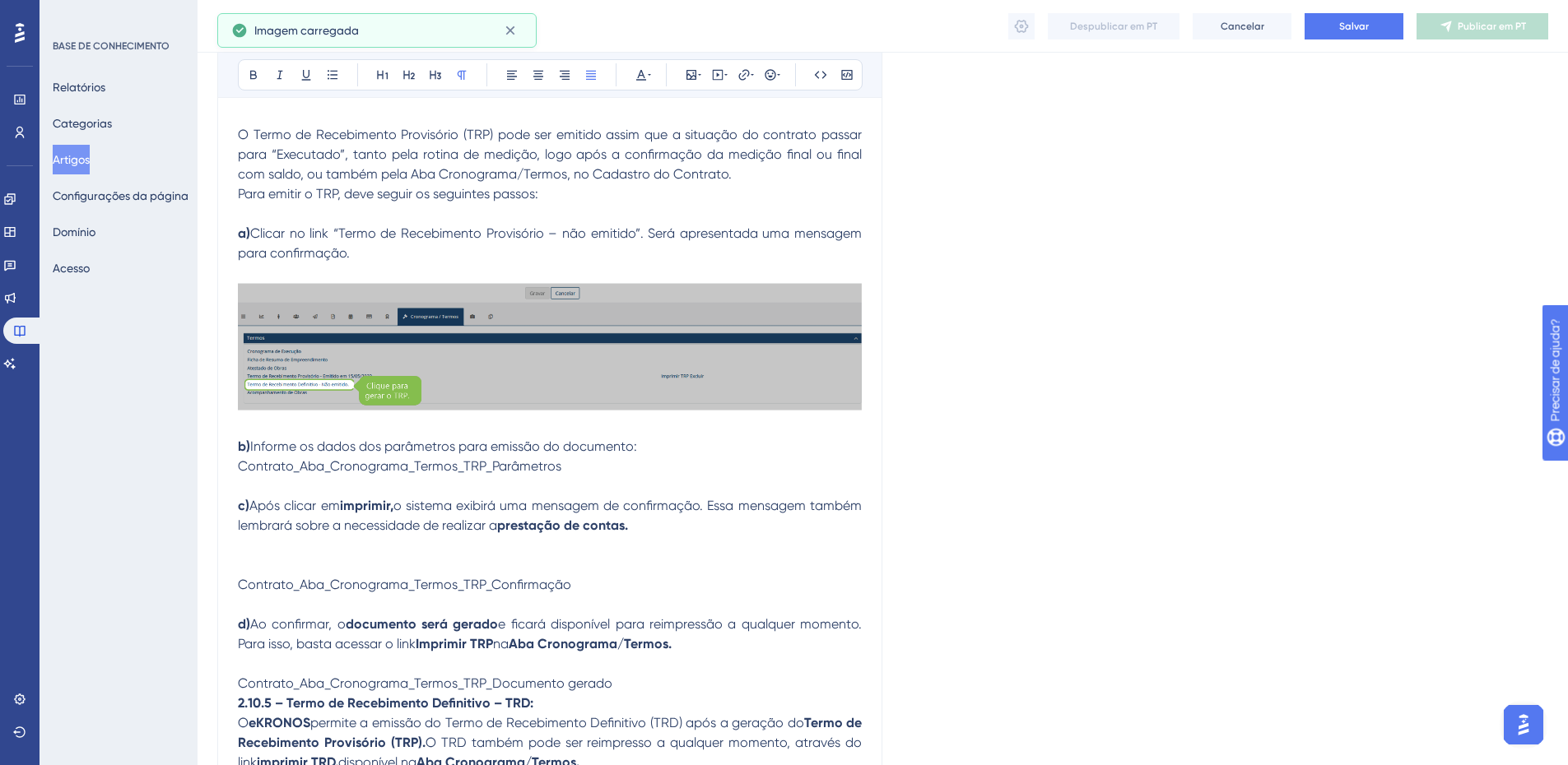
click at [618, 469] on p "Contrato_Aba_Cronograma_Termos_TRP_Parâmetros" at bounding box center [550, 466] width 624 height 20
click at [657, 443] on p "b) Informe os dados dos parâmetros para emissão do documento:" at bounding box center [550, 446] width 624 height 20
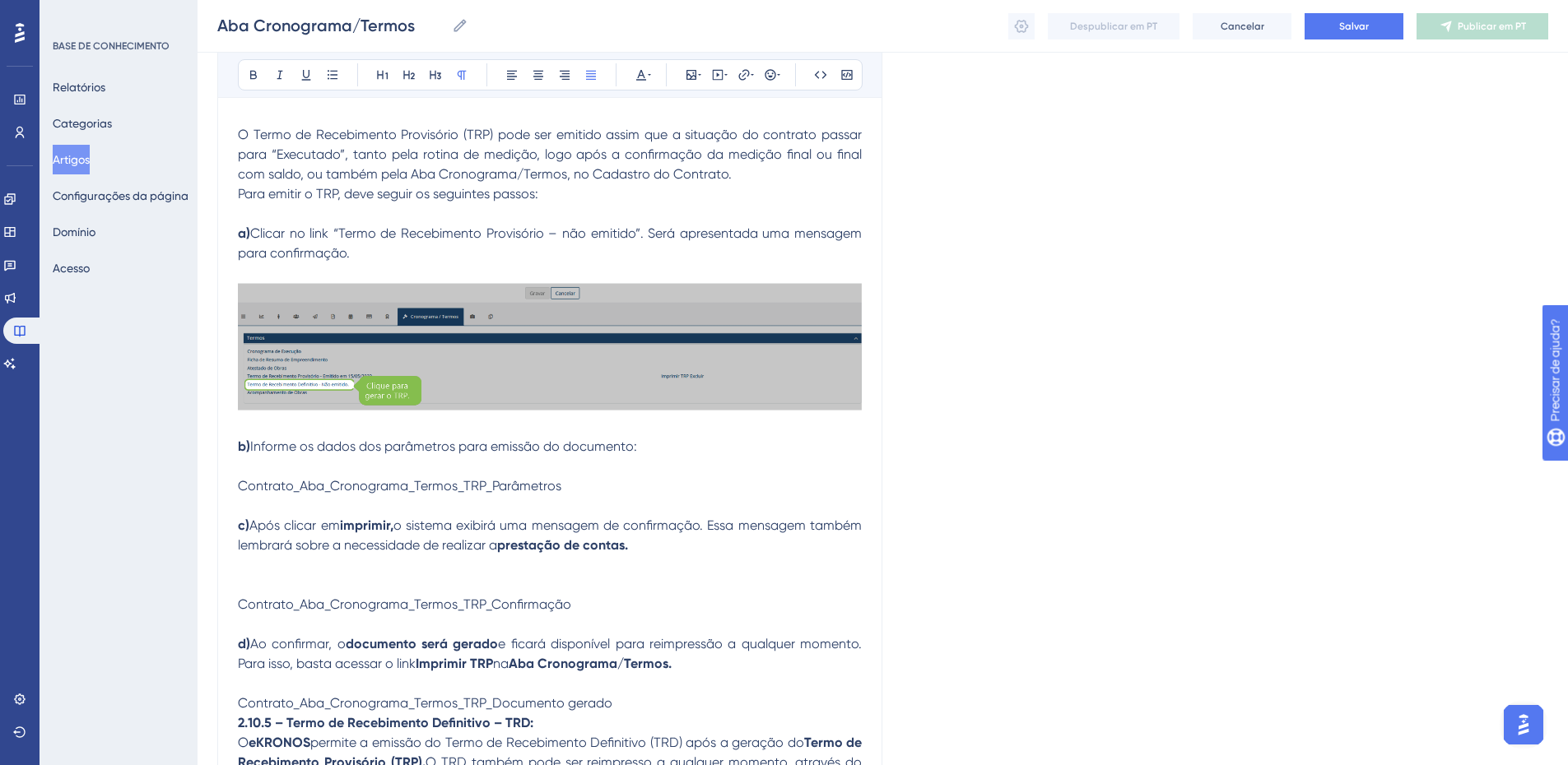
click at [555, 480] on span "Contrato_Aba_Cronograma_Termos_TRP_Parâmetros" at bounding box center [399, 485] width 324 height 16
click at [691, 72] on icon at bounding box center [692, 75] width 13 height 13
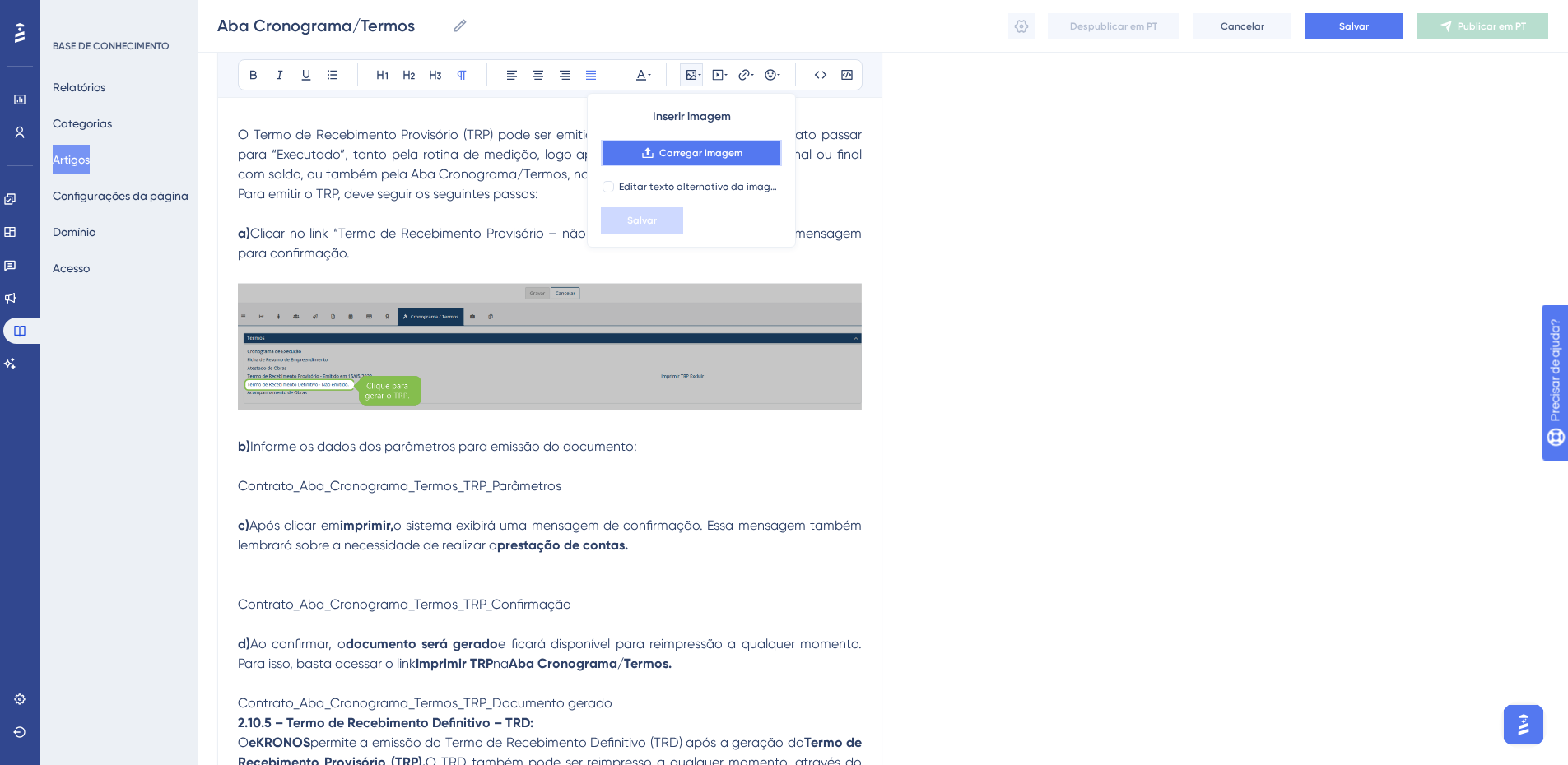
click at [682, 148] on font "Carregar imagem" at bounding box center [701, 153] width 83 height 11
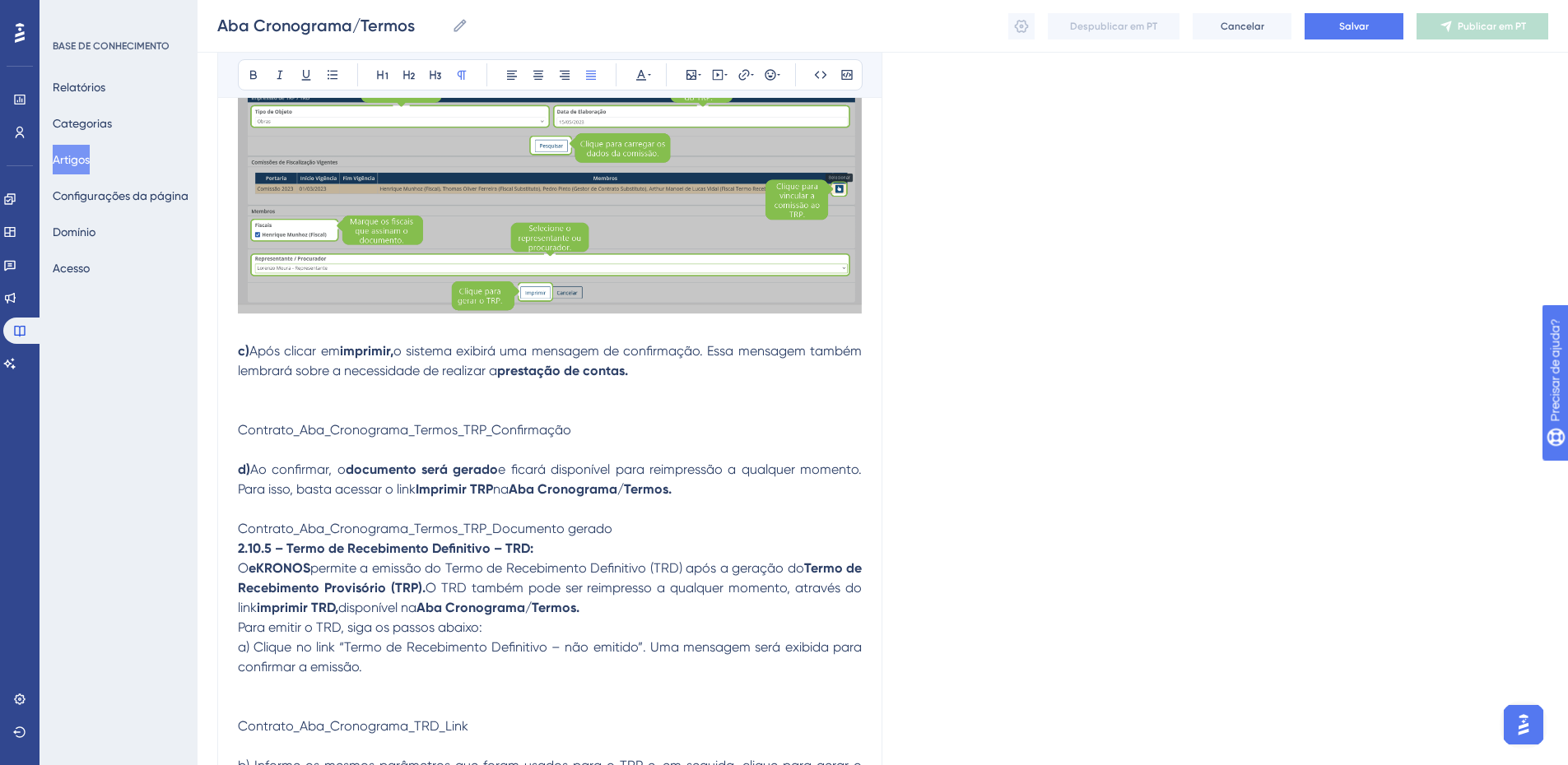
scroll to position [9340, 0]
click at [417, 429] on span "Contrato_Aba_Cronograma_Termos_TRP_Confirmação" at bounding box center [404, 429] width 333 height 16
click at [367, 393] on p at bounding box center [550, 390] width 624 height 20
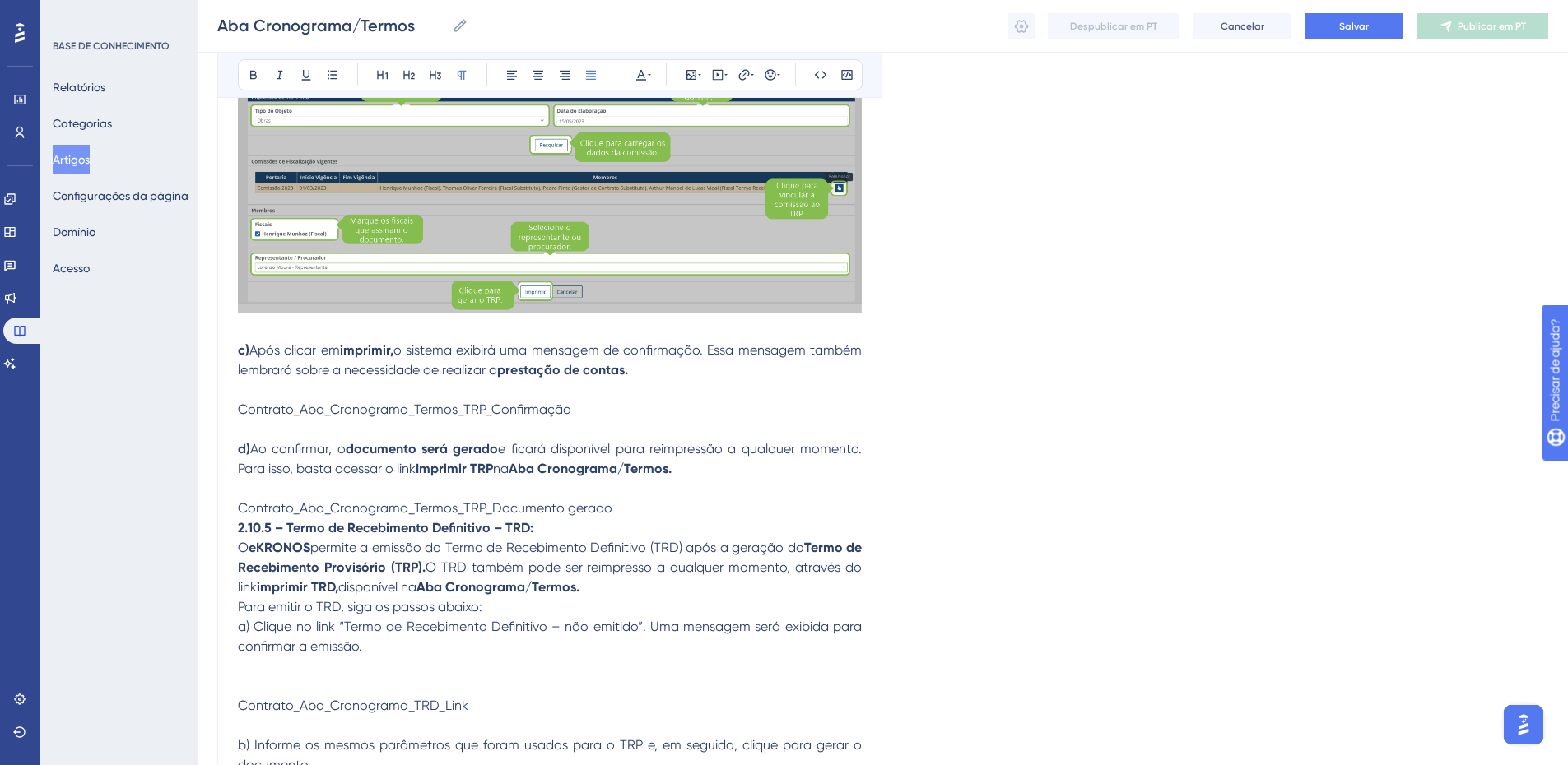
click at [292, 409] on span "Contrato_Aba_Cronograma_Termos_TRP_Confirmação" at bounding box center [404, 409] width 333 height 16
click at [291, 409] on span "Contrato_Aba_Cronograma_Termos_TRP_Confirmação" at bounding box center [404, 409] width 333 height 16
click at [688, 74] on icon at bounding box center [692, 75] width 10 height 10
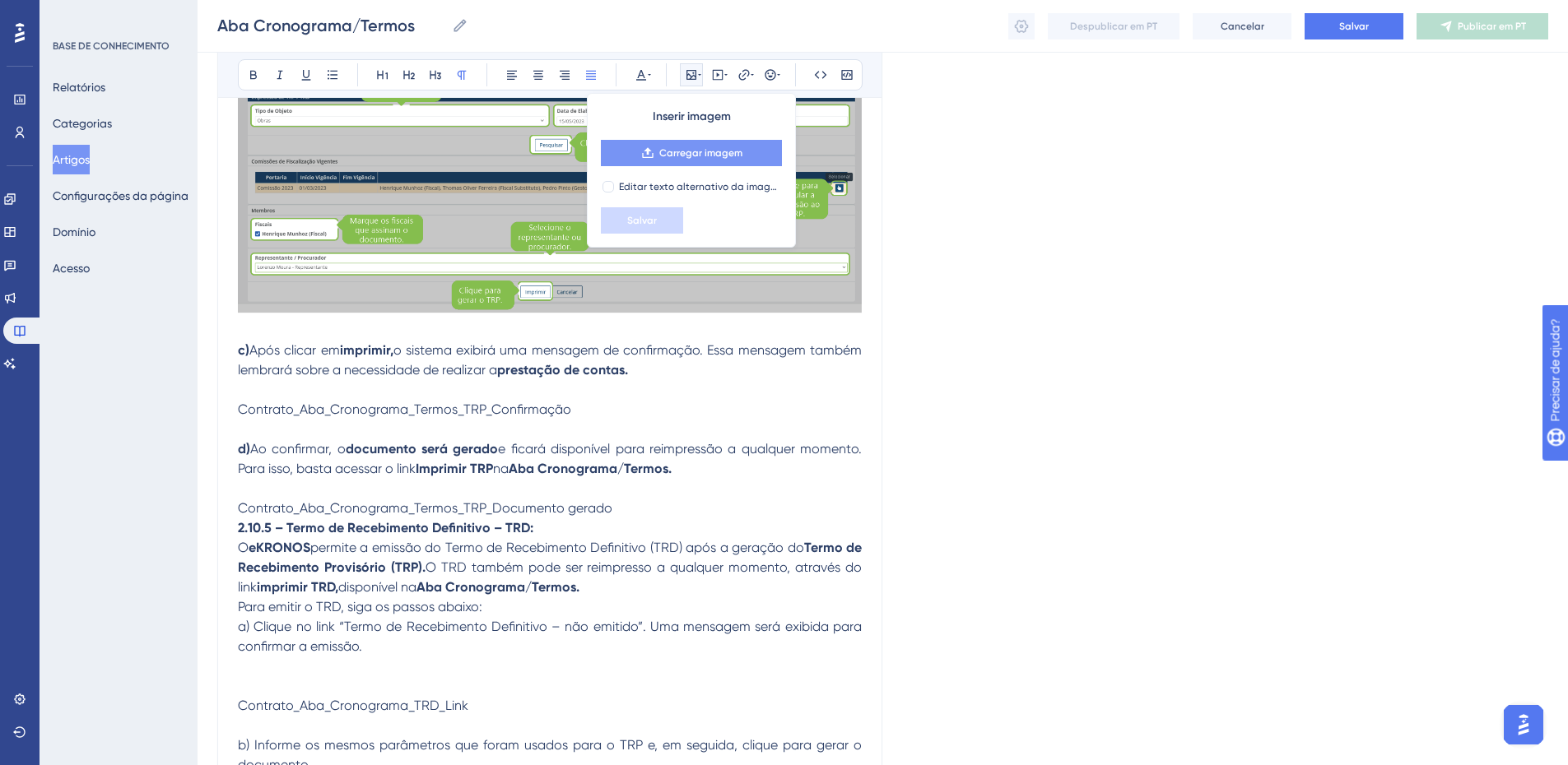
click at [670, 153] on font "Carregar imagem" at bounding box center [701, 153] width 83 height 11
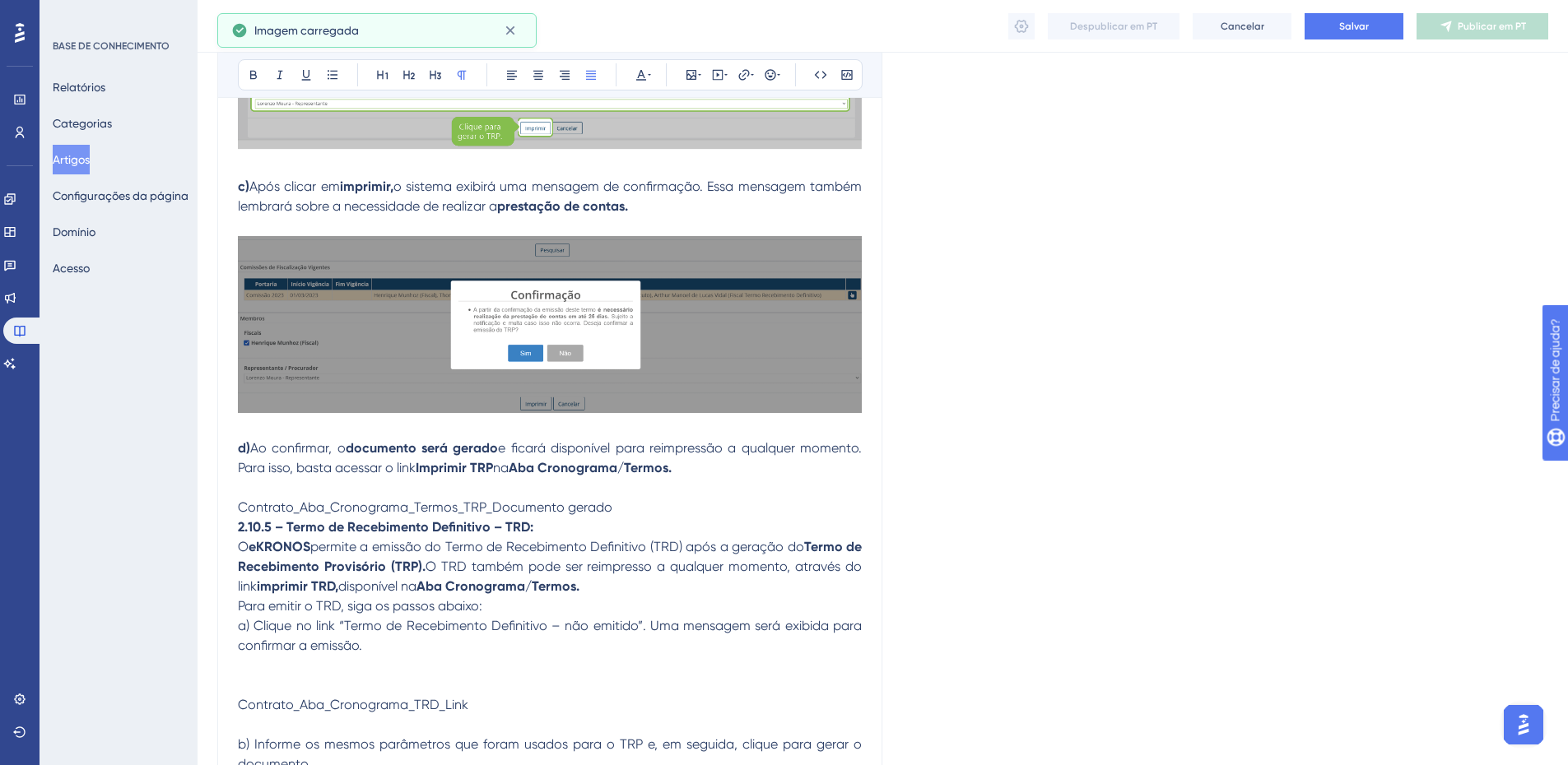
scroll to position [9506, 0]
click at [583, 508] on span "Contrato_Aba_Cronograma_Termos_TRP_Documento gerado" at bounding box center [425, 507] width 374 height 16
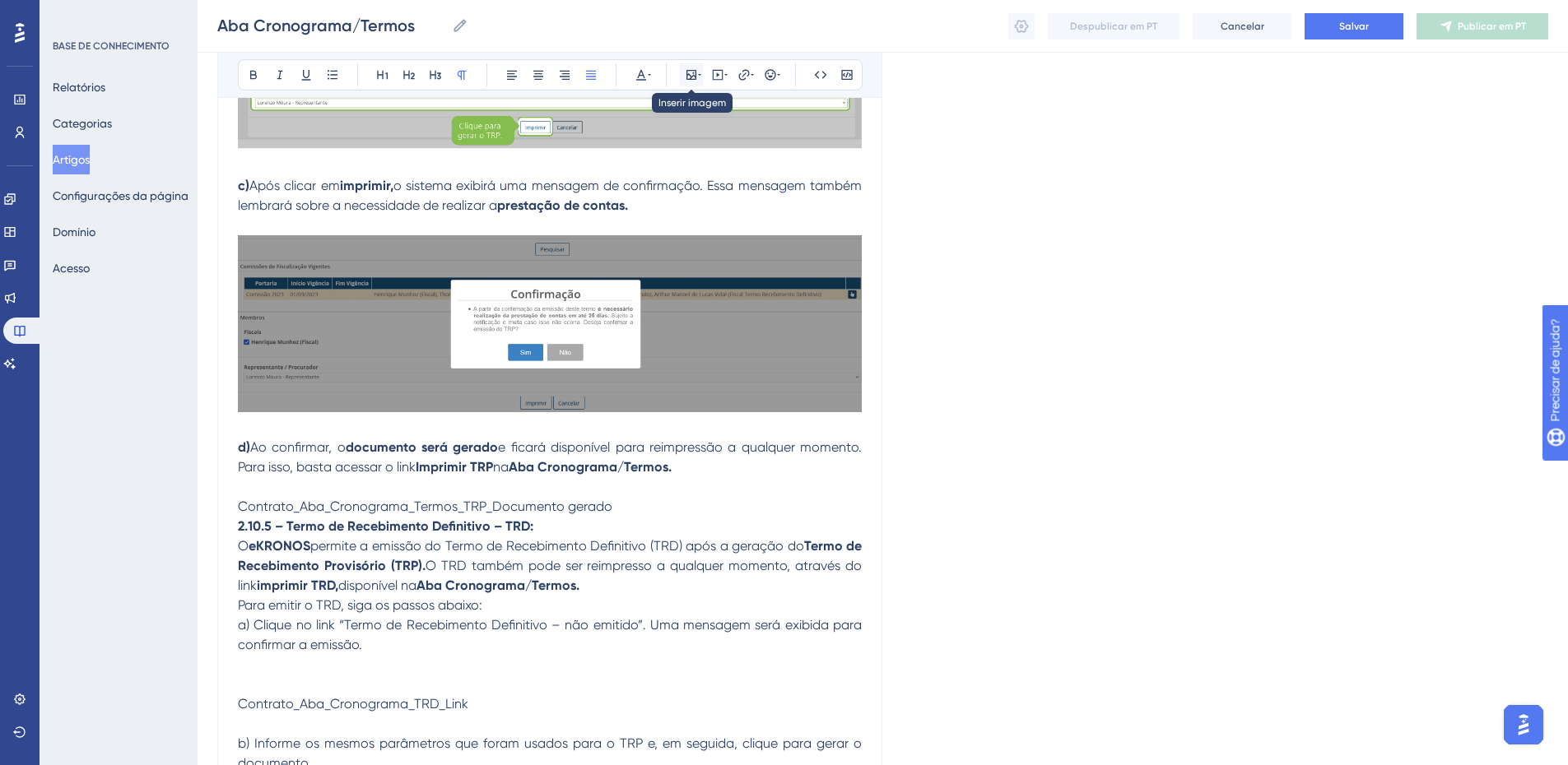
click at [694, 73] on icon at bounding box center [692, 75] width 13 height 13
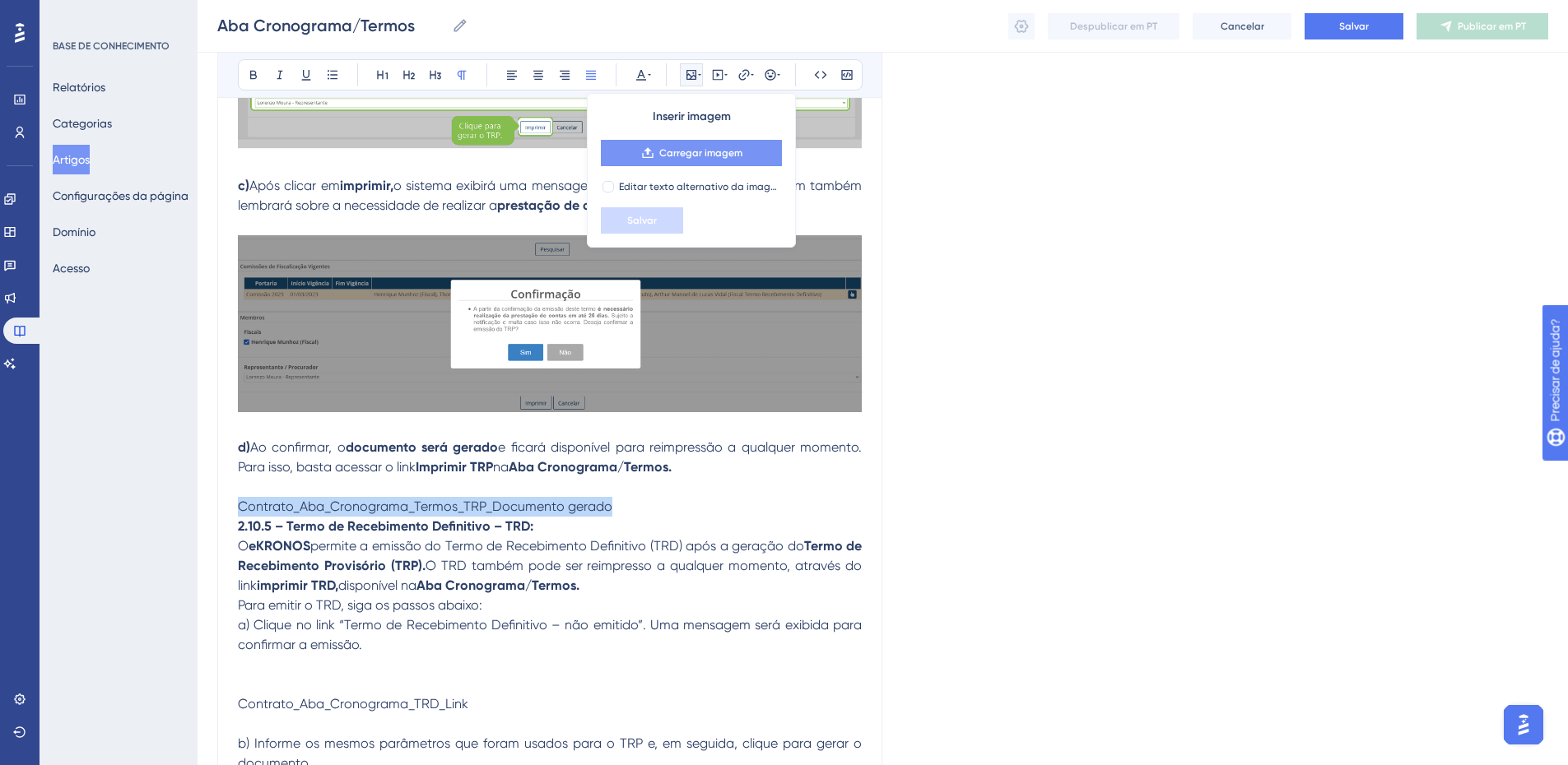
click at [693, 161] on button "Carregar imagem" at bounding box center [692, 153] width 181 height 26
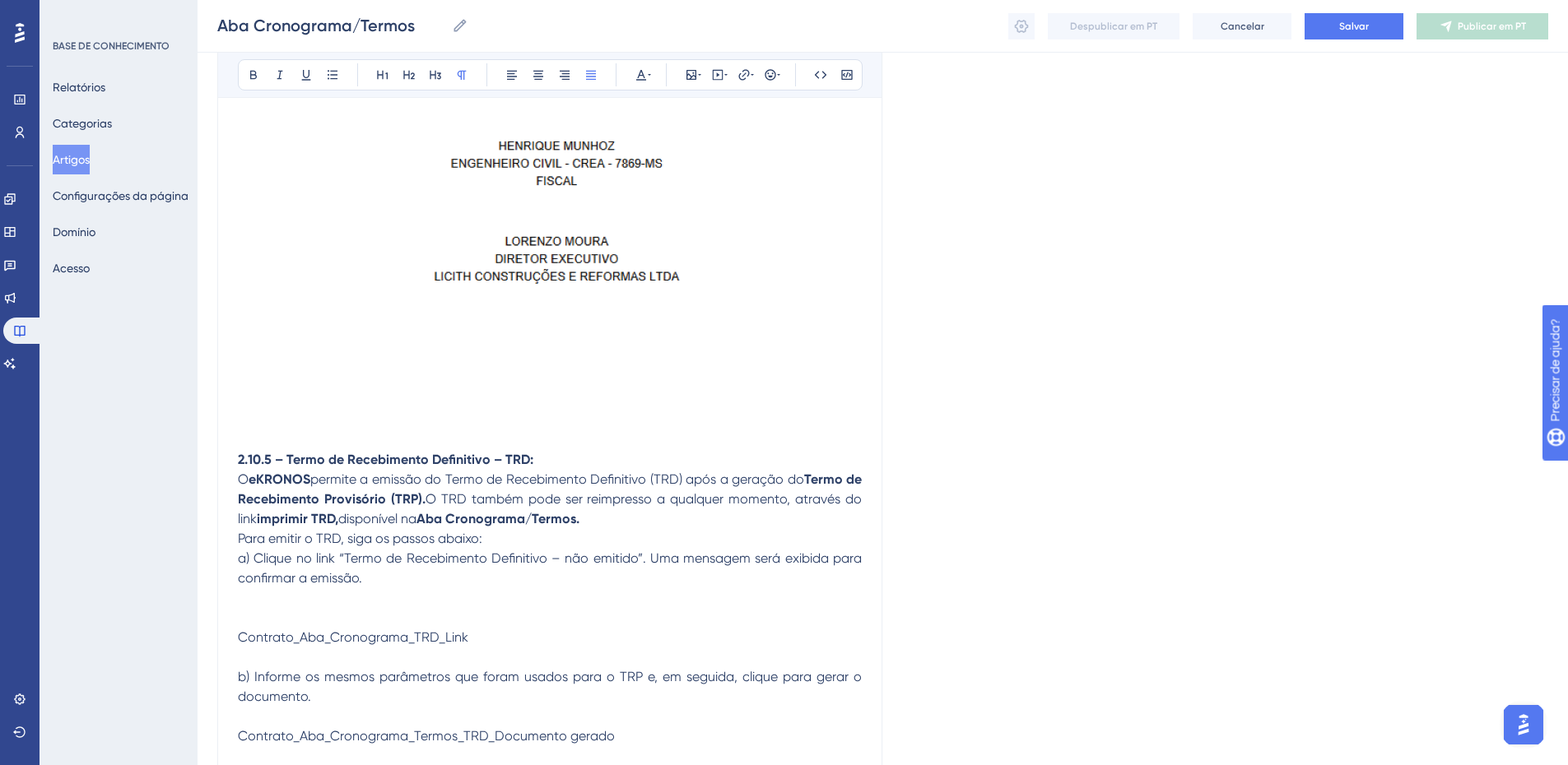
scroll to position [10435, 0]
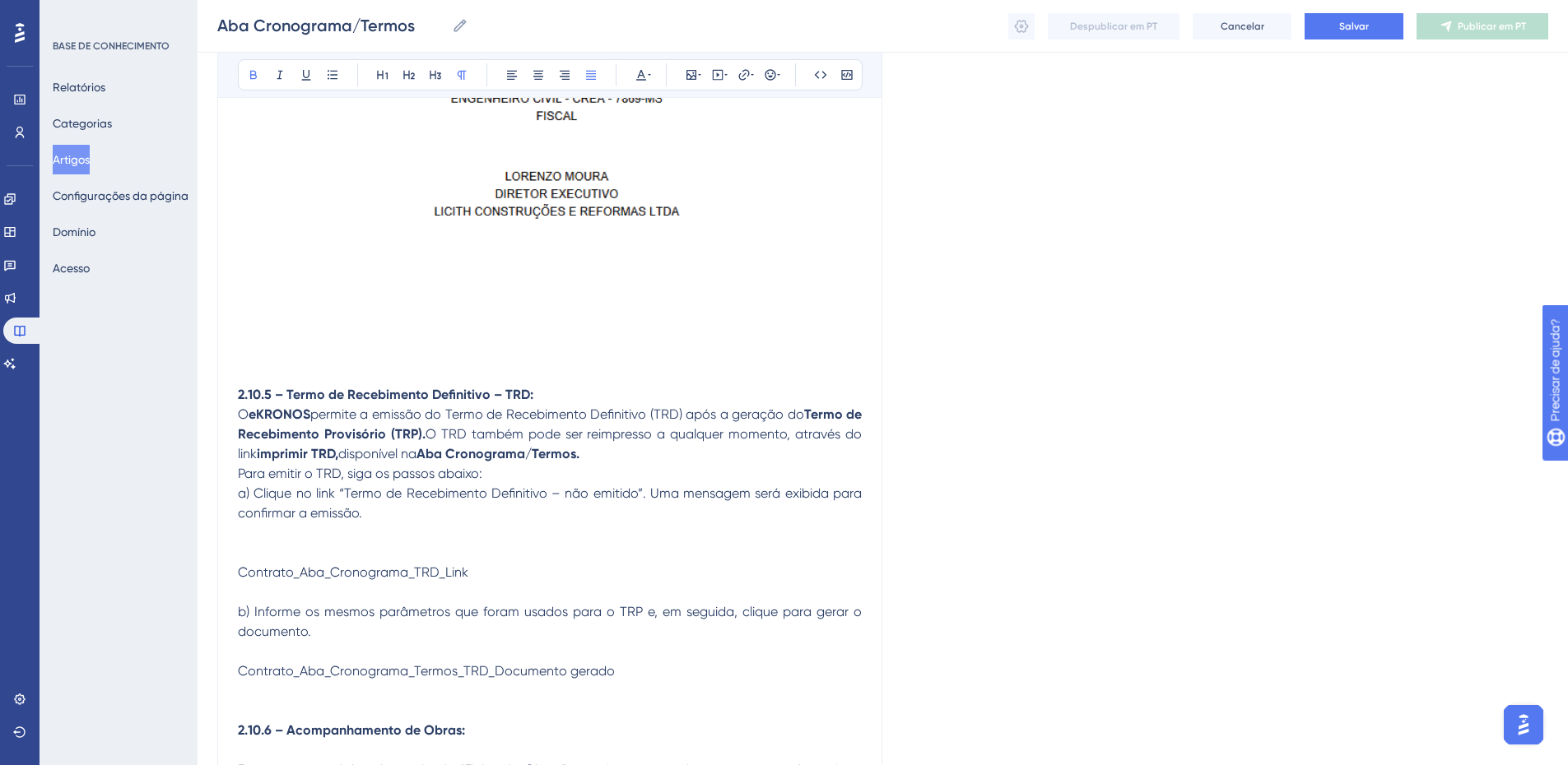
drag, startPoint x: 285, startPoint y: 391, endPoint x: 235, endPoint y: 391, distance: 50.0
click at [248, 395] on strong "Termo de Recebimento Definitivo – TRD:" at bounding box center [361, 395] width 247 height 16
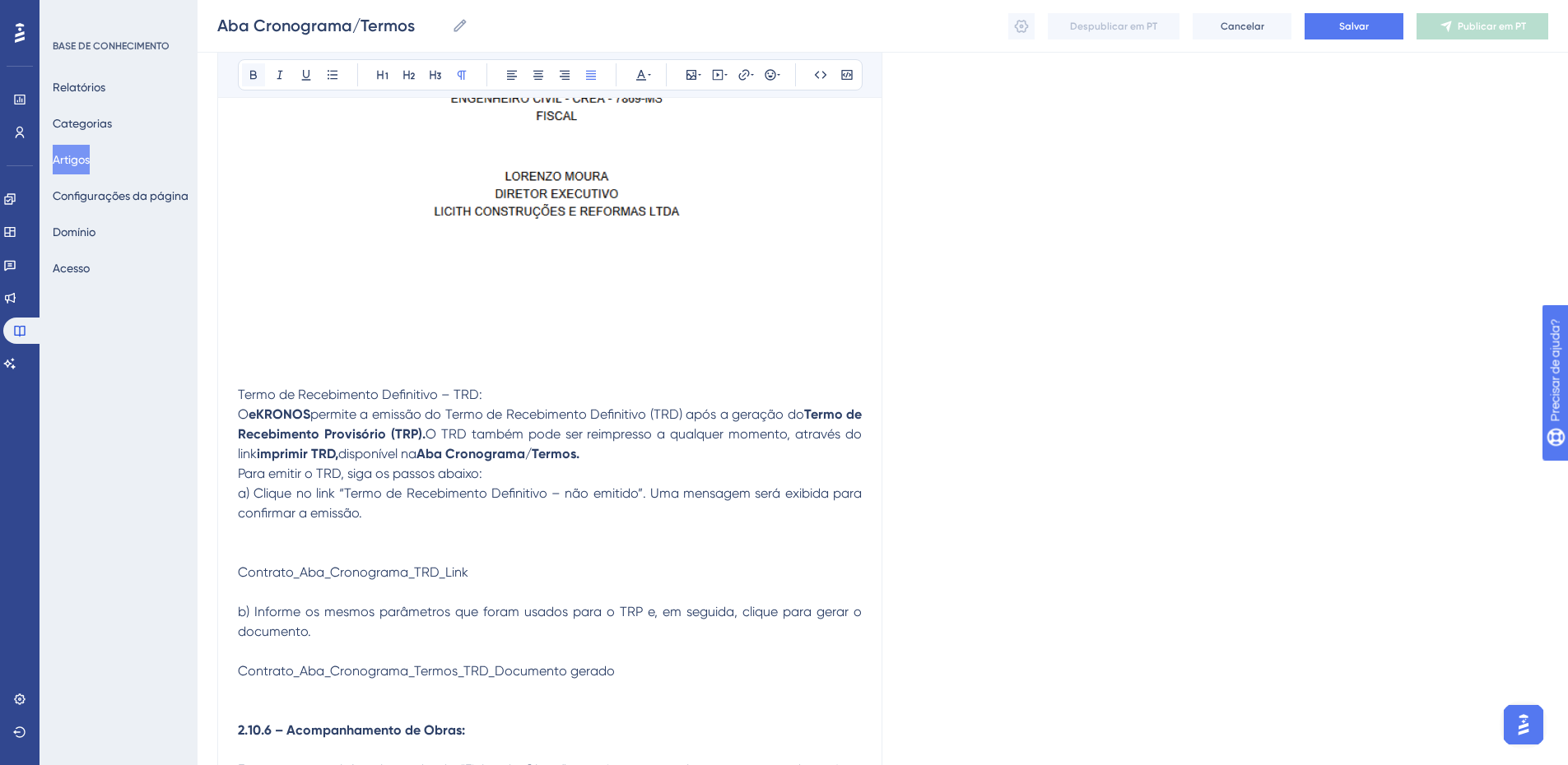
click at [250, 70] on icon at bounding box center [254, 75] width 13 height 13
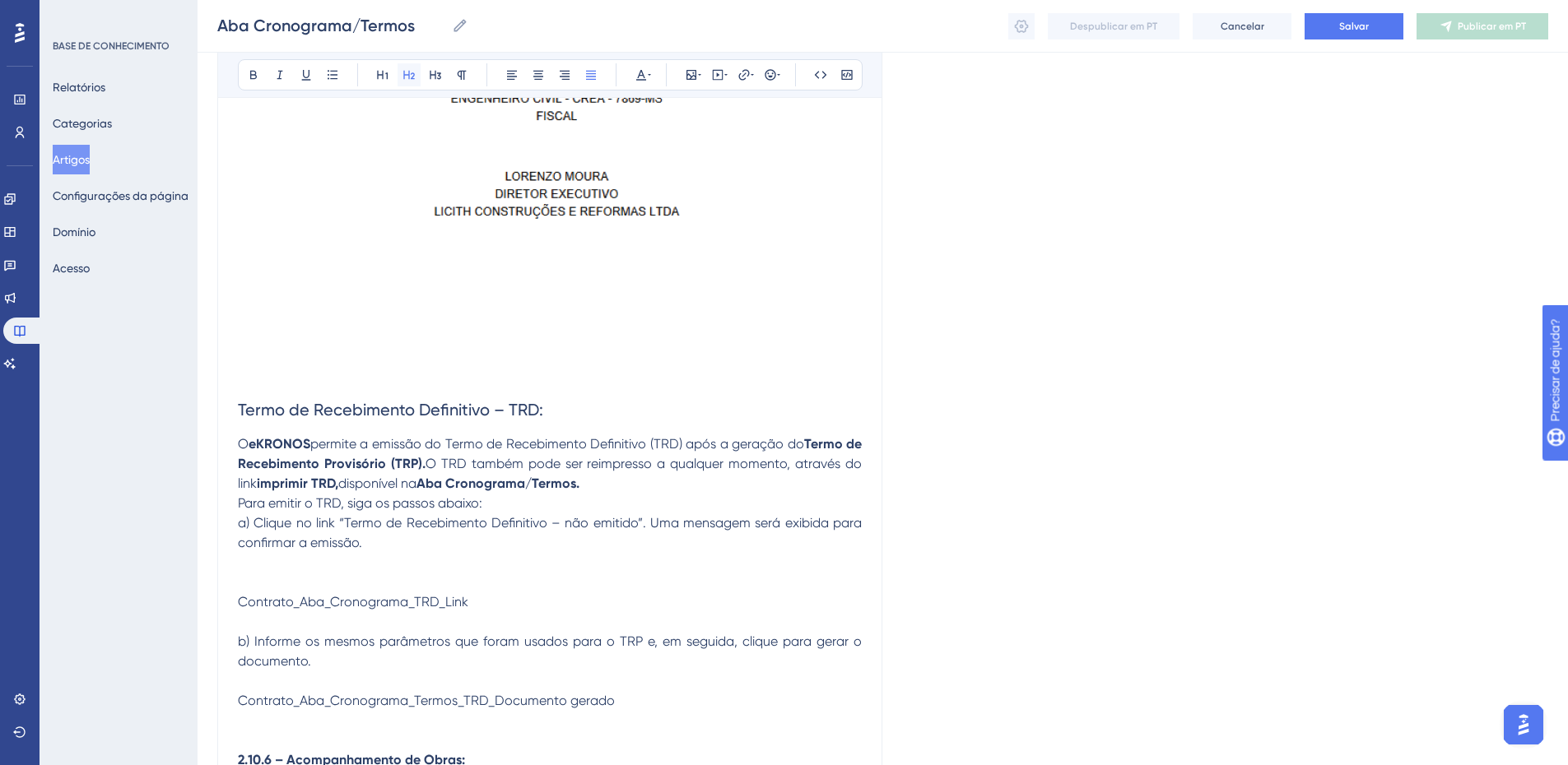
click at [413, 72] on icon at bounding box center [409, 75] width 13 height 13
click at [585, 399] on h2 "Termo de Recebimento Definitivo – TRD:" at bounding box center [550, 410] width 624 height 49
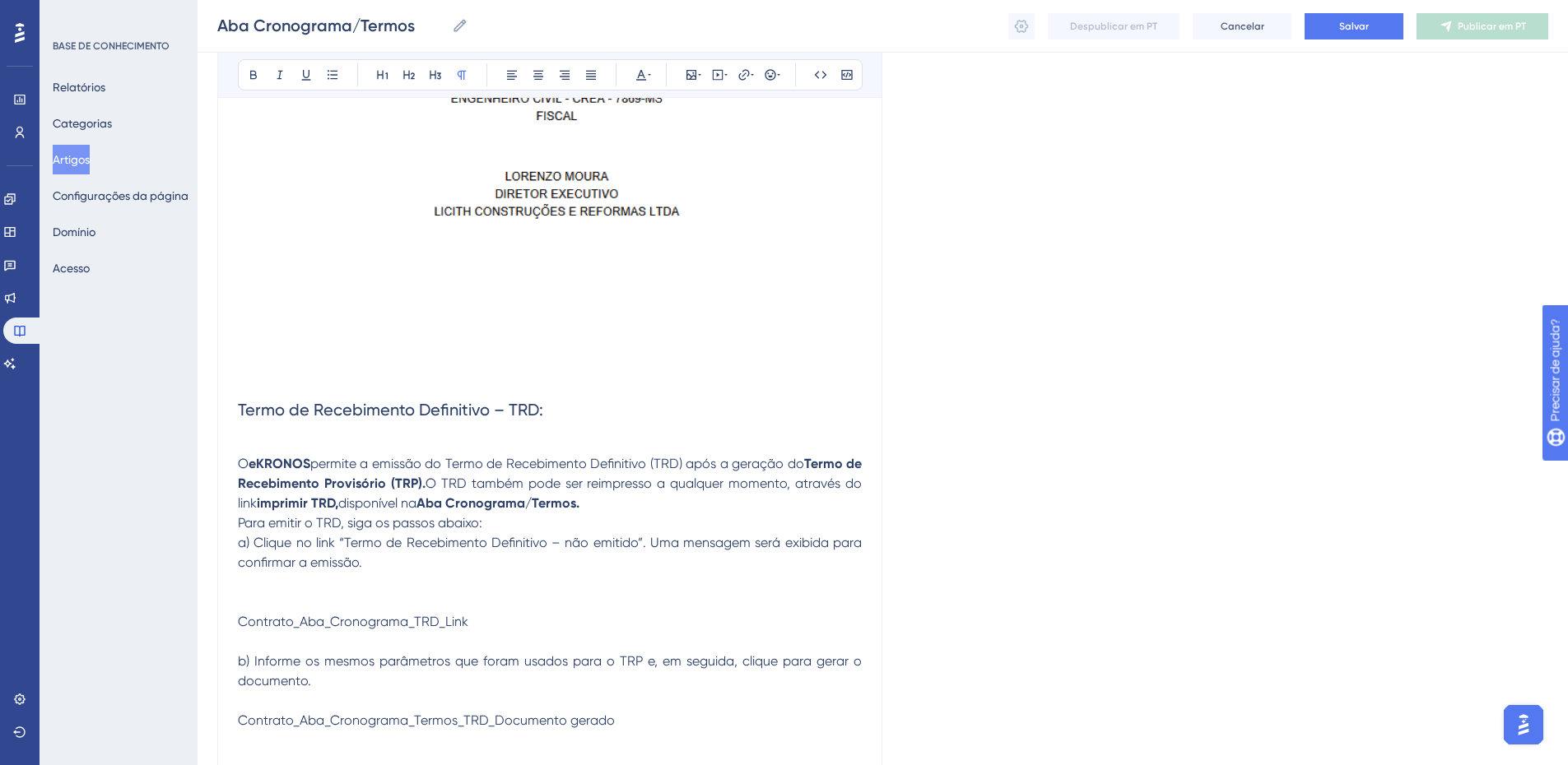
click at [626, 501] on p "O eKRONOS permite a emissão do Termo de Recebimento Definitivo (TRD) após a ger…" at bounding box center [550, 484] width 624 height 60
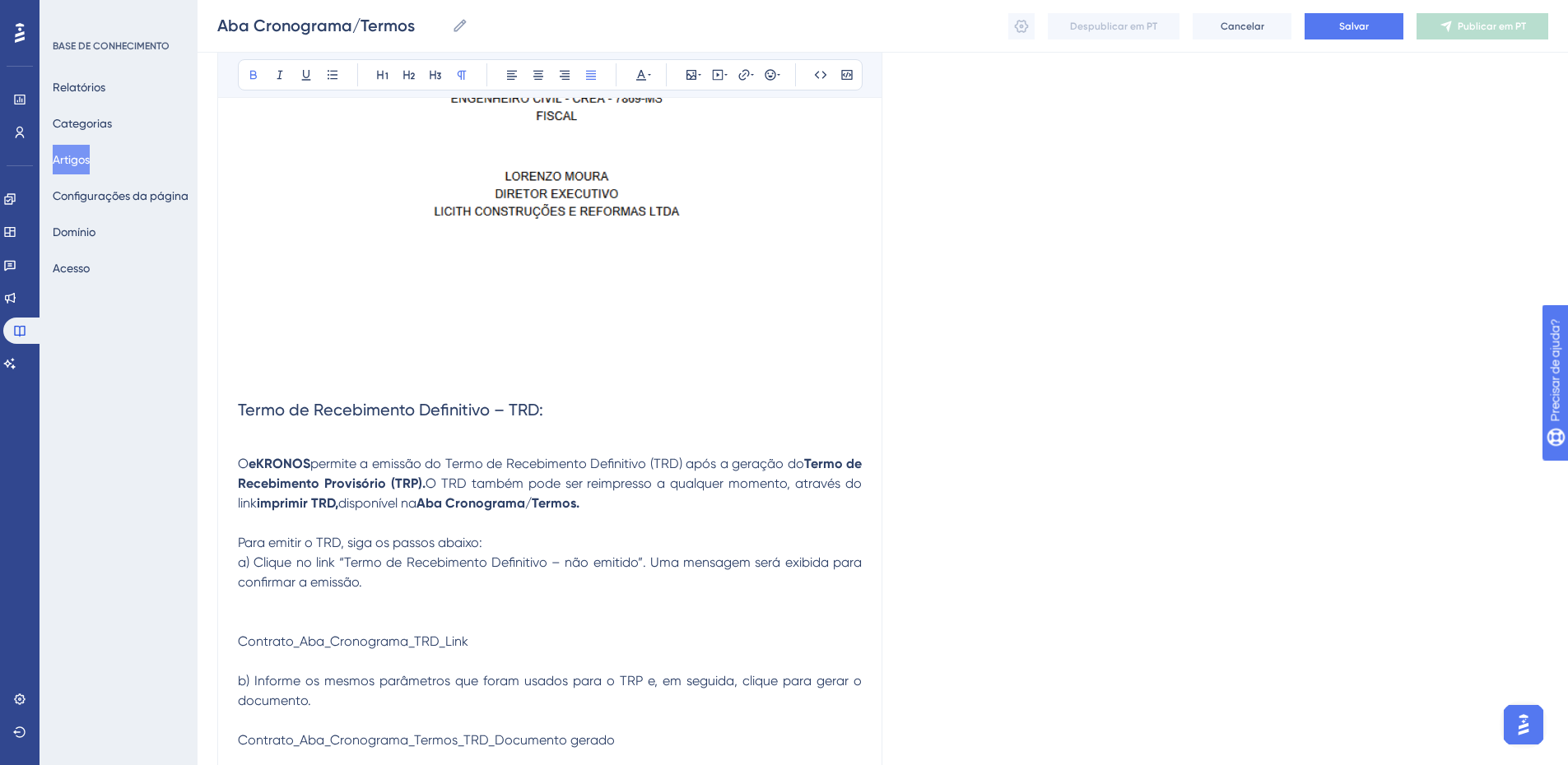
click at [513, 542] on p "Para emitir o TRD, siga os passos abaixo:" at bounding box center [550, 543] width 624 height 20
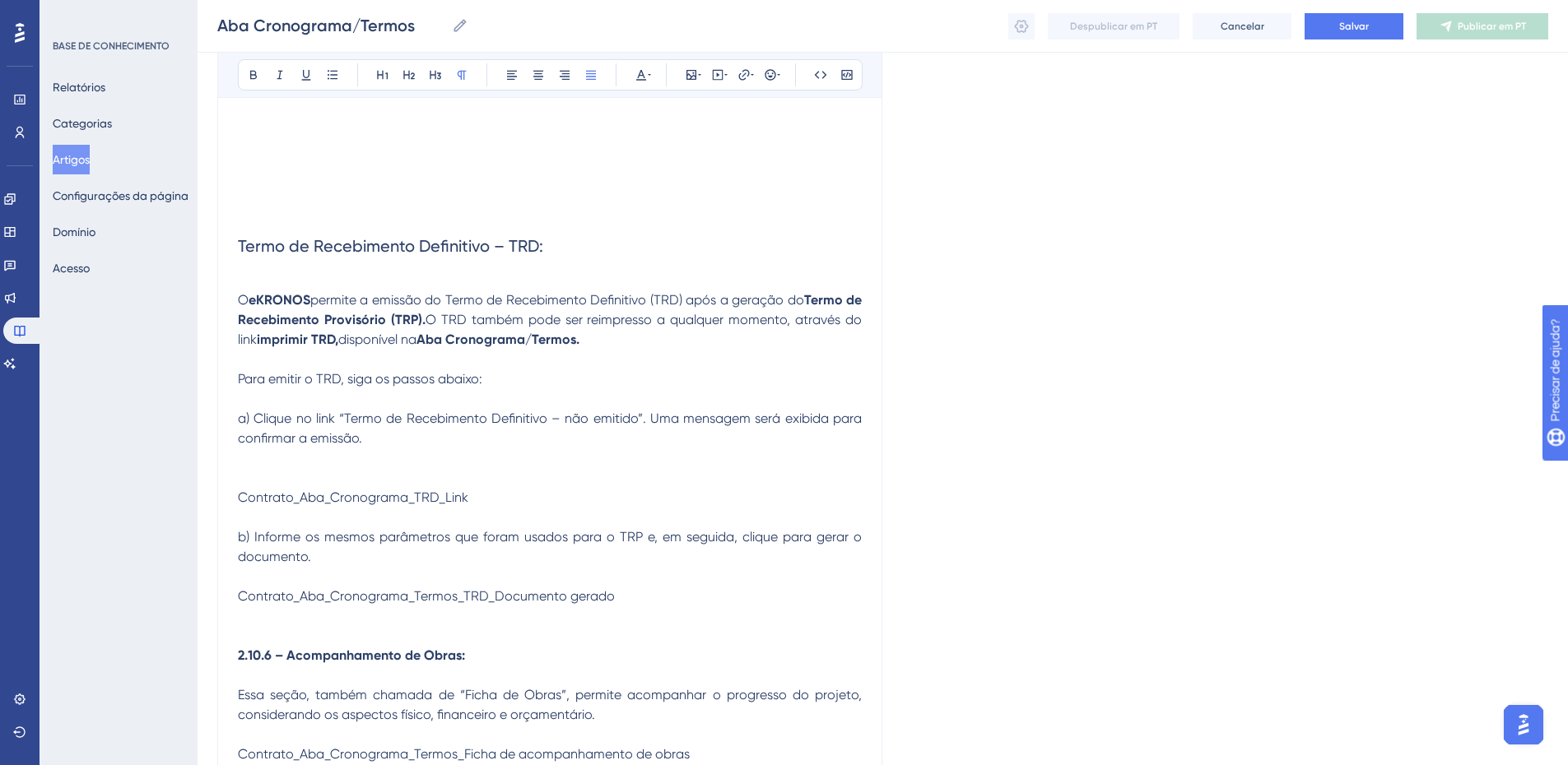
scroll to position [10599, 0]
click at [381, 494] on span "Contrato_Aba_Cronograma_TRD_Link" at bounding box center [353, 496] width 231 height 16
click at [685, 74] on icon at bounding box center [692, 75] width 13 height 13
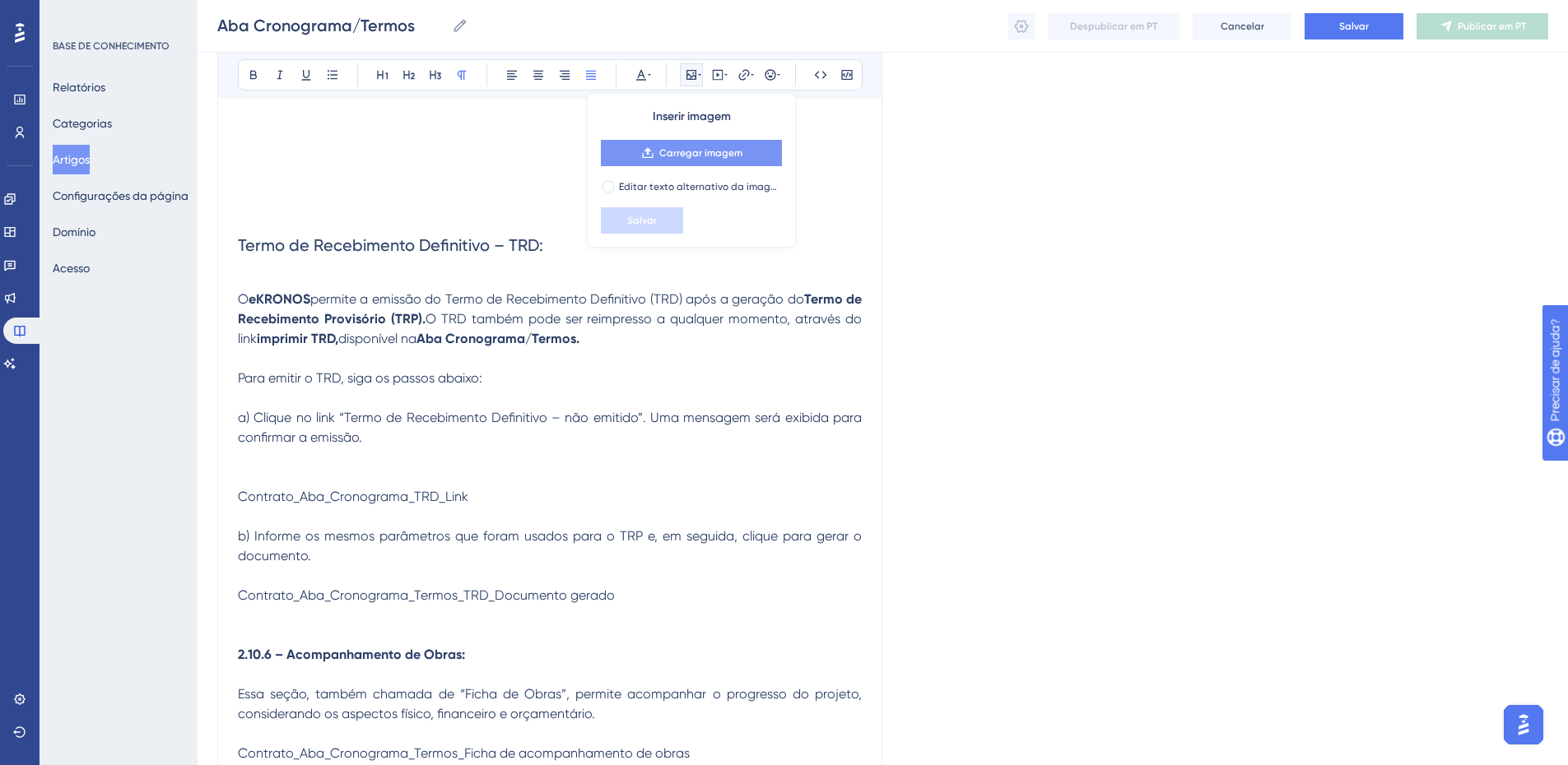
click at [688, 147] on font "Carregar imagem" at bounding box center [701, 153] width 83 height 11
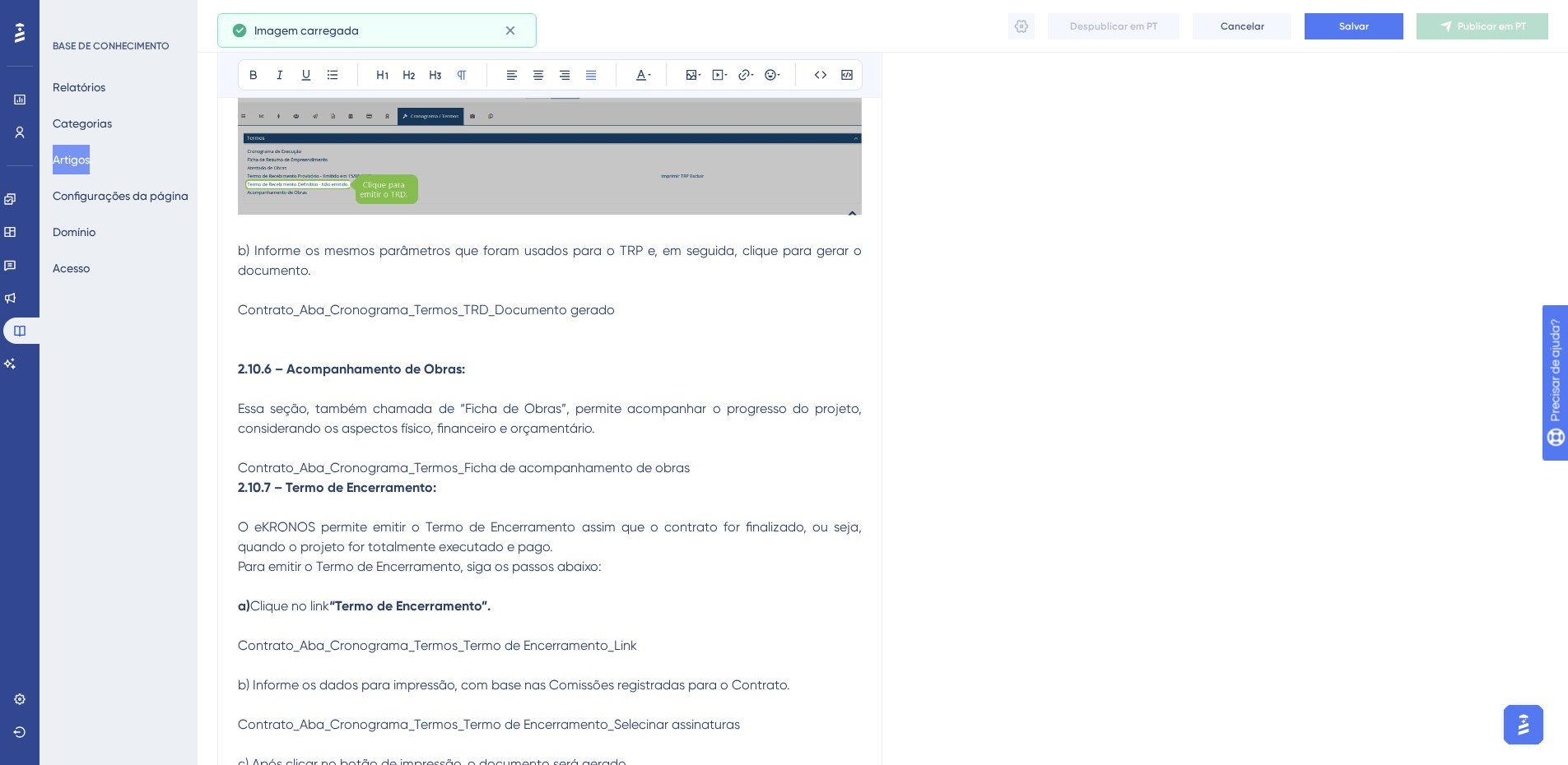
scroll to position [11010, 0]
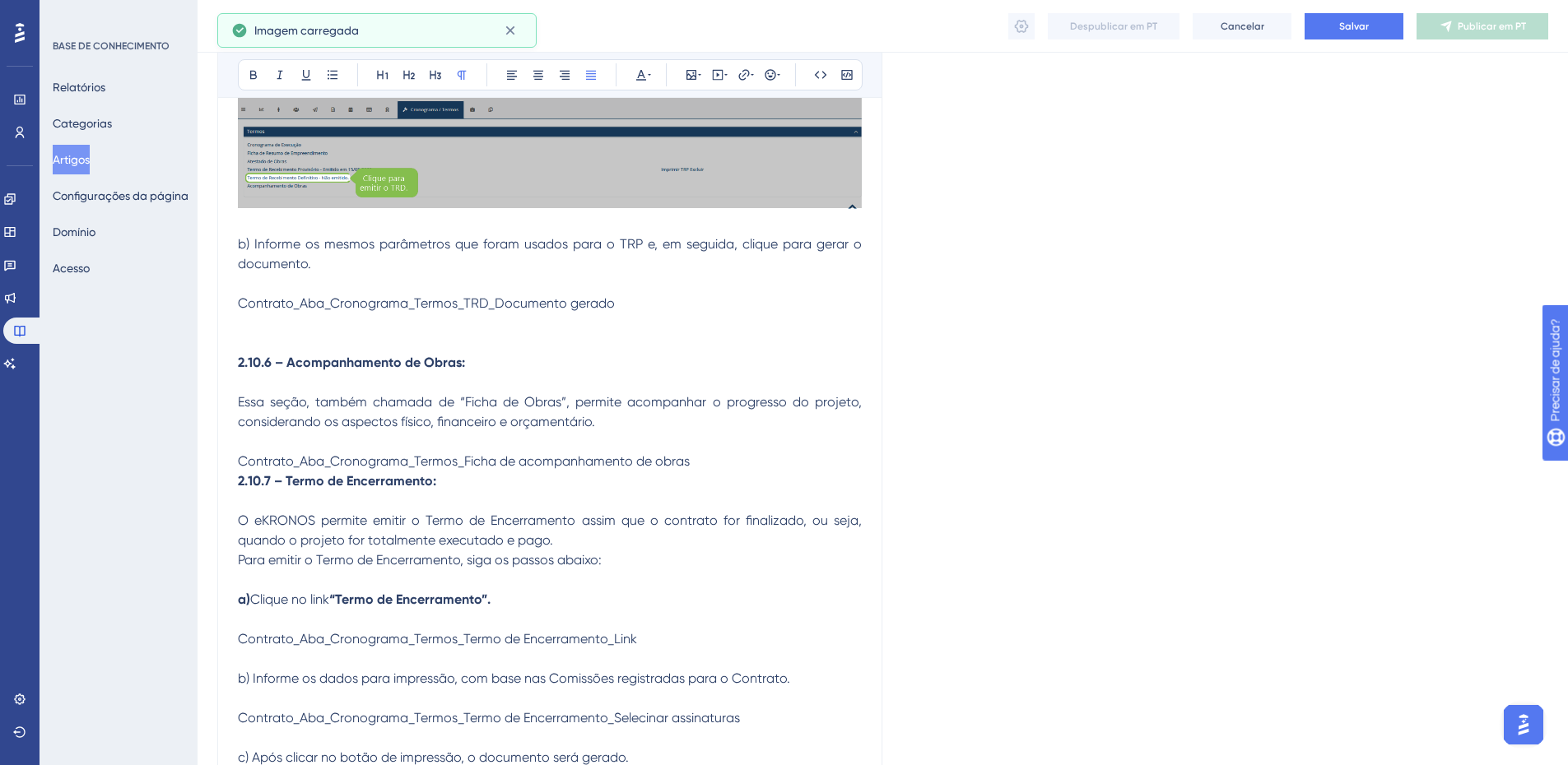
click at [362, 299] on span "Contrato_Aba_Cronograma_Termos_TRD_Documento gerado" at bounding box center [427, 303] width 377 height 16
click at [691, 70] on icon at bounding box center [692, 75] width 10 height 10
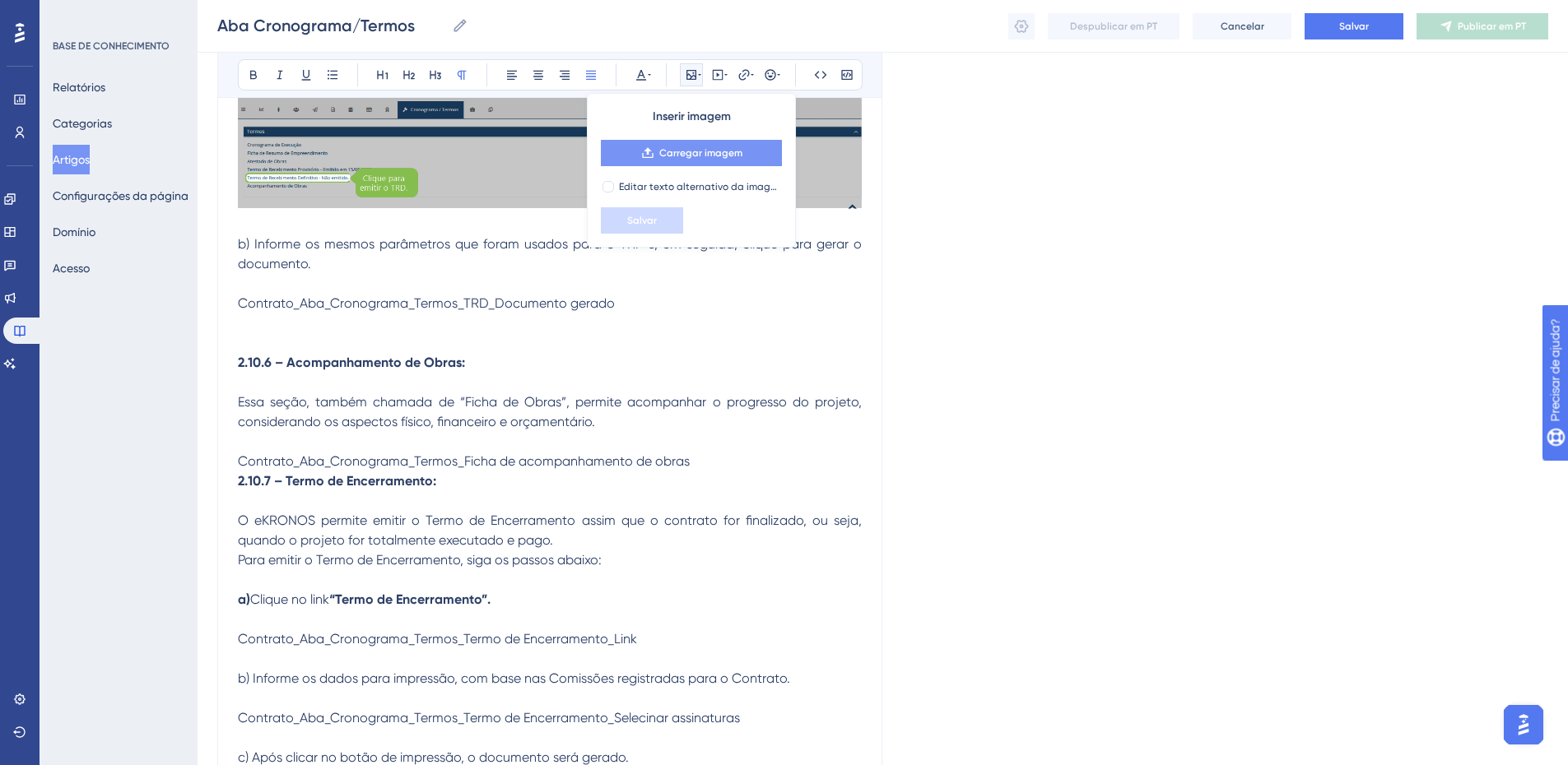
click at [661, 149] on font "Carregar imagem" at bounding box center [701, 153] width 83 height 11
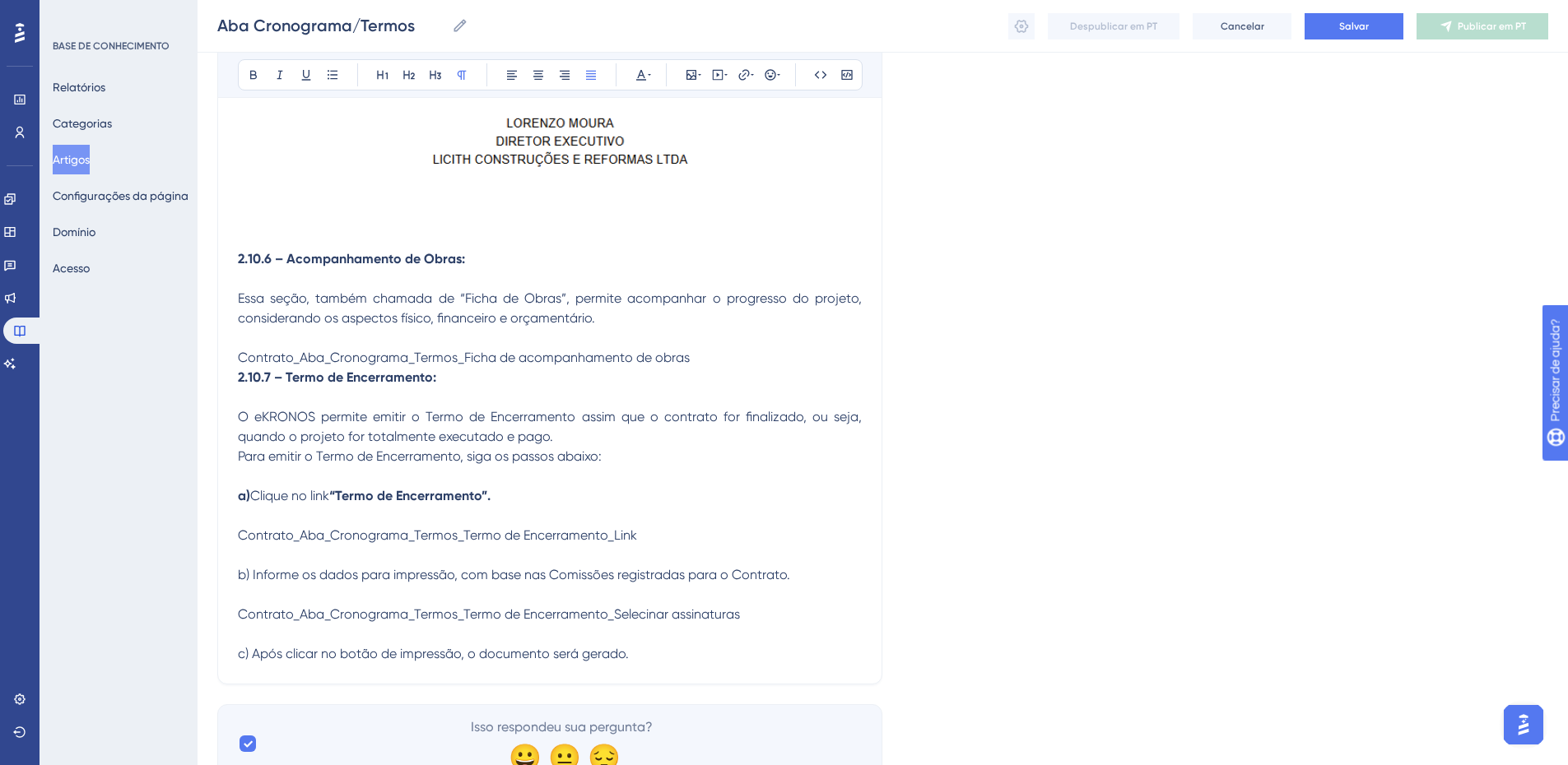
scroll to position [11828, 0]
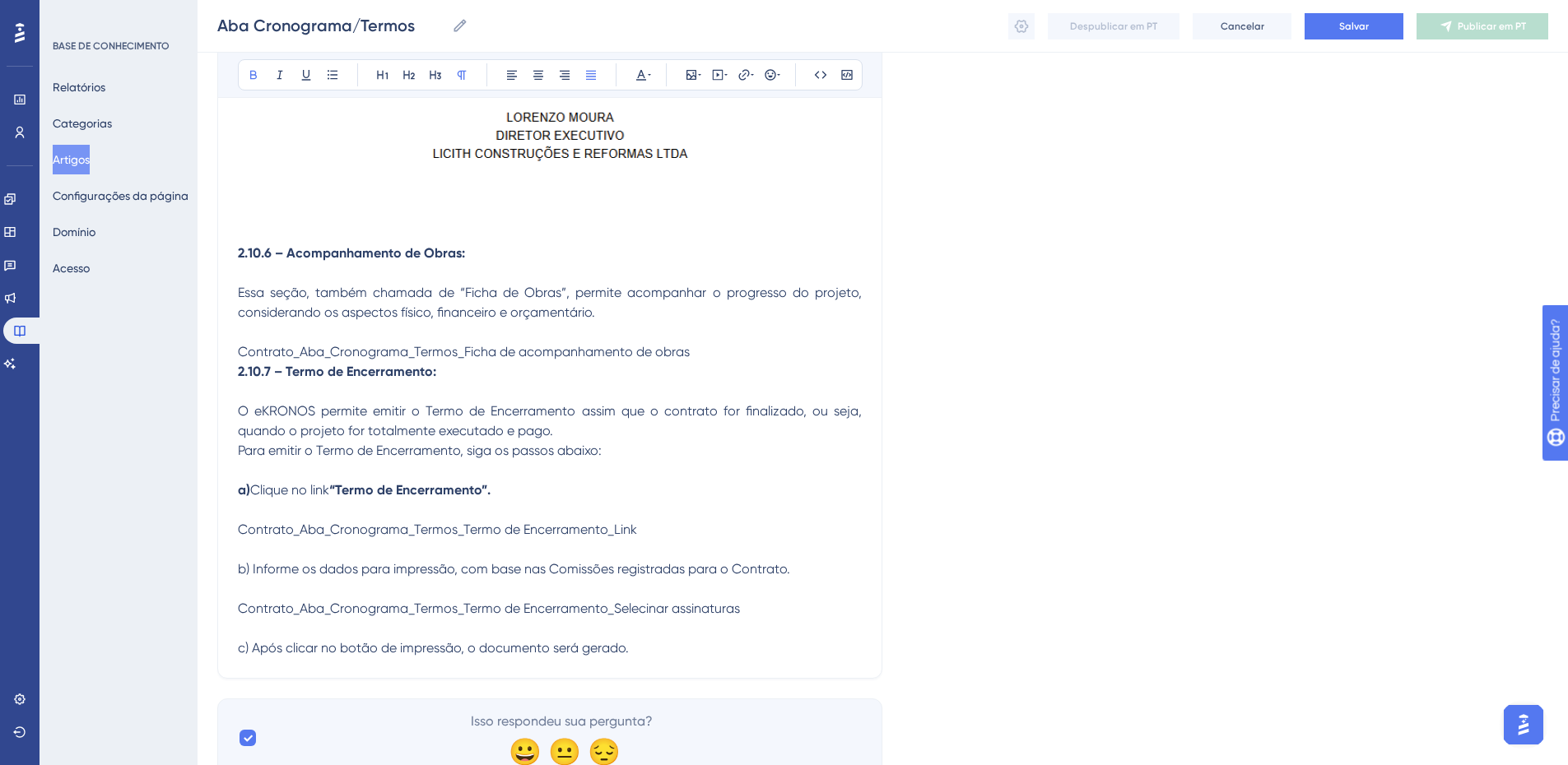
drag, startPoint x: 287, startPoint y: 251, endPoint x: 227, endPoint y: 247, distance: 60.1
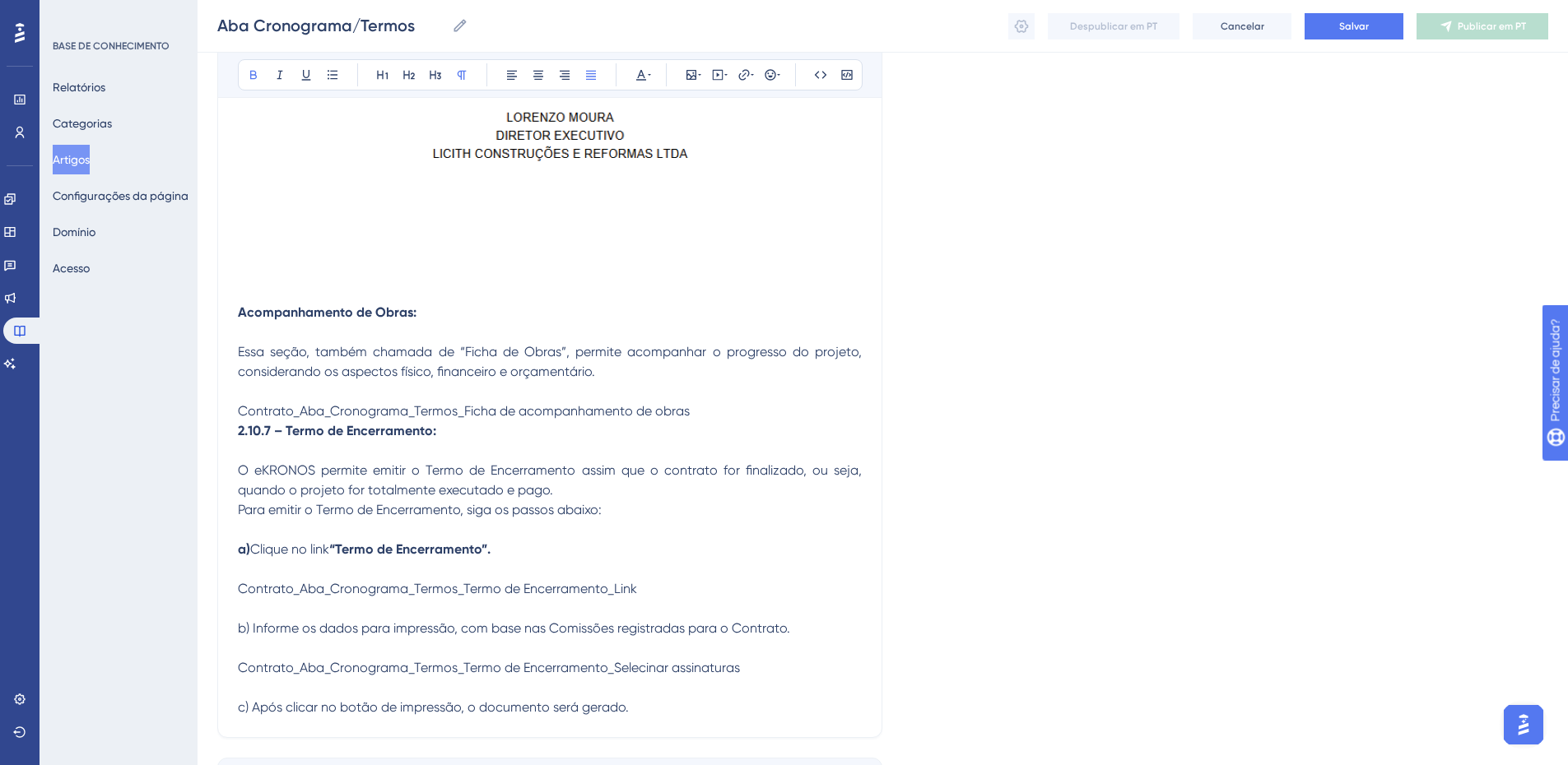
click at [364, 311] on strong "Acompanhamento de Obras:" at bounding box center [327, 312] width 178 height 16
click at [251, 74] on icon at bounding box center [253, 76] width 7 height 9
click at [403, 77] on icon at bounding box center [409, 75] width 13 height 13
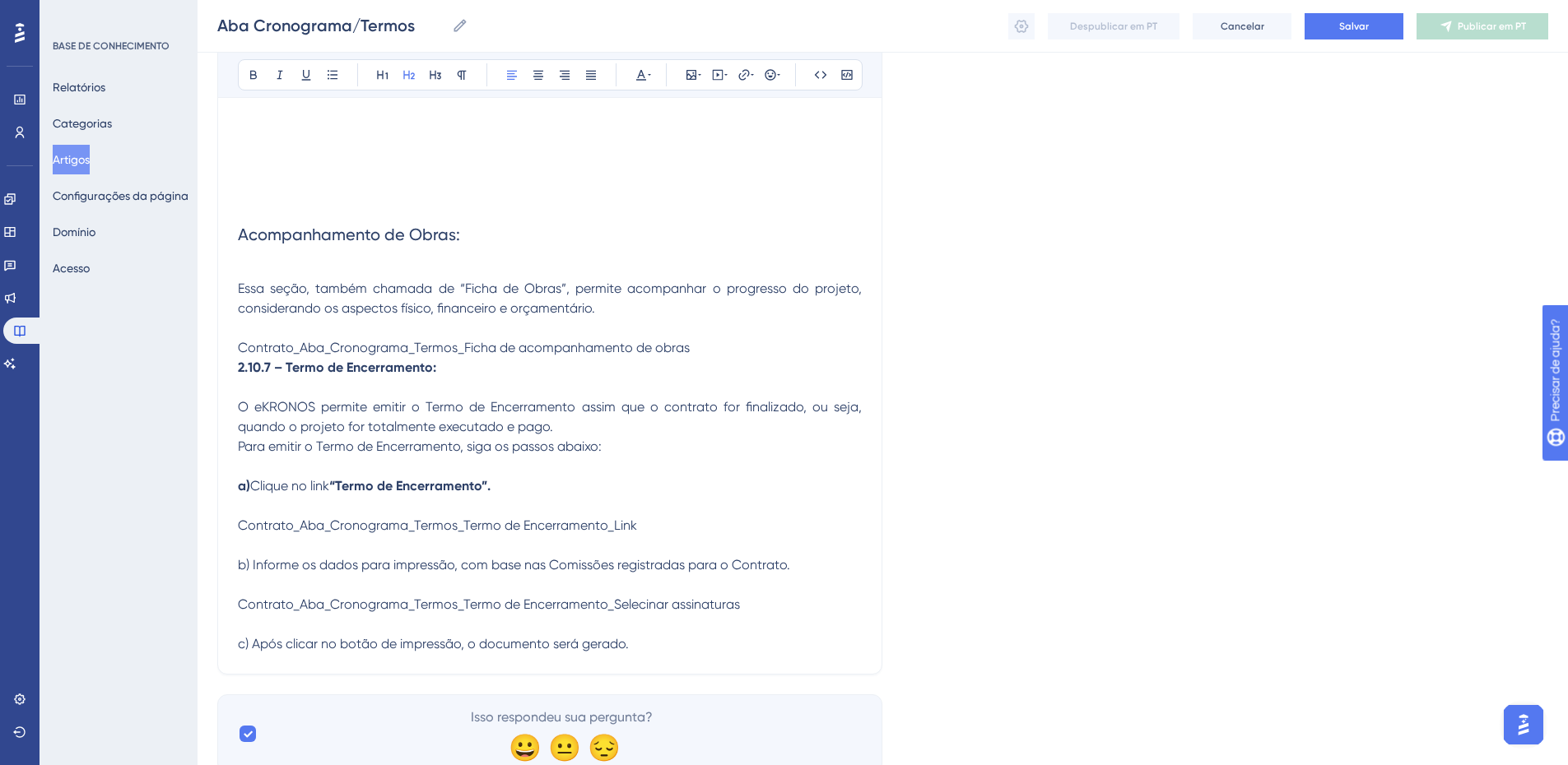
scroll to position [11987, 0]
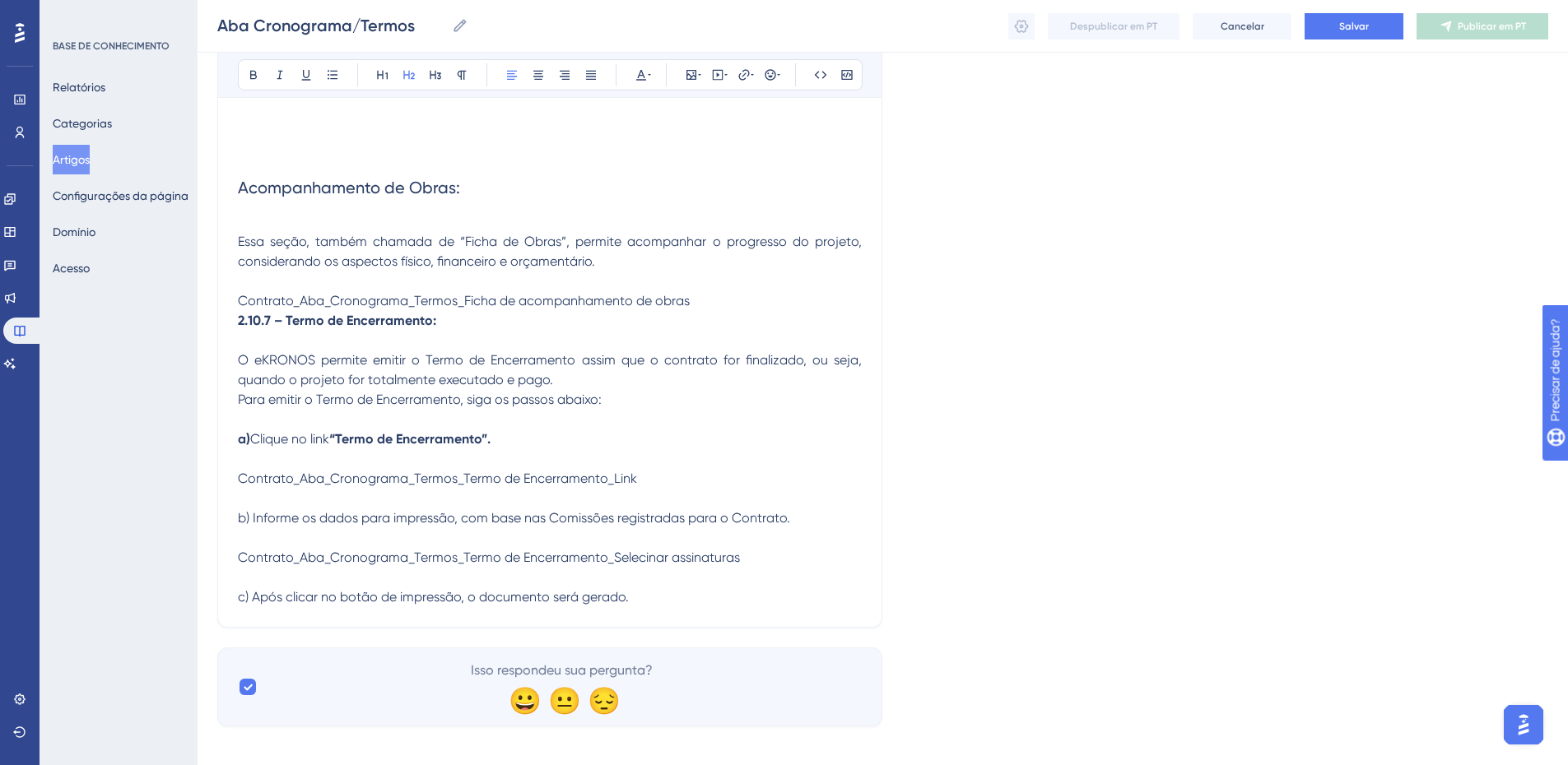
click at [271, 222] on p at bounding box center [550, 222] width 624 height 20
click at [652, 264] on p "Essa seção, também chamada de “Ficha de Obras”, permite acompanhar o progresso …" at bounding box center [550, 252] width 624 height 39
click at [450, 297] on span "Contrato_Aba_Cronograma_Termos_Ficha de acompanhamento de obras" at bounding box center [464, 300] width 452 height 16
click at [431, 302] on span "Contrato_Aba_Cronograma_Termos_Ficha de acompanhamento de obras" at bounding box center [464, 300] width 452 height 16
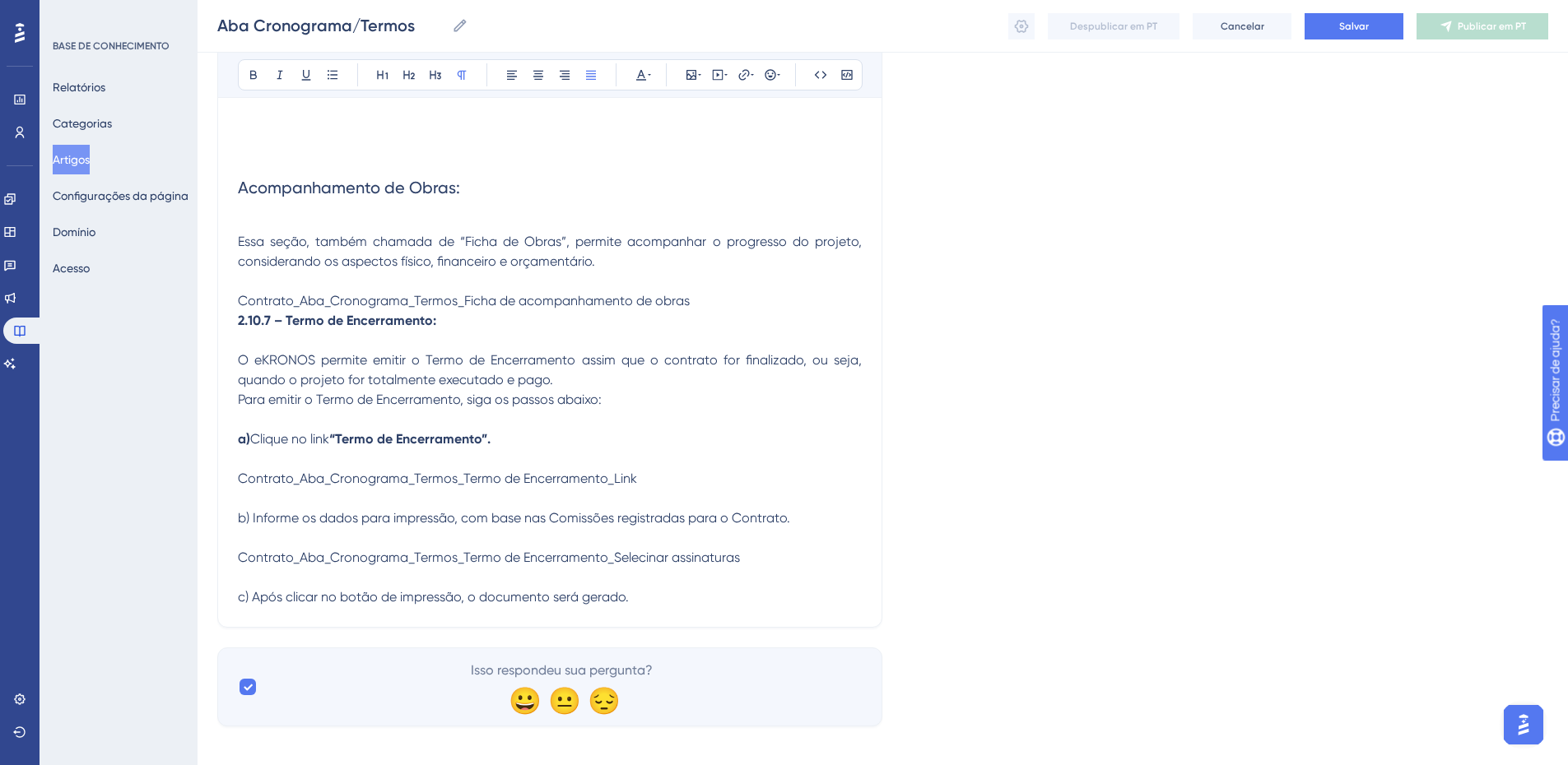
click at [644, 283] on p at bounding box center [550, 281] width 624 height 20
click at [657, 297] on span "Contrato_Aba_Cronograma_Termos_Ficha de acompanhamento de obras" at bounding box center [464, 300] width 452 height 16
click at [462, 307] on span "Contrato_Aba_Cronograma_Termos_Ficha de acompanhamento de obras" at bounding box center [464, 300] width 452 height 16
click at [287, 302] on span "Contrato_Aba_Cronograma_Termos_Ficha de acompanhamento de obras" at bounding box center [464, 300] width 452 height 16
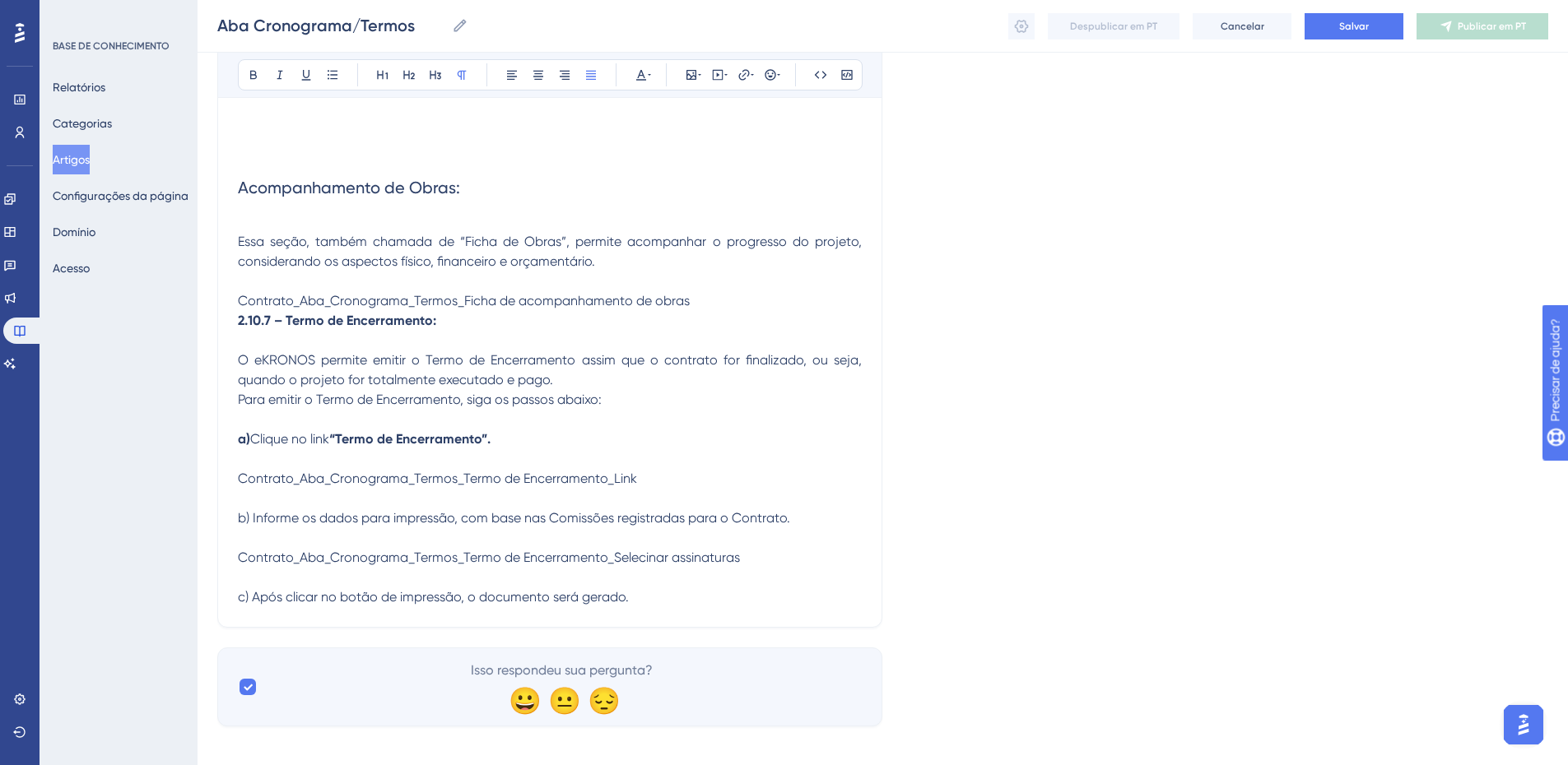
click at [287, 302] on span "Contrato_Aba_Cronograma_Termos_Ficha de acompanhamento de obras" at bounding box center [464, 300] width 452 height 16
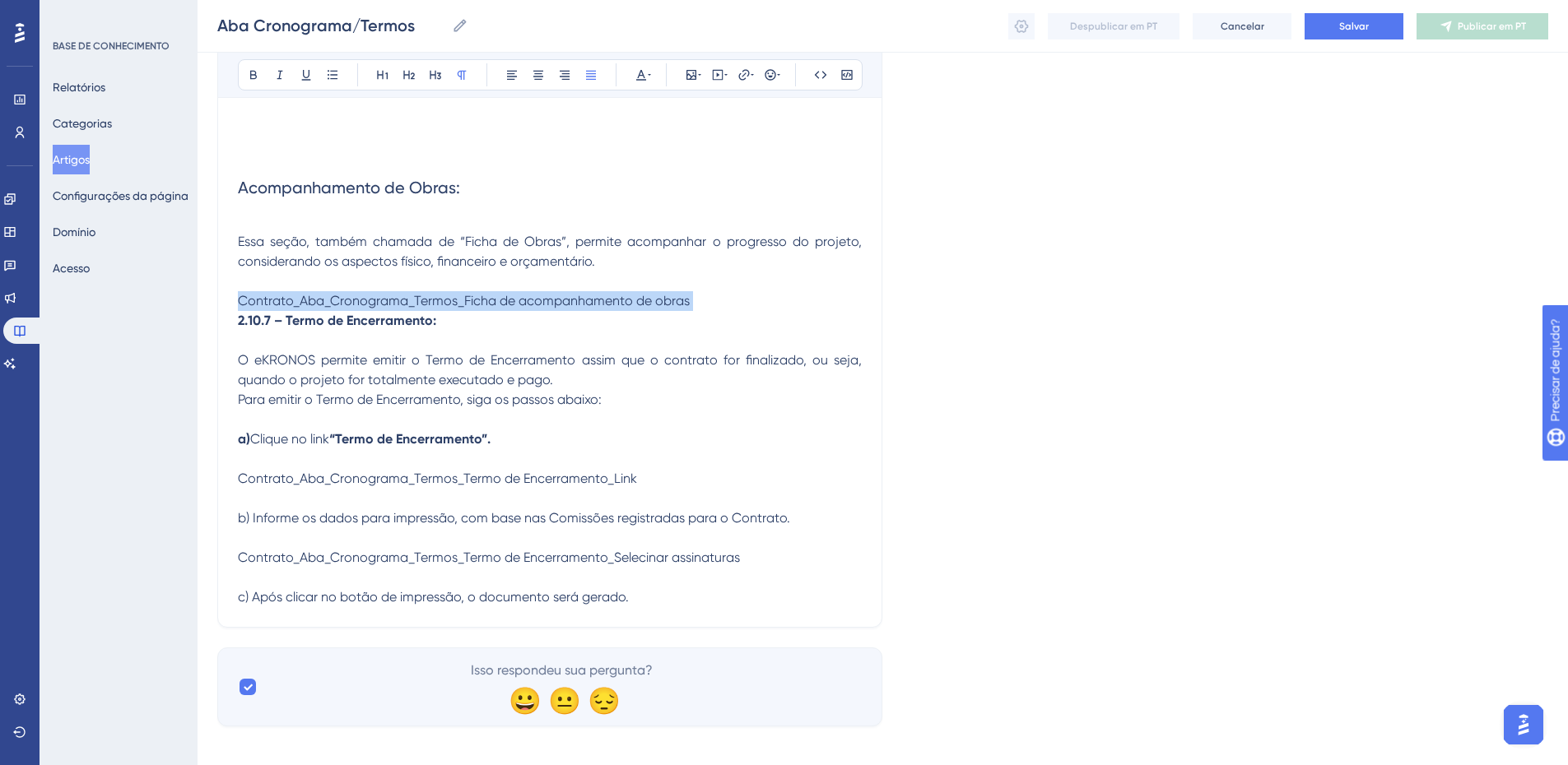
click at [287, 302] on span "Contrato_Aba_Cronograma_Termos_Ficha de acompanhamento de obras" at bounding box center [464, 300] width 452 height 16
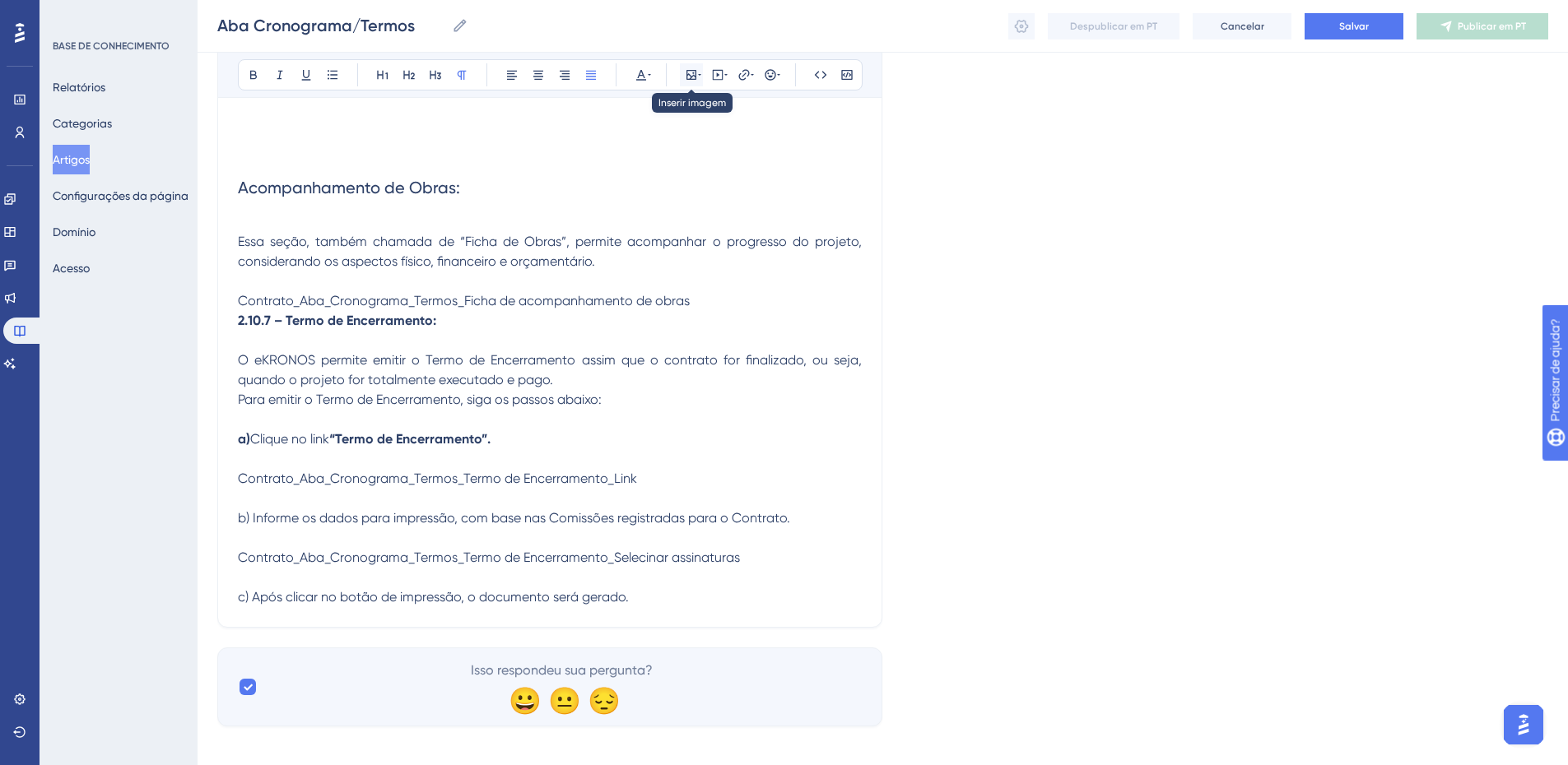
click at [683, 74] on button at bounding box center [692, 75] width 23 height 23
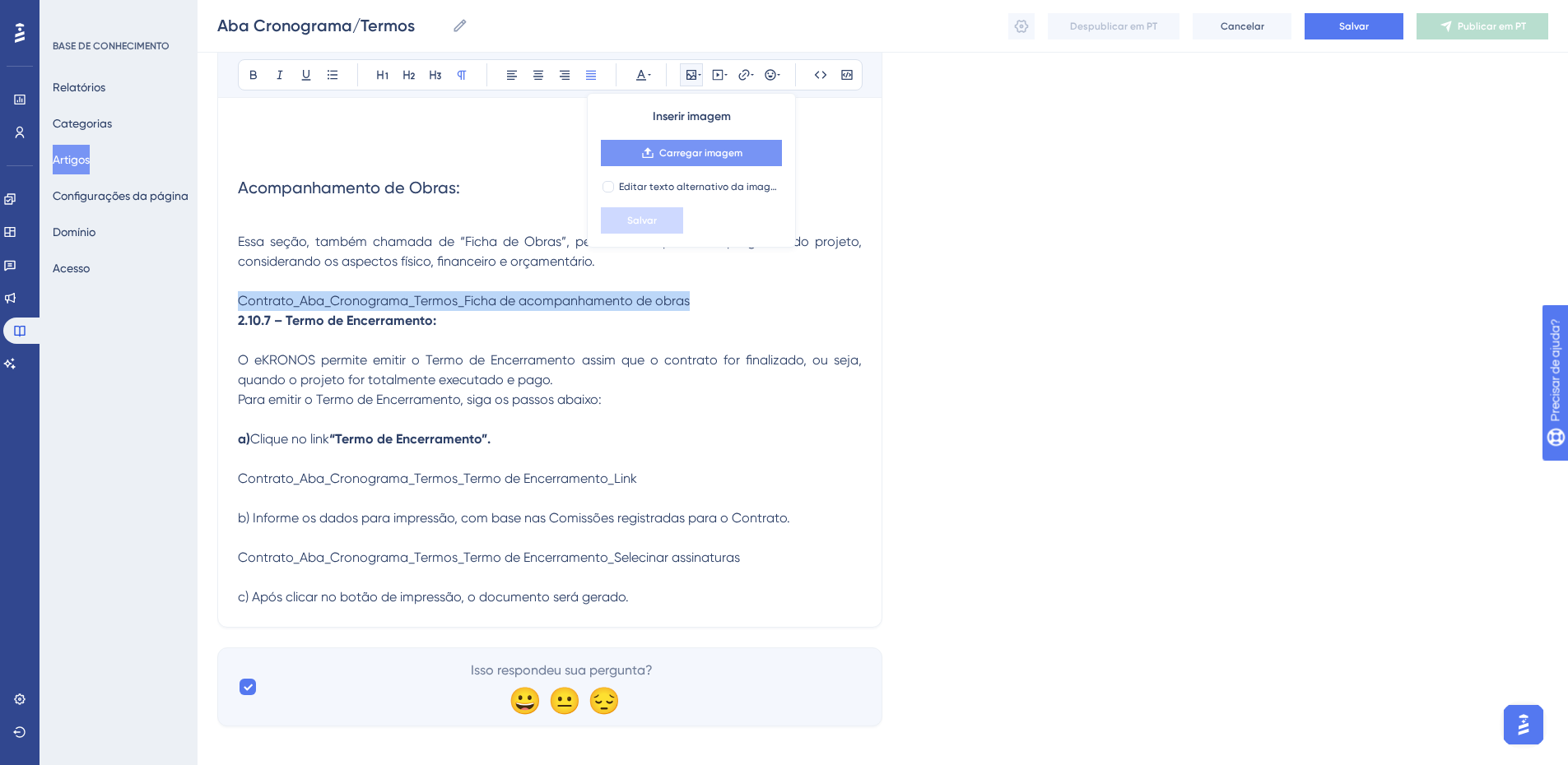
click at [679, 153] on font "Carregar imagem" at bounding box center [701, 153] width 83 height 11
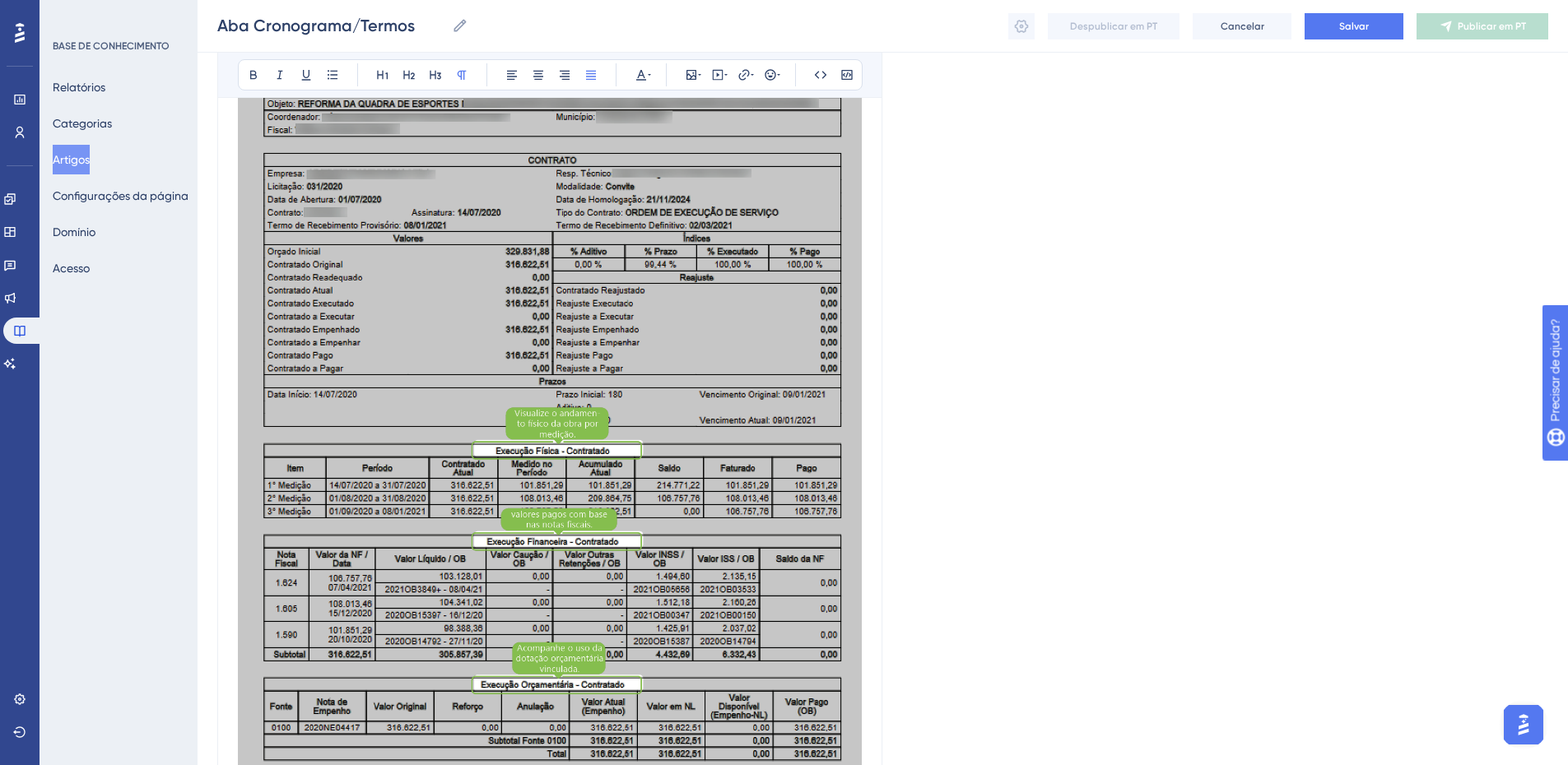
scroll to position [12270, 0]
click at [646, 381] on img at bounding box center [550, 391] width 624 height 766
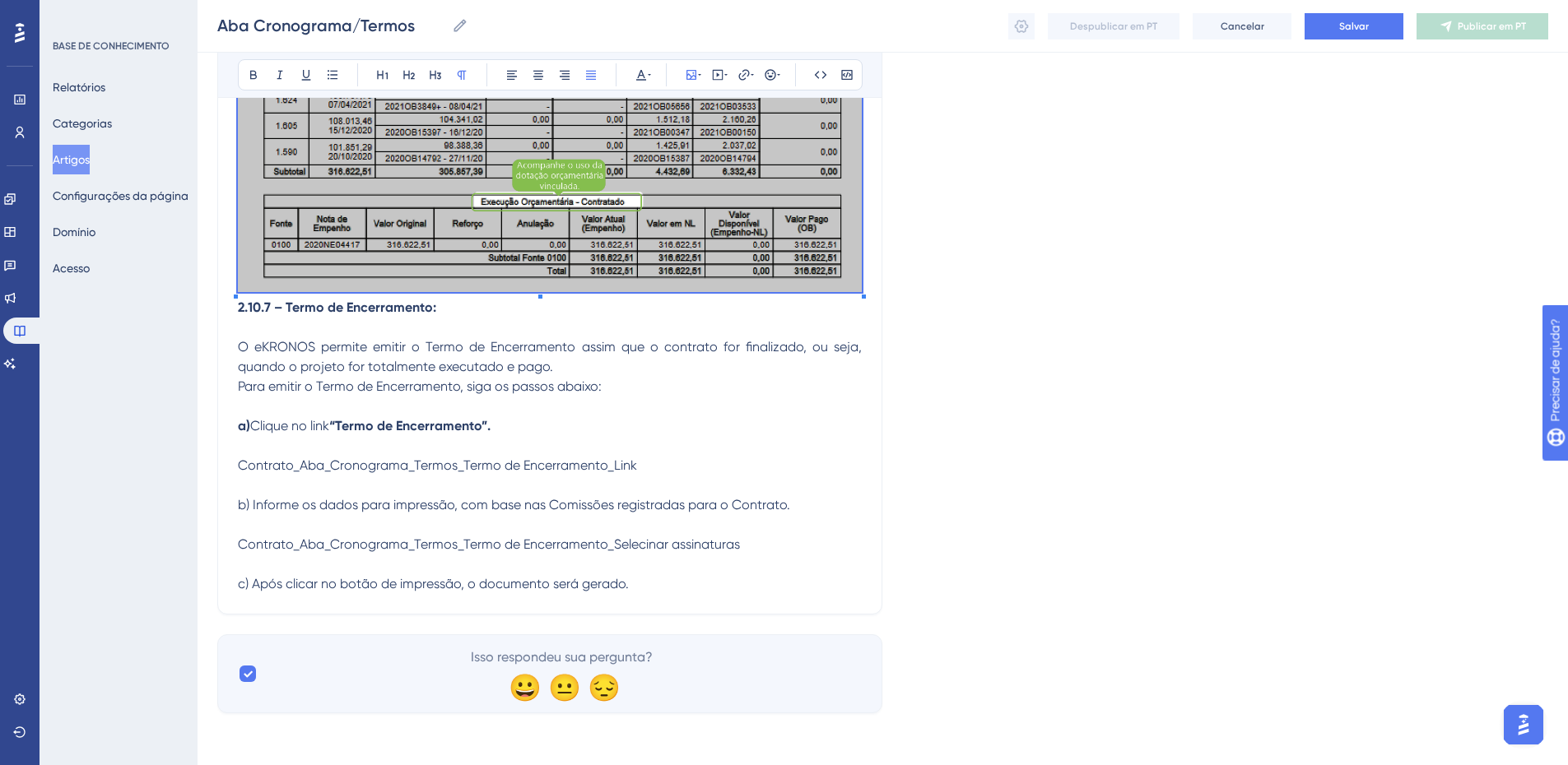
scroll to position [12753, 0]
click at [357, 321] on p at bounding box center [550, 327] width 624 height 20
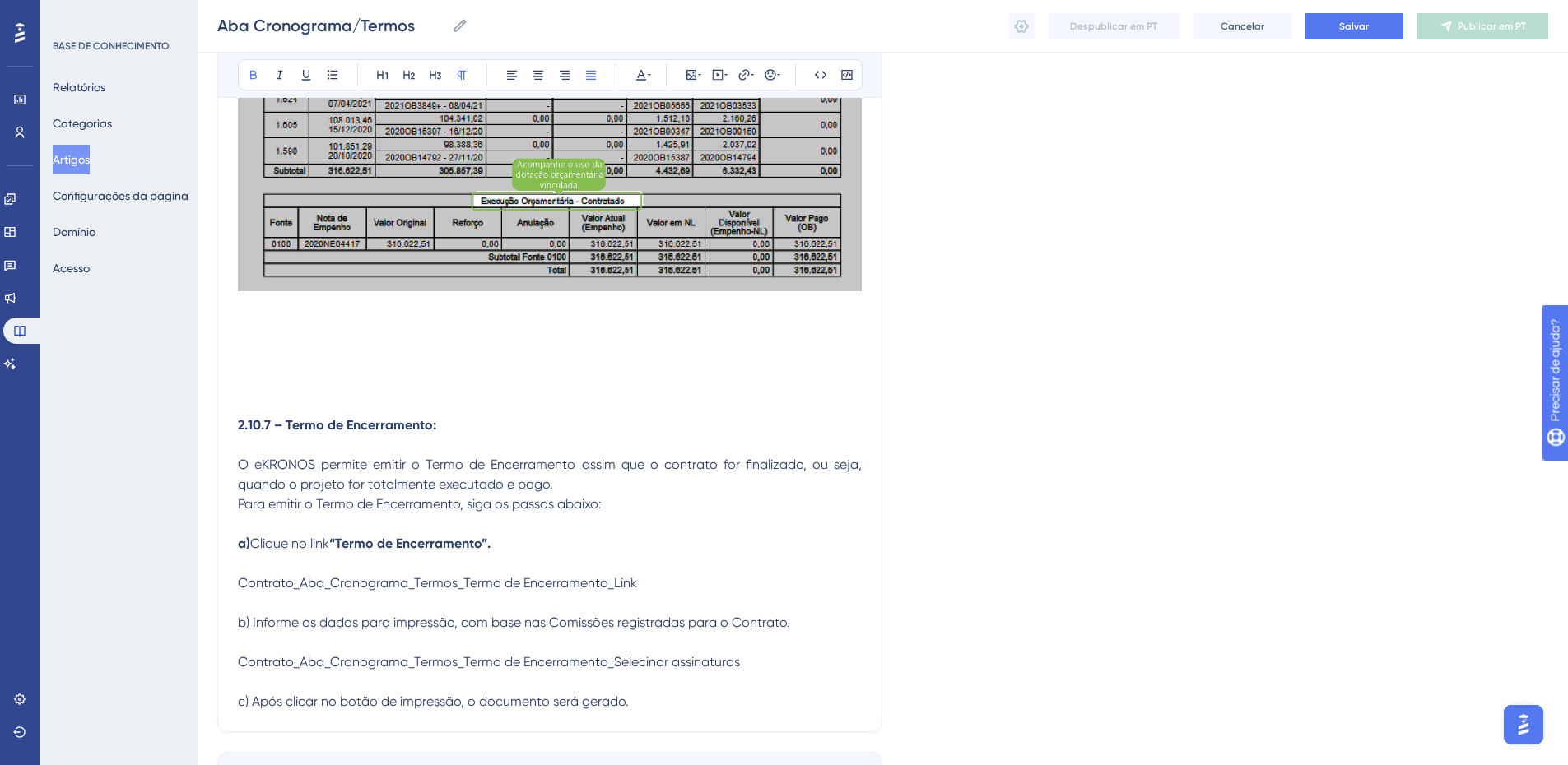
drag, startPoint x: 289, startPoint y: 429, endPoint x: 236, endPoint y: 427, distance: 53.0
click at [255, 417] on strong "Termo de Encerramento:" at bounding box center [313, 424] width 150 height 16
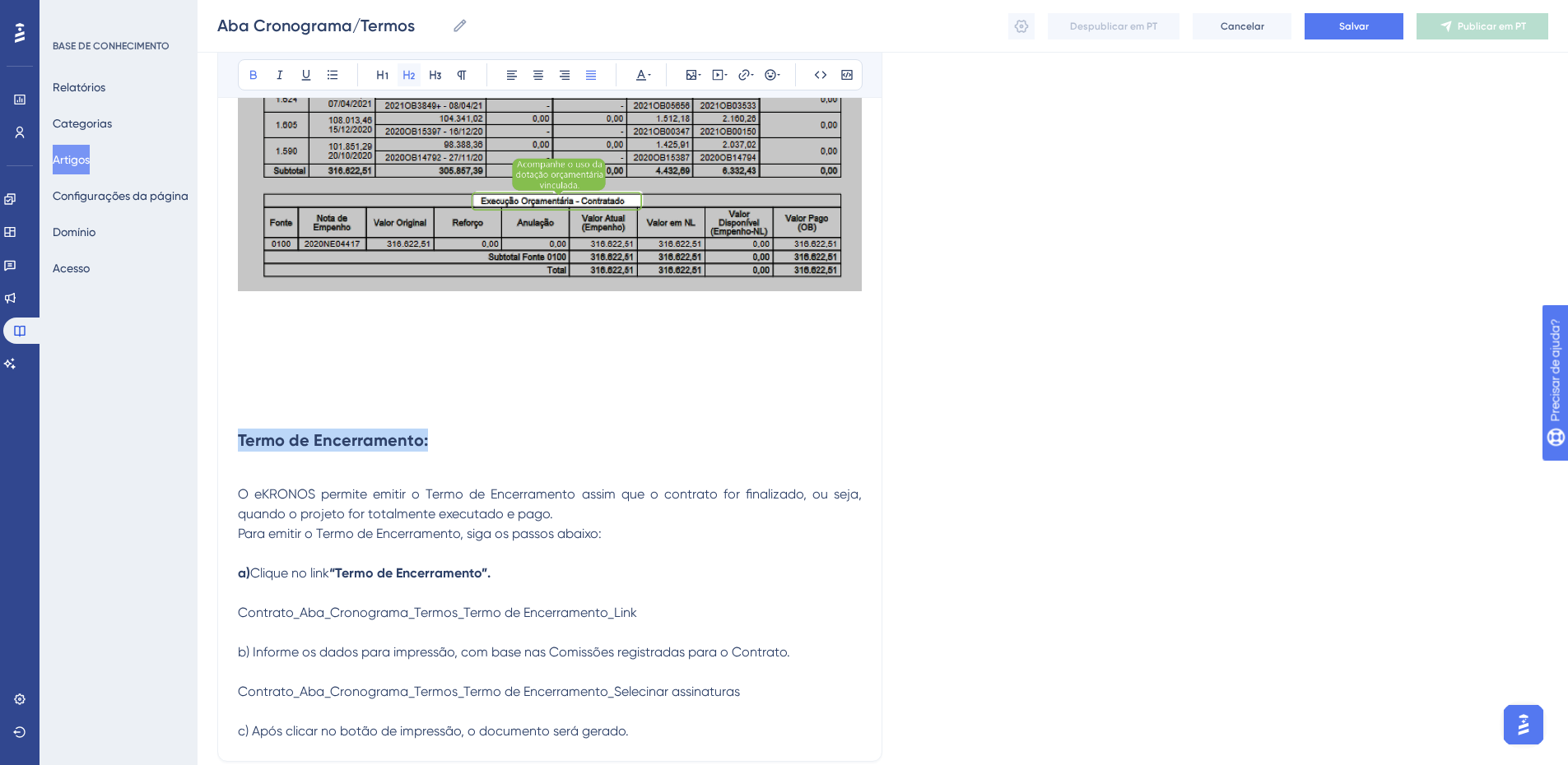
click at [417, 69] on button at bounding box center [409, 75] width 23 height 23
click at [256, 76] on icon at bounding box center [253, 76] width 7 height 9
click at [281, 373] on p at bounding box center [550, 366] width 624 height 20
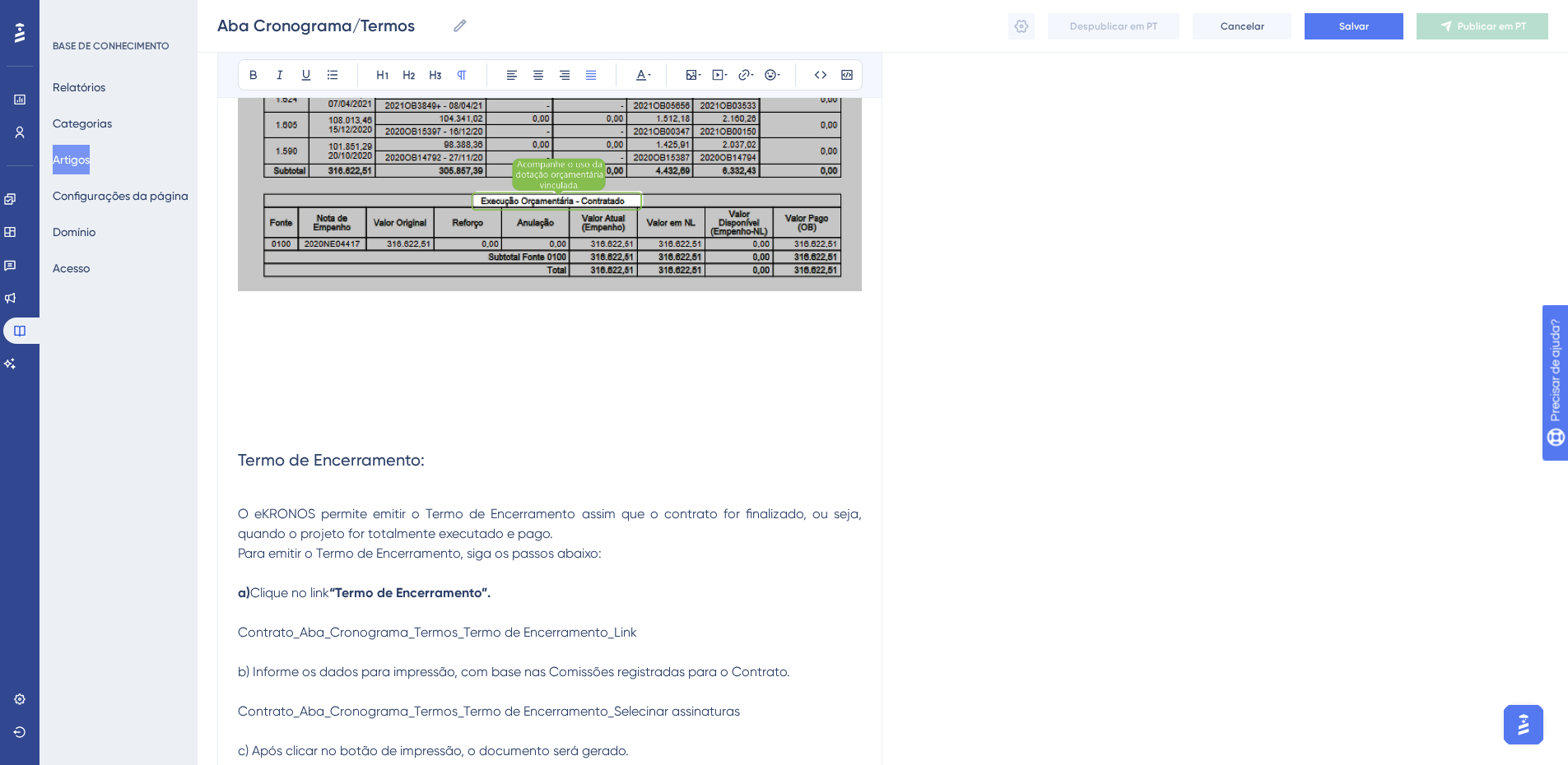
click at [573, 541] on p "O eKRONOS permite emitir o Termo de Encerramento assim que o contrato for final…" at bounding box center [550, 524] width 624 height 39
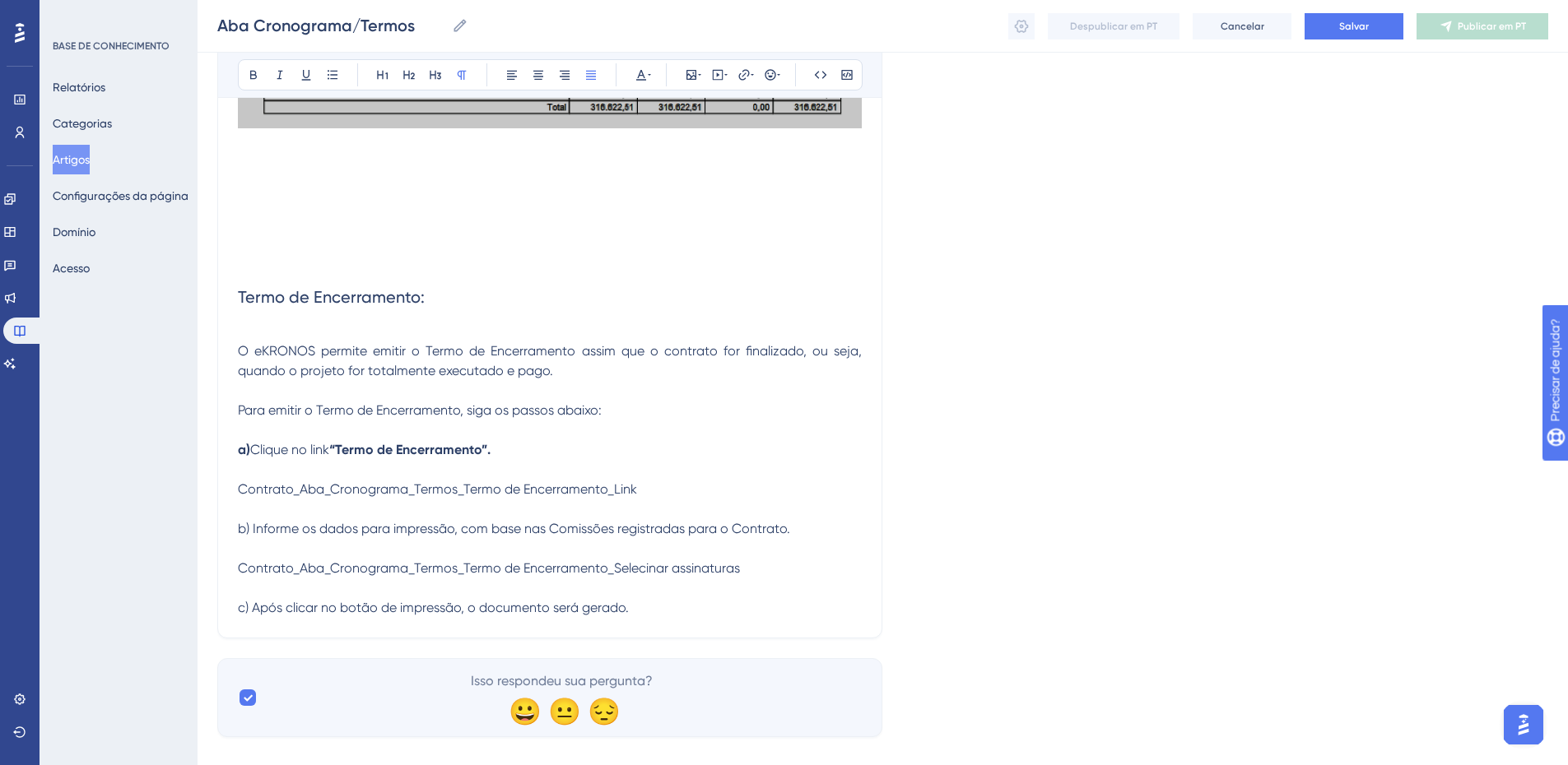
scroll to position [12917, 0]
click at [550, 482] on span "Contrato_Aba_Cronograma_Termos_Termo de Encerramento_Link" at bounding box center [438, 488] width 399 height 16
click at [688, 72] on icon at bounding box center [692, 75] width 13 height 13
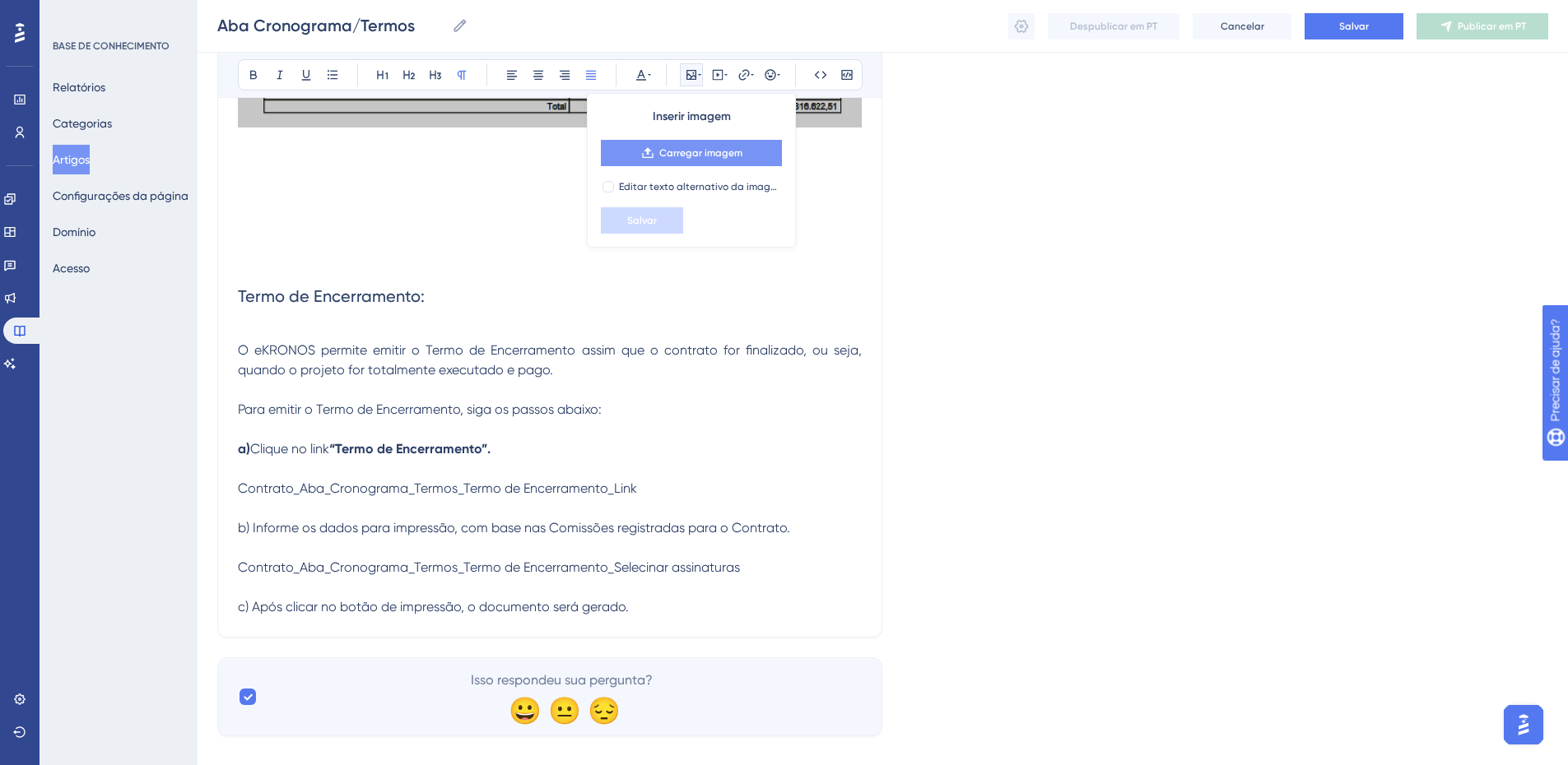
click at [685, 155] on font "Carregar imagem" at bounding box center [701, 153] width 83 height 11
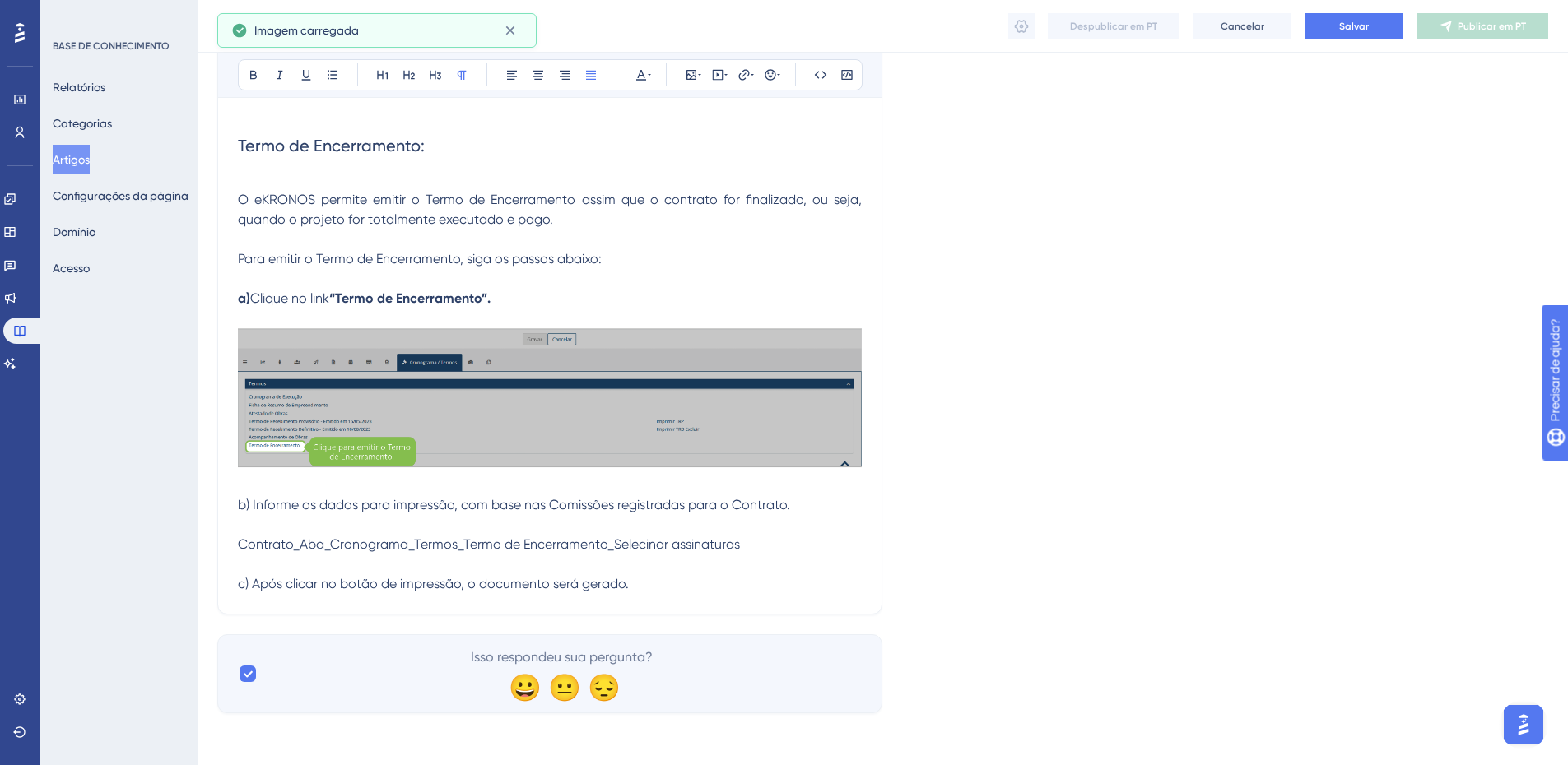
scroll to position [13068, 0]
click at [381, 555] on p at bounding box center [550, 563] width 624 height 20
click at [384, 543] on span "Contrato_Aba_Cronograma_Termos_Termo de Encerramento_Selecinar assinaturas" at bounding box center [489, 543] width 502 height 16
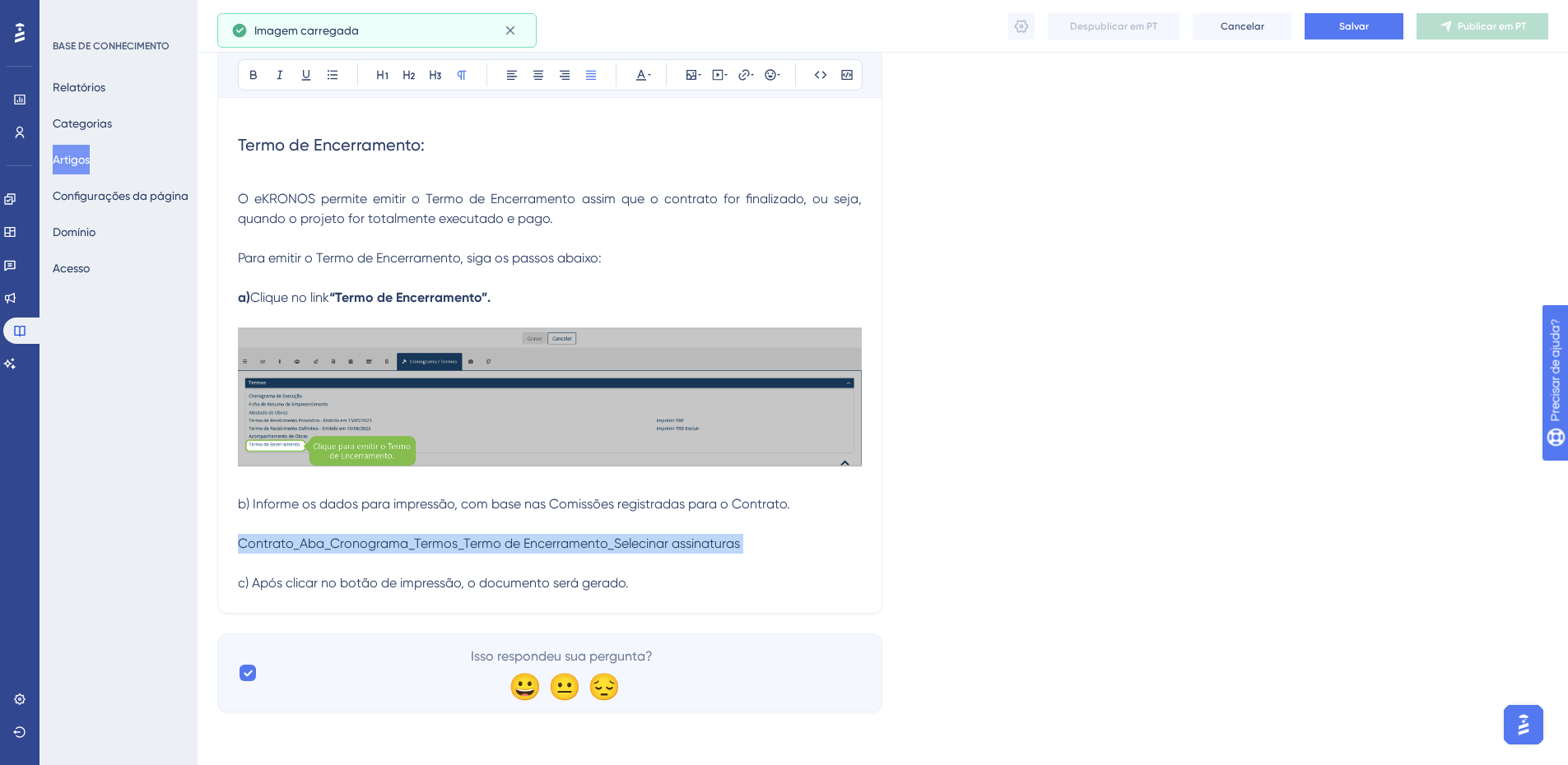
click at [384, 543] on span "Contrato_Aba_Cronograma_Termos_Termo de Encerramento_Selecinar assinaturas" at bounding box center [489, 543] width 502 height 16
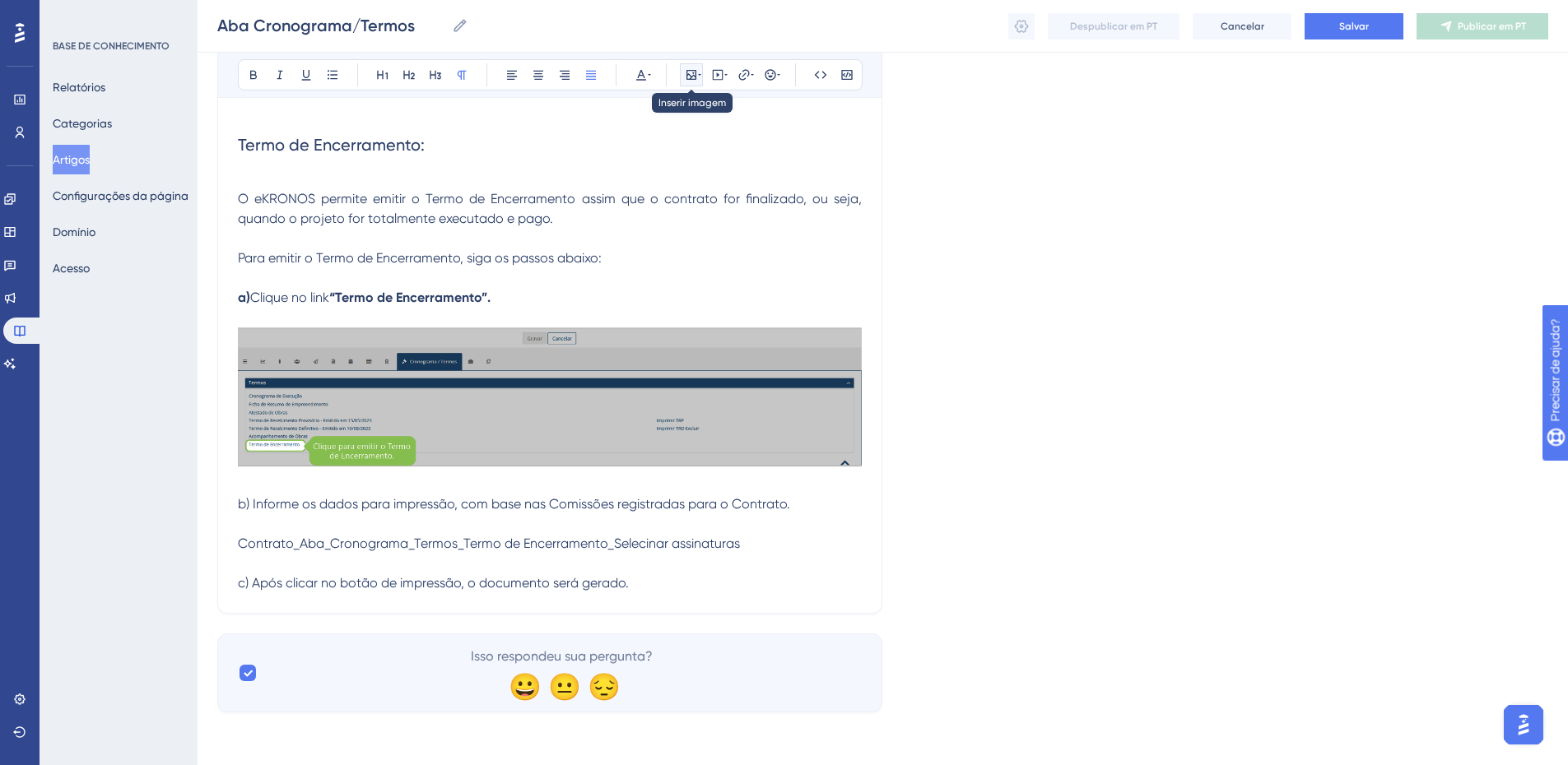
click at [688, 73] on icon at bounding box center [692, 75] width 10 height 10
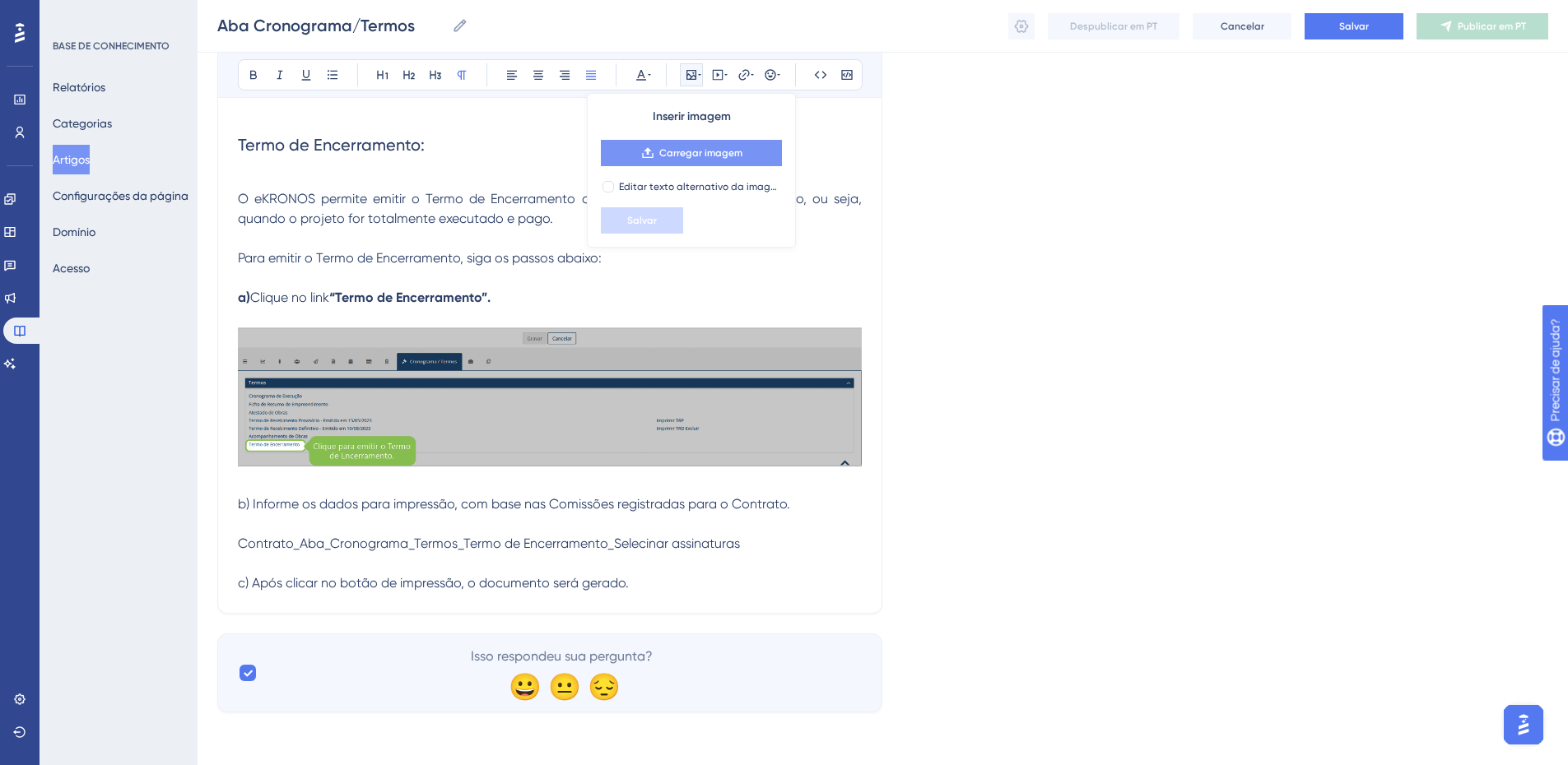
click at [667, 149] on font "Carregar imagem" at bounding box center [701, 153] width 83 height 11
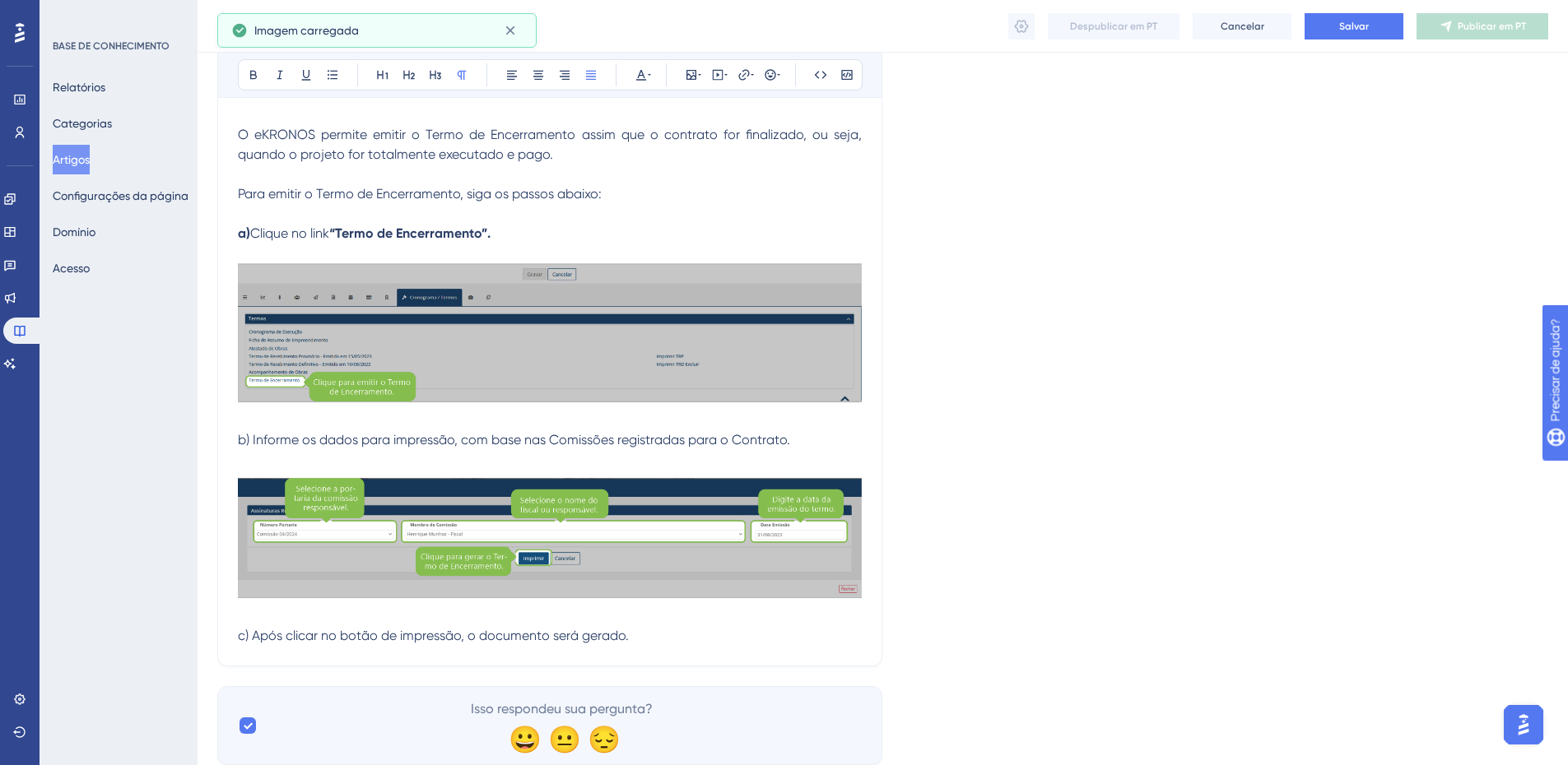
scroll to position [13185, 0]
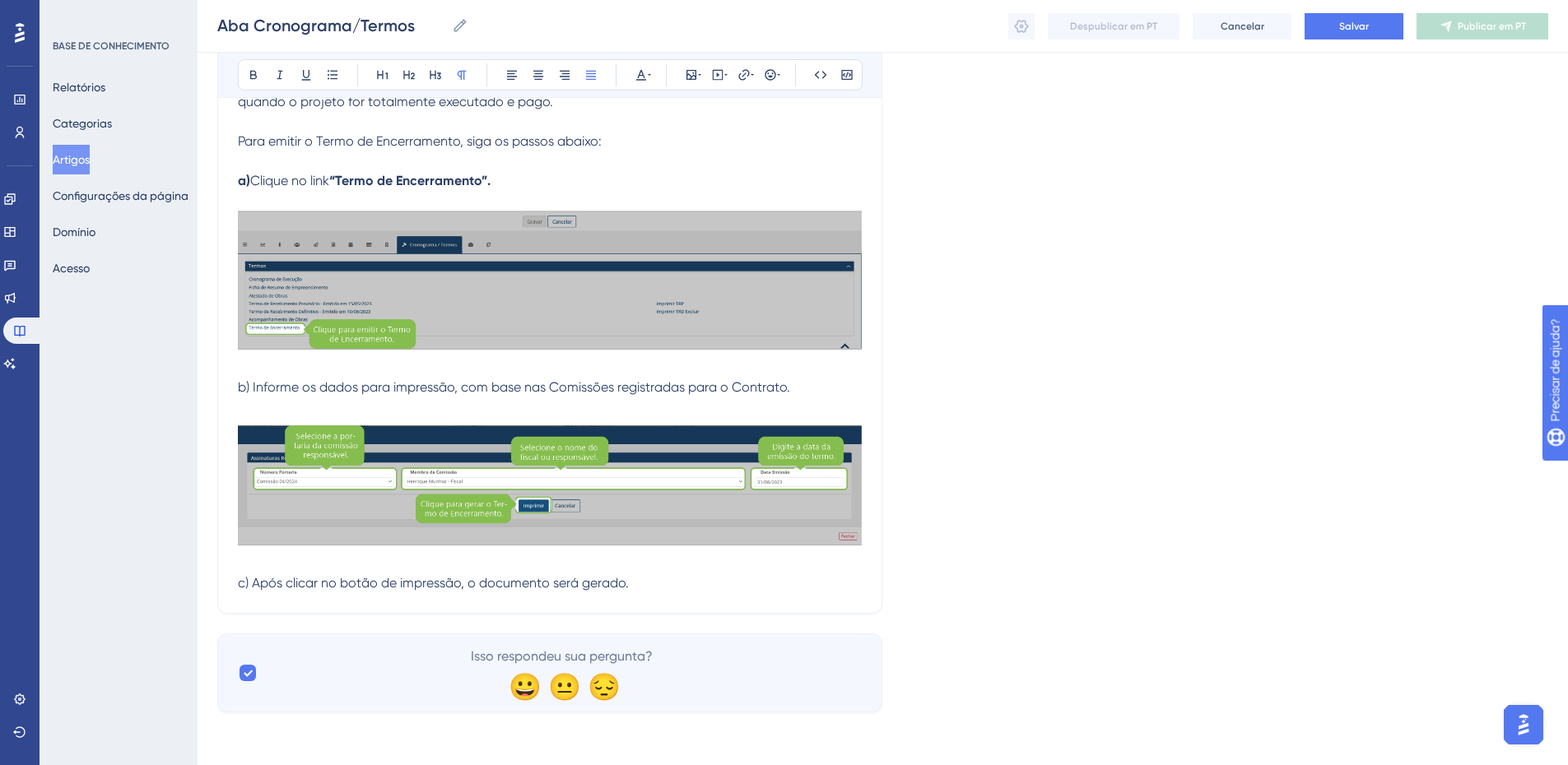
click at [672, 577] on p "c) Após clicar no botão de impressão, o documento será gerado." at bounding box center [550, 583] width 624 height 20
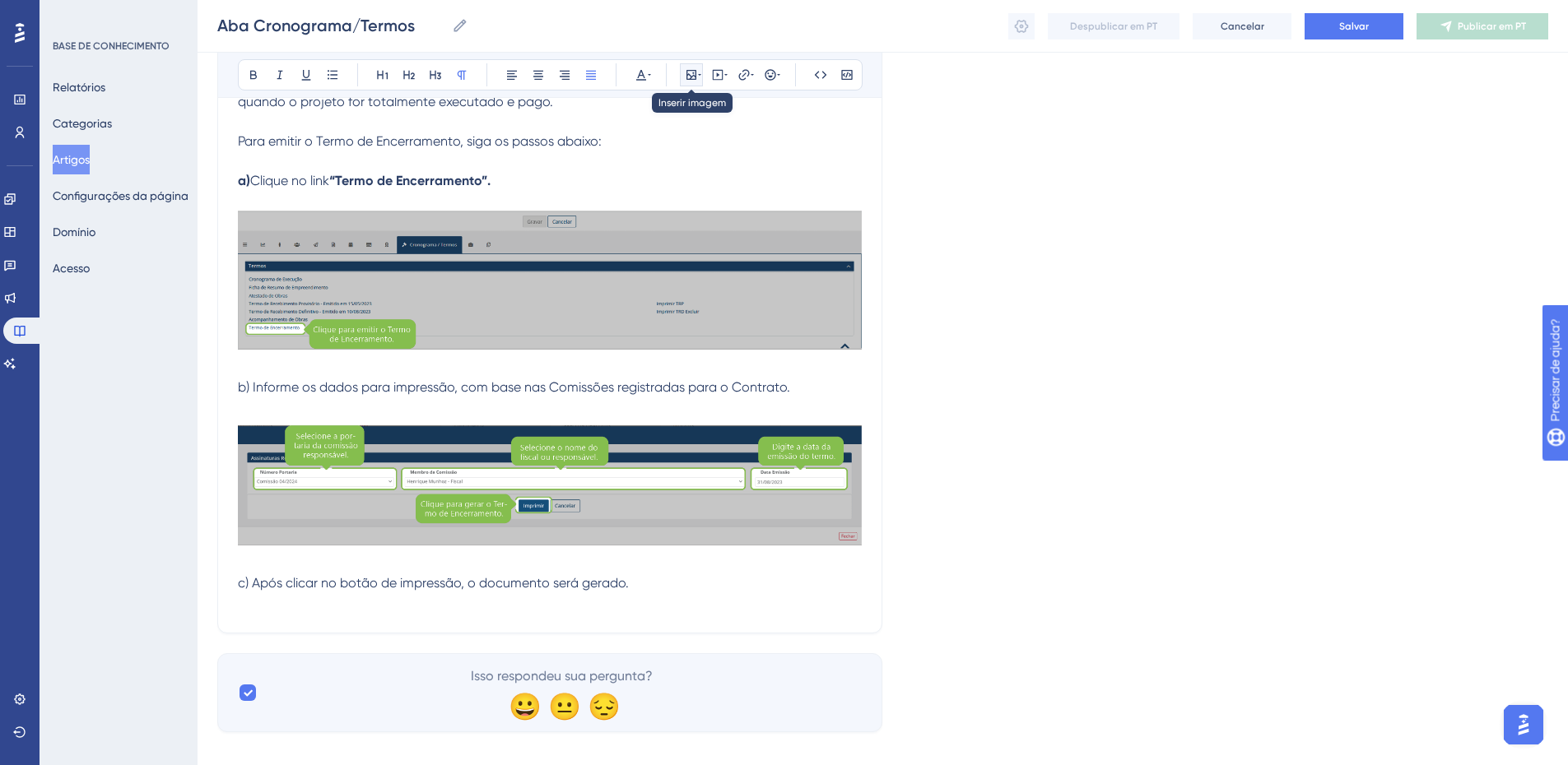
click at [686, 70] on icon at bounding box center [692, 75] width 13 height 13
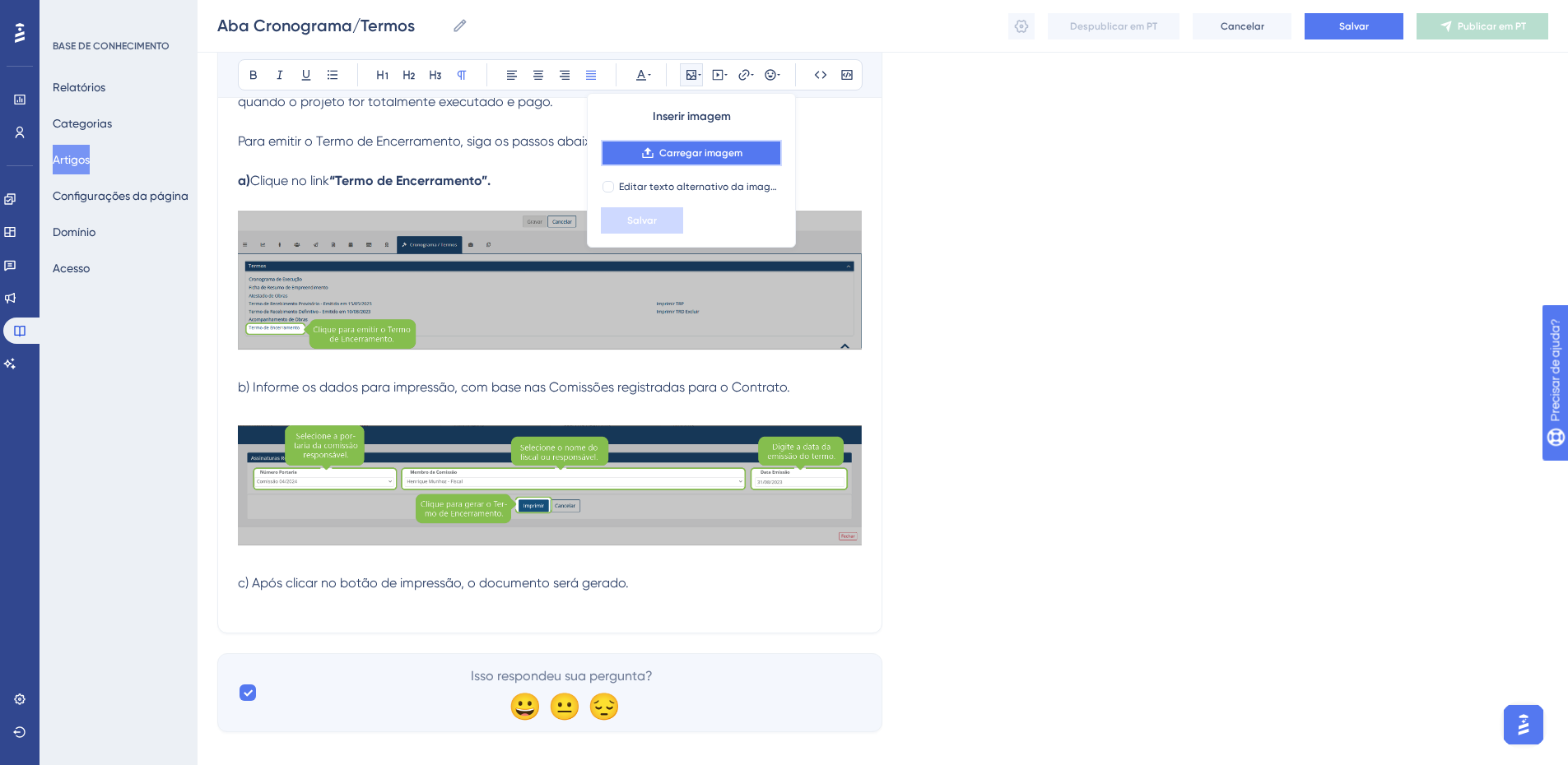
click at [684, 151] on font "Carregar imagem" at bounding box center [701, 153] width 83 height 11
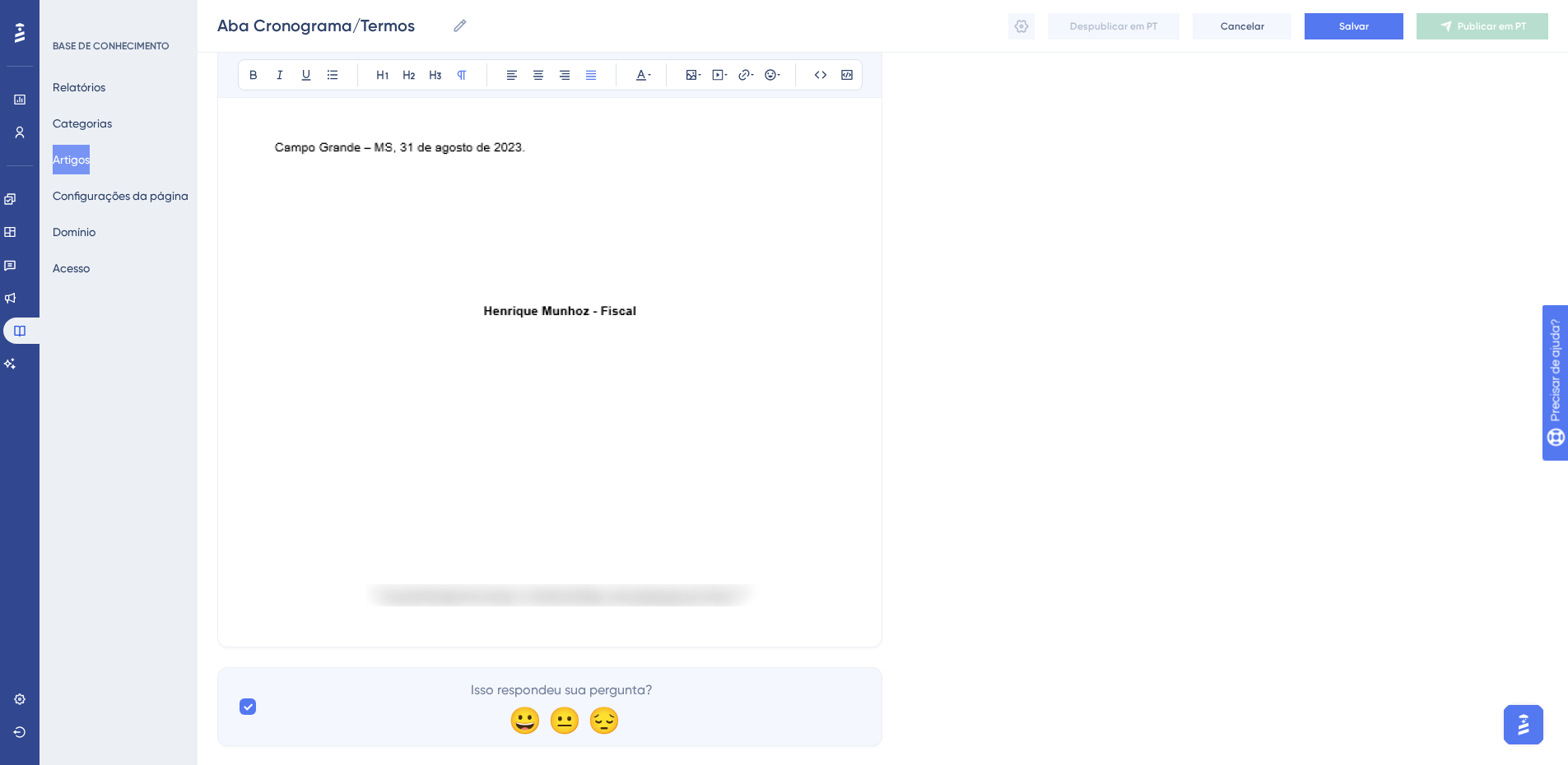
scroll to position [14106, 0]
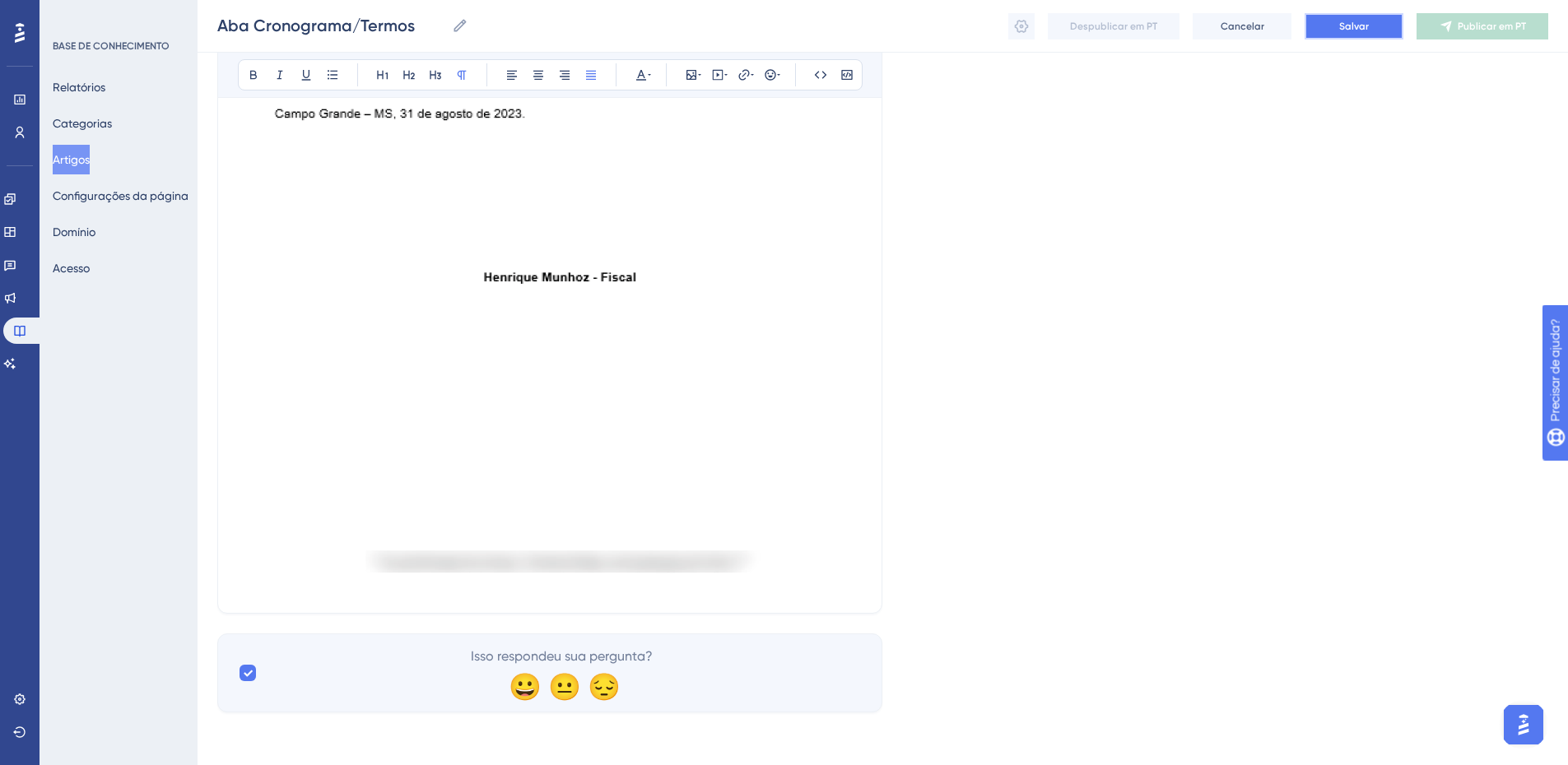
click at [1338, 25] on button "Salvar" at bounding box center [1354, 26] width 99 height 26
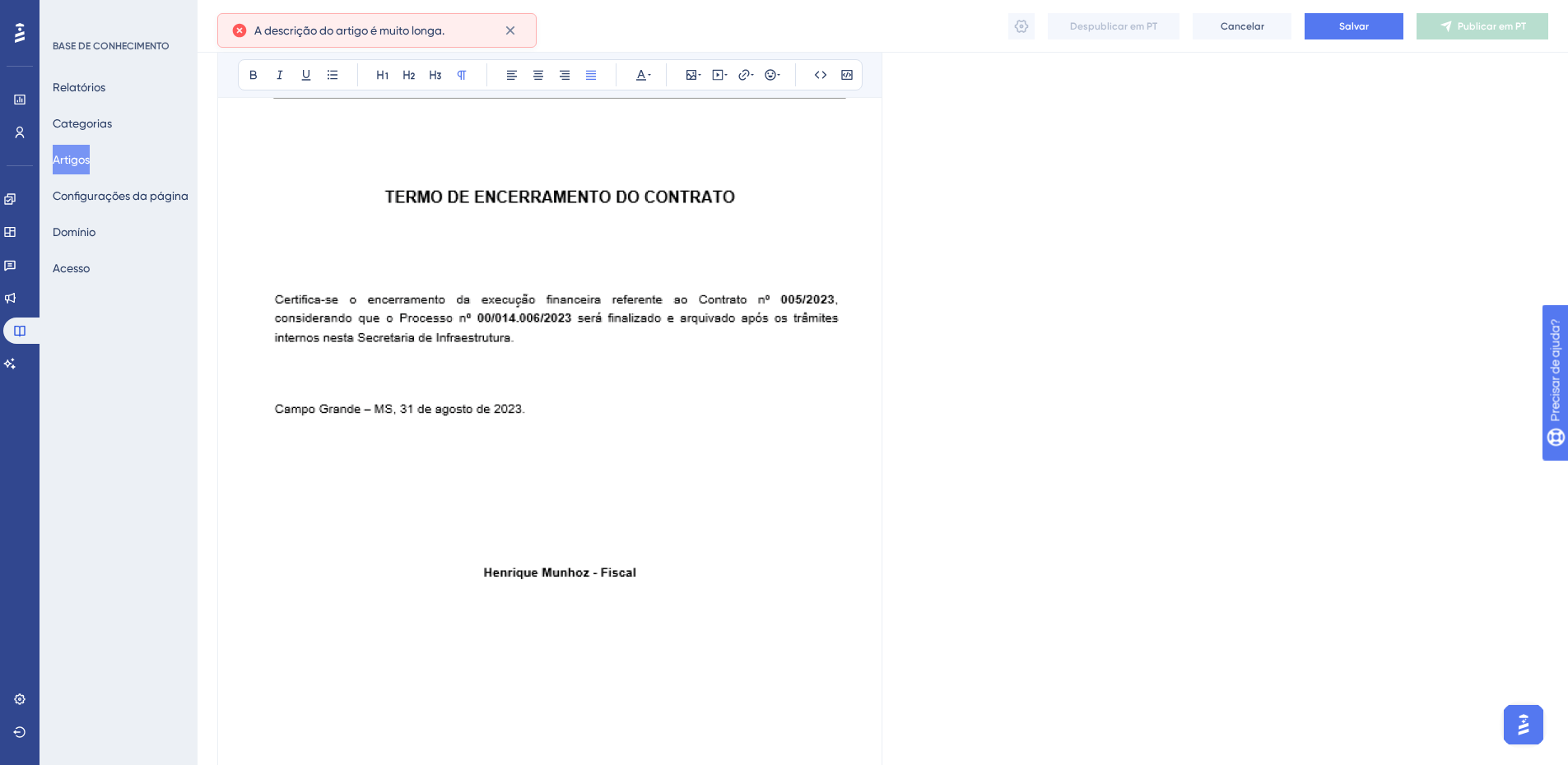
scroll to position [13919, 0]
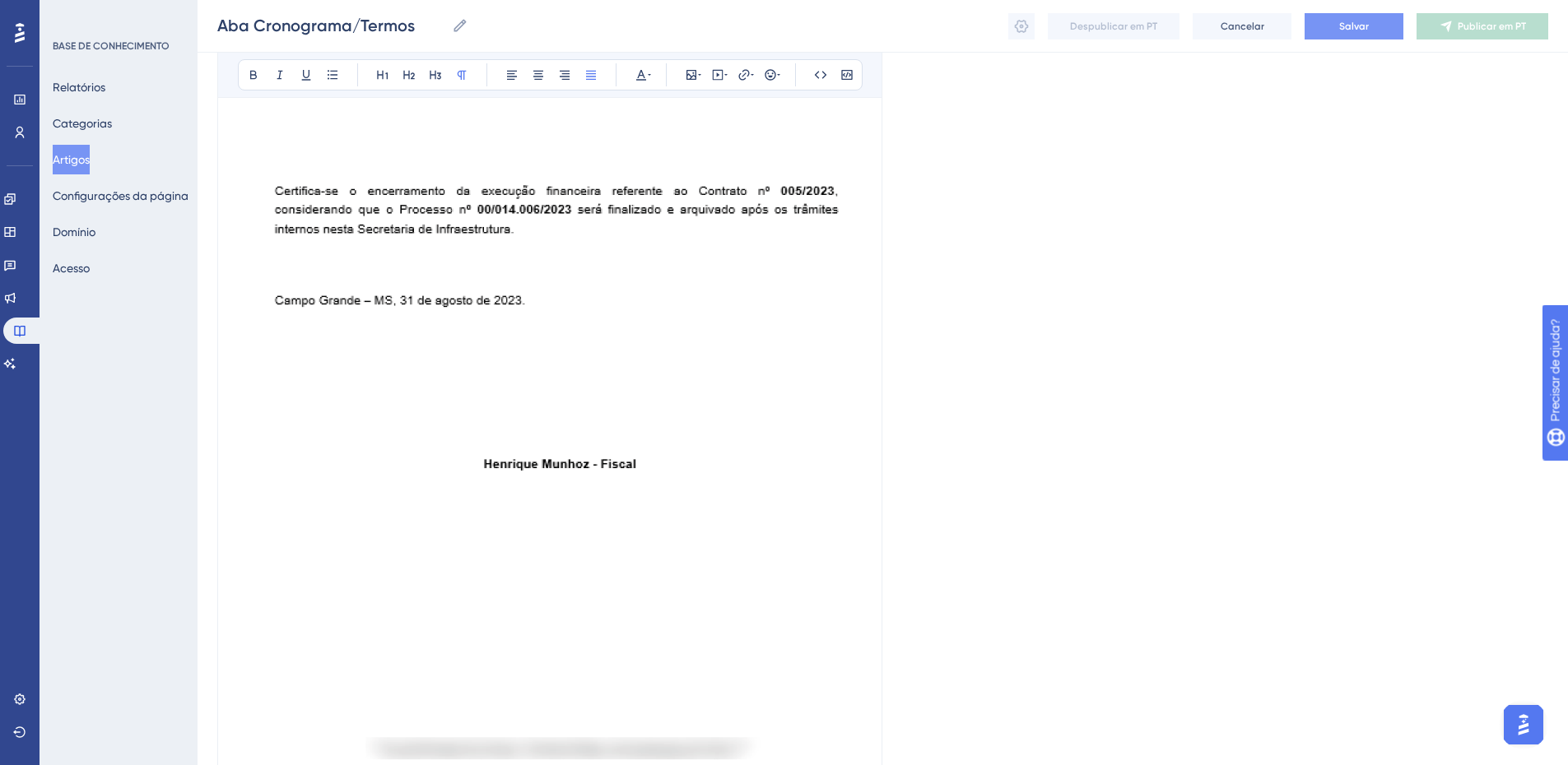
click at [1343, 22] on font "Salvar" at bounding box center [1354, 26] width 30 height 11
click at [728, 151] on img at bounding box center [550, 317] width 624 height 915
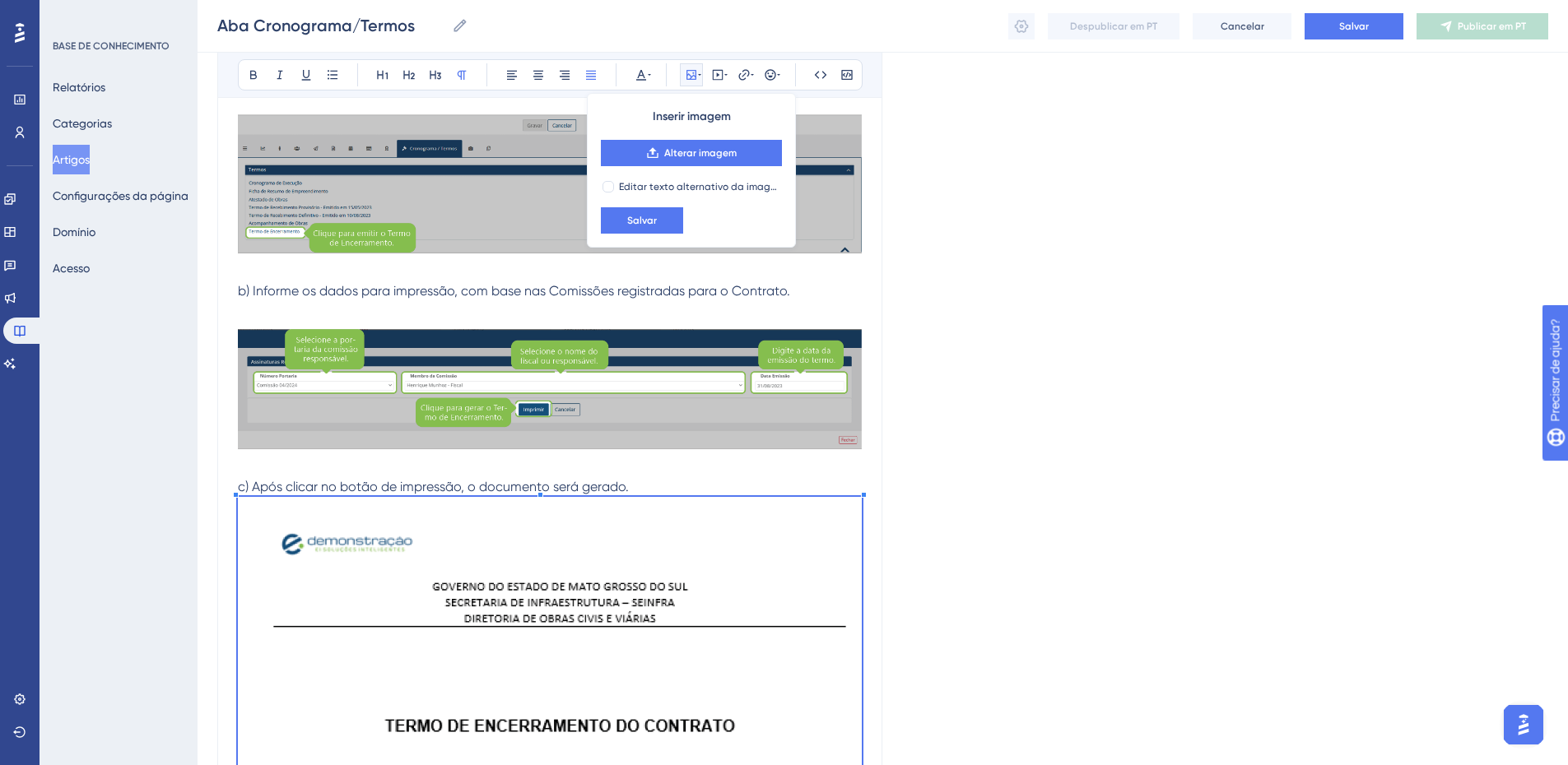
click at [839, 229] on img at bounding box center [550, 186] width 624 height 142
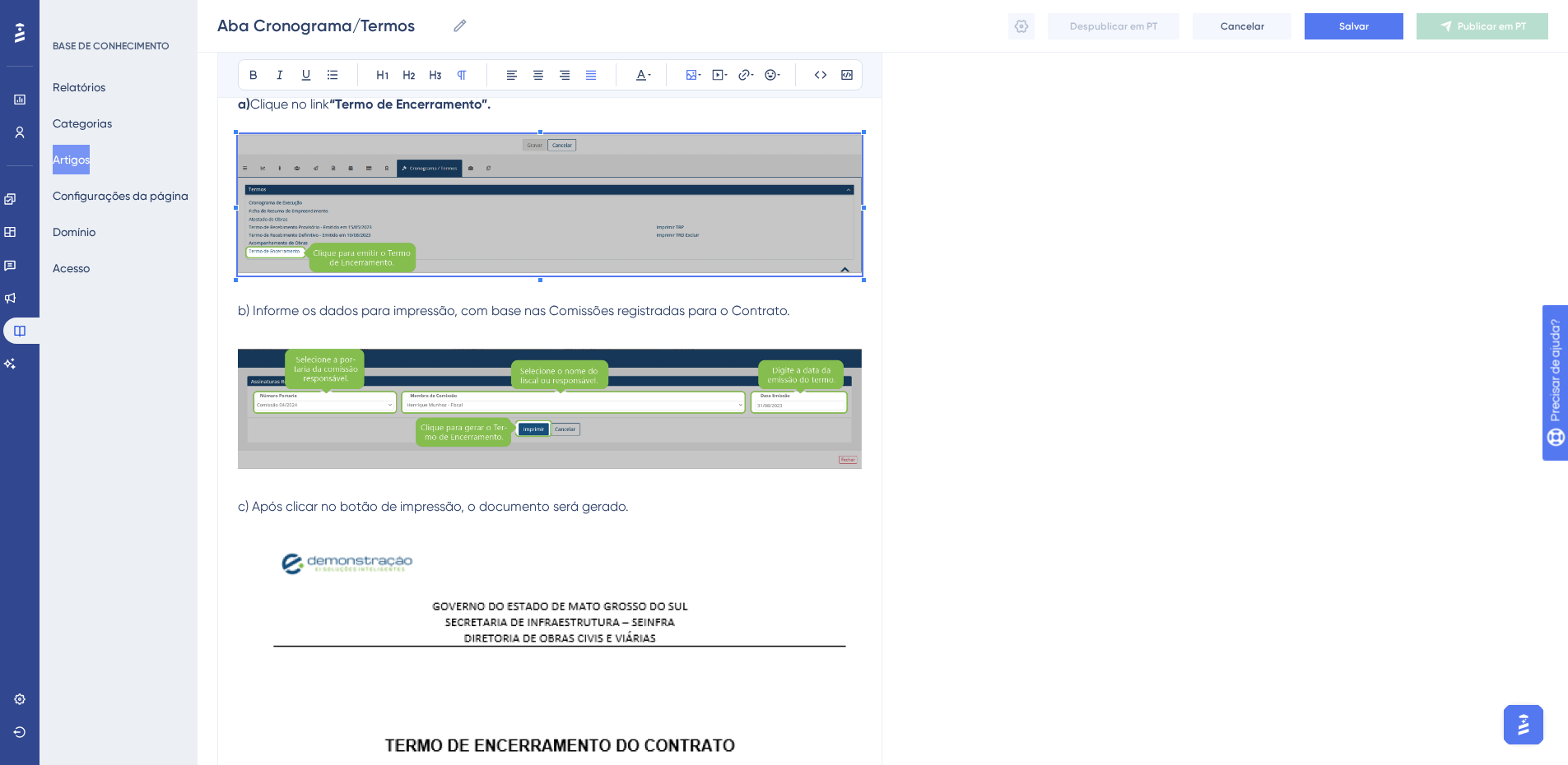
click at [802, 297] on p at bounding box center [550, 291] width 624 height 20
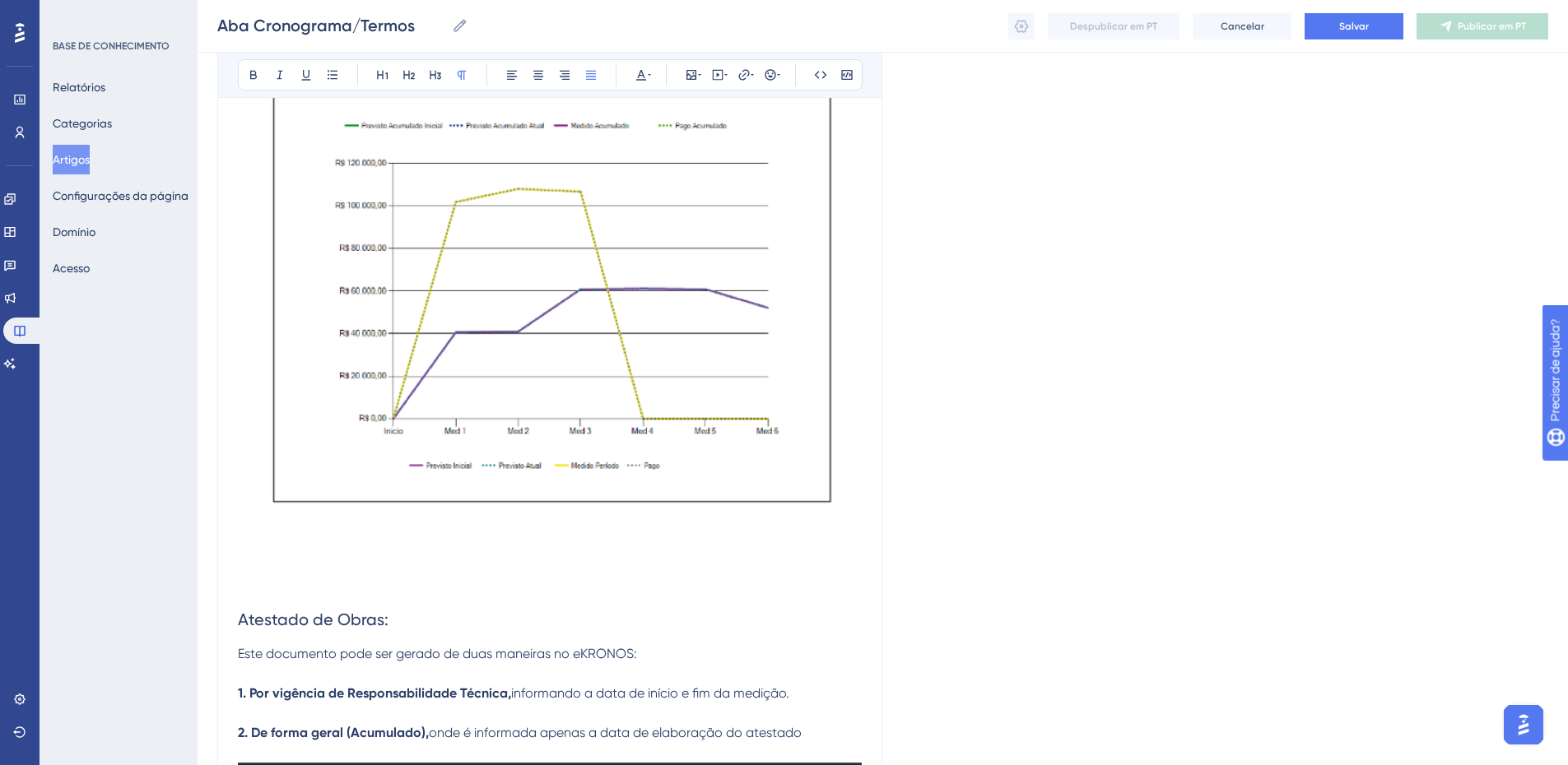
scroll to position [4375, 0]
click at [497, 657] on span "Este documento pode ser gerado de duas maneiras no eKRONOS:" at bounding box center [438, 654] width 399 height 16
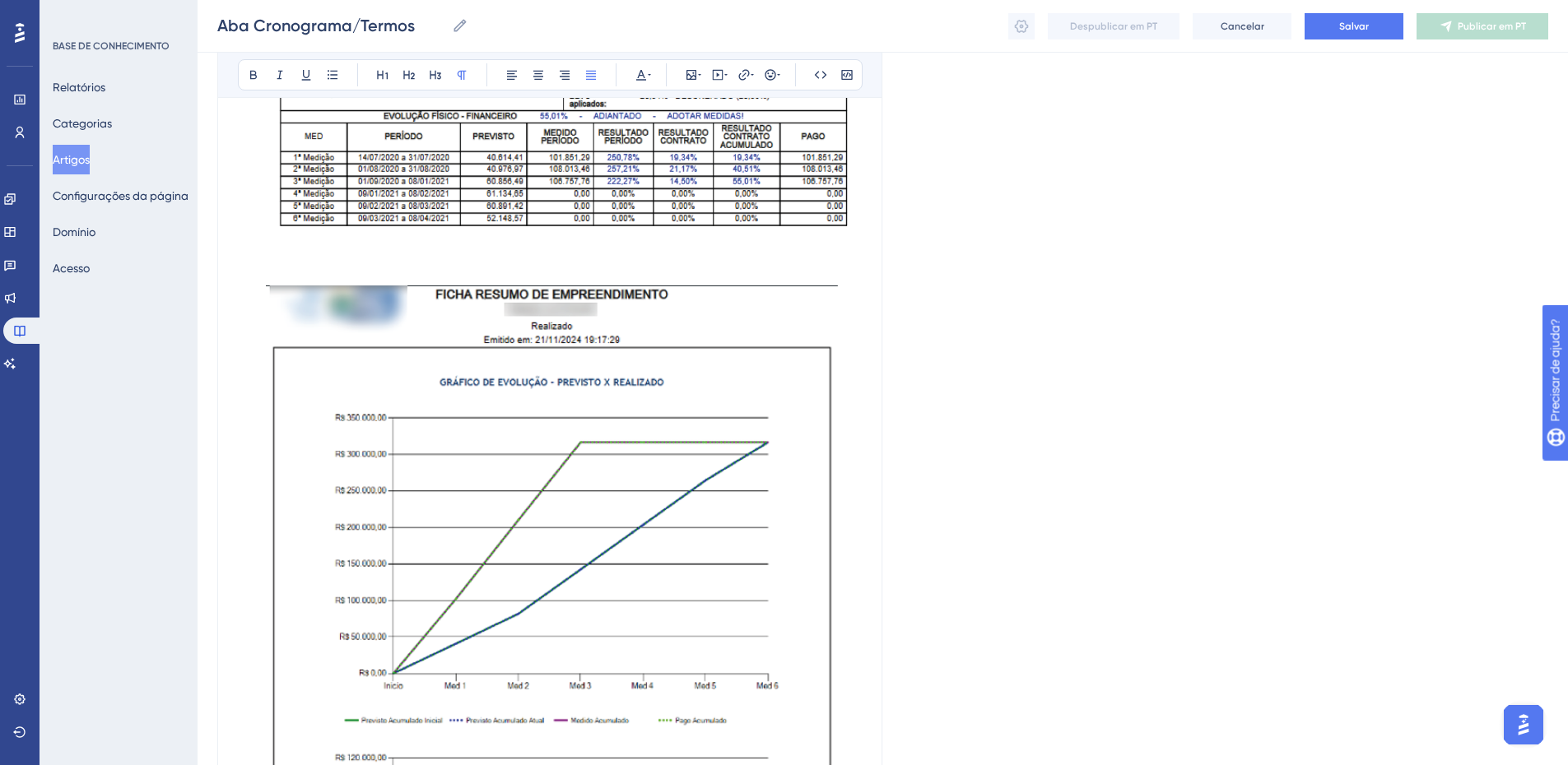
scroll to position [4260, 0]
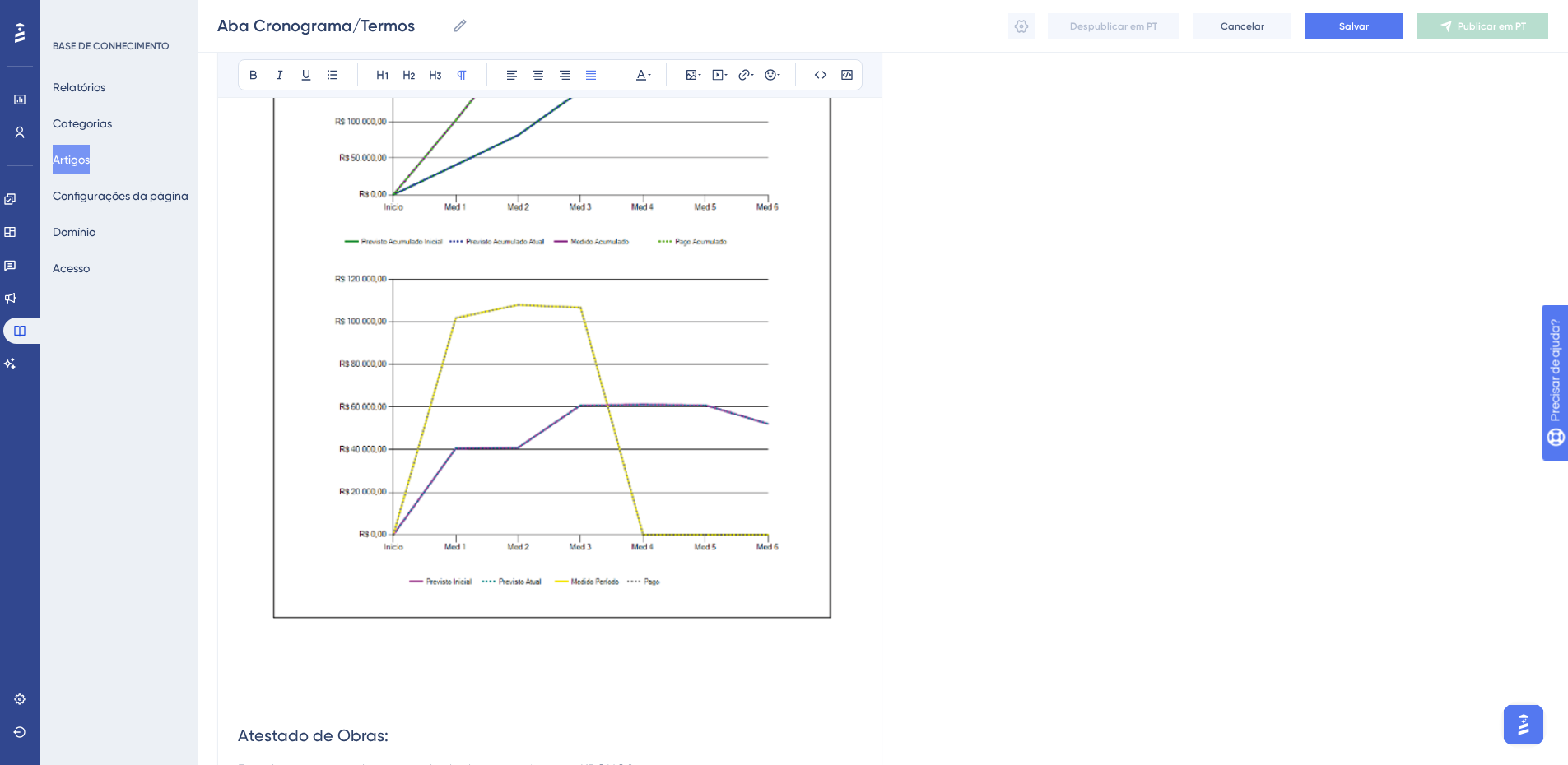
click at [573, 395] on img at bounding box center [552, 216] width 572 height 820
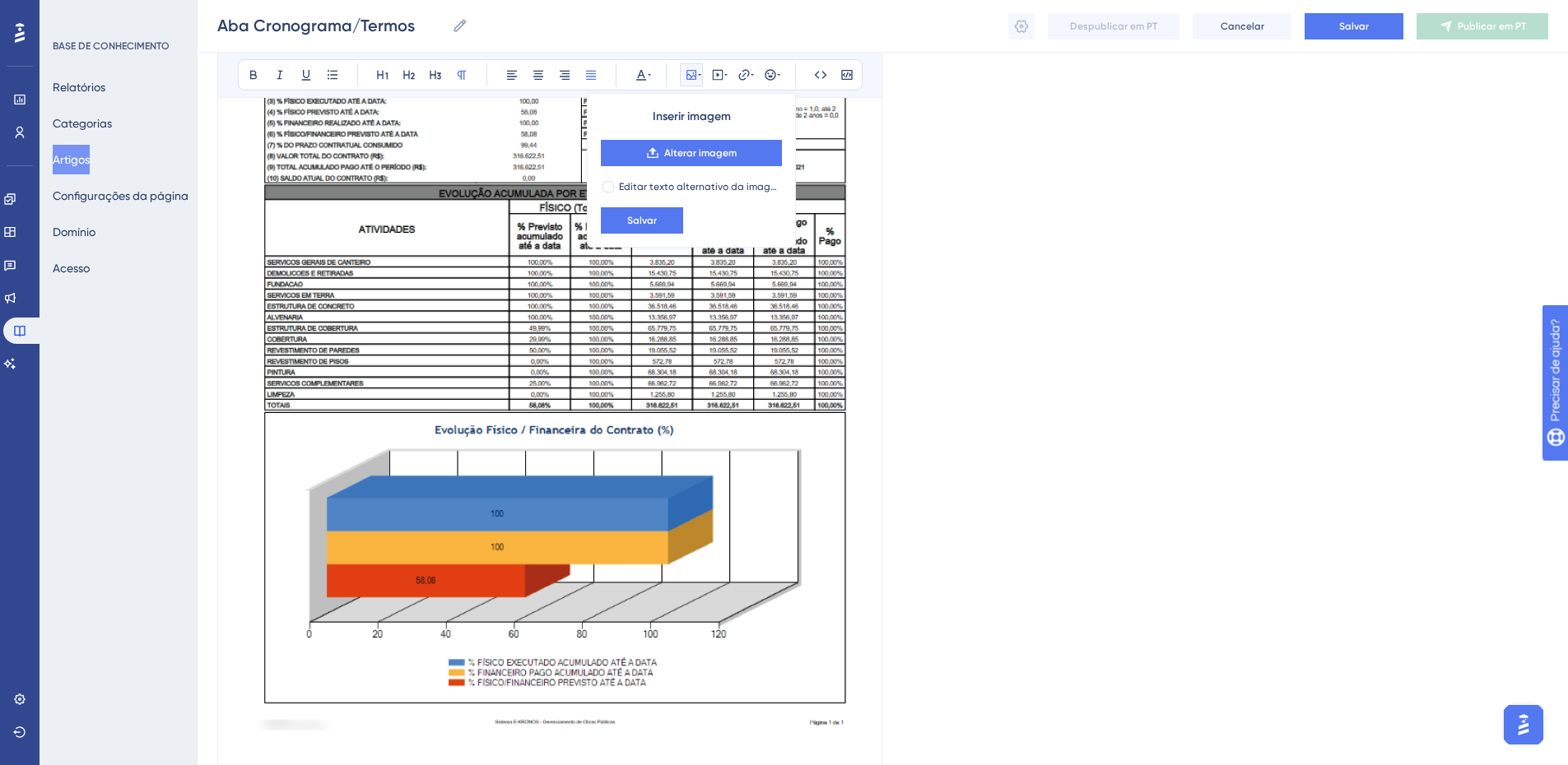
click at [548, 340] on img at bounding box center [550, 350] width 624 height 798
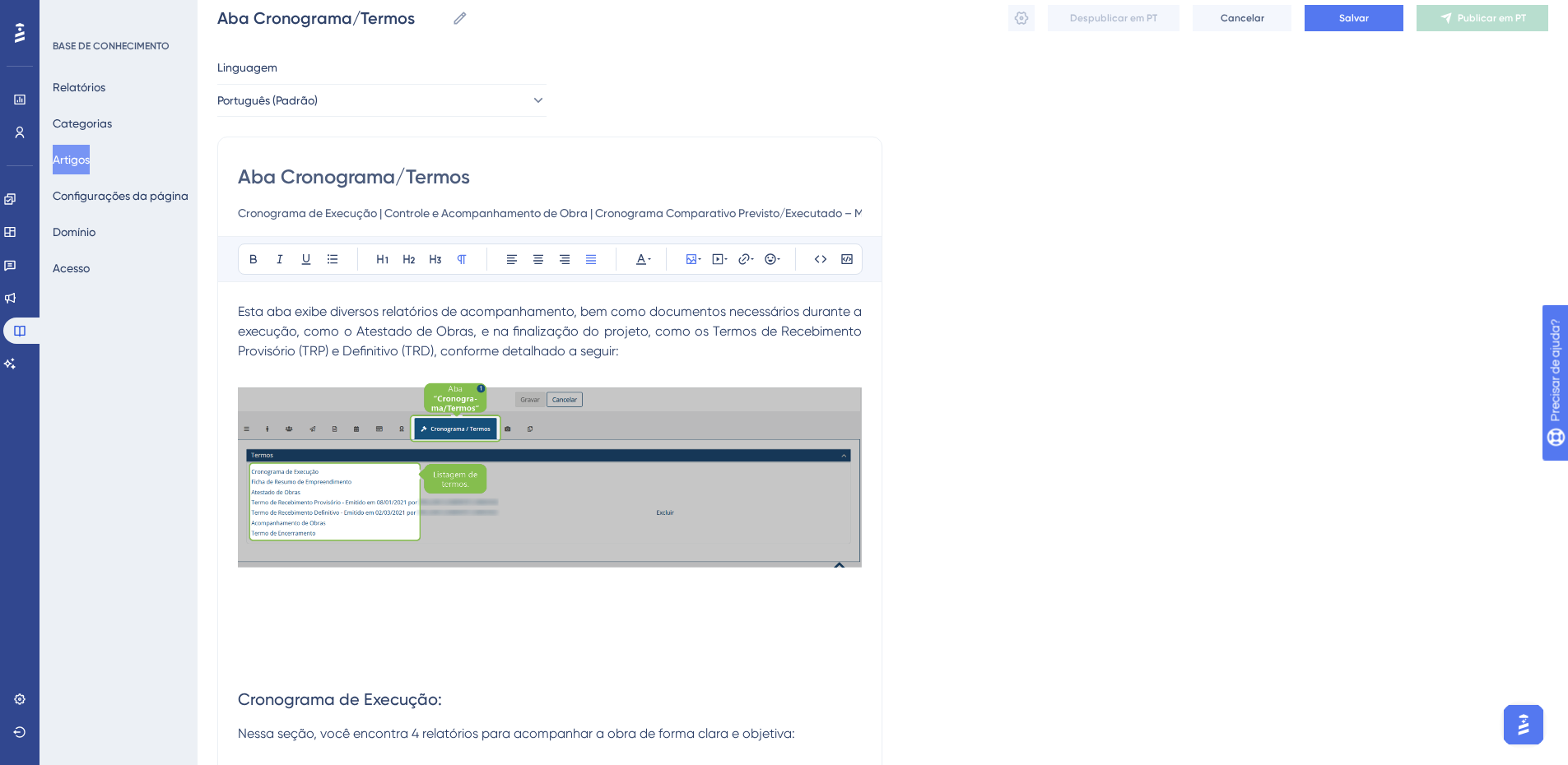
scroll to position [0, 0]
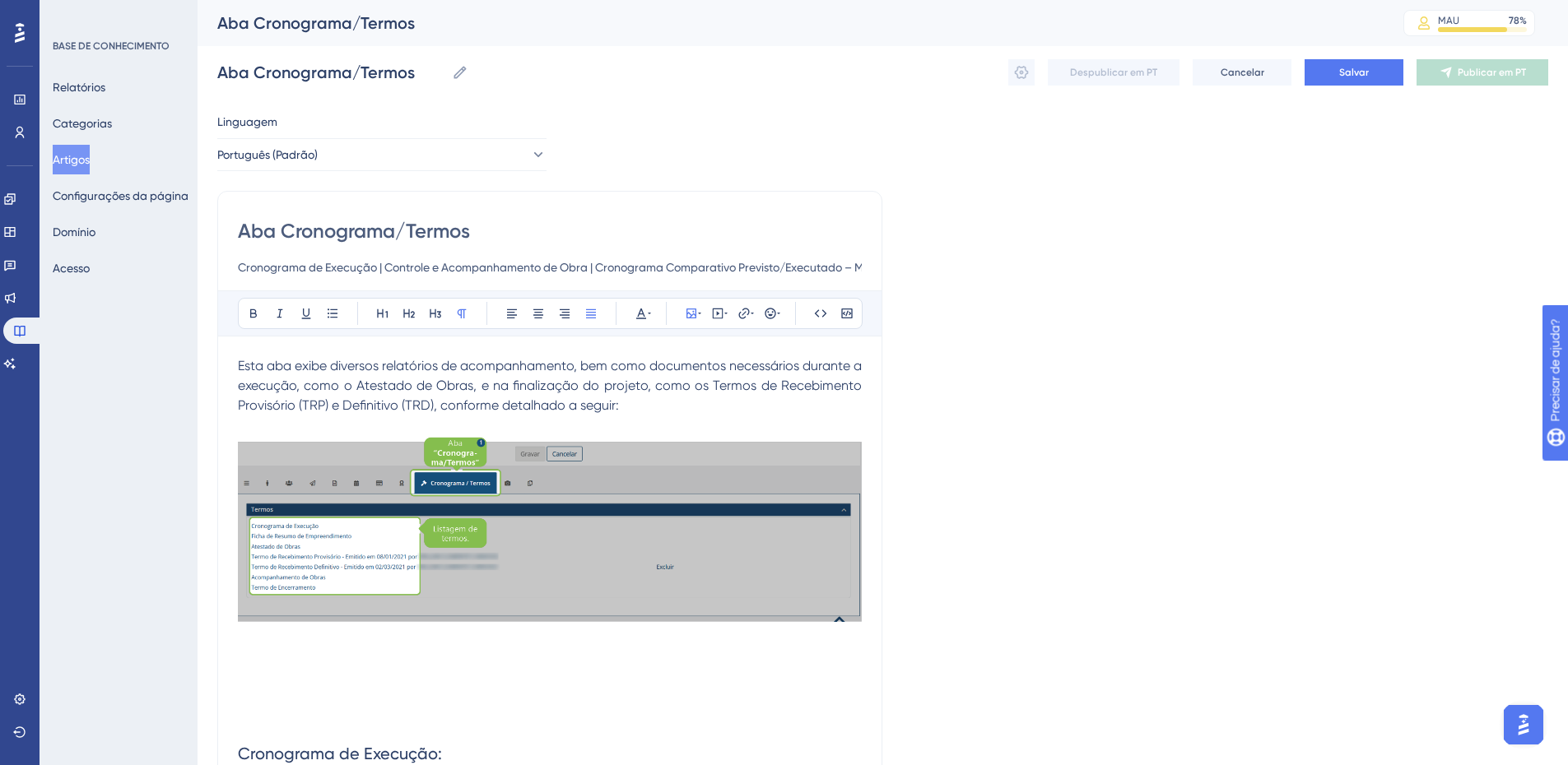
click at [525, 263] on input "Cronograma de Execução | Controle e Acompanhamento de Obra | Cronograma Compara…" at bounding box center [550, 267] width 624 height 20
click at [519, 267] on input "Cronograma de Execução | Controle e Acompanhamento de Obra | Cronograma Compara…" at bounding box center [550, 267] width 624 height 20
click at [576, 268] on input "Cronograma de Execução | Controle e Acompanhamento de Obra | Cronograma Compara…" at bounding box center [550, 267] width 624 height 20
click at [275, 264] on input "Cronograma de Execução | Controle e Acompanhamento de Obra | Cronograma Compara…" at bounding box center [550, 267] width 624 height 20
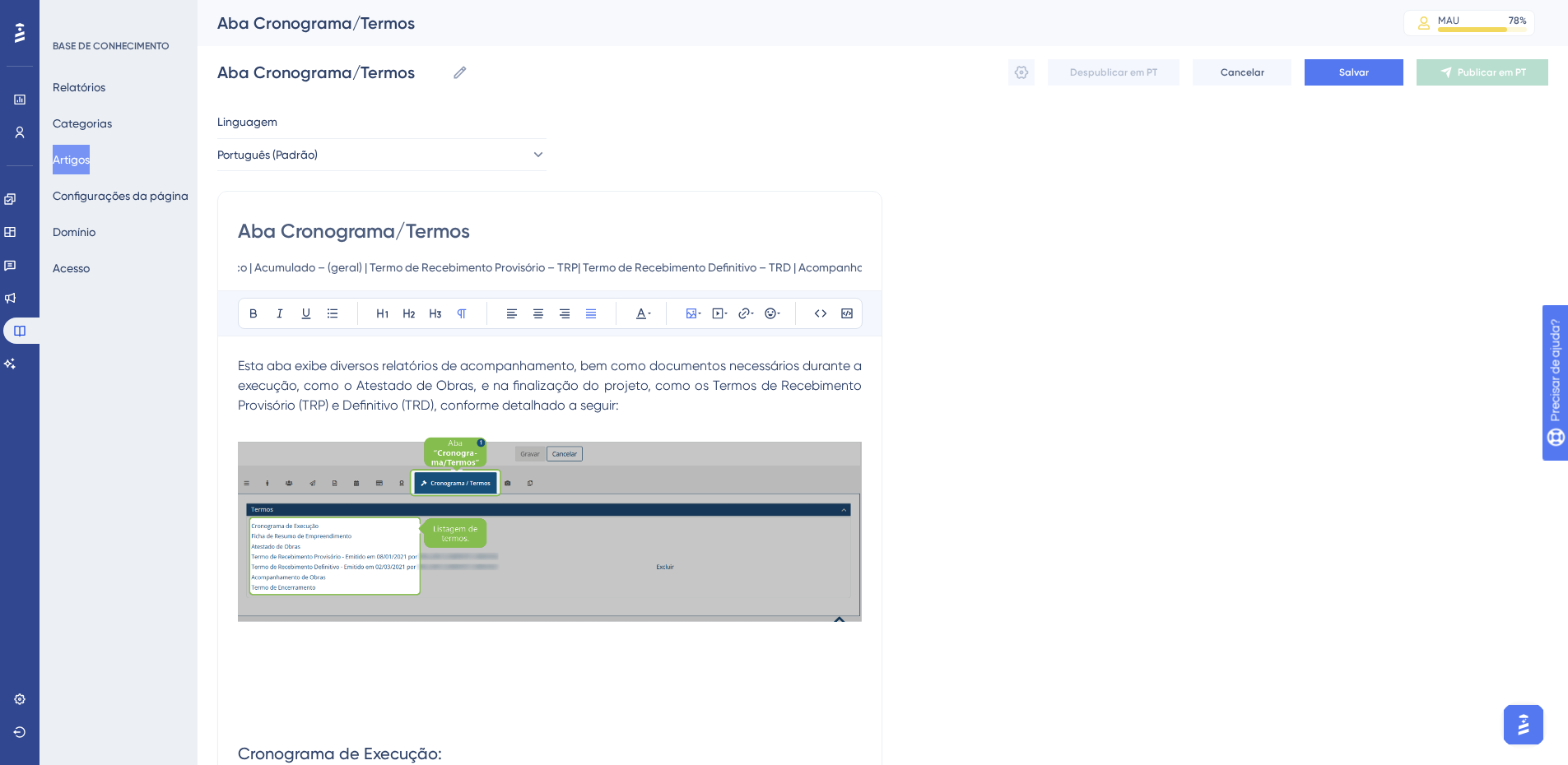
click at [271, 266] on input "Cronograma de Execução | Controle e Acompanhamento de Obra | Cronograma Compara…" at bounding box center [550, 267] width 624 height 20
click at [801, 267] on input "Cronograma de Execução | Controle e Acompanhamento de Obra | Cronograma Compara…" at bounding box center [550, 267] width 624 height 20
click at [796, 270] on input "Cronograma de Execução | Controle e Acompanhamento de Obra | Cronograma Compara…" at bounding box center [550, 267] width 624 height 20
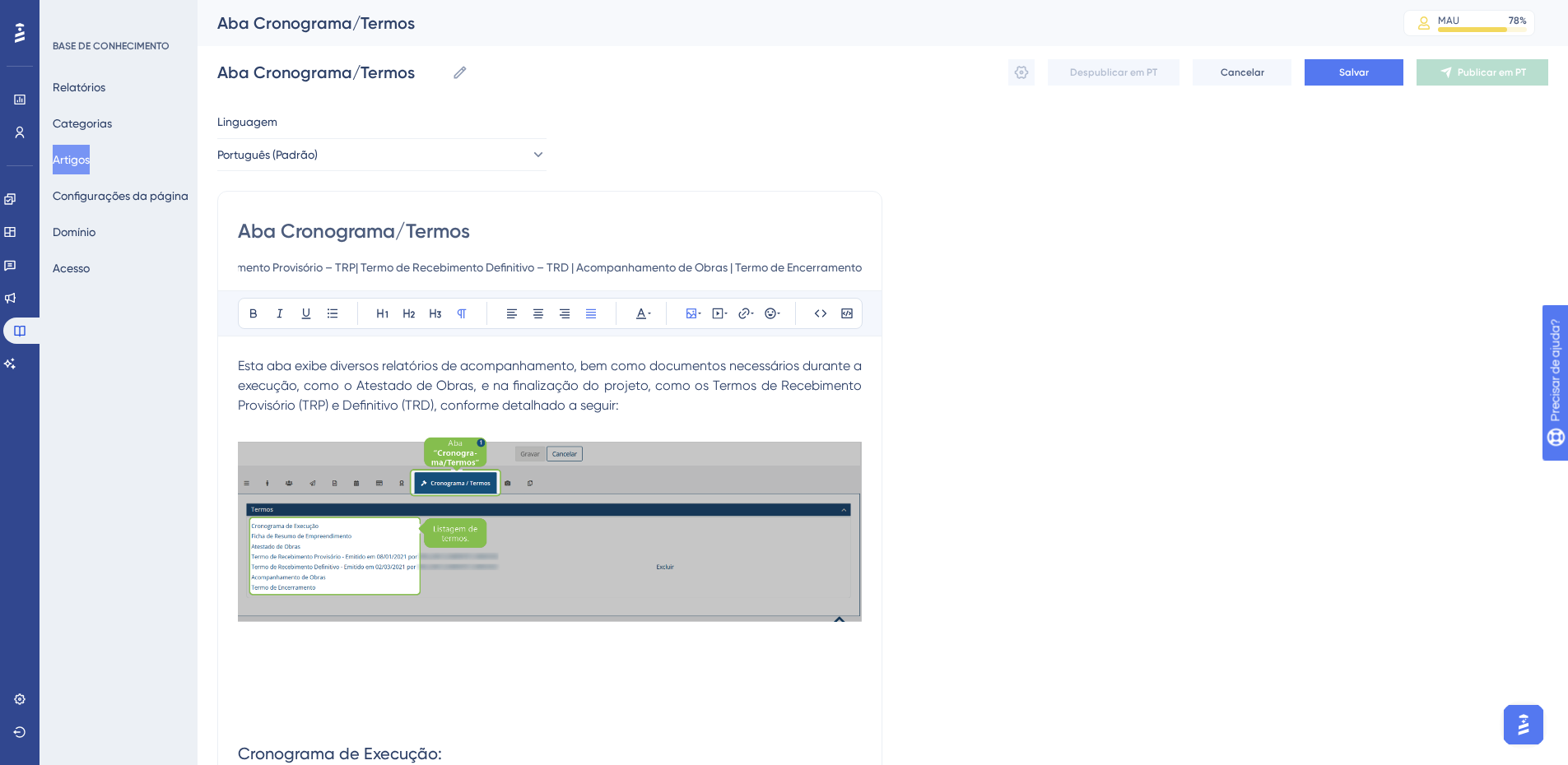
click at [445, 269] on input "Cronograma de Execução | Controle e Acompanhamento de Obra | Cronograma Compara…" at bounding box center [550, 267] width 624 height 20
click at [462, 266] on input "Cronograma de Execução | Controle e Acompanhamento de Obra | Cronograma Compara…" at bounding box center [550, 267] width 624 height 20
drag, startPoint x: 464, startPoint y: 269, endPoint x: 259, endPoint y: 271, distance: 205.0
click at [259, 271] on input "Cronograma de Execução | Controle e Acompanhamento de Obra | Cronograma Compara…" at bounding box center [550, 267] width 624 height 20
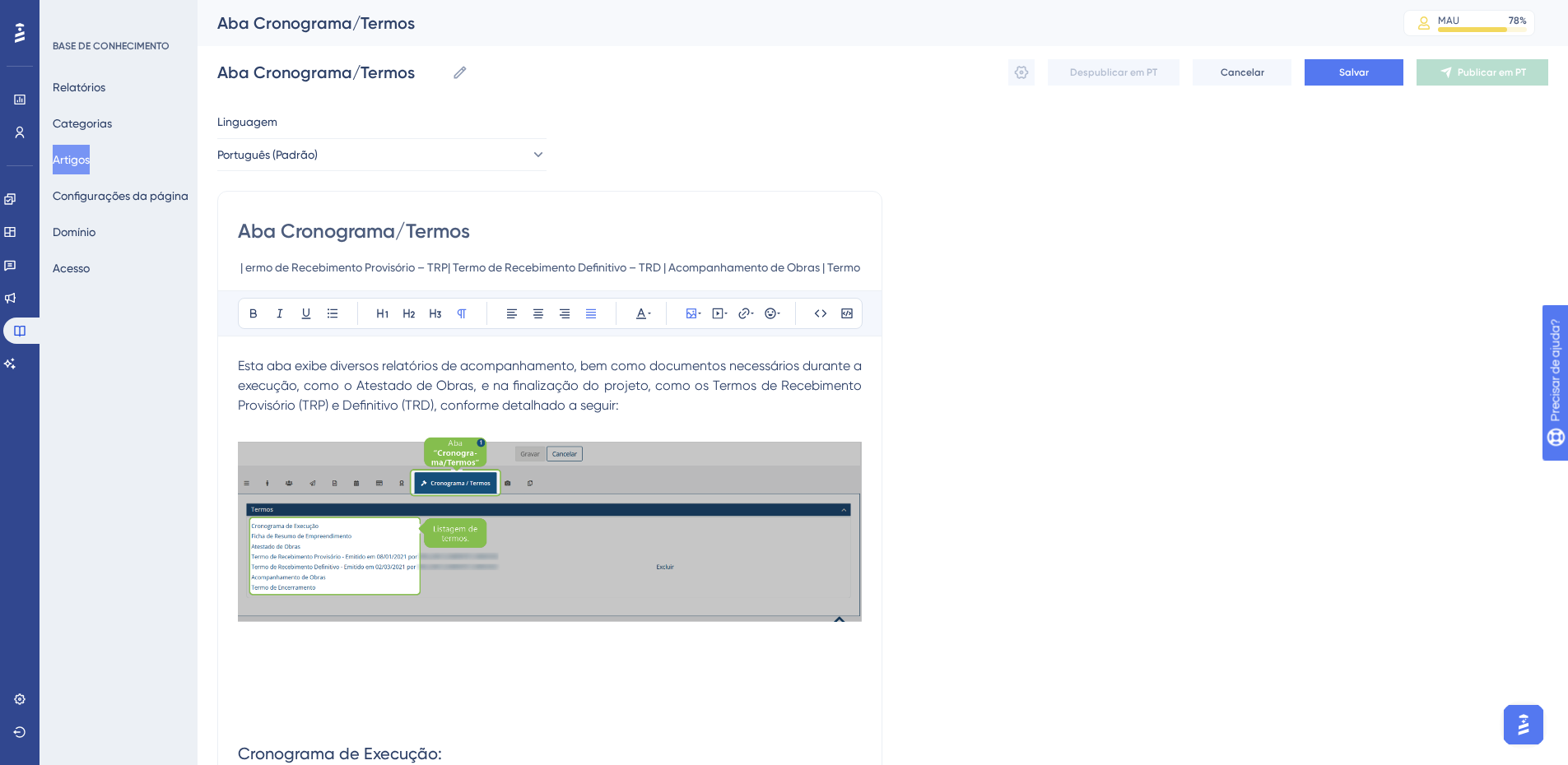
click at [254, 268] on input "Cronograma de Execução | Controle e Acompanhamento de Obra | Cronograma Compara…" at bounding box center [550, 267] width 624 height 20
drag, startPoint x: 253, startPoint y: 268, endPoint x: 990, endPoint y: 251, distance: 737.2
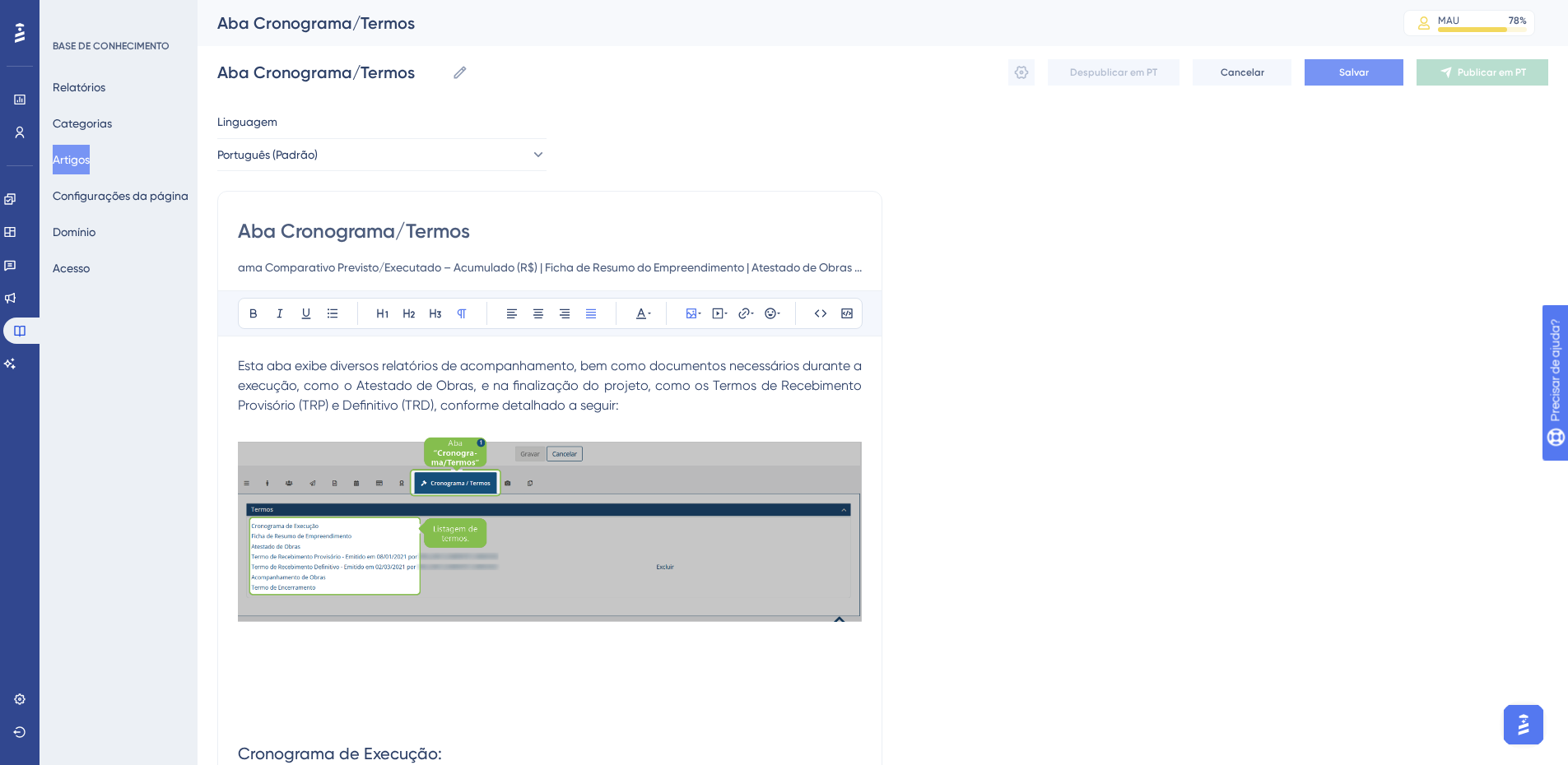
click at [1359, 68] on font "Salvar" at bounding box center [1354, 72] width 30 height 11
click at [387, 264] on input "Cronograma de Execução | Controle e Acompanhamento de Obra | Cronograma Compara…" at bounding box center [550, 267] width 624 height 20
drag, startPoint x: 436, startPoint y: 266, endPoint x: 996, endPoint y: 260, distance: 560.0
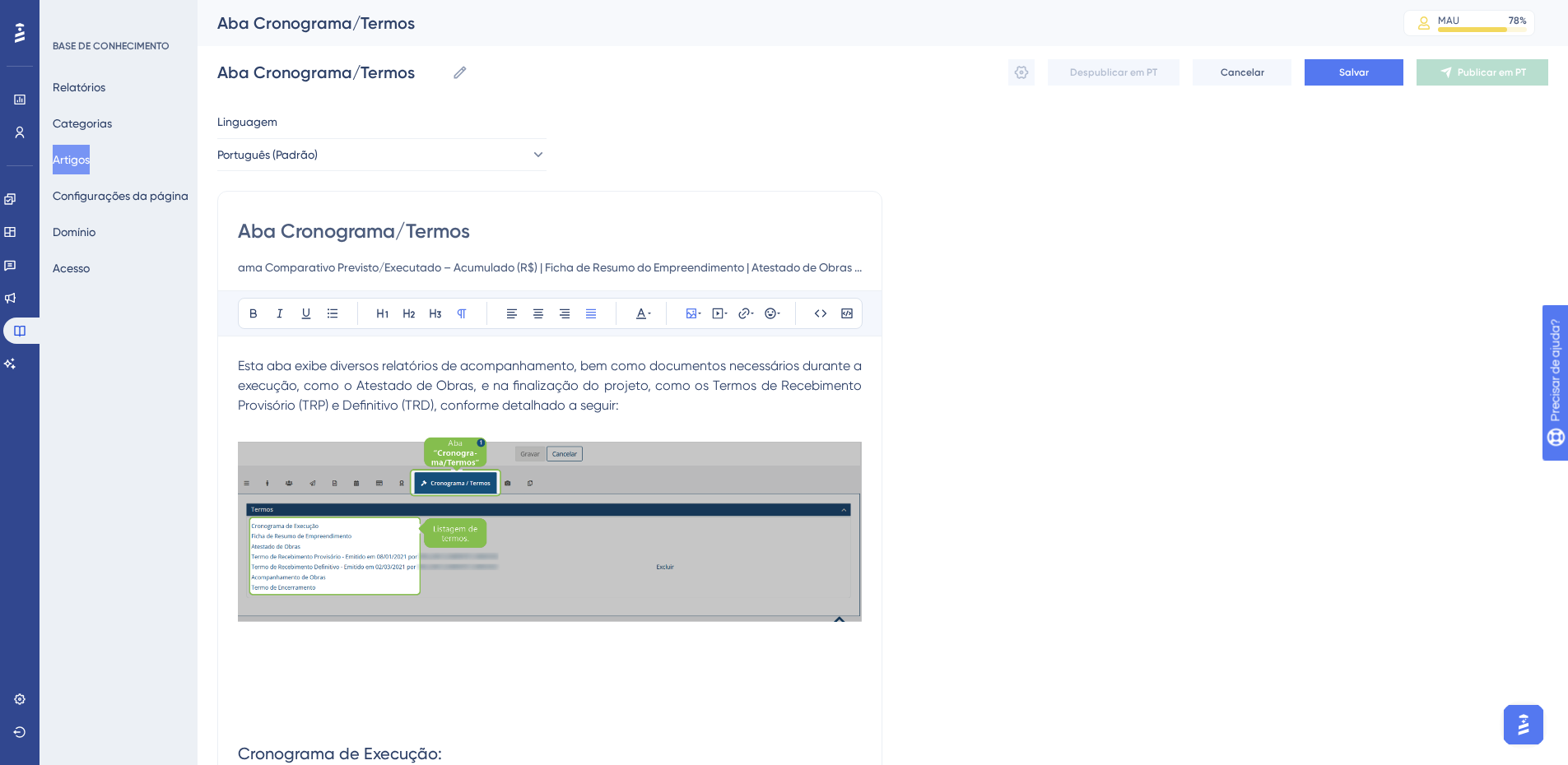
click at [599, 262] on input "Cronograma de Execução | Controle e Acompanhamento de Obra | Cronograma Compara…" at bounding box center [550, 267] width 624 height 20
click at [744, 265] on input "Cronograma de Execução | Controle e Acompanhamento de Obra | Cronograma Compara…" at bounding box center [550, 267] width 624 height 20
drag, startPoint x: 744, startPoint y: 265, endPoint x: 1154, endPoint y: 263, distance: 410.0
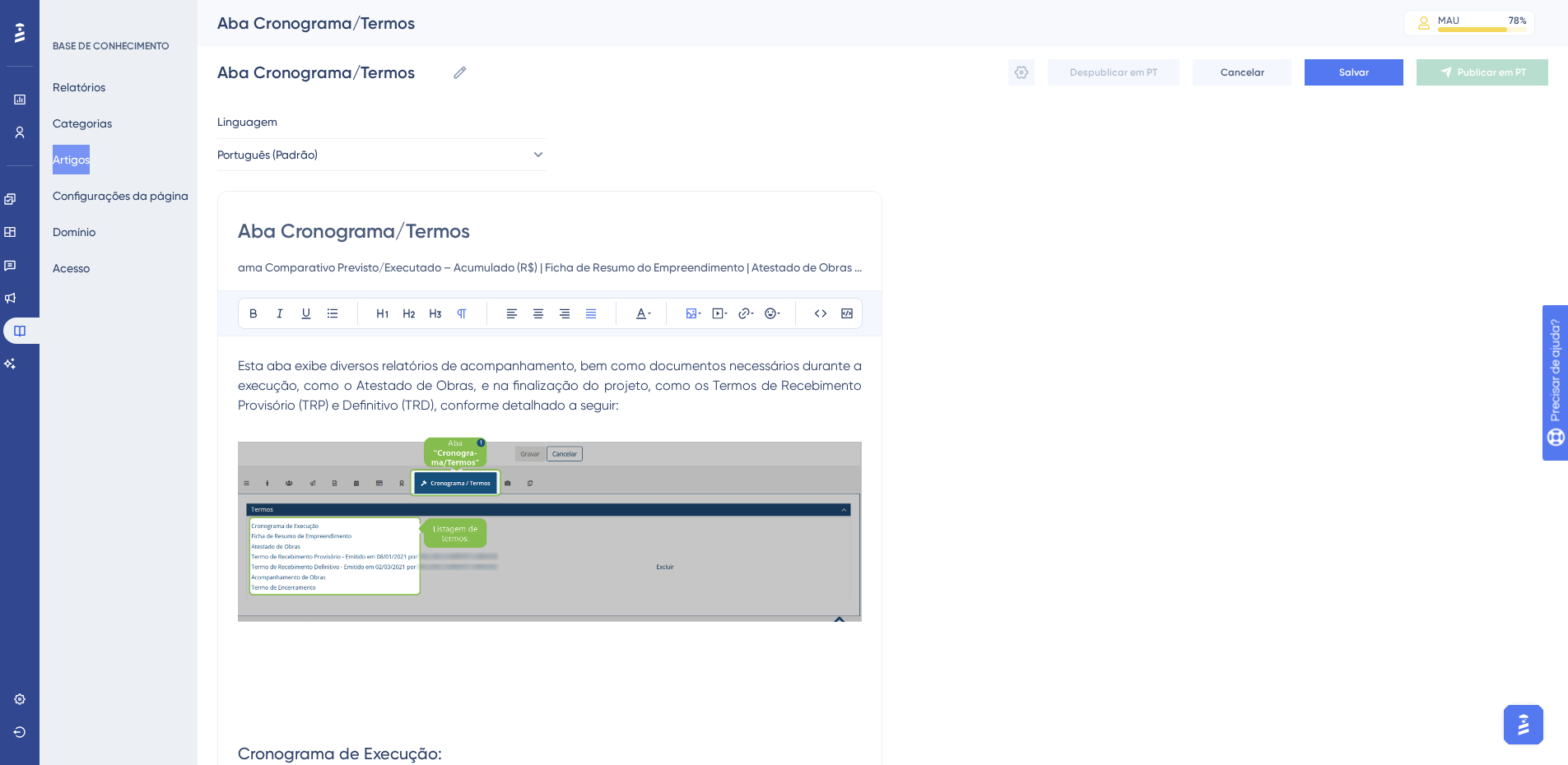
drag, startPoint x: 437, startPoint y: 266, endPoint x: 933, endPoint y: 263, distance: 496.0
type input "Cronograma de Execução | Controle e Acompanhamento de Obra | Cronograma Compara…"
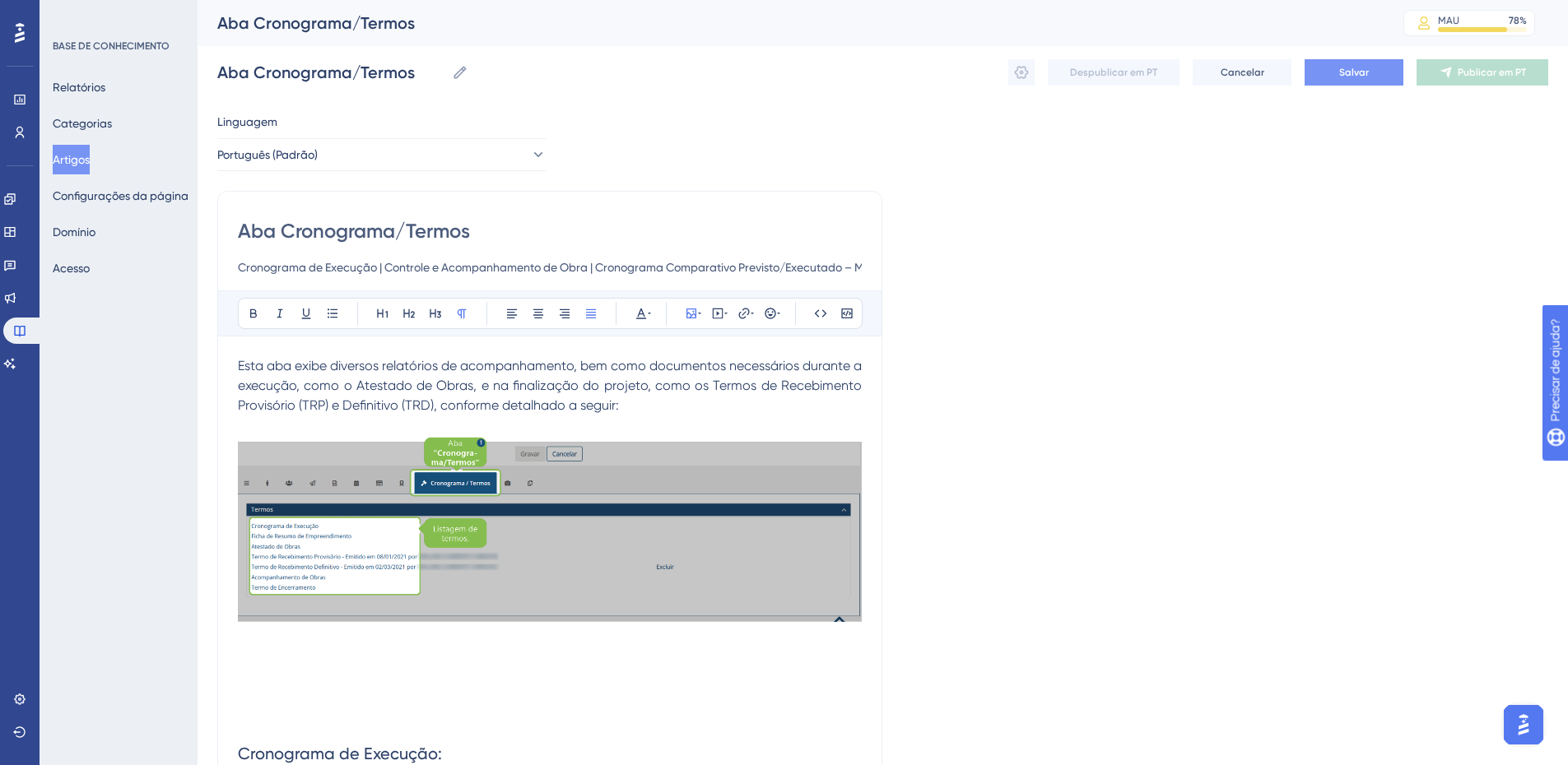
click at [1362, 76] on font "Salvar" at bounding box center [1354, 72] width 30 height 11
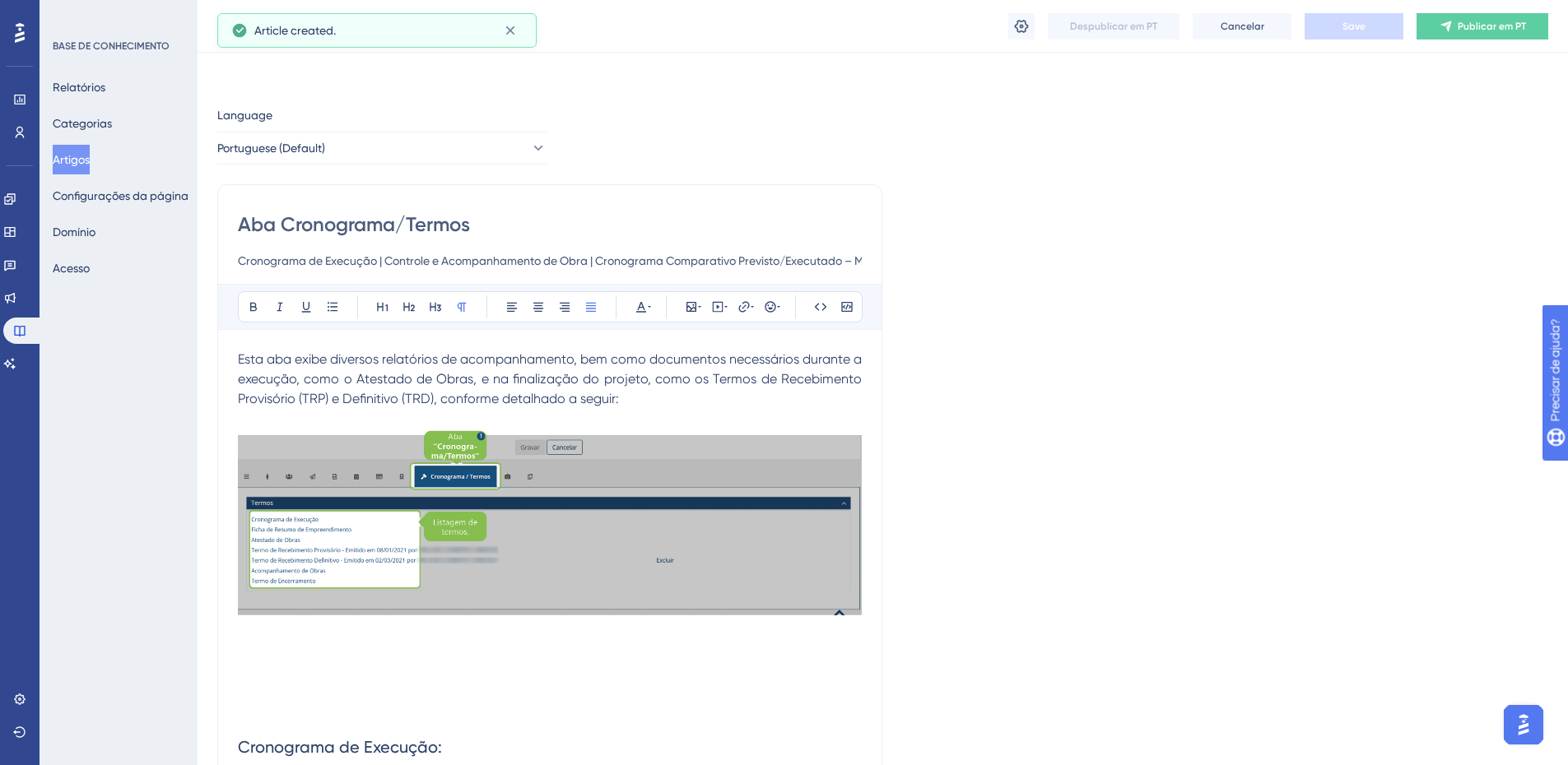
scroll to position [11321, 0]
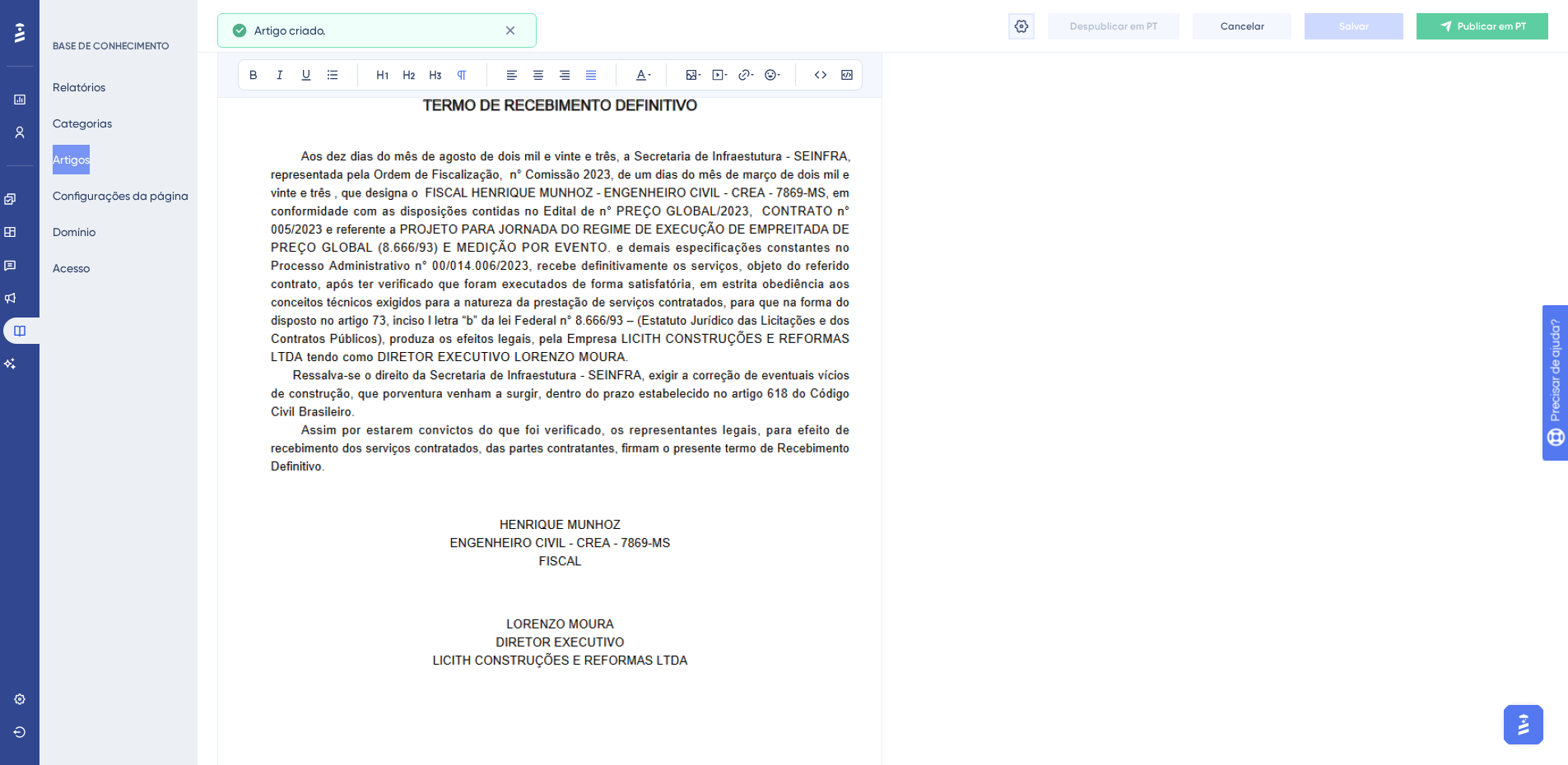
click at [1016, 29] on icon at bounding box center [1022, 26] width 17 height 17
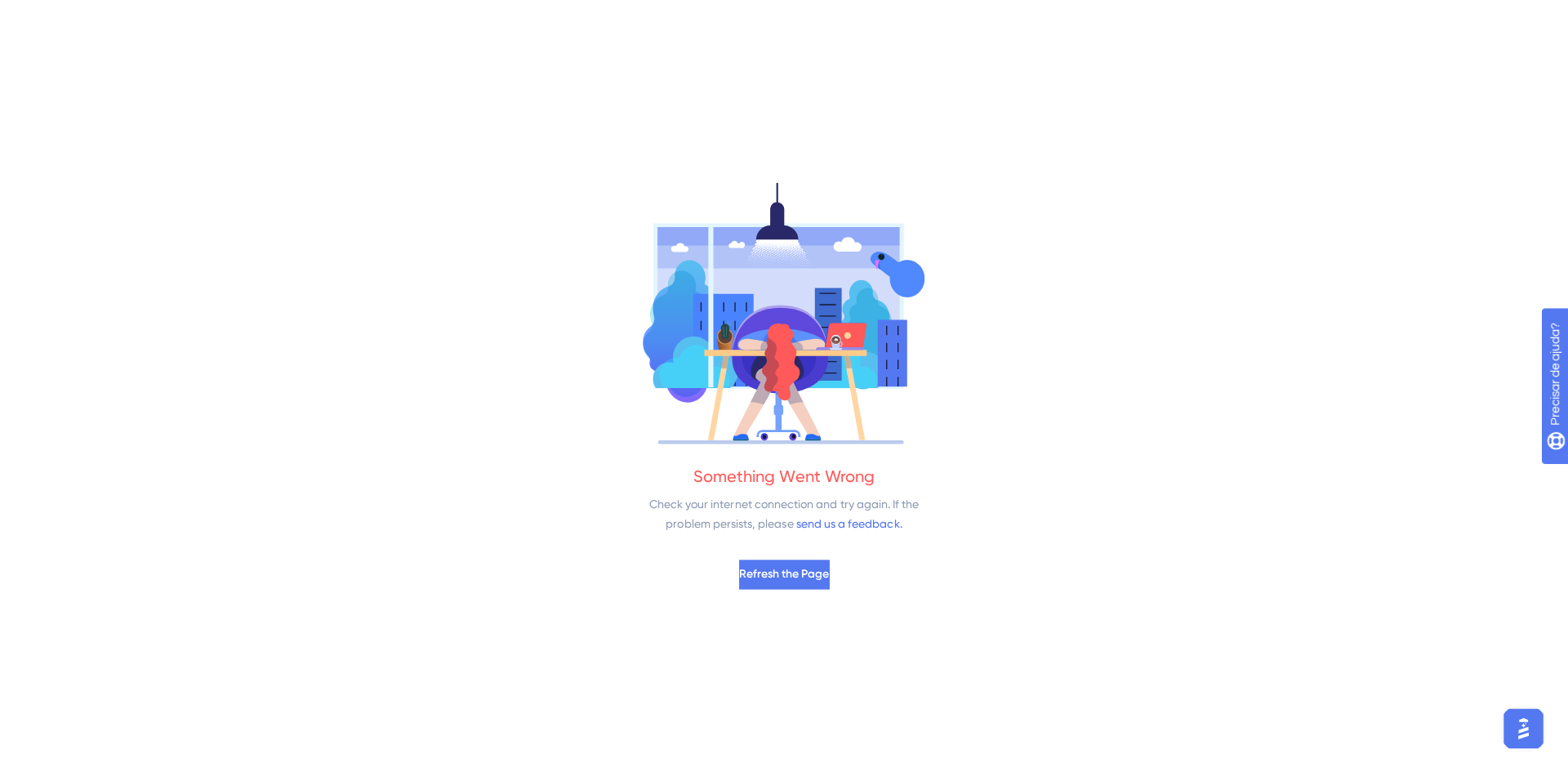
scroll to position [0, 0]
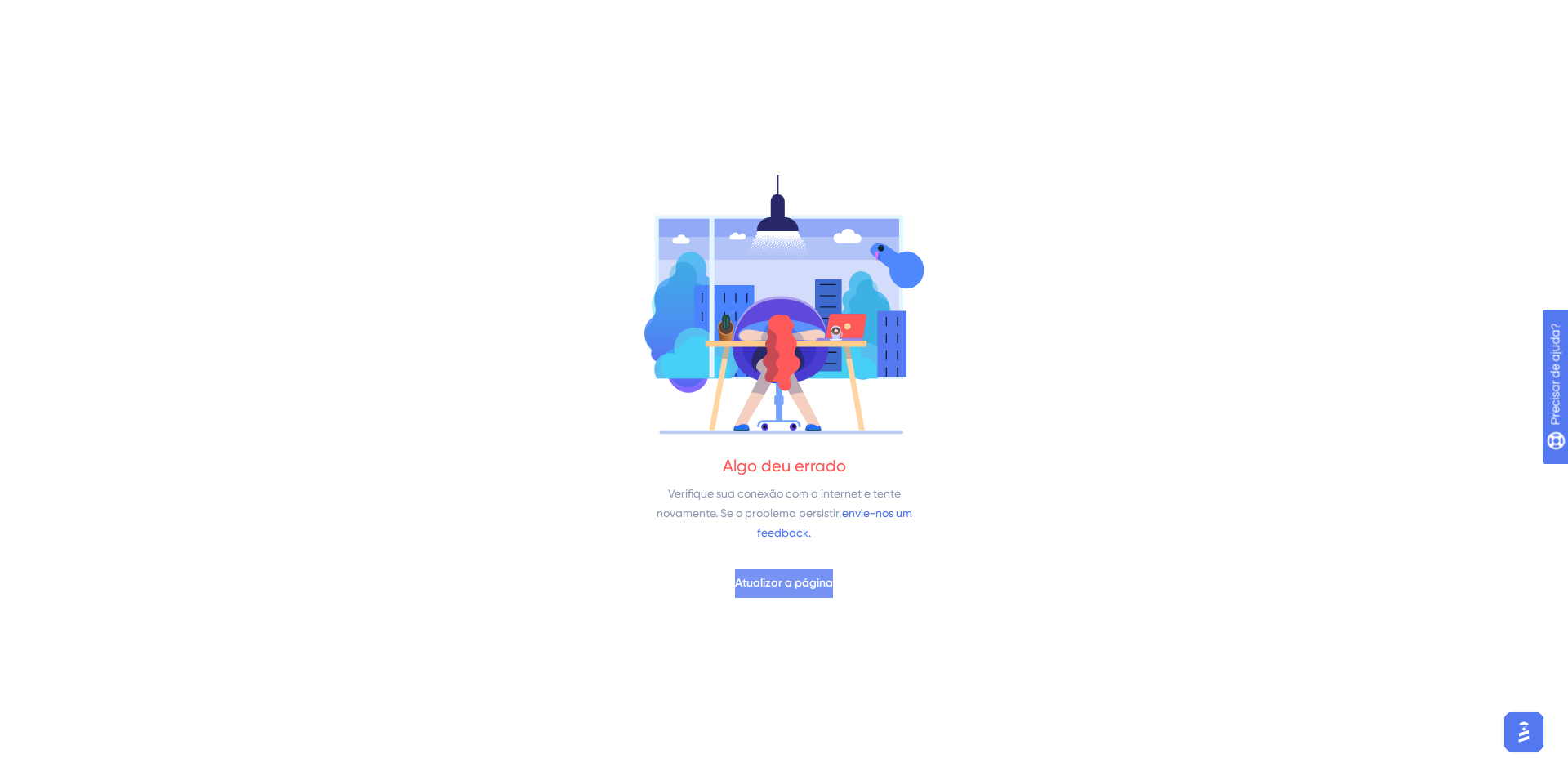
click at [777, 580] on font "Atualizar a página" at bounding box center [784, 582] width 98 height 14
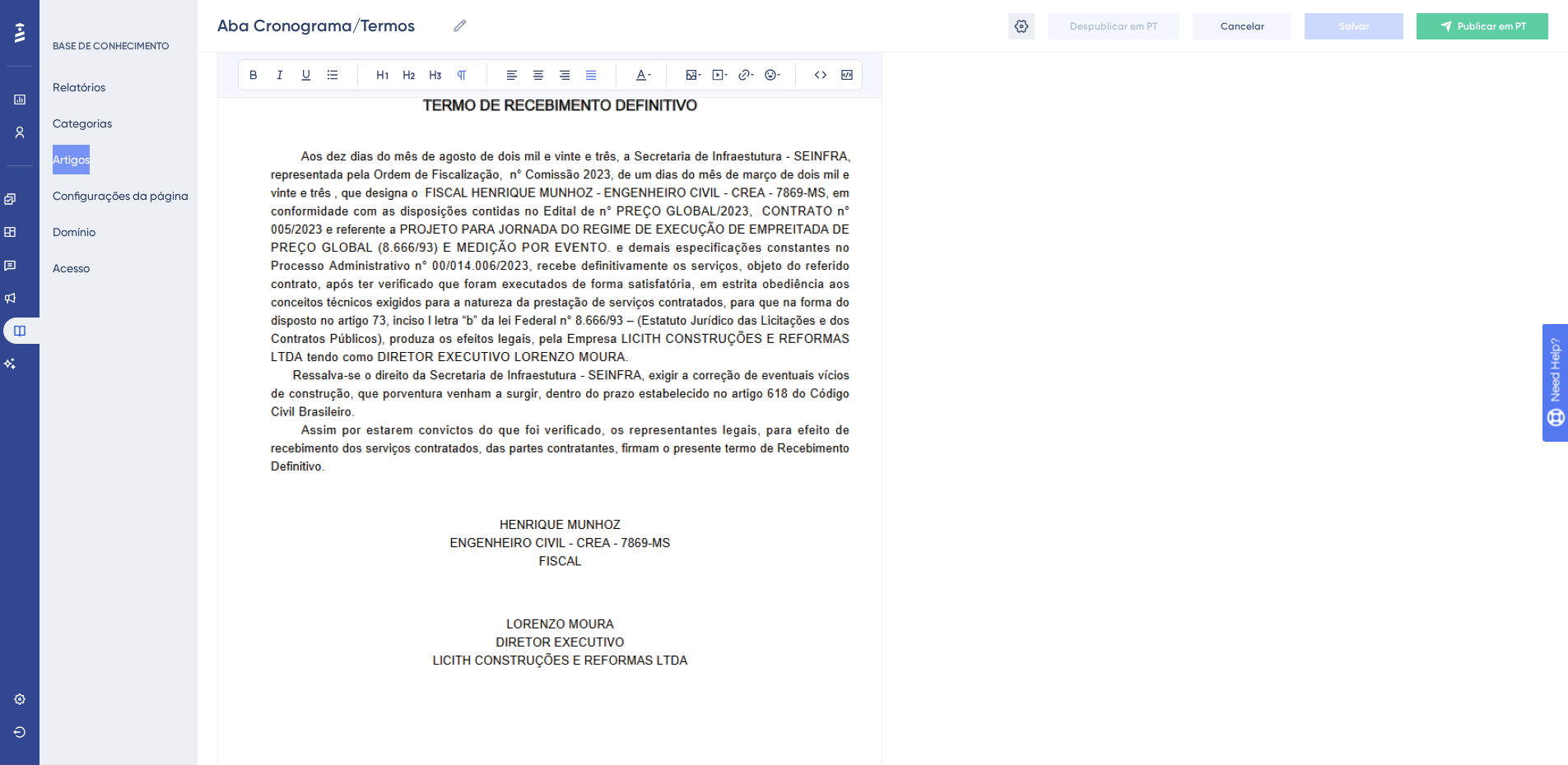
click at [1017, 28] on icon at bounding box center [1022, 25] width 14 height 13
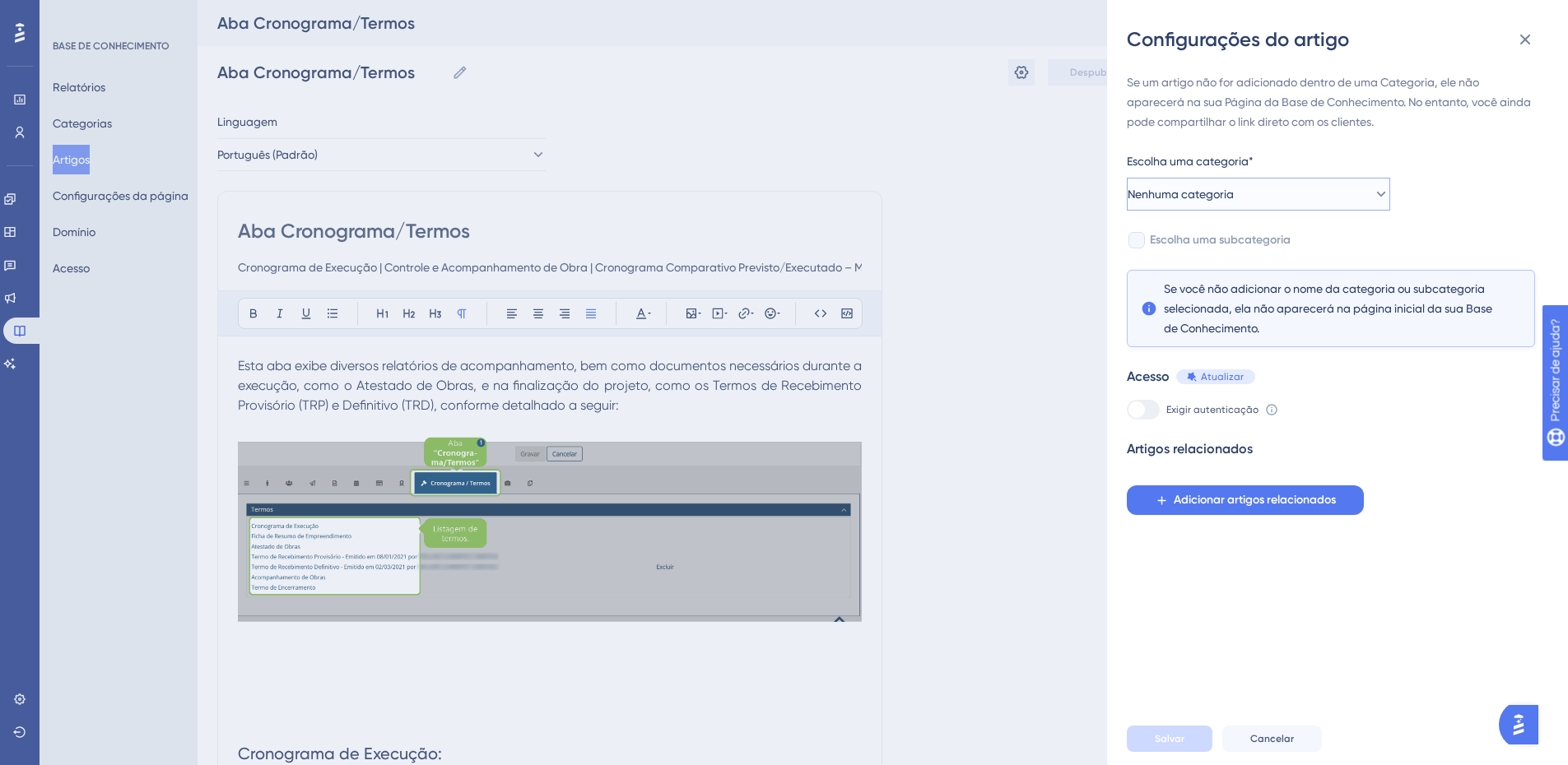
click at [1185, 200] on font "Nenhuma categoria" at bounding box center [1181, 194] width 106 height 13
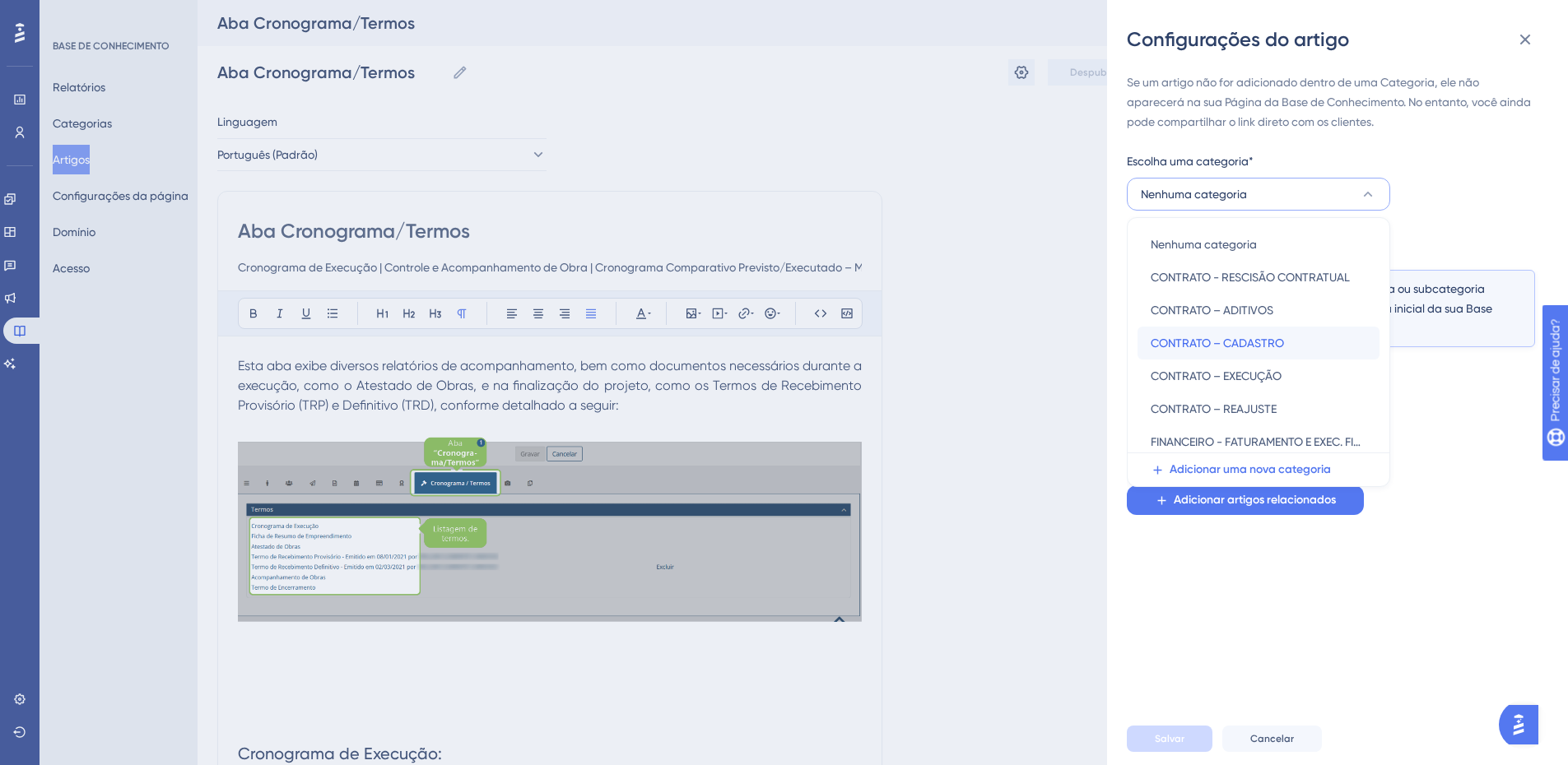
click at [1233, 342] on font "CONTRATO – CADASTRO" at bounding box center [1217, 343] width 133 height 13
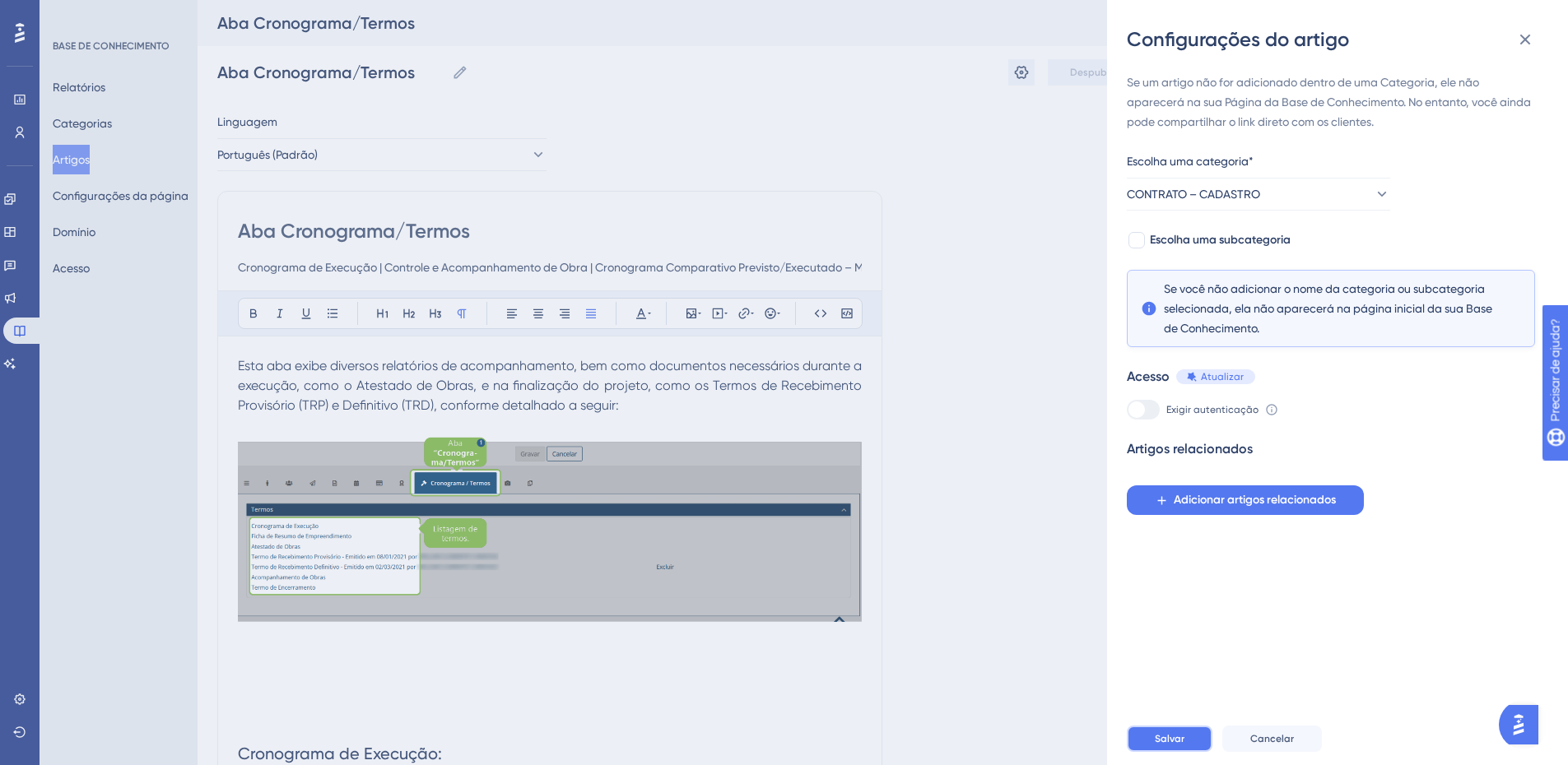
click at [1140, 752] on button "Salvar" at bounding box center [1170, 739] width 86 height 26
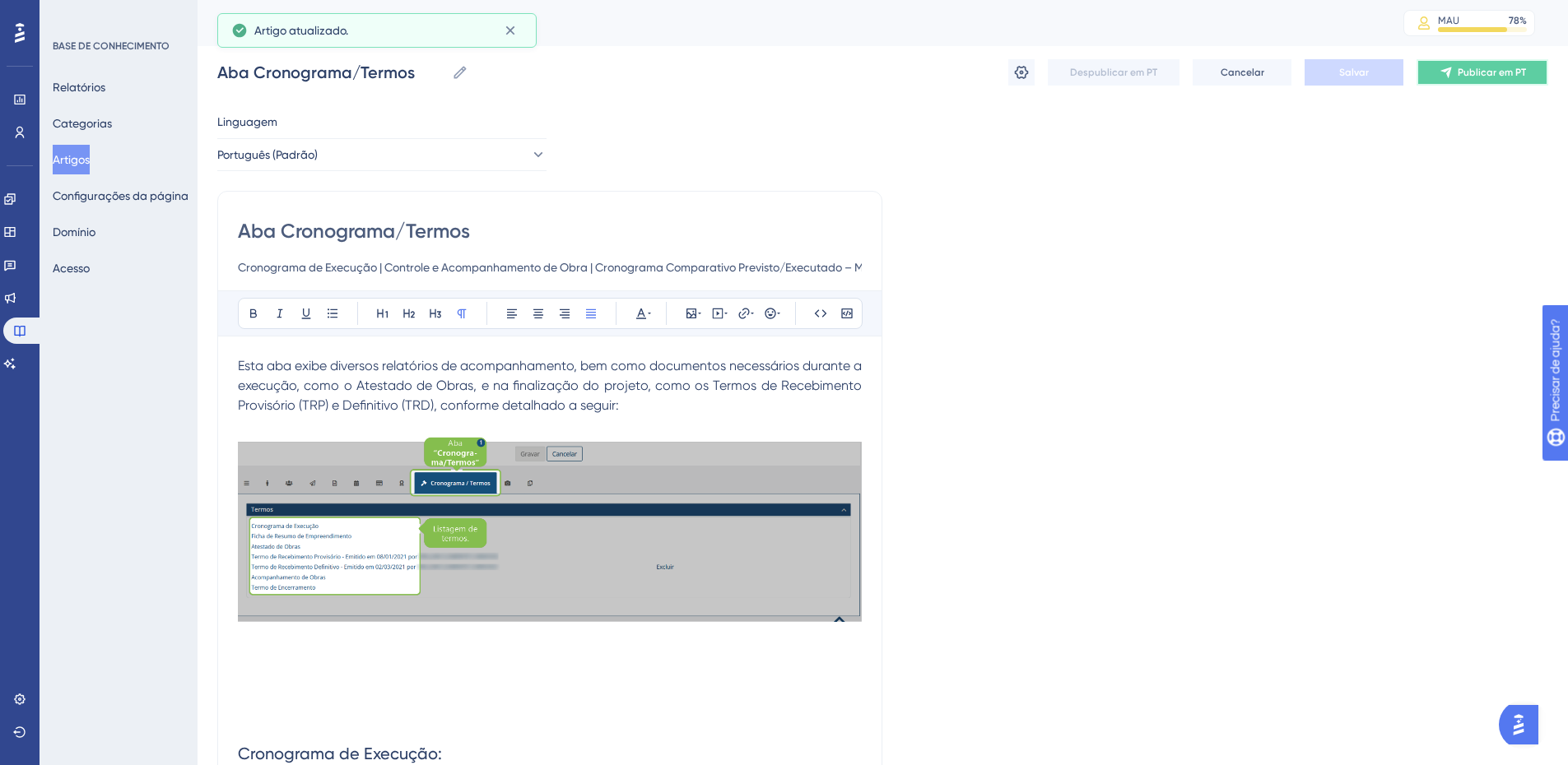
click at [1468, 74] on font "Publicar em PT" at bounding box center [1491, 72] width 68 height 11
